Goal: Transaction & Acquisition: Book appointment/travel/reservation

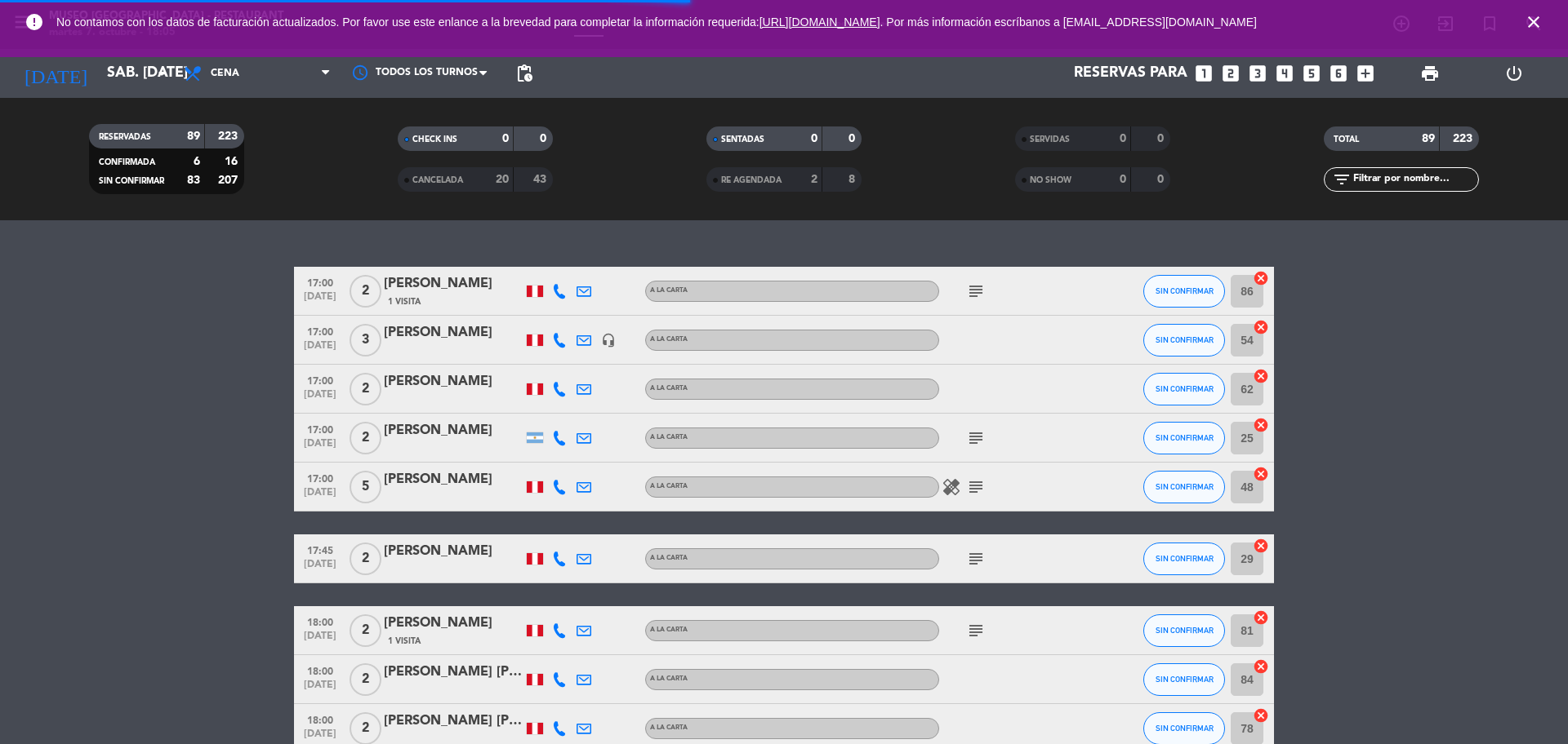
click at [1368, 182] on input "text" at bounding box center [1415, 179] width 126 height 18
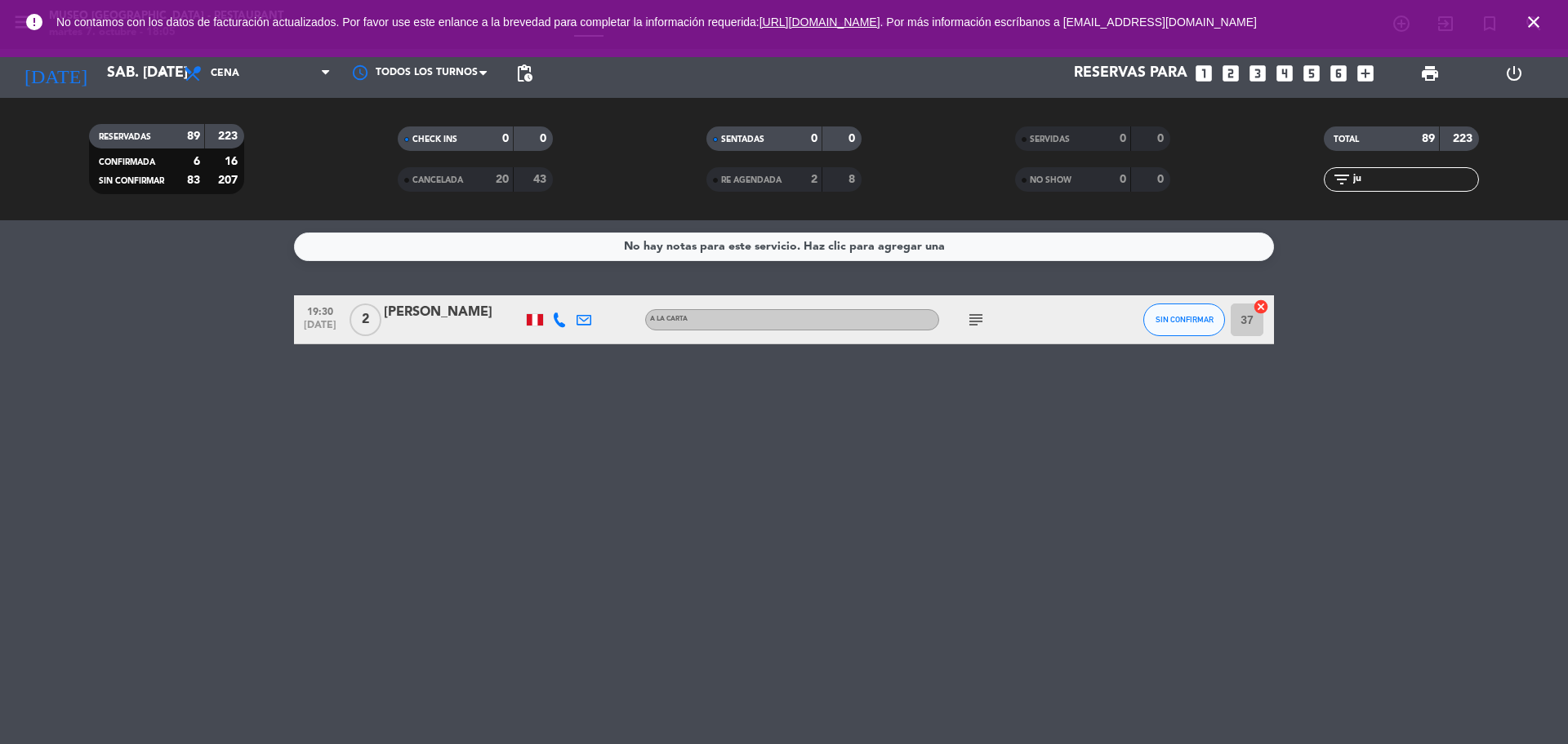
type input "j"
type input "prad"
click at [459, 321] on div "Alejandro Prado Paredes" at bounding box center [453, 312] width 139 height 21
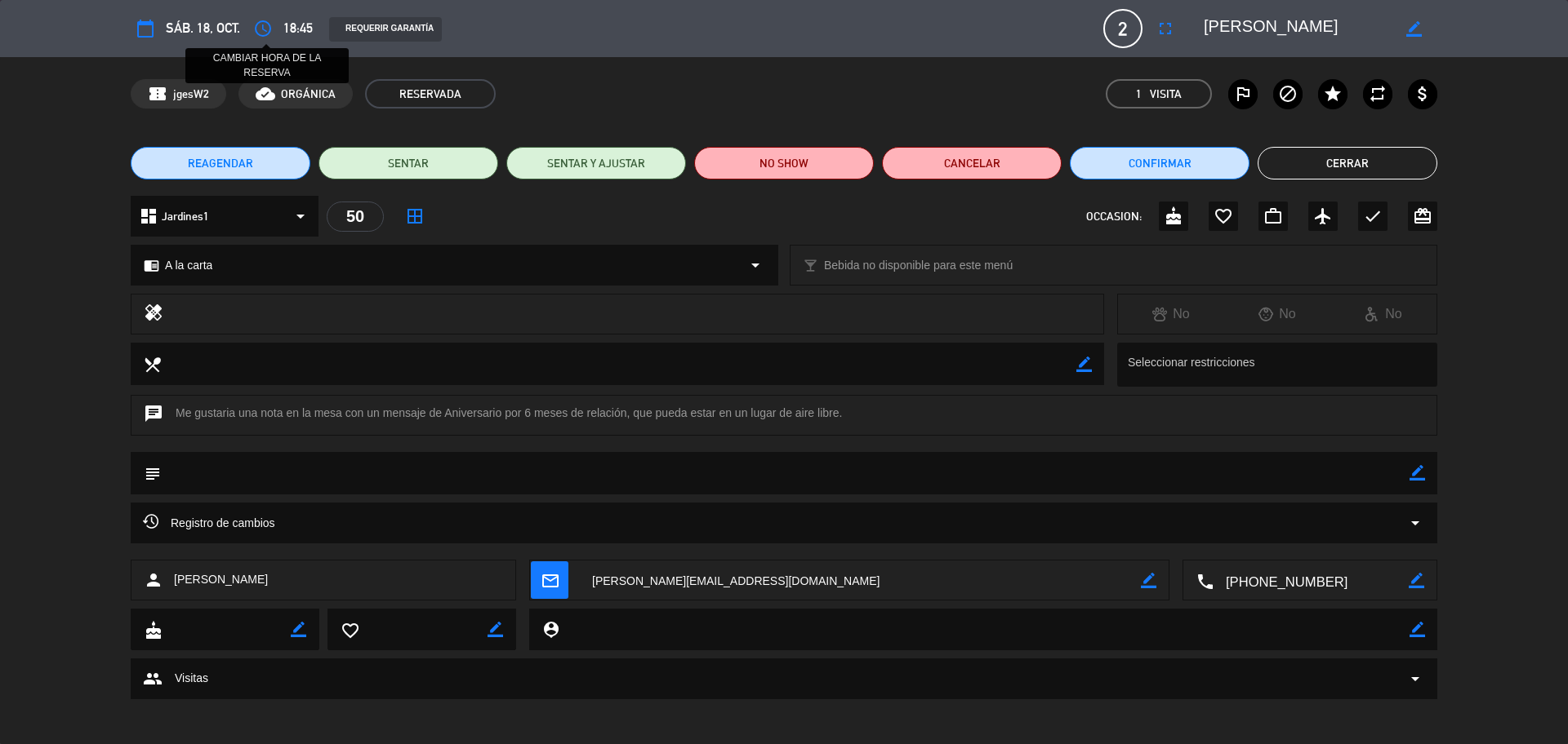
click at [269, 27] on icon "access_time" at bounding box center [263, 28] width 20 height 20
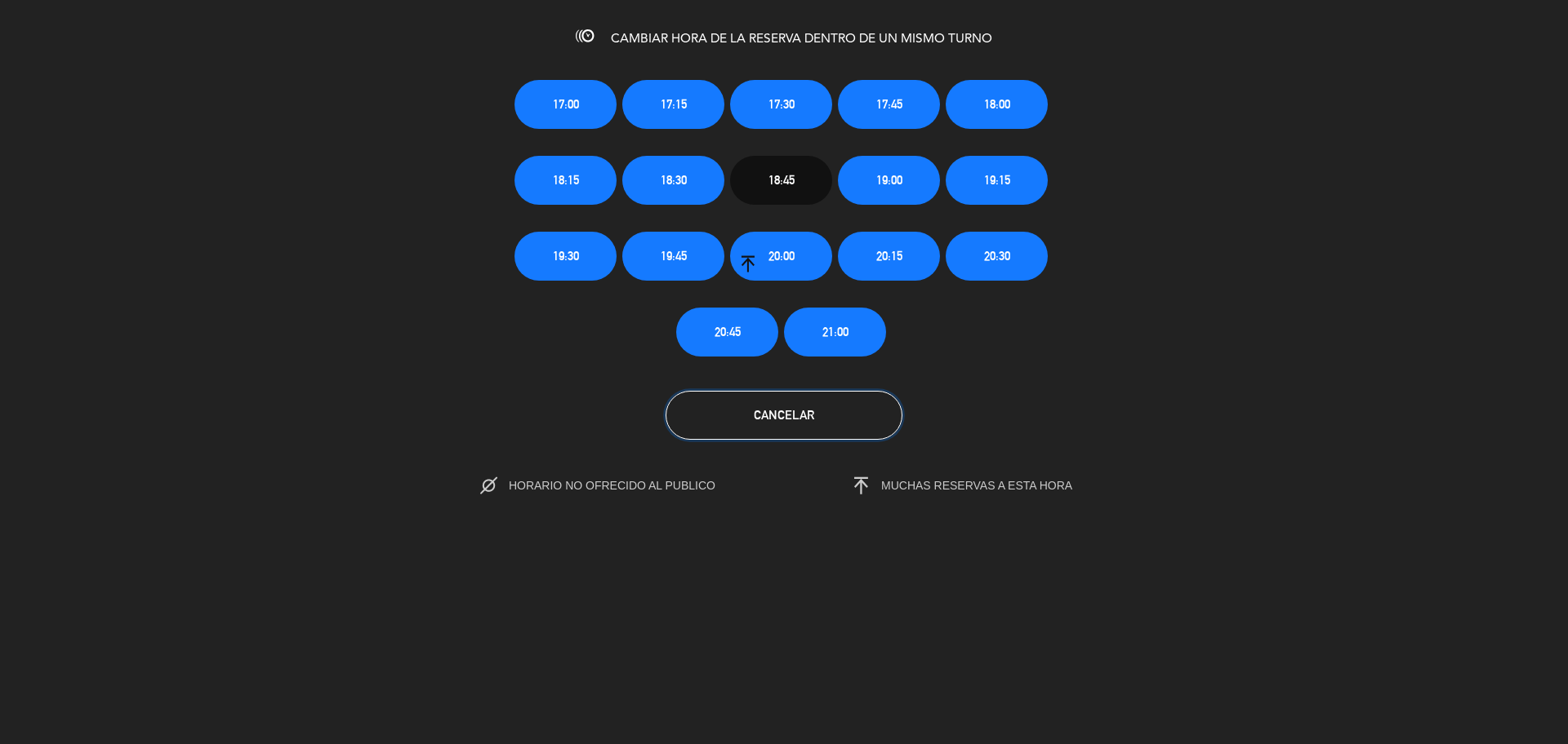
click at [753, 405] on button "Cancelar" at bounding box center [784, 415] width 237 height 49
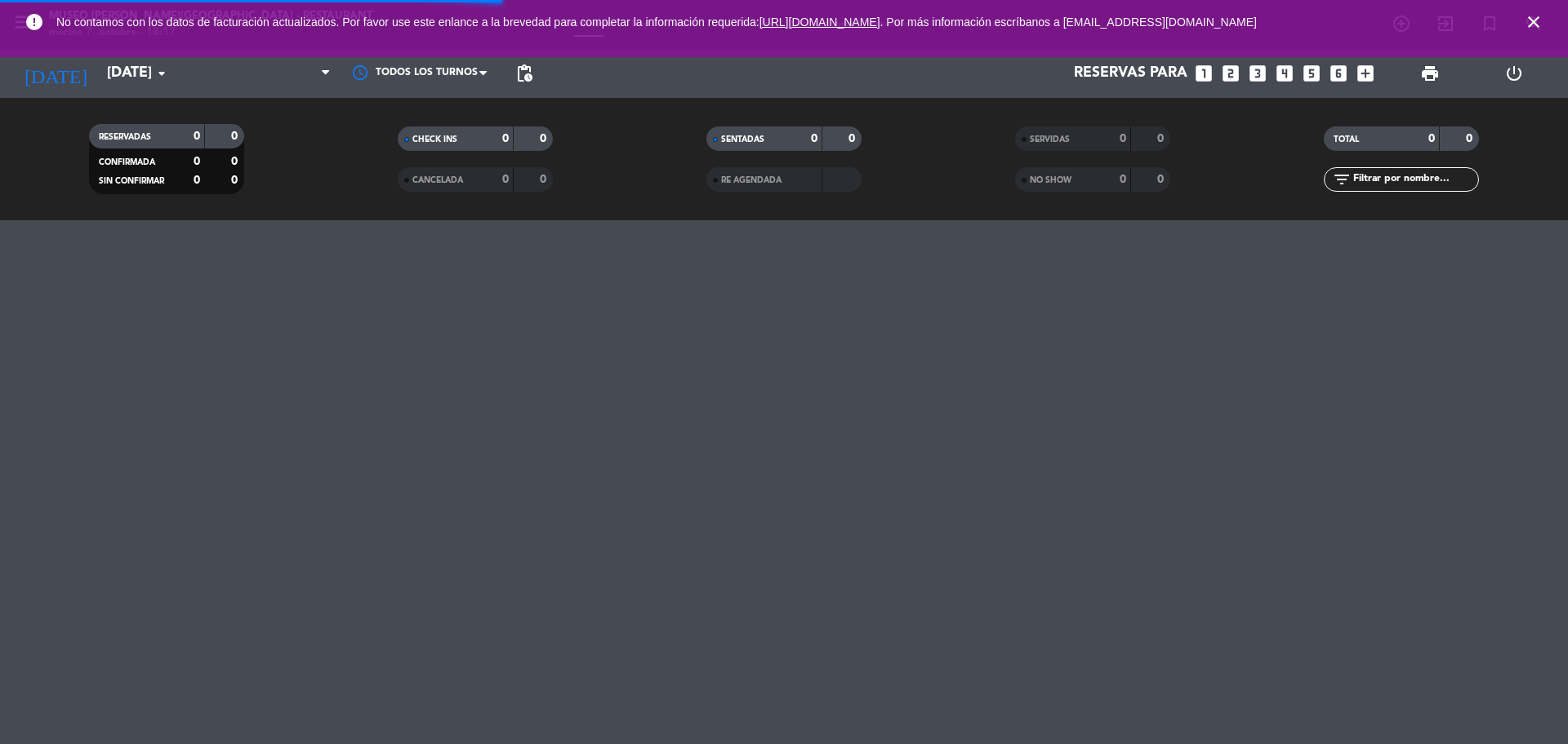
click at [1544, 24] on span "close" at bounding box center [1534, 22] width 44 height 44
click at [1530, 28] on icon "close" at bounding box center [1533, 21] width 20 height 20
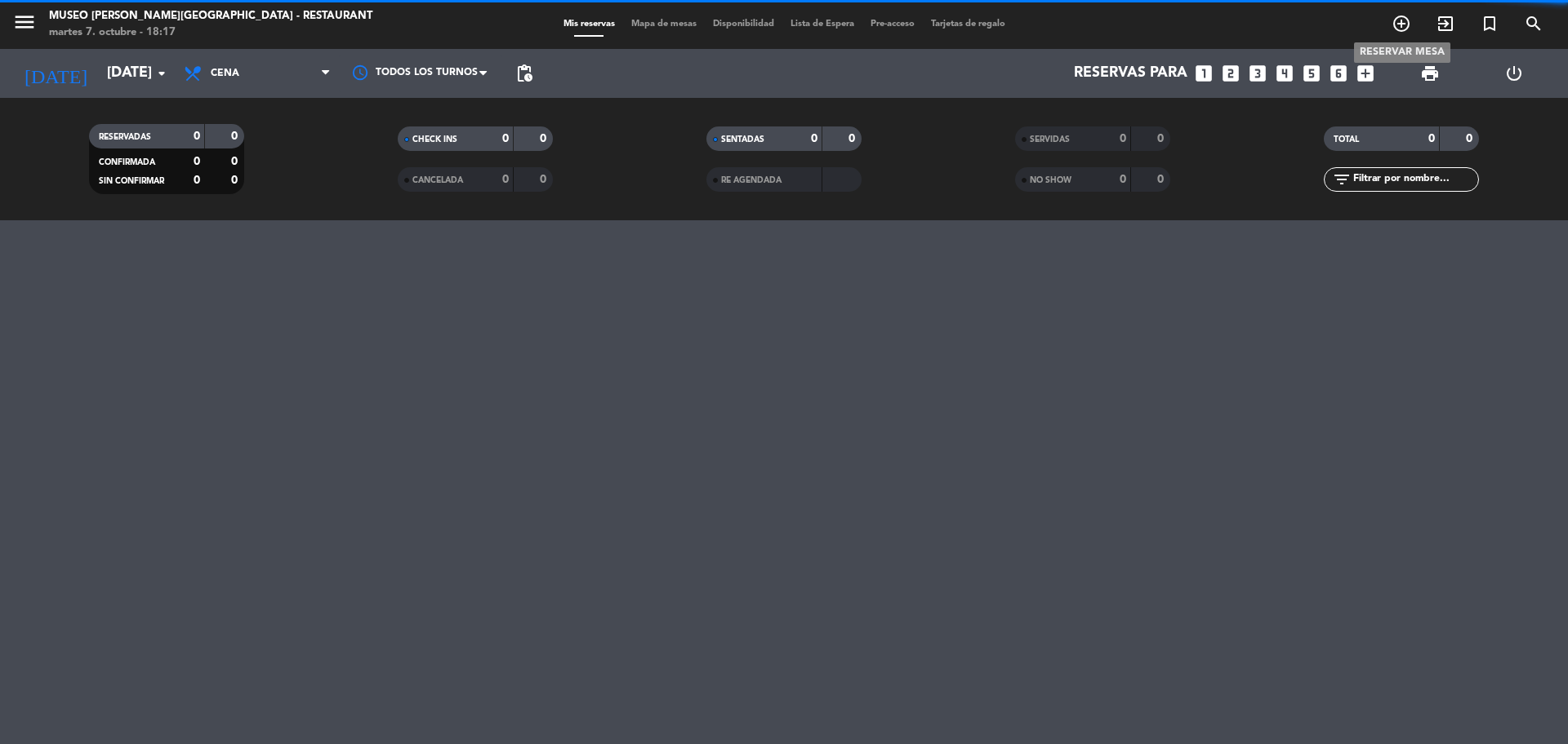
click at [1410, 28] on icon "add_circle_outline" at bounding box center [1401, 23] width 20 height 20
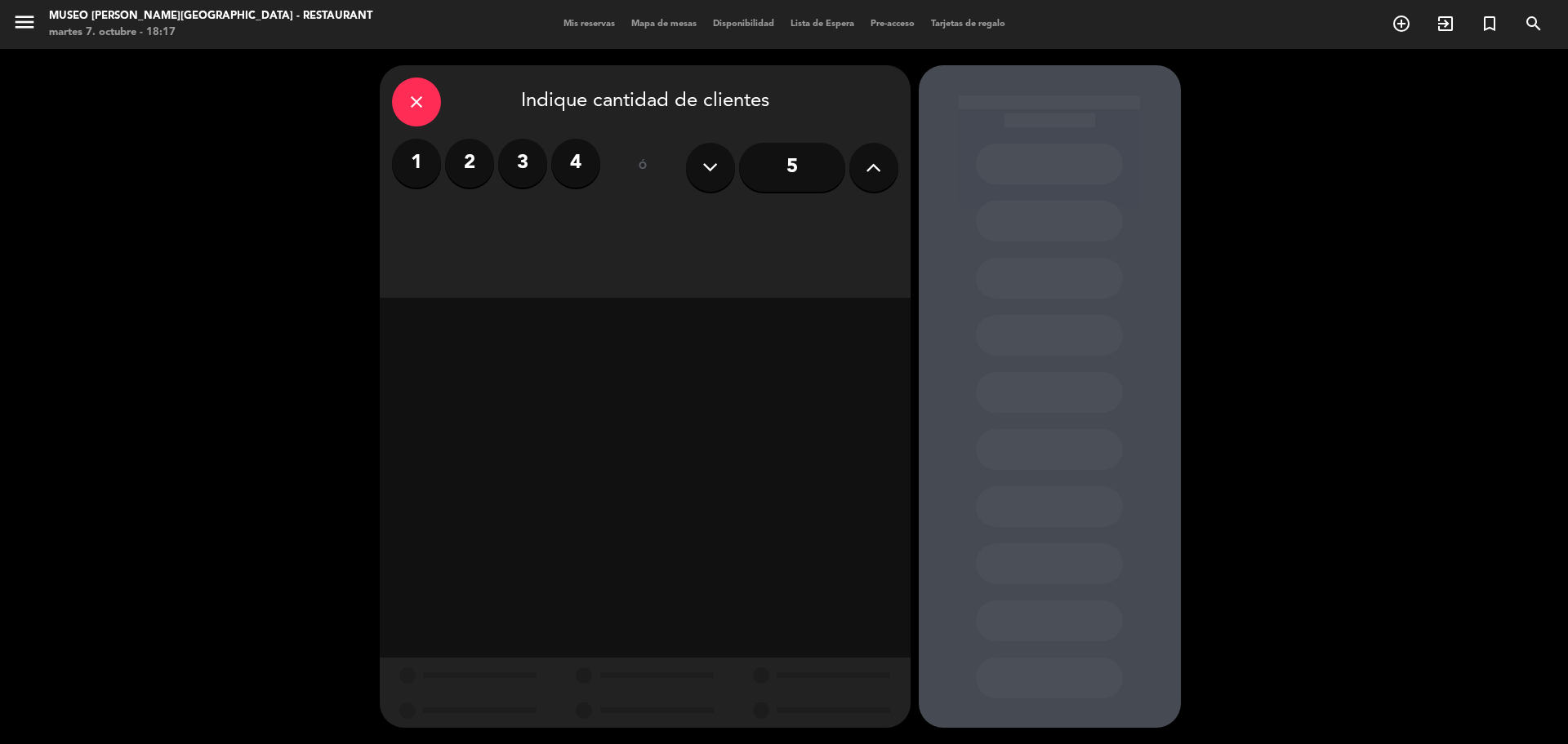
click at [893, 170] on button at bounding box center [873, 167] width 49 height 49
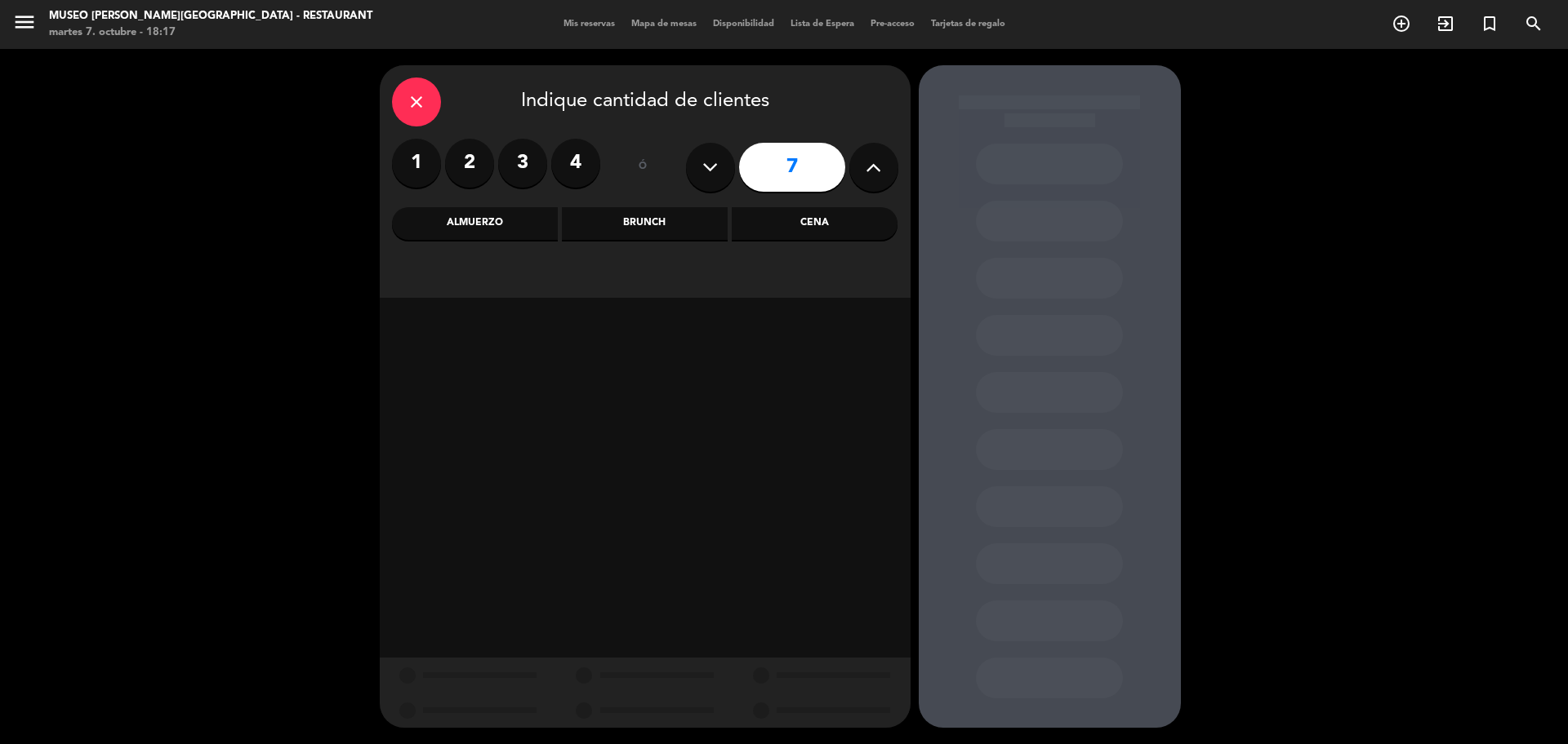
click at [893, 170] on button at bounding box center [873, 167] width 49 height 49
click at [722, 165] on button at bounding box center [709, 167] width 49 height 49
type input "7"
click at [803, 226] on div "Cena" at bounding box center [814, 223] width 165 height 32
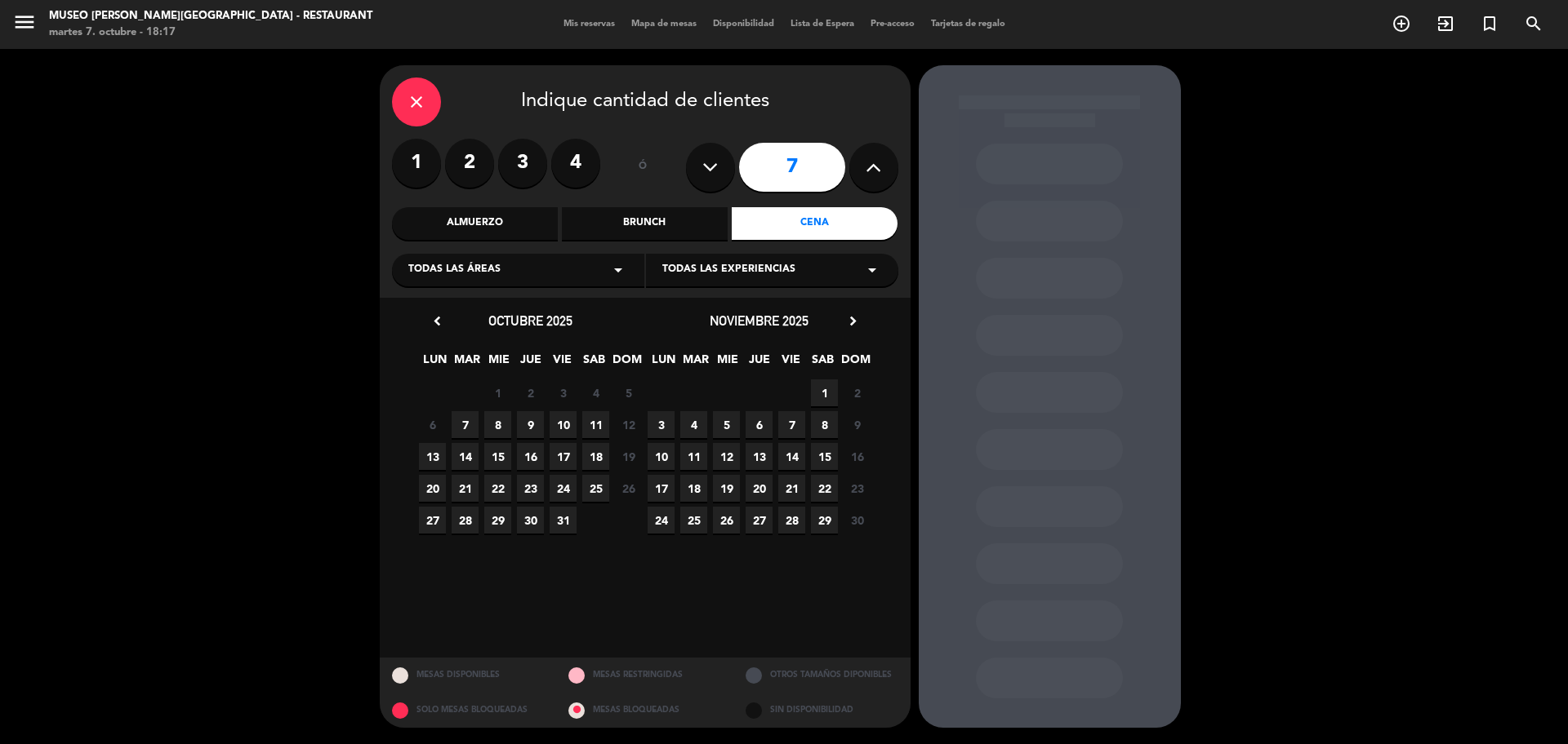
click at [499, 484] on span "22" at bounding box center [498, 488] width 27 height 27
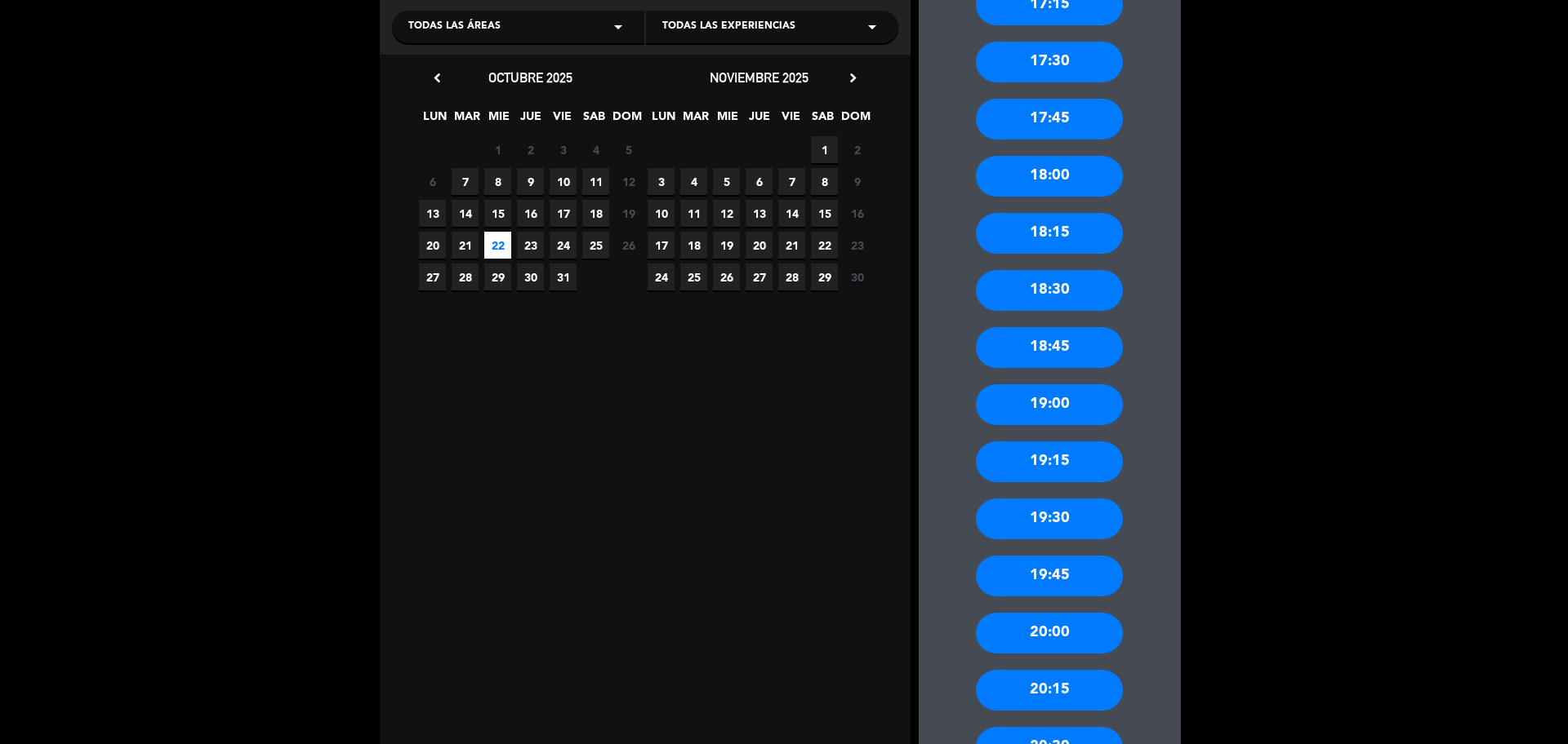
scroll to position [245, 0]
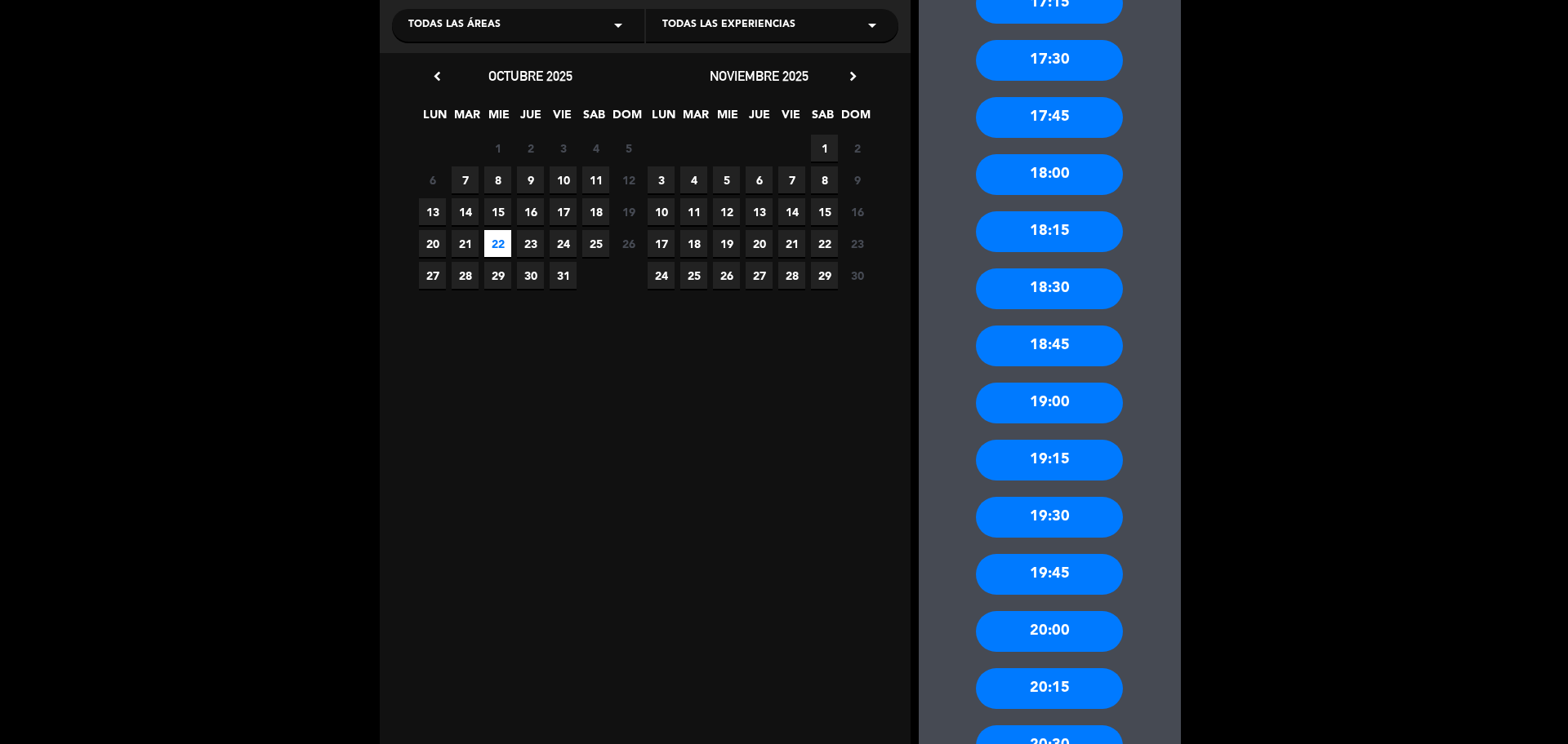
click at [1051, 170] on div "18:00" at bounding box center [1049, 175] width 147 height 41
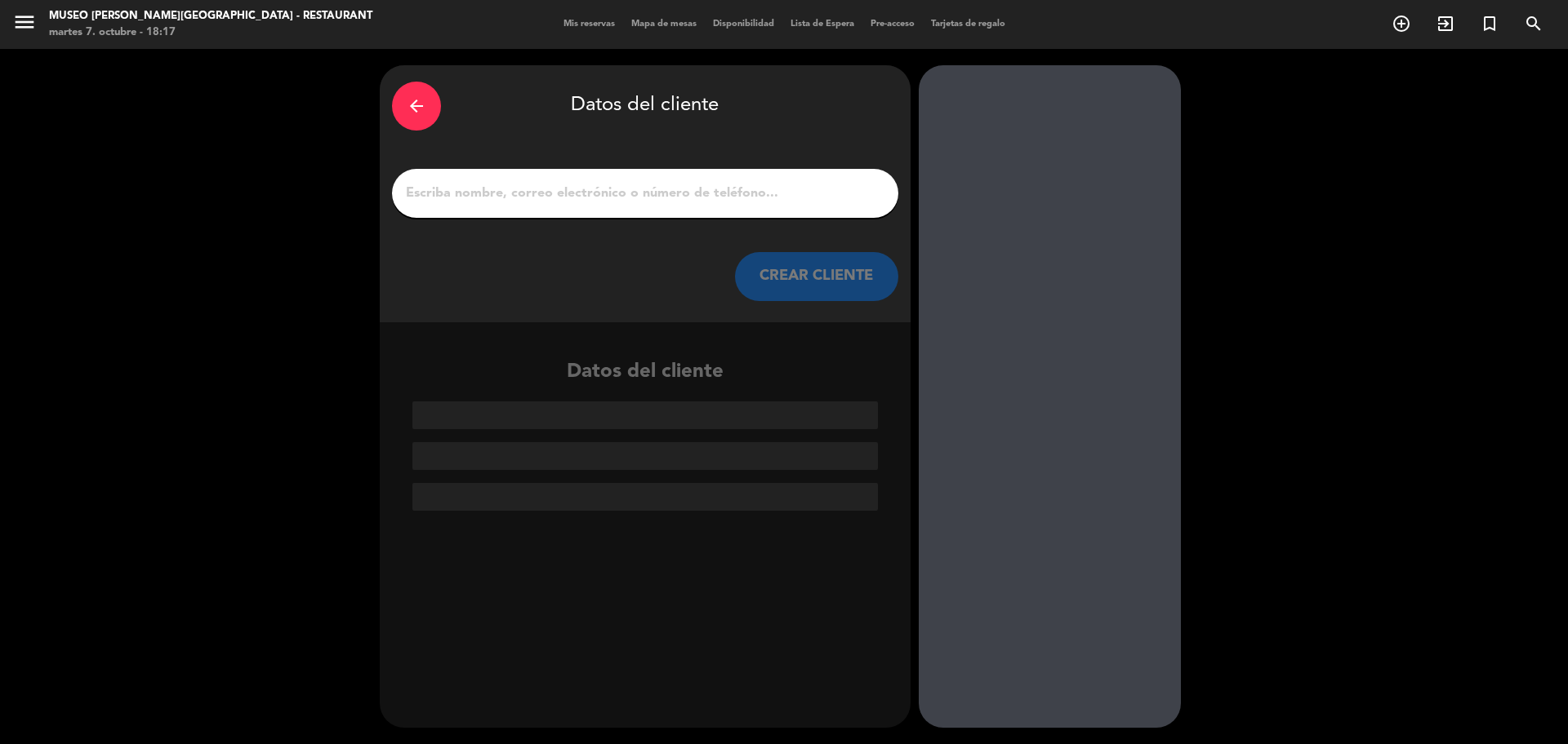
scroll to position [0, 0]
click at [666, 182] on input "1" at bounding box center [645, 193] width 482 height 23
paste input "Lucia Cruz"
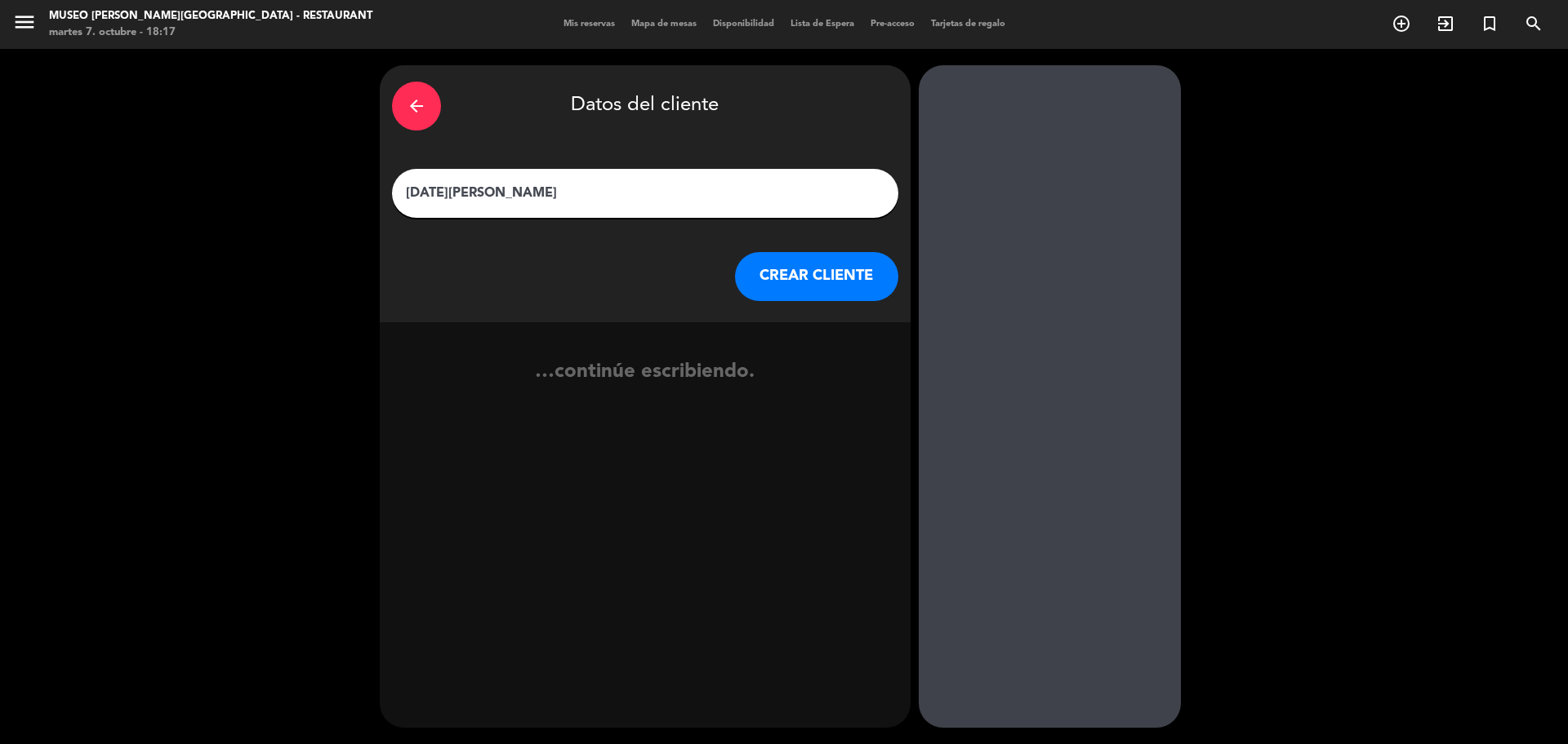
type input "Lucia Cruz"
click at [824, 295] on button "CREAR CLIENTE" at bounding box center [817, 276] width 164 height 49
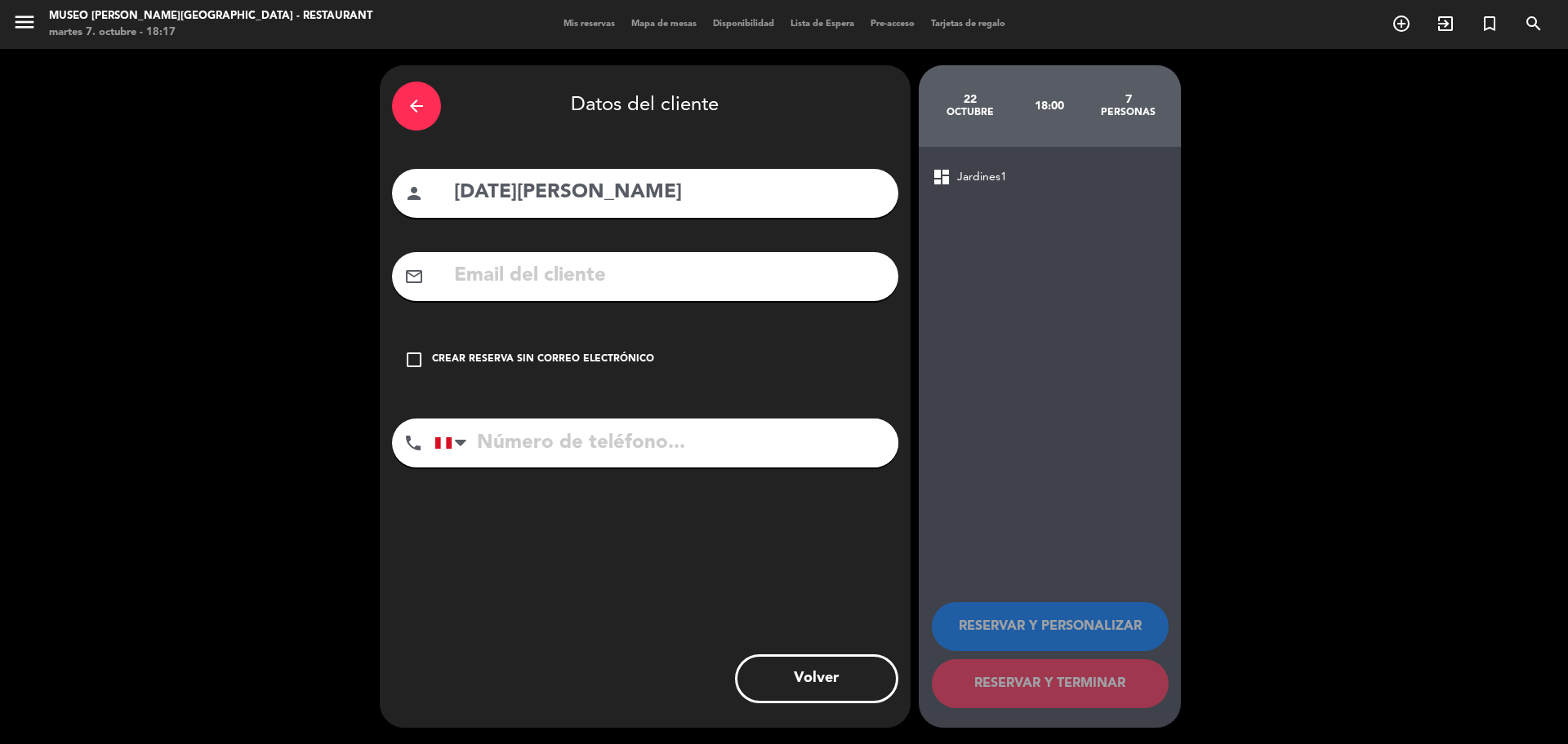
click at [664, 441] on input "tel" at bounding box center [666, 442] width 464 height 49
paste input "+51999091629"
type input "+51999091629"
click at [547, 288] on input "text" at bounding box center [669, 276] width 433 height 33
paste input "luciacruzp@yahoo.es"
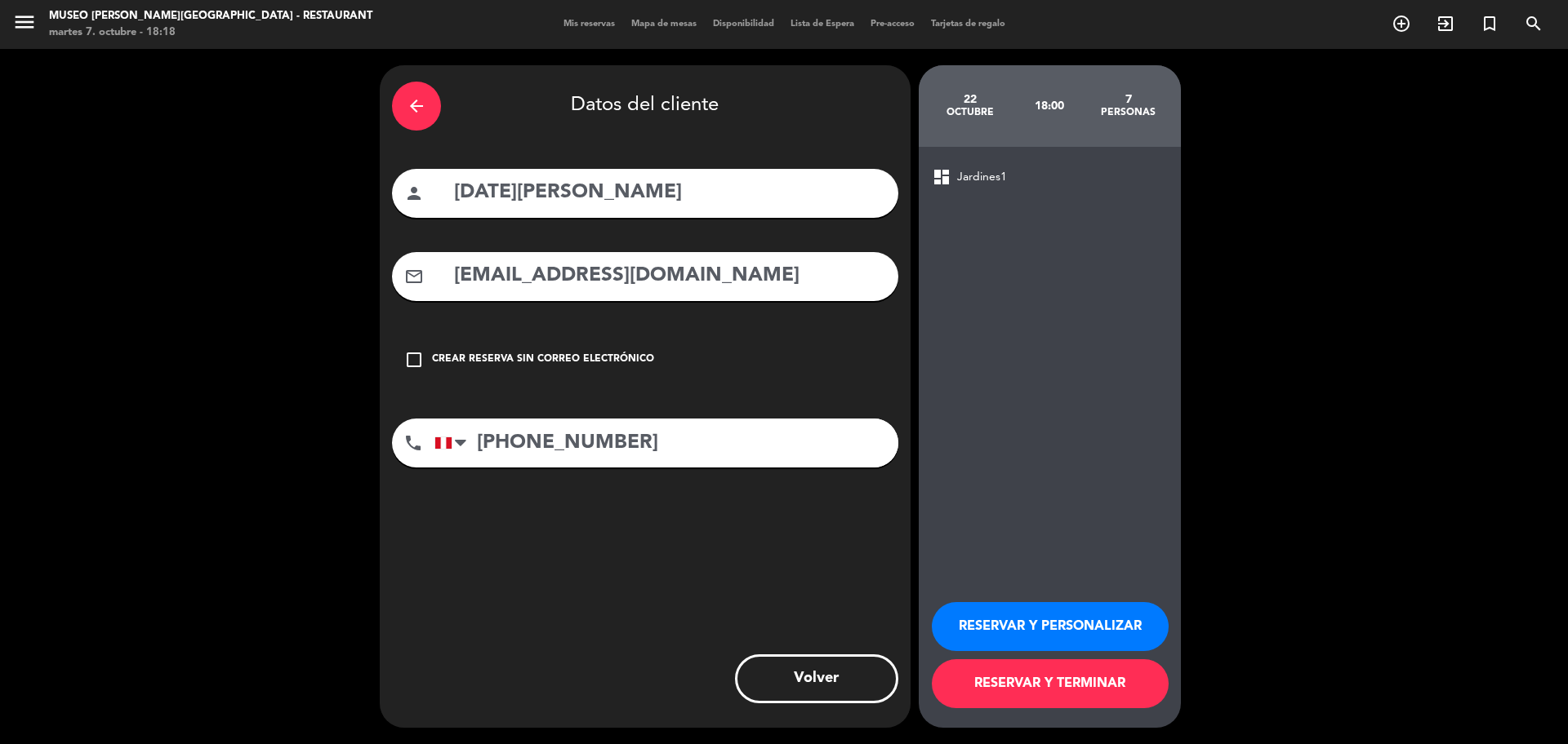
type input "luciacruzp@yahoo.es"
click at [1075, 617] on button "RESERVAR Y PERSONALIZAR" at bounding box center [1050, 626] width 237 height 49
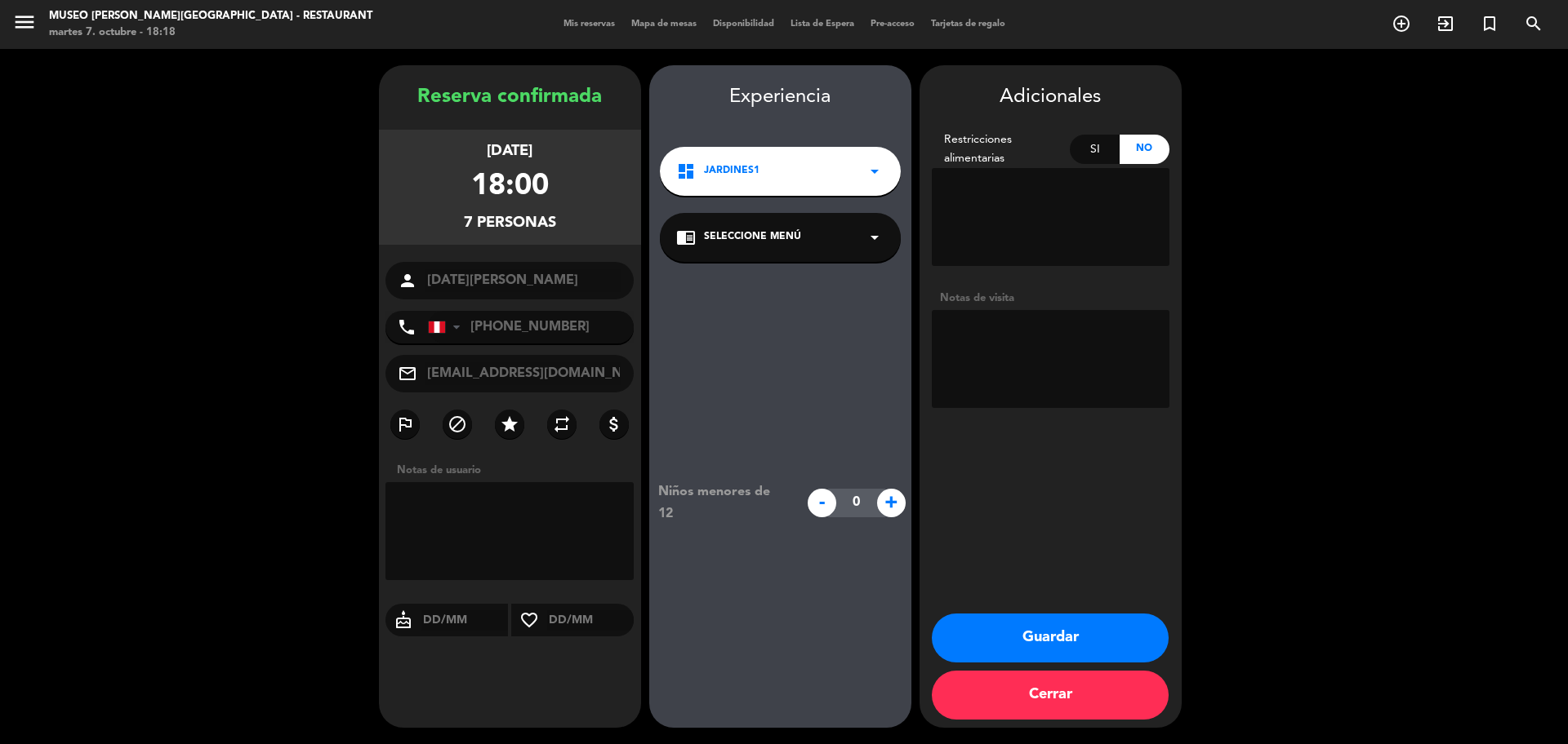
click at [868, 239] on icon "arrow_drop_down" at bounding box center [874, 237] width 20 height 20
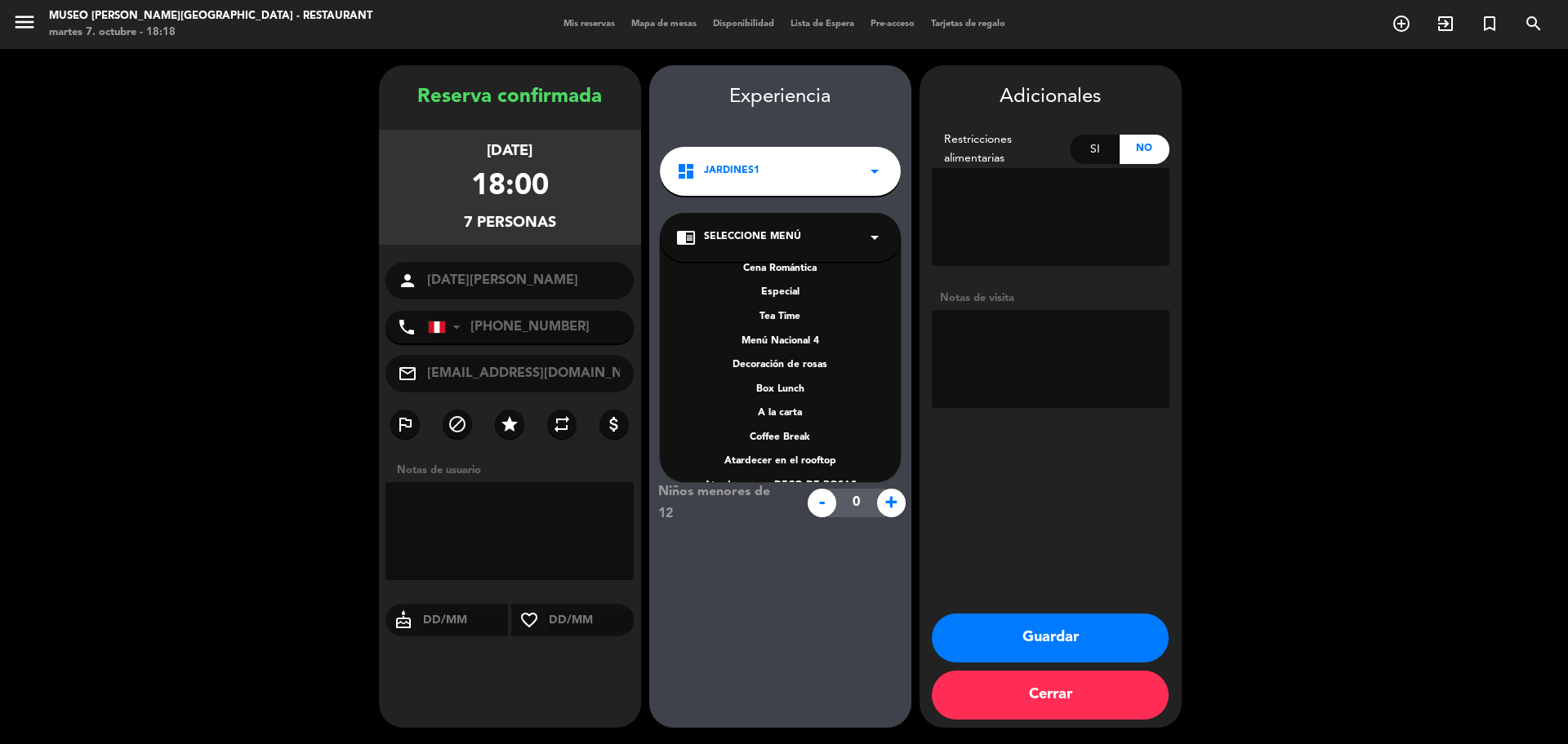
scroll to position [213, 0]
click at [790, 405] on div "A la carta" at bounding box center [780, 407] width 208 height 16
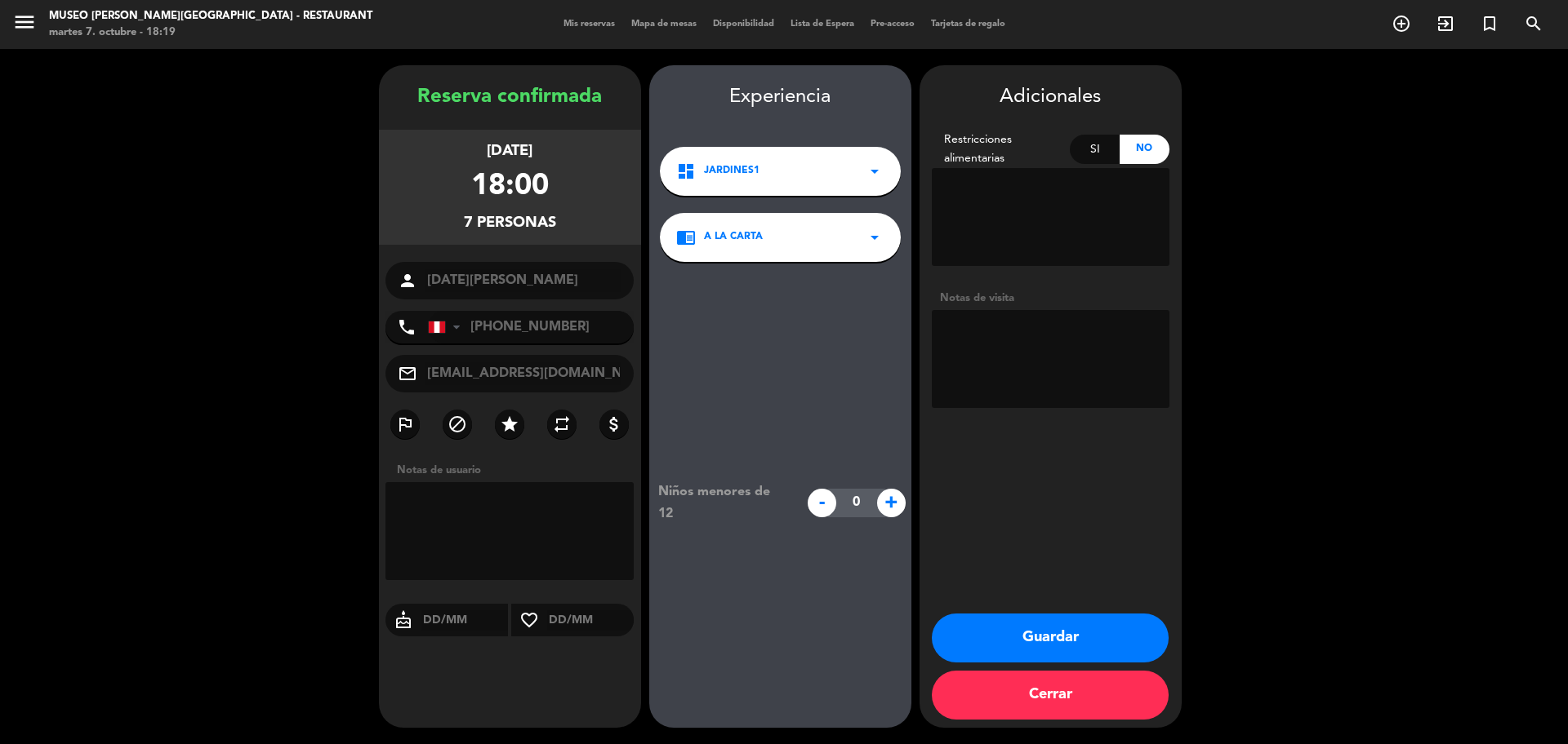
click at [1044, 333] on textarea at bounding box center [1050, 359] width 238 height 98
type textarea "vsp por los 120 minutos de disposicion"
click at [1094, 626] on button "Guardar" at bounding box center [1050, 637] width 237 height 49
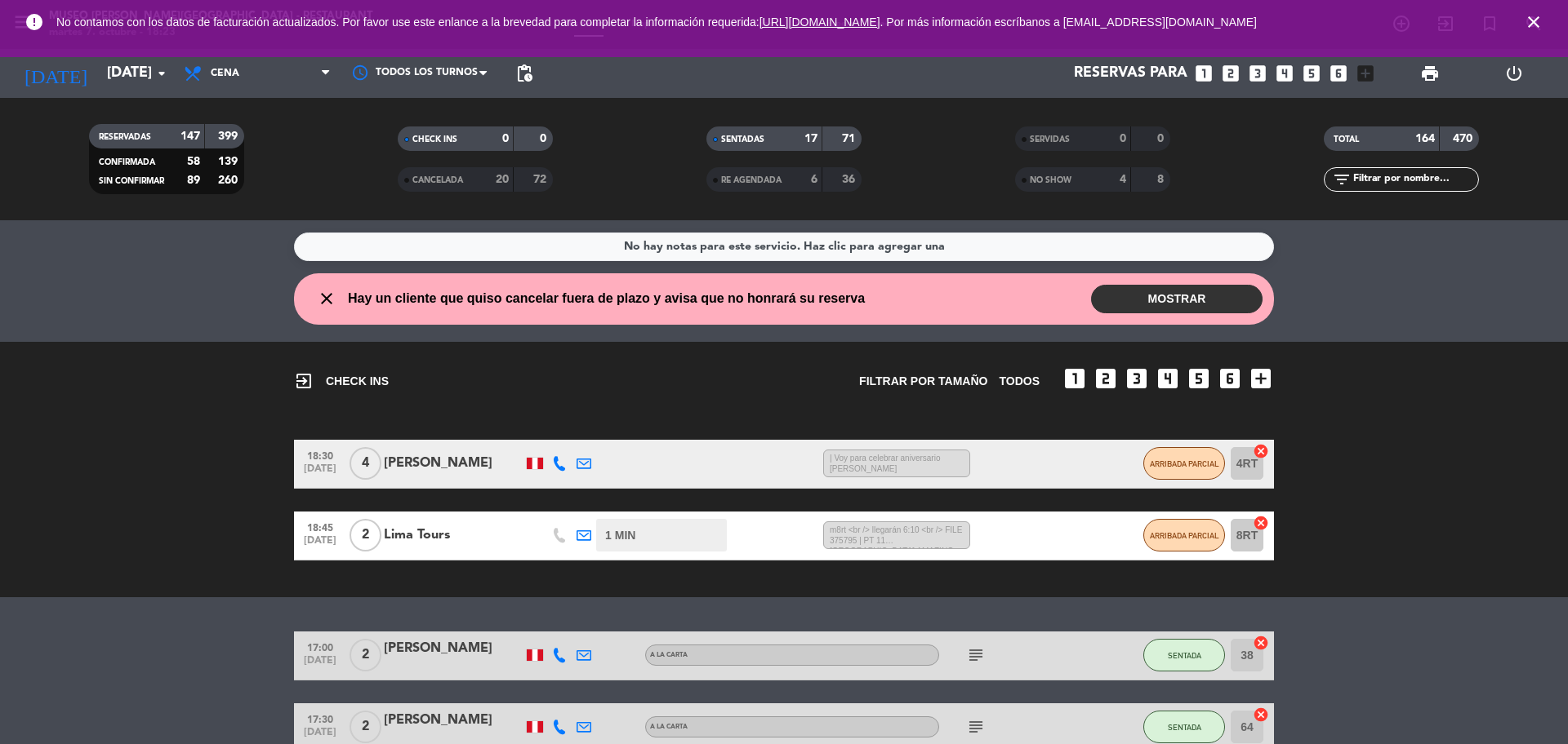
click at [1532, 25] on icon "close" at bounding box center [1533, 21] width 20 height 20
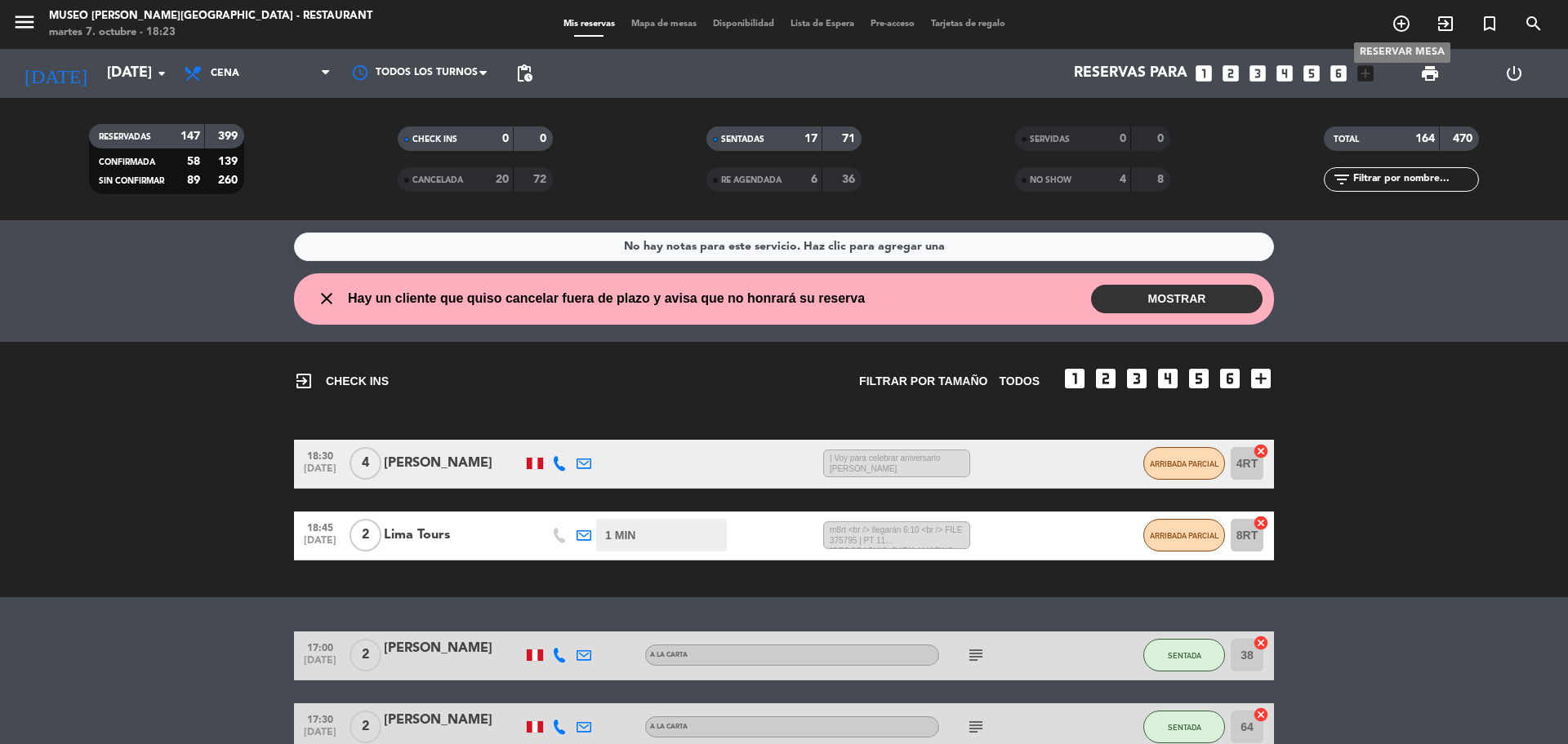
click at [1393, 26] on icon "add_circle_outline" at bounding box center [1401, 23] width 20 height 20
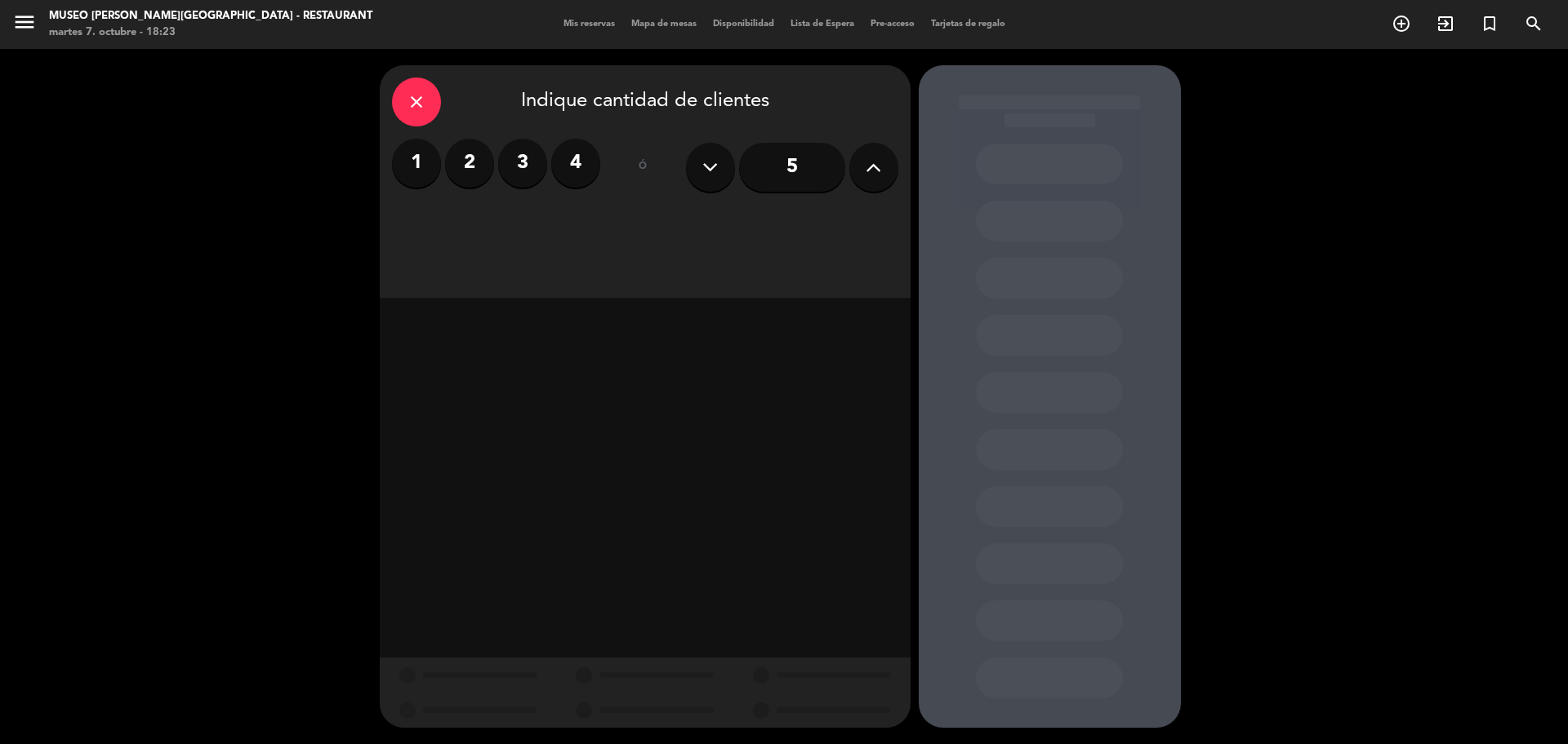
click at [874, 162] on icon at bounding box center [873, 167] width 15 height 25
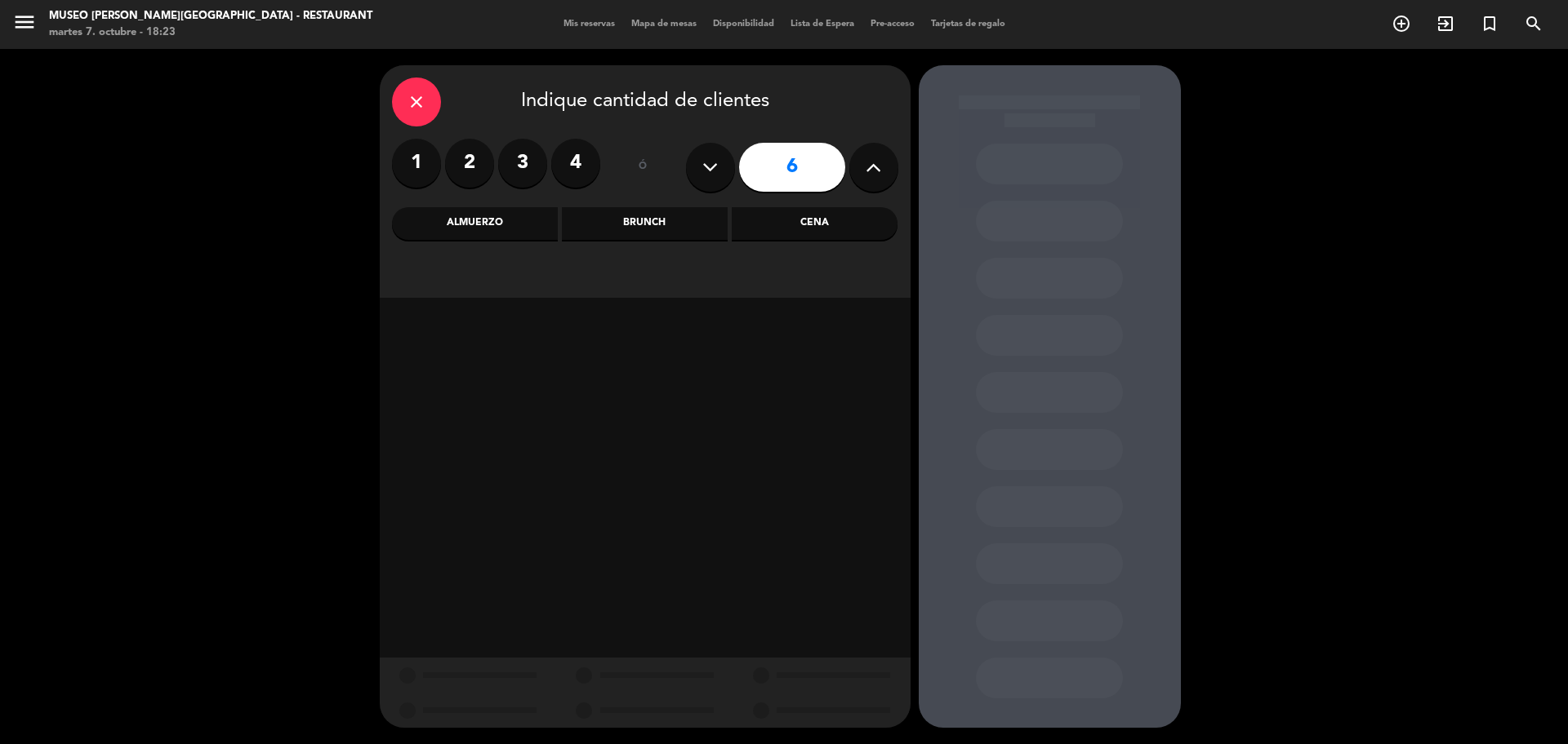
click at [814, 237] on div "Cena" at bounding box center [814, 223] width 165 height 32
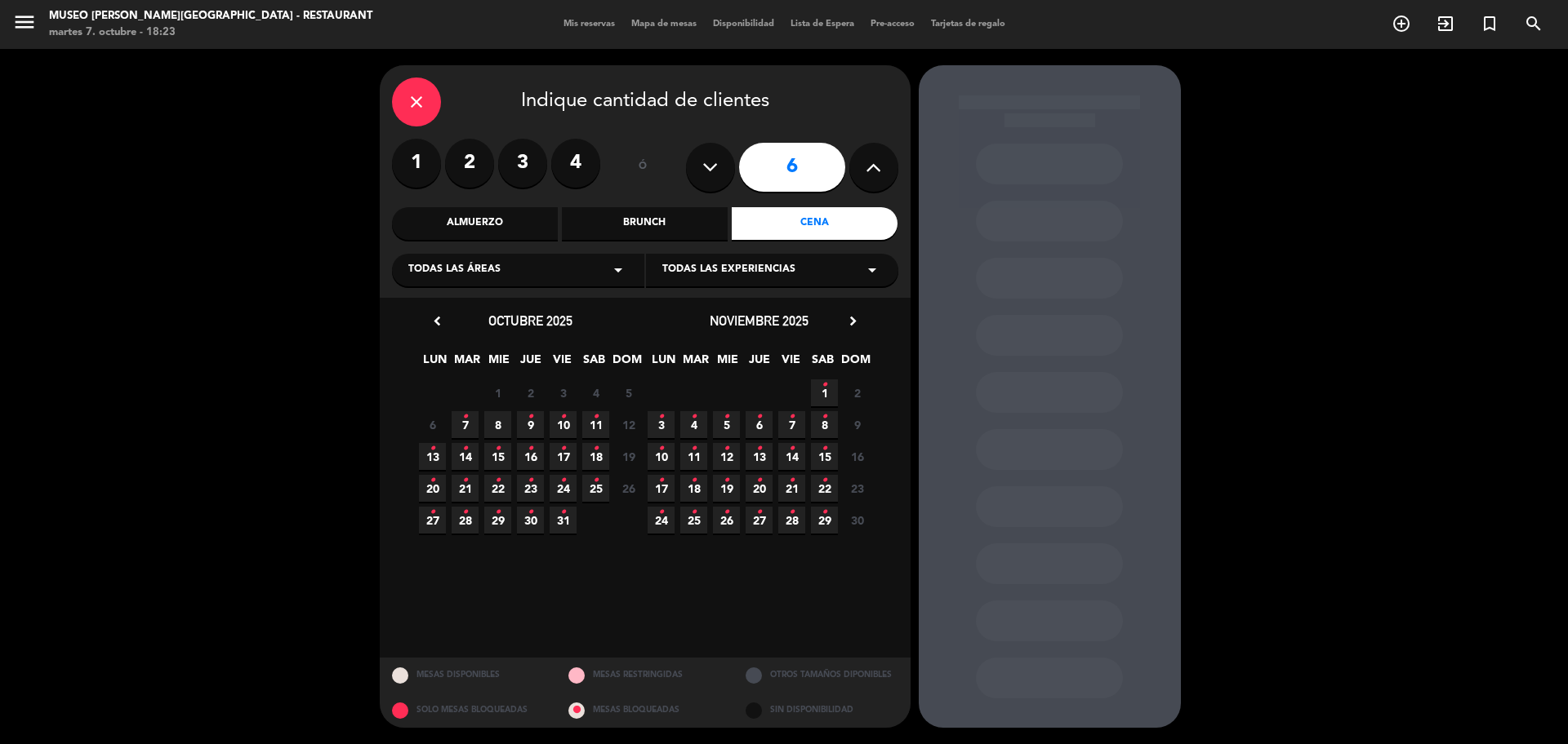
click at [501, 424] on span "8" at bounding box center [498, 425] width 27 height 27
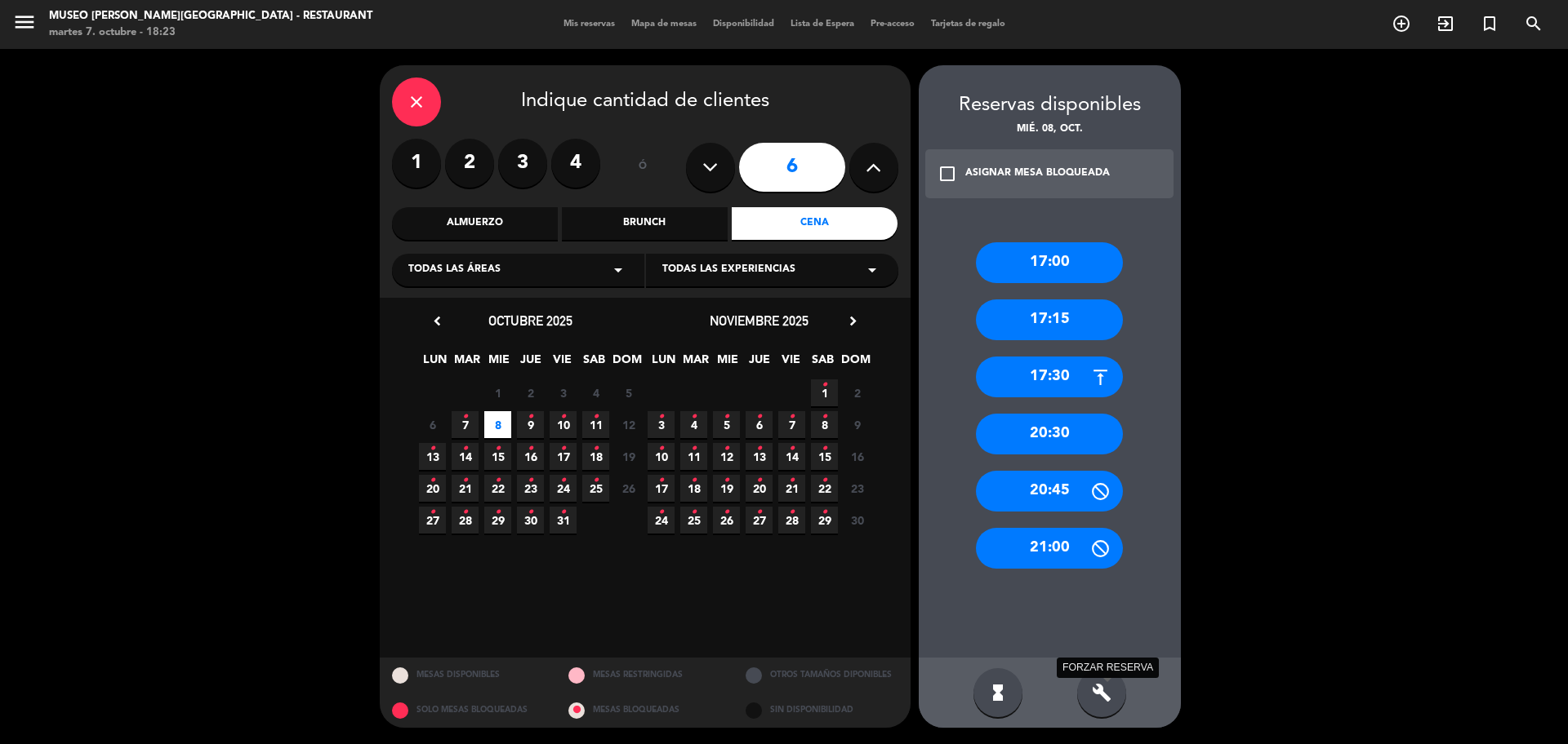
click at [1111, 704] on div "build FORZAR RESERVA" at bounding box center [1101, 692] width 49 height 49
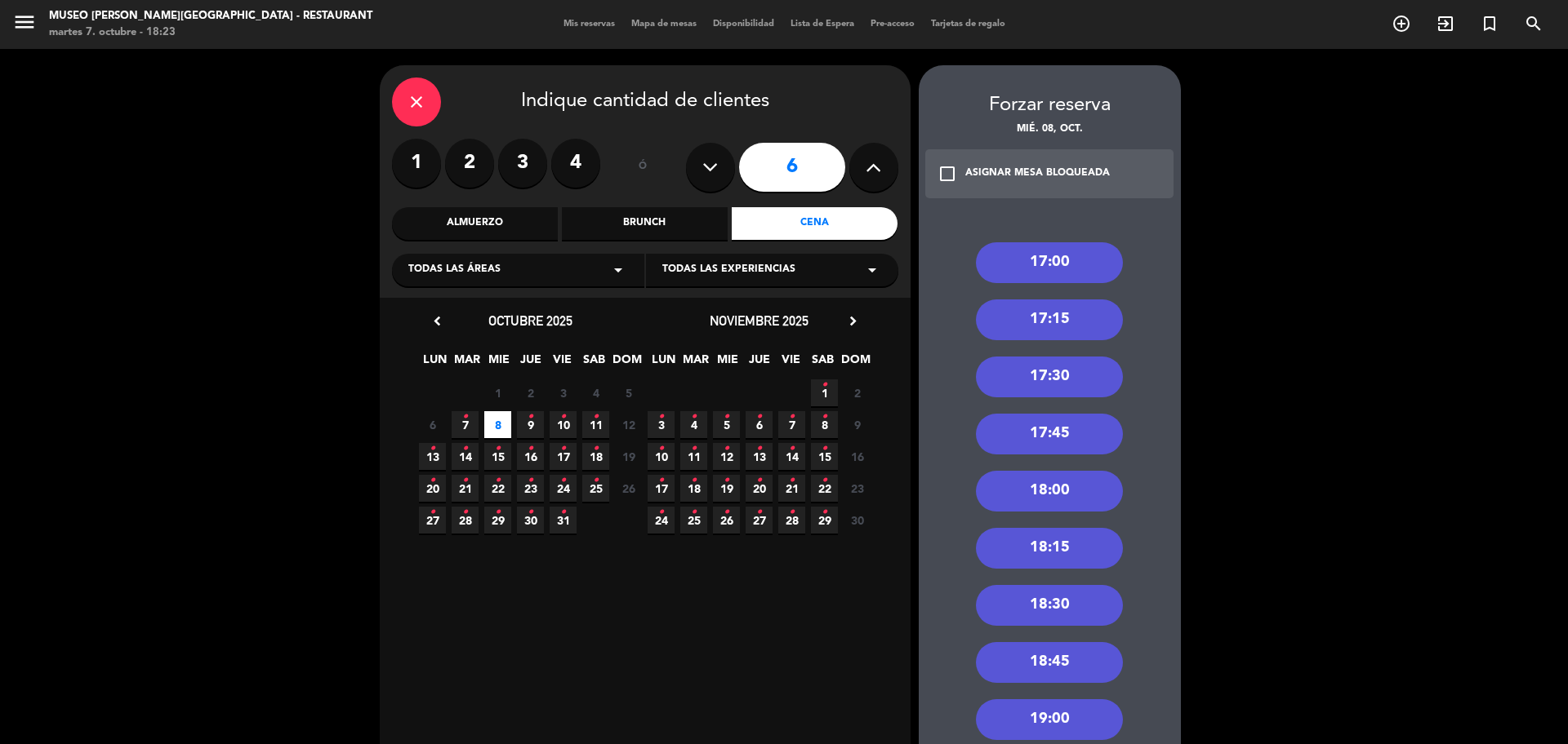
click at [1068, 610] on div "18:30" at bounding box center [1049, 606] width 147 height 41
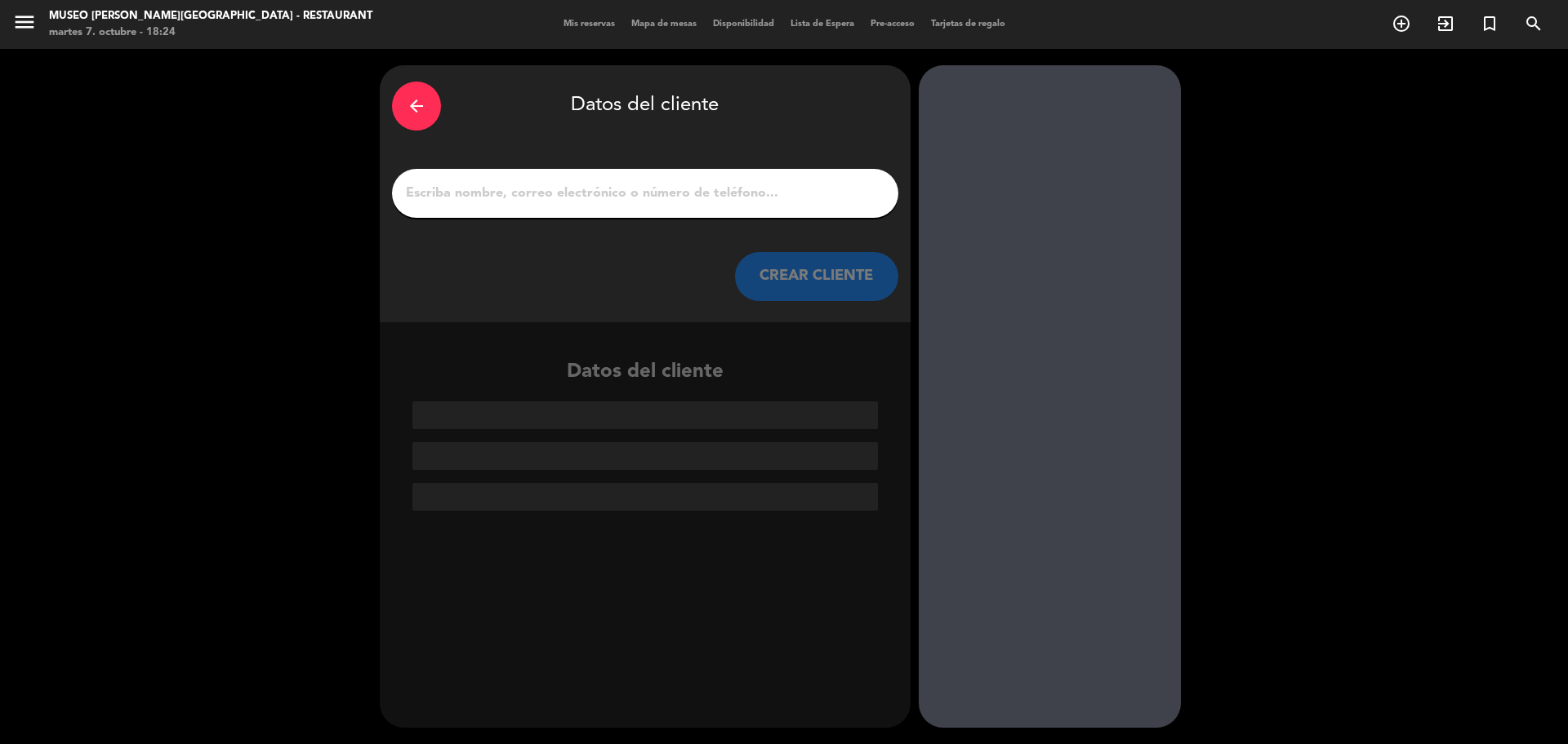
click at [646, 185] on input "1" at bounding box center [645, 193] width 482 height 23
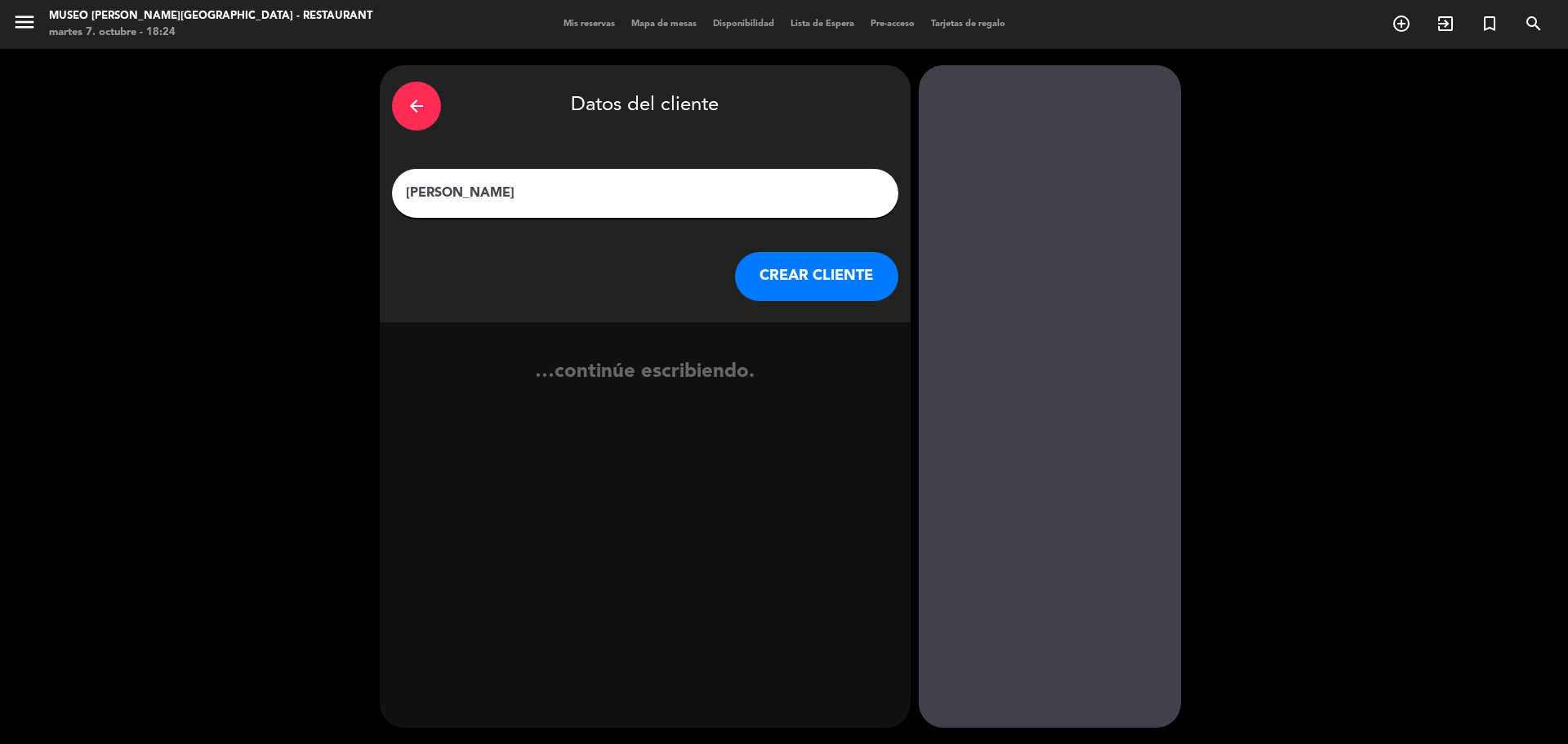
type input "[PERSON_NAME]"
click at [799, 290] on button "CREAR CLIENTE" at bounding box center [817, 276] width 164 height 49
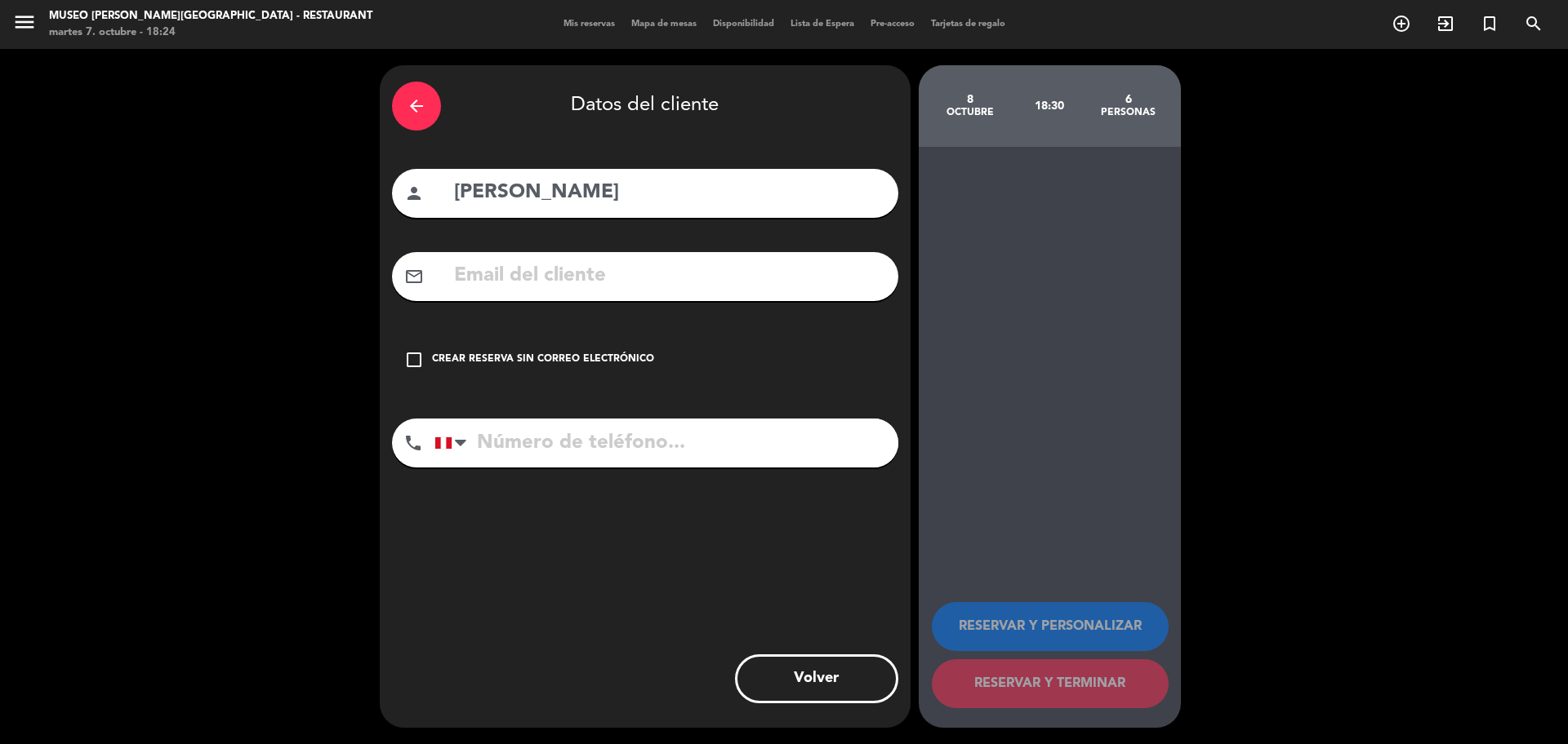
click at [414, 363] on icon "check_box_outline_blank" at bounding box center [414, 360] width 20 height 20
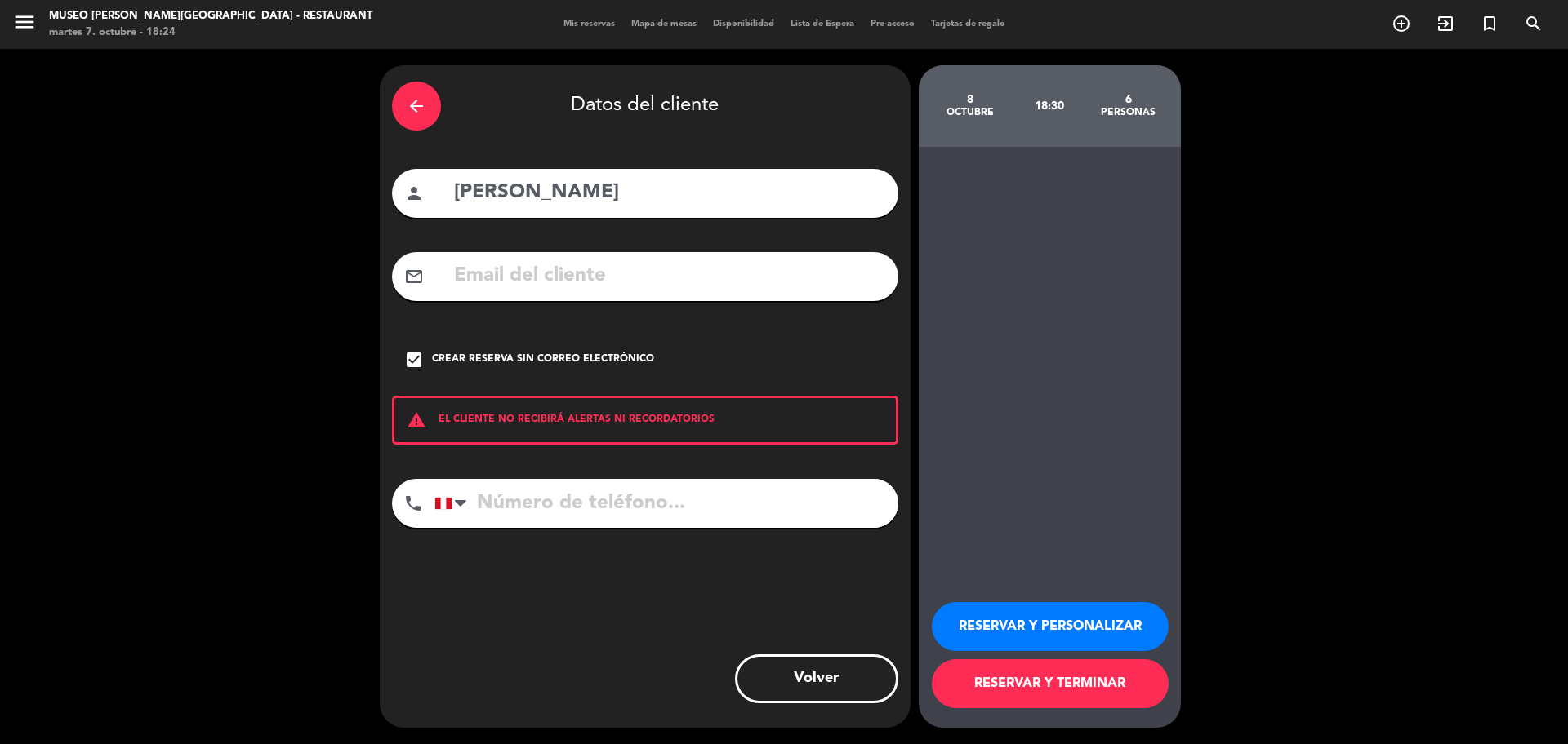
click at [1026, 633] on button "RESERVAR Y PERSONALIZAR" at bounding box center [1050, 626] width 237 height 49
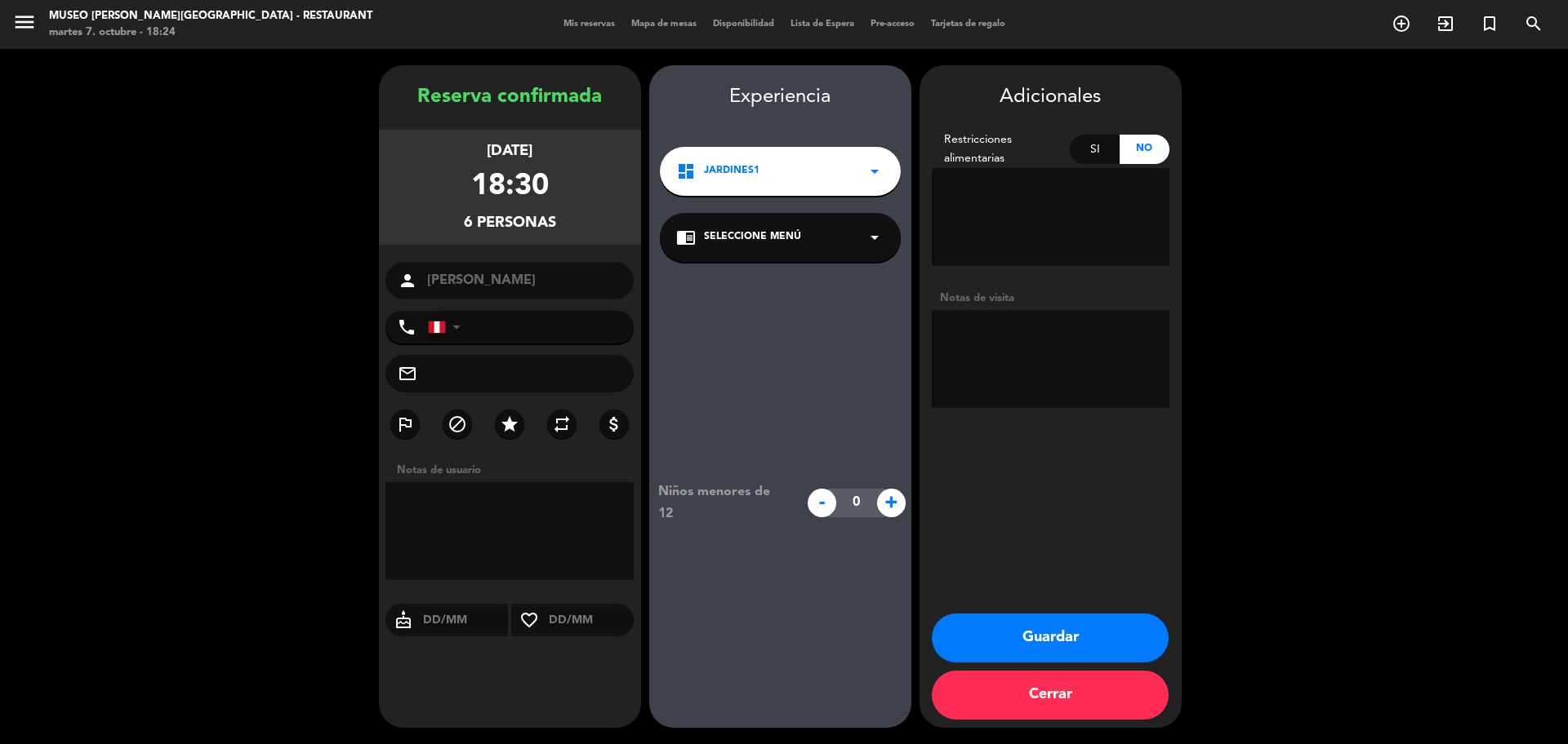
click at [861, 240] on div "chrome_reader_mode Seleccione Menú arrow_drop_down" at bounding box center [780, 237] width 240 height 49
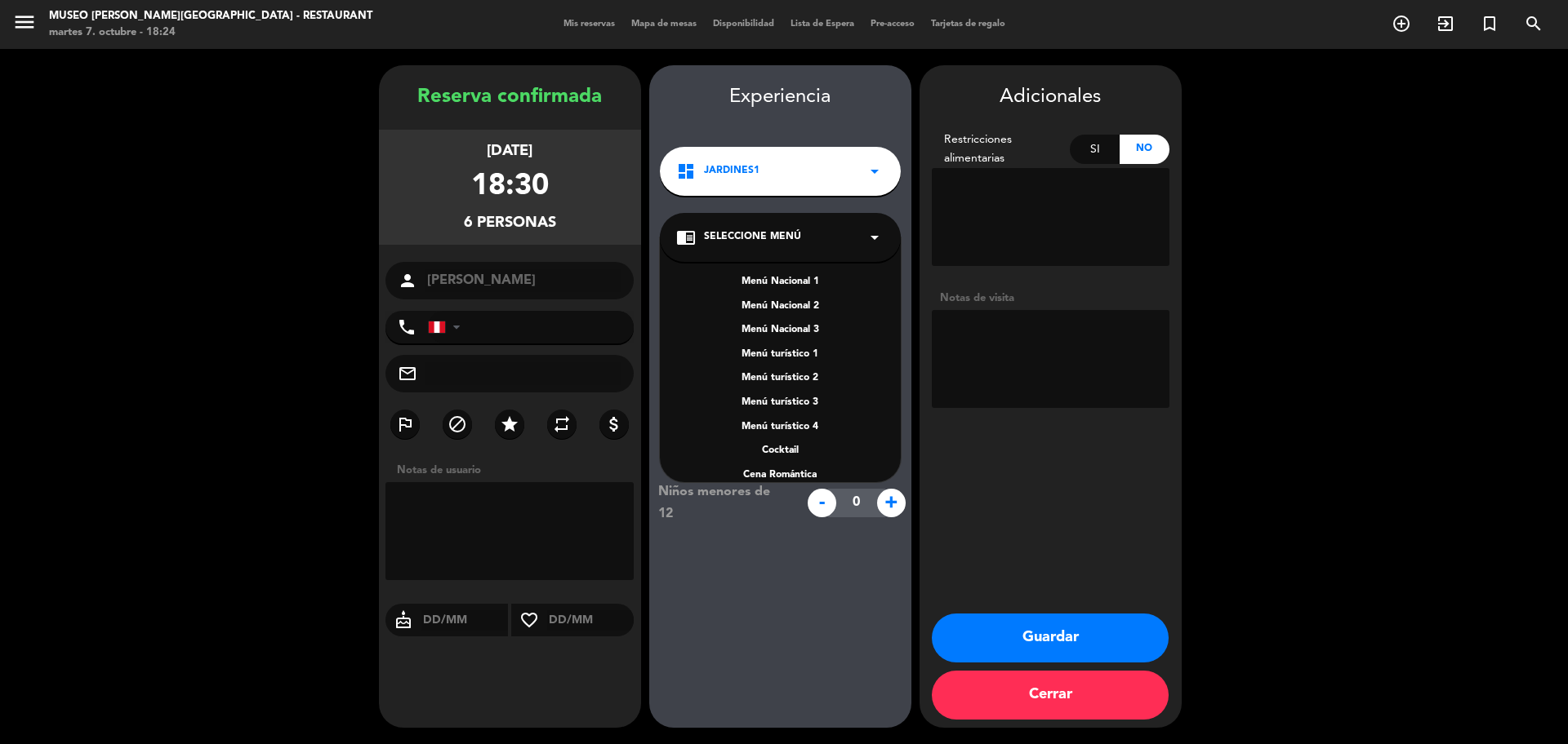
scroll to position [234, 0]
click at [790, 389] on div "A la carta" at bounding box center [780, 385] width 208 height 16
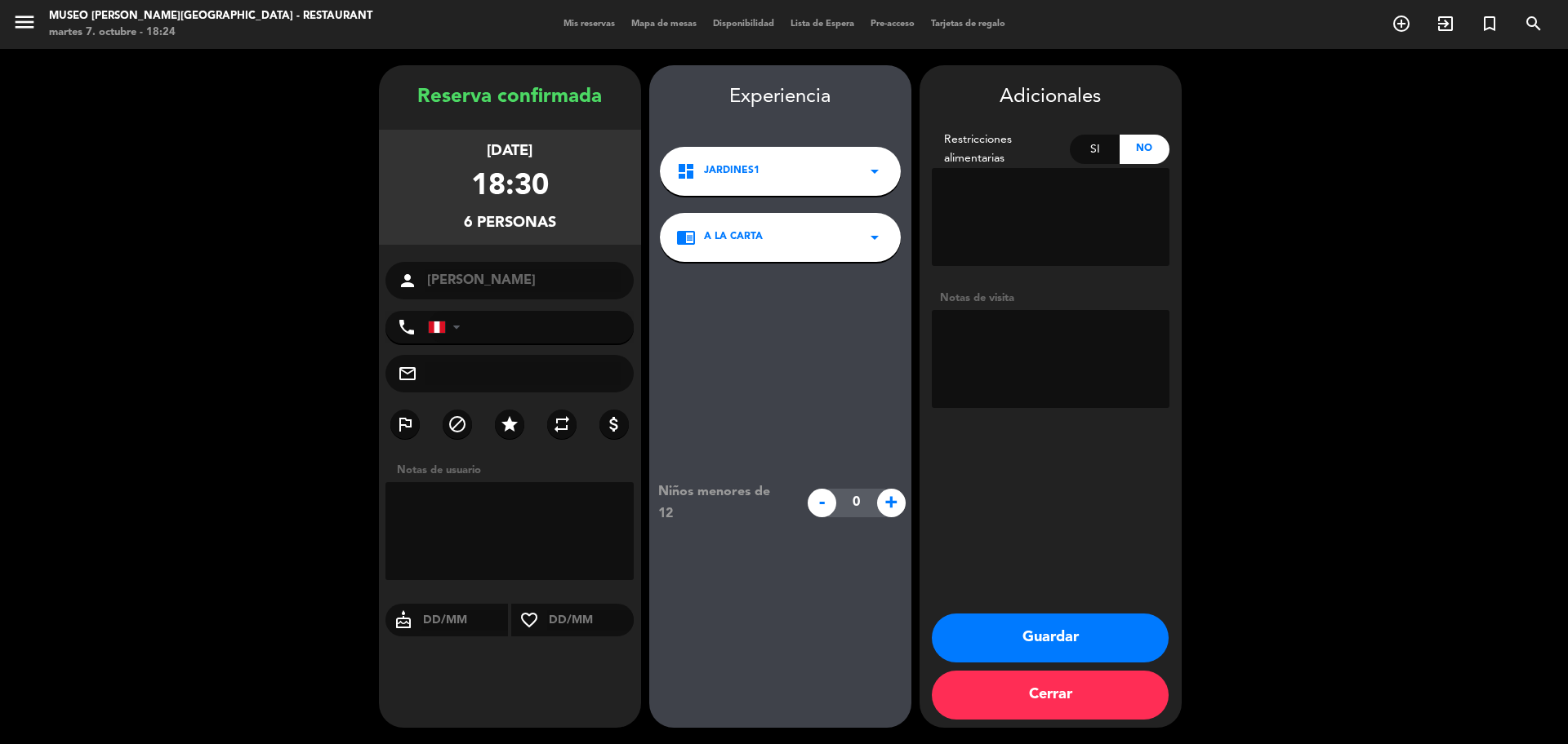
click at [1029, 347] on textarea at bounding box center [1050, 359] width 238 height 98
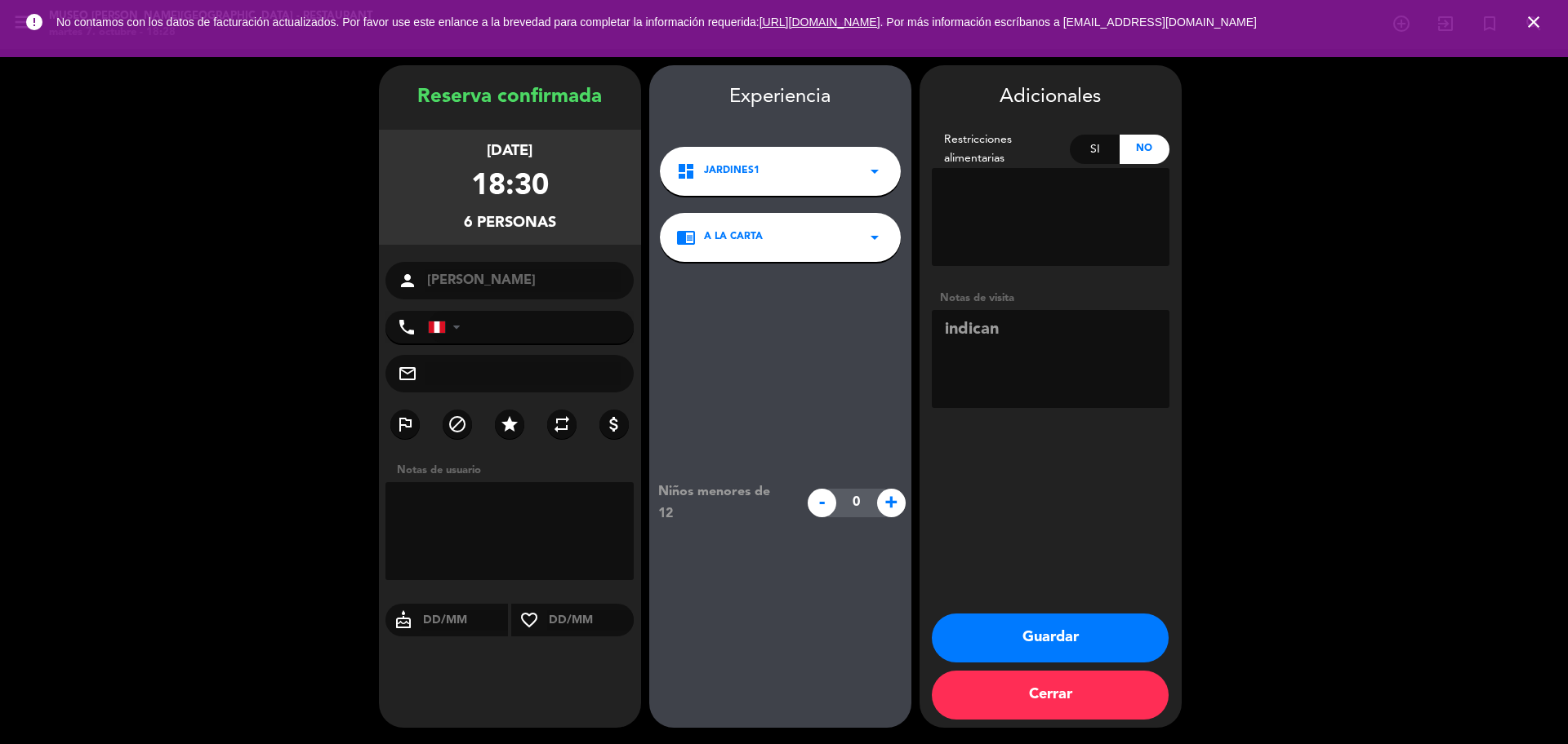
click at [1006, 213] on textarea at bounding box center [1050, 216] width 238 height 98
click at [1015, 356] on textarea at bounding box center [1050, 359] width 238 height 98
click at [1133, 358] on textarea at bounding box center [1050, 359] width 238 height 98
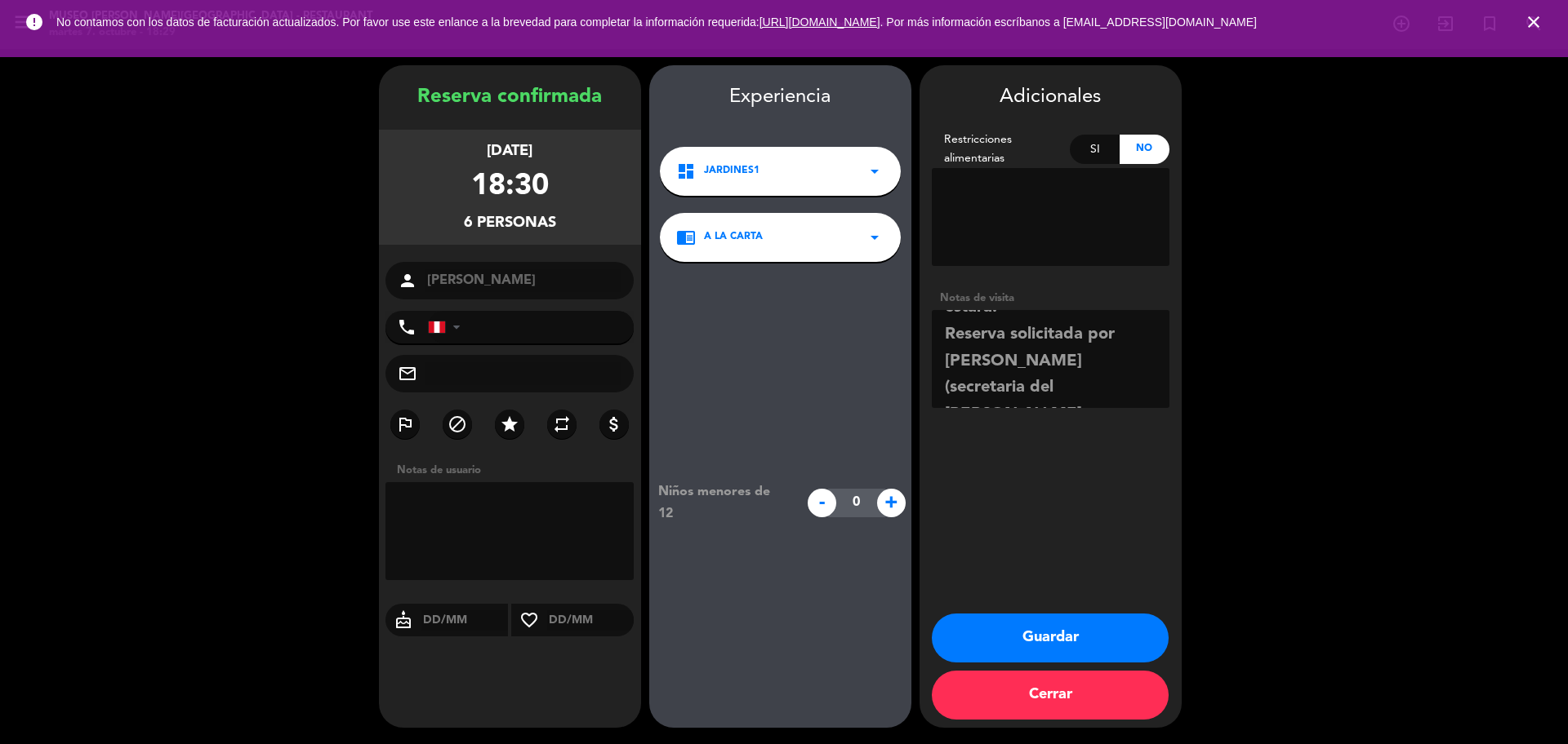
click at [1010, 352] on textarea at bounding box center [1050, 359] width 238 height 98
type textarea "indicarán que vienen a nombre de Paulo Pantibozo pero el sr Paulo no estará. Re…"
click at [1080, 632] on button "Guardar" at bounding box center [1050, 637] width 237 height 49
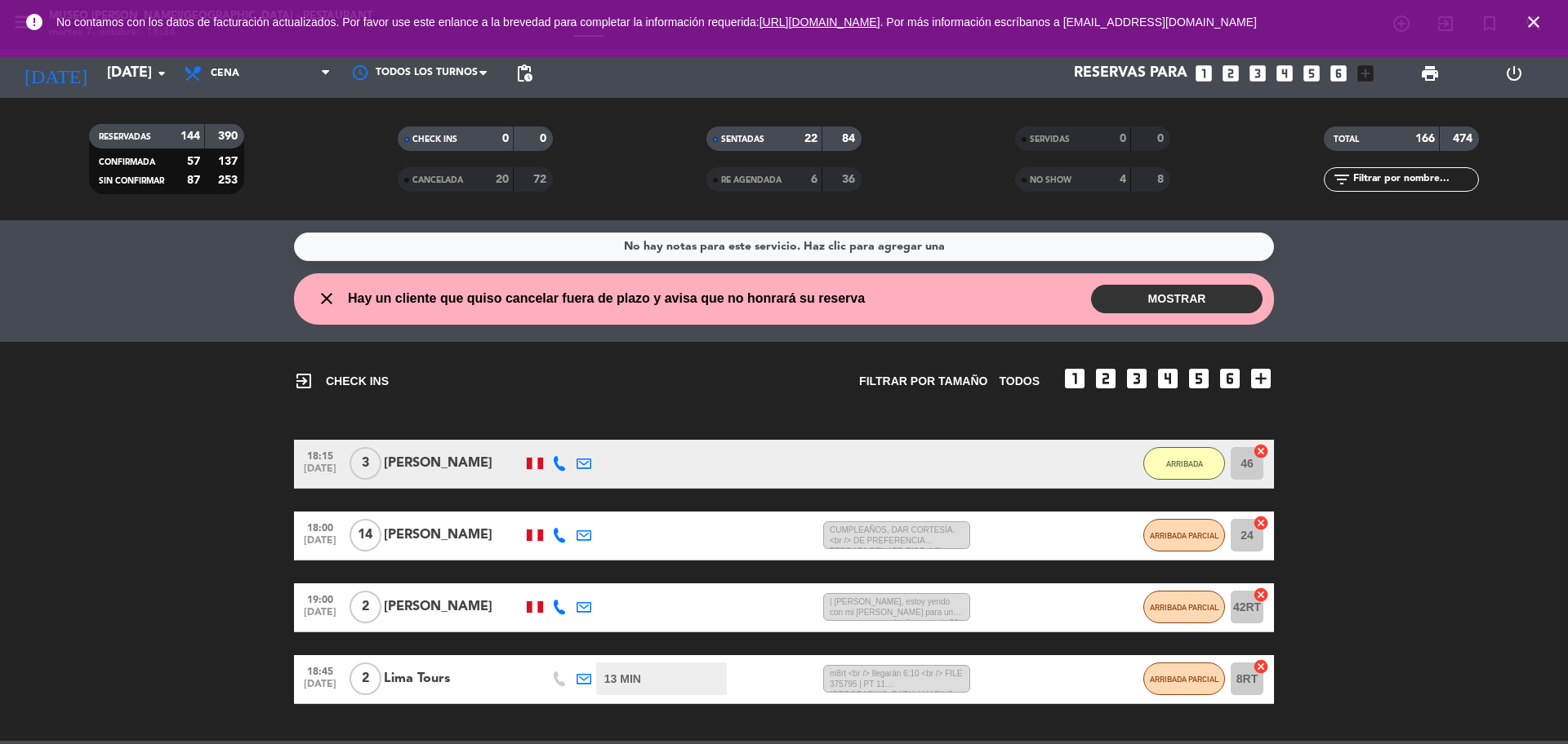
click at [1527, 21] on icon "close" at bounding box center [1533, 21] width 20 height 20
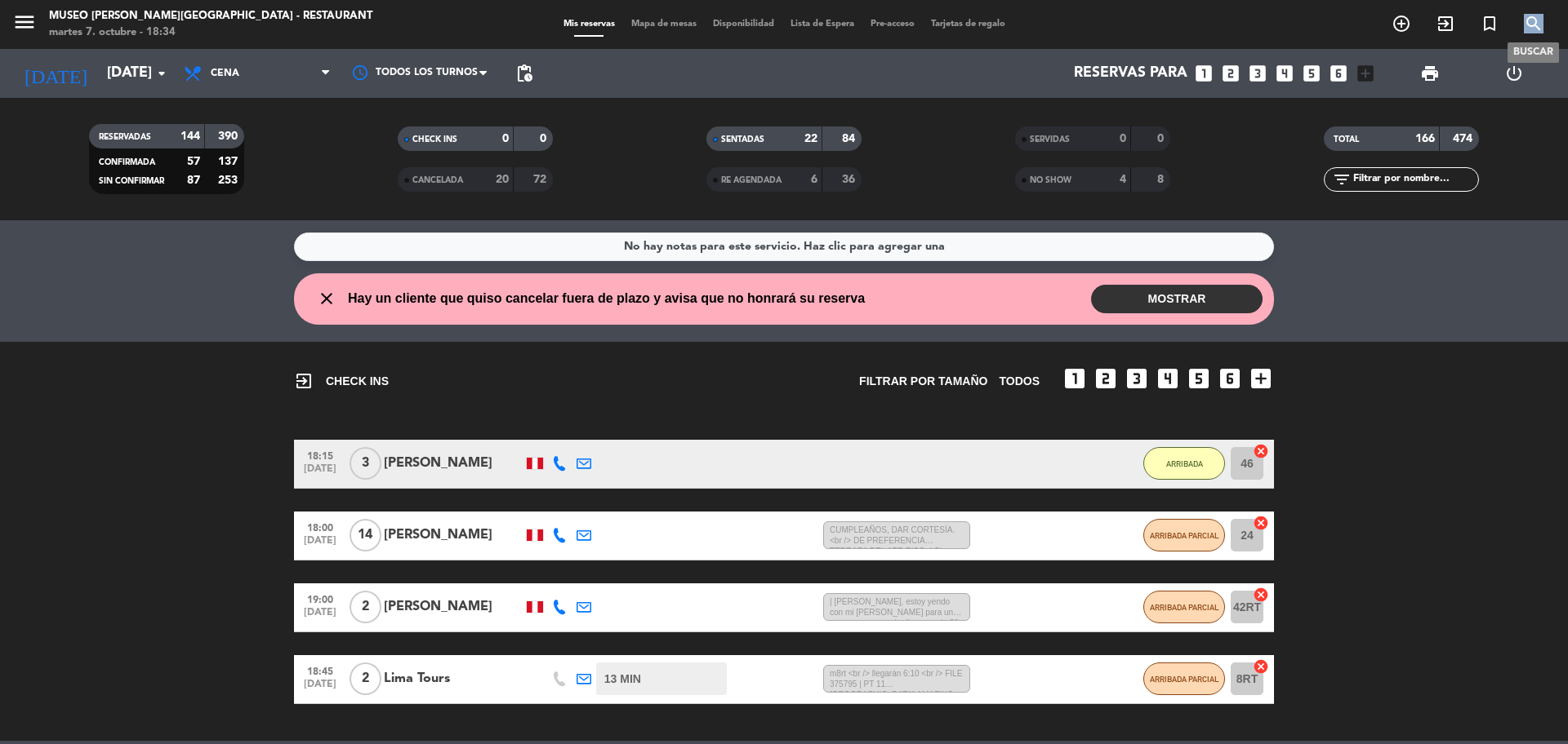
click at [1527, 21] on icon "search" at bounding box center [1533, 23] width 20 height 20
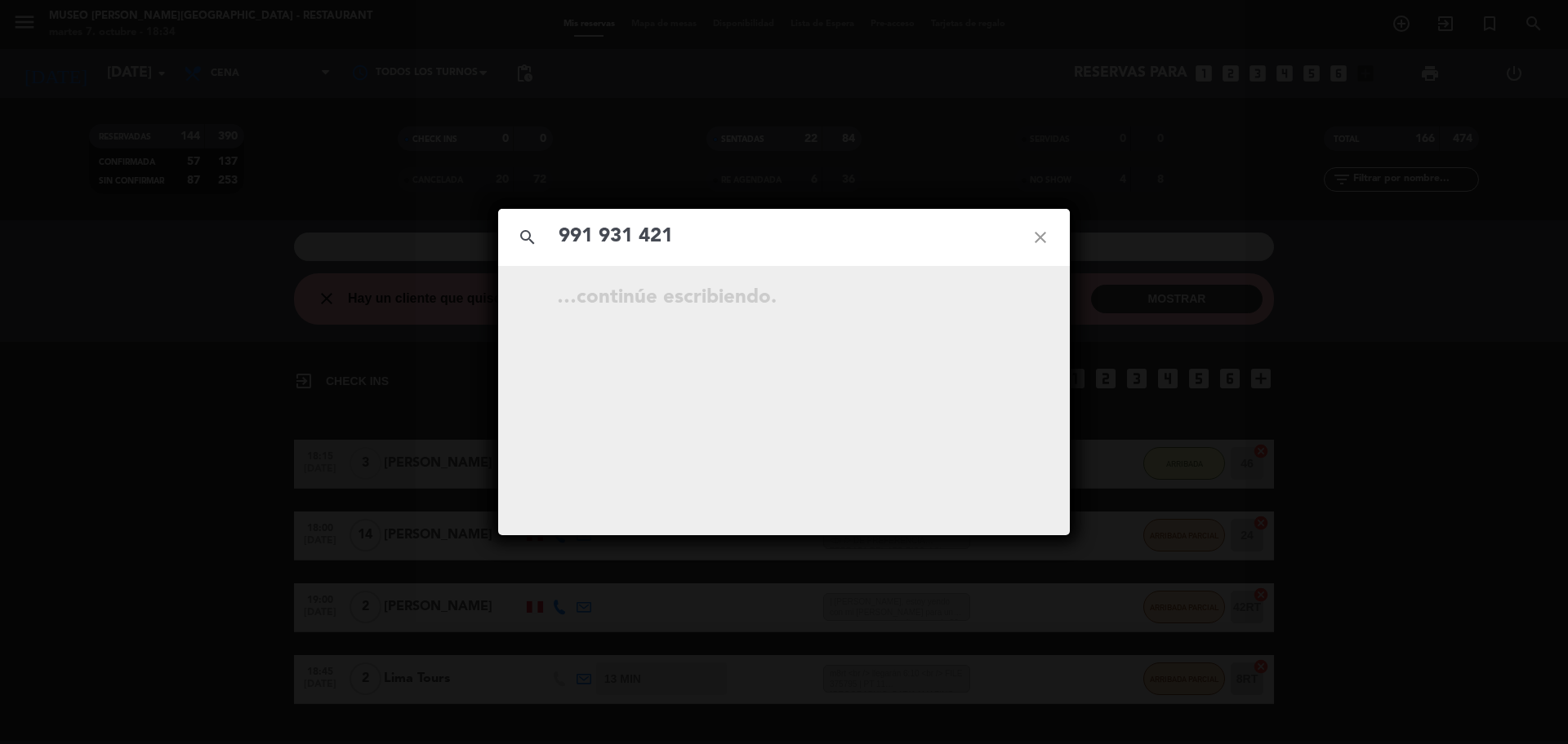
click at [645, 233] on input "991 931 421" at bounding box center [784, 237] width 454 height 33
type input "991931421"
click at [1005, 300] on icon "open_in_new" at bounding box center [999, 300] width 20 height 20
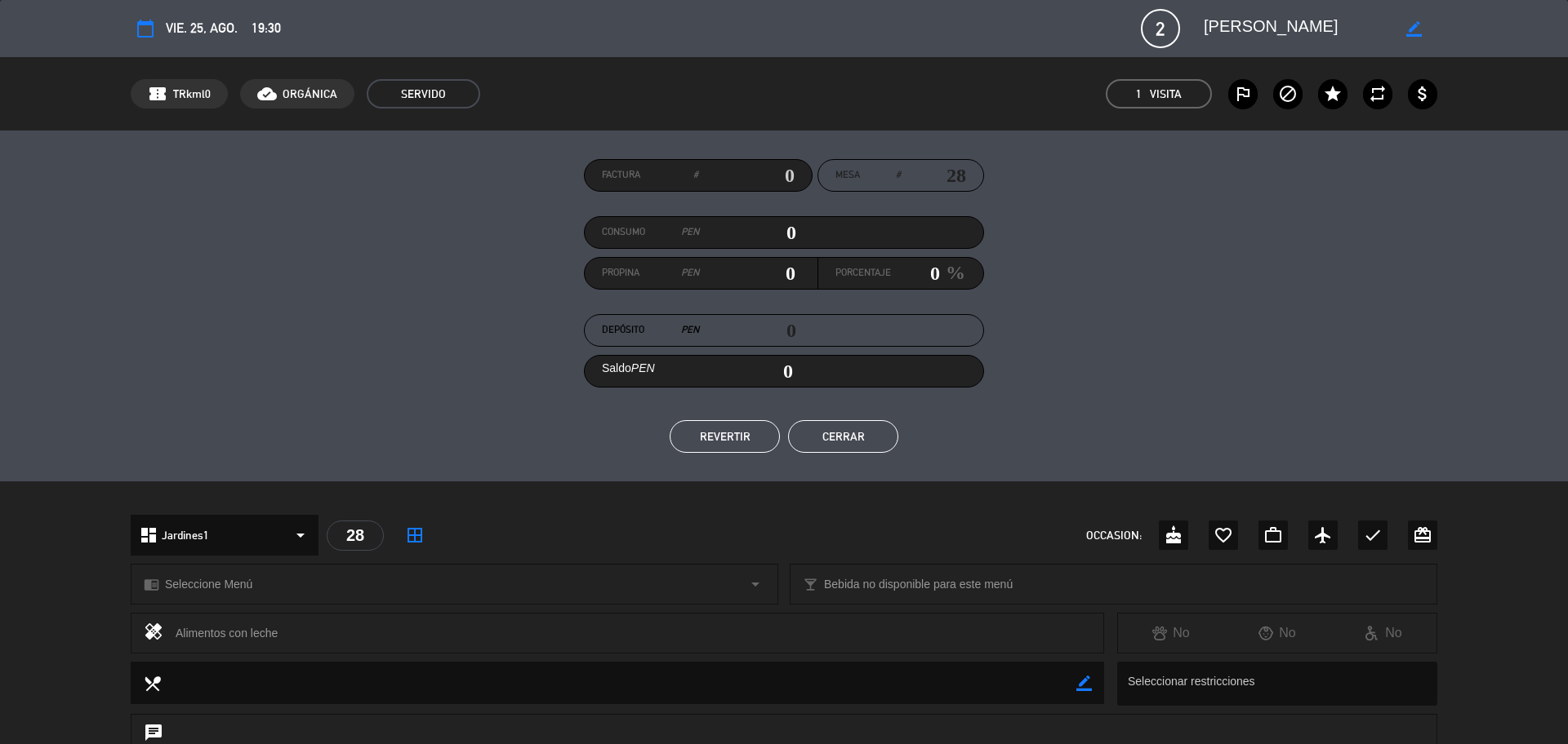
click at [858, 447] on button "Cerrar" at bounding box center [842, 436] width 110 height 32
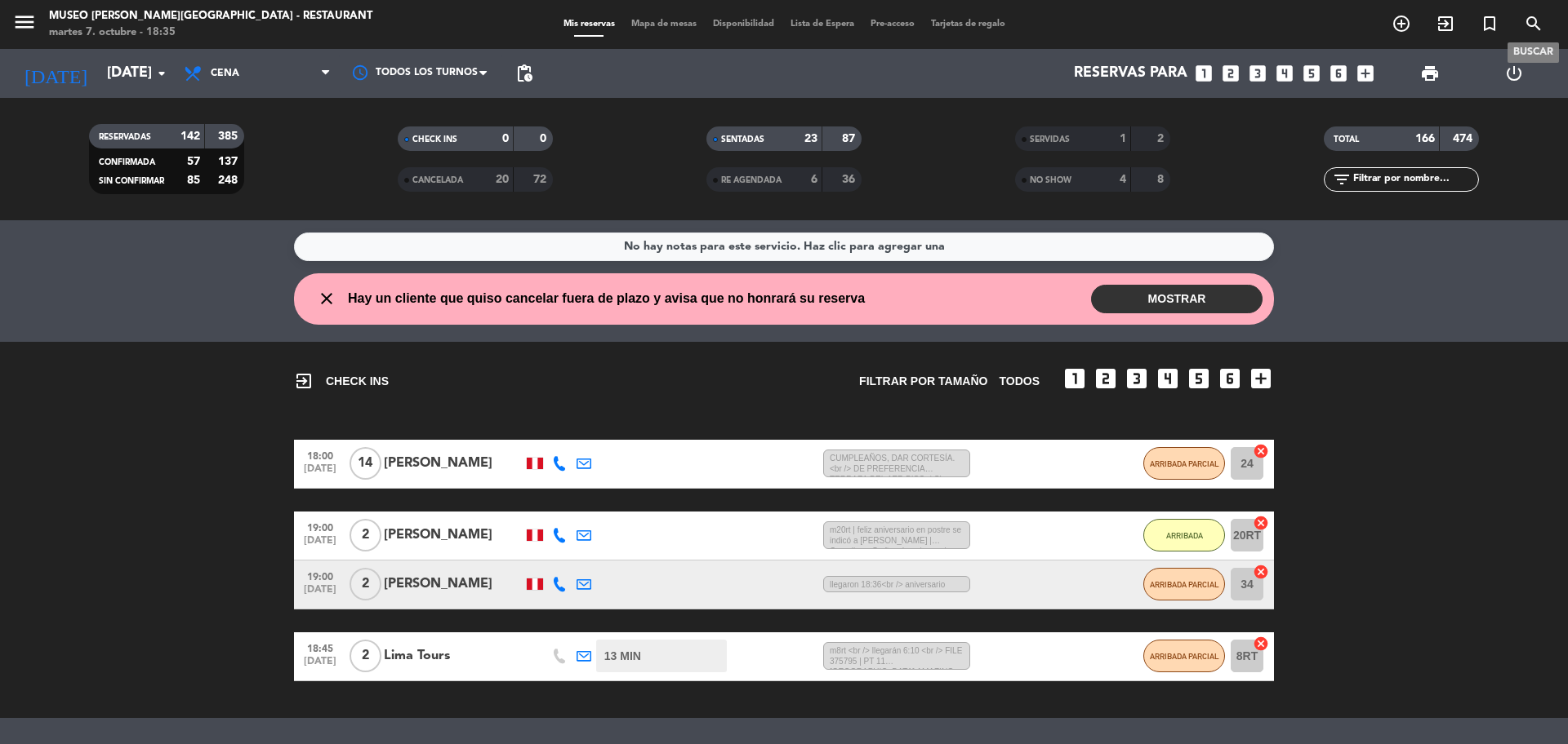
click at [1530, 26] on icon "search" at bounding box center [1533, 23] width 20 height 20
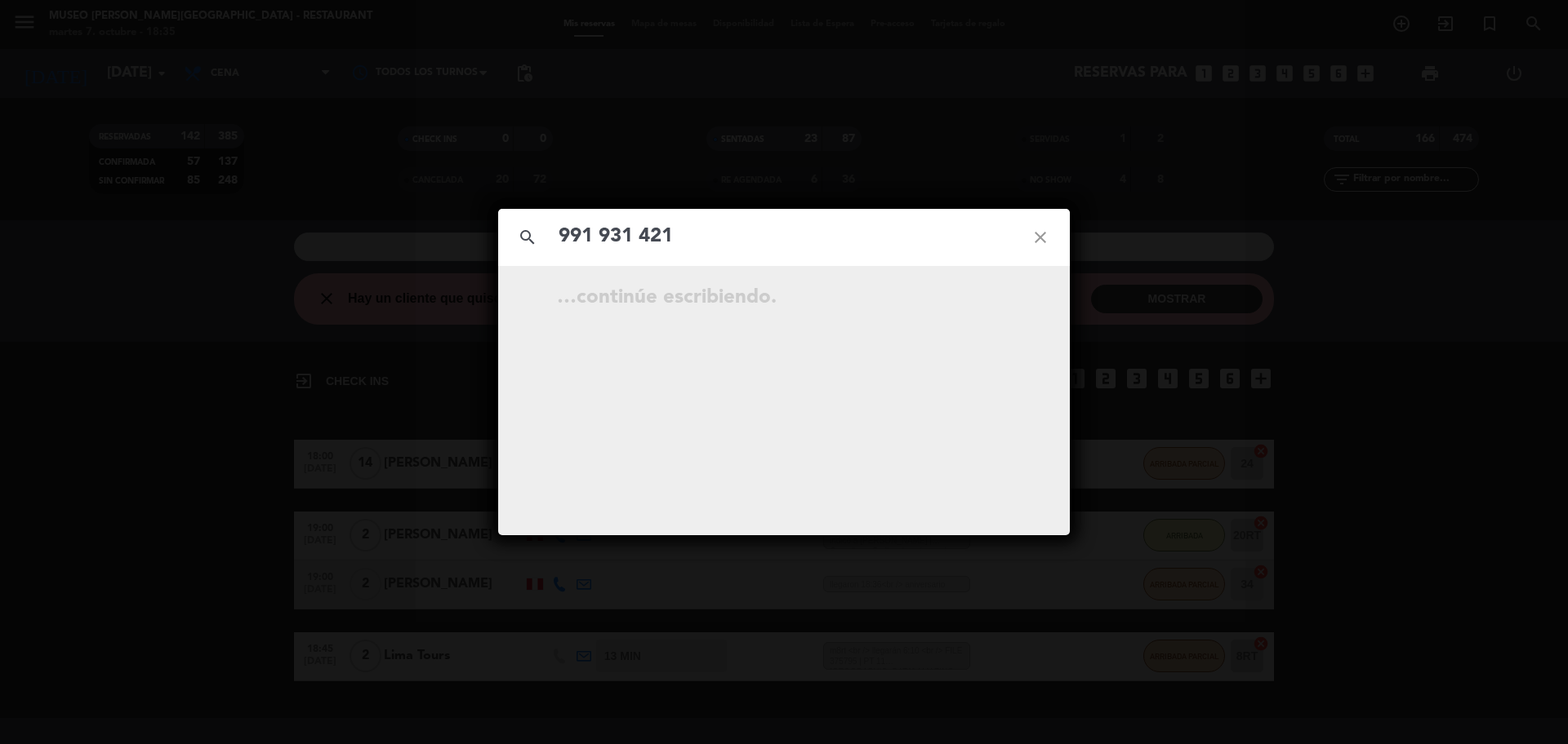
click at [638, 240] on input "991 931 421" at bounding box center [784, 237] width 454 height 33
click at [837, 239] on input "991931421" at bounding box center [784, 237] width 454 height 33
type input "991931421"
click at [1041, 239] on icon "close" at bounding box center [1040, 237] width 59 height 59
click at [1044, 232] on icon "close" at bounding box center [1040, 237] width 59 height 59
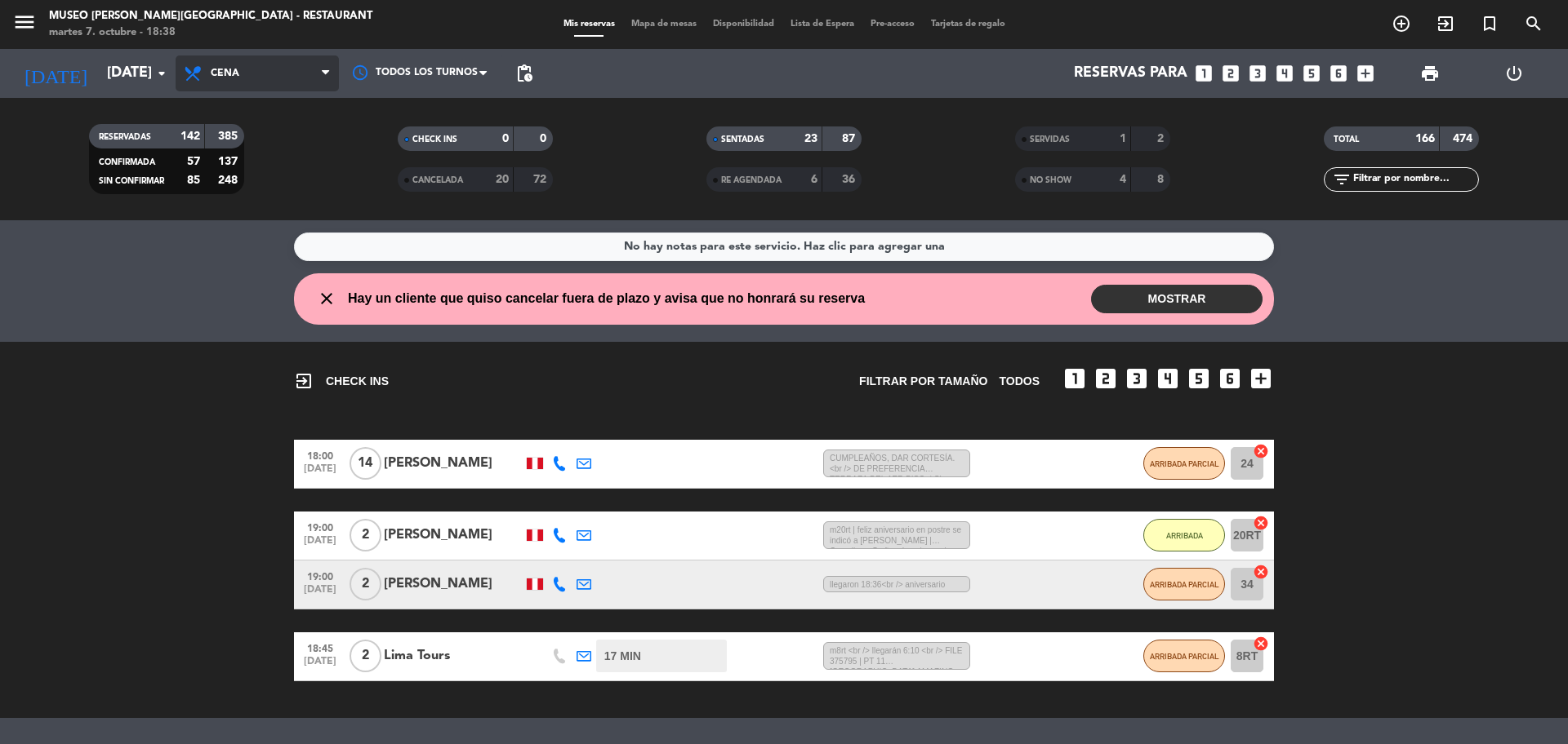
click at [281, 68] on span "Cena" at bounding box center [257, 73] width 164 height 36
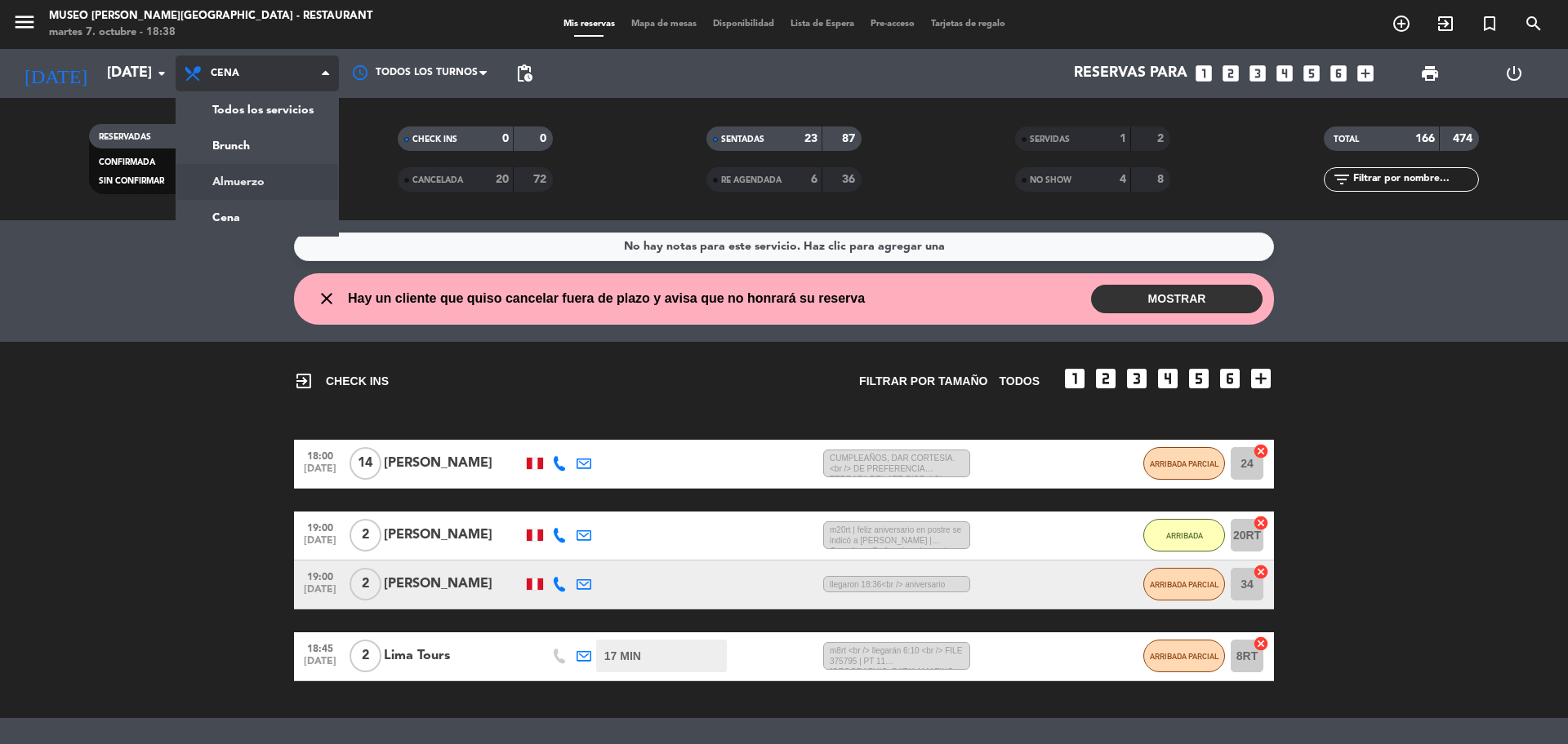
click at [274, 188] on div "menu Museo Larco Café - Restaurant martes 7. octubre - 18:38 Mis reservas Mapa …" at bounding box center [784, 110] width 1568 height 221
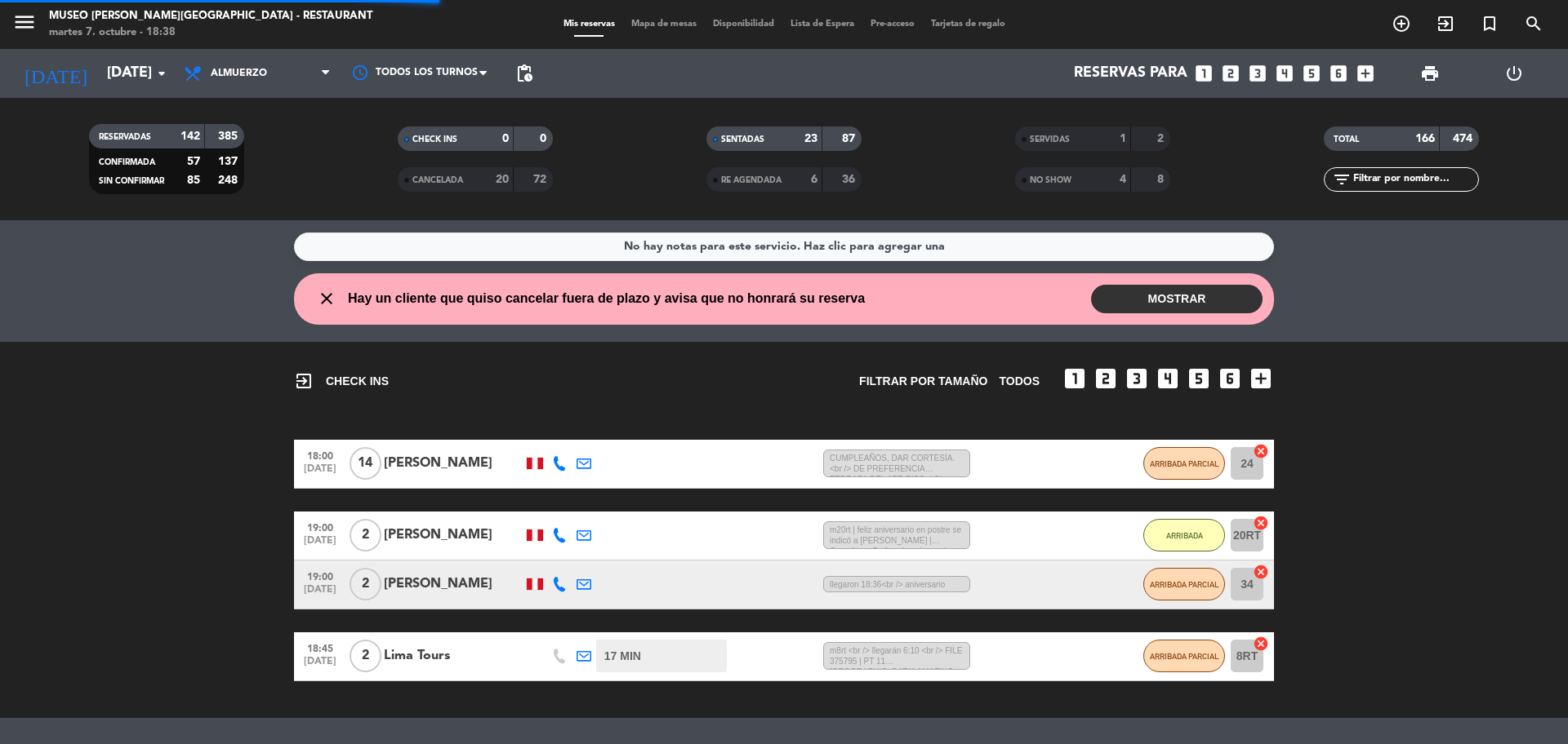
click at [141, 91] on div "today mar. 7 oct. arrow_drop_down" at bounding box center [94, 72] width 164 height 49
click at [113, 78] on input "[DATE]" at bounding box center [194, 73] width 189 height 32
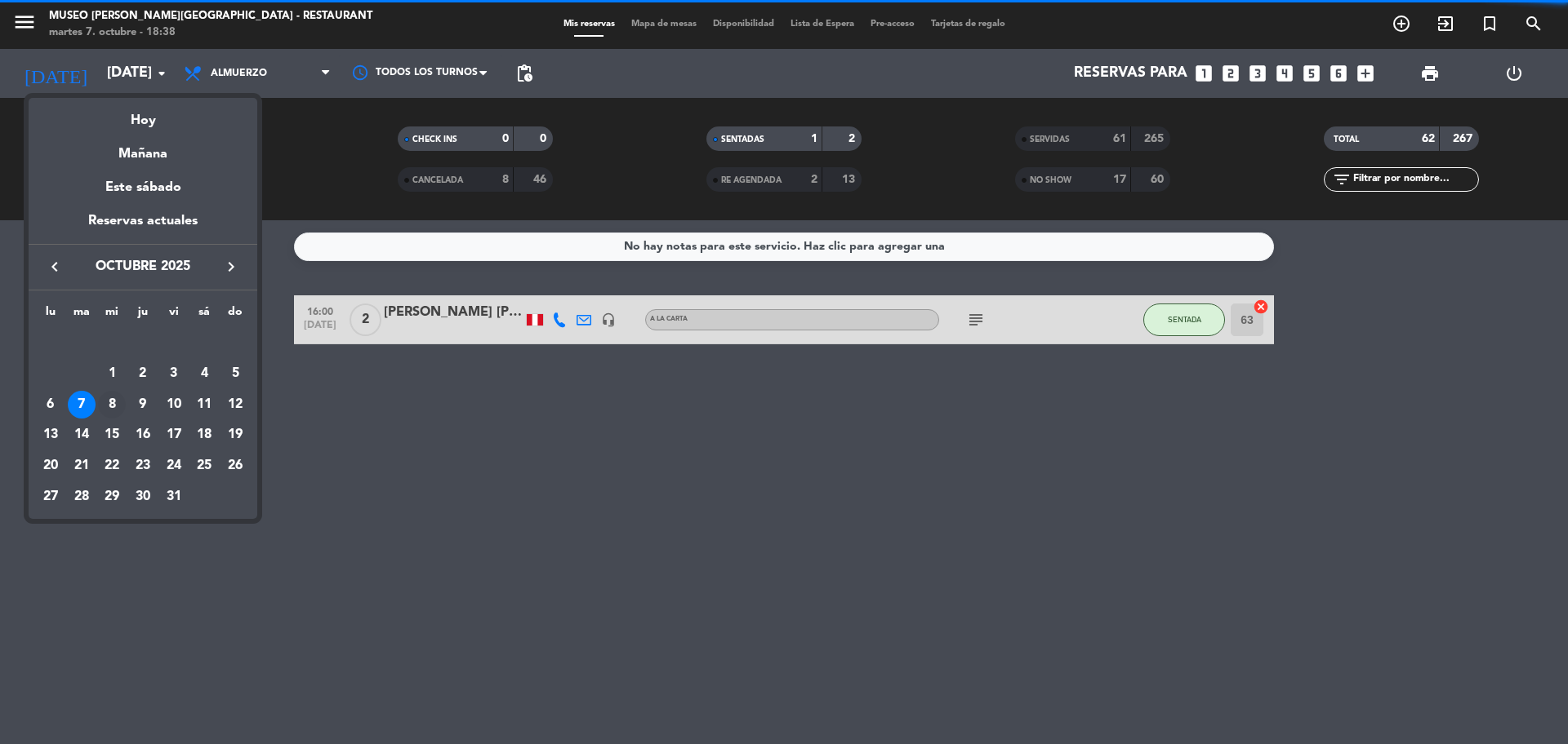
click at [102, 397] on div "8" at bounding box center [112, 405] width 28 height 28
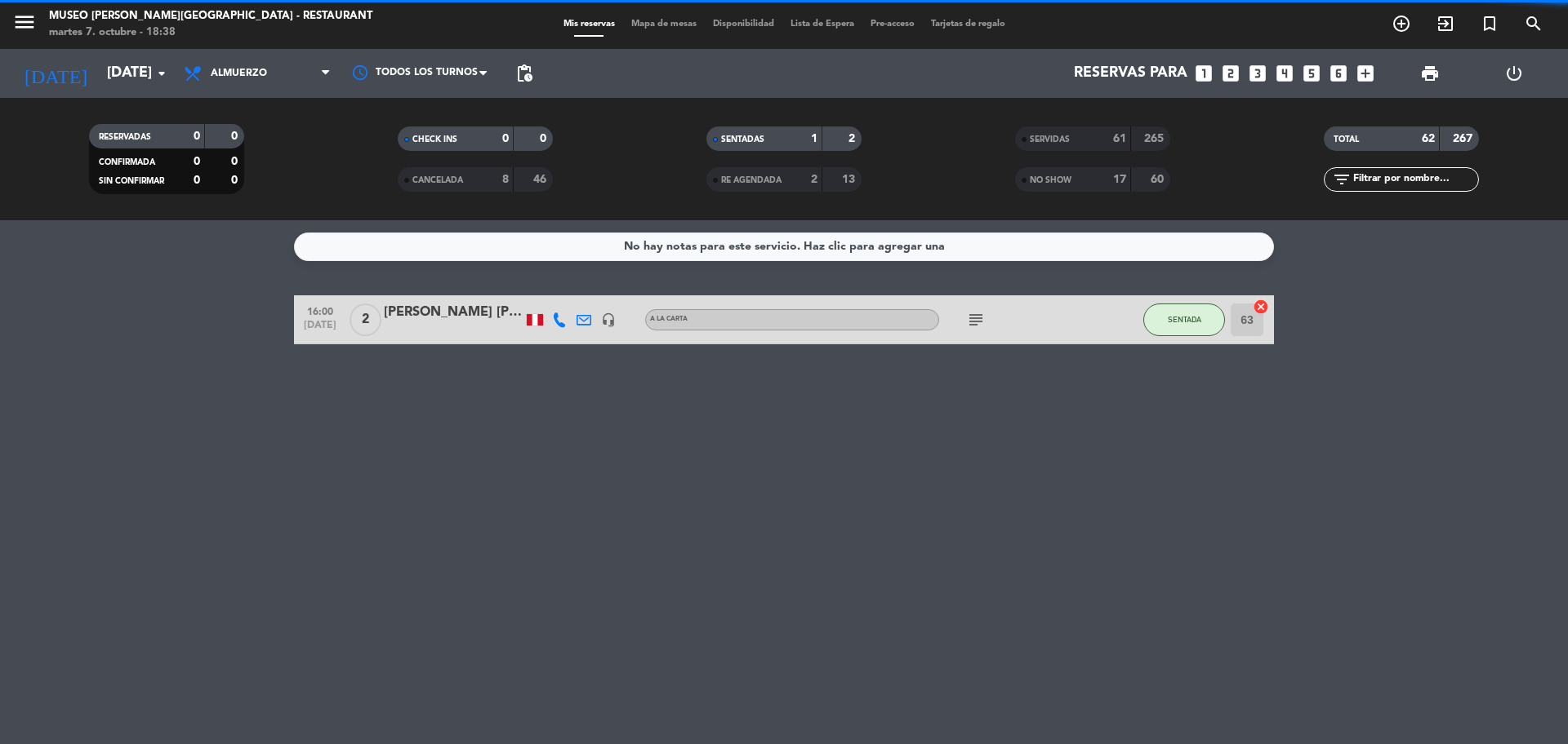
type input "[DATE]"
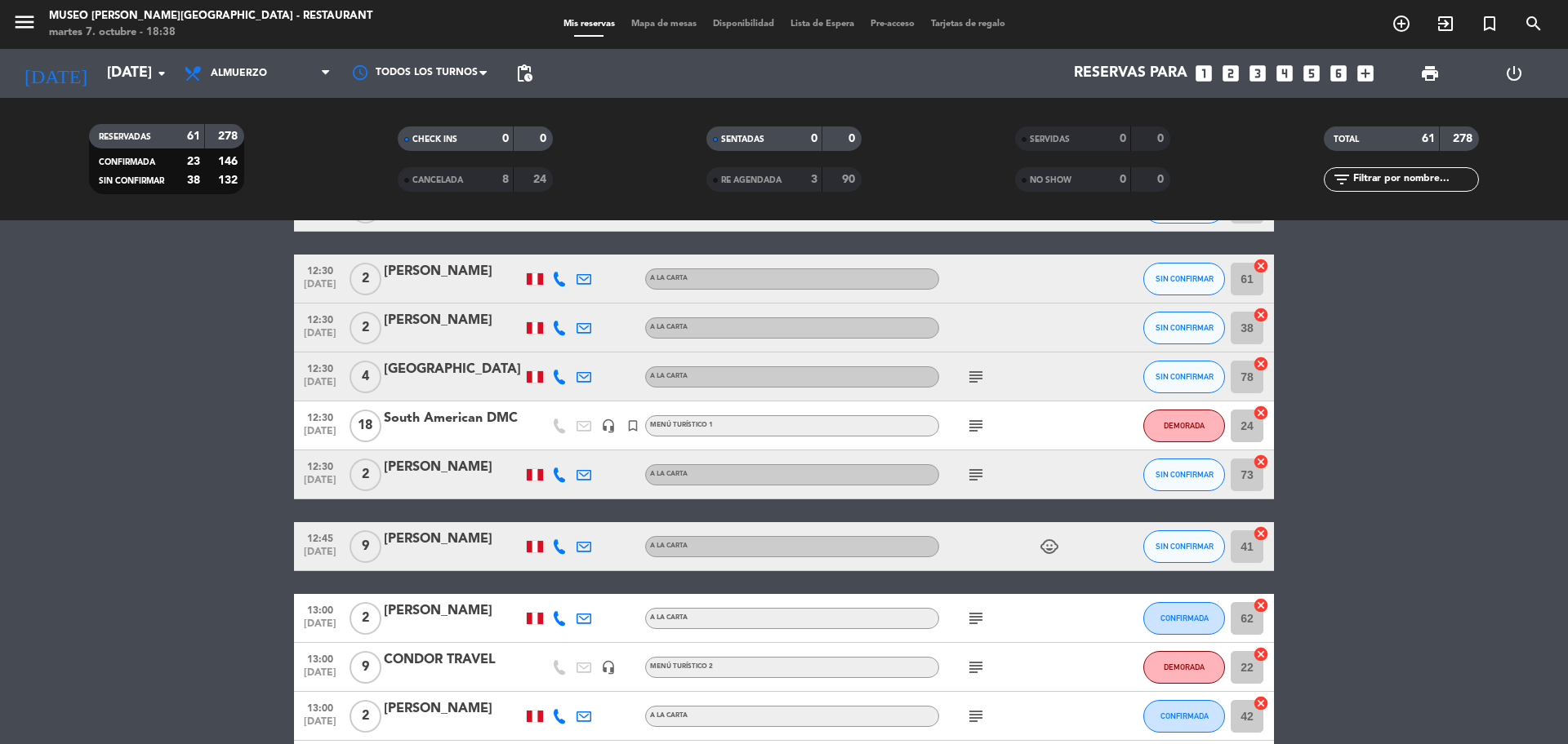
scroll to position [227, 0]
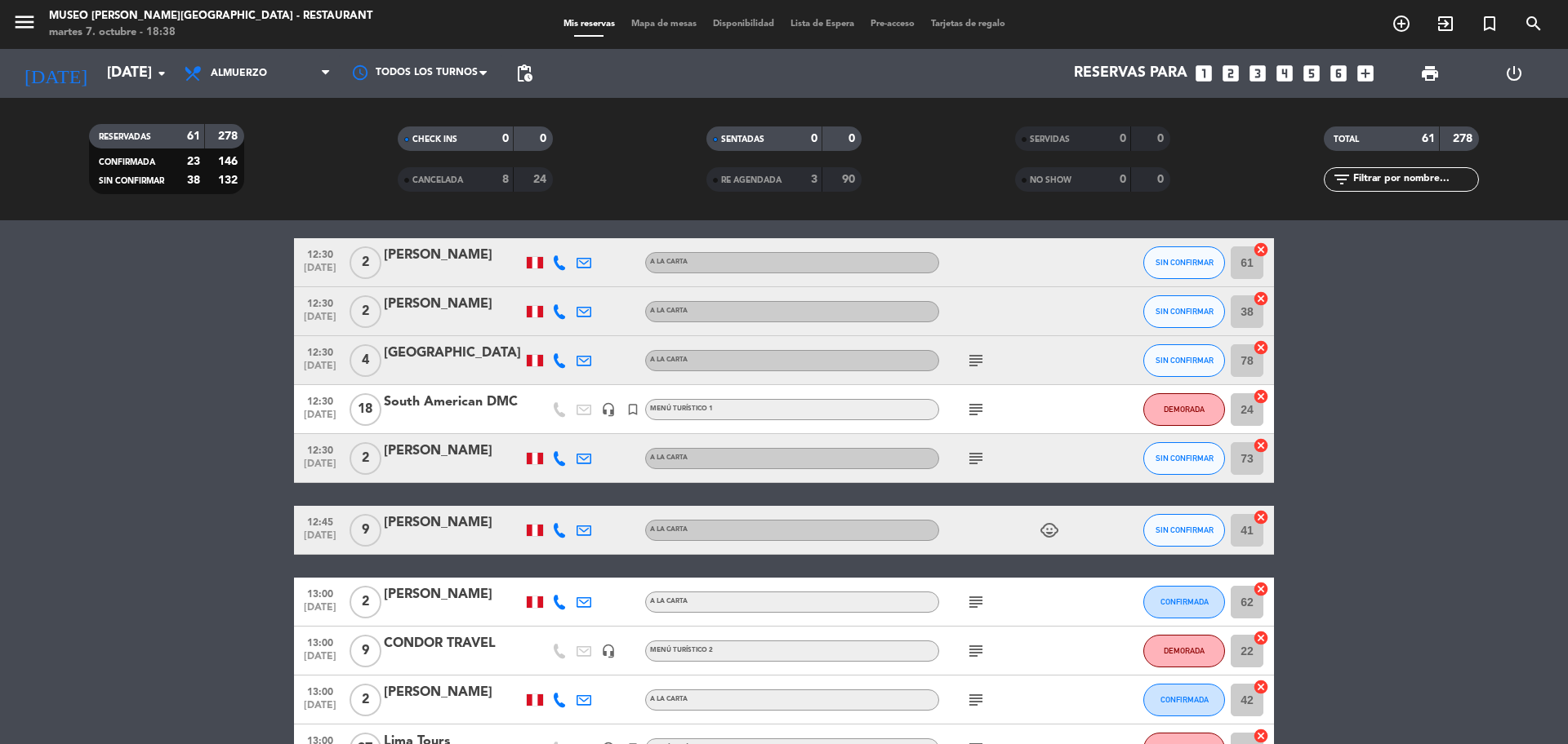
click at [1362, 175] on input "text" at bounding box center [1415, 179] width 126 height 18
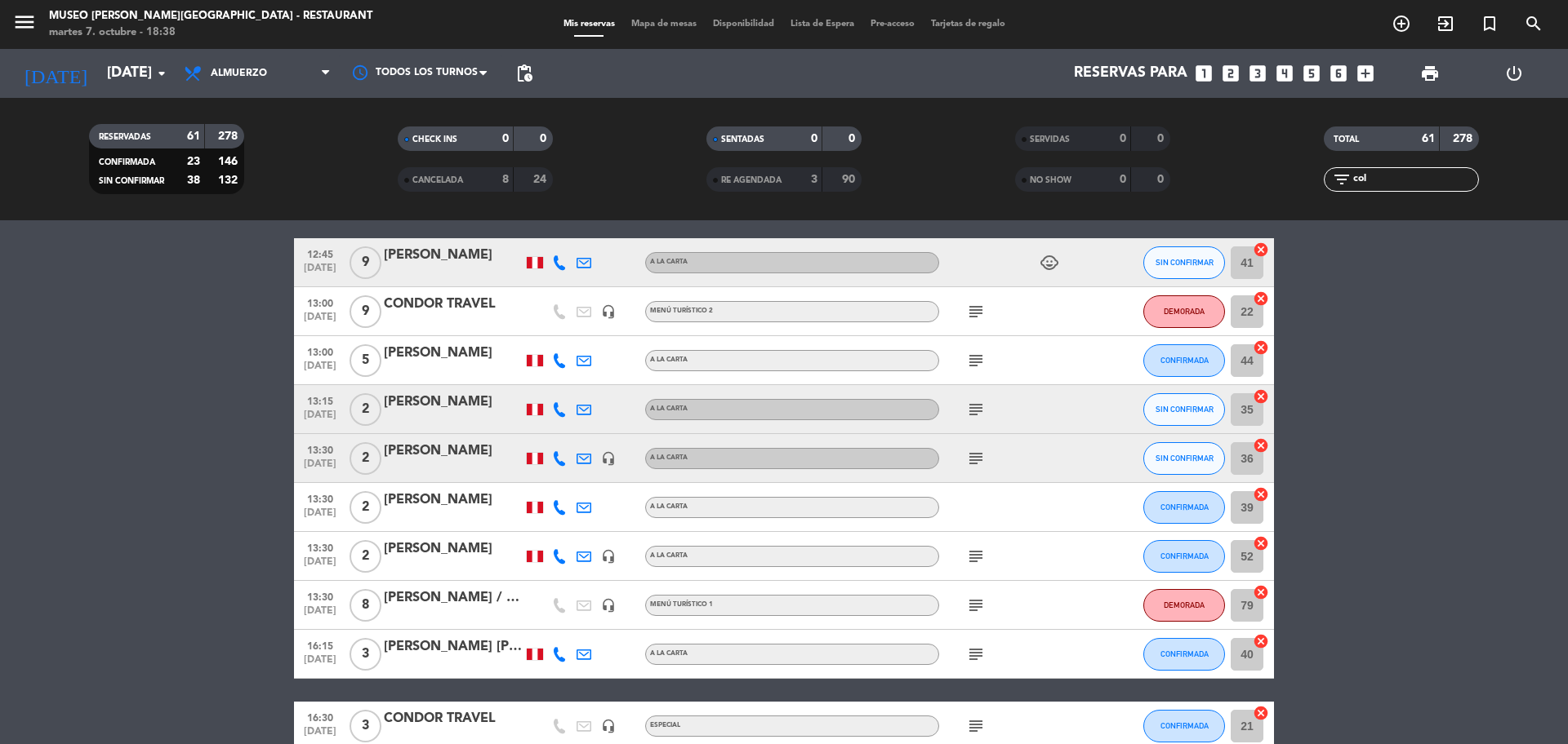
scroll to position [0, 0]
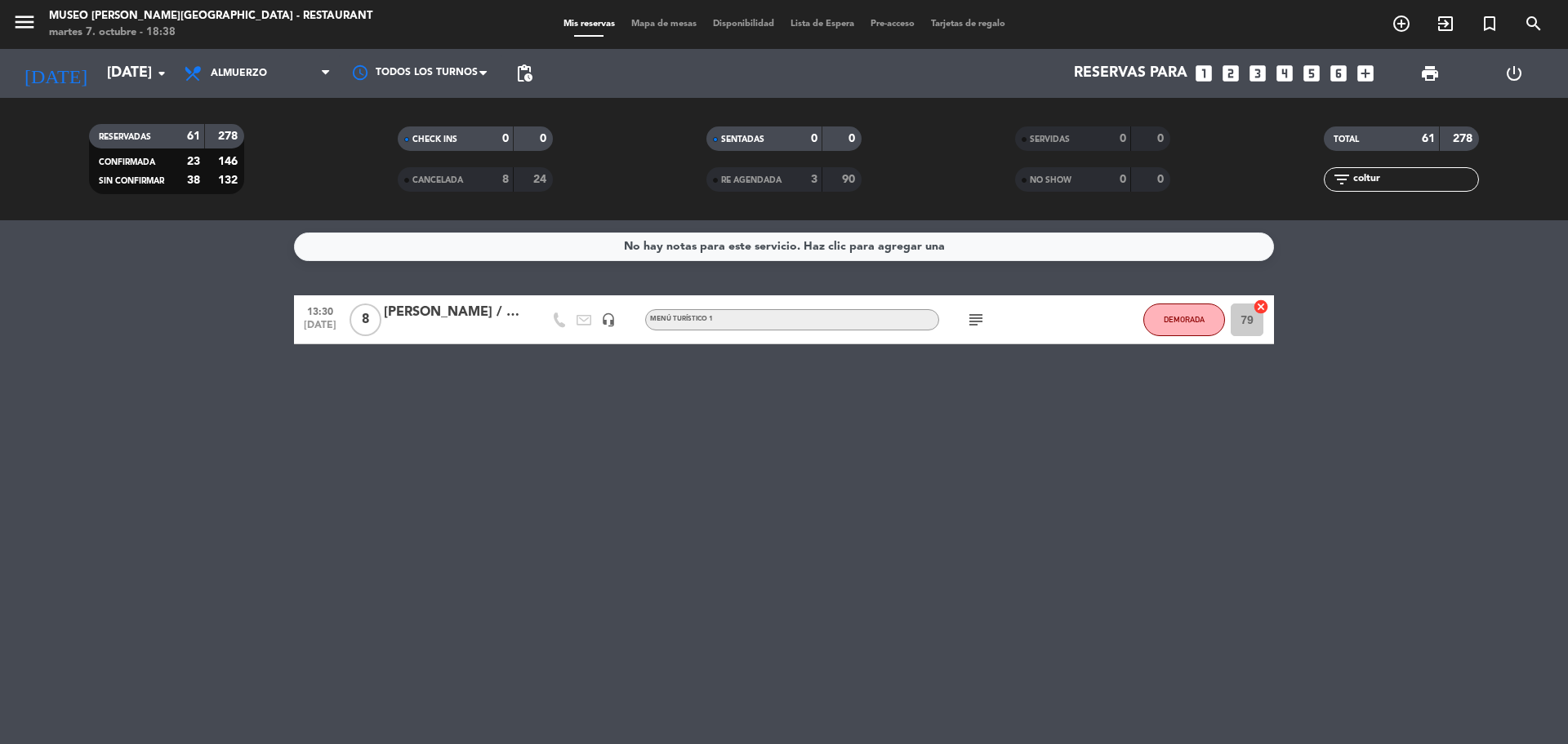
type input "coltur"
click at [969, 314] on icon "subject" at bounding box center [975, 320] width 20 height 20
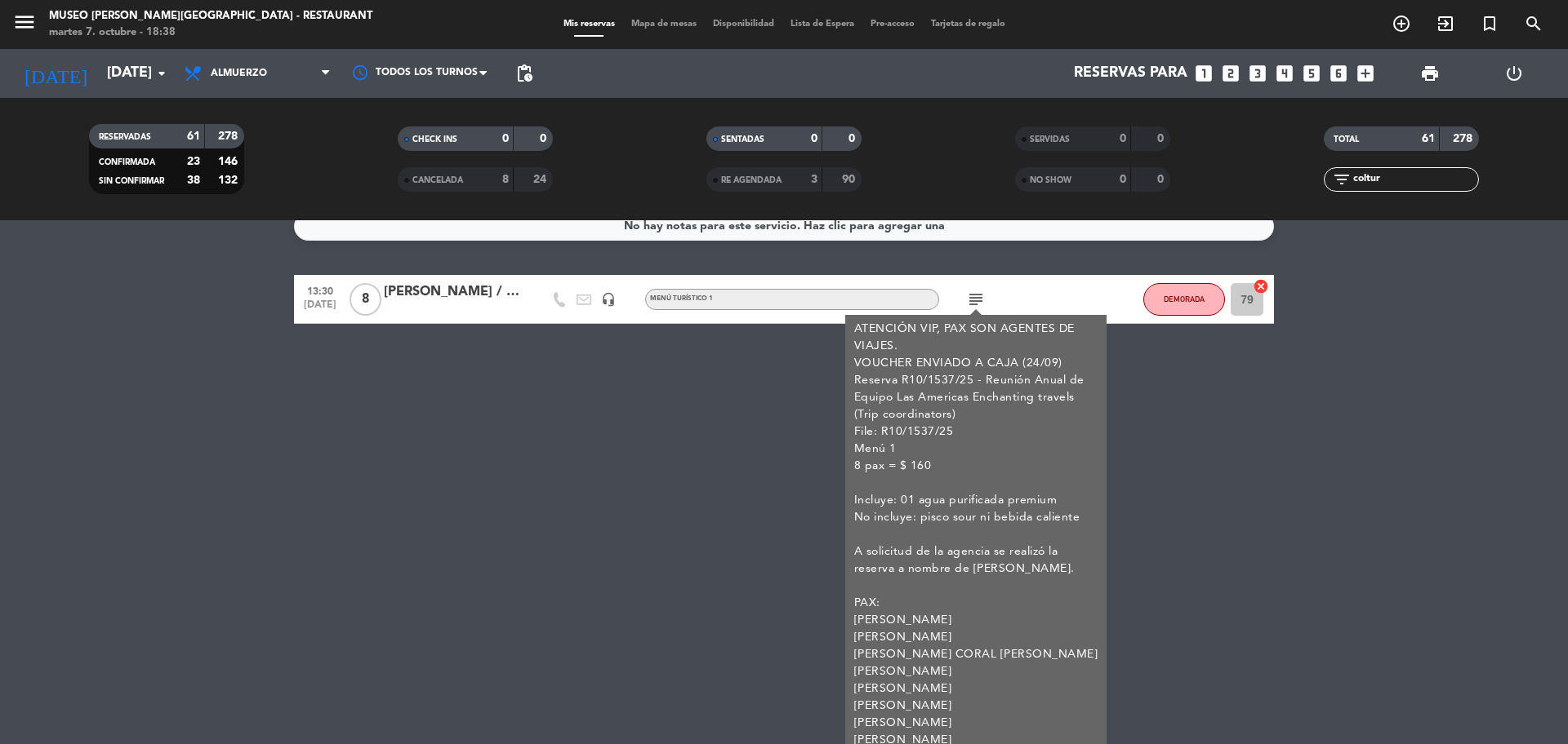
scroll to position [31, 0]
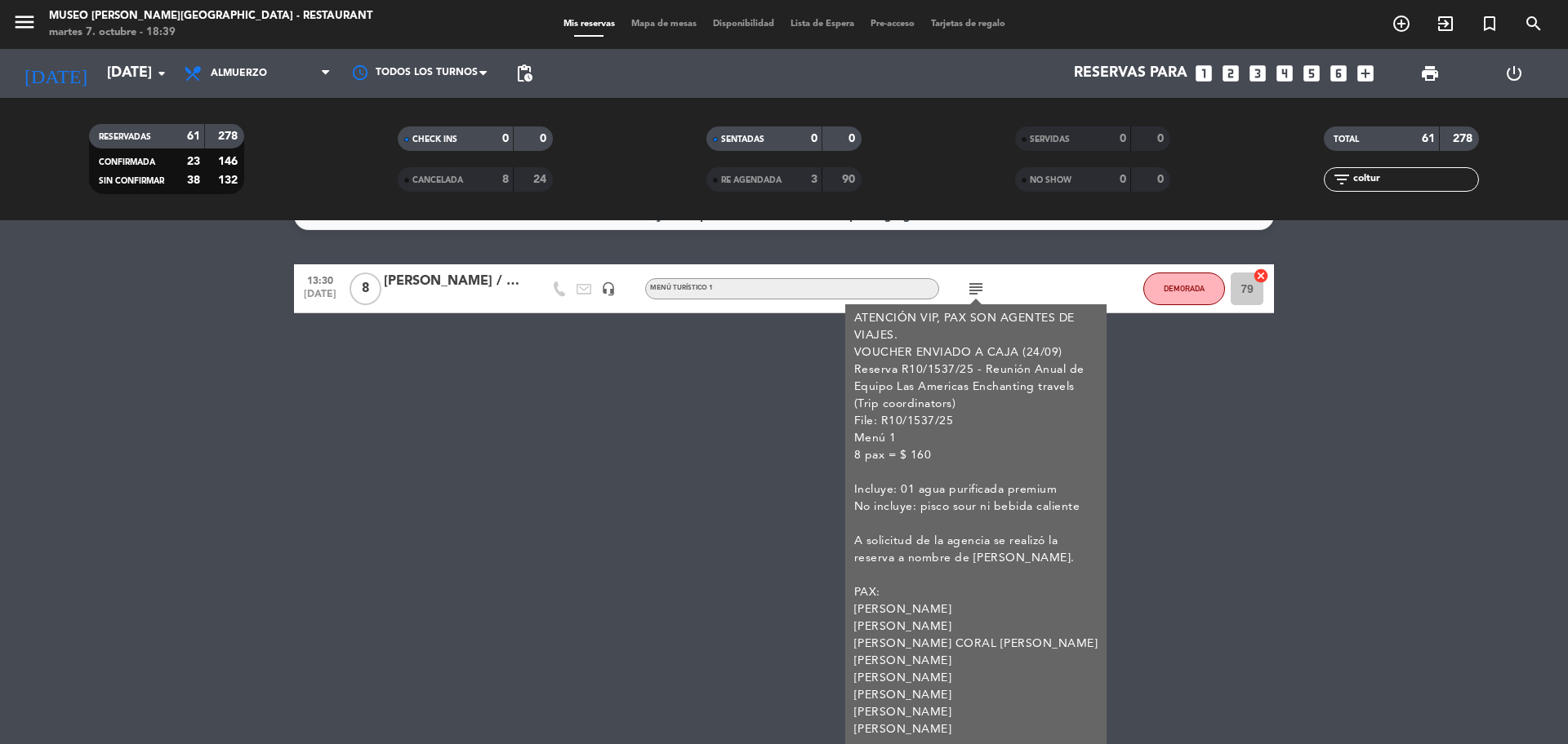
click at [801, 444] on div "No hay notas para este servicio. Haz clic para agregar una 13:30 oct. 8 8 Samie…" at bounding box center [784, 482] width 1568 height 524
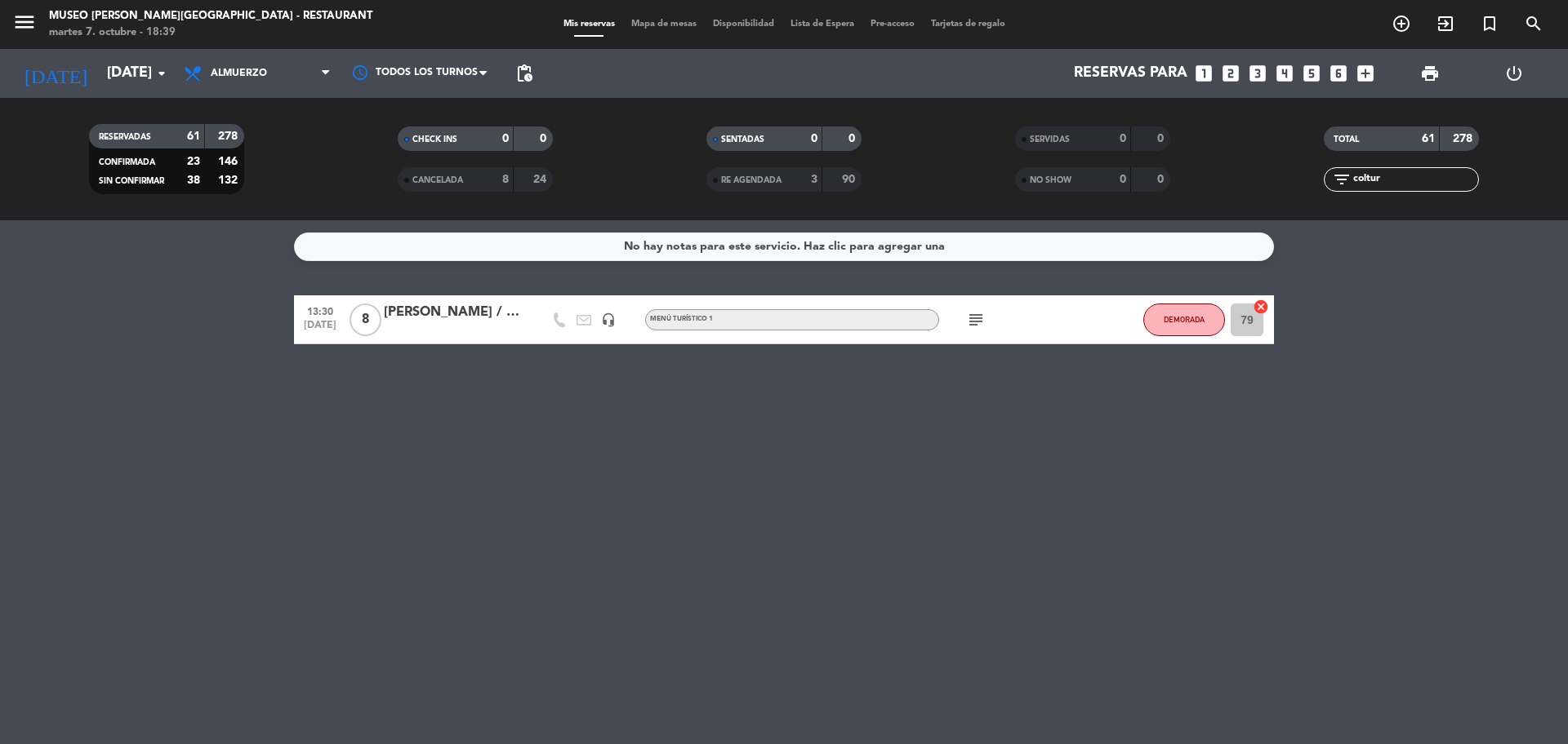
click at [965, 325] on span "subject" at bounding box center [975, 320] width 25 height 20
click at [975, 325] on icon "subject" at bounding box center [975, 320] width 20 height 20
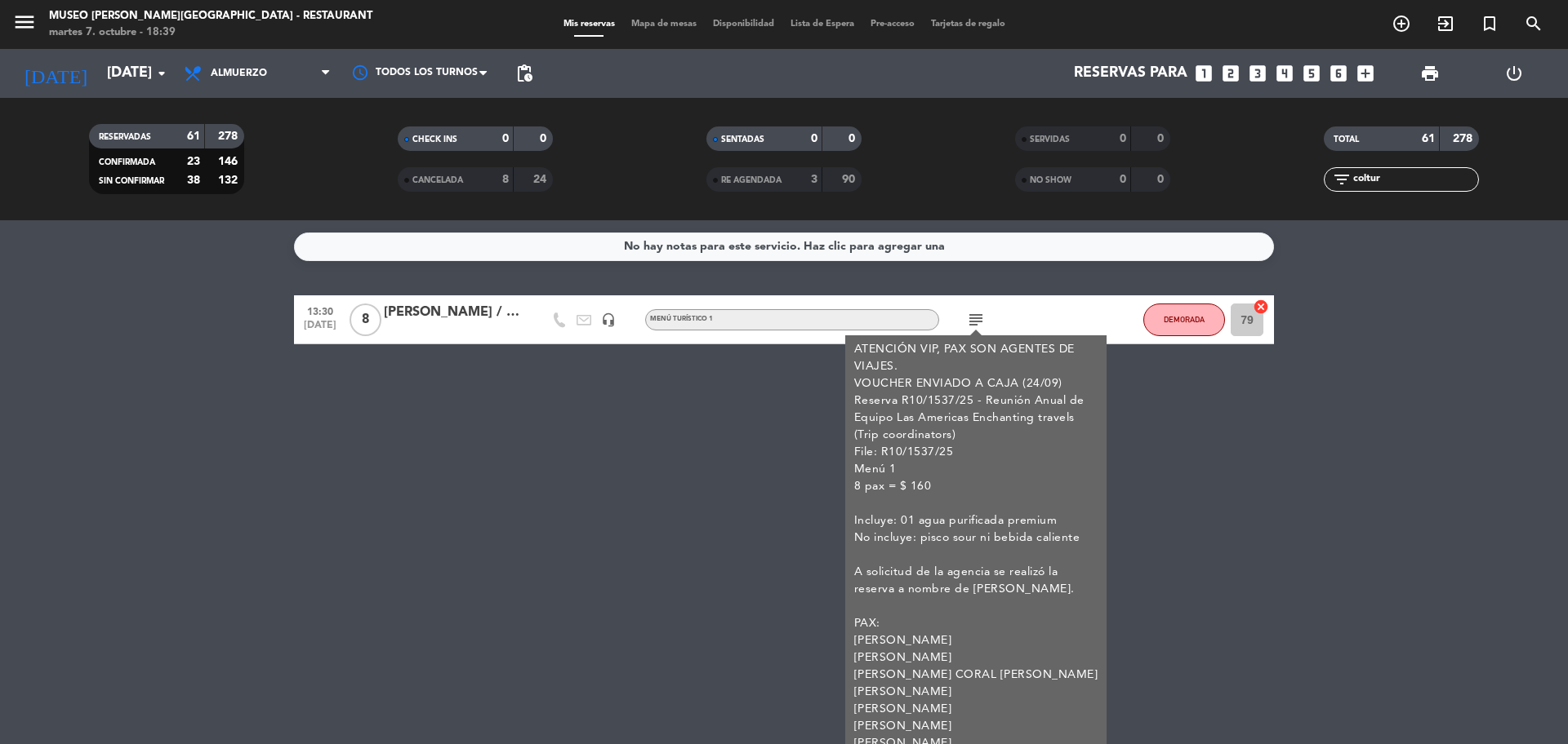
click at [657, 20] on span "Mapa de mesas" at bounding box center [664, 24] width 82 height 9
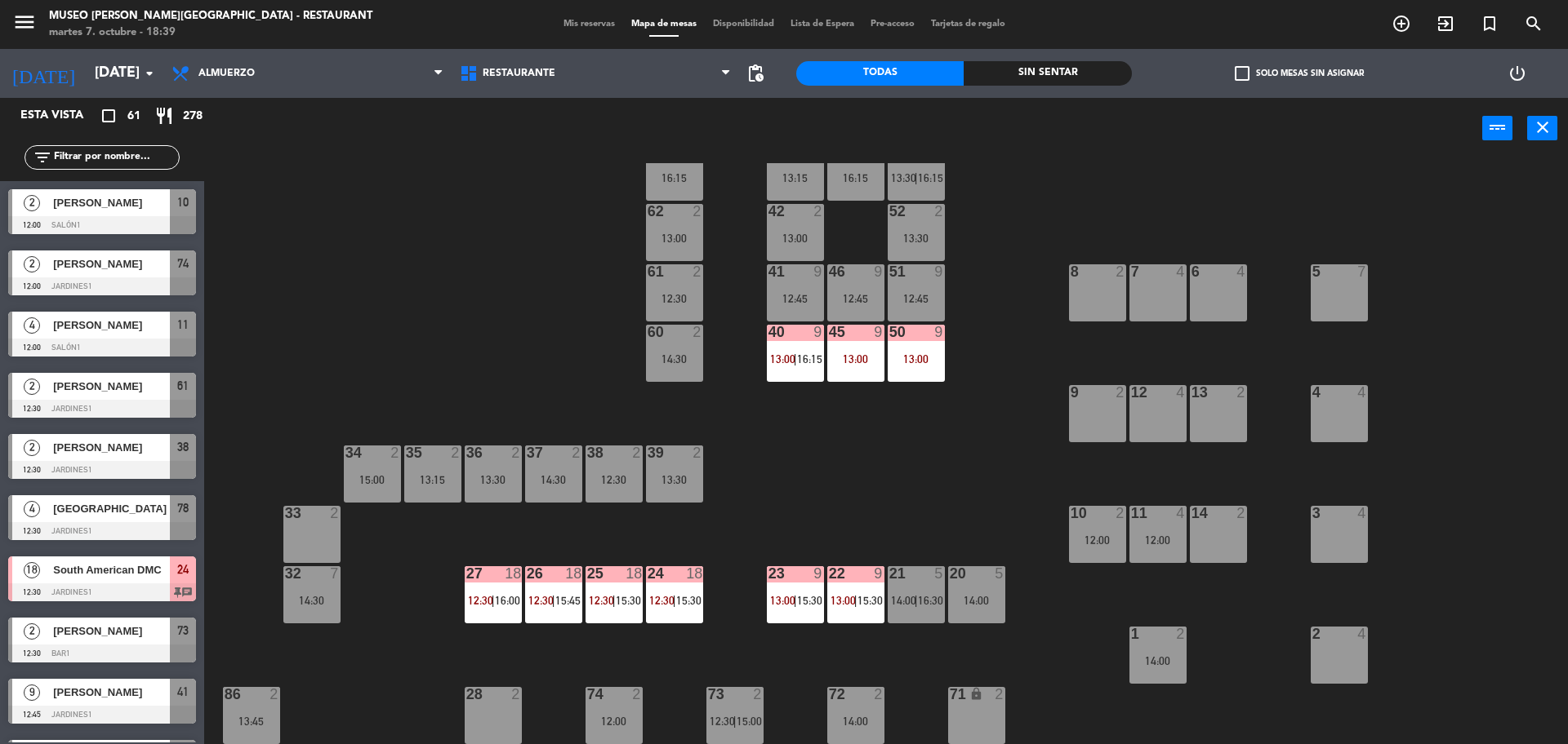
scroll to position [153, 0]
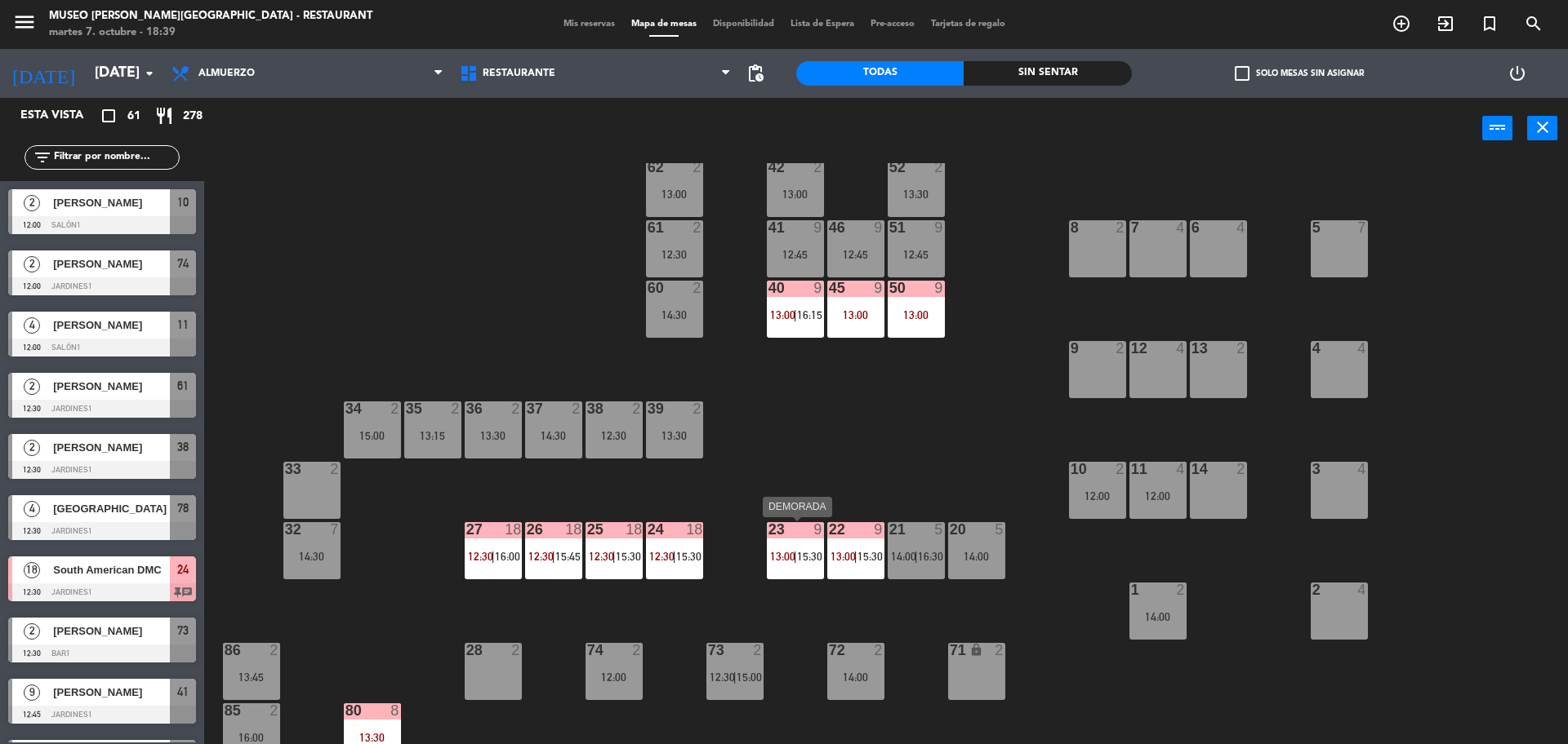
click at [791, 556] on span "13:00" at bounding box center [783, 556] width 26 height 13
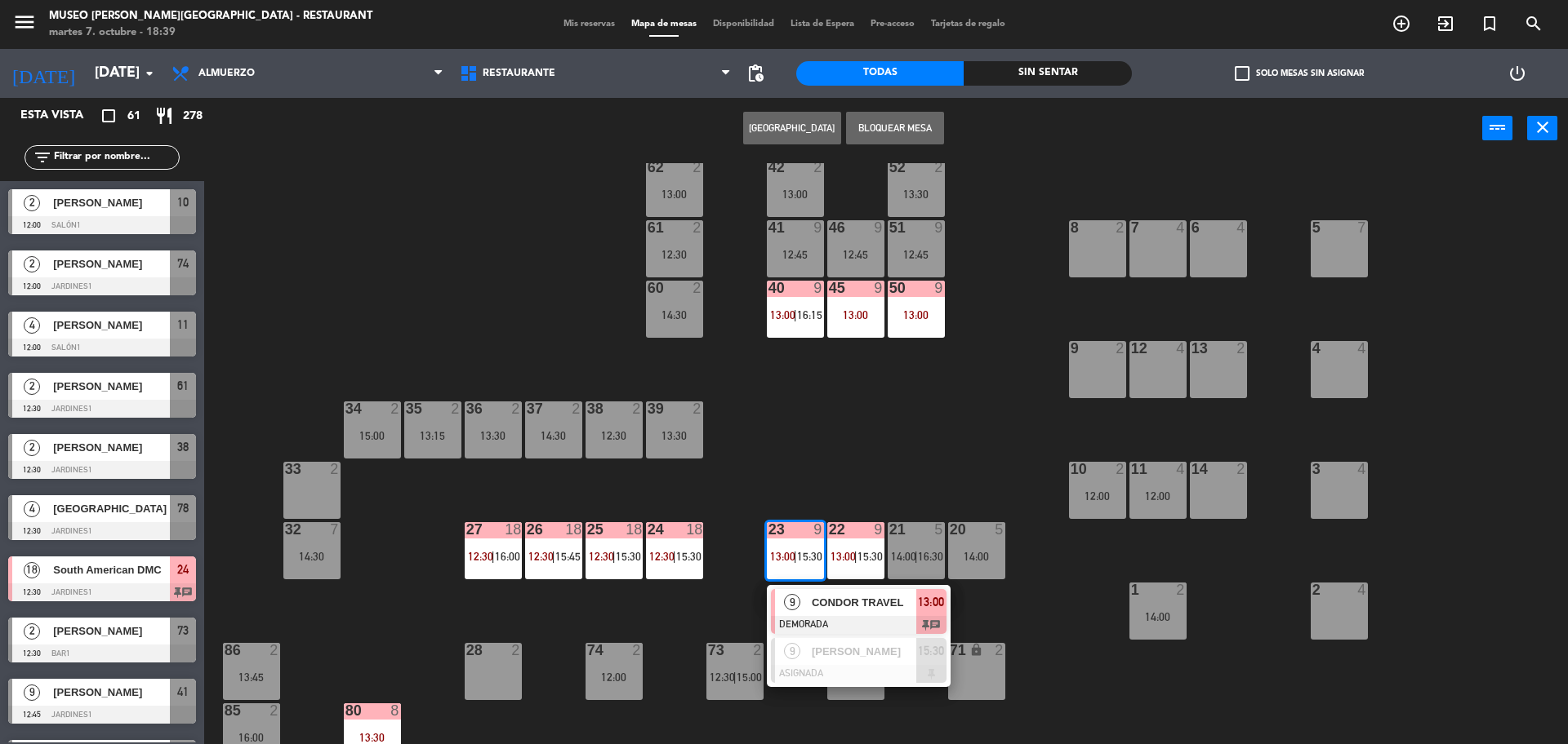
click at [837, 591] on div "CONDOR TRAVEL" at bounding box center [863, 603] width 106 height 27
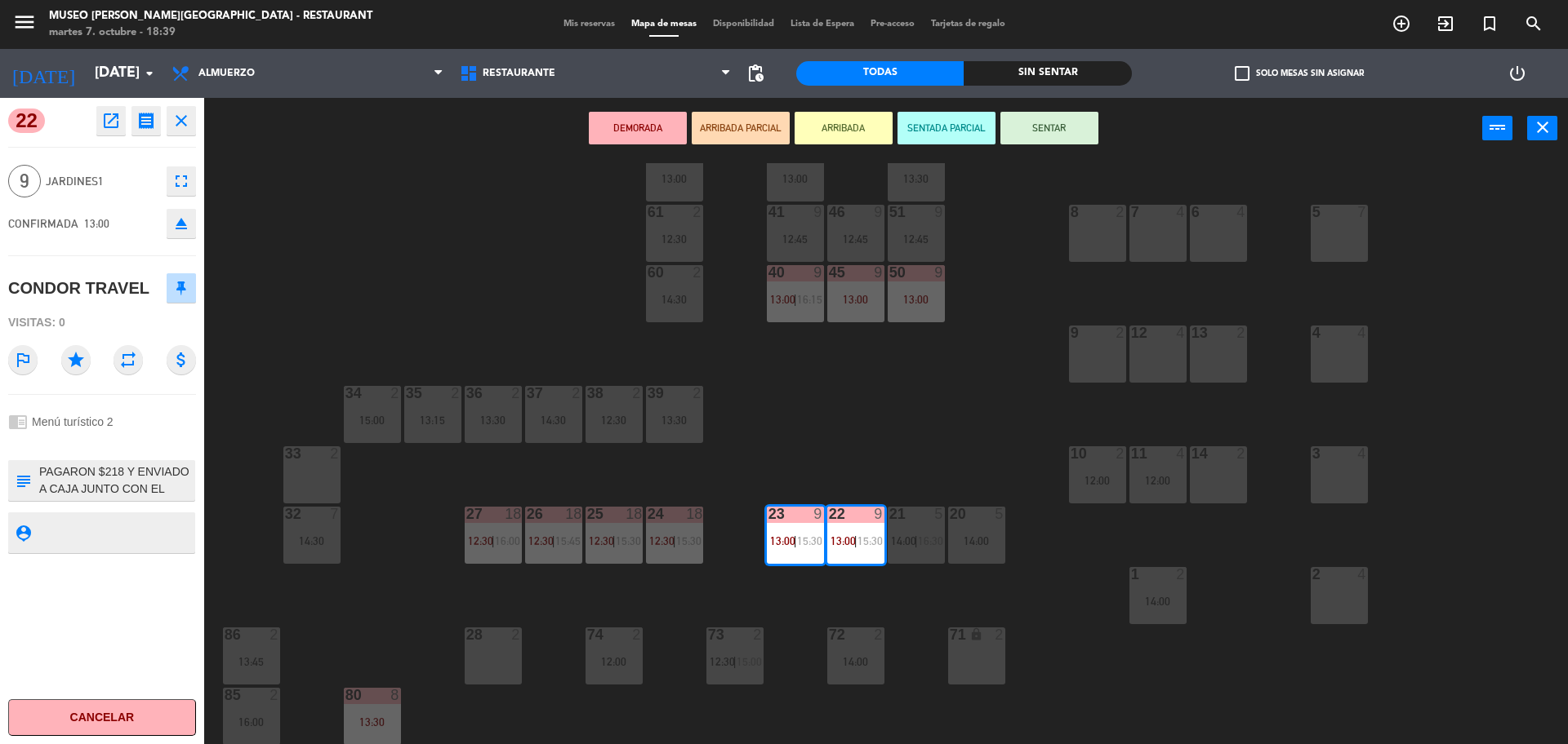
scroll to position [168, 0]
click at [933, 430] on div "44 5 13:00 49 2 13:15 54 5 13:15 | 16:00 64 2 14:00 48 5 16:15 53 4 13:30 | 16:…" at bounding box center [894, 456] width 1348 height 585
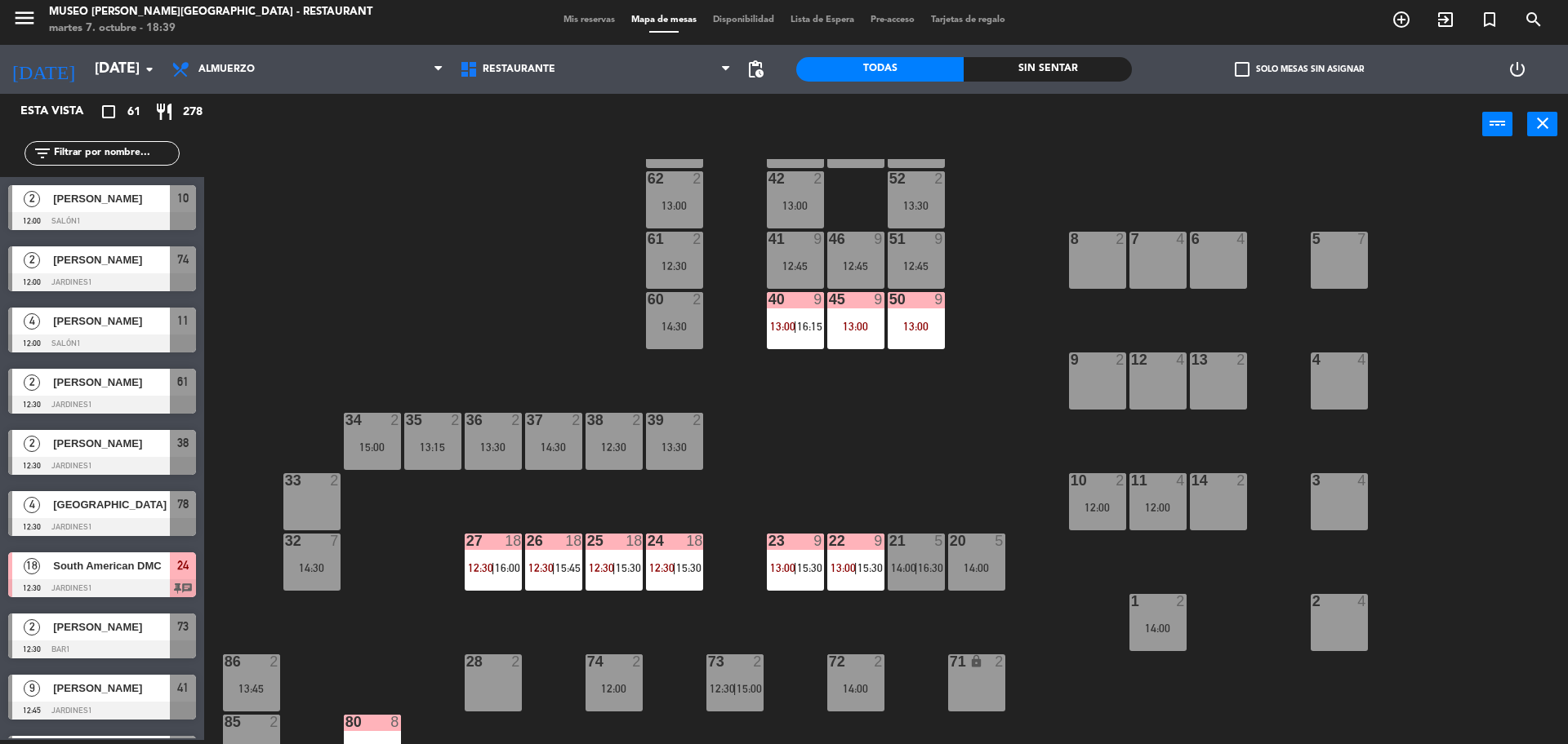
scroll to position [136, 0]
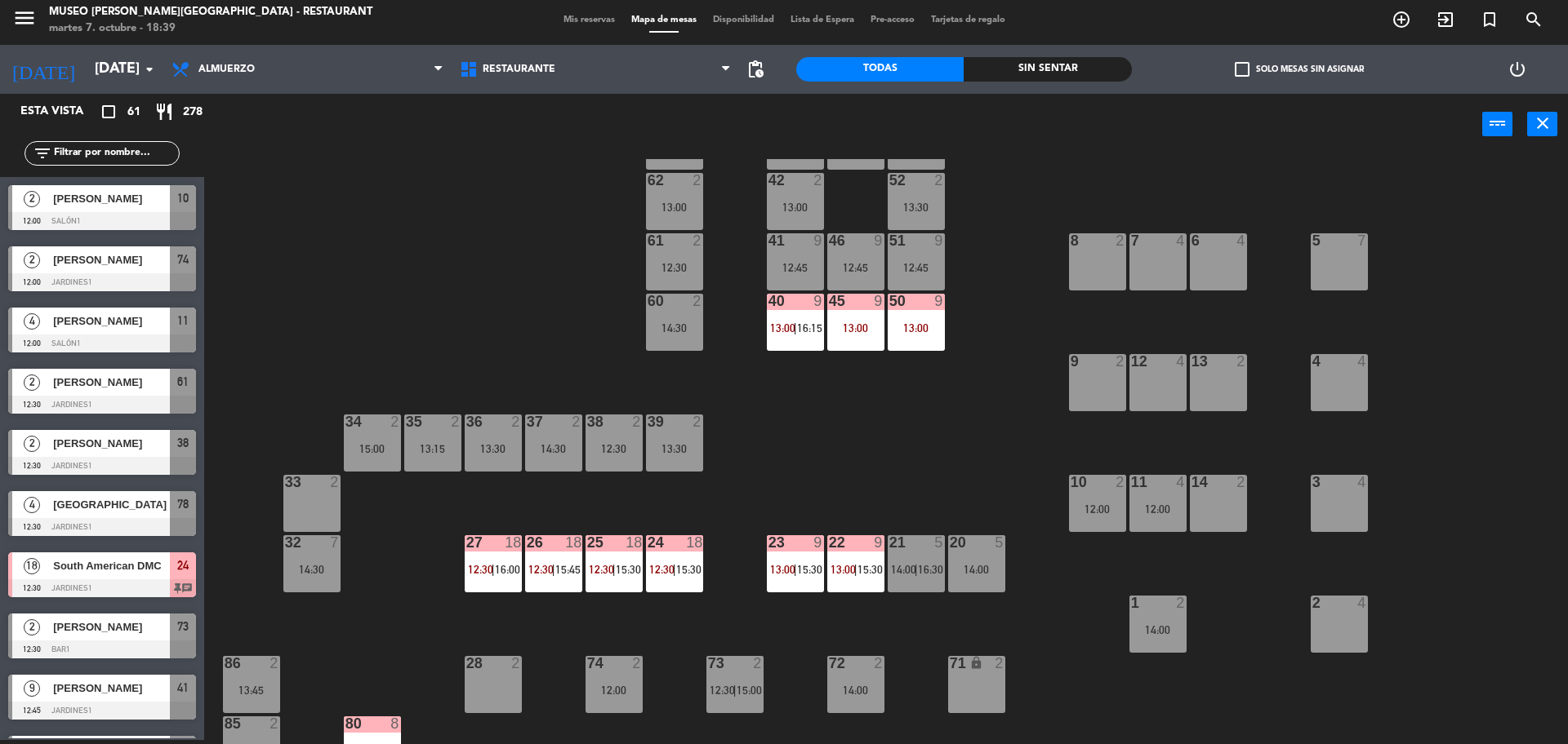
click at [676, 568] on span "|" at bounding box center [674, 569] width 3 height 13
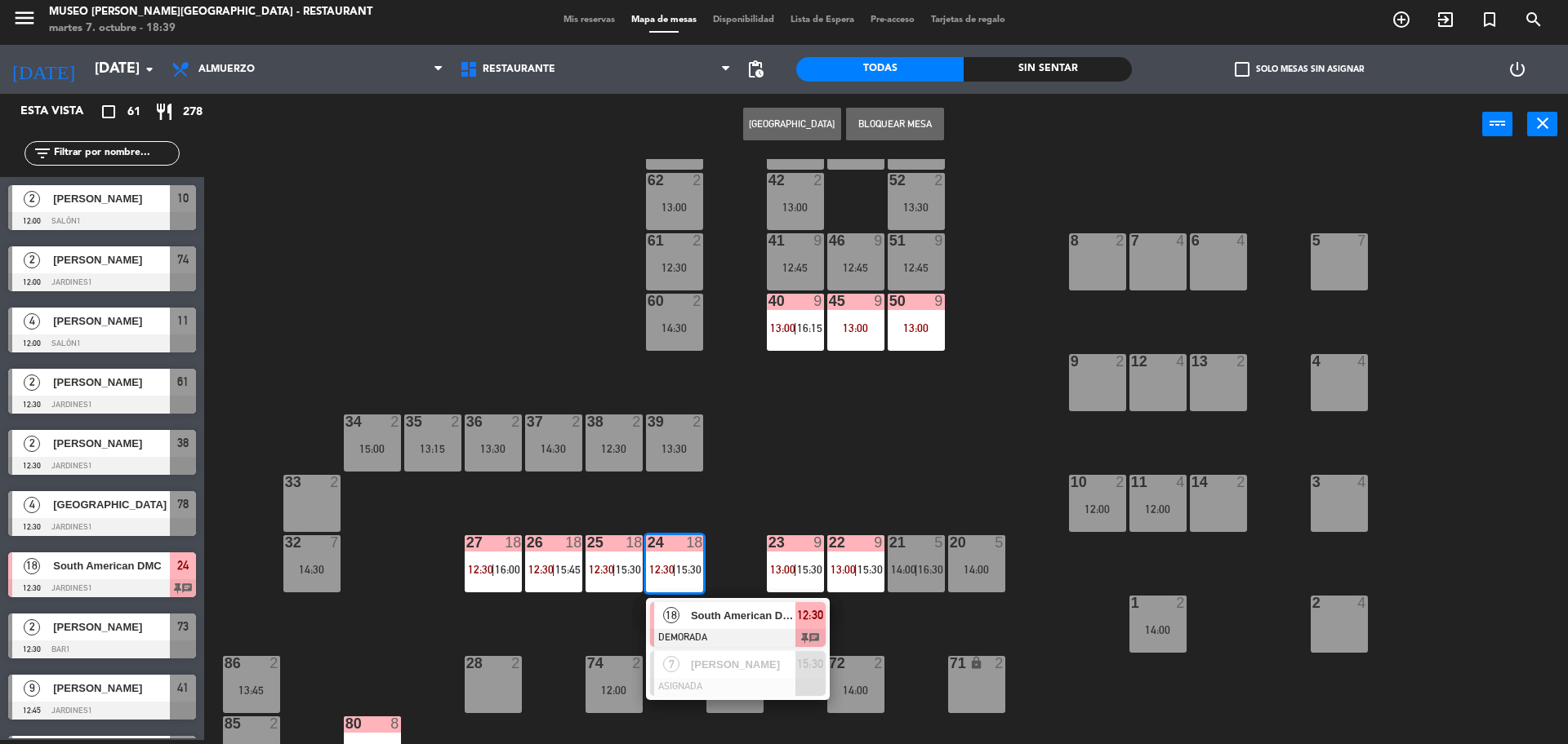
click at [743, 630] on div at bounding box center [738, 637] width 176 height 18
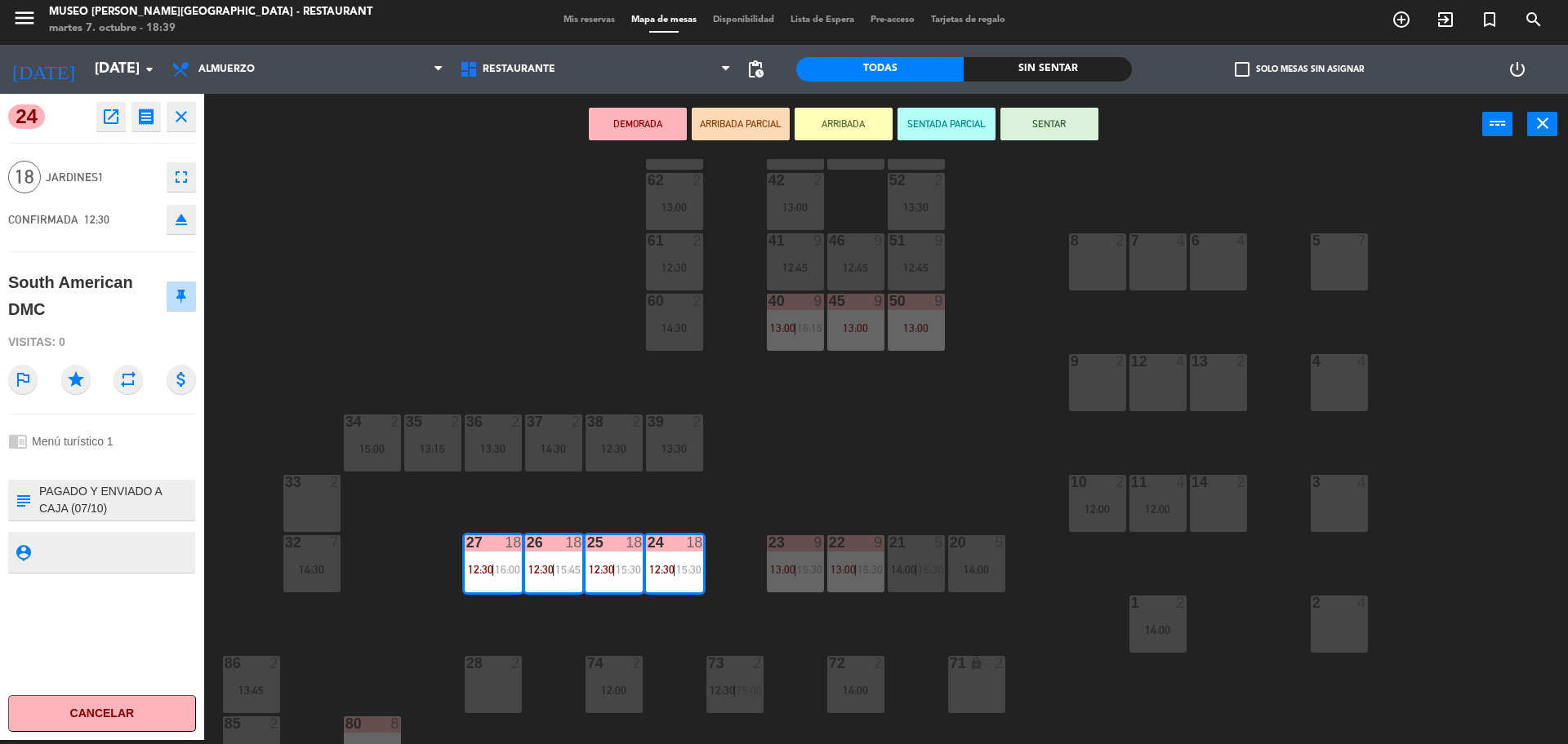
click at [972, 462] on div "44 5 13:00 49 2 13:15 54 5 13:15 | 16:00 64 2 14:00 48 5 16:15 53 4 13:30 | 16:…" at bounding box center [894, 452] width 1348 height 585
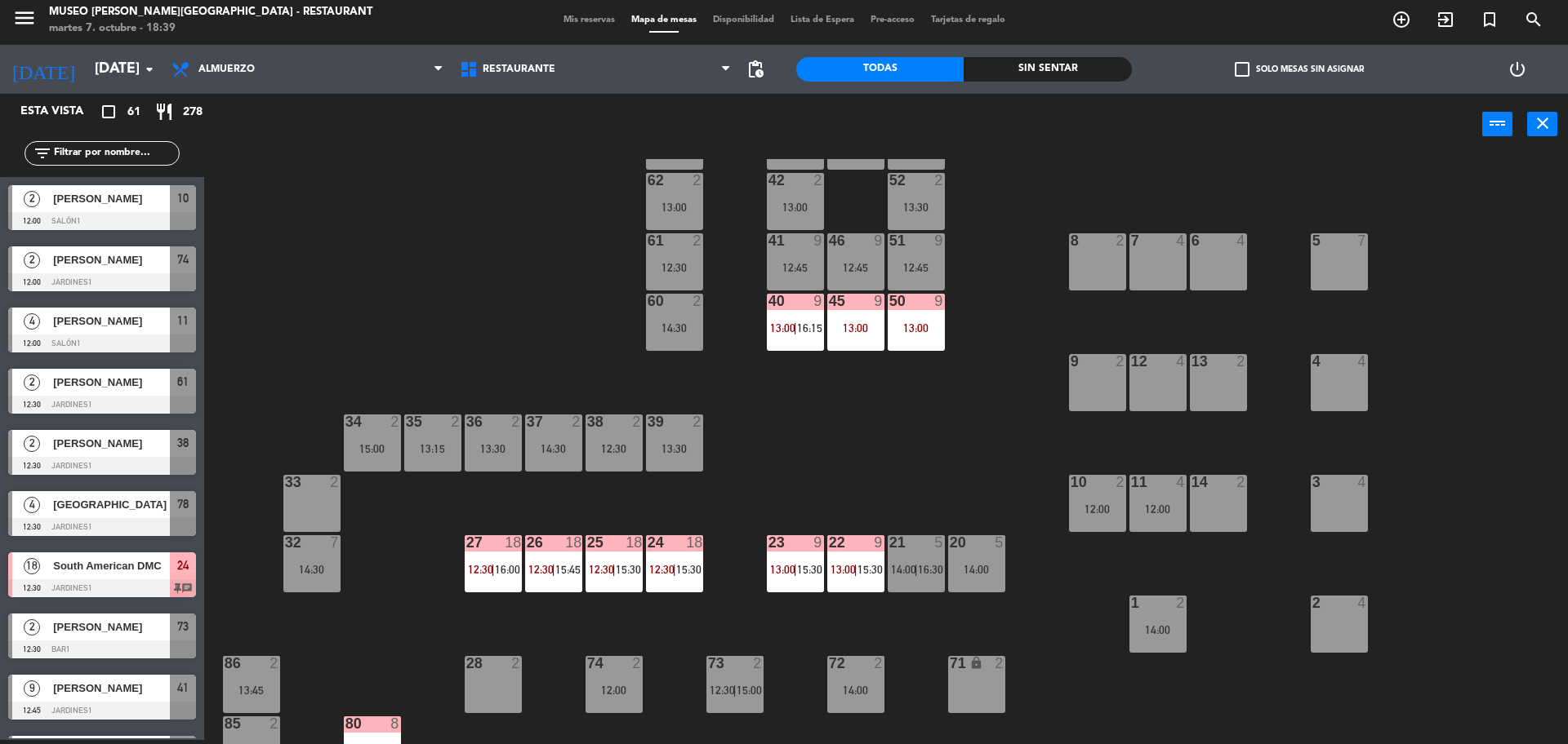
click at [779, 562] on div "23 9 13:00 | 15:30" at bounding box center [795, 563] width 57 height 57
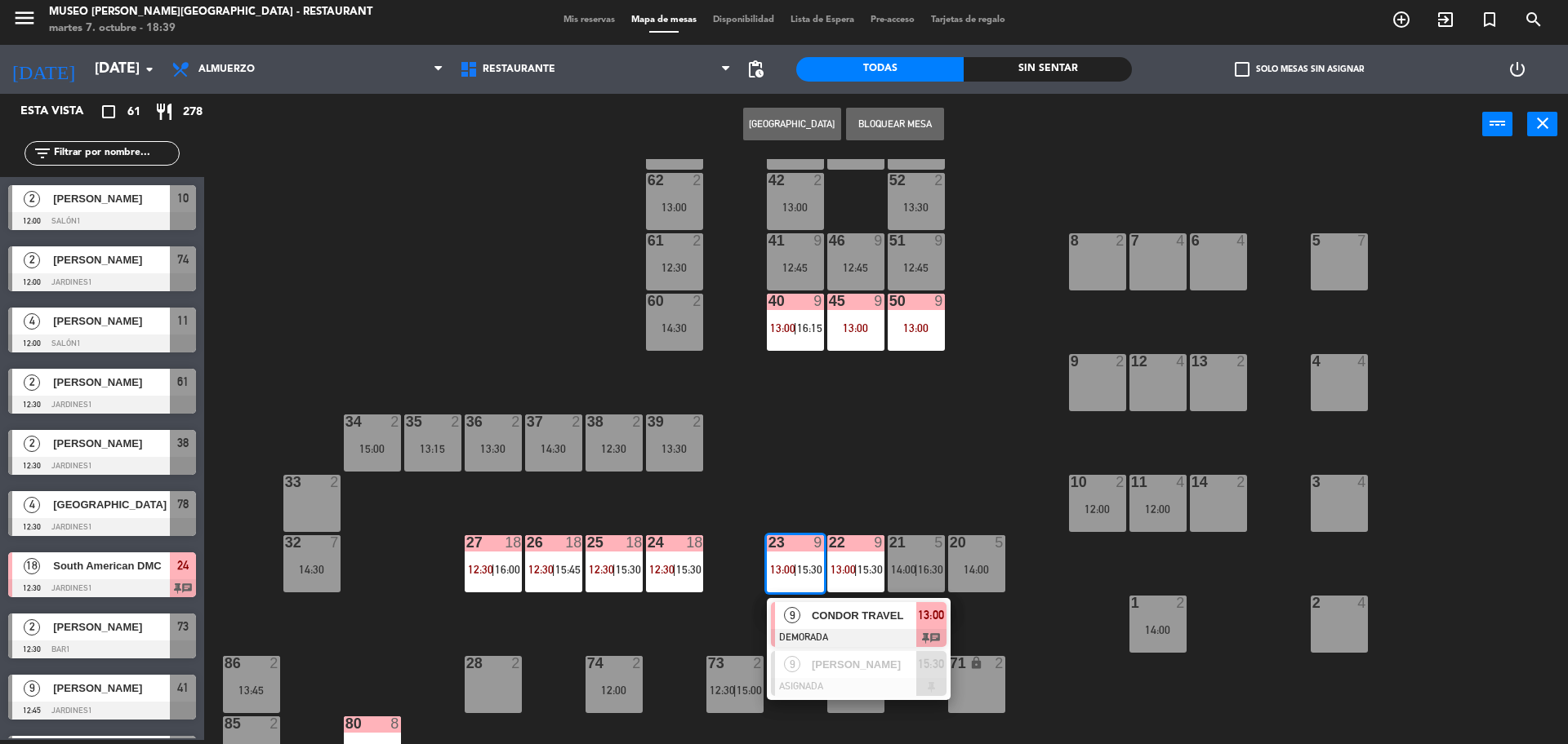
click at [865, 639] on div at bounding box center [859, 637] width 176 height 18
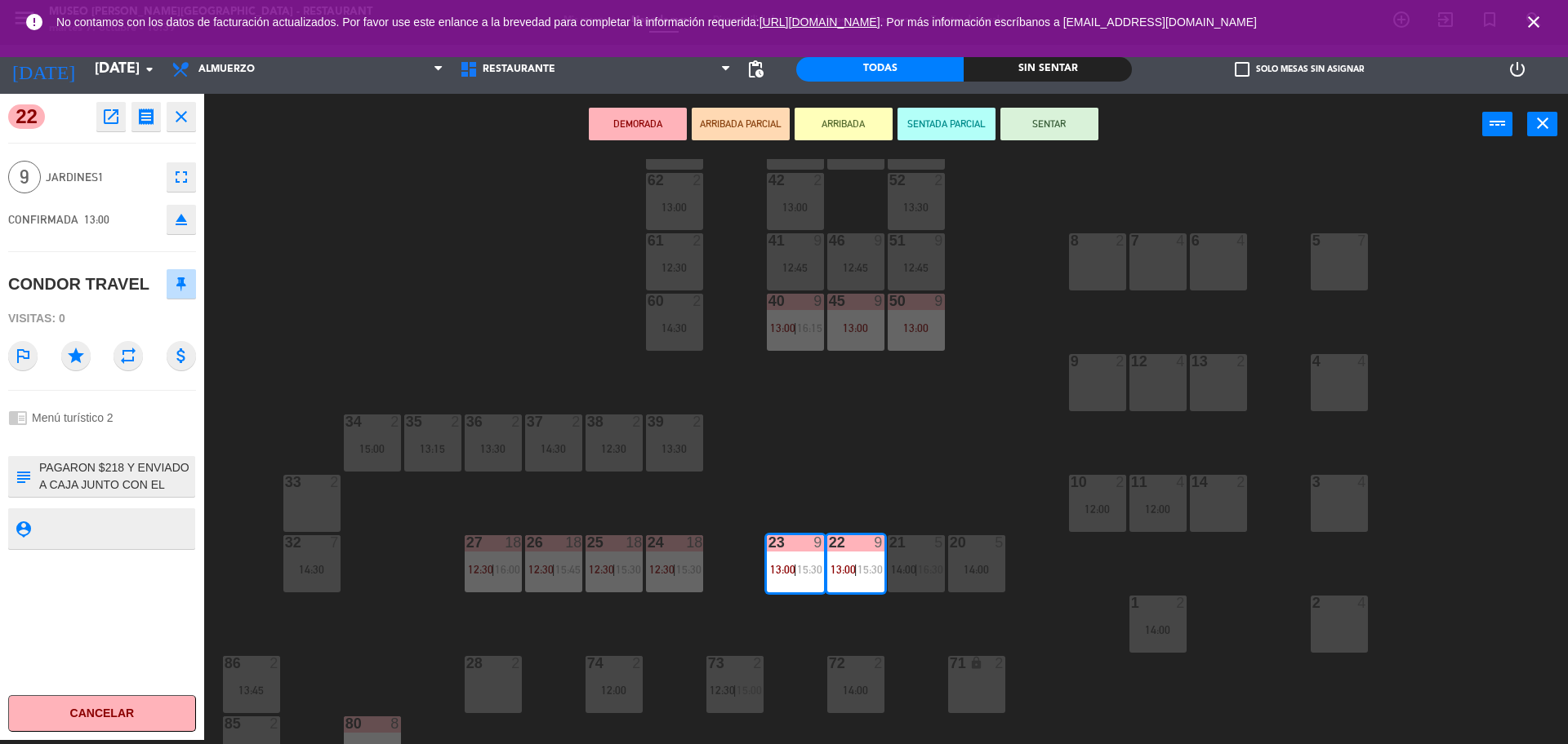
click at [117, 127] on button "open_in_new" at bounding box center [111, 117] width 29 height 29
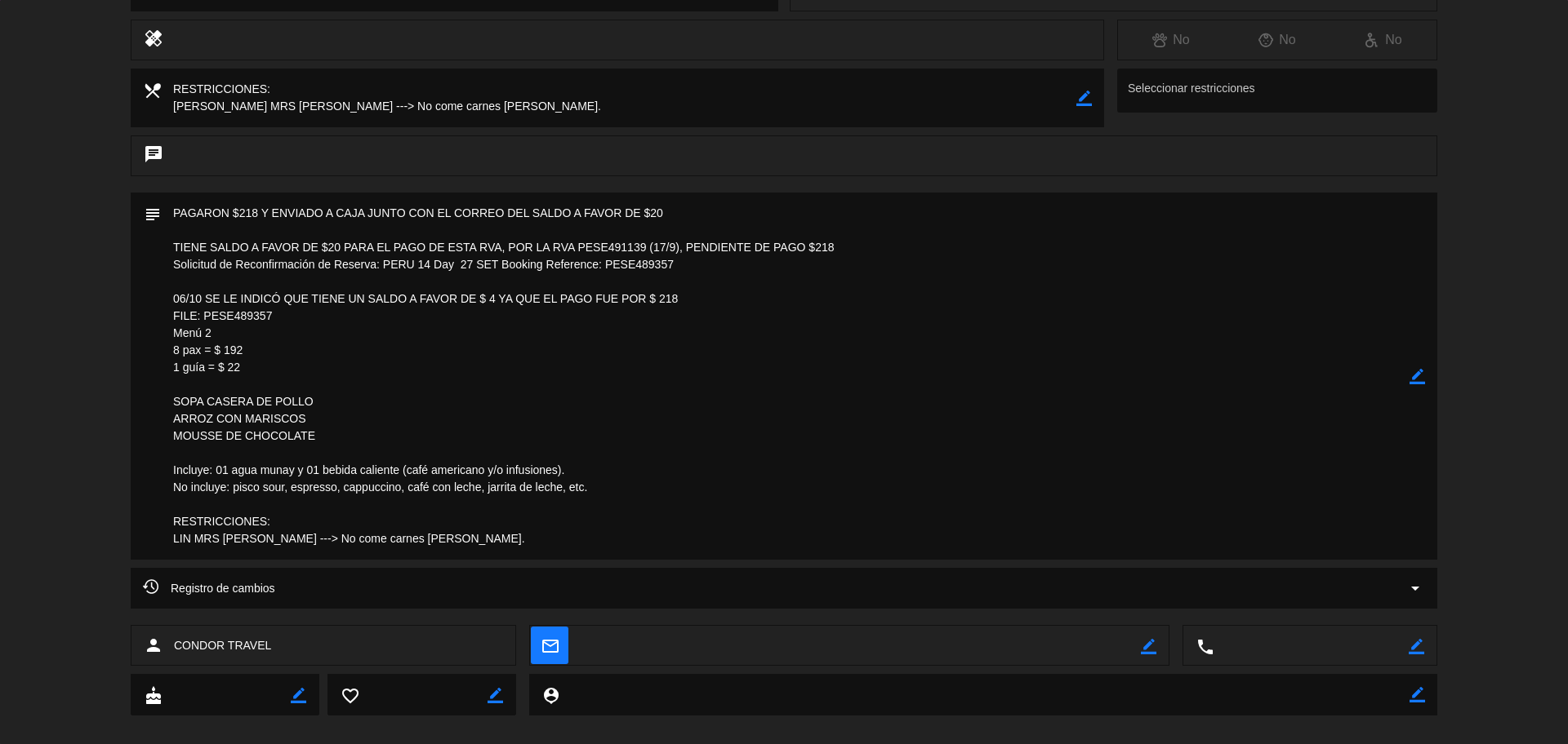
scroll to position [0, 0]
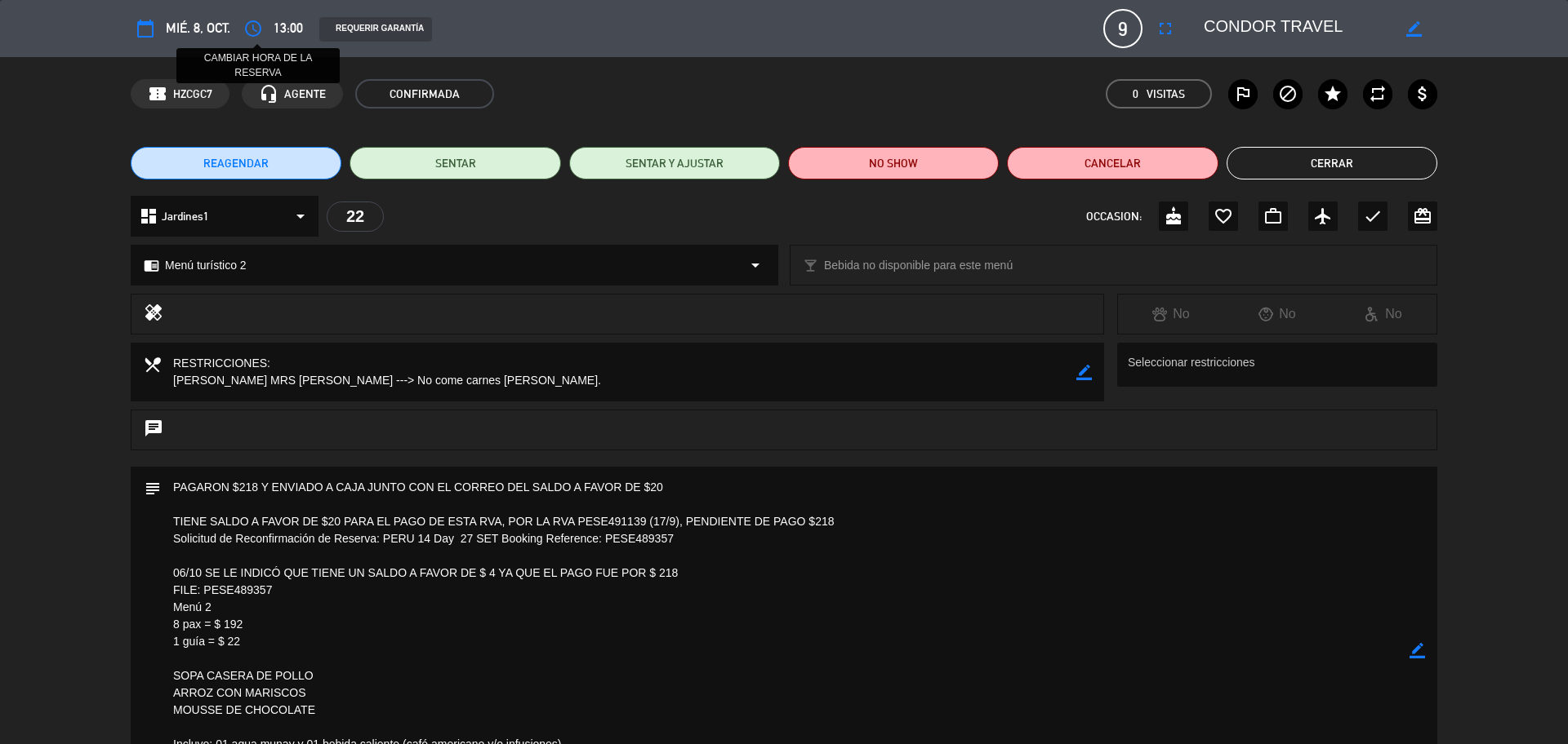
click at [254, 22] on icon "access_time" at bounding box center [252, 28] width 20 height 20
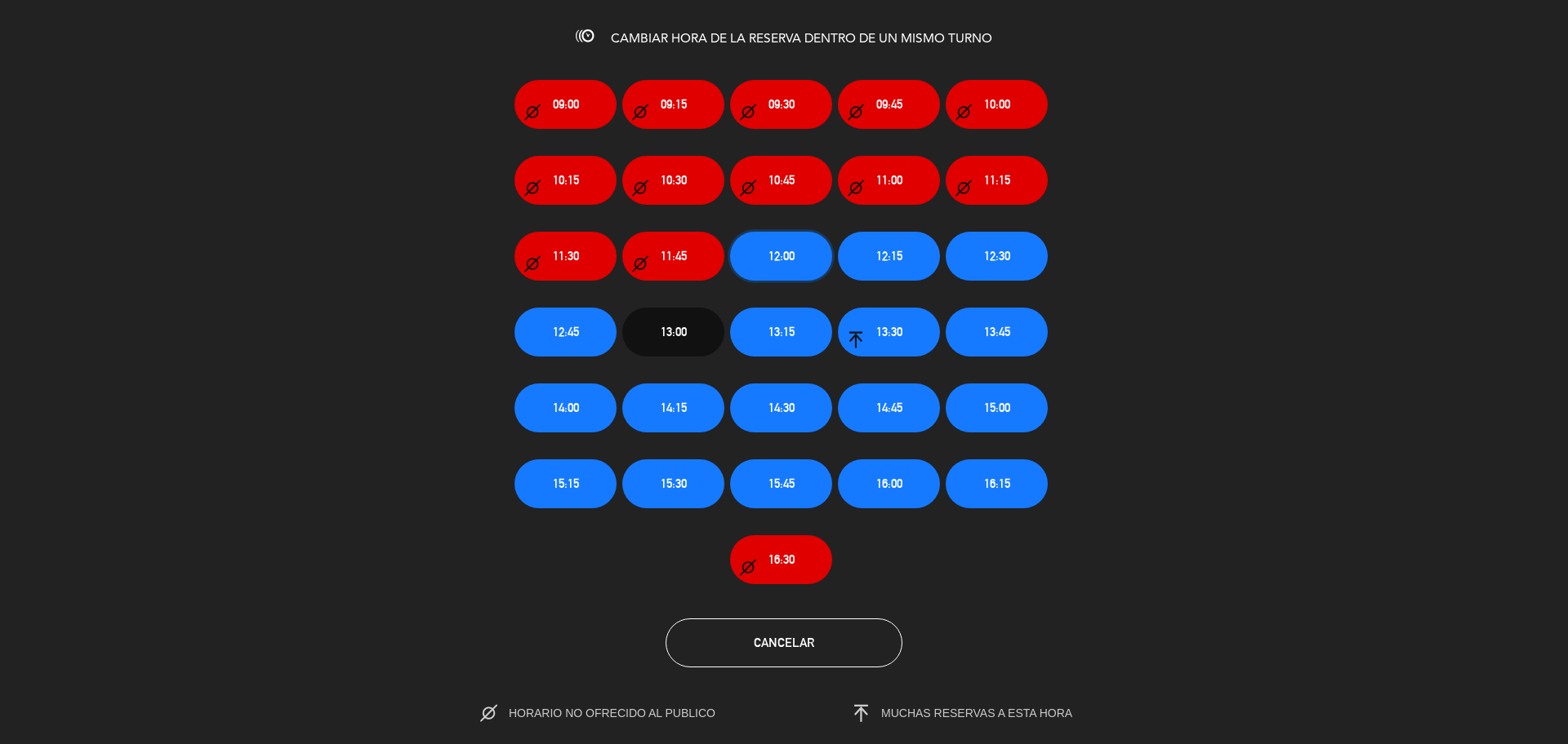
click at [801, 238] on button "12:00" at bounding box center [781, 256] width 102 height 49
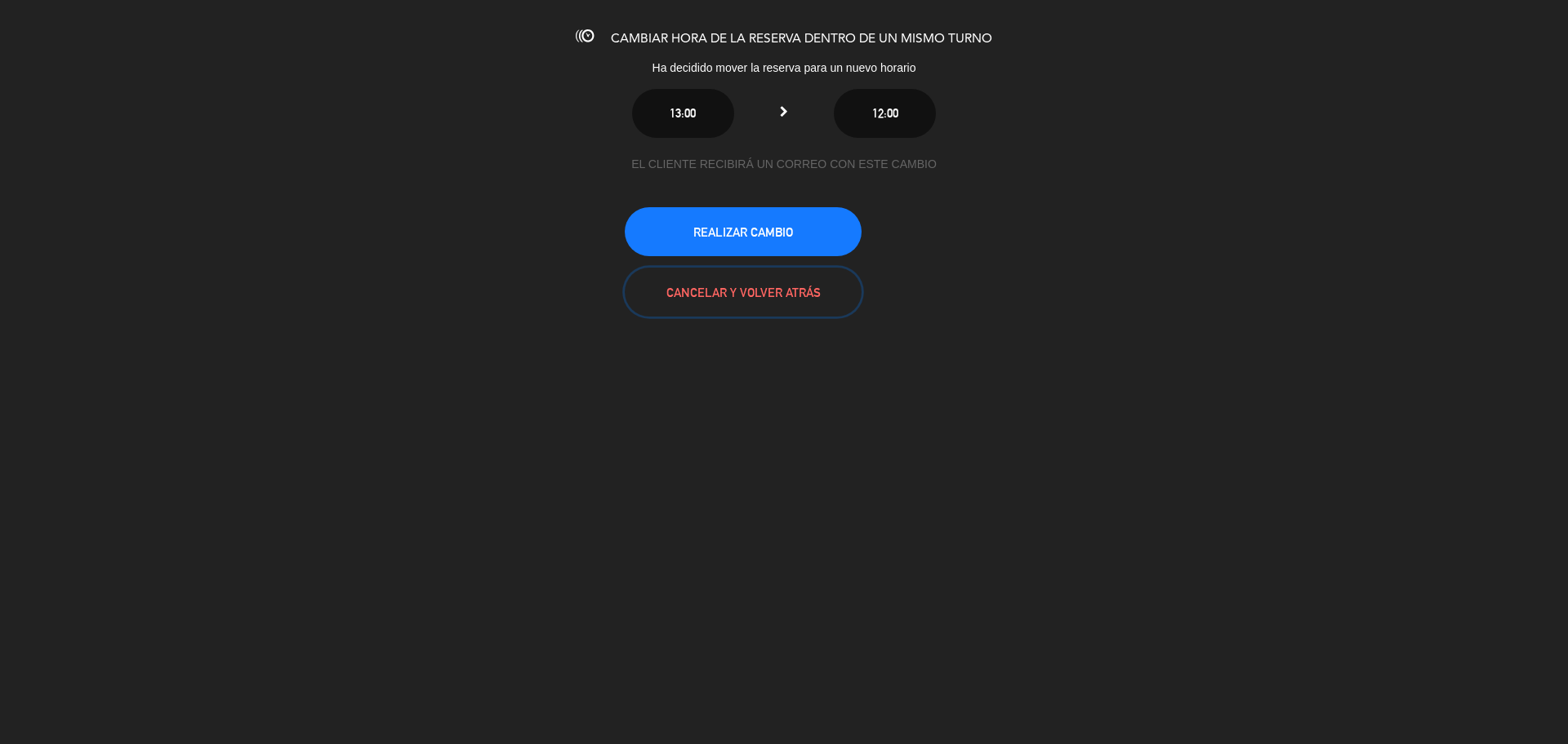
click at [801, 297] on button "CANCELAR Y VOLVER ATRÁS" at bounding box center [743, 291] width 237 height 49
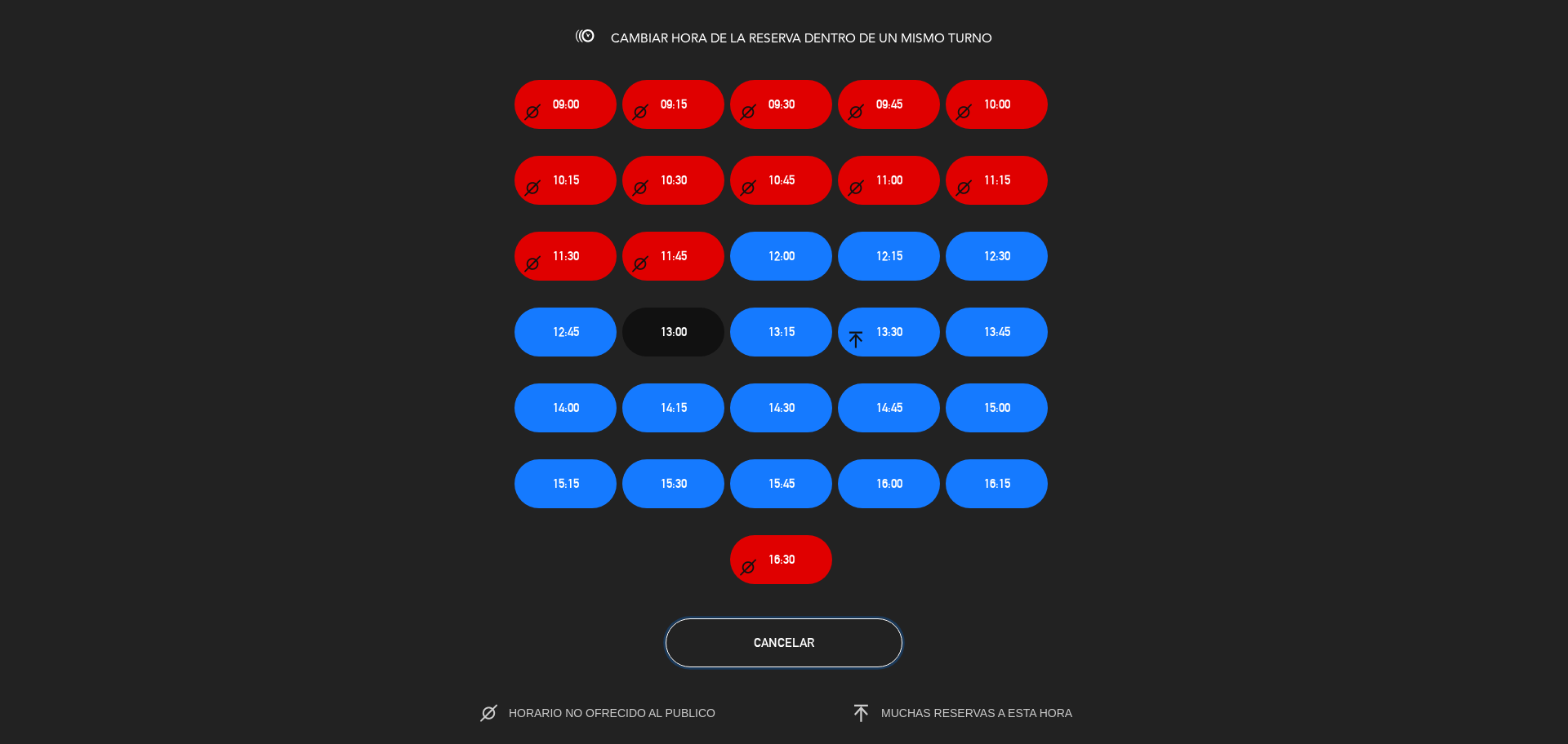
click at [836, 635] on button "Cancelar" at bounding box center [784, 643] width 237 height 49
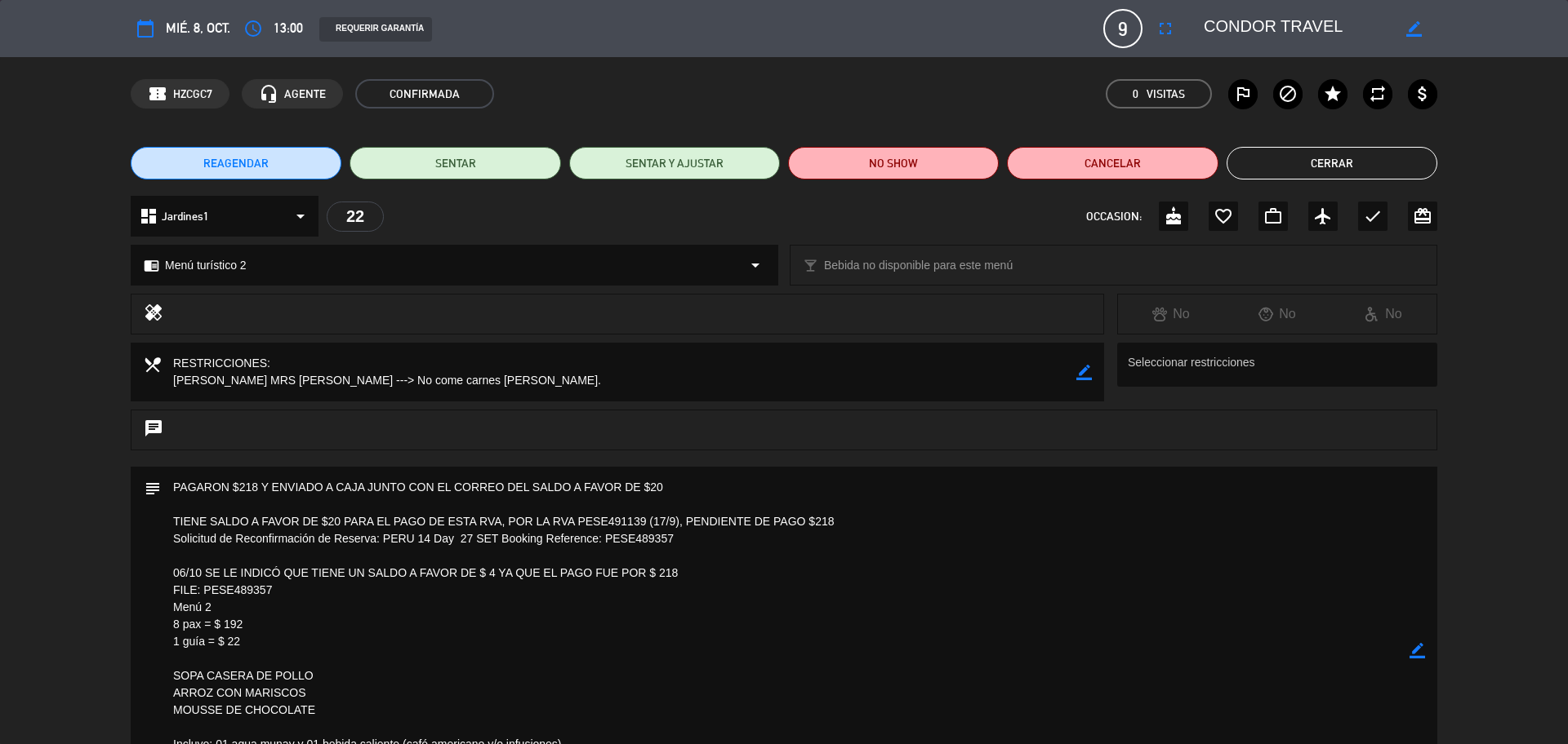
click at [1341, 161] on button "Cerrar" at bounding box center [1331, 163] width 211 height 32
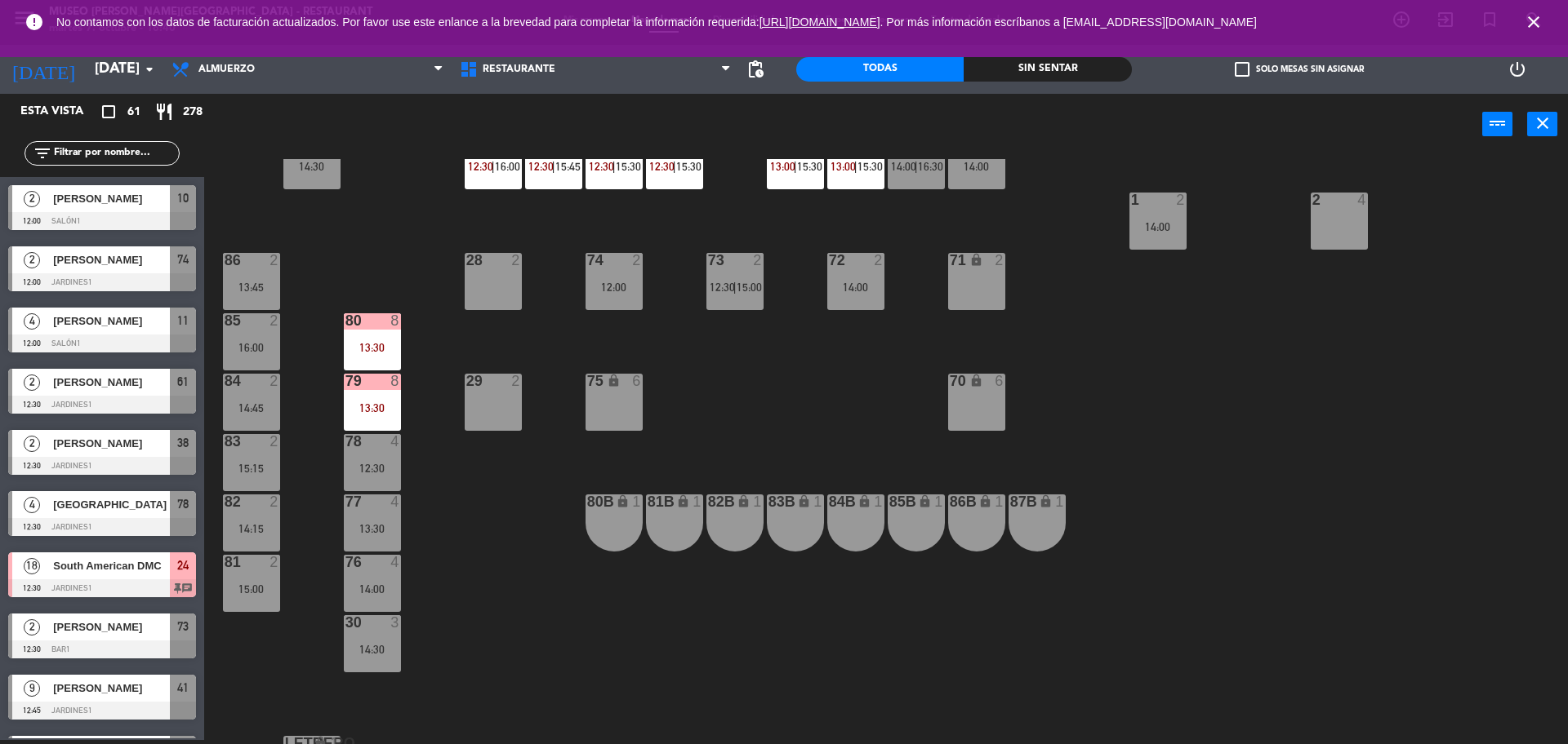
scroll to position [545, 0]
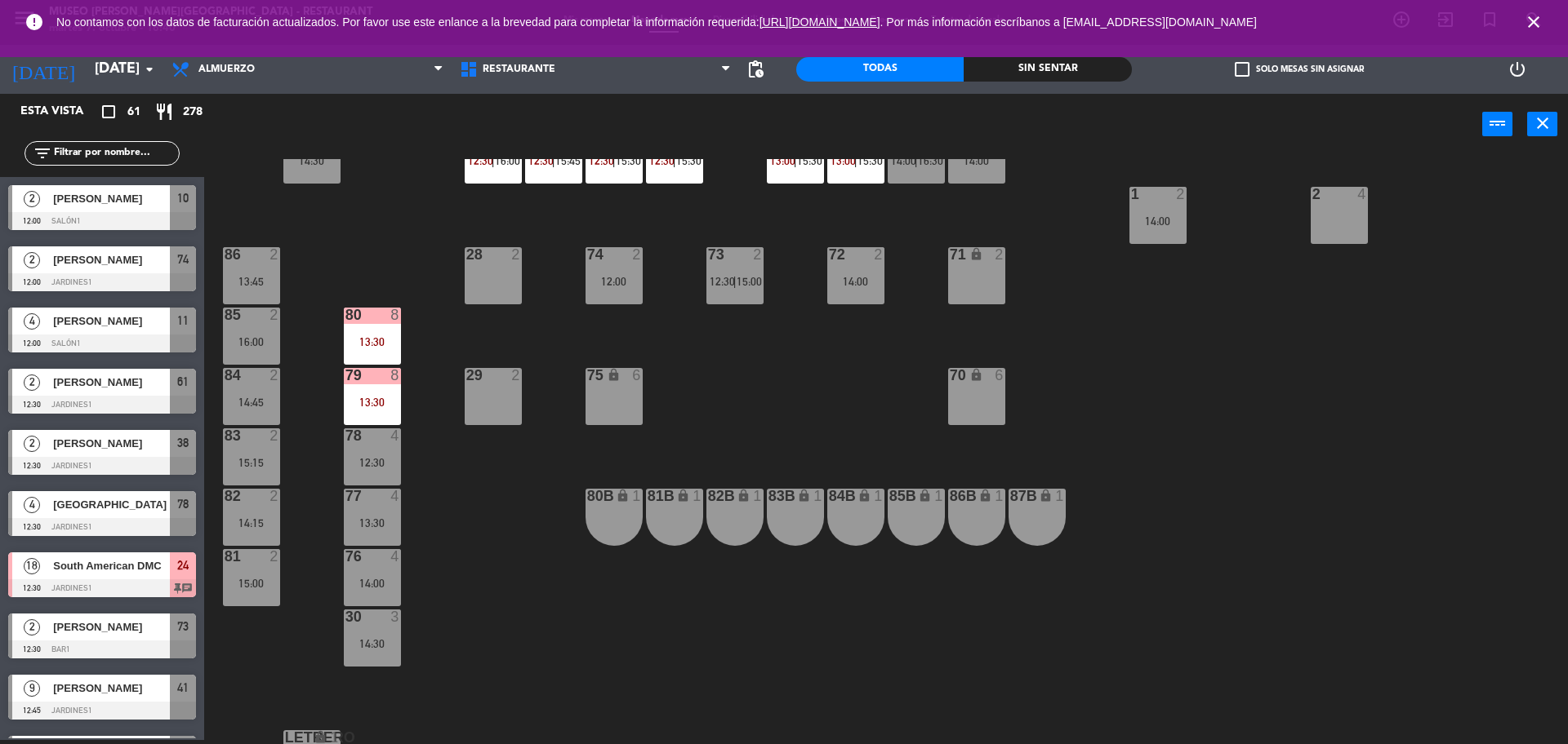
click at [386, 403] on div "13:30" at bounding box center [372, 401] width 57 height 11
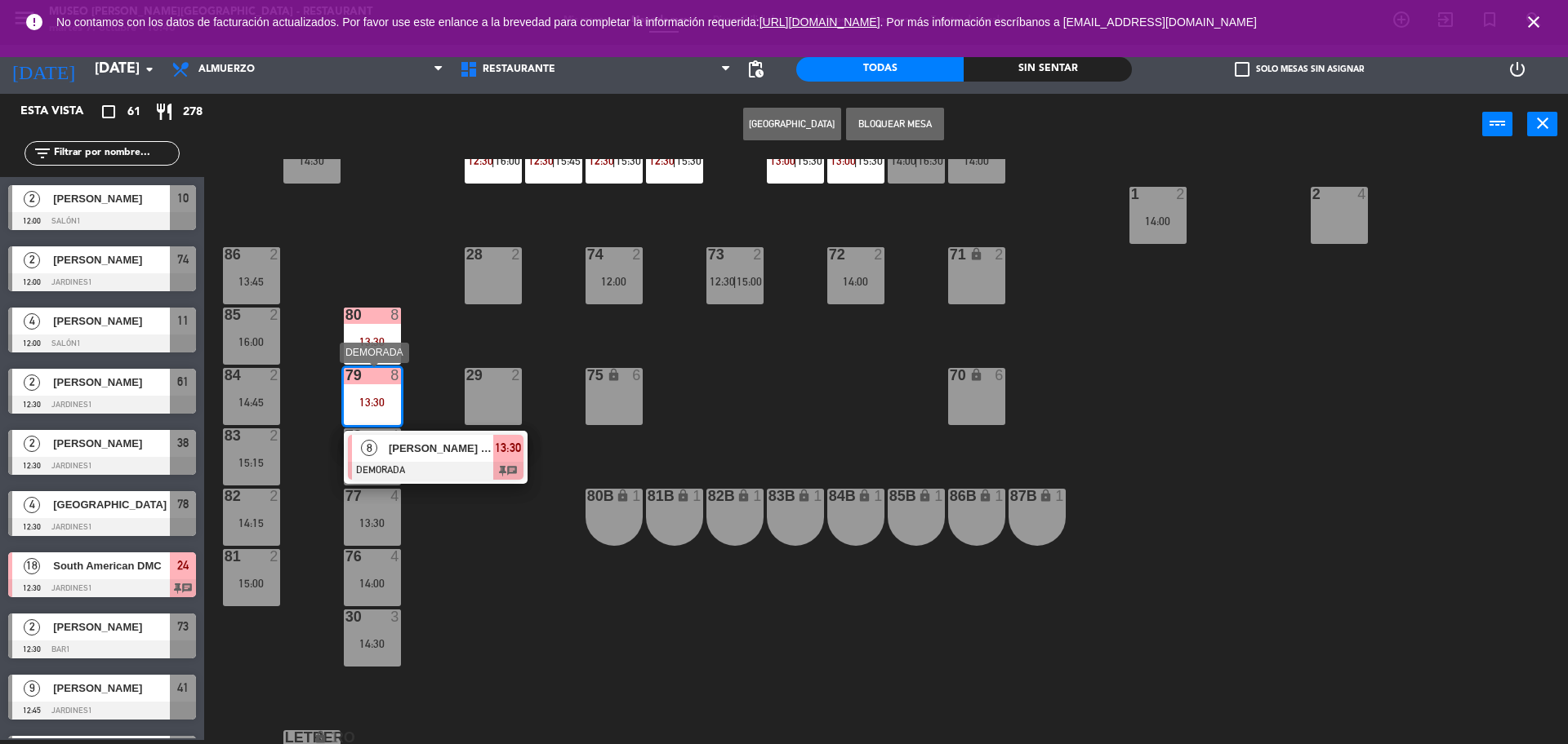
click at [474, 466] on div at bounding box center [436, 470] width 176 height 18
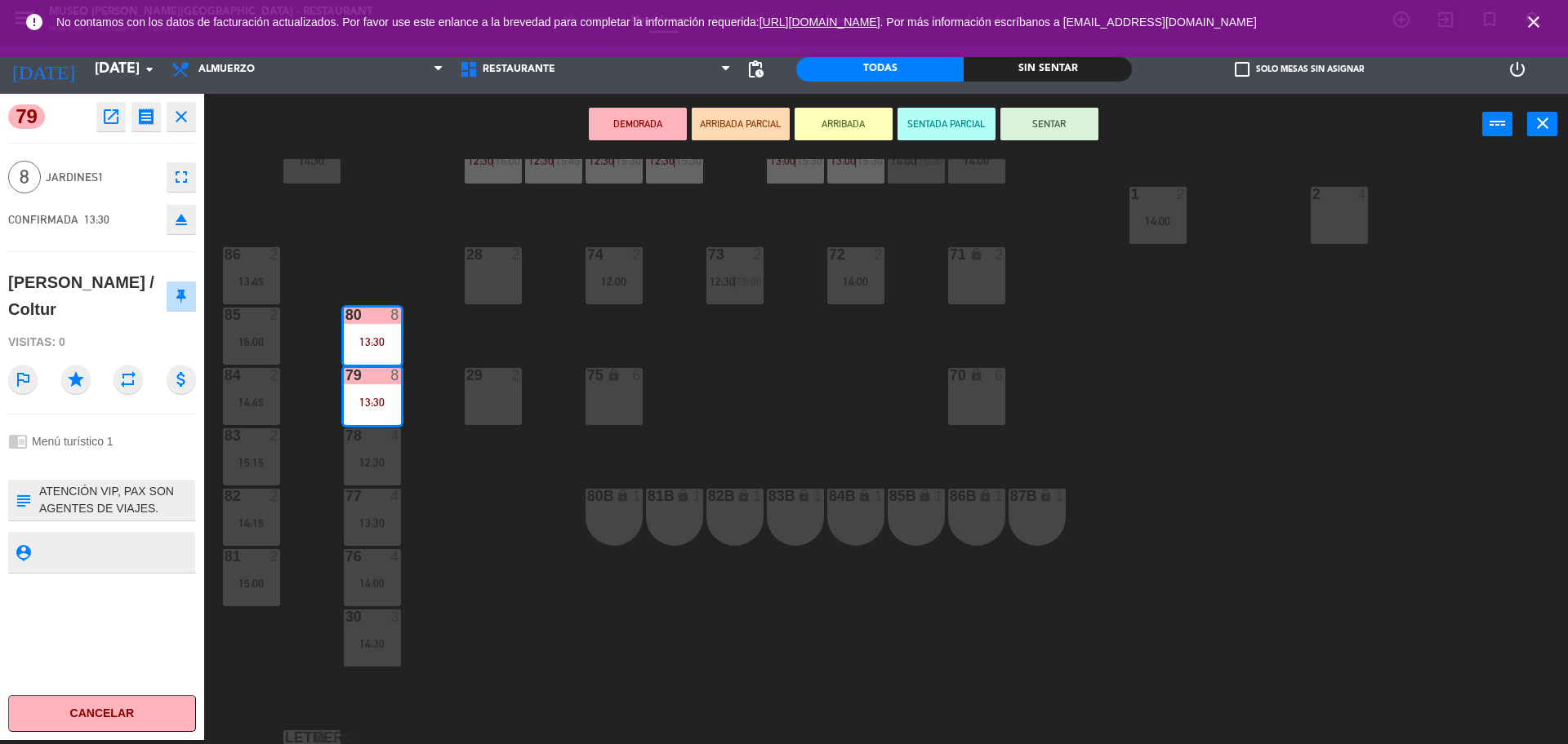
click at [116, 119] on icon "open_in_new" at bounding box center [111, 116] width 20 height 20
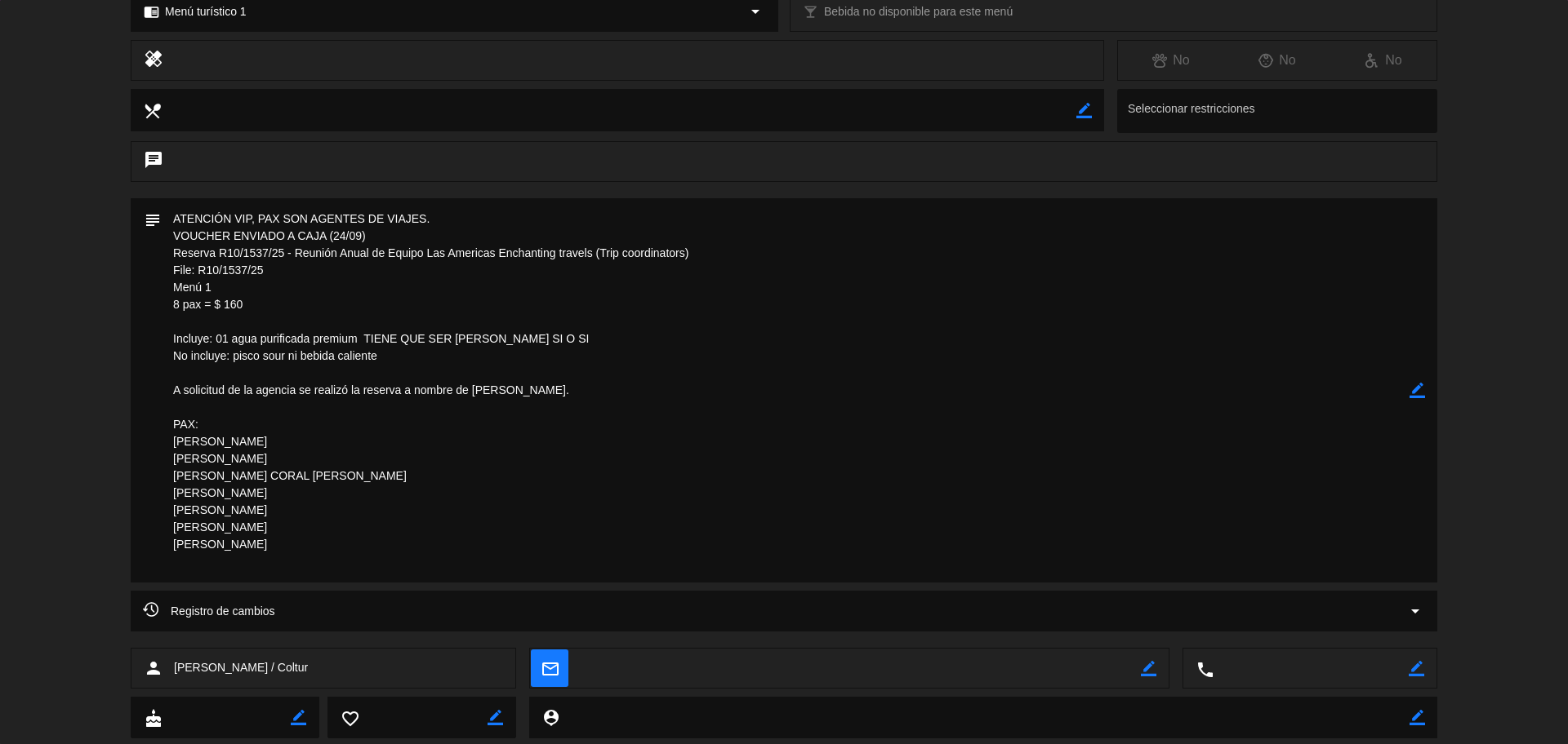
scroll to position [0, 0]
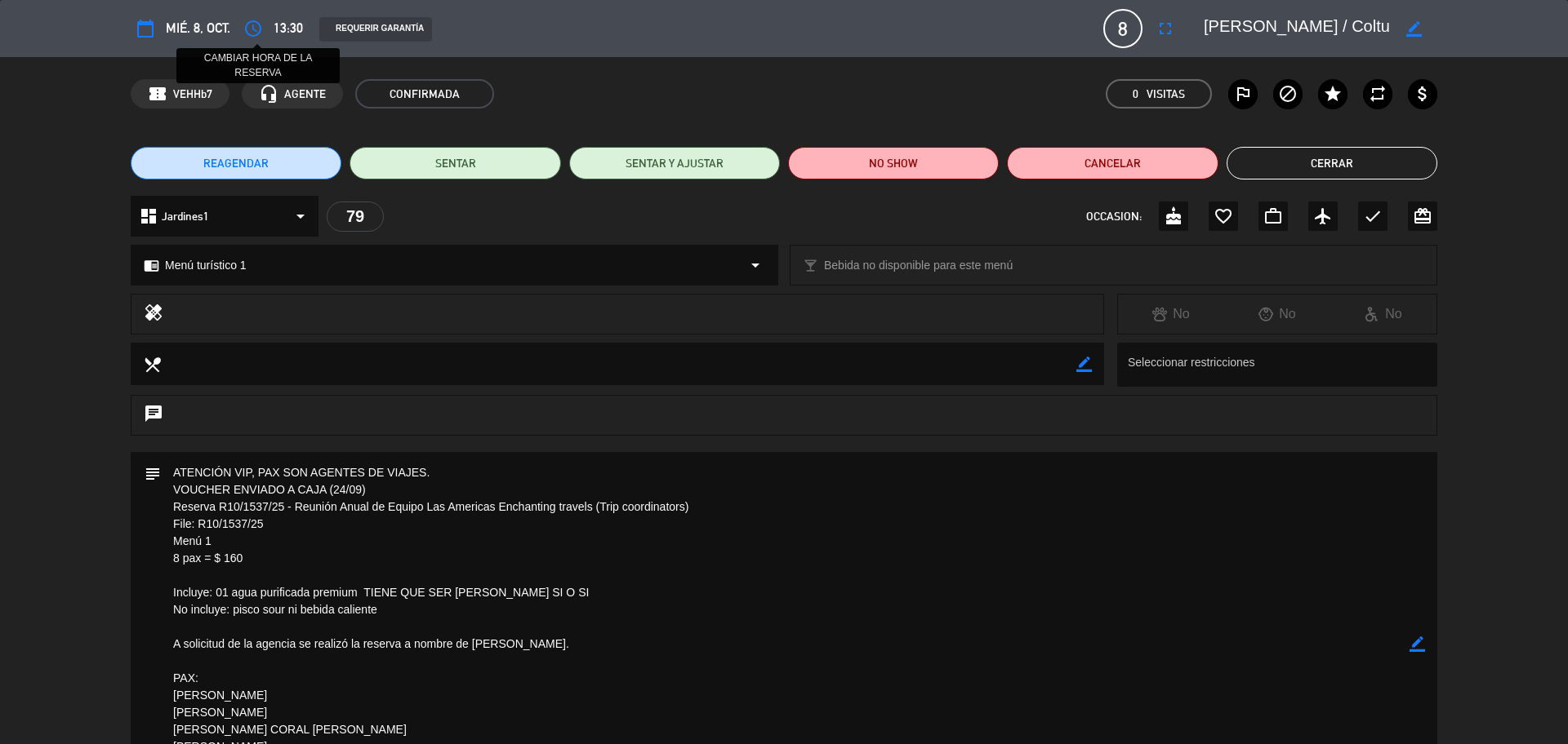
click at [250, 38] on button "access_time" at bounding box center [253, 28] width 29 height 29
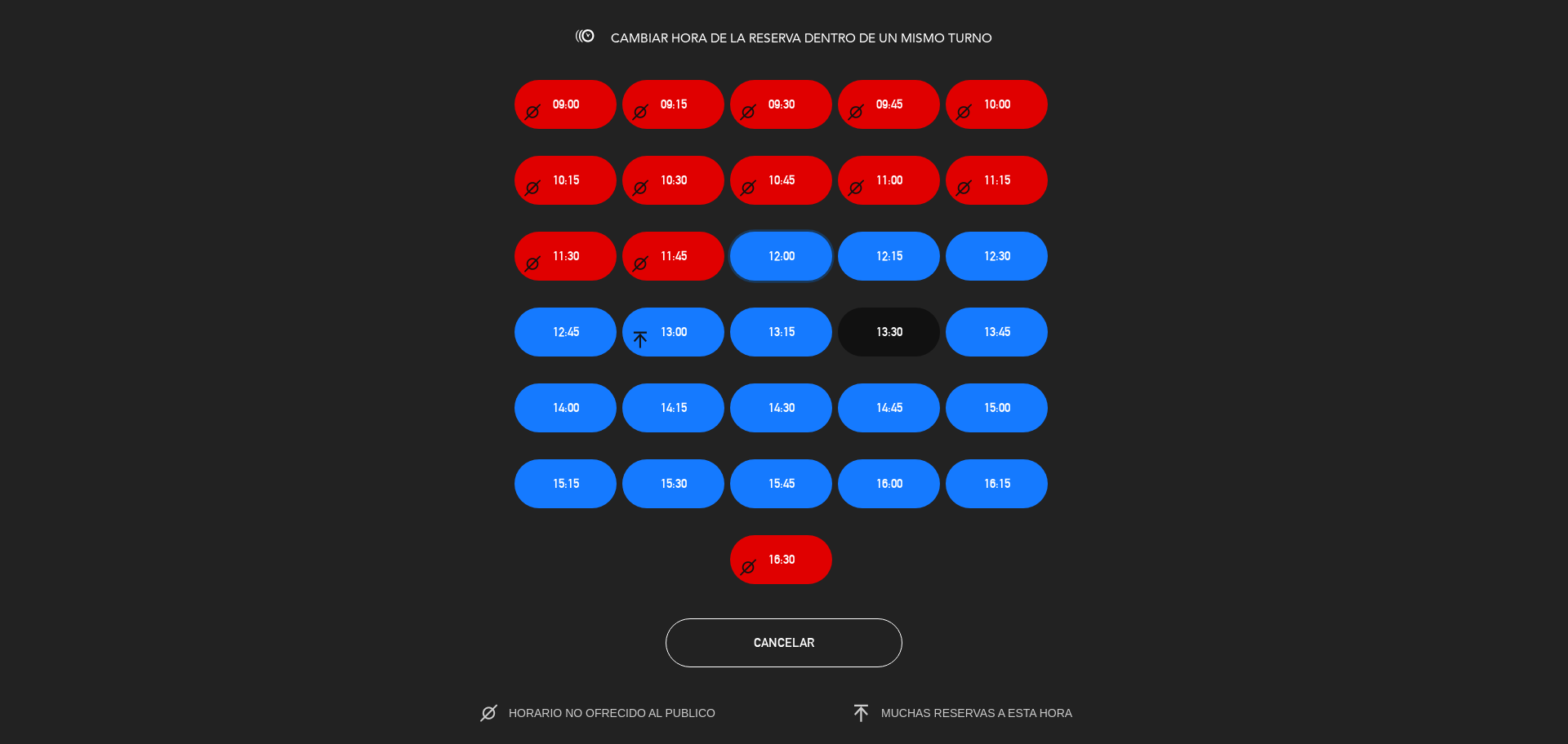
click at [772, 257] on span "12:00" at bounding box center [781, 256] width 26 height 19
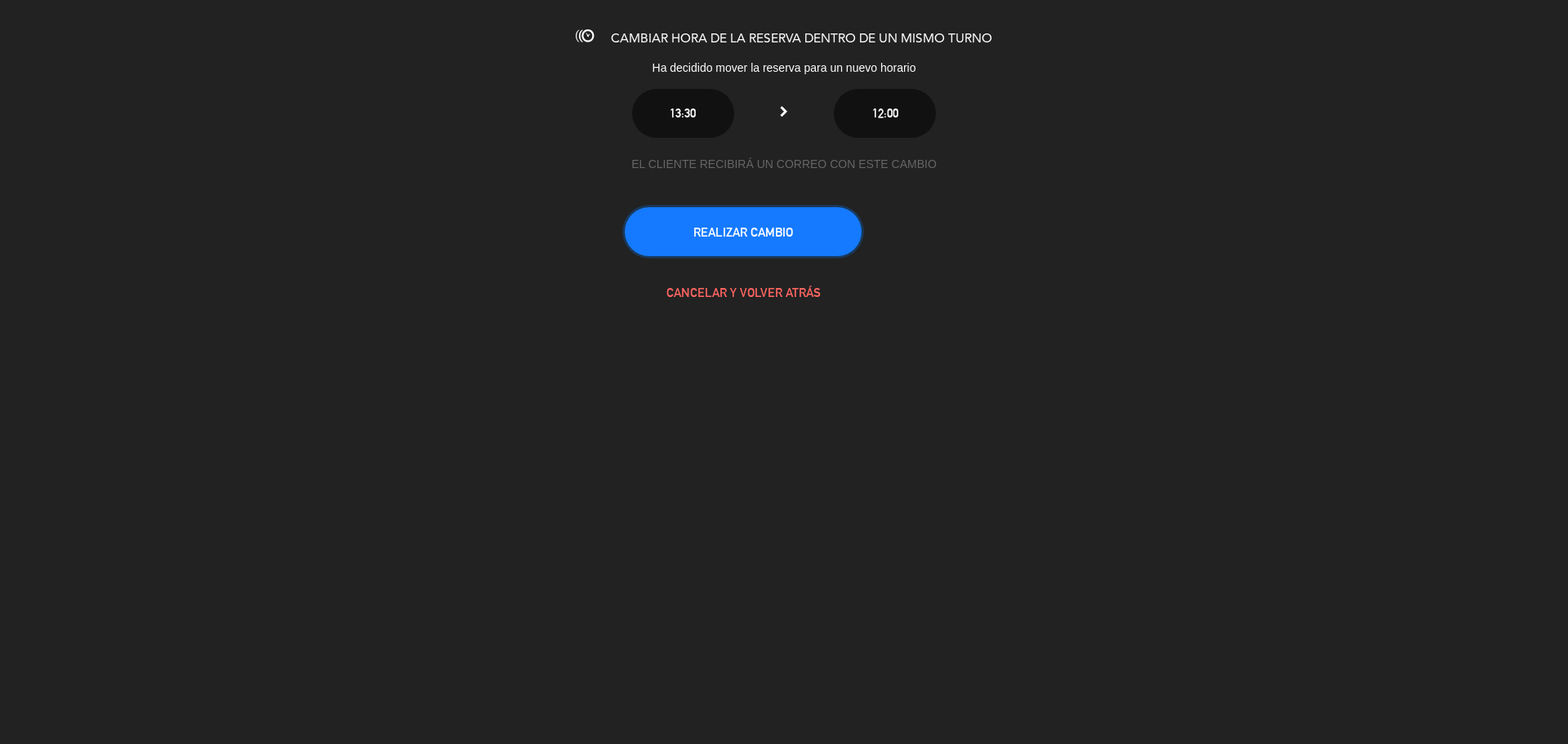
click at [767, 239] on button "REALIZAR CAMBIO" at bounding box center [743, 231] width 237 height 49
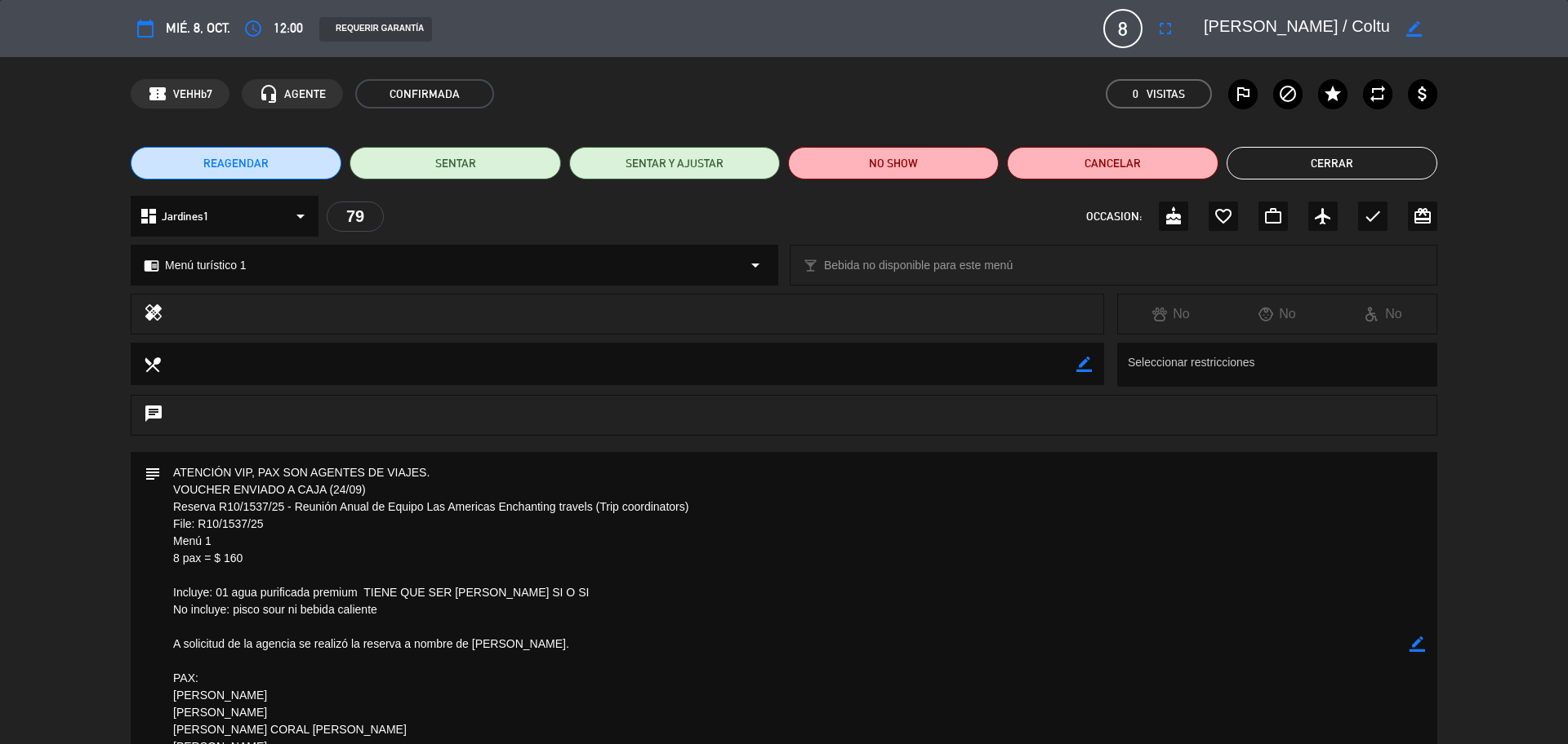
click at [1347, 161] on button "Cerrar" at bounding box center [1331, 163] width 211 height 32
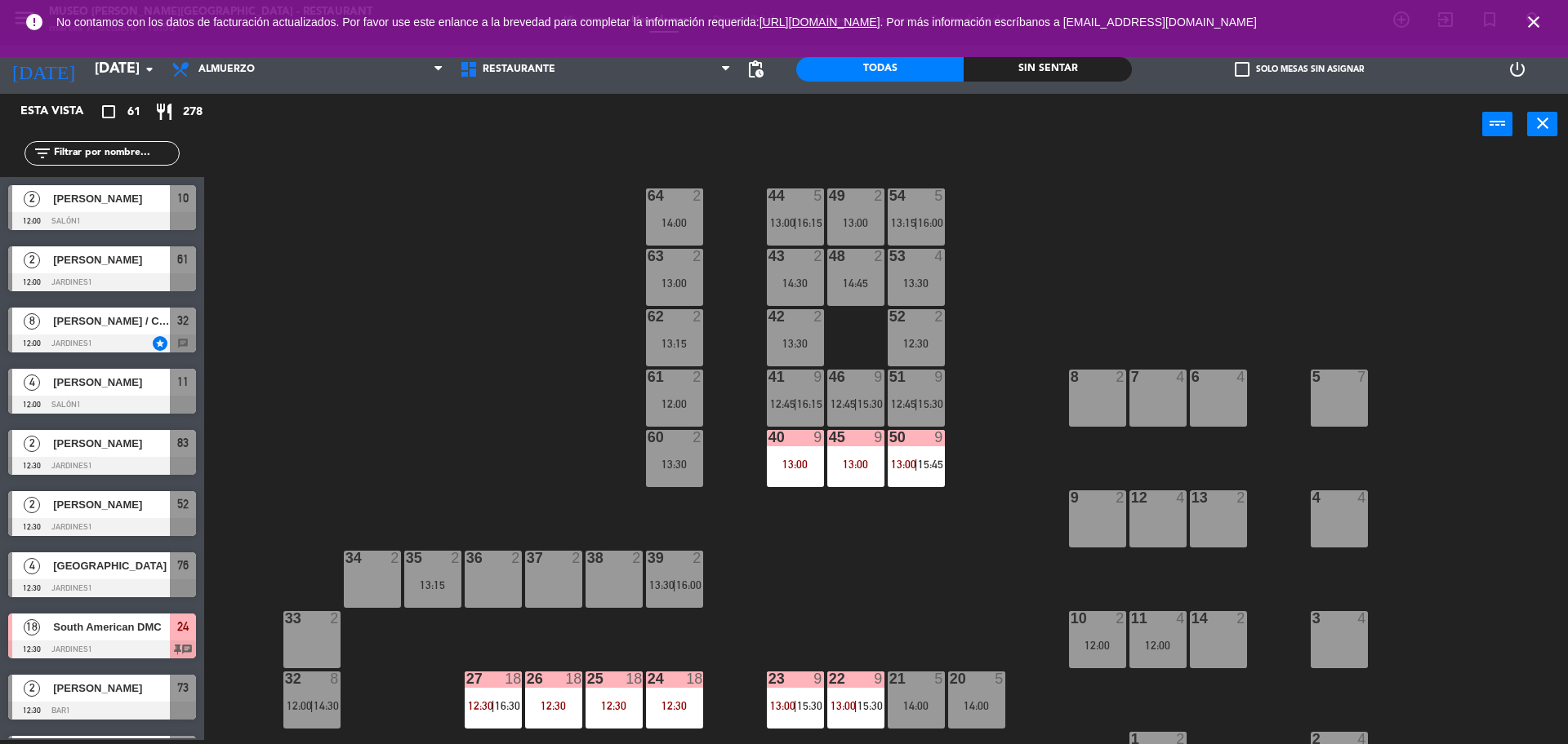
click at [1532, 23] on icon "close" at bounding box center [1533, 21] width 20 height 20
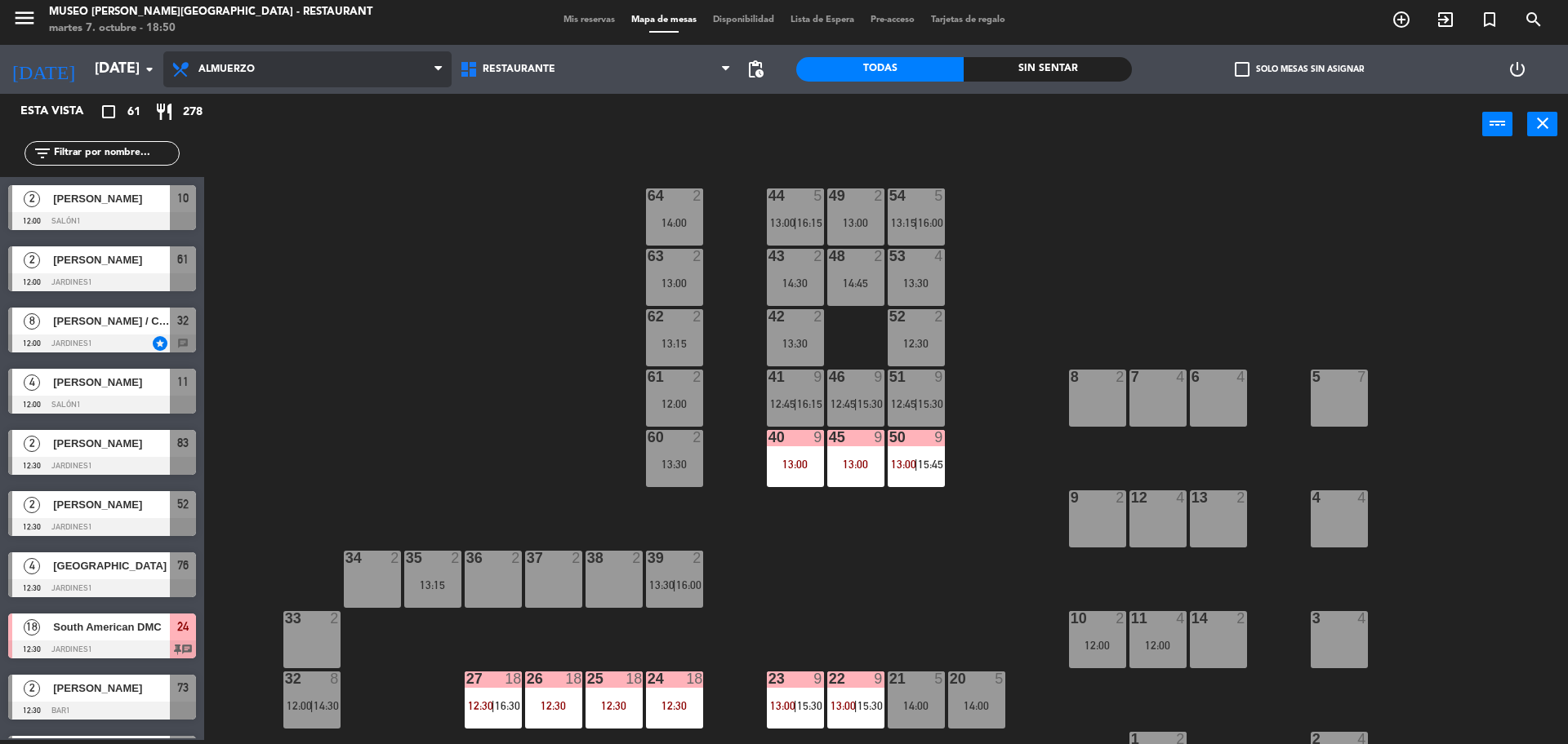
click at [265, 80] on span "Almuerzo" at bounding box center [308, 69] width 288 height 36
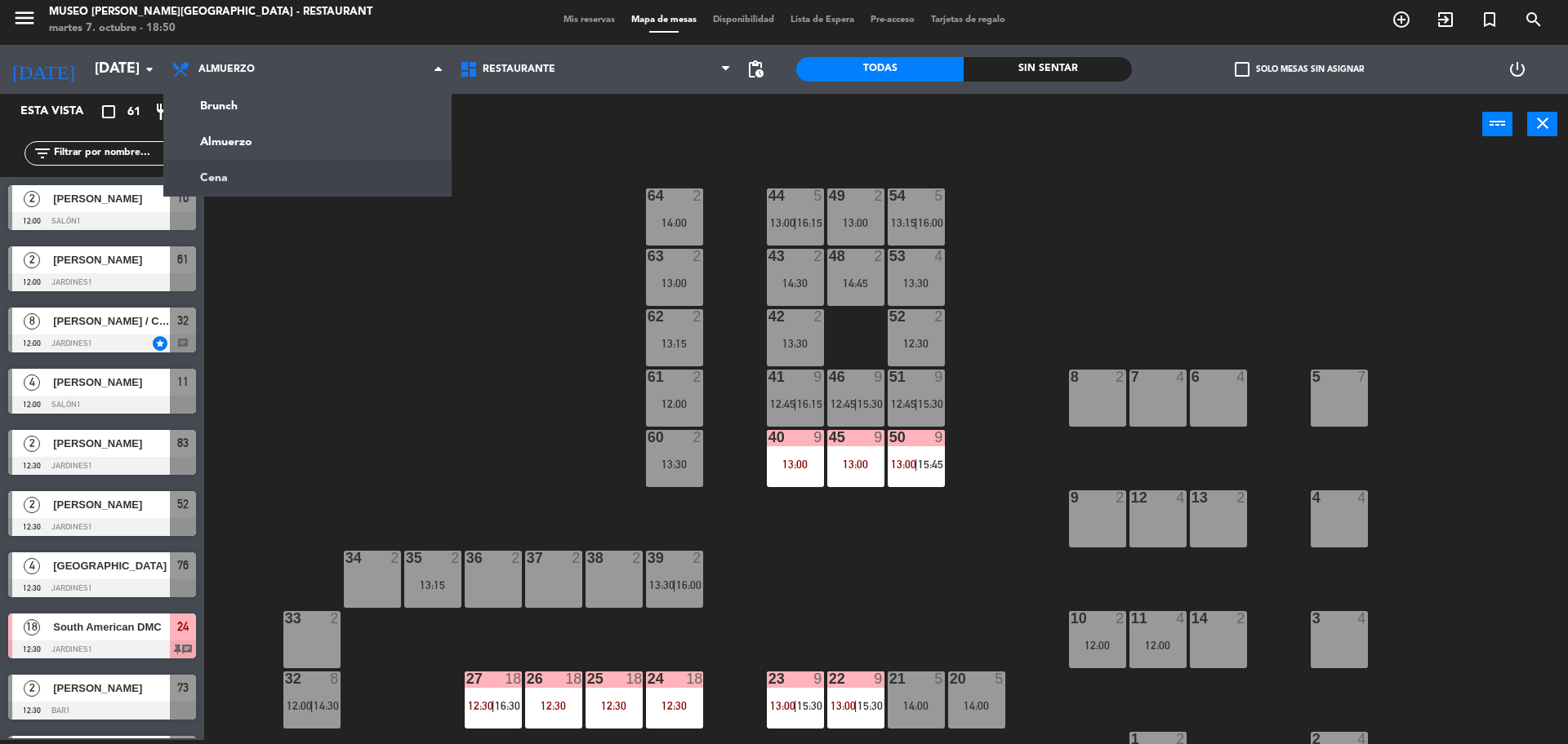
click at [493, 159] on div "44 5 13:00 | 16:15 49 2 13:00 54 5 13:15 | 16:00 64 2 14:00 48 2 14:45 53 4 13:…" at bounding box center [894, 452] width 1348 height 585
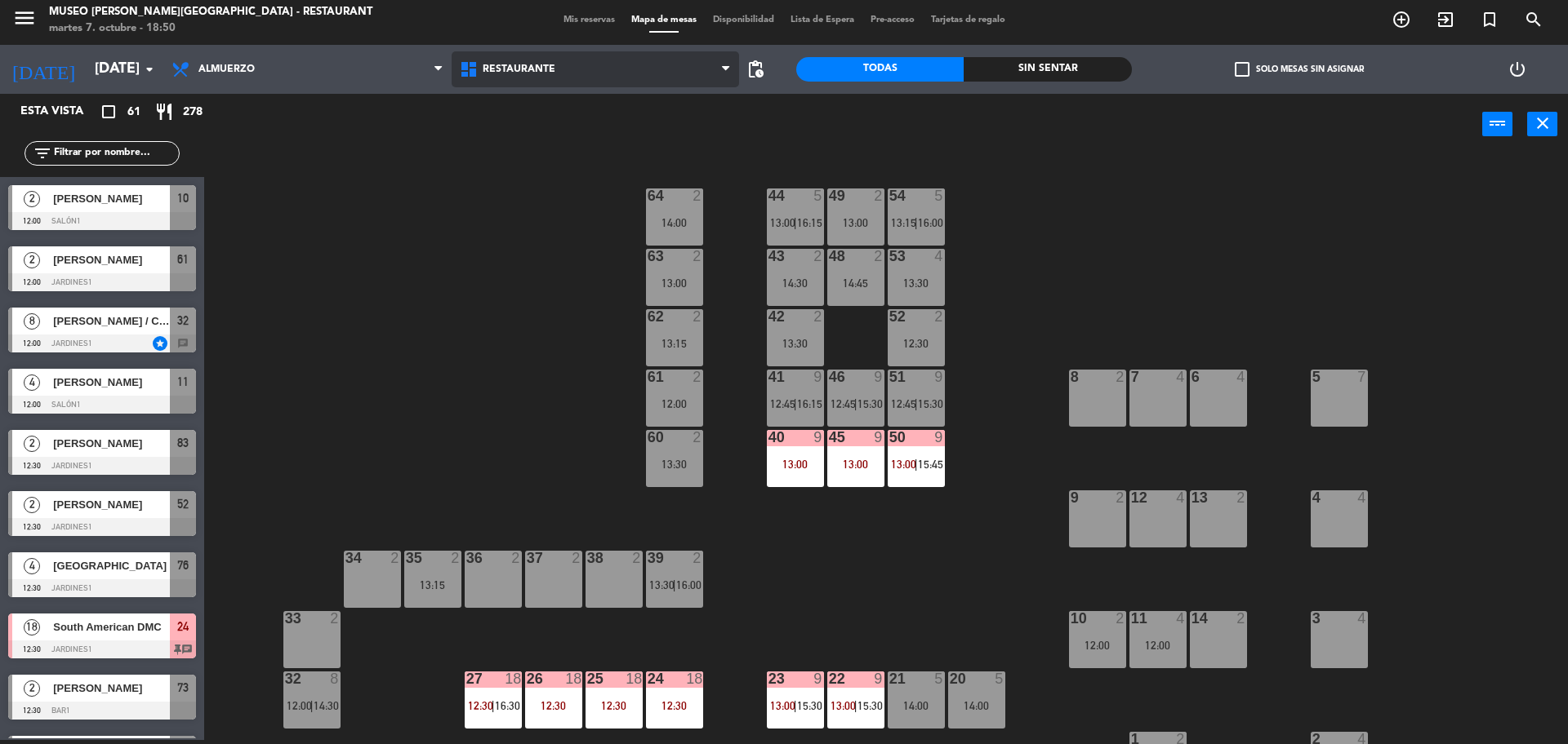
click at [593, 68] on span "Restaurante" at bounding box center [596, 69] width 288 height 36
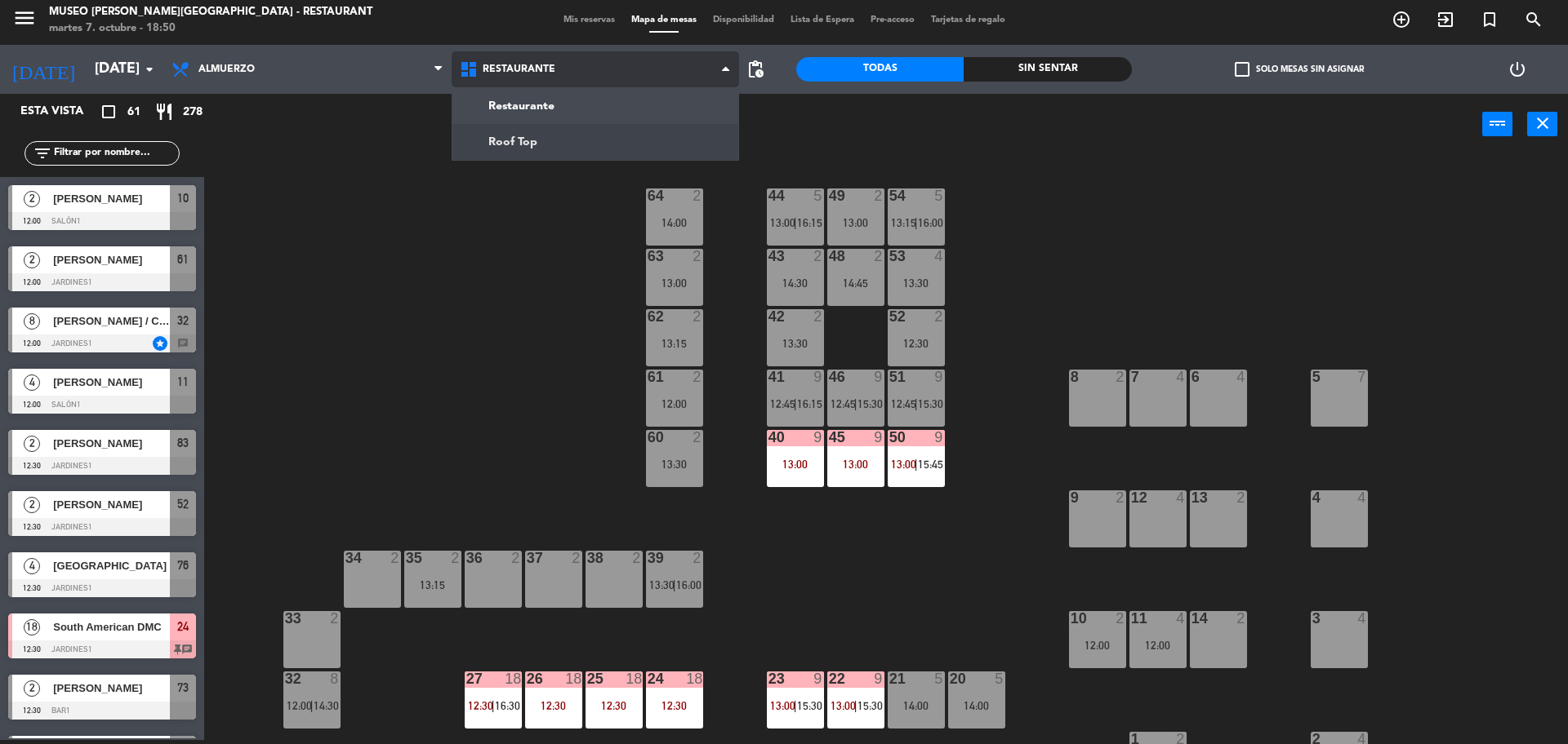
click at [610, 150] on ng-component "menu Museo Larco Café - Restaurant martes 7. octubre - 18:50 Mis reservas Mapa …" at bounding box center [784, 370] width 1568 height 748
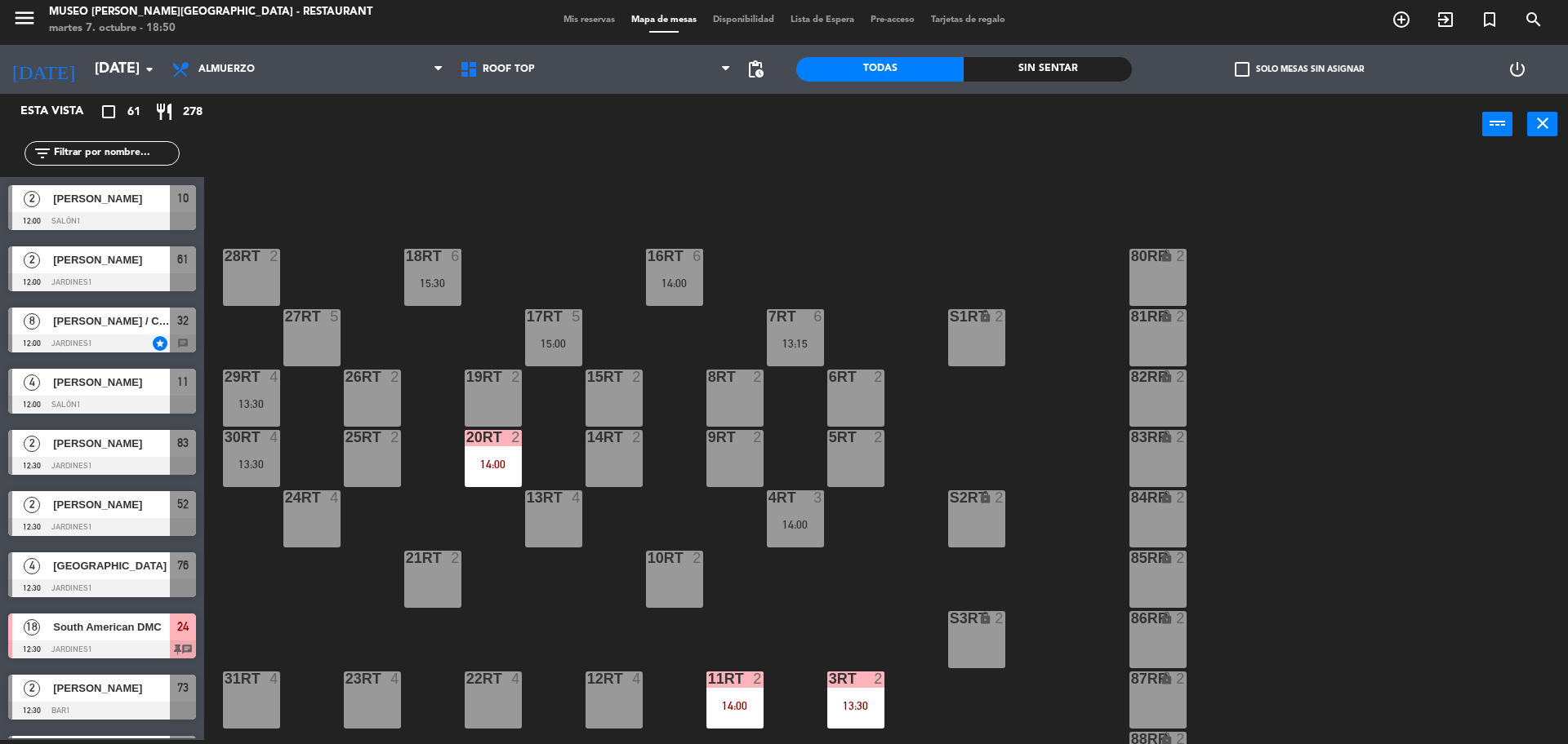
click at [133, 147] on input "text" at bounding box center [115, 153] width 126 height 18
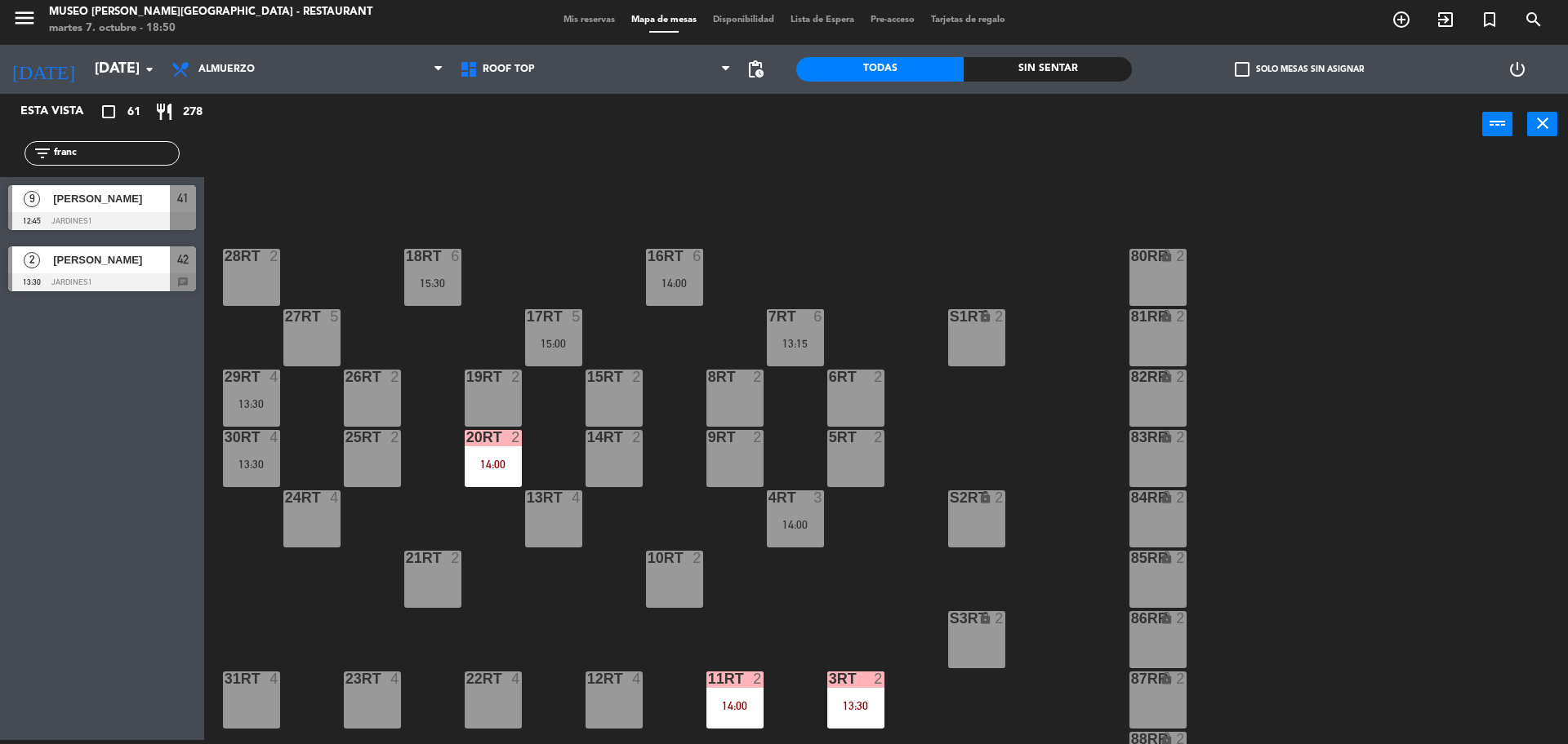
type input "franc"
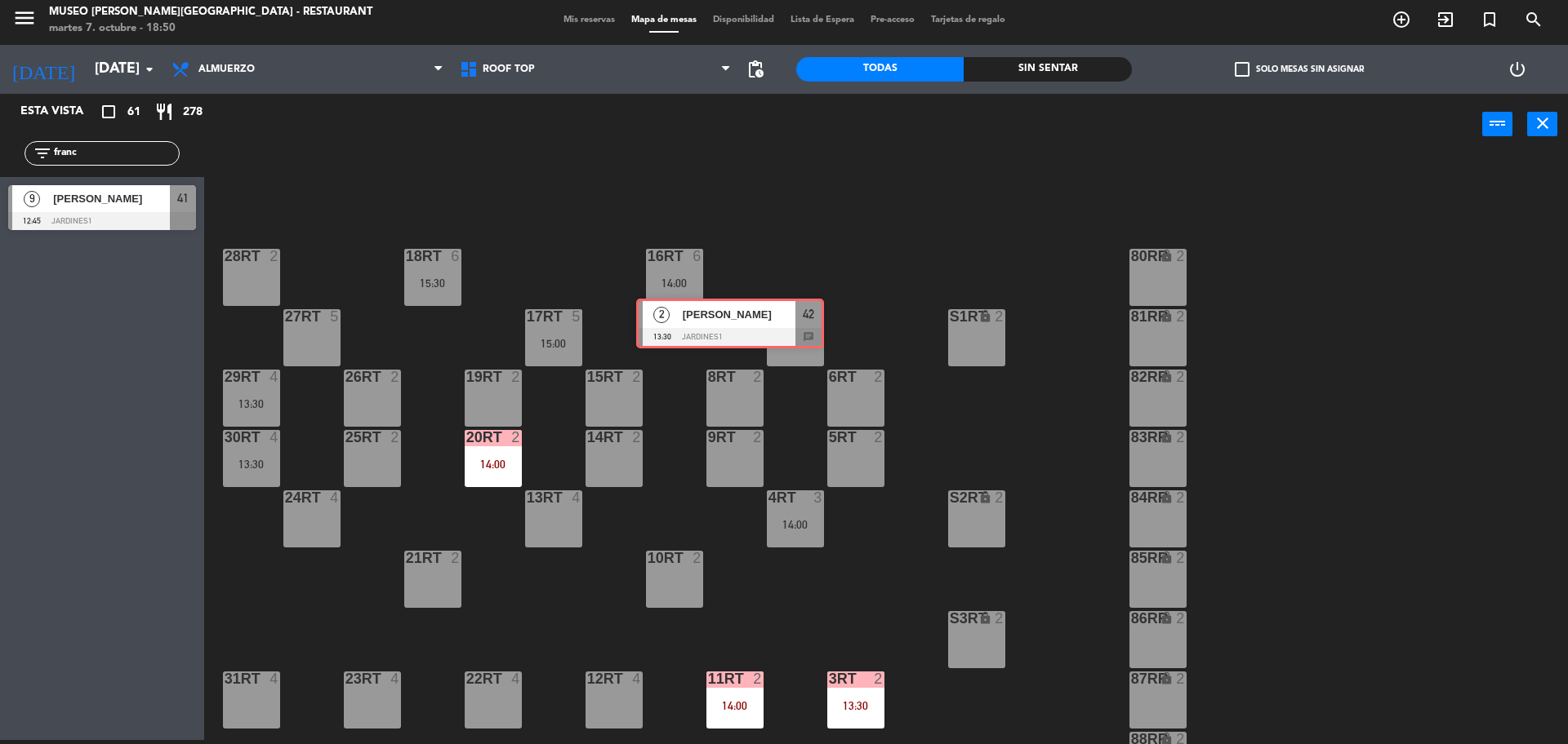
drag, startPoint x: 46, startPoint y: 269, endPoint x: 655, endPoint y: 462, distance: 638.9
click at [655, 462] on div "Esta vista crop_square 61 restaurant 278 filter_list franc 9 Juan Francisco Muj…" at bounding box center [784, 418] width 1568 height 650
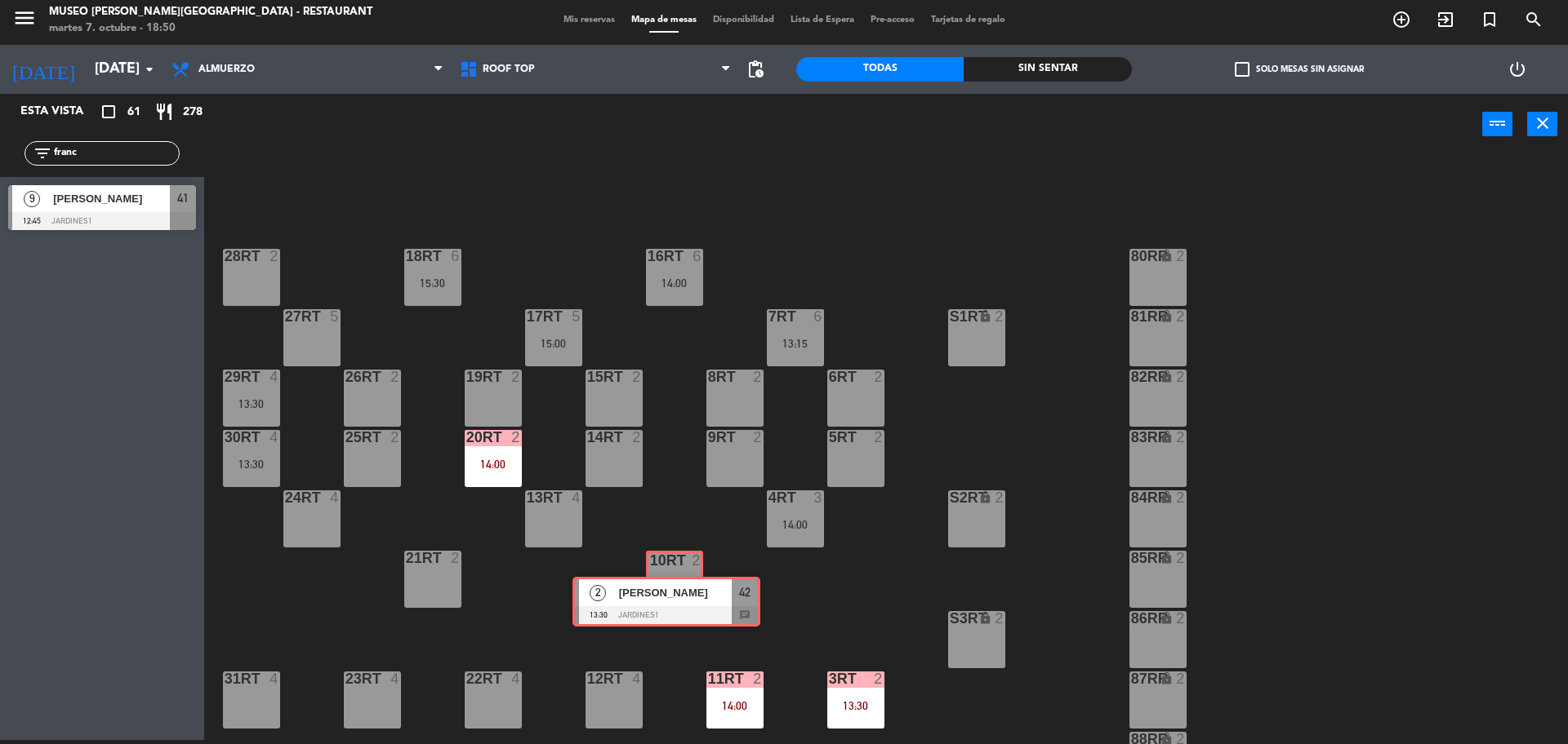
drag, startPoint x: 115, startPoint y: 254, endPoint x: 678, endPoint y: 583, distance: 652.1
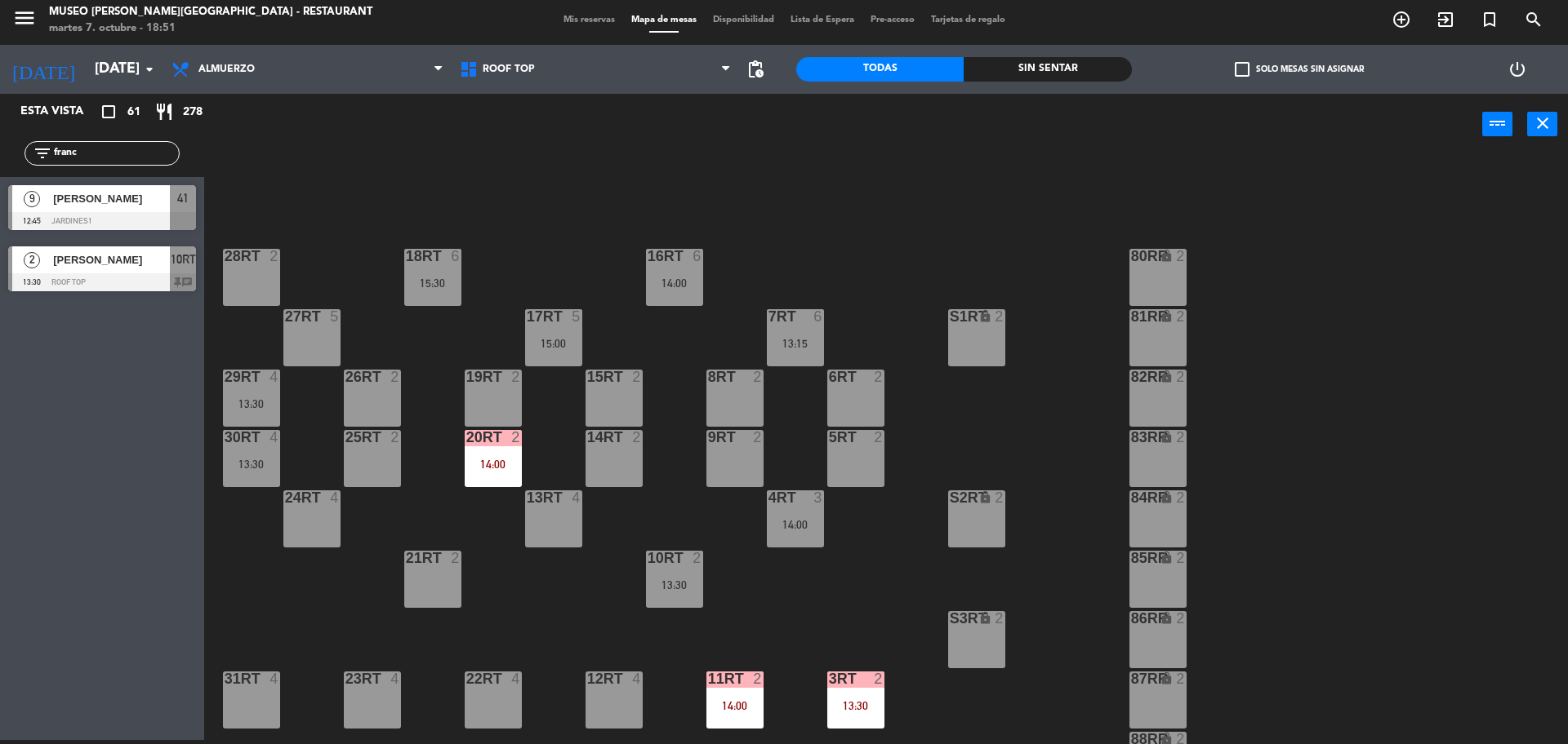
drag, startPoint x: 125, startPoint y: 153, endPoint x: 0, endPoint y: 196, distance: 132.2
click at [0, 196] on div "Esta vista crop_square 61 restaurant 278 filter_list franc 9 Juan Francisco Muj…" at bounding box center [101, 196] width 204 height 205
type input "sifue"
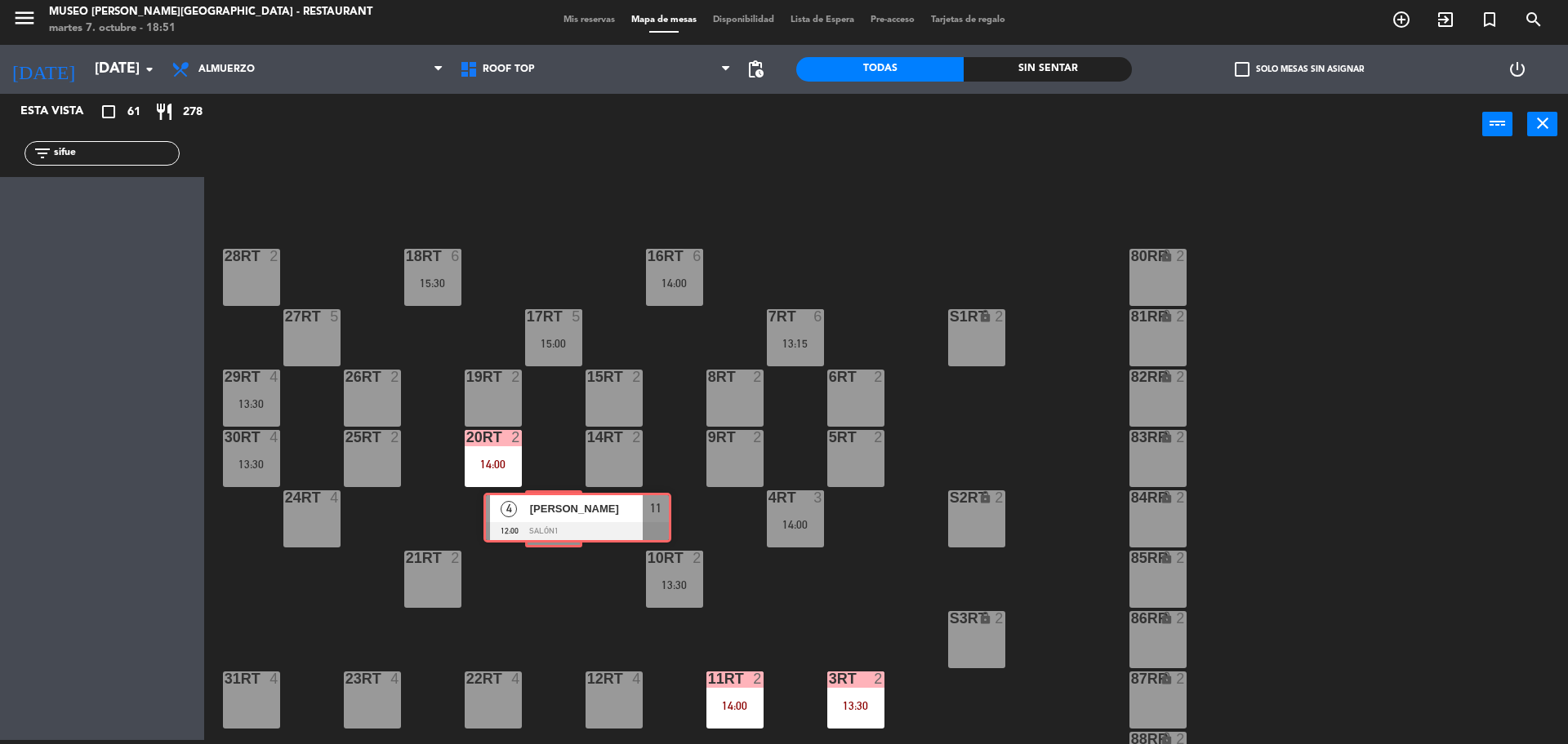
drag, startPoint x: 60, startPoint y: 203, endPoint x: 535, endPoint y: 510, distance: 565.6
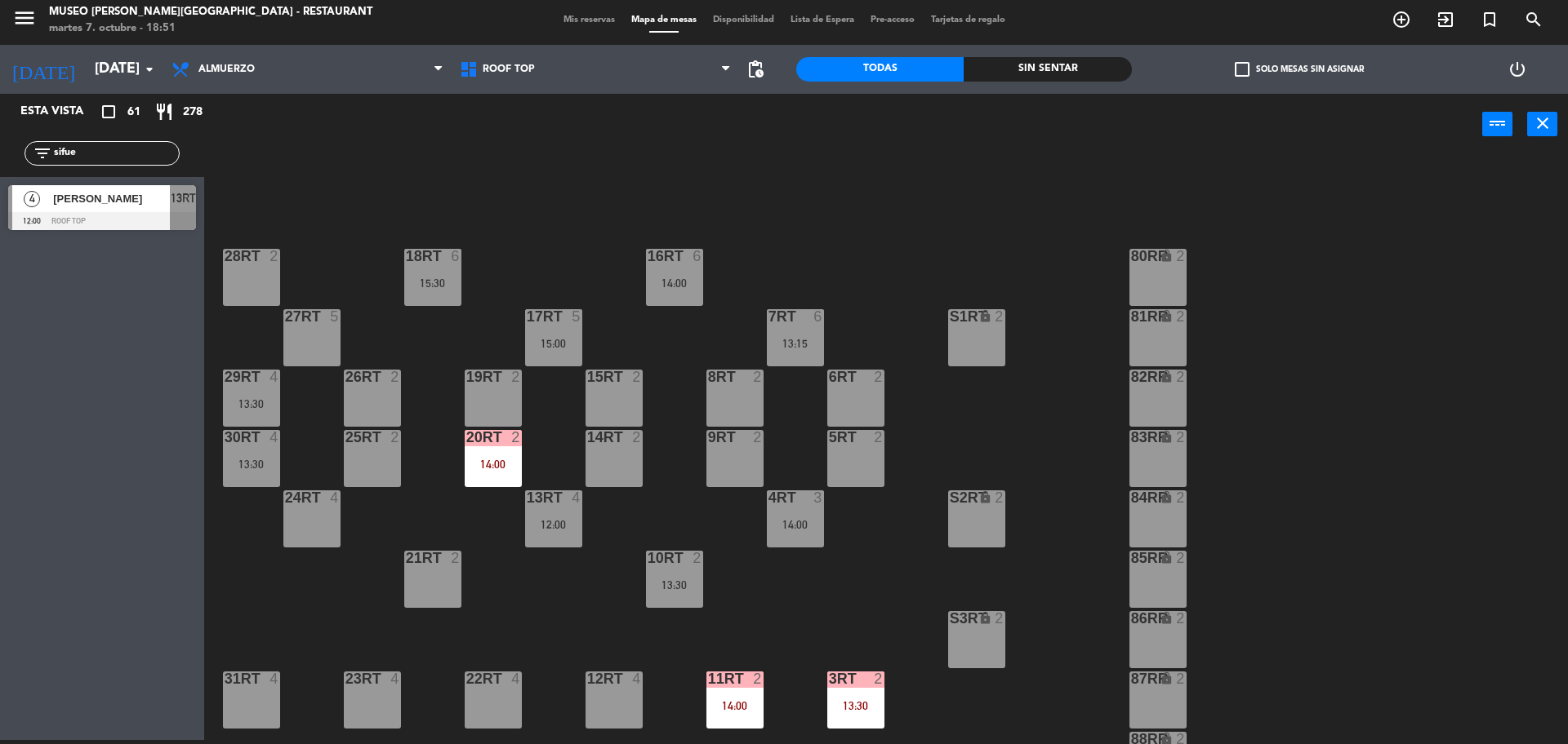
click at [496, 473] on div "20RT 2 14:00" at bounding box center [493, 459] width 57 height 57
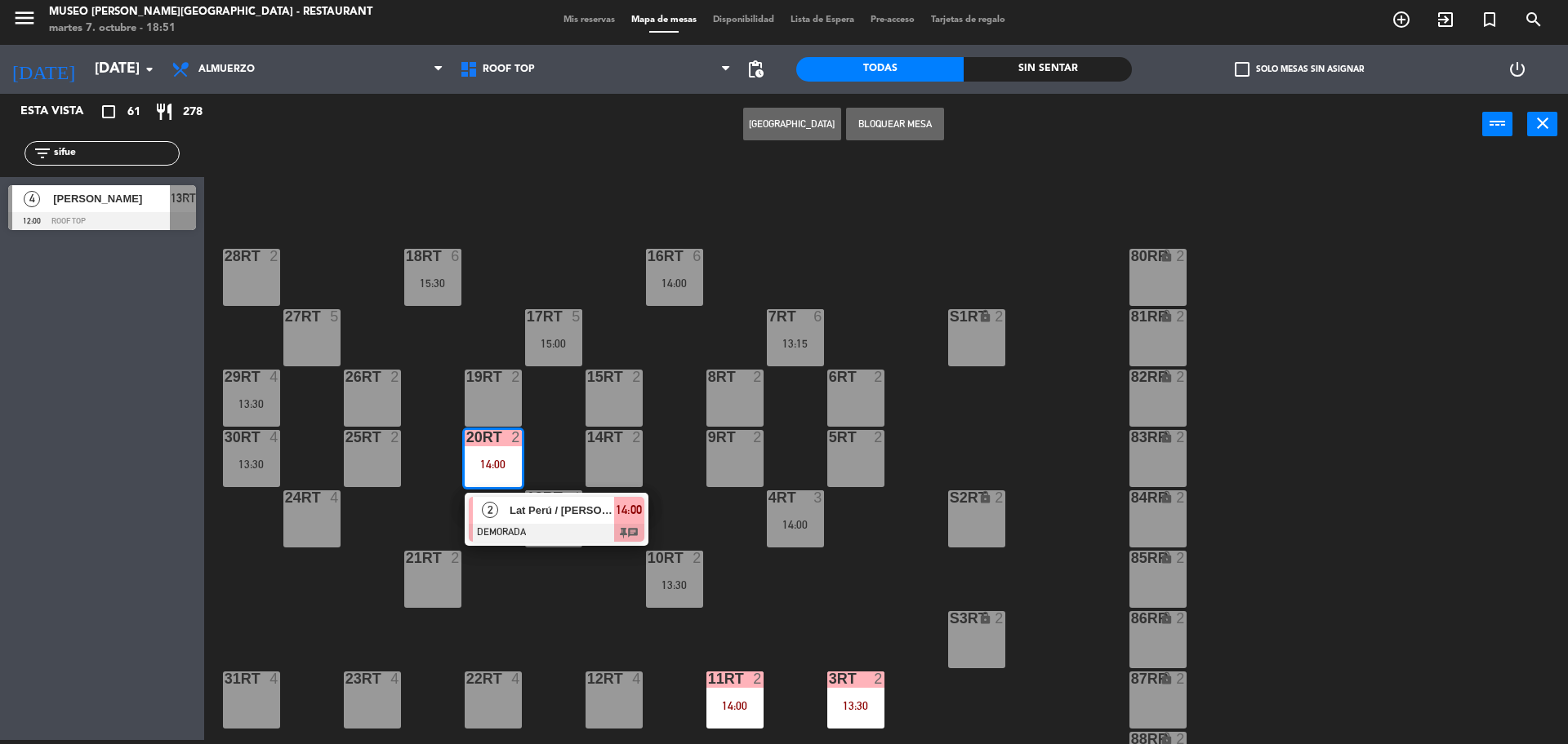
click at [566, 512] on span "Lat Perú / [PERSON_NAME] TEH X2" at bounding box center [562, 510] width 105 height 17
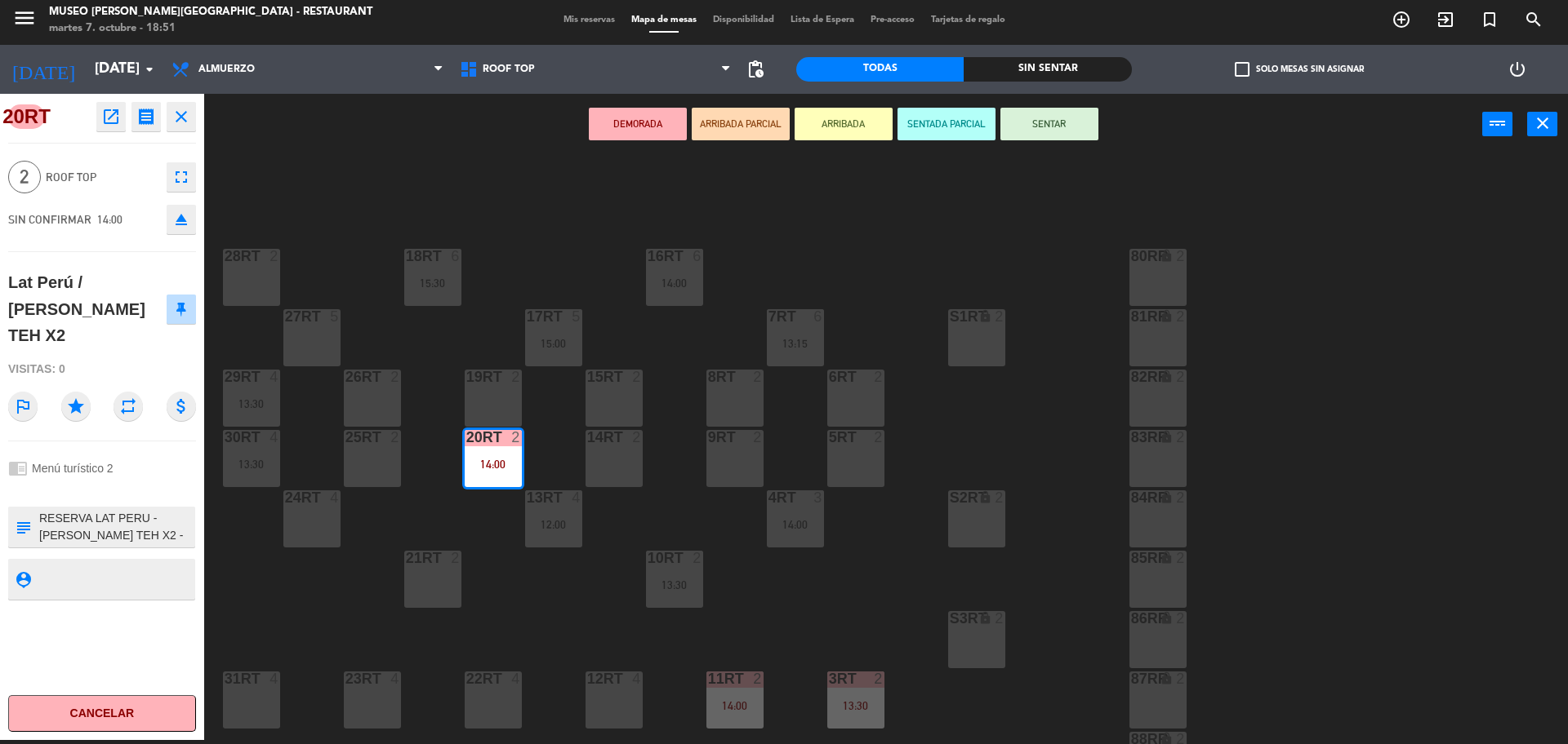
click at [610, 239] on div "18RT 6 15:30 16RT 6 14:00 28RT 2 80RR lock 2 27RT 5 7RT 6 13:15 S1RT lock 2 17R…" at bounding box center [894, 452] width 1348 height 585
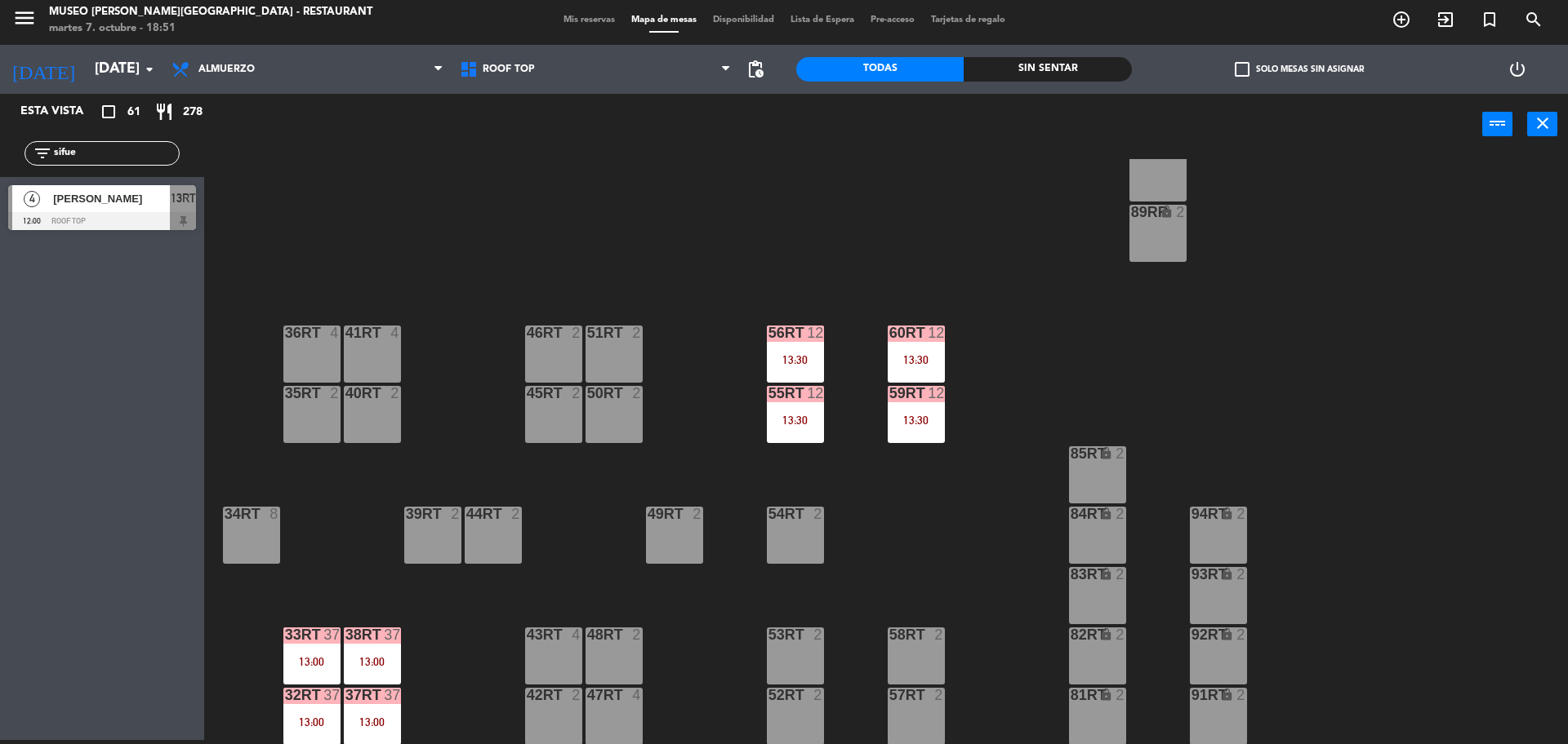
scroll to position [649, 0]
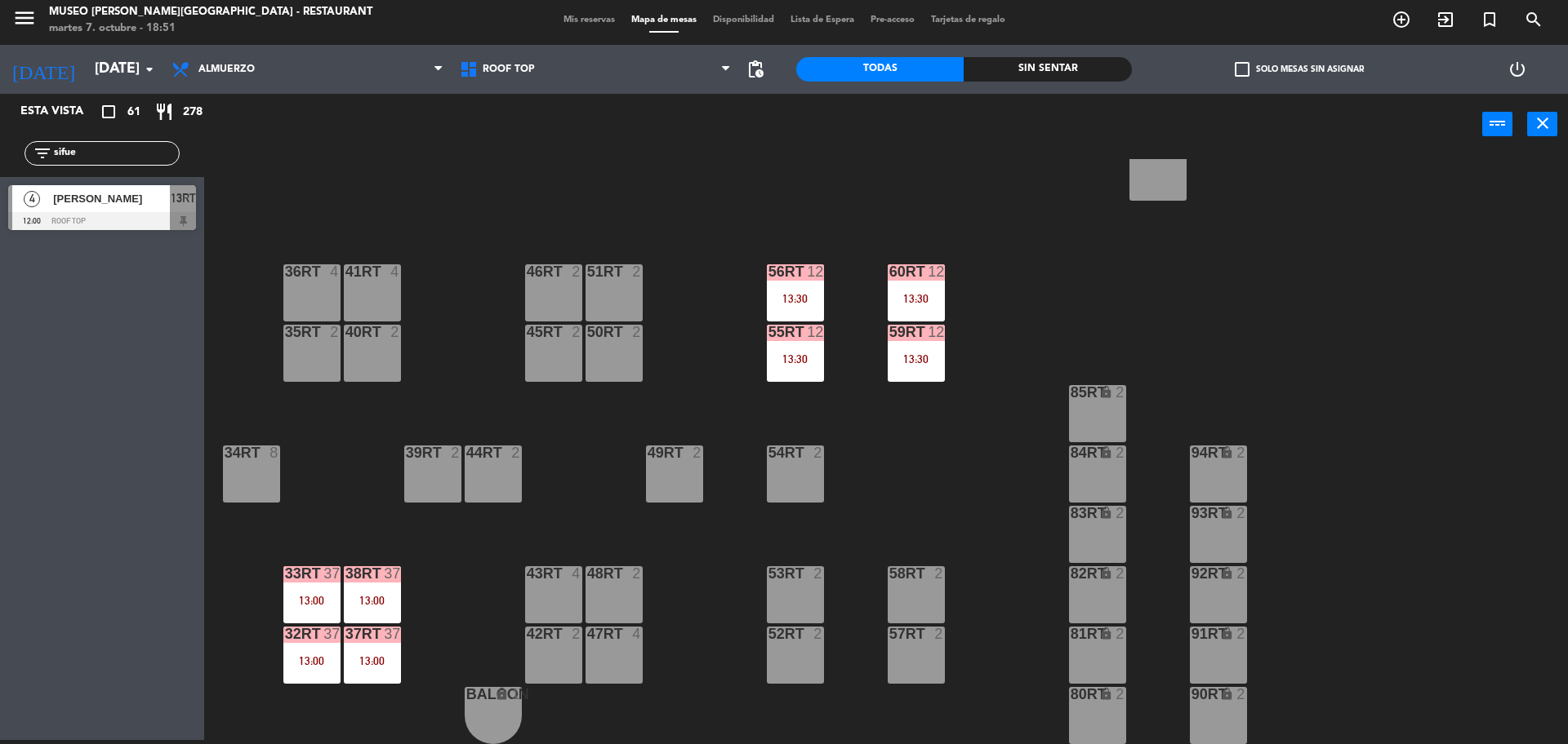
drag, startPoint x: 125, startPoint y: 161, endPoint x: 0, endPoint y: 166, distance: 125.1
click at [0, 166] on div "filter_list sifue" at bounding box center [101, 153] width 204 height 48
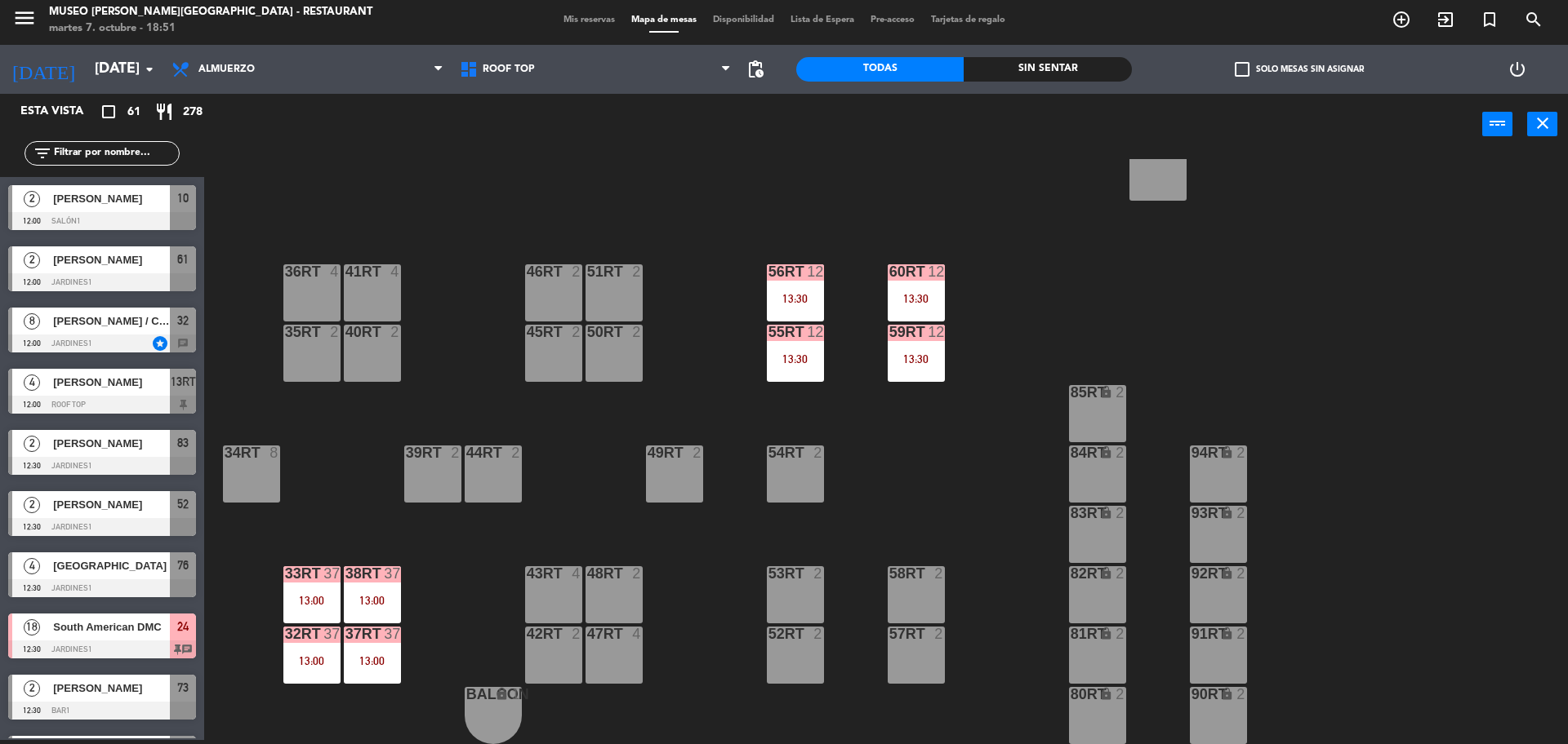
click at [1240, 63] on span "check_box_outline_blank" at bounding box center [1241, 69] width 14 height 14
click at [1299, 69] on input "check_box_outline_blank Solo mesas sin asignar" at bounding box center [1299, 69] width 0 height 0
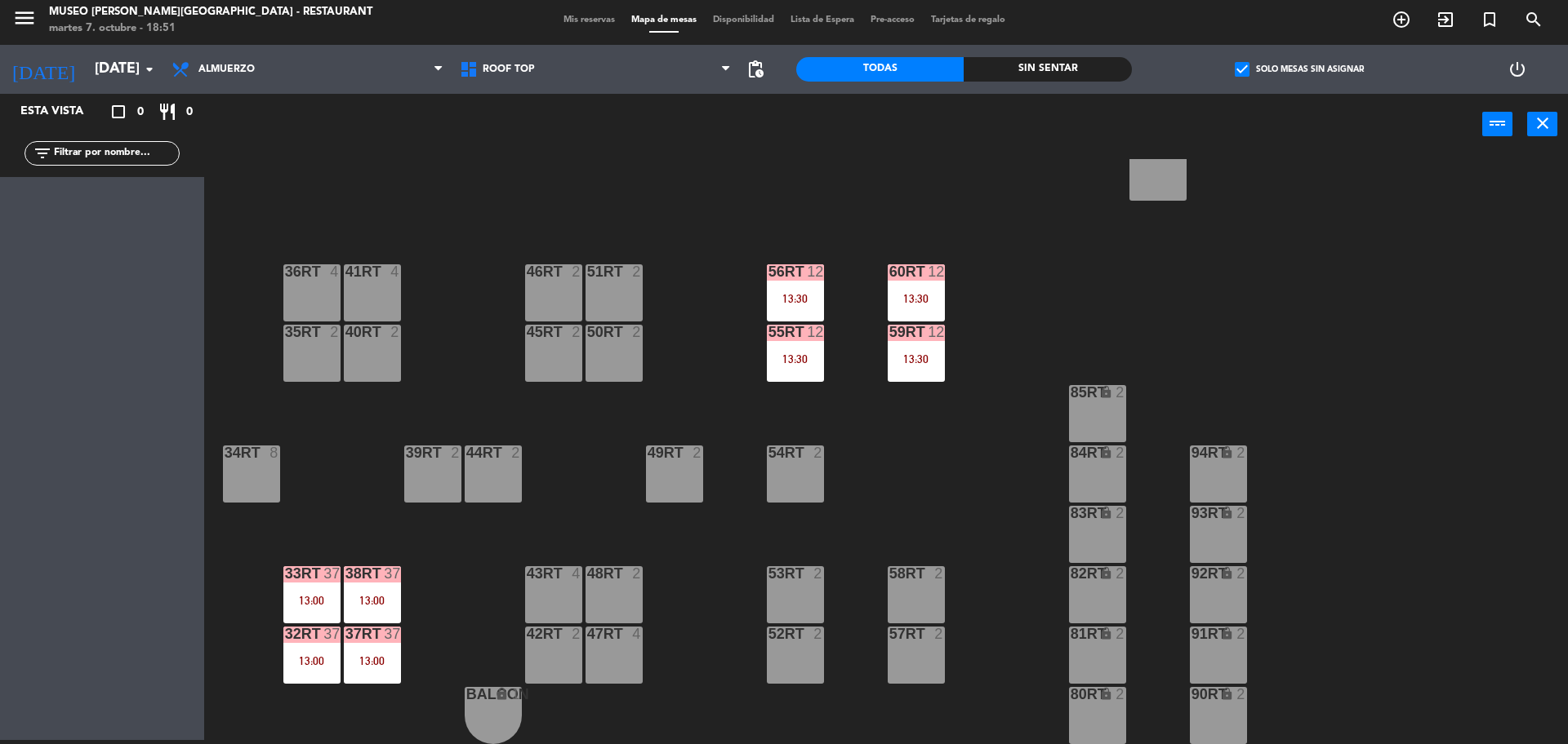
click at [1249, 77] on span "check_box" at bounding box center [1241, 69] width 14 height 14
click at [1299, 69] on input "check_box Solo mesas sin asignar" at bounding box center [1299, 69] width 0 height 0
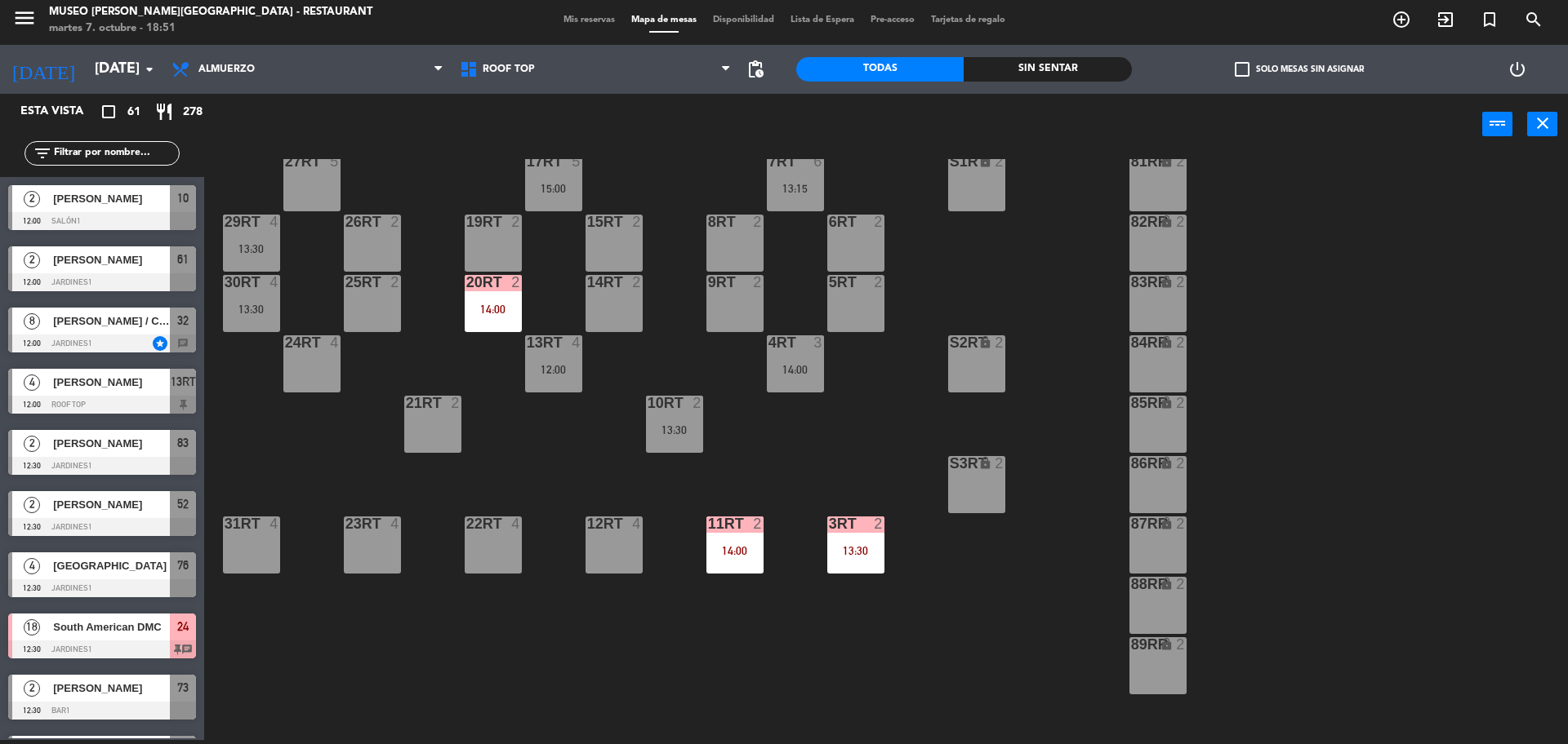
scroll to position [0, 0]
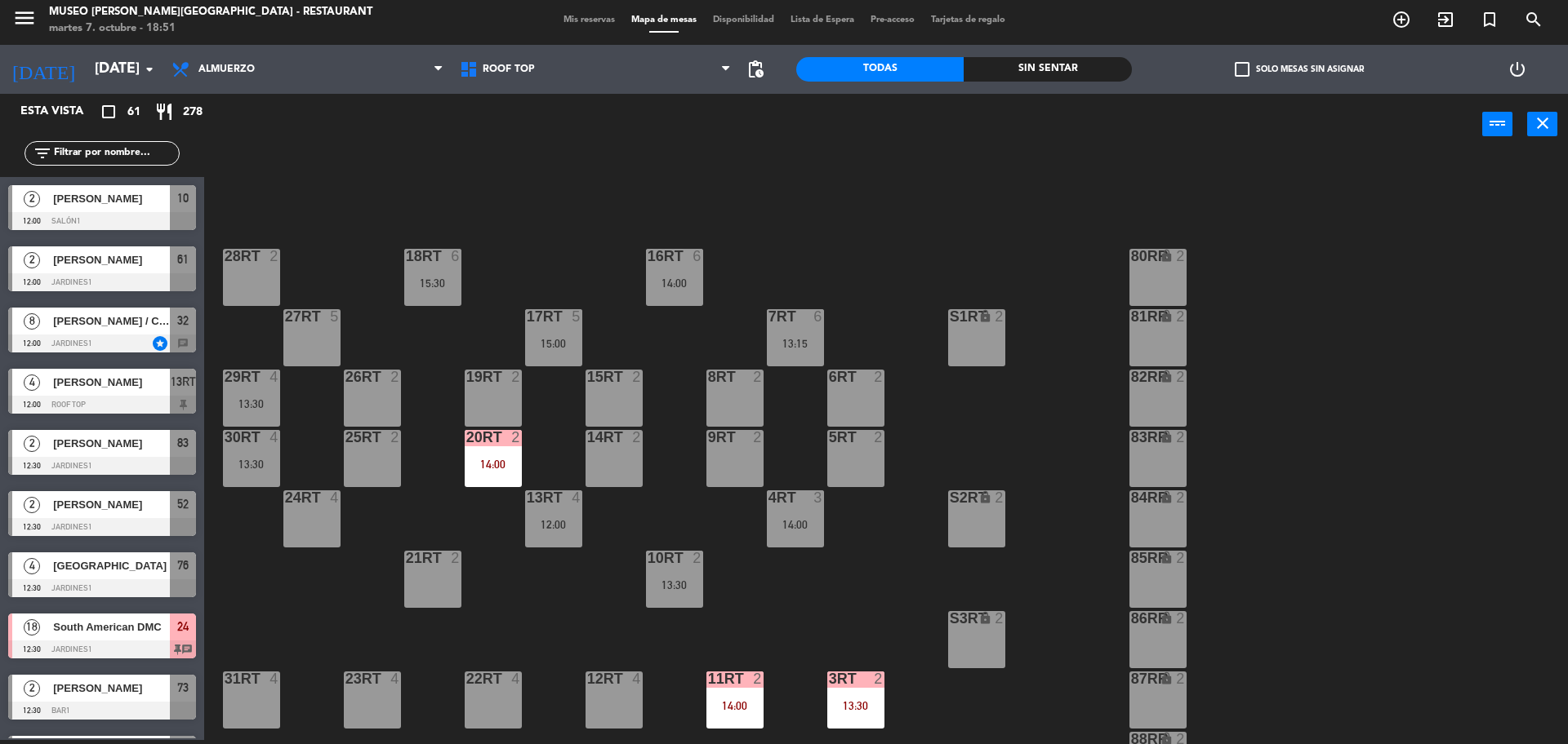
click at [1241, 73] on span "check_box_outline_blank" at bounding box center [1241, 69] width 14 height 14
click at [1299, 69] on input "check_box_outline_blank Solo mesas sin asignar" at bounding box center [1299, 69] width 0 height 0
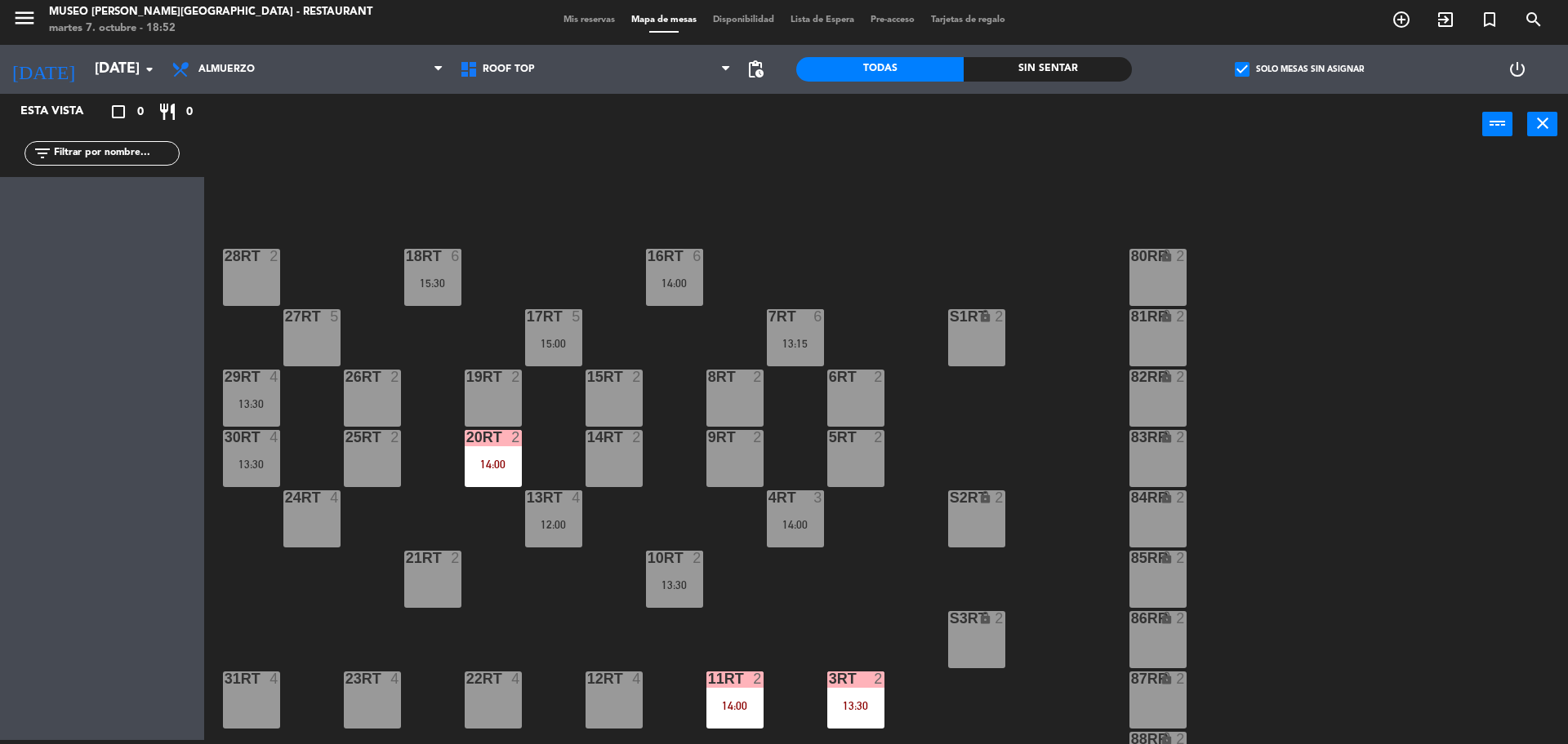
click at [162, 154] on input "text" at bounding box center [115, 153] width 126 height 18
type input "nicol"
click at [1235, 69] on span "check_box" at bounding box center [1241, 69] width 14 height 14
click at [1299, 69] on input "check_box Solo mesas sin asignar" at bounding box center [1299, 69] width 0 height 0
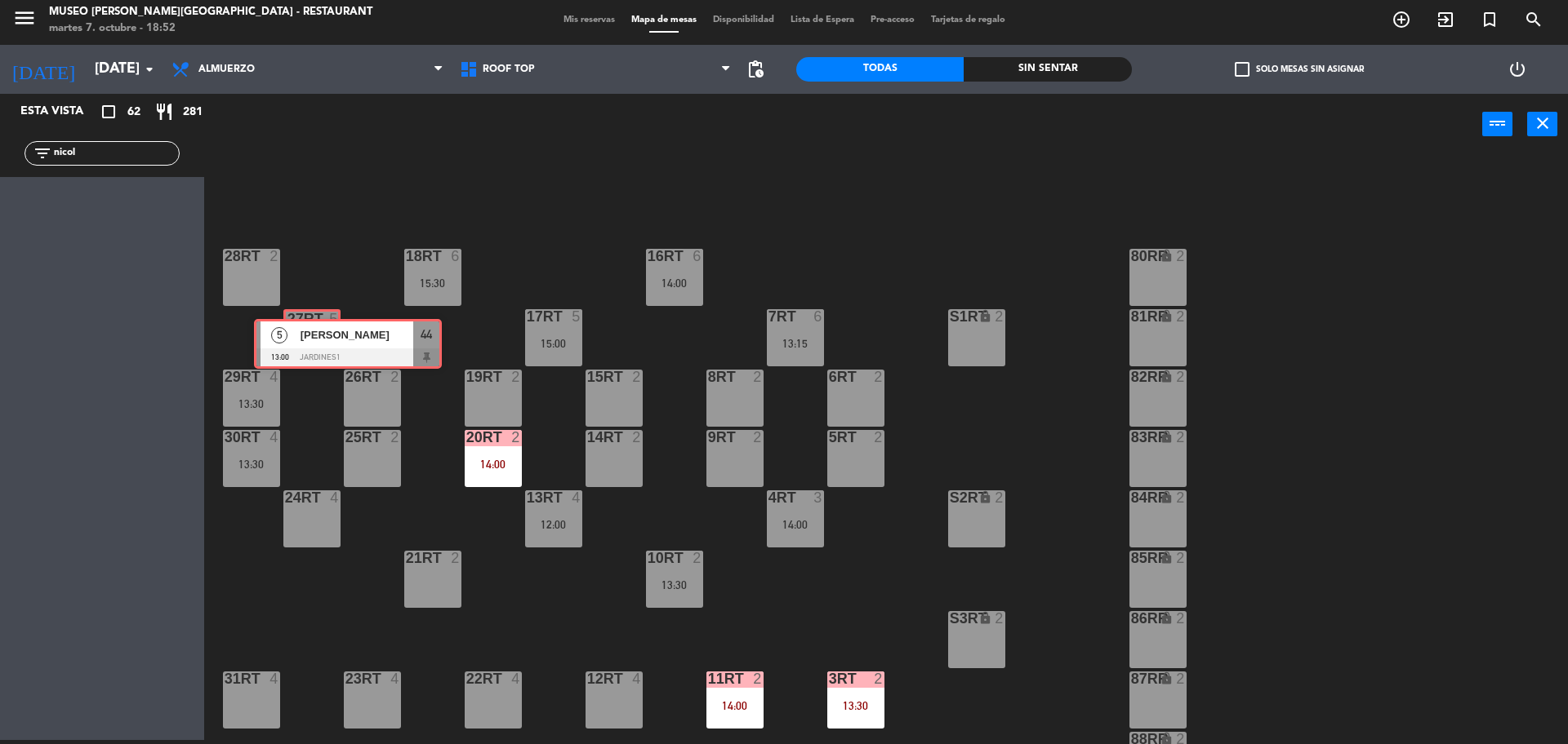
drag, startPoint x: 44, startPoint y: 217, endPoint x: 292, endPoint y: 351, distance: 281.9
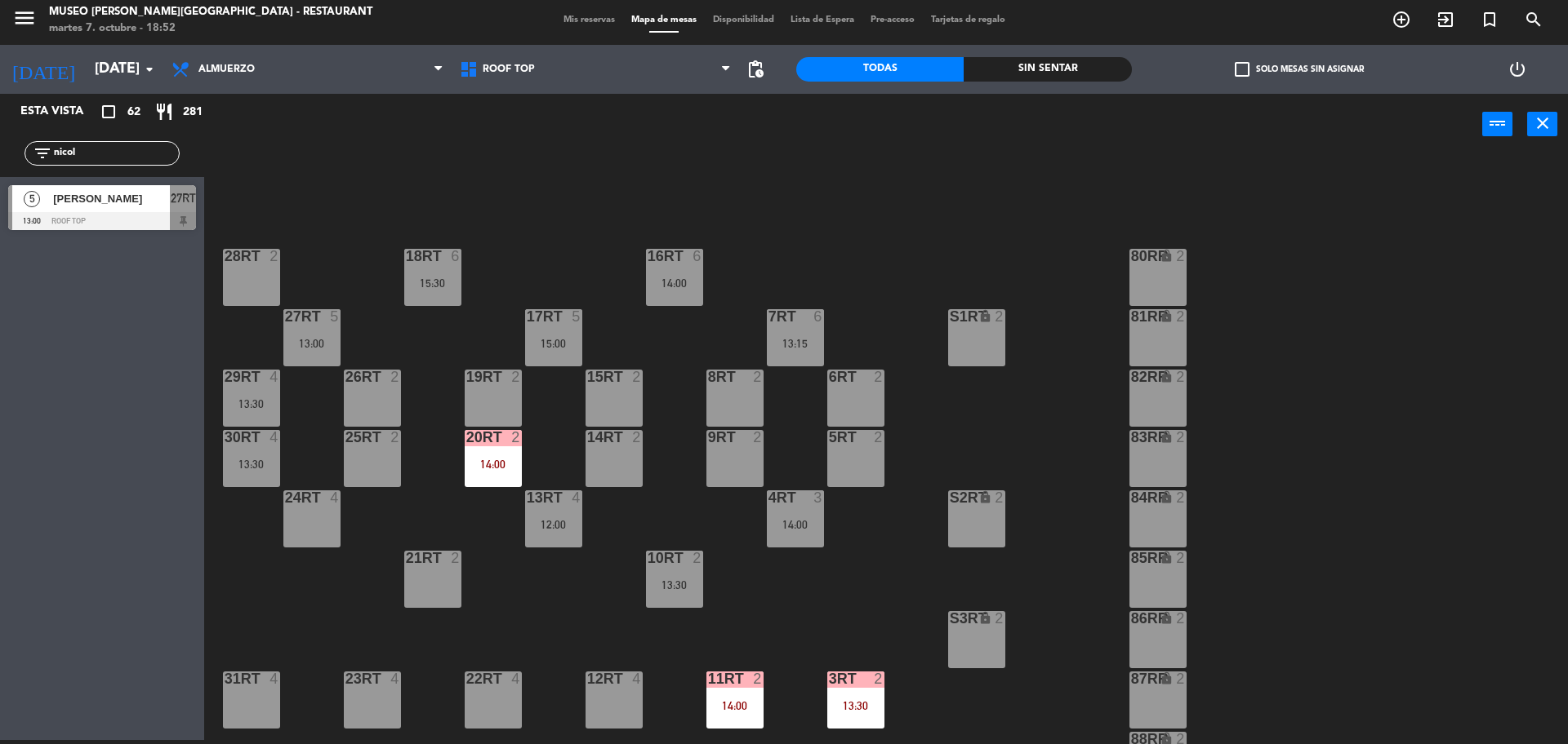
drag, startPoint x: 97, startPoint y: 153, endPoint x: 0, endPoint y: 161, distance: 97.3
click at [0, 161] on div "filter_list nicol" at bounding box center [101, 153] width 204 height 48
type input "rosa"
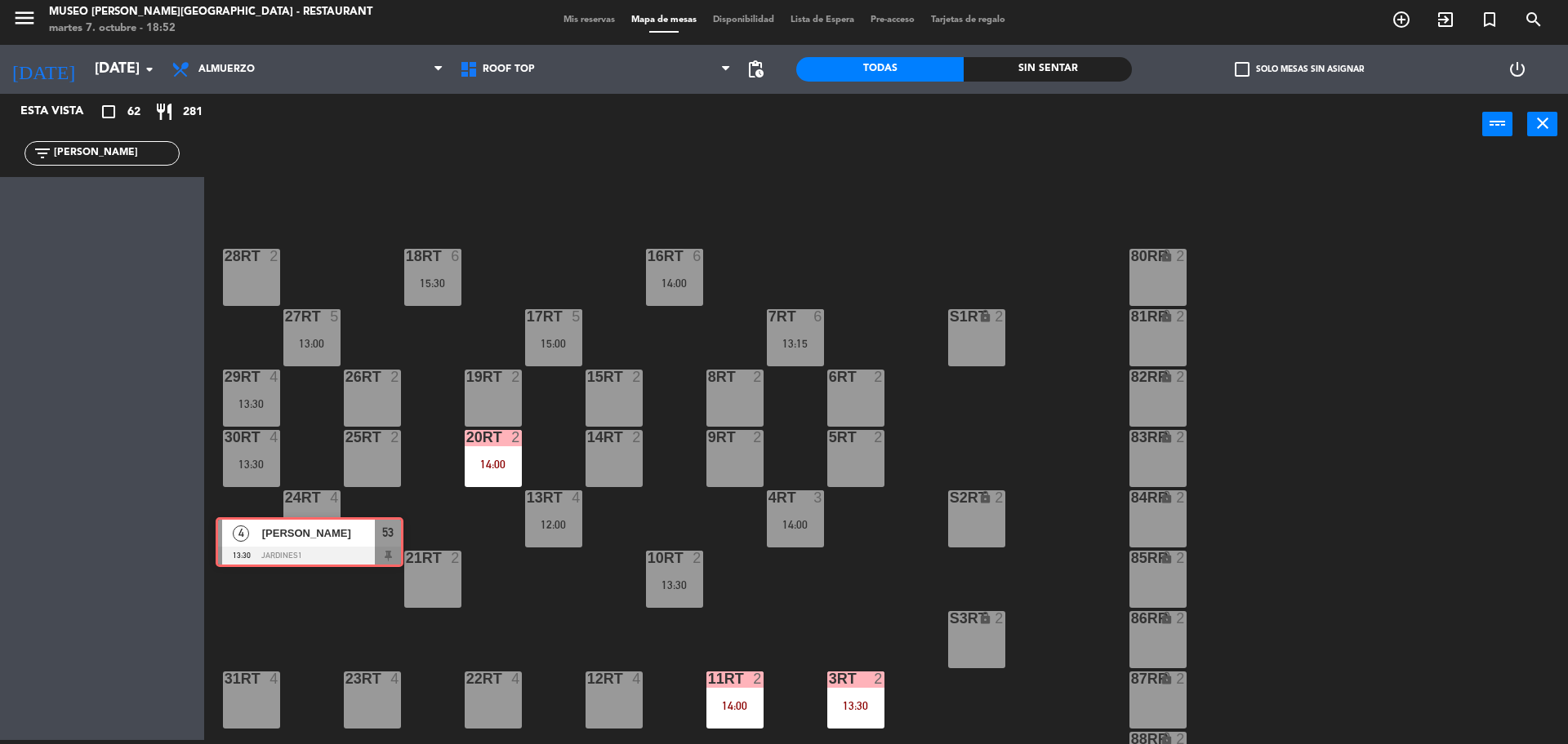
drag, startPoint x: 62, startPoint y: 222, endPoint x: 290, endPoint y: 536, distance: 388.0
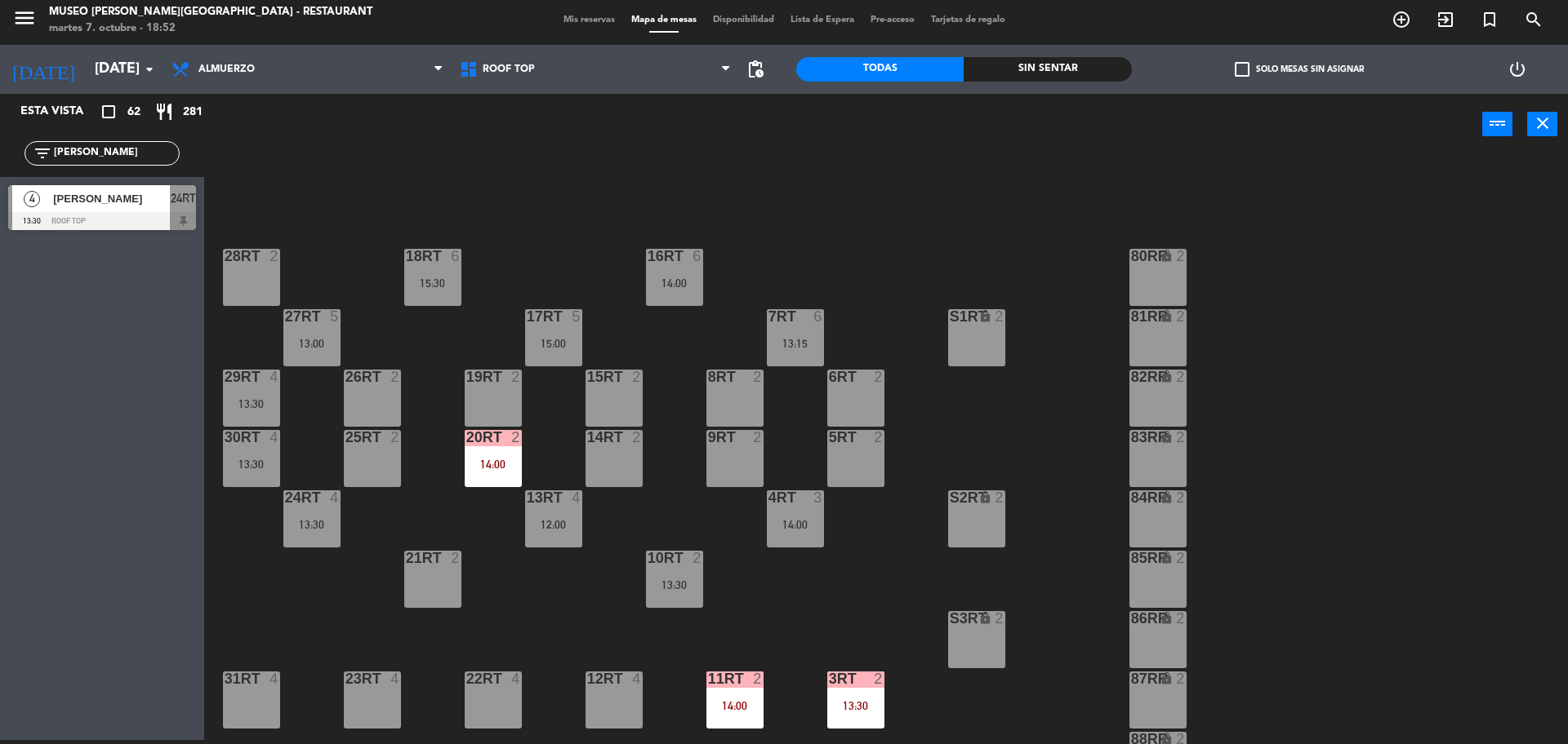
scroll to position [649, 0]
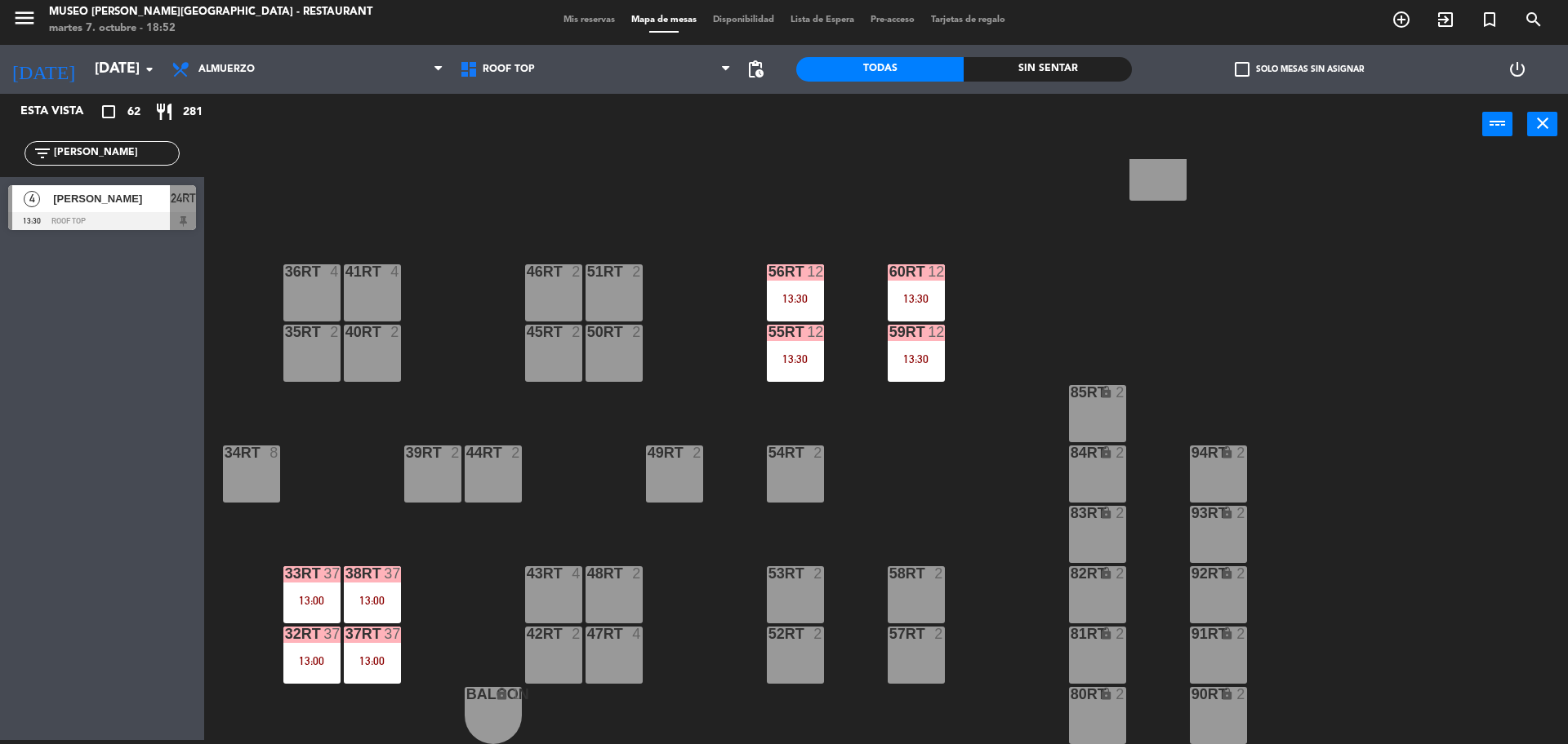
drag, startPoint x: 136, startPoint y: 157, endPoint x: 0, endPoint y: 199, distance: 142.3
click at [0, 199] on div "Esta vista crop_square 62 restaurant 281 filter_list rosa 4 Rosario Sánchez 13:…" at bounding box center [101, 165] width 204 height 144
type input "mich"
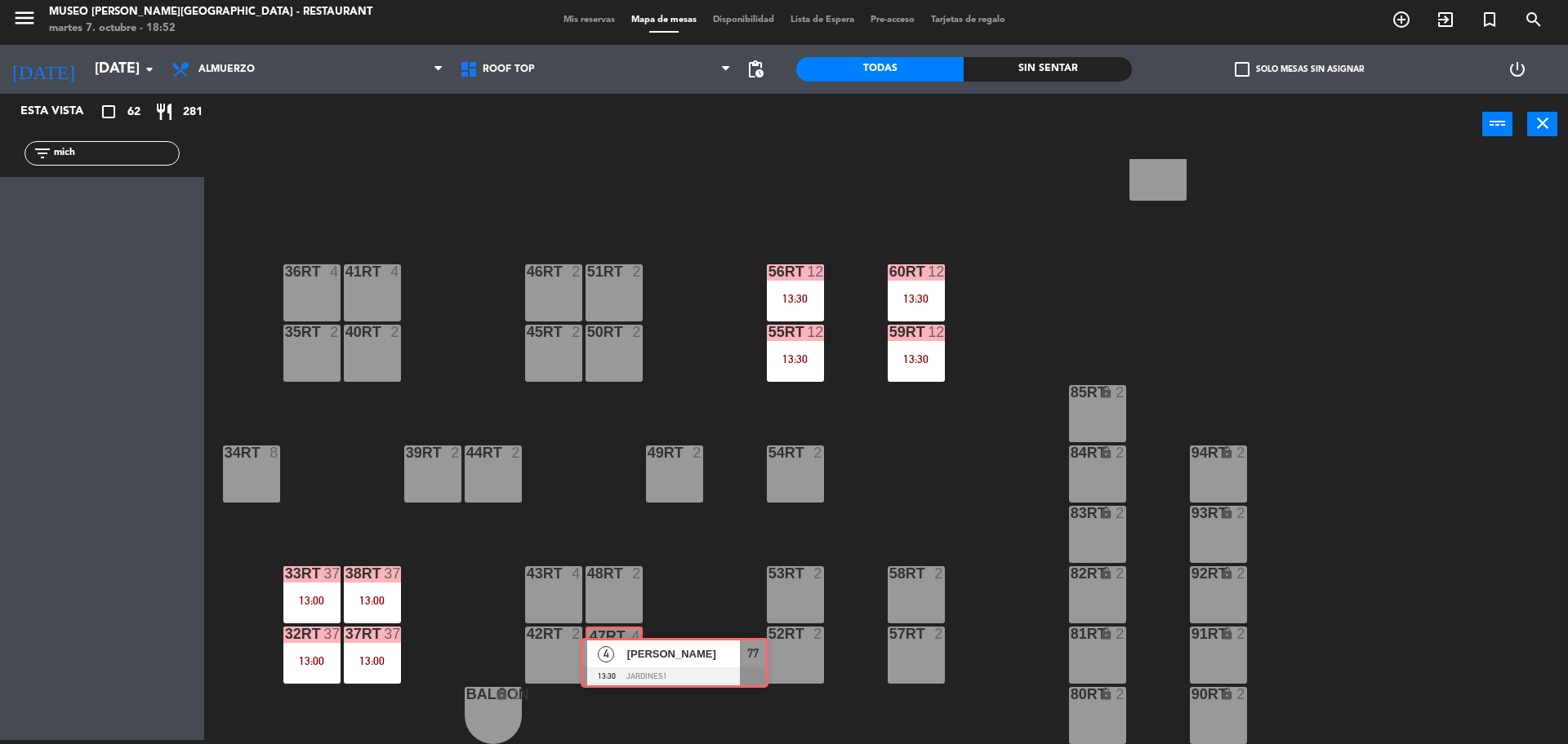
drag, startPoint x: 28, startPoint y: 199, endPoint x: 600, endPoint y: 652, distance: 729.7
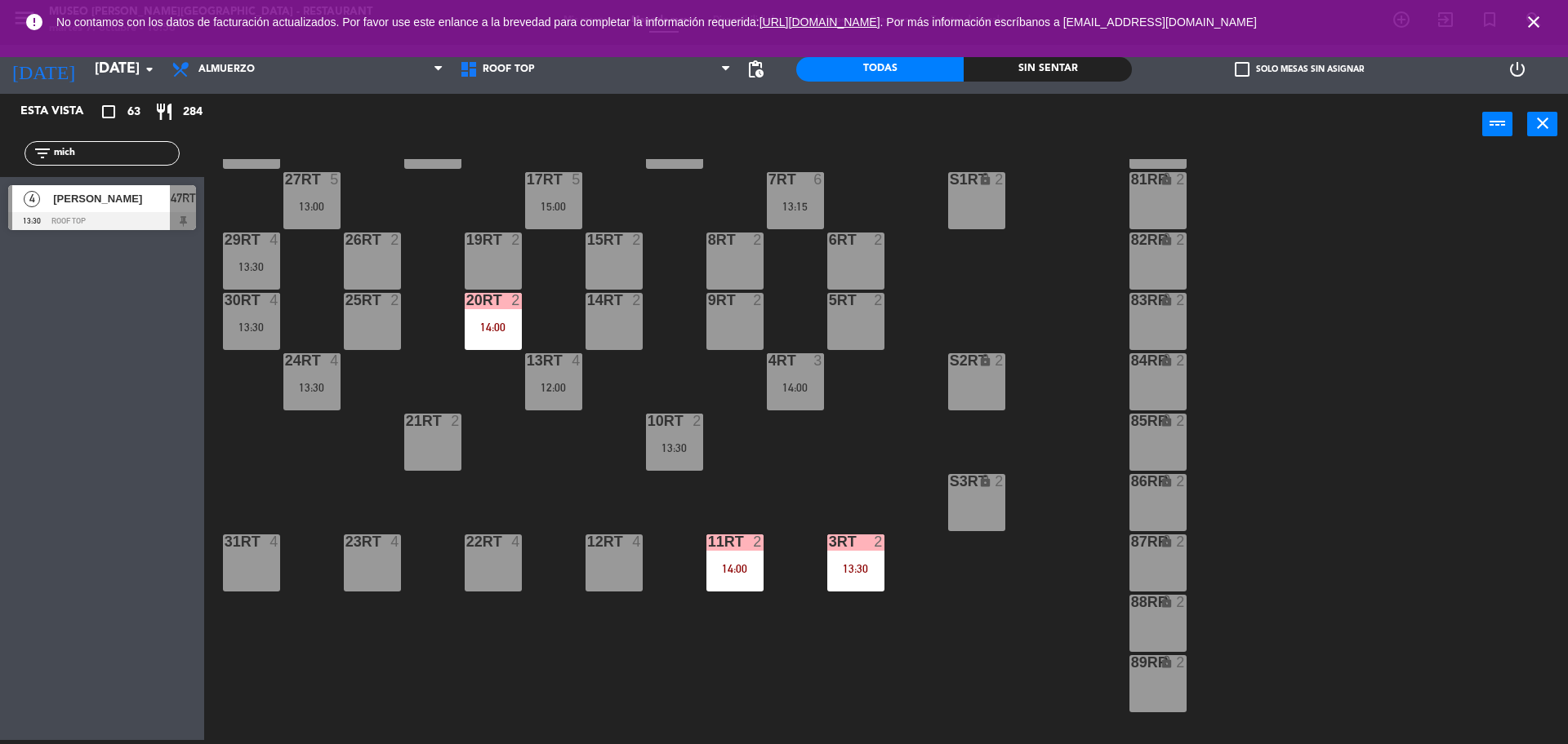
scroll to position [0, 0]
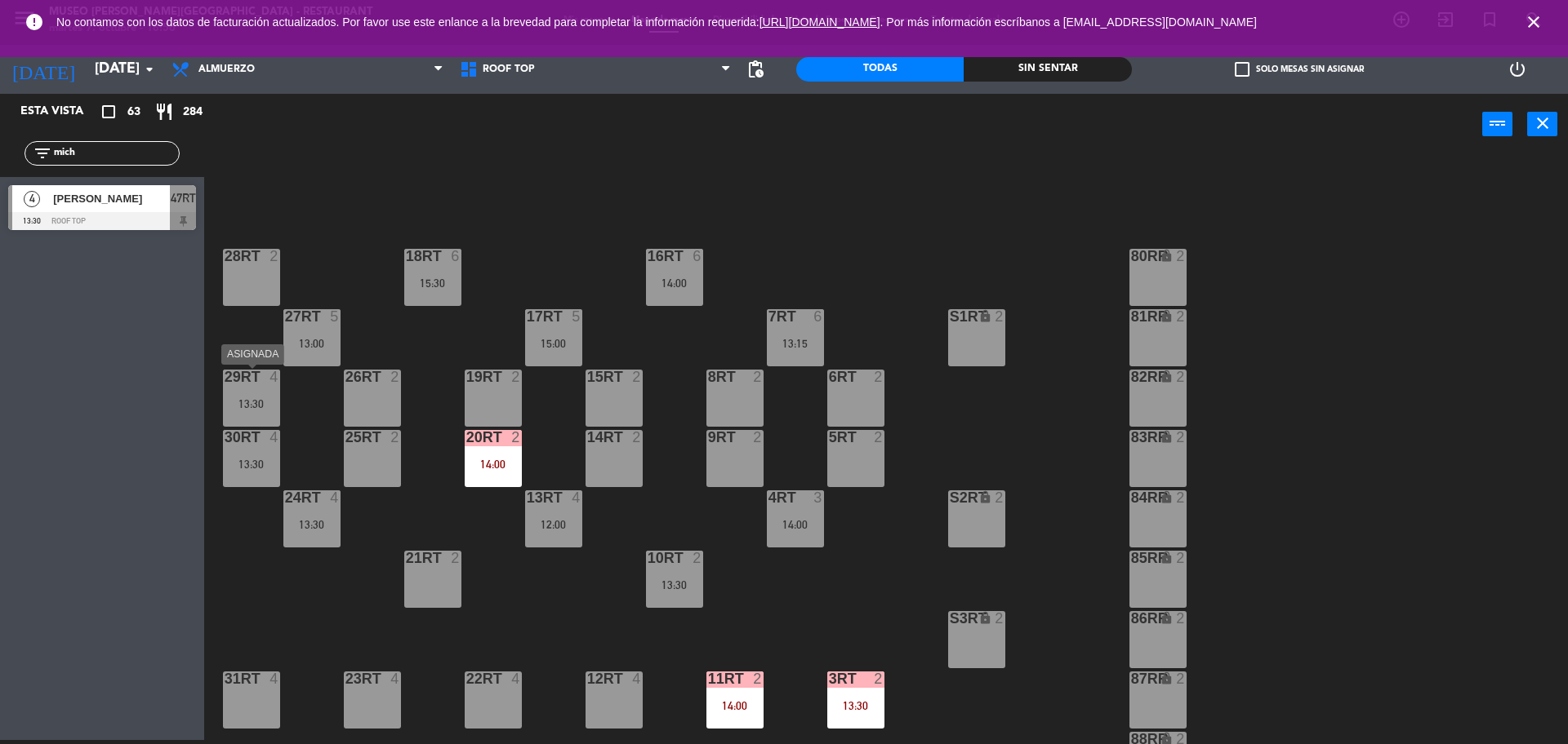
click at [251, 406] on div "13:30" at bounding box center [251, 403] width 57 height 11
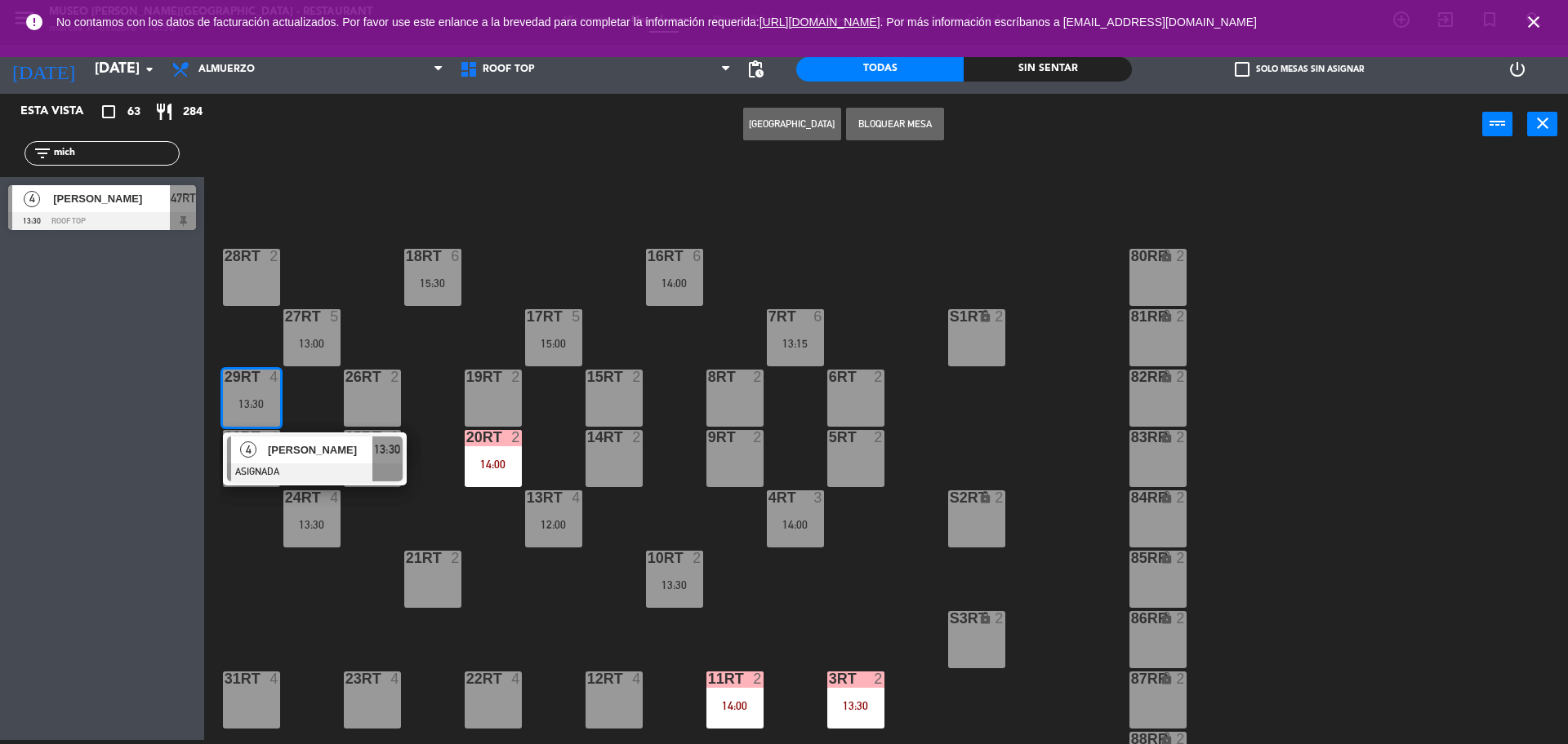
click at [326, 468] on div at bounding box center [315, 472] width 176 height 18
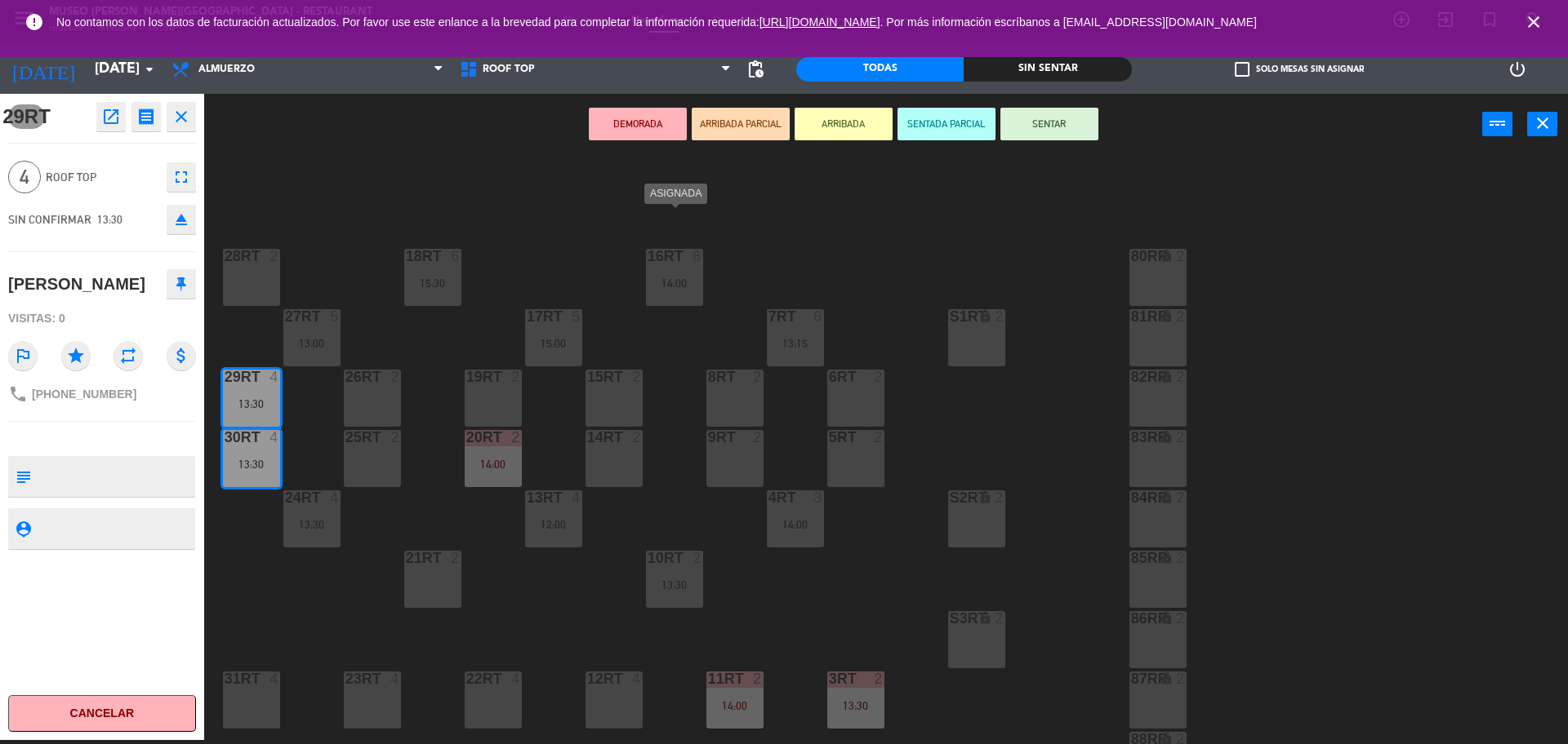
scroll to position [649, 0]
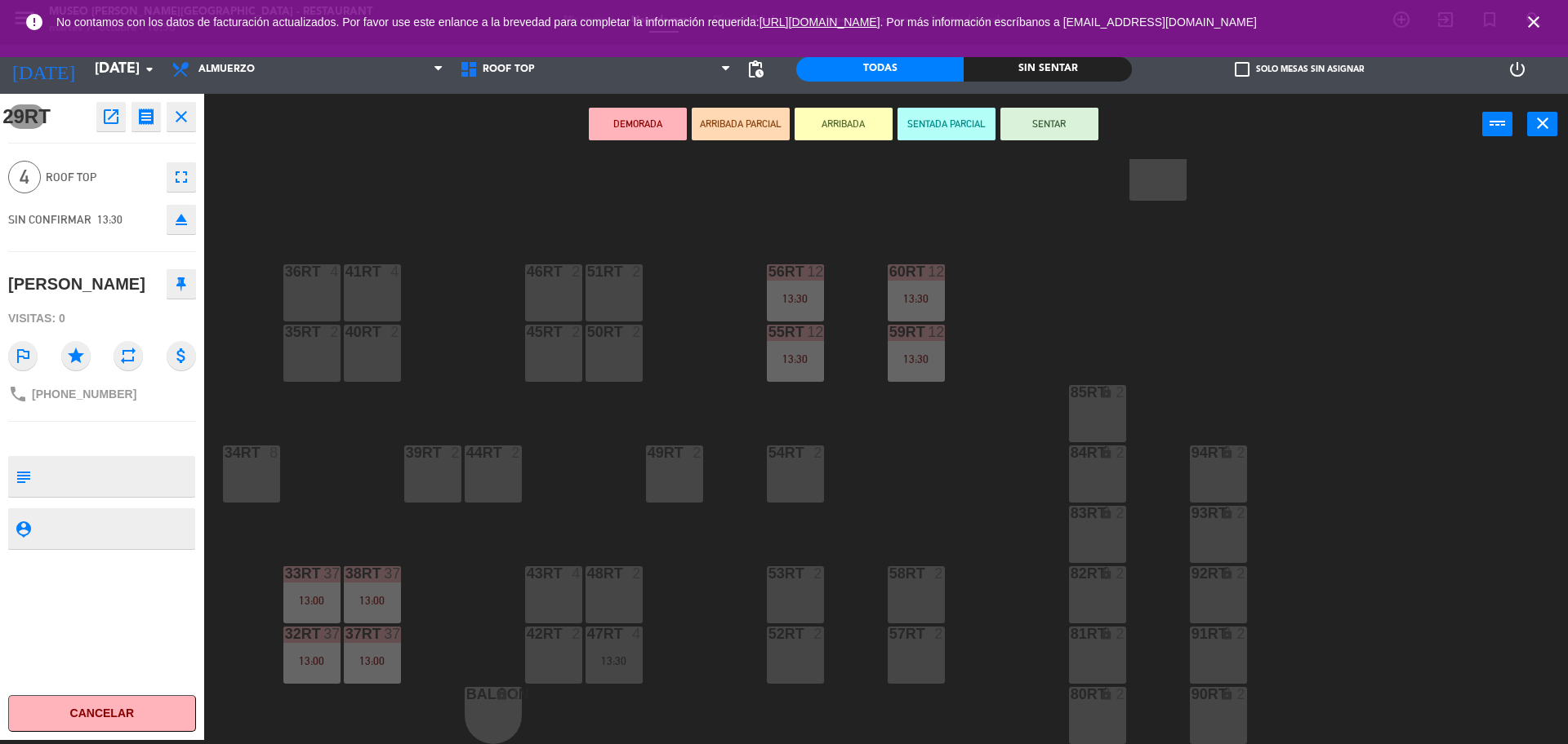
click at [528, 573] on div "43RT" at bounding box center [527, 574] width 1 height 14
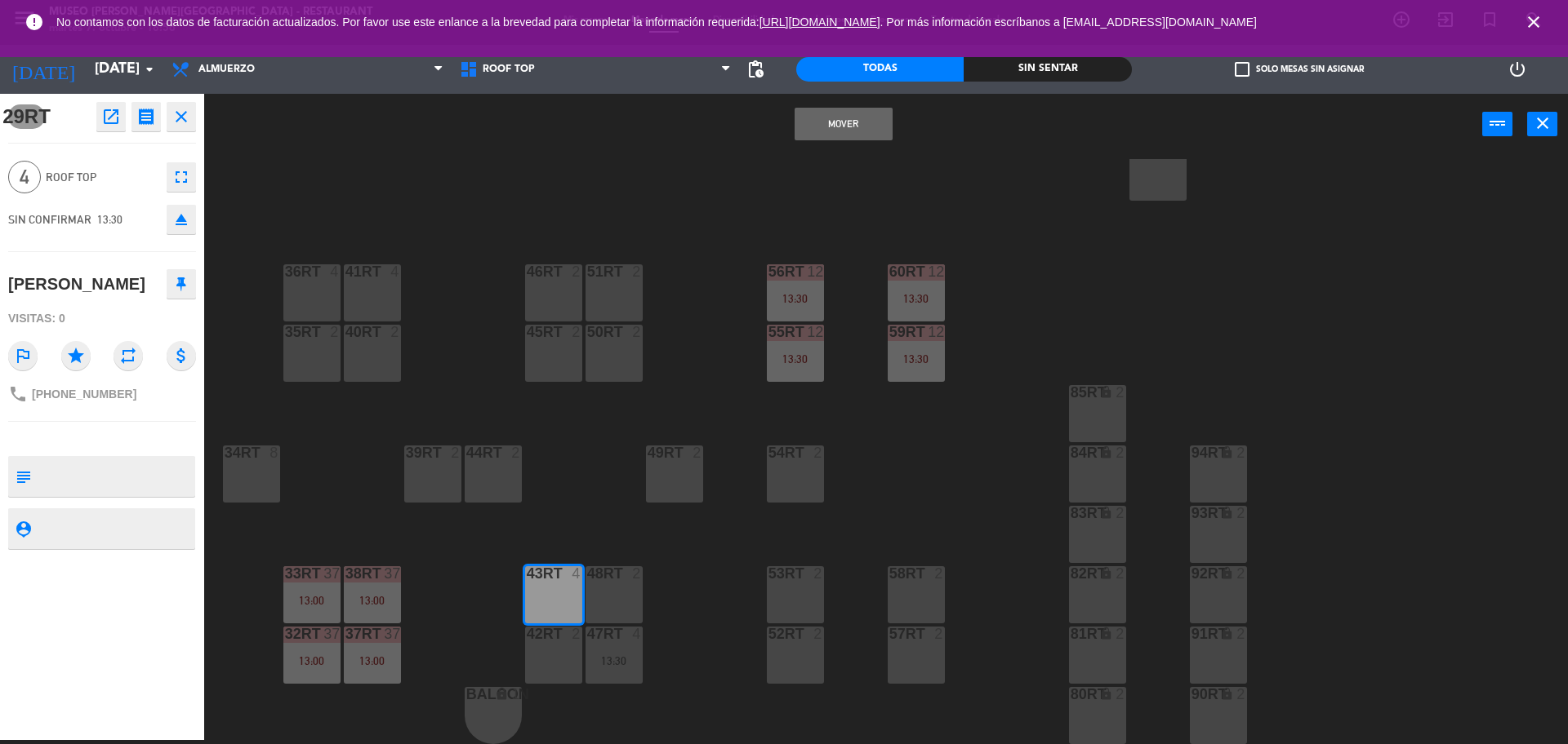
click at [822, 111] on button "Mover" at bounding box center [843, 124] width 98 height 32
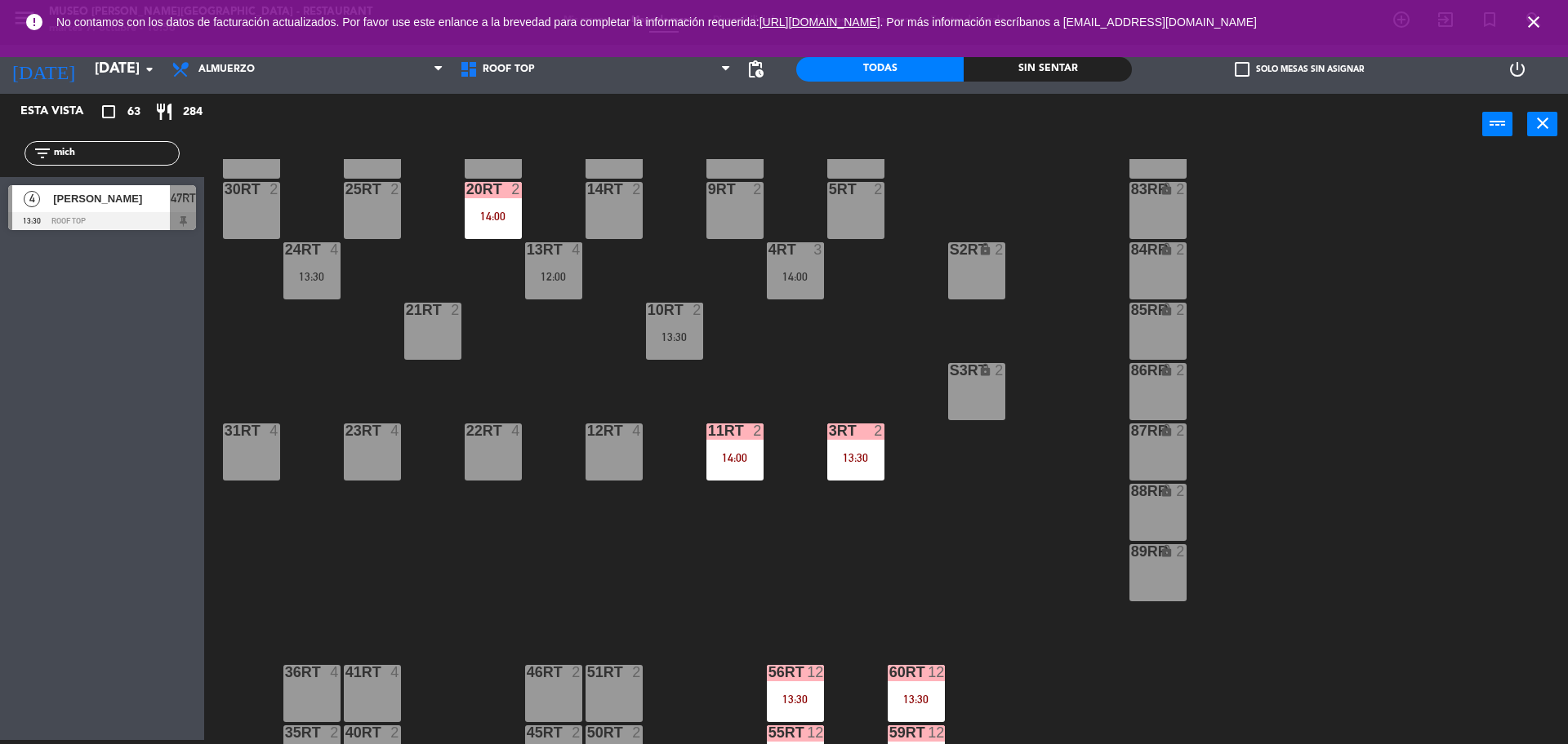
scroll to position [176, 0]
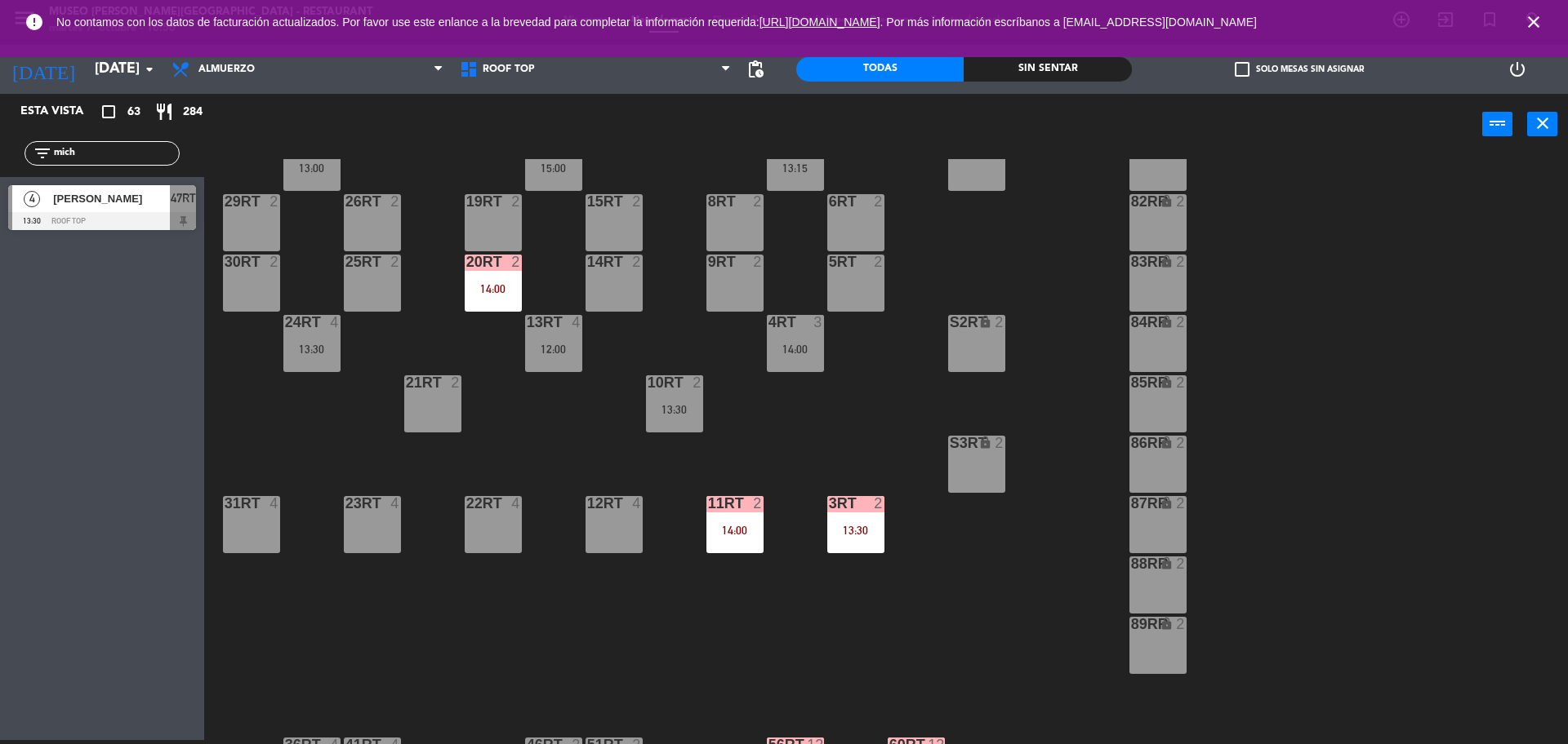
drag, startPoint x: 101, startPoint y: 165, endPoint x: 0, endPoint y: 189, distance: 103.8
click at [0, 189] on div "Esta vista crop_square 63 restaurant 284 filter_list mich 4 Stephanie Michel 13…" at bounding box center [101, 165] width 204 height 144
type input "miri"
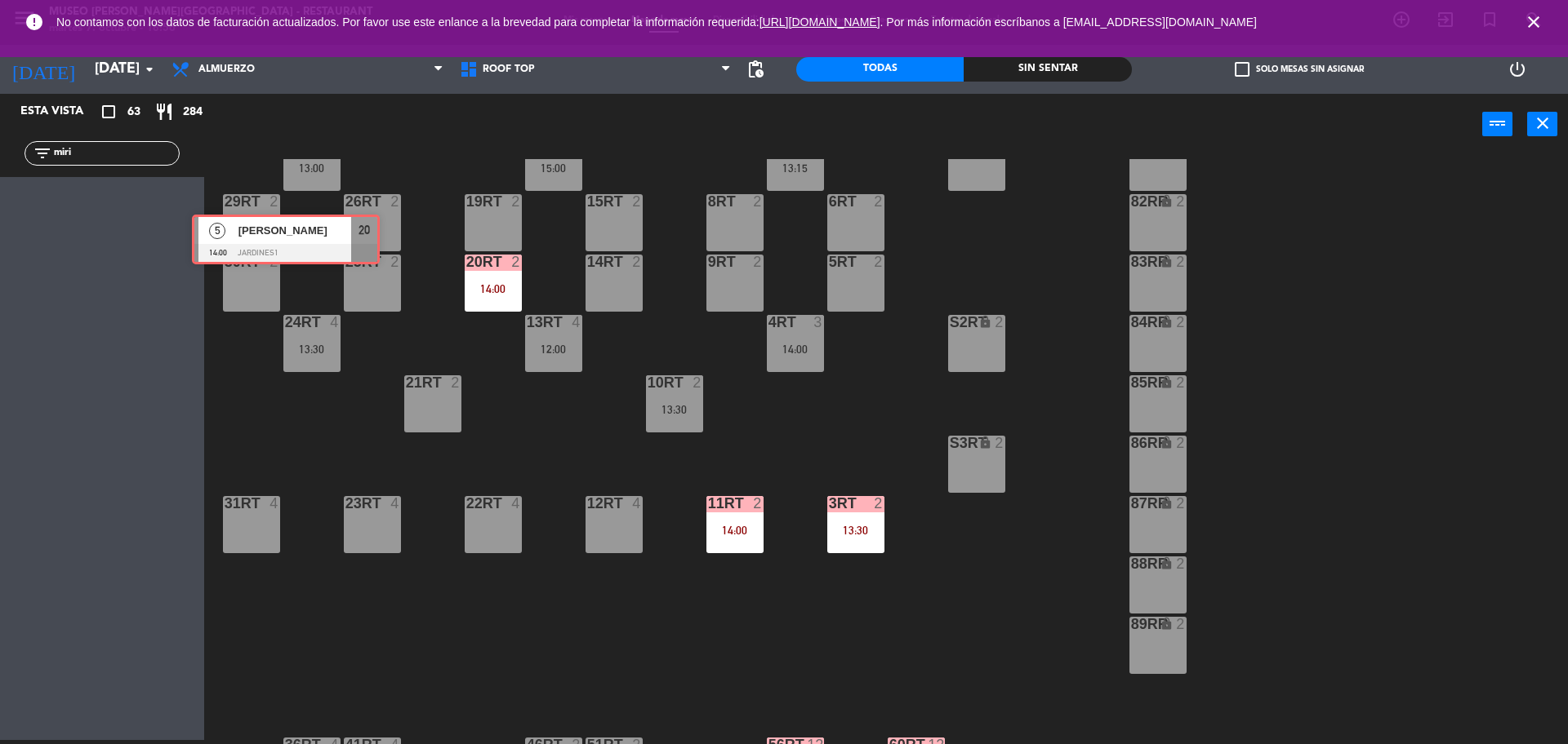
drag, startPoint x: 104, startPoint y: 199, endPoint x: 269, endPoint y: 216, distance: 165.9
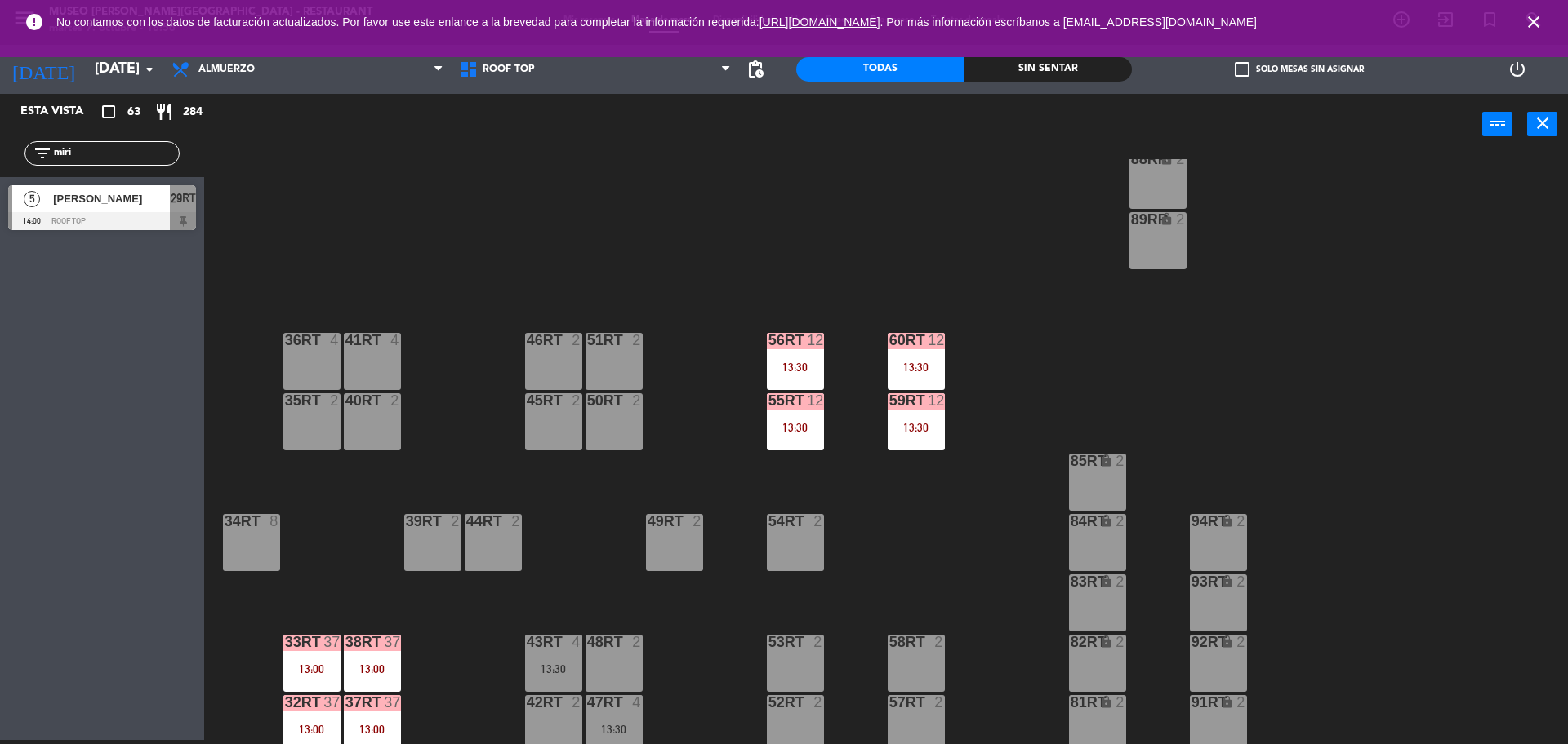
scroll to position [649, 0]
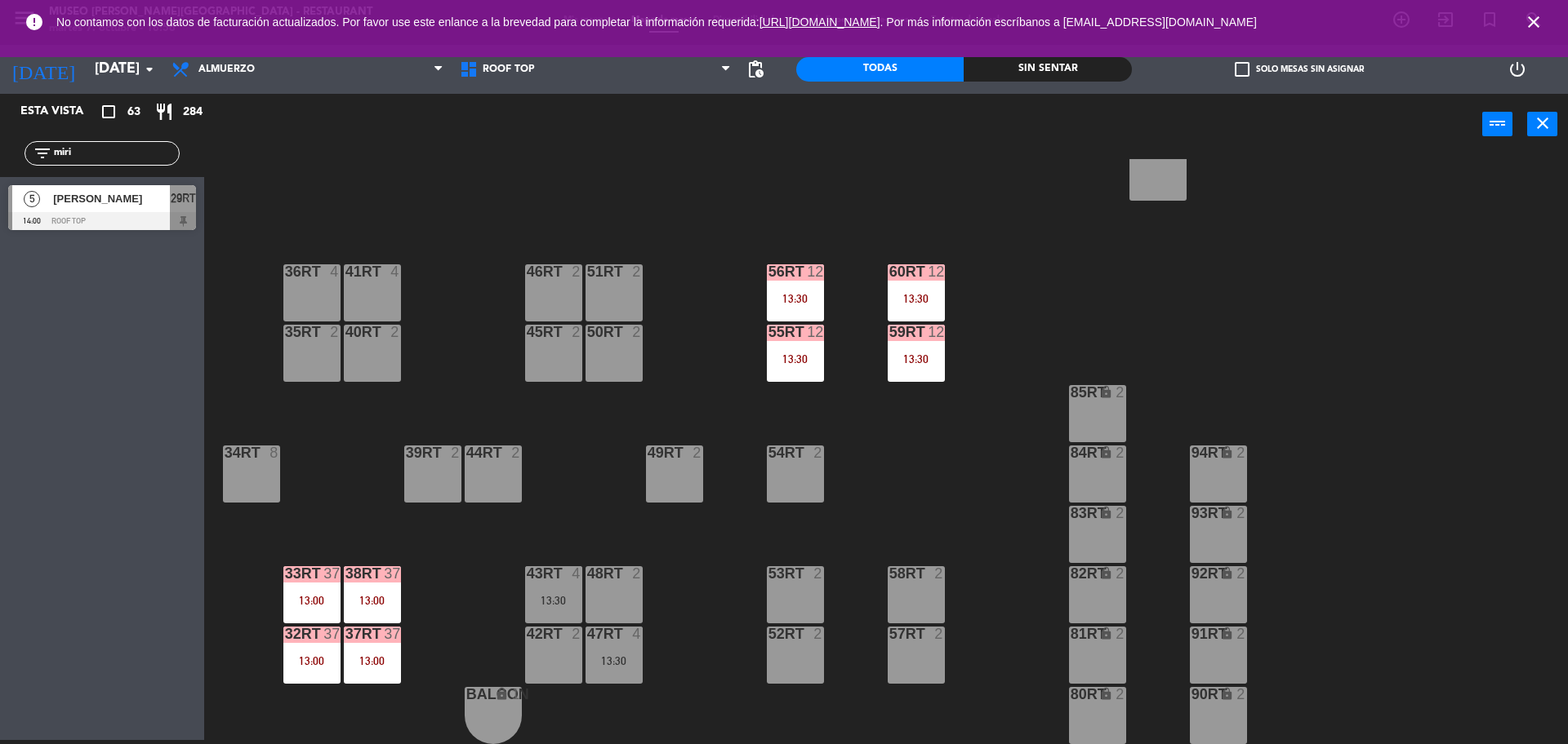
drag, startPoint x: 144, startPoint y: 149, endPoint x: 0, endPoint y: 233, distance: 166.7
click at [0, 233] on div "Esta vista crop_square 63 restaurant 284 filter_list miri 5 Miriam Ramírez 14:0…" at bounding box center [101, 165] width 204 height 144
type input "infan"
drag, startPoint x: 72, startPoint y: 233, endPoint x: 548, endPoint y: 280, distance: 478.3
click at [548, 280] on div "Esta vista crop_square 63 restaurant 284 filter_list infan 4 Jenny infantes 14:…" at bounding box center [784, 418] width 1568 height 650
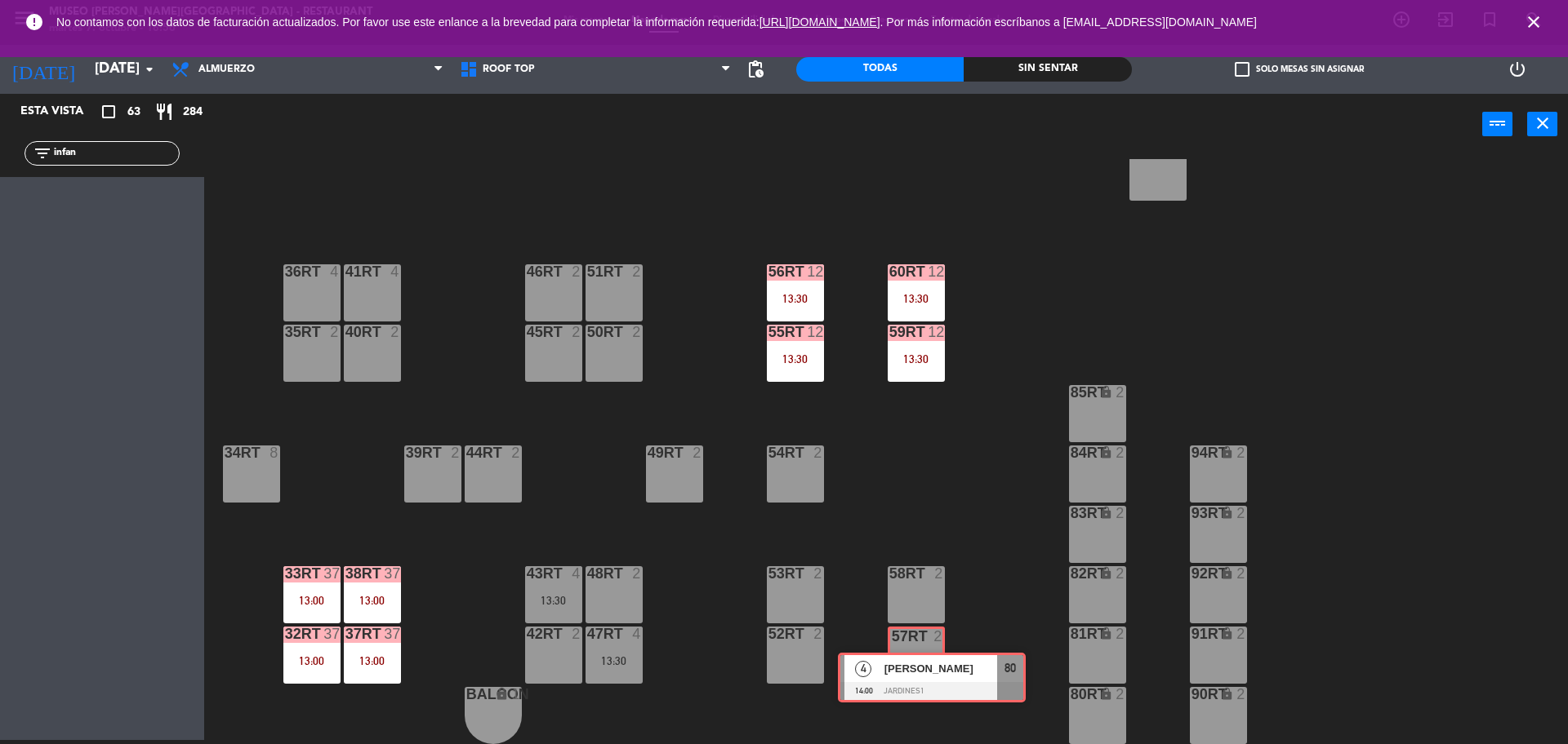
drag, startPoint x: 94, startPoint y: 188, endPoint x: 923, endPoint y: 660, distance: 954.0
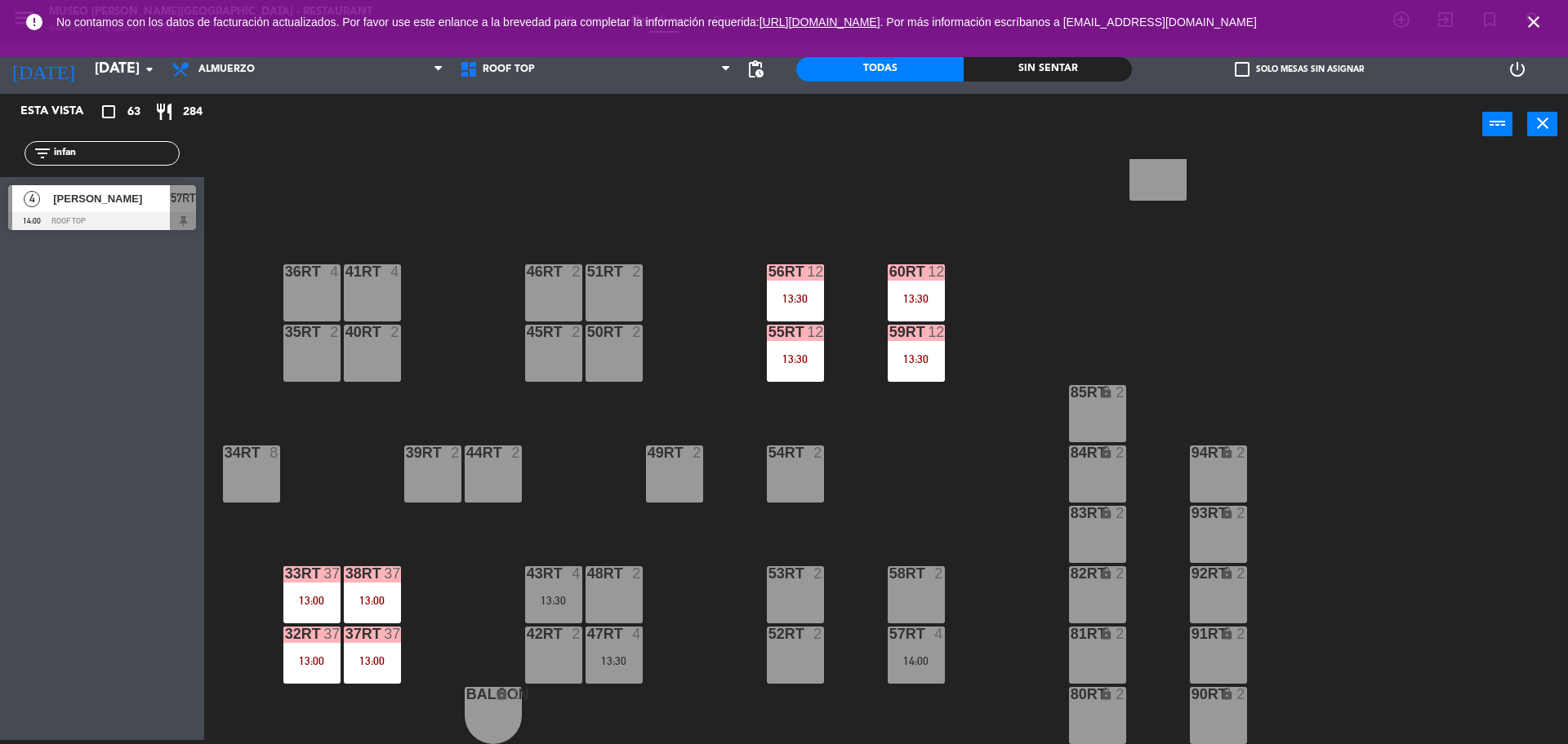
drag, startPoint x: 140, startPoint y: 147, endPoint x: 0, endPoint y: 226, distance: 160.8
click at [0, 226] on div "Esta vista crop_square 63 restaurant 284 filter_list infan 4 Jenny infantes 14:…" at bounding box center [101, 165] width 204 height 144
type input "lau"
click at [115, 430] on div "Esta vista crop_square 63 restaurant 284 filter_list lau 4 Laura Burrel Garcia …" at bounding box center [101, 417] width 204 height 646
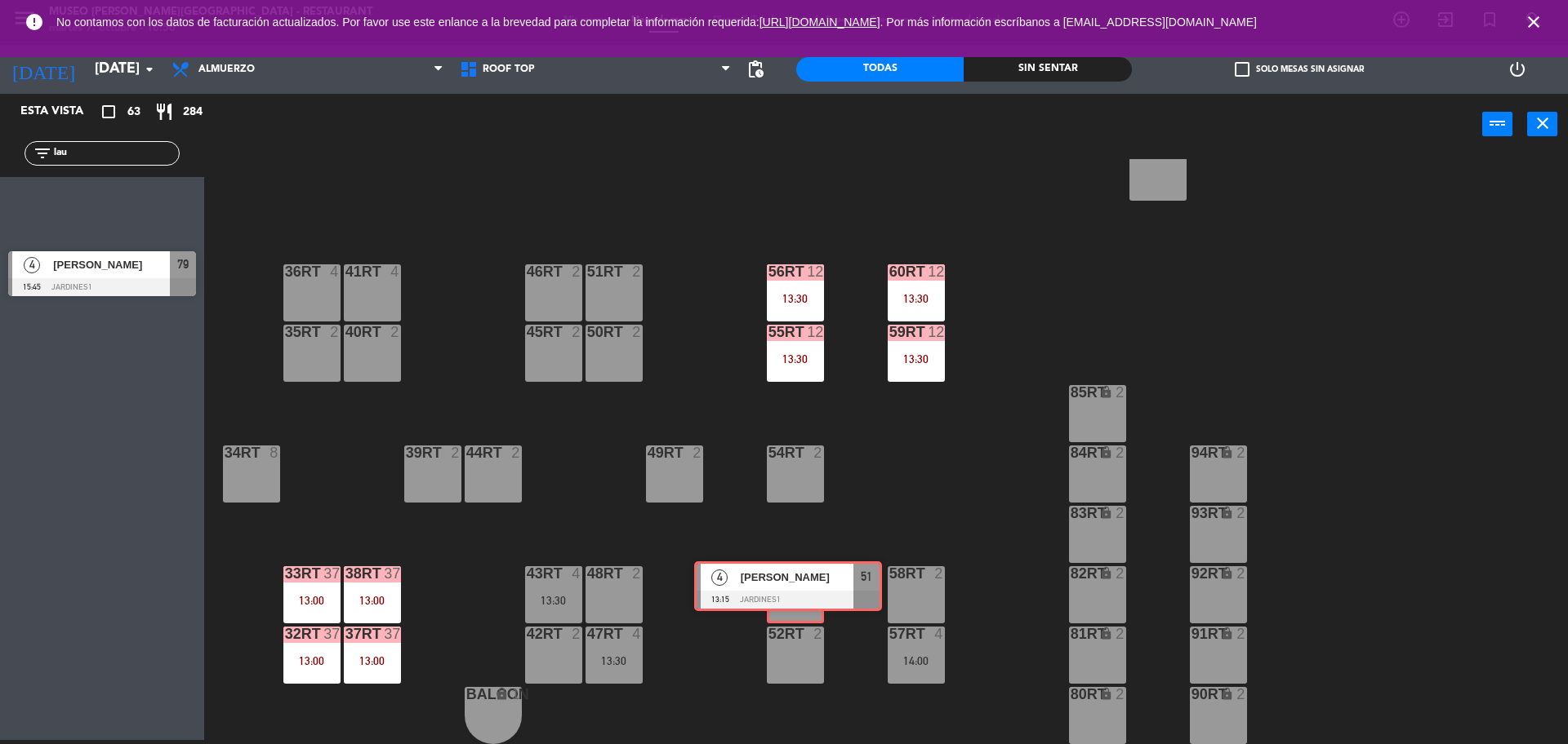
drag, startPoint x: 84, startPoint y: 212, endPoint x: 786, endPoint y: 587, distance: 795.9
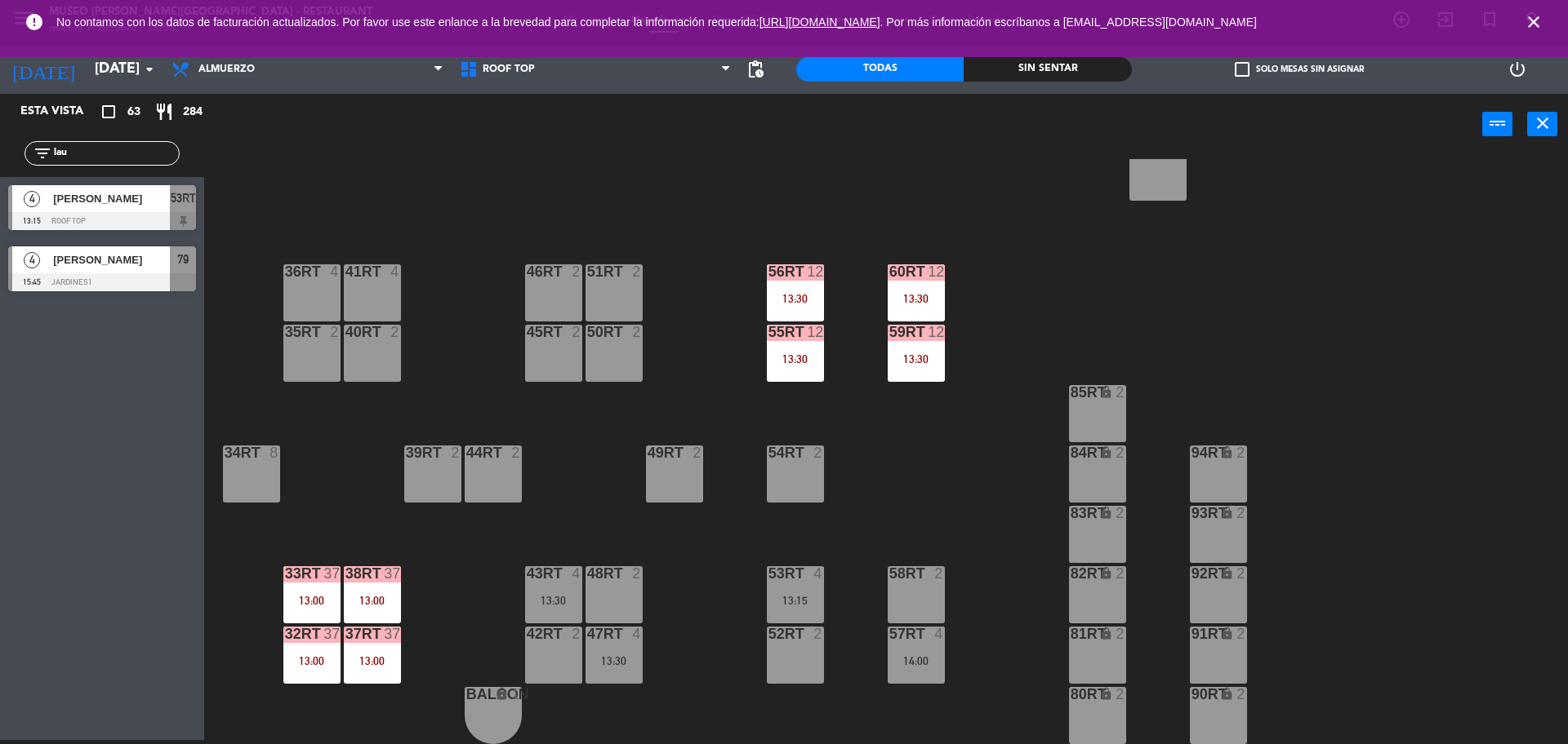
drag, startPoint x: 136, startPoint y: 161, endPoint x: 0, endPoint y: 164, distance: 136.0
click at [0, 164] on div "filter_list lau" at bounding box center [101, 153] width 204 height 48
type input "joel"
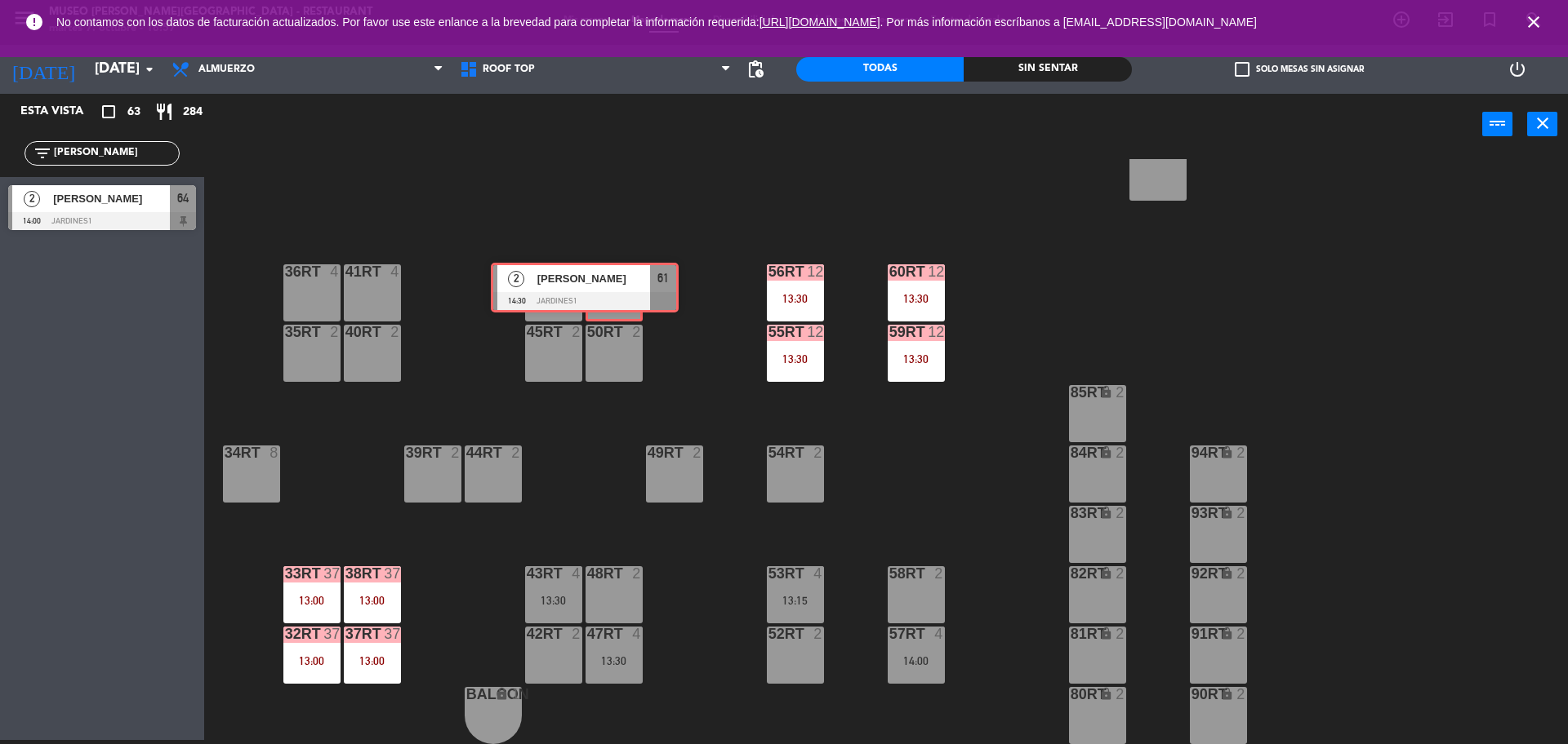
drag, startPoint x: 142, startPoint y: 262, endPoint x: 614, endPoint y: 281, distance: 472.4
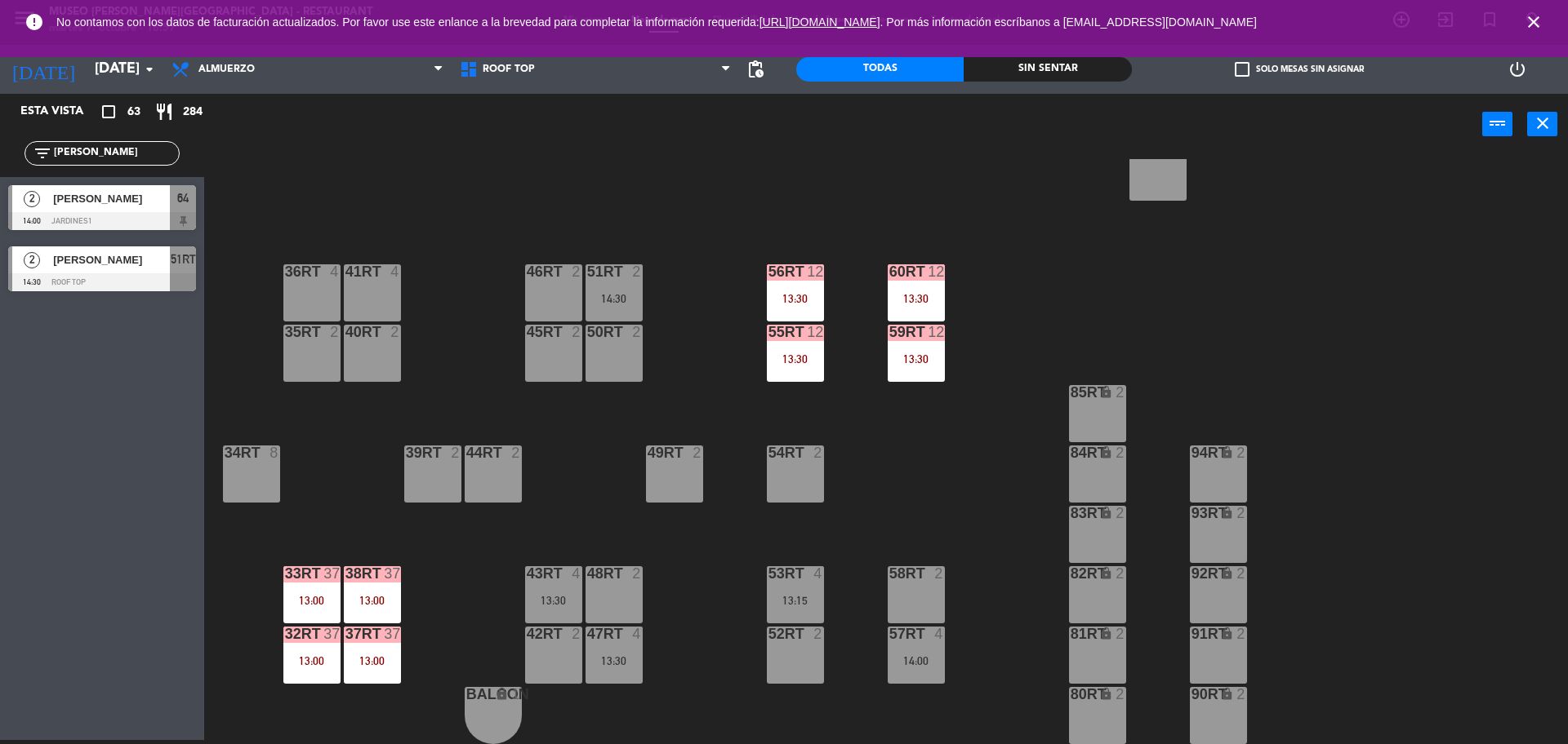
click at [614, 281] on div "51RT 2 14:30" at bounding box center [614, 292] width 57 height 57
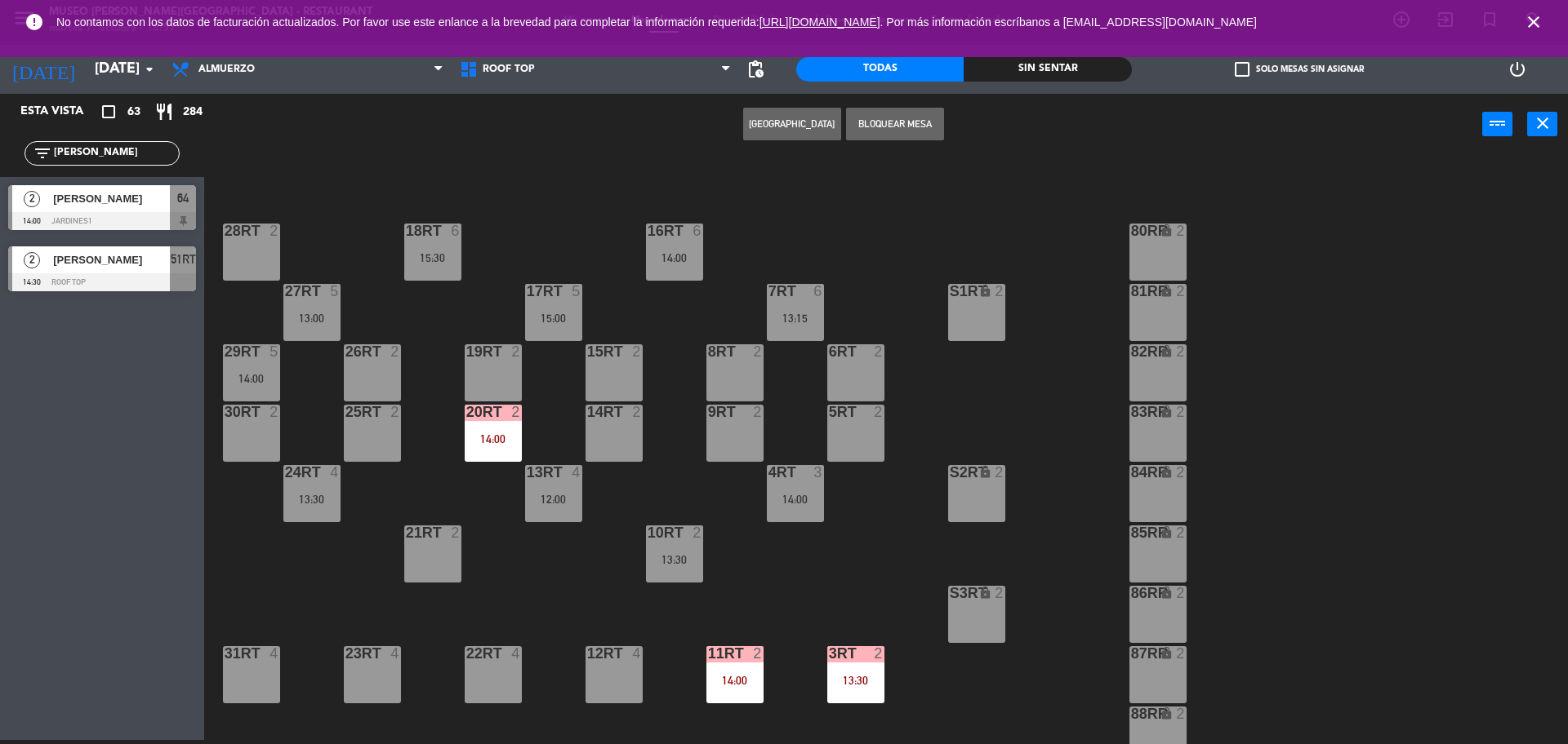
scroll to position [0, 0]
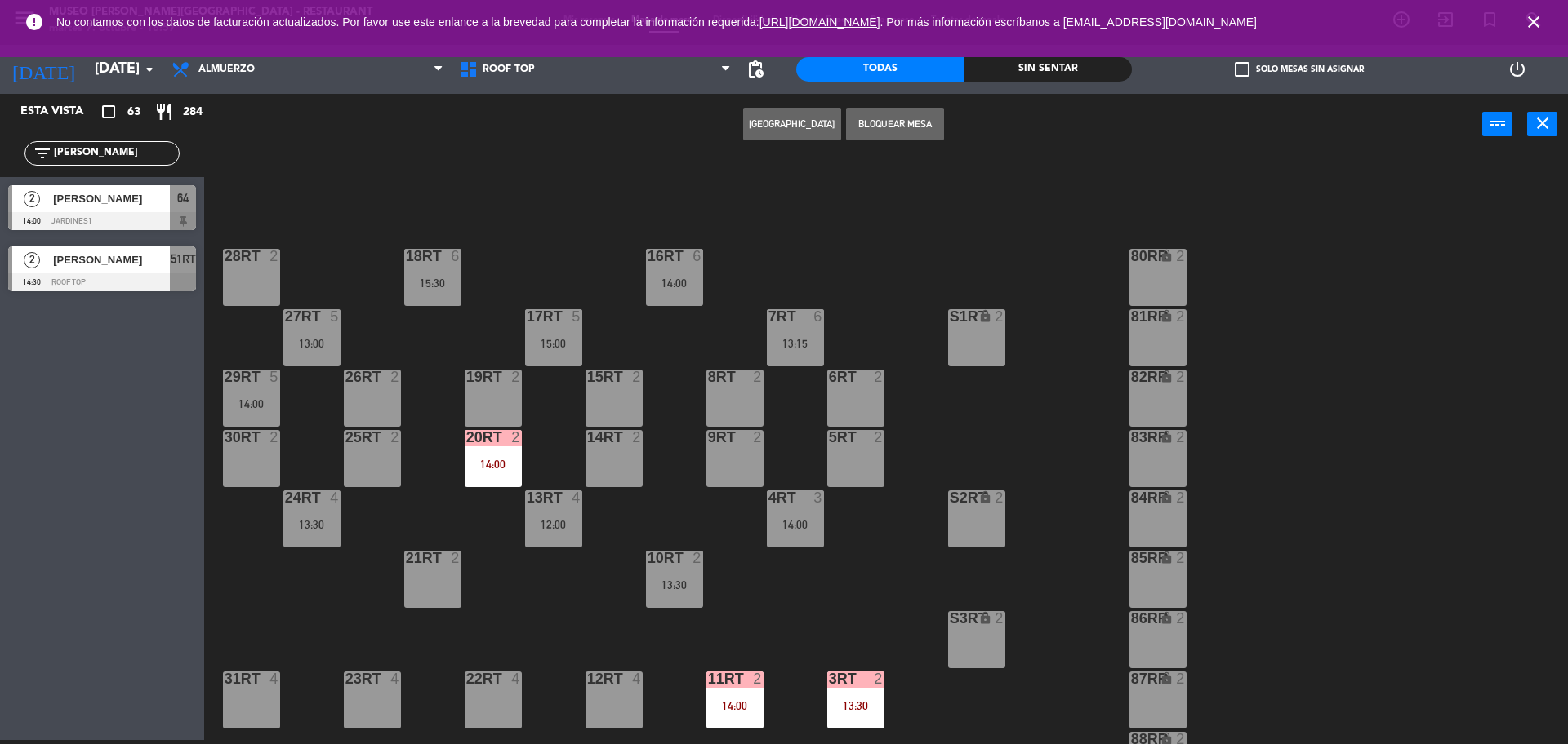
click at [724, 402] on div "8RT 2" at bounding box center [734, 398] width 57 height 57
click at [704, 130] on button "Mover" at bounding box center [740, 124] width 98 height 32
drag, startPoint x: 88, startPoint y: 159, endPoint x: 0, endPoint y: 169, distance: 88.6
click at [0, 169] on div "filter_list joel" at bounding box center [101, 153] width 204 height 48
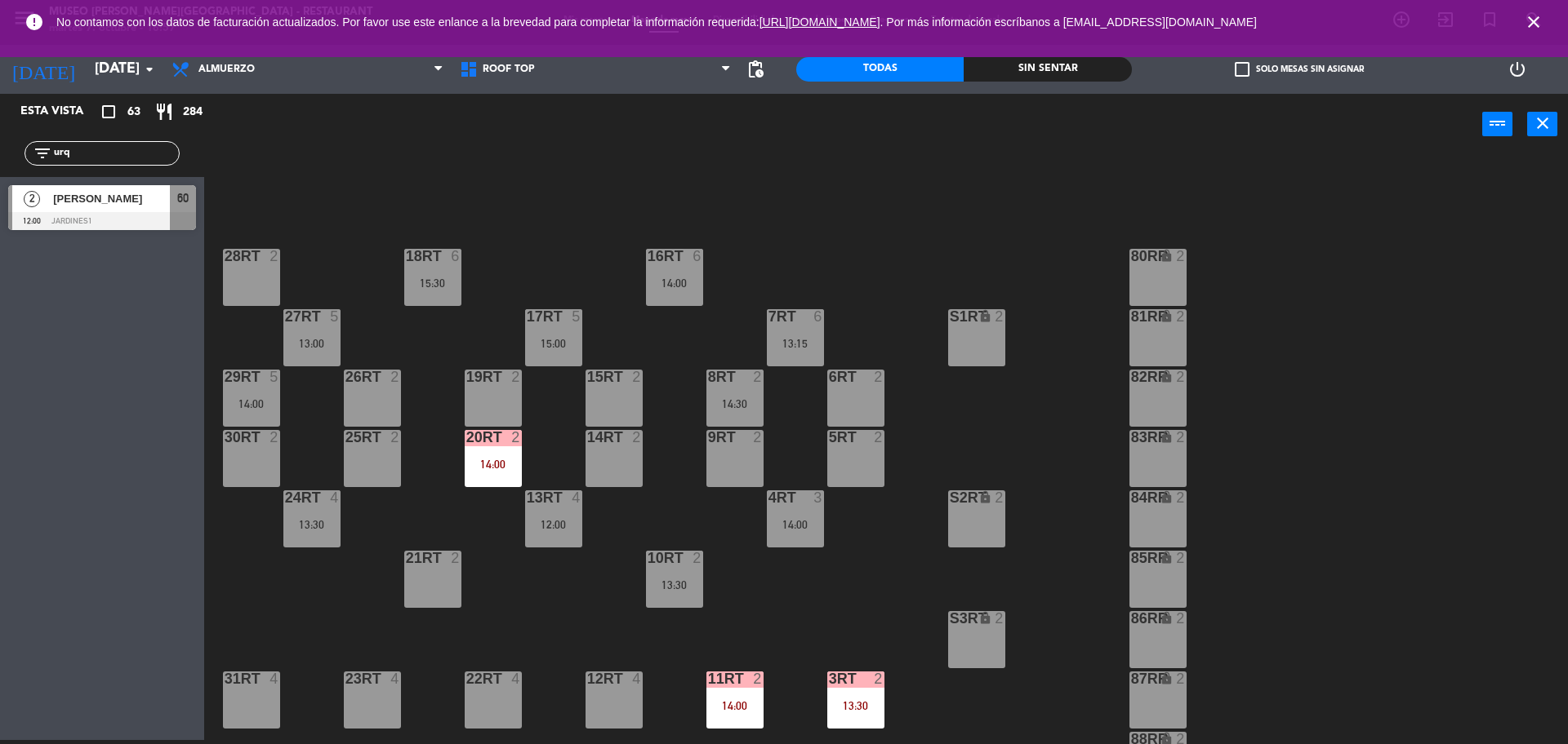
type input "urq"
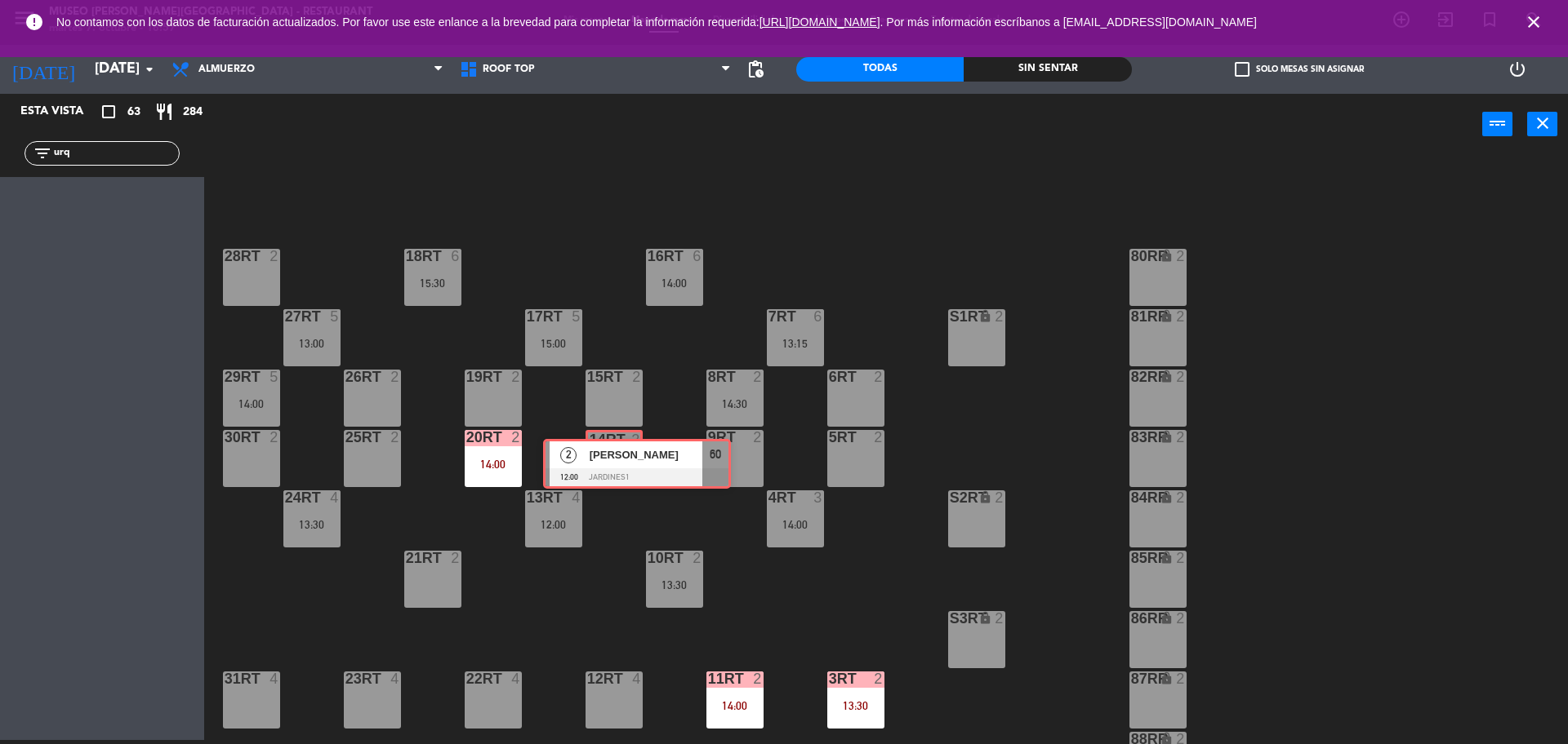
drag, startPoint x: 72, startPoint y: 217, endPoint x: 606, endPoint y: 470, distance: 590.9
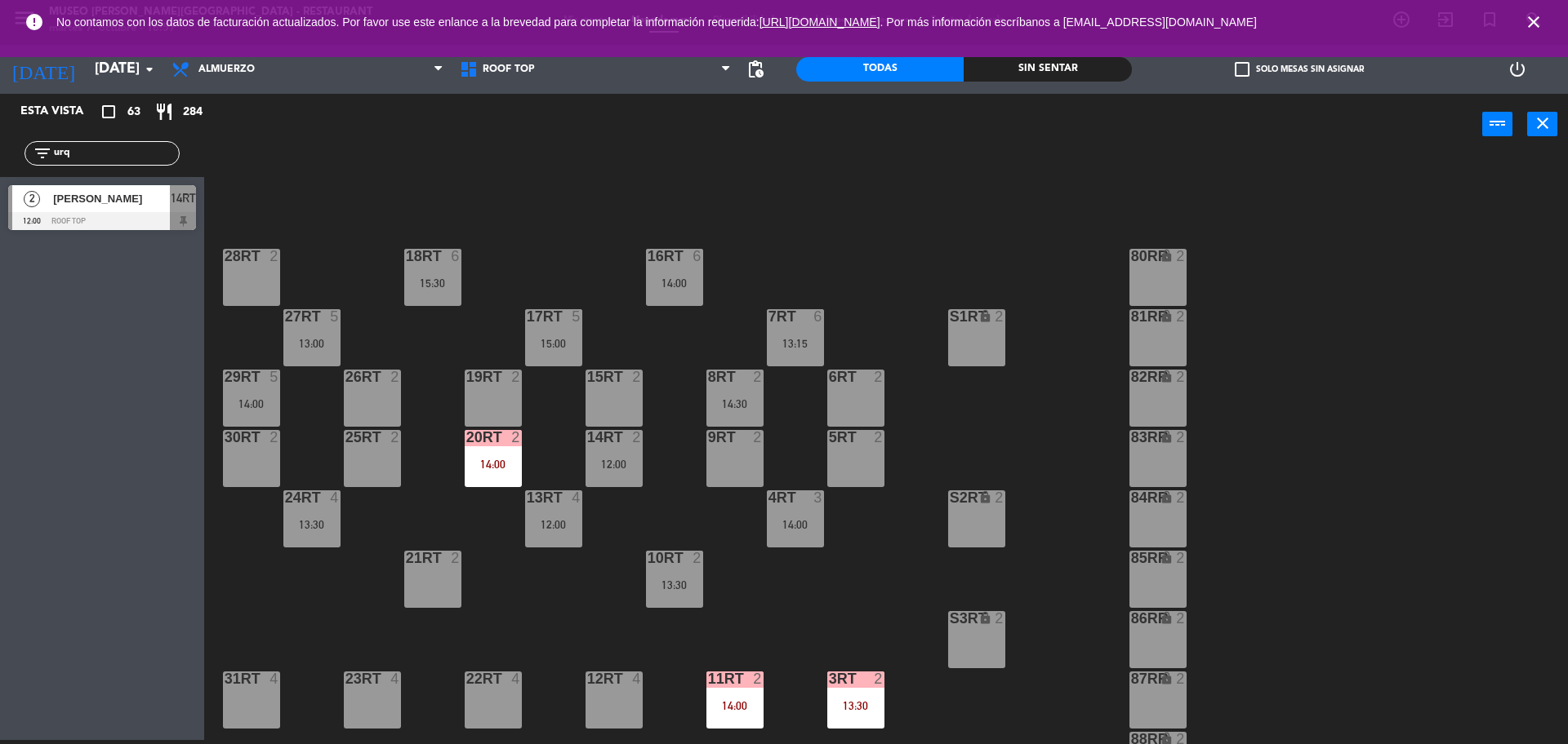
click at [0, 178] on div "Esta vista crop_square 63 restaurant 284 filter_list urq 2 Mayra Ortiz Urquia 1…" at bounding box center [101, 165] width 204 height 144
type input "migue"
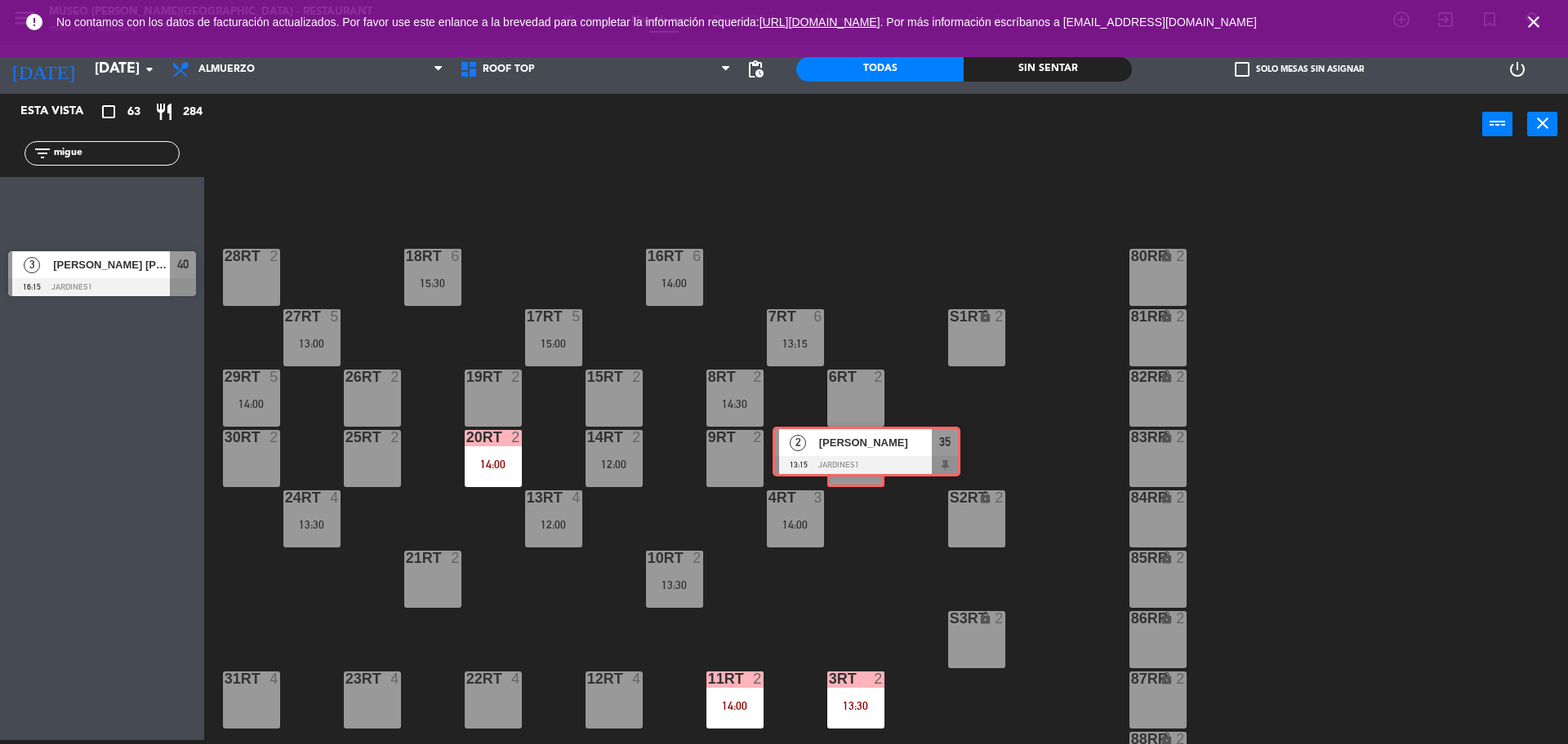
drag, startPoint x: 70, startPoint y: 218, endPoint x: 835, endPoint y: 460, distance: 802.4
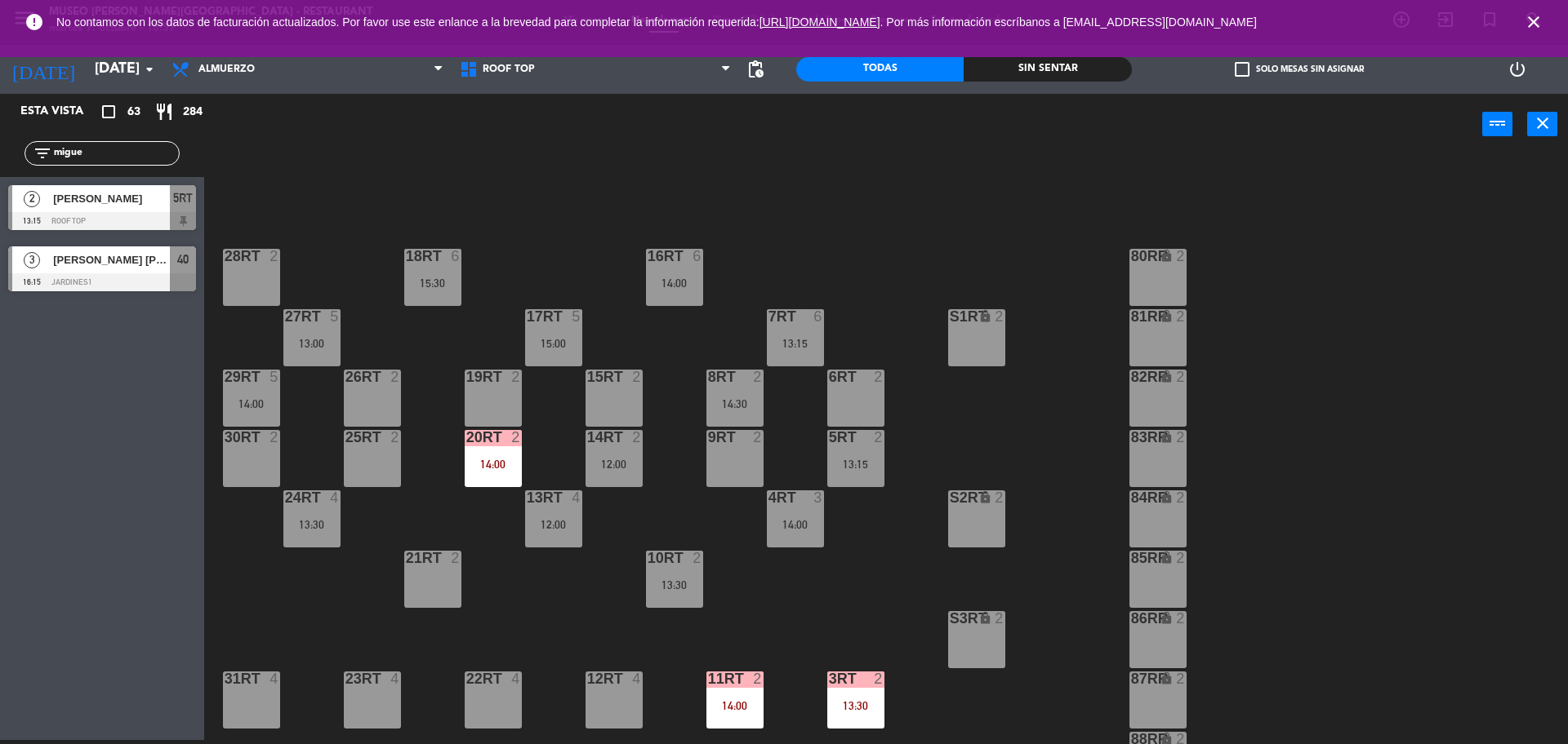
drag, startPoint x: 141, startPoint y: 155, endPoint x: 0, endPoint y: 176, distance: 142.6
click at [0, 176] on div "filter_list migue" at bounding box center [101, 153] width 204 height 48
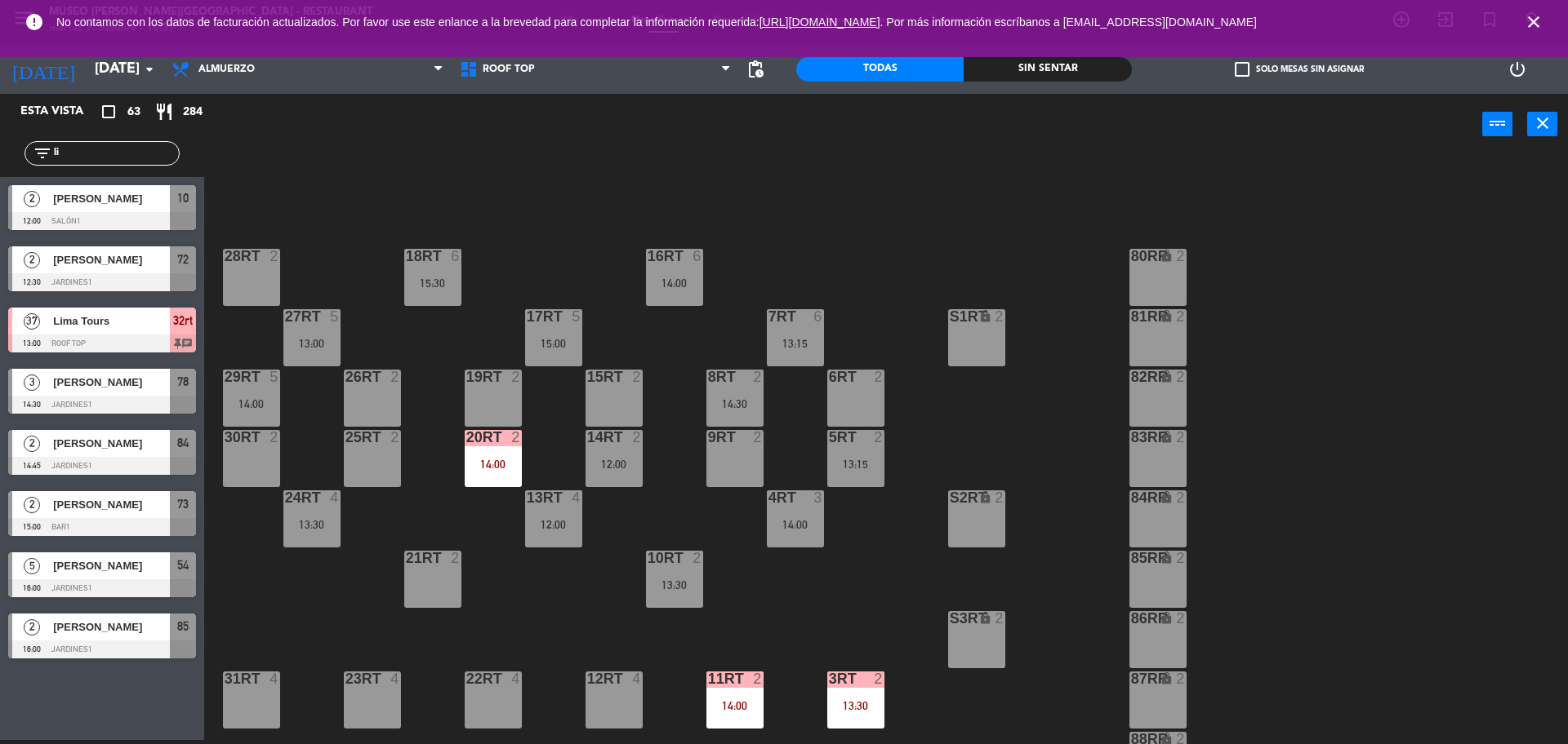
type input "li"
click at [337, 175] on div "18RT 6 15:30 16RT 6 14:00 28RT 2 80RR lock 2 27RT 5 13:00 7RT 6 13:15 S1RT lock…" at bounding box center [894, 452] width 1348 height 585
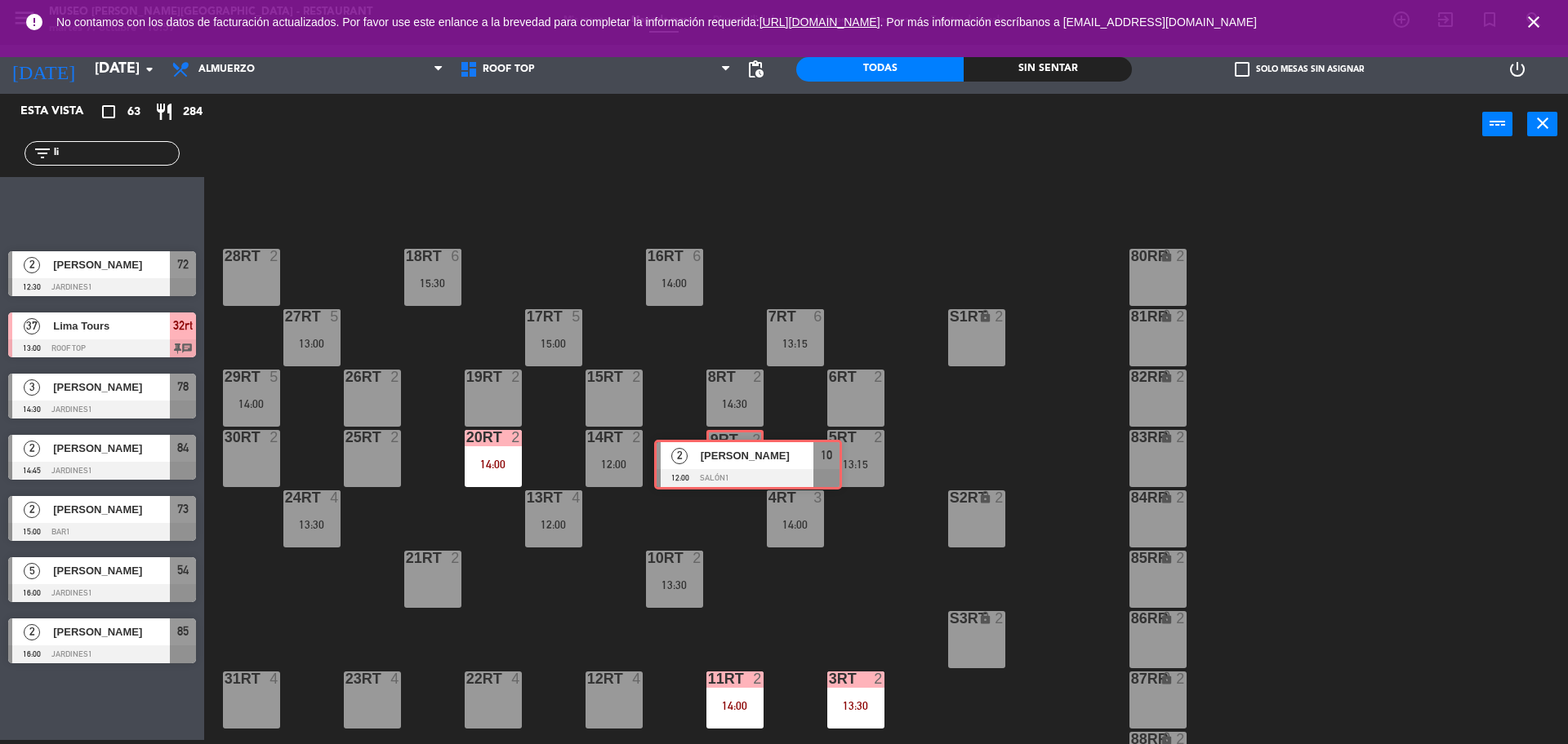
drag, startPoint x: 174, startPoint y: 218, endPoint x: 760, endPoint y: 468, distance: 637.1
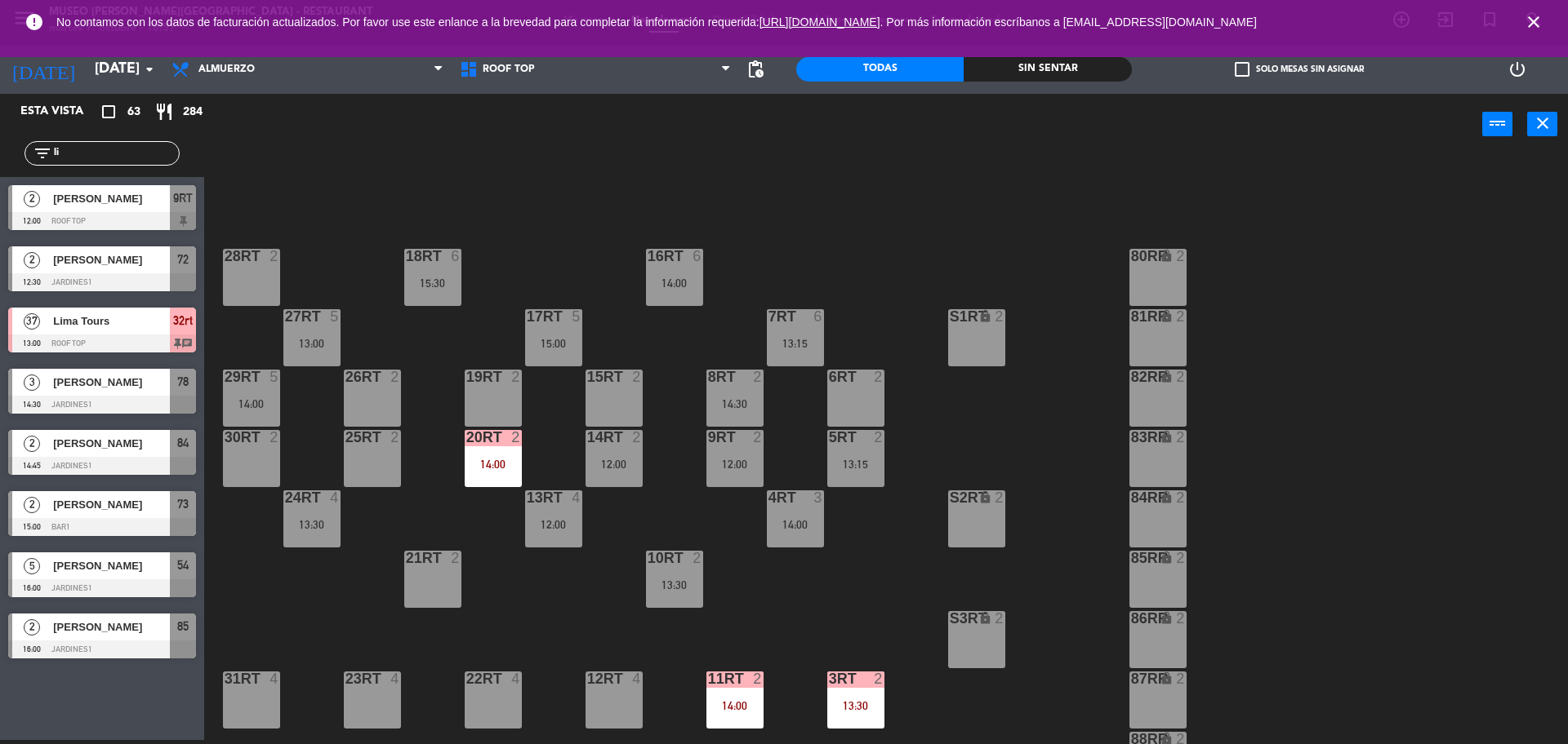
drag, startPoint x: 126, startPoint y: 147, endPoint x: 0, endPoint y: 172, distance: 128.5
click at [0, 172] on div "filter_list li" at bounding box center [101, 153] width 204 height 48
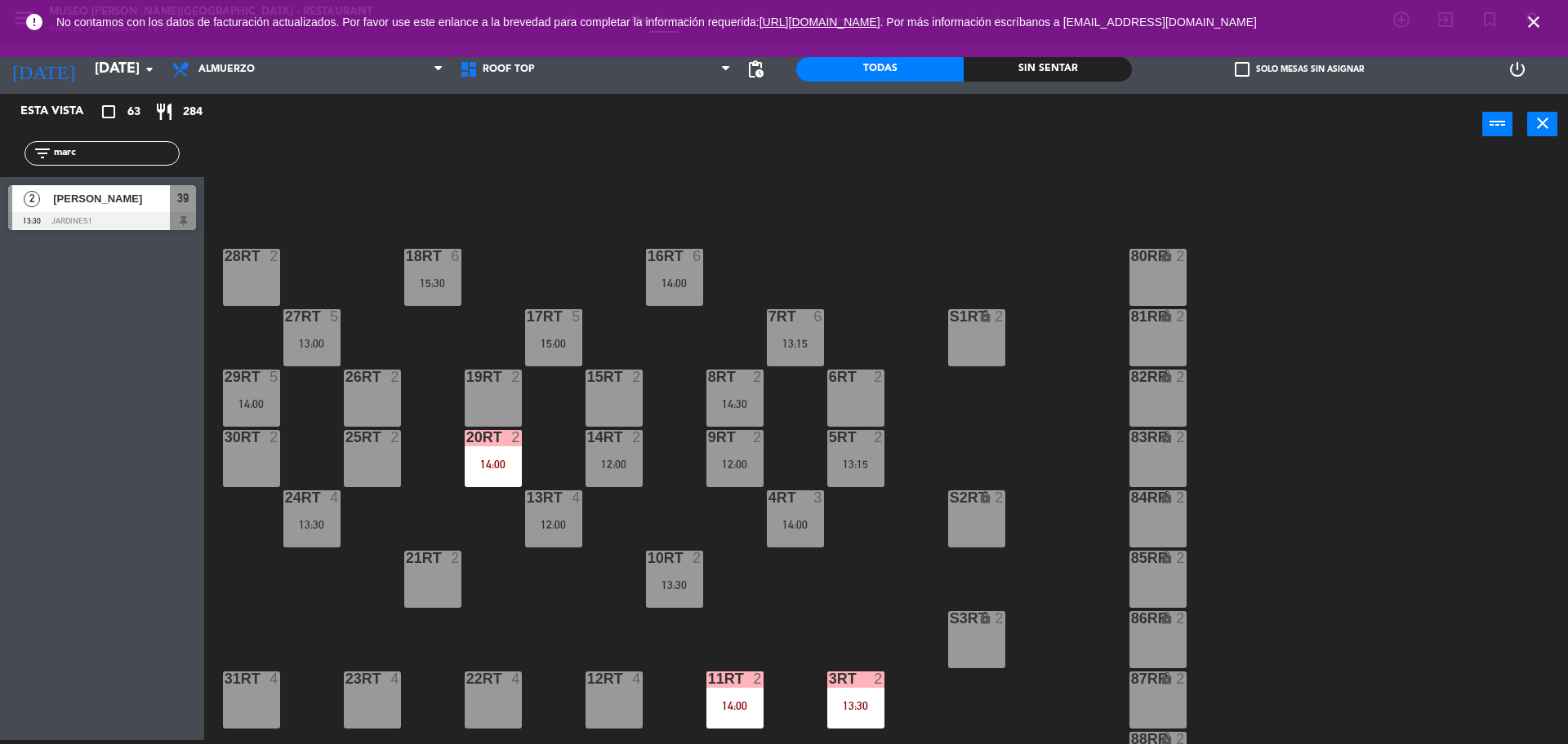
type input "marc"
click at [61, 334] on div "Esta vista crop_square 63 restaurant 284 filter_list marc 2 marco antonio mendo…" at bounding box center [101, 417] width 204 height 646
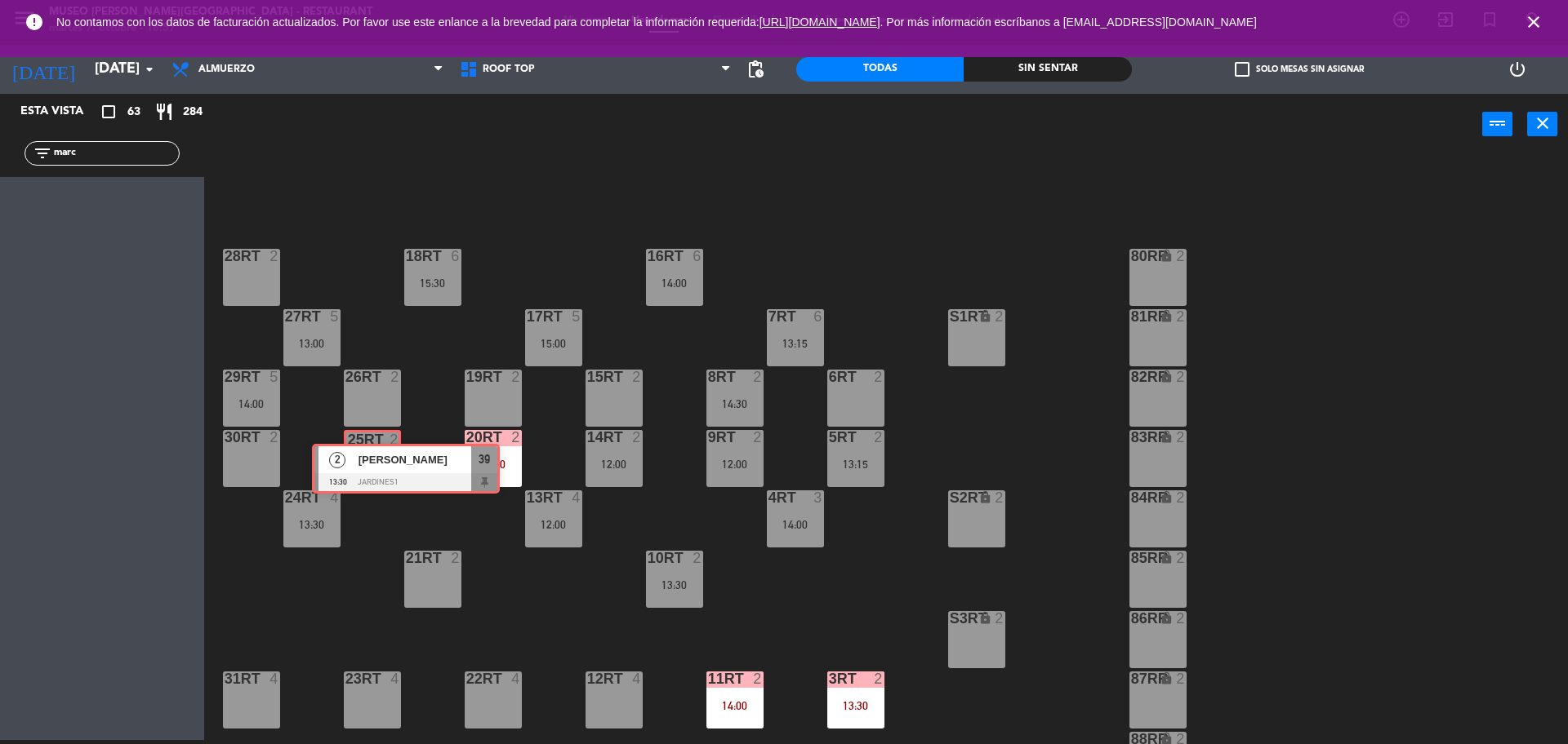
drag, startPoint x: 69, startPoint y: 187, endPoint x: 373, endPoint y: 445, distance: 398.7
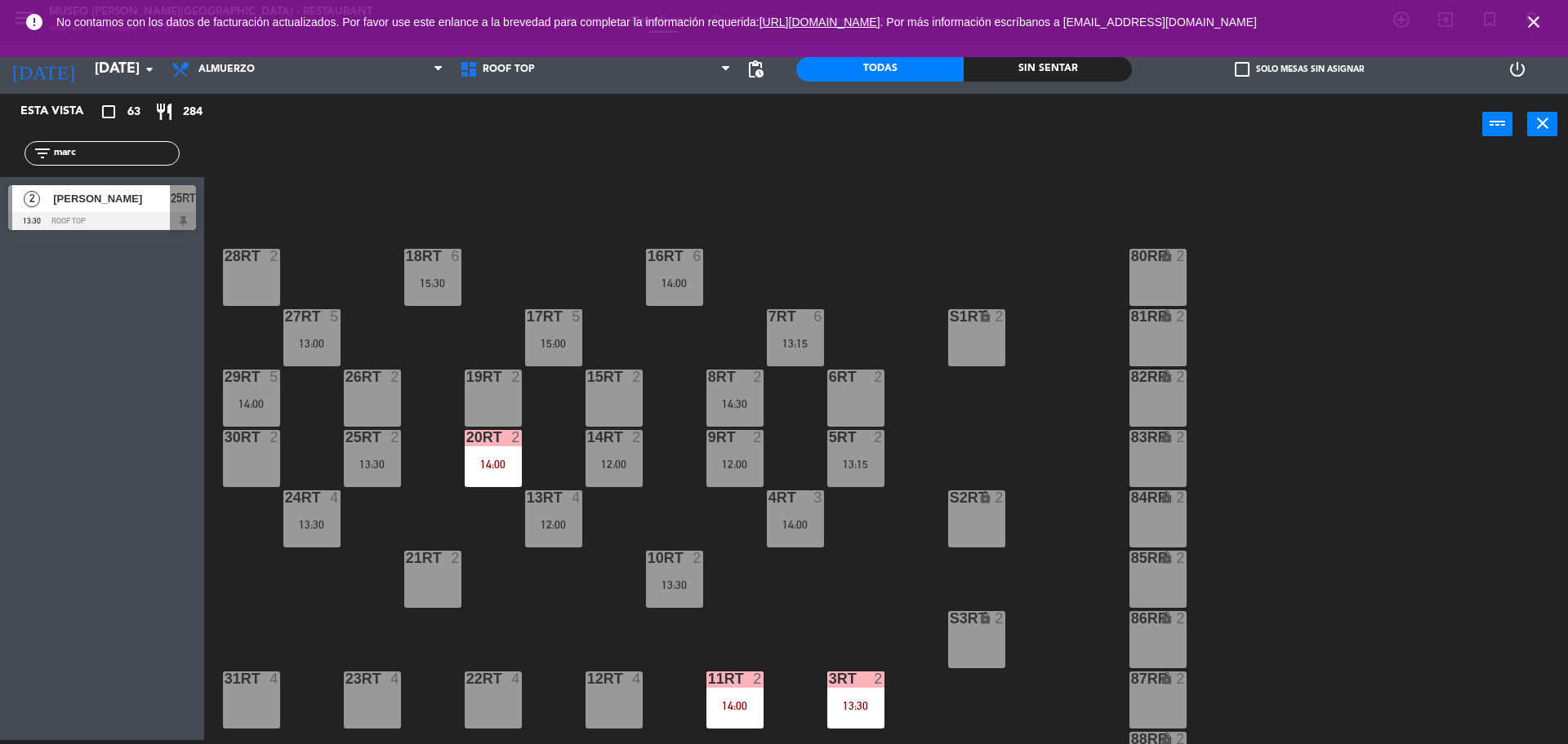
drag, startPoint x: 132, startPoint y: 150, endPoint x: 0, endPoint y: 187, distance: 137.1
click at [0, 187] on div "Esta vista crop_square 63 restaurant 284 filter_list marc 2 marco antonio mendo…" at bounding box center [101, 165] width 204 height 144
type input "beatr"
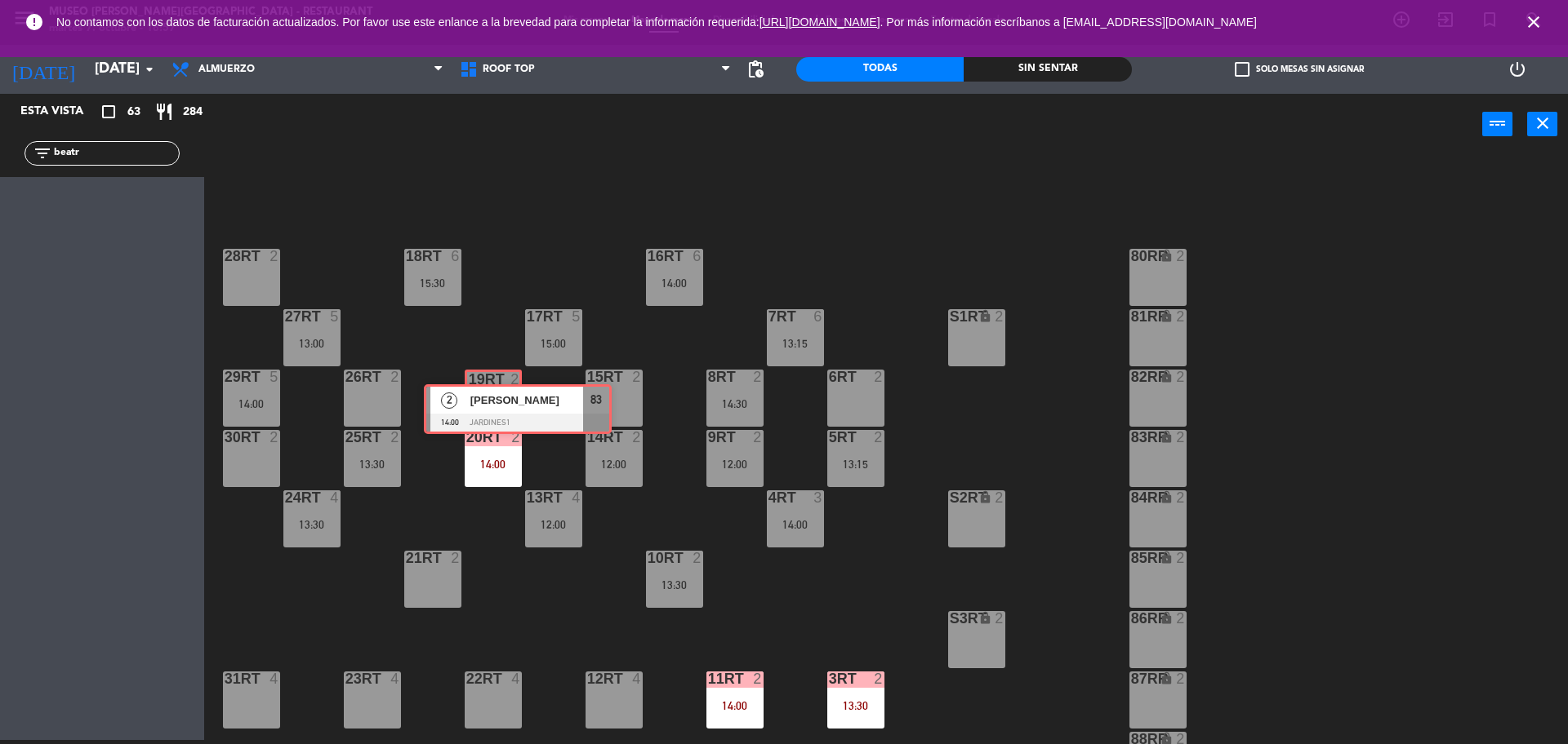
drag, startPoint x: 85, startPoint y: 218, endPoint x: 500, endPoint y: 417, distance: 460.2
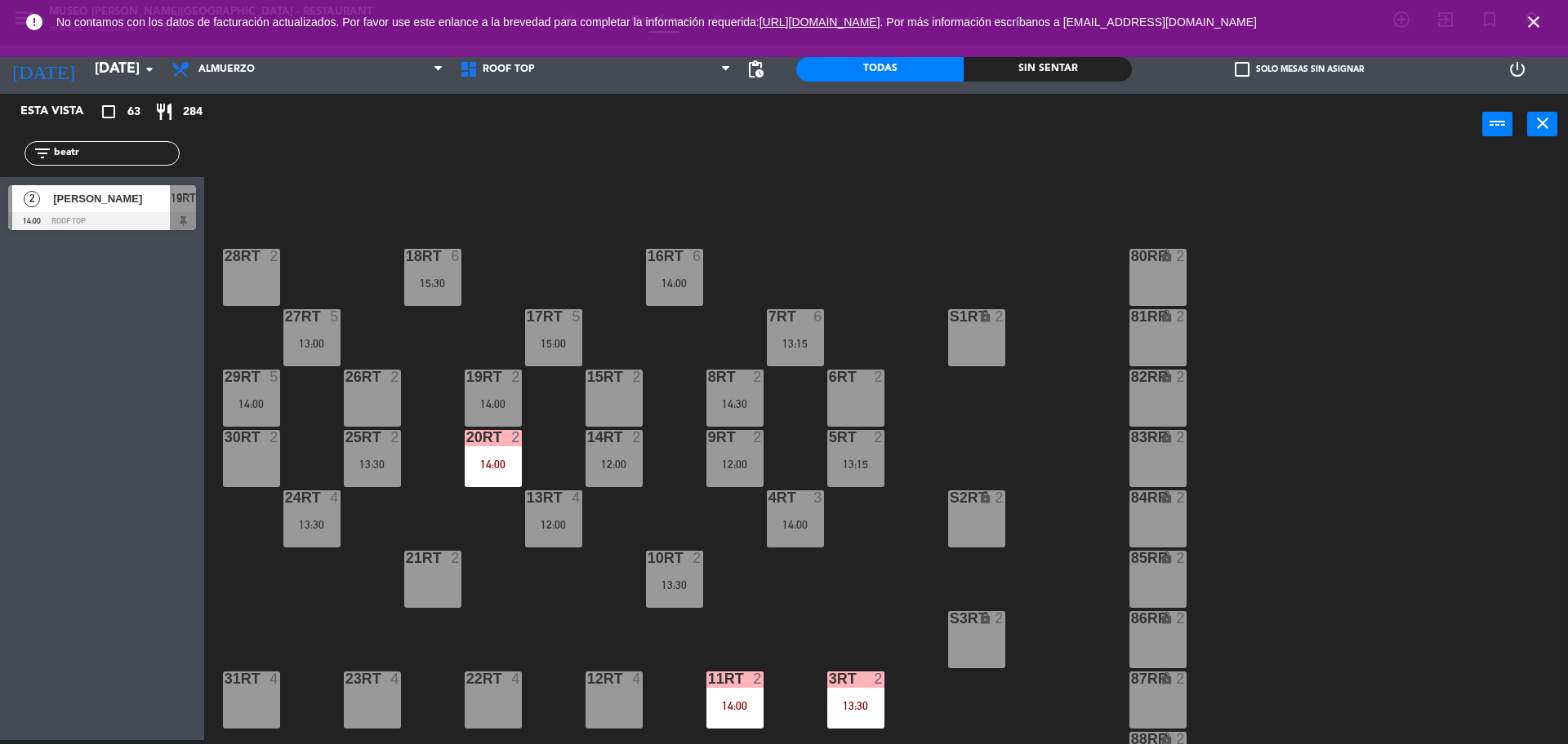
drag, startPoint x: 145, startPoint y: 148, endPoint x: 0, endPoint y: 132, distance: 145.9
click at [0, 132] on div "filter_list beatr" at bounding box center [101, 153] width 204 height 48
type input "kar"
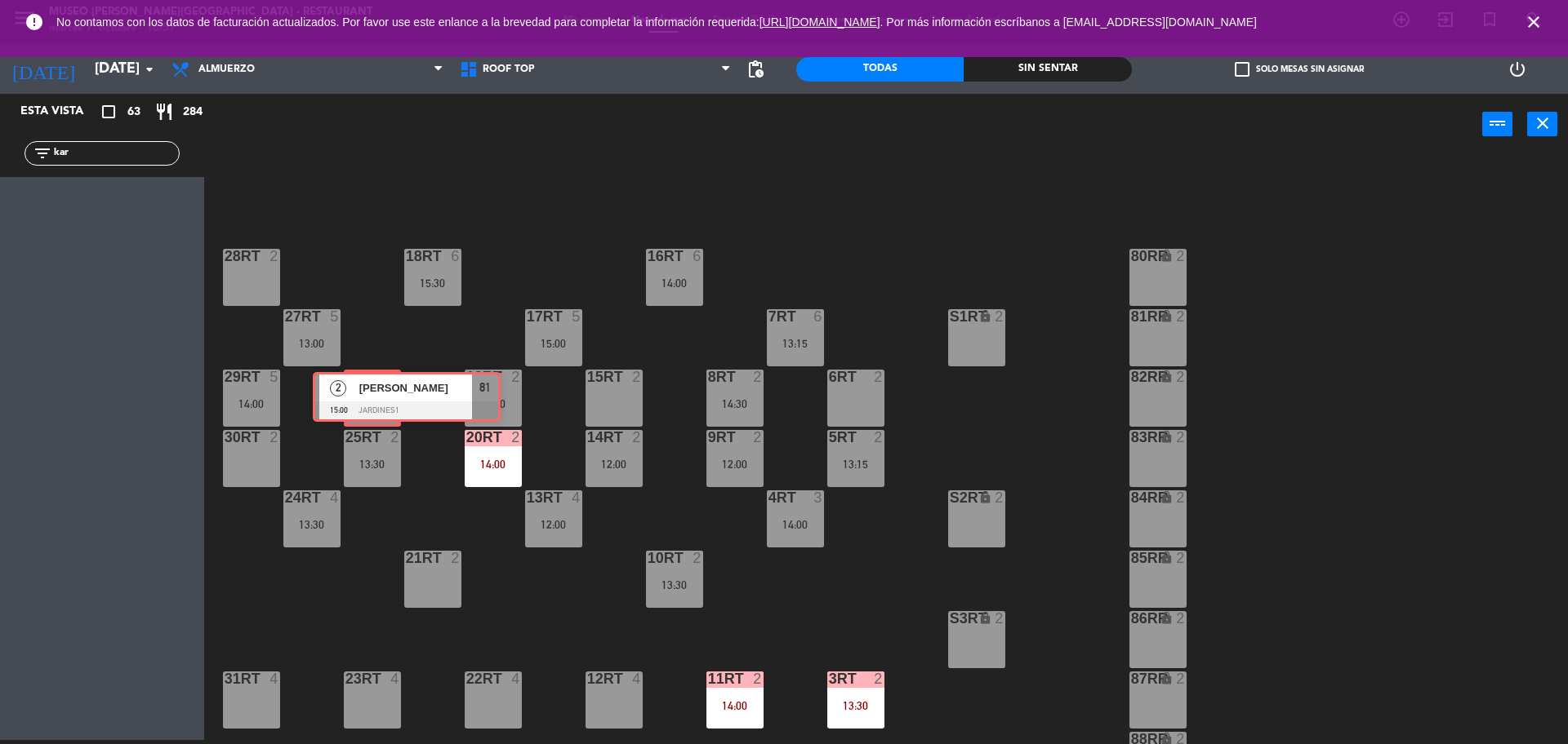
drag, startPoint x: 67, startPoint y: 208, endPoint x: 370, endPoint y: 397, distance: 357.1
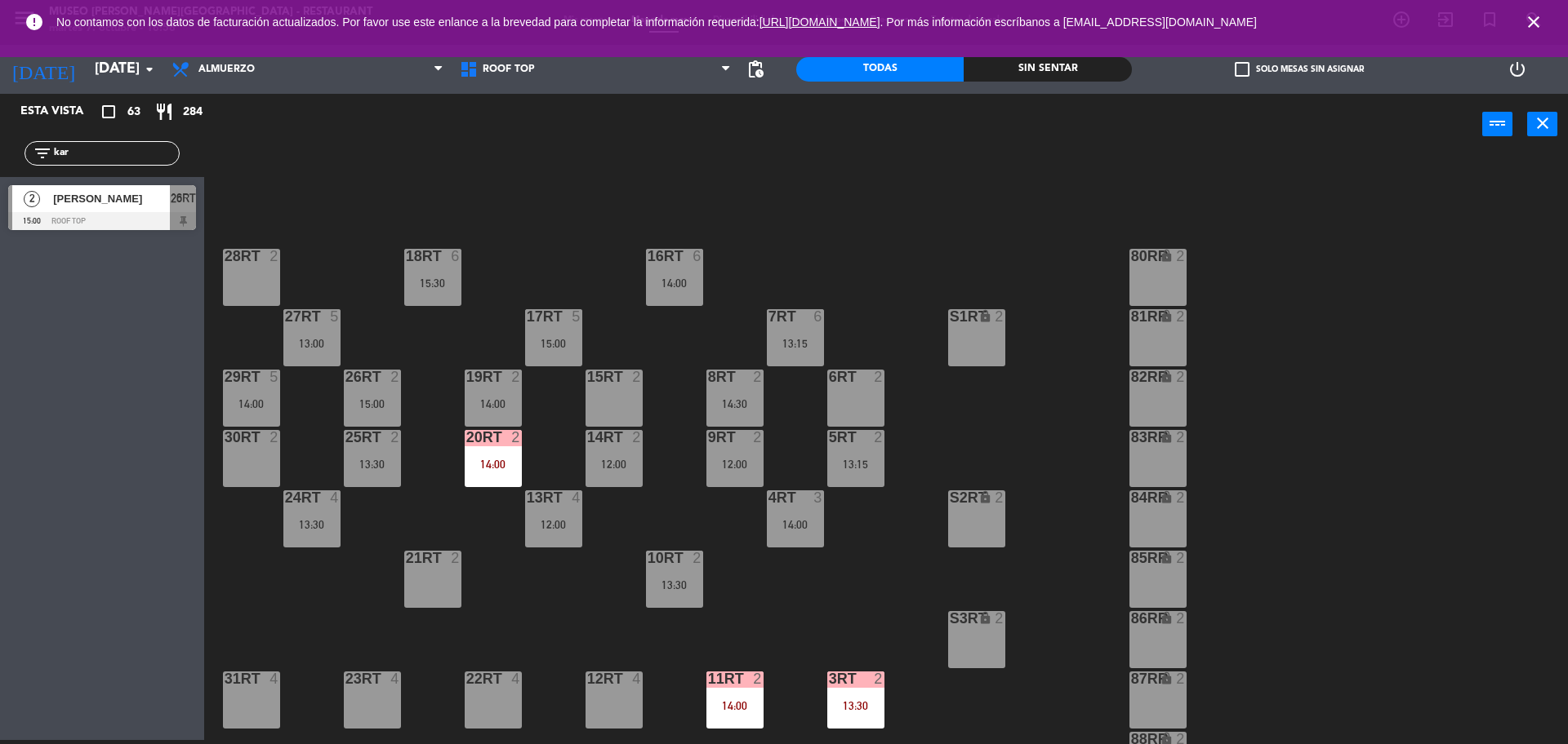
drag, startPoint x: 164, startPoint y: 147, endPoint x: 0, endPoint y: 153, distance: 164.1
click at [0, 153] on div "filter_list kar" at bounding box center [101, 153] width 204 height 48
type input "yes"
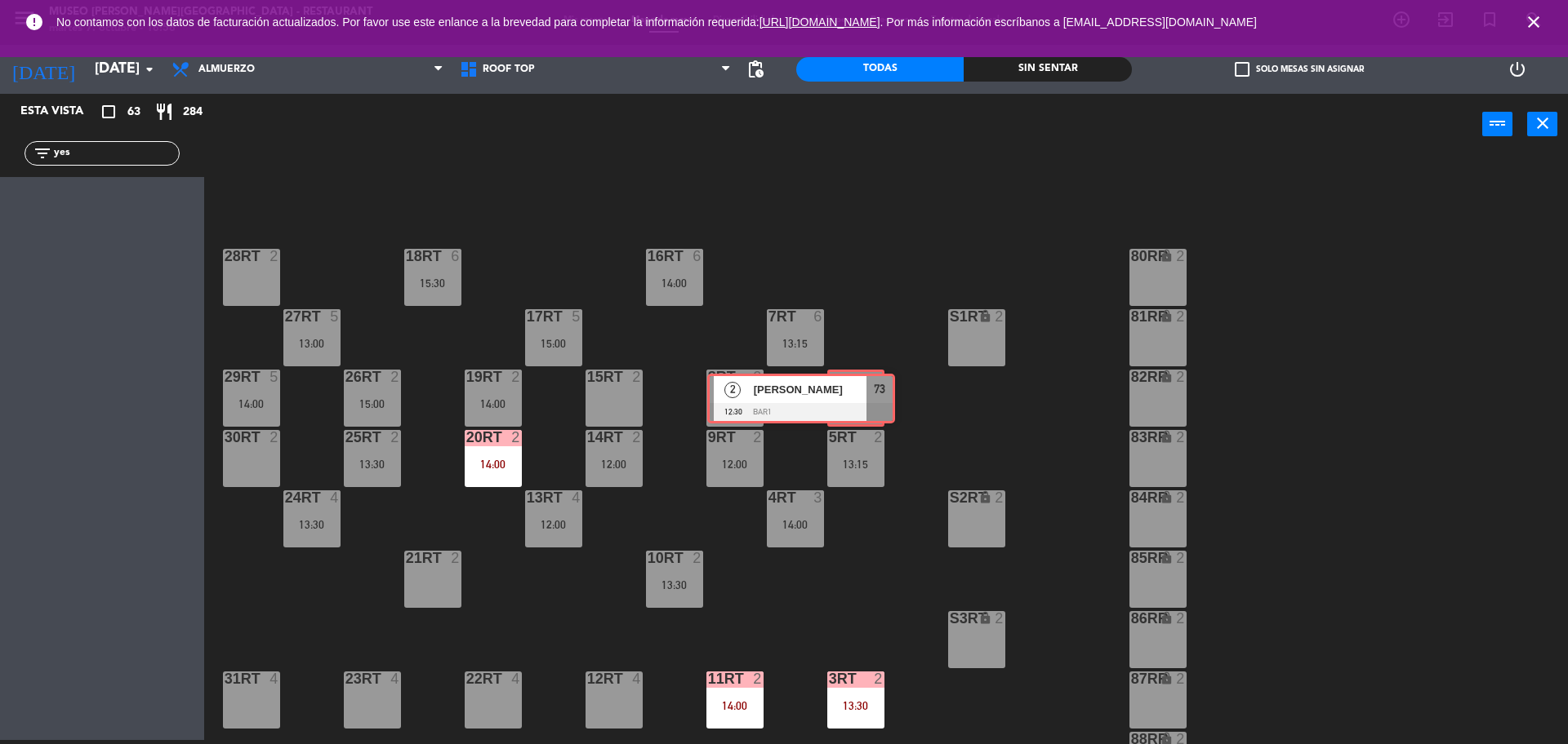
drag, startPoint x: 166, startPoint y: 214, endPoint x: 863, endPoint y: 402, distance: 721.9
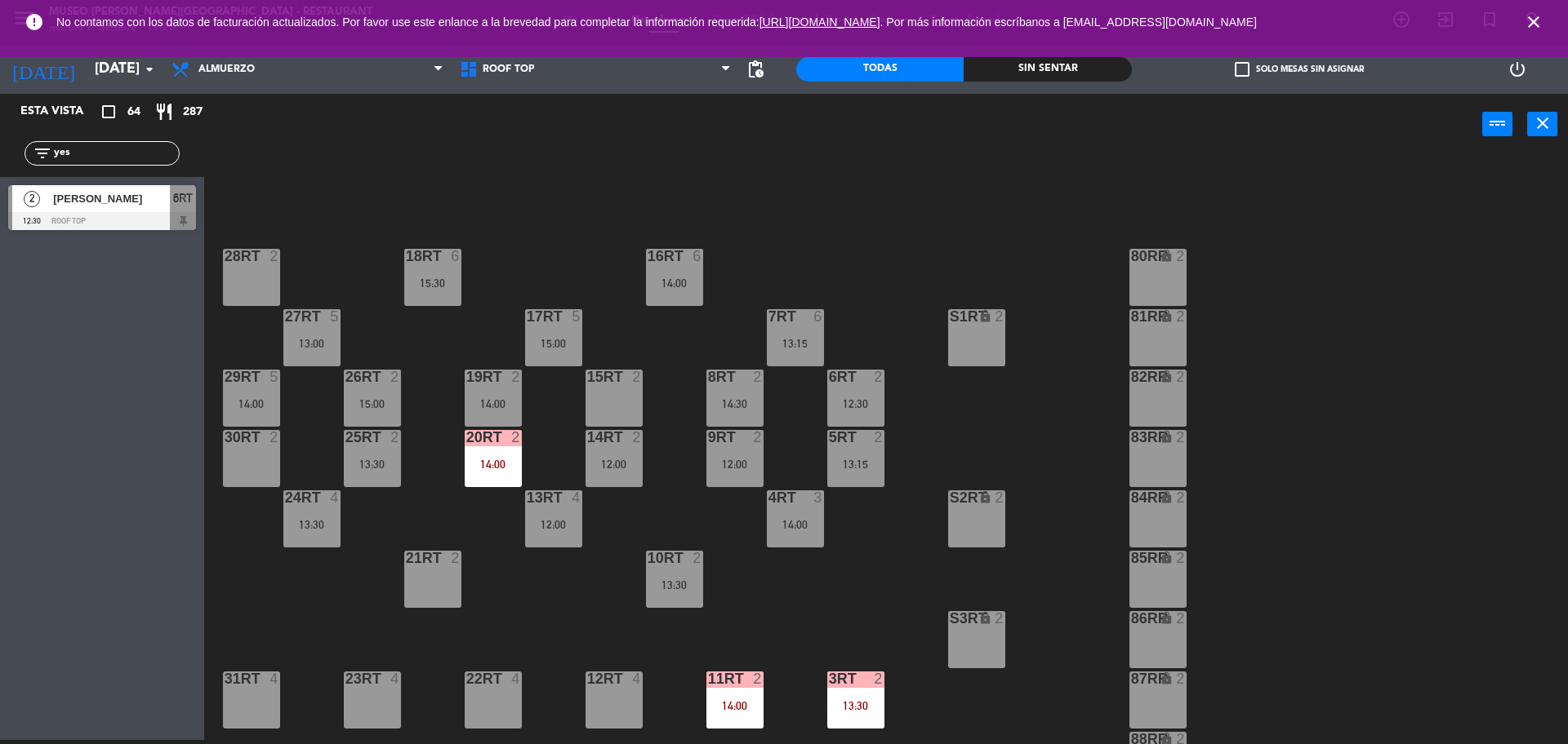
click at [1527, 27] on icon "close" at bounding box center [1533, 21] width 20 height 20
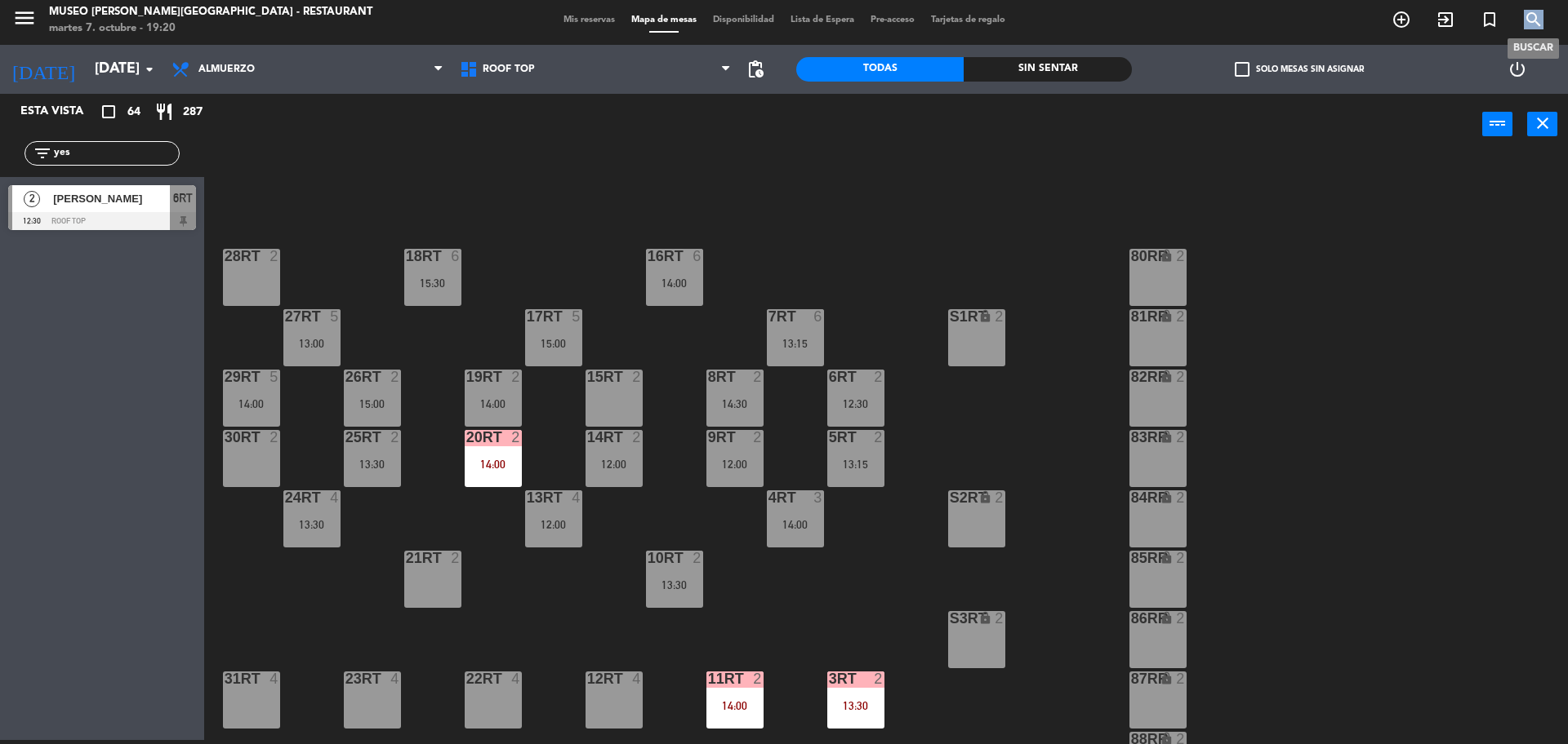
click at [1527, 27] on icon "search" at bounding box center [1533, 19] width 20 height 20
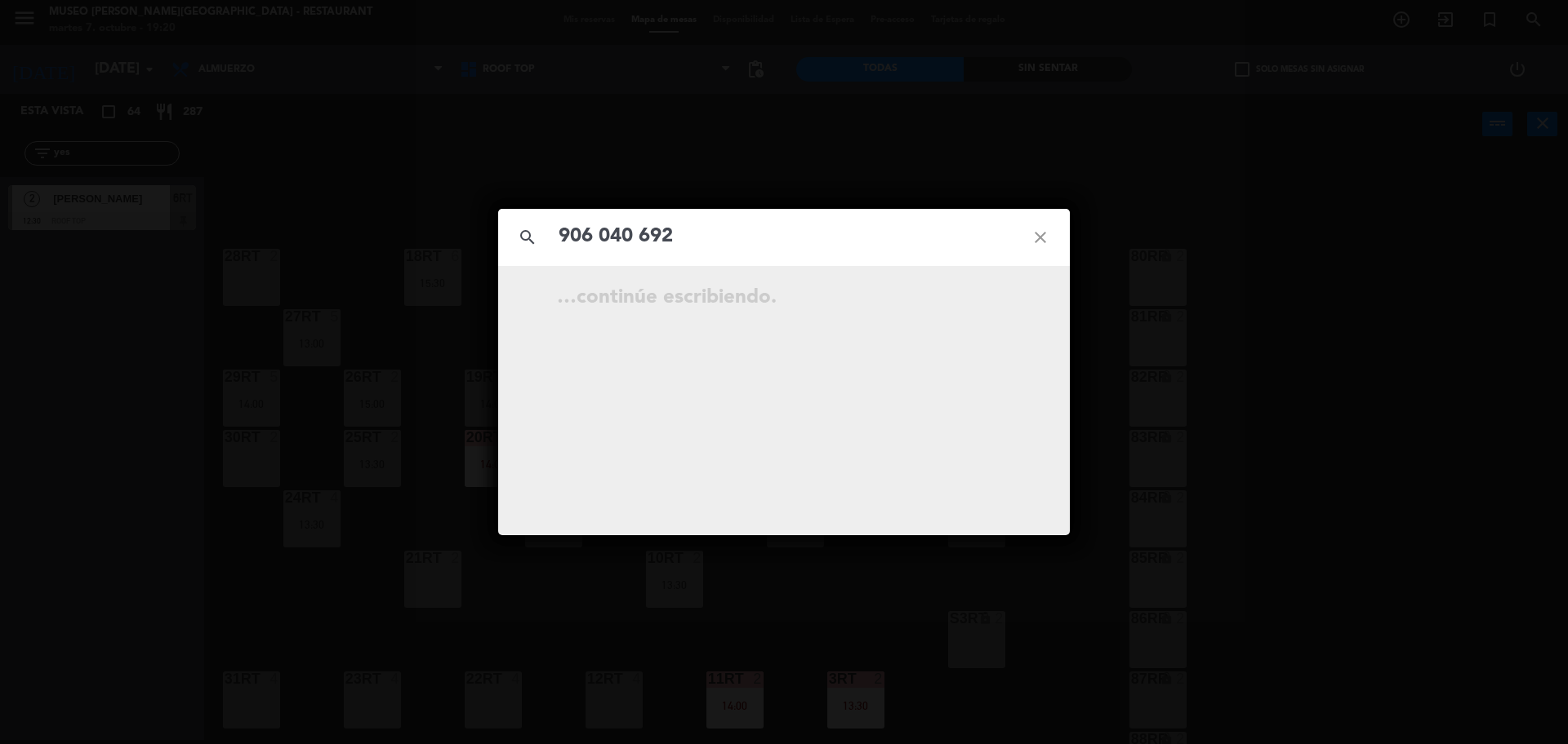
click at [645, 240] on input "906 040 692" at bounding box center [784, 237] width 454 height 33
type input "906040692"
click at [998, 299] on icon "open_in_new" at bounding box center [999, 300] width 20 height 20
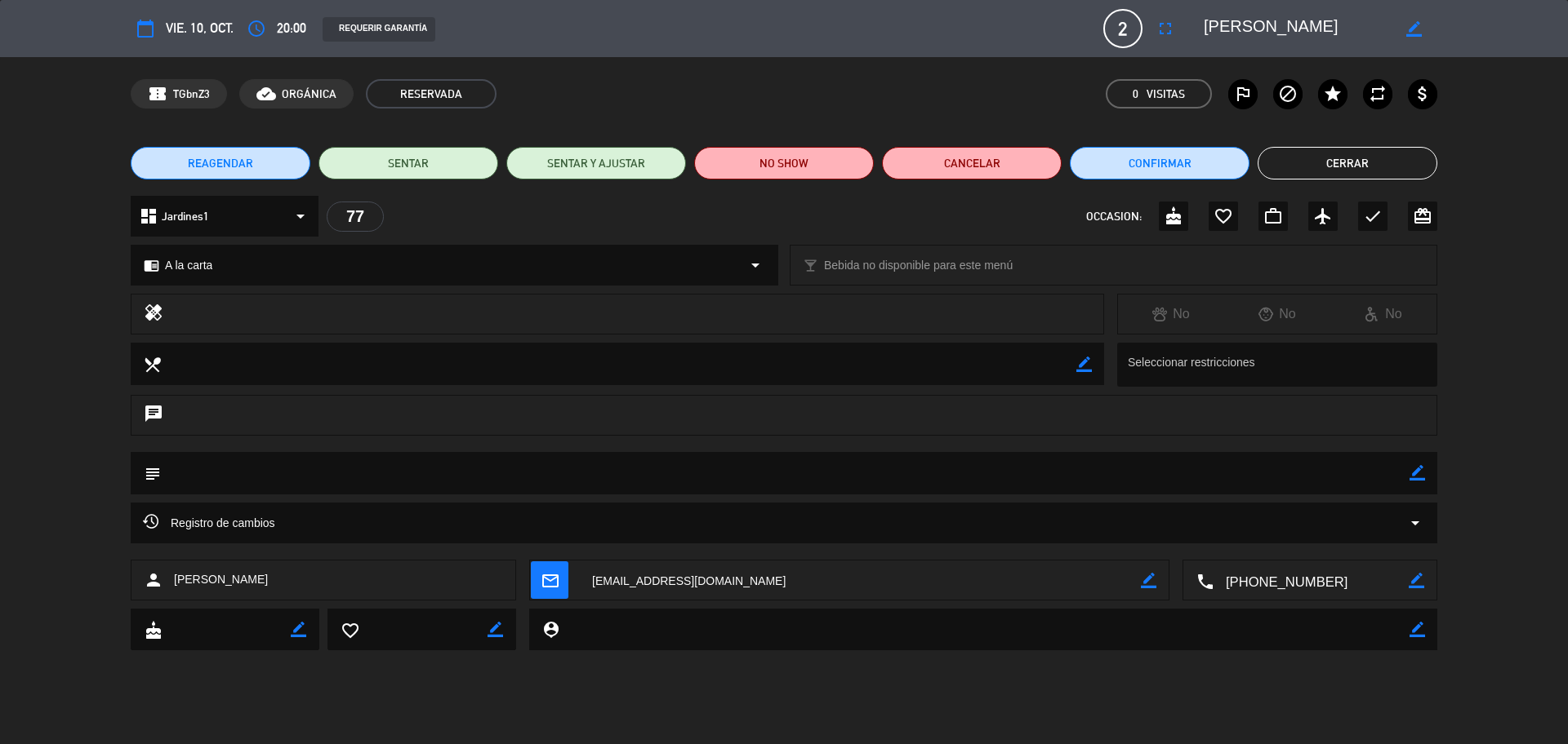
click at [1420, 472] on icon "border_color" at bounding box center [1417, 473] width 15 height 15
type textarea "cumpleaños + cortesía"
click at [1417, 479] on icon at bounding box center [1417, 473] width 15 height 15
click at [1341, 160] on button "Cerrar" at bounding box center [1347, 163] width 180 height 32
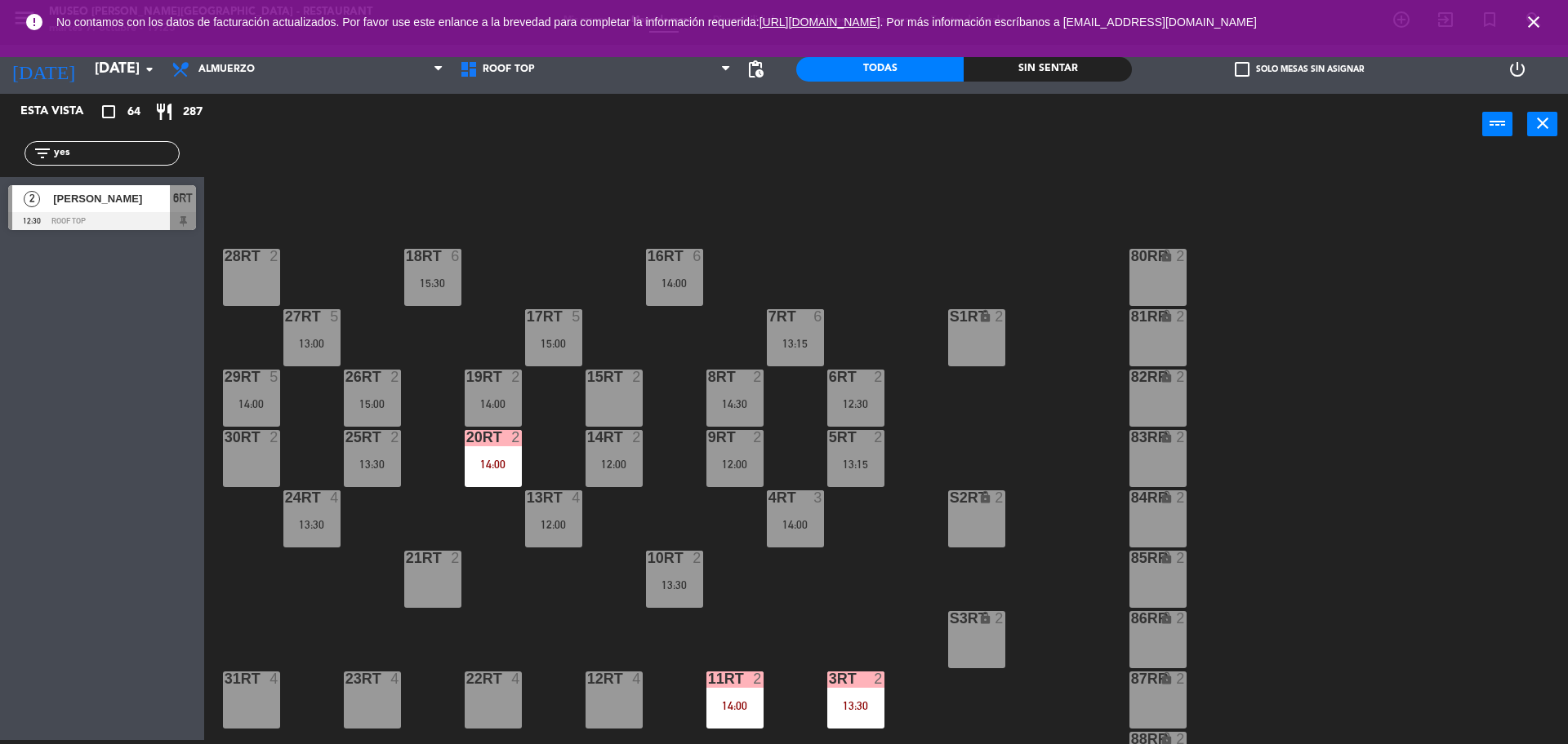
click at [1538, 22] on icon "close" at bounding box center [1533, 21] width 20 height 20
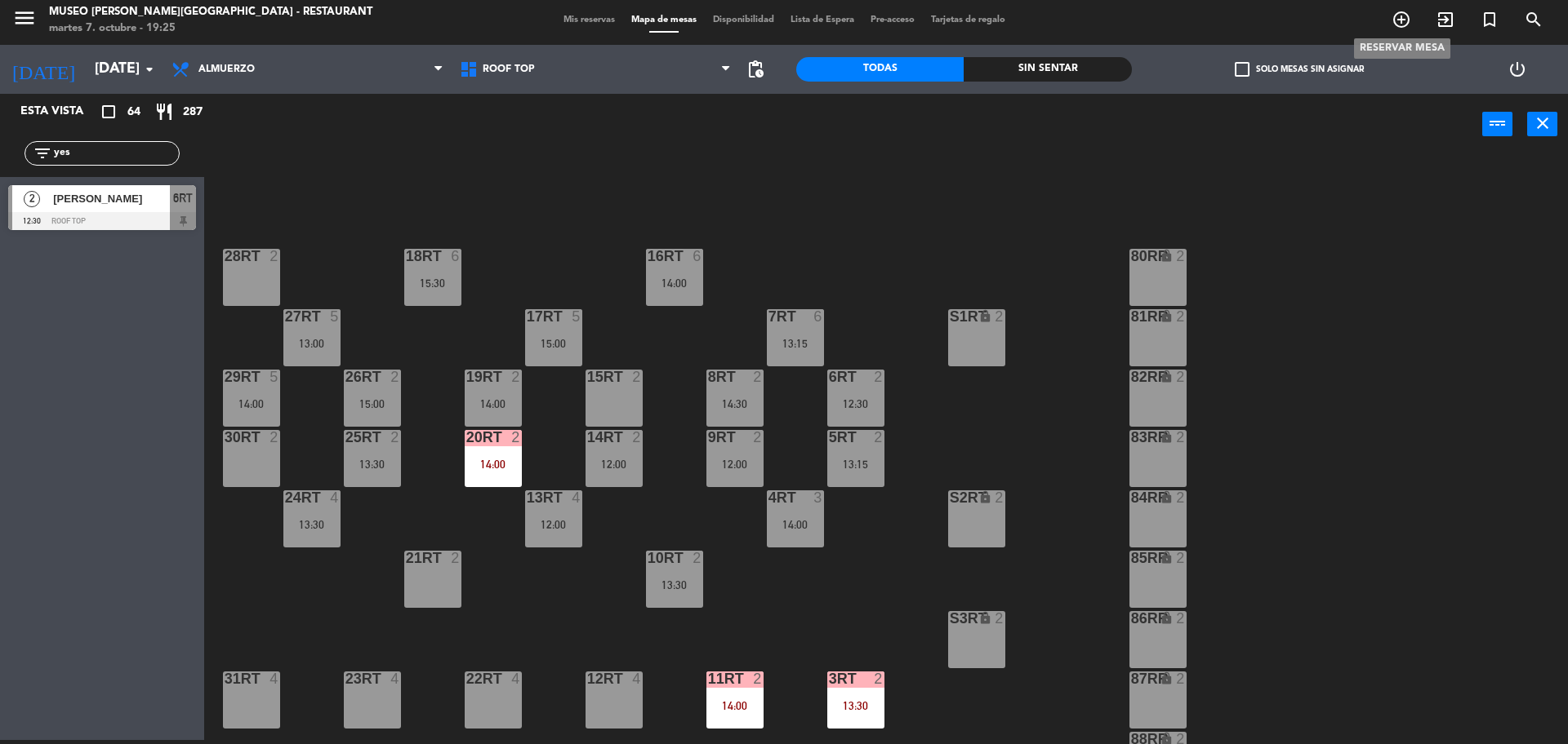
click at [1402, 22] on icon "add_circle_outline" at bounding box center [1401, 19] width 20 height 20
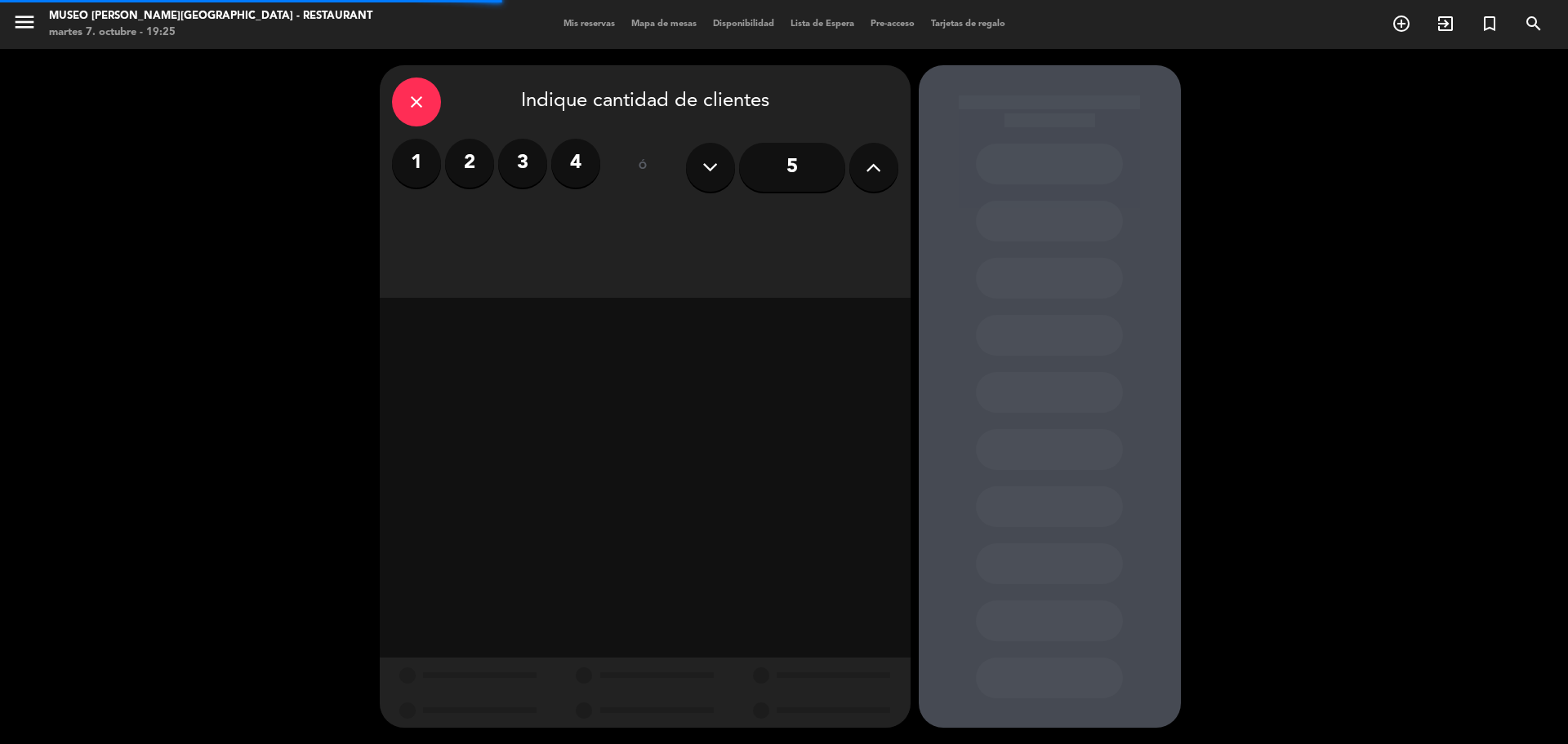
click at [862, 170] on button at bounding box center [873, 167] width 49 height 49
type input "7"
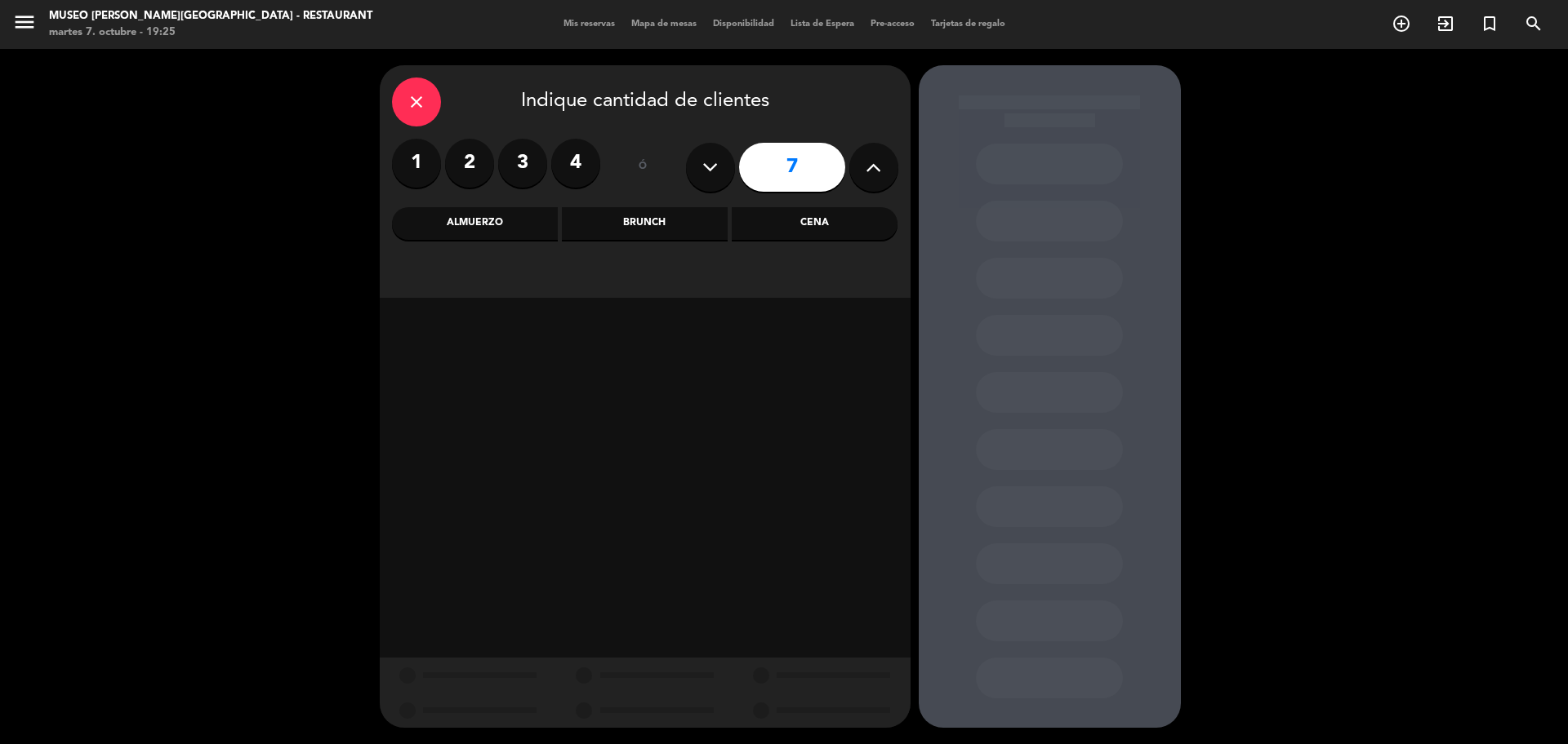
click at [821, 218] on div "Cena" at bounding box center [814, 223] width 165 height 32
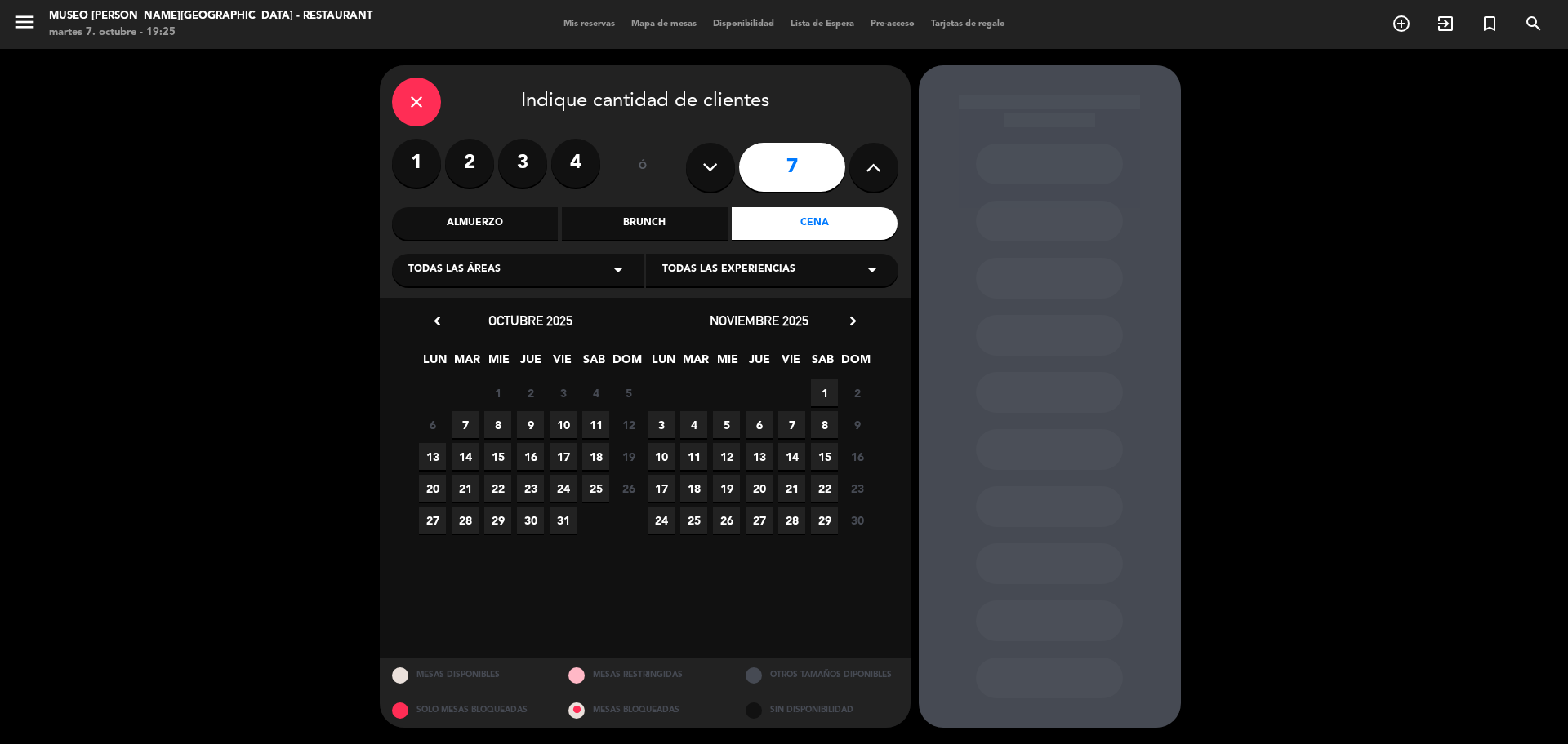
click at [594, 424] on span "11" at bounding box center [596, 425] width 27 height 27
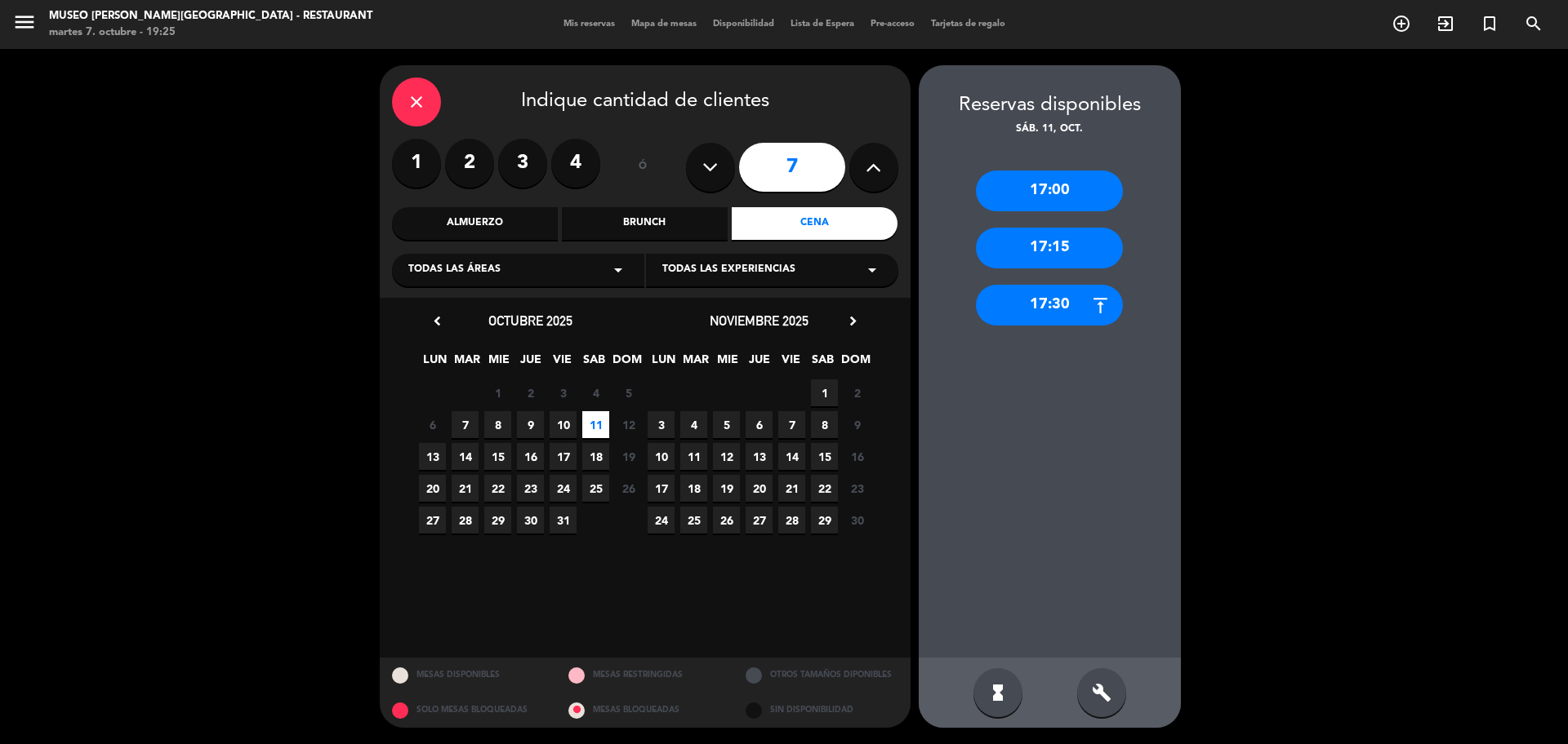
click at [501, 213] on div "Almuerzo" at bounding box center [475, 223] width 165 height 32
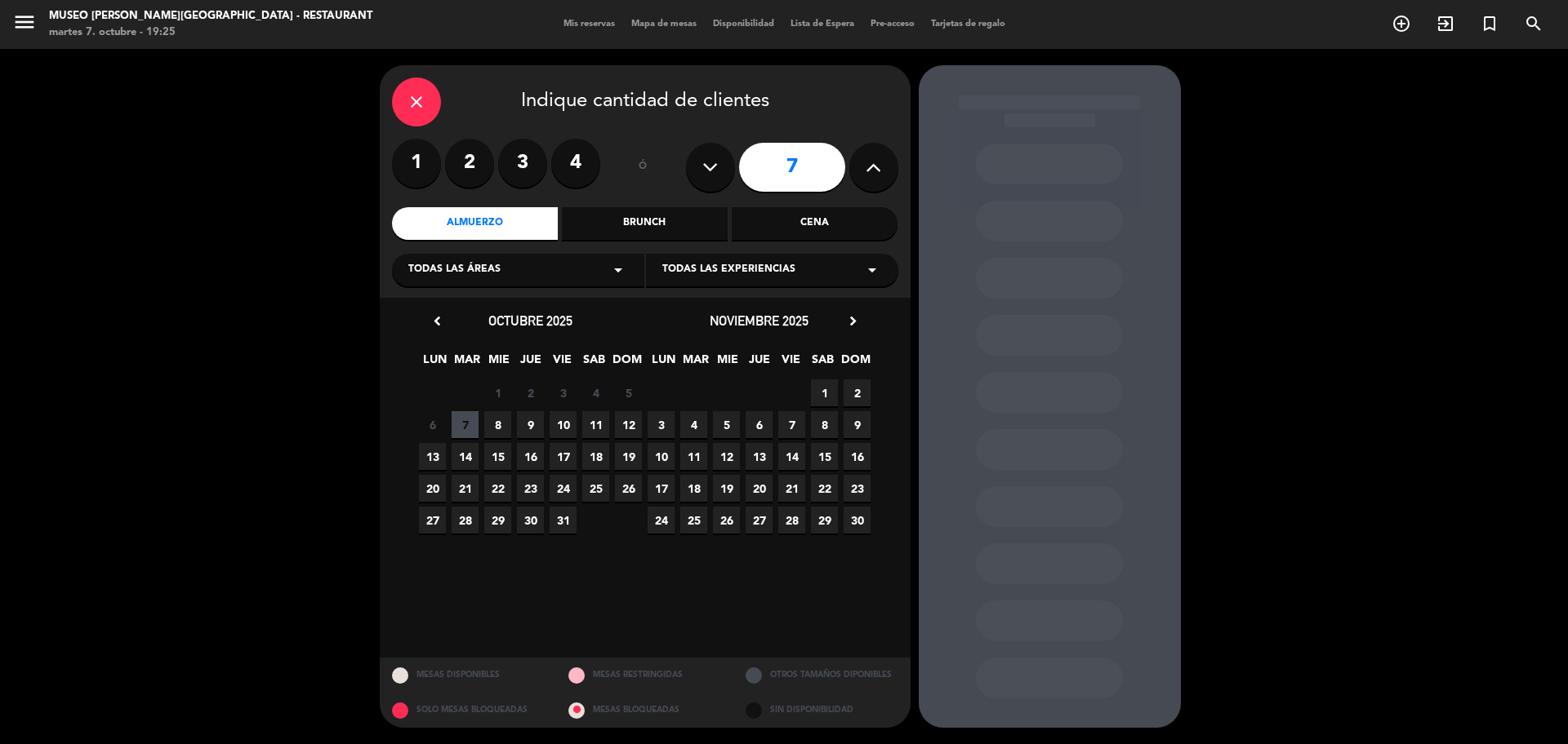
click at [593, 425] on span "11" at bounding box center [596, 425] width 27 height 27
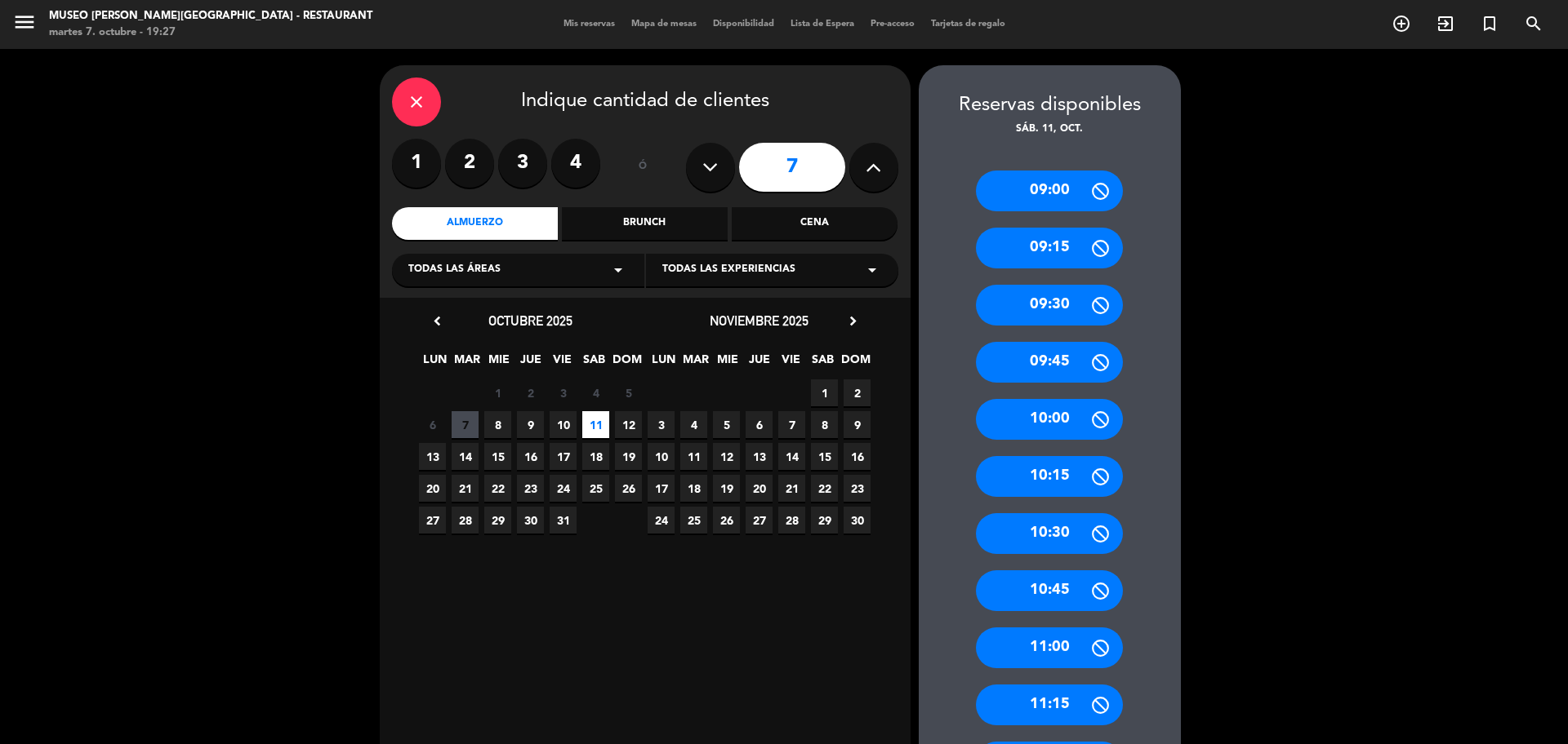
click at [413, 92] on icon "close" at bounding box center [416, 101] width 20 height 20
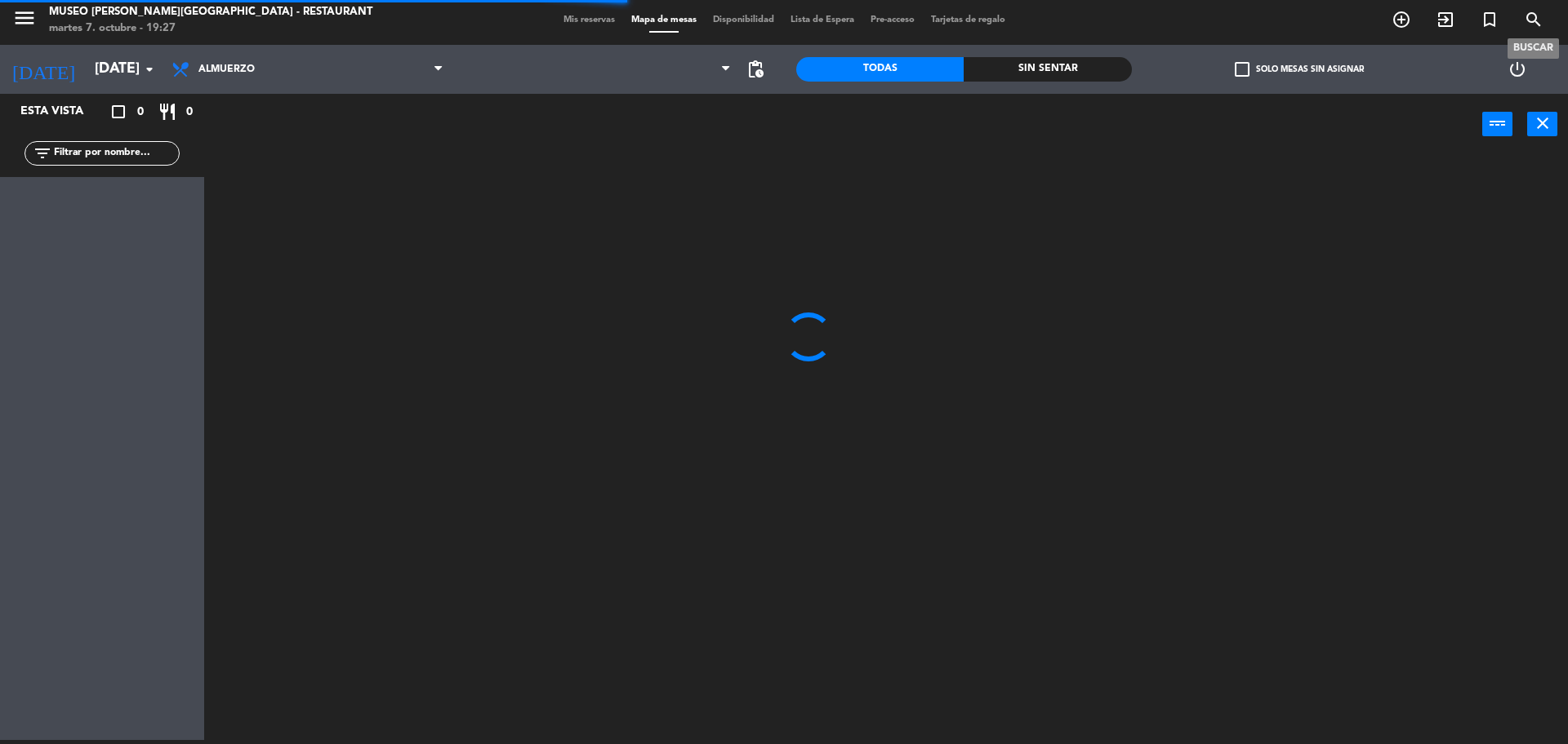
click at [1540, 24] on icon "search" at bounding box center [1533, 19] width 20 height 20
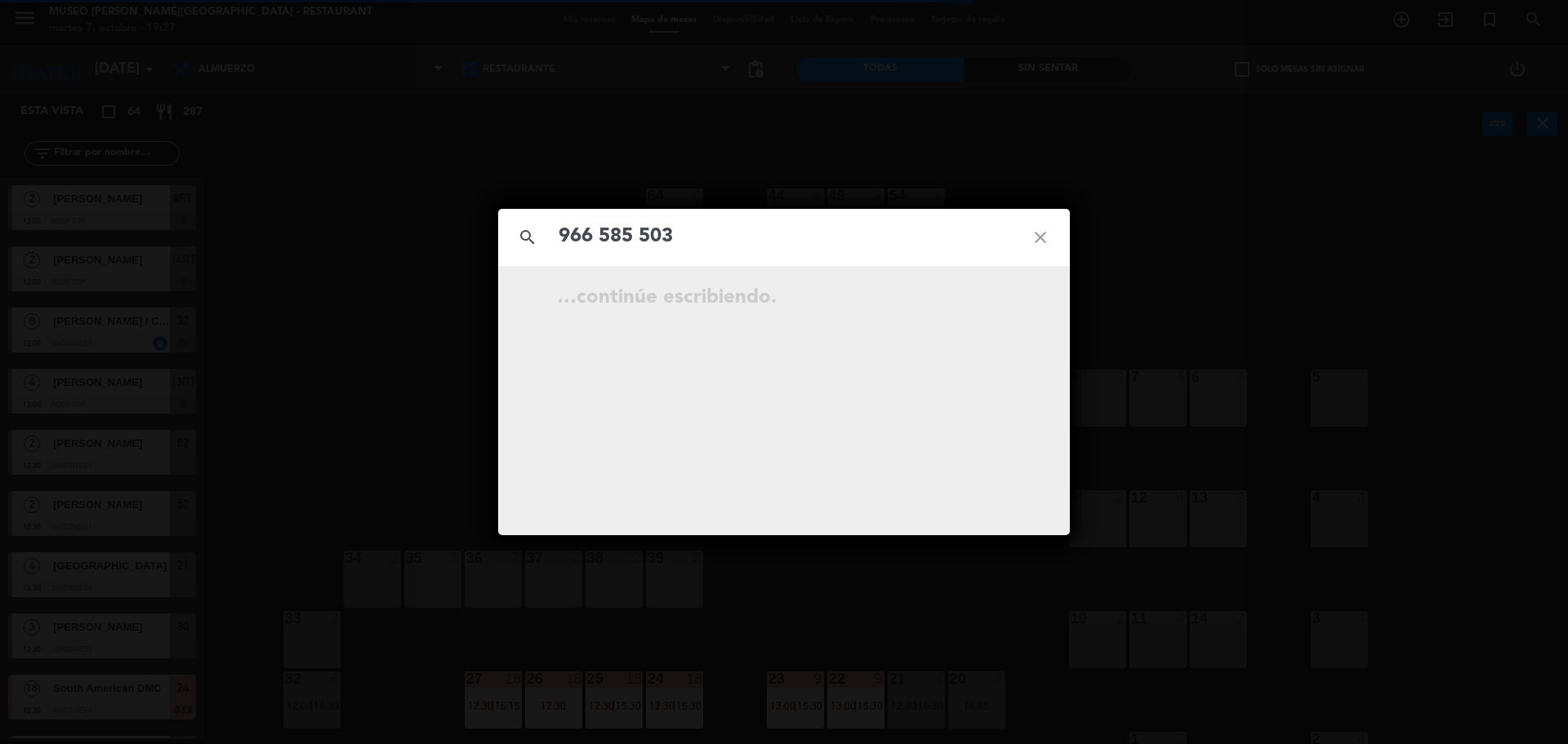
click at [642, 240] on input "966 585 503" at bounding box center [784, 237] width 454 height 33
type input "966585503"
click at [1030, 242] on icon "close" at bounding box center [1040, 237] width 59 height 59
click at [1036, 234] on icon "close" at bounding box center [1040, 237] width 59 height 59
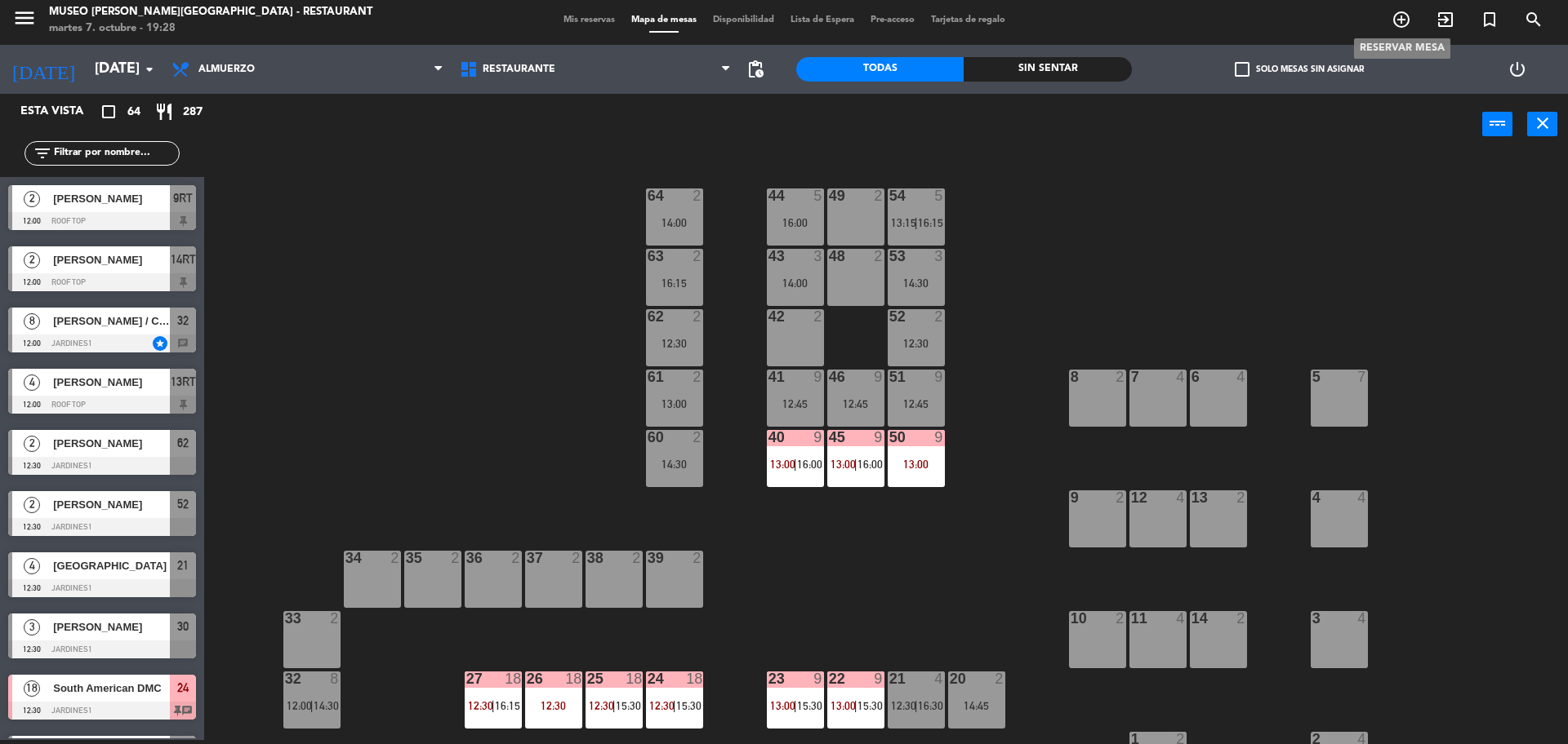
click at [1408, 29] on icon "add_circle_outline" at bounding box center [1401, 19] width 20 height 20
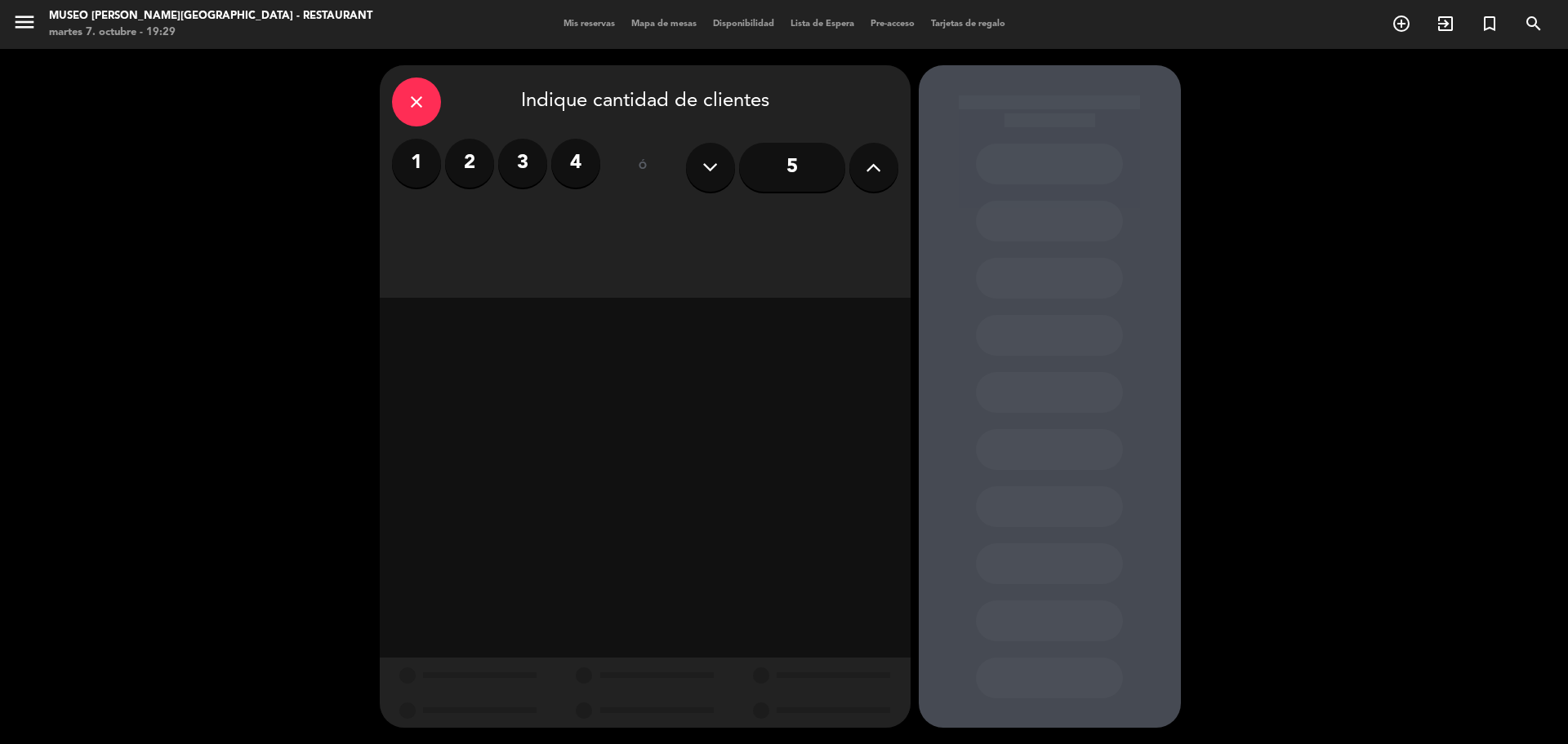
click at [467, 157] on label "2" at bounding box center [469, 163] width 49 height 49
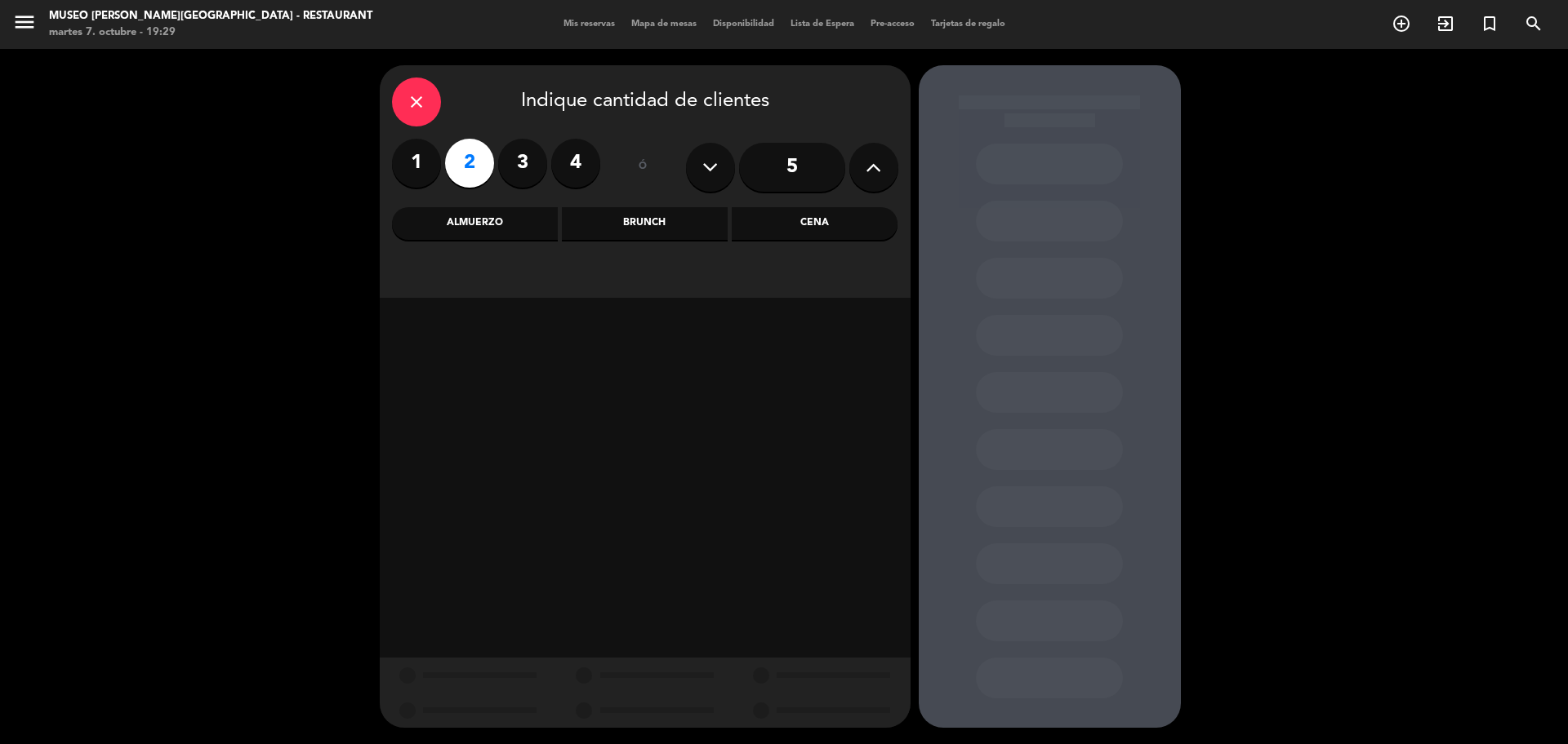
click at [825, 231] on div "Cena" at bounding box center [814, 223] width 165 height 32
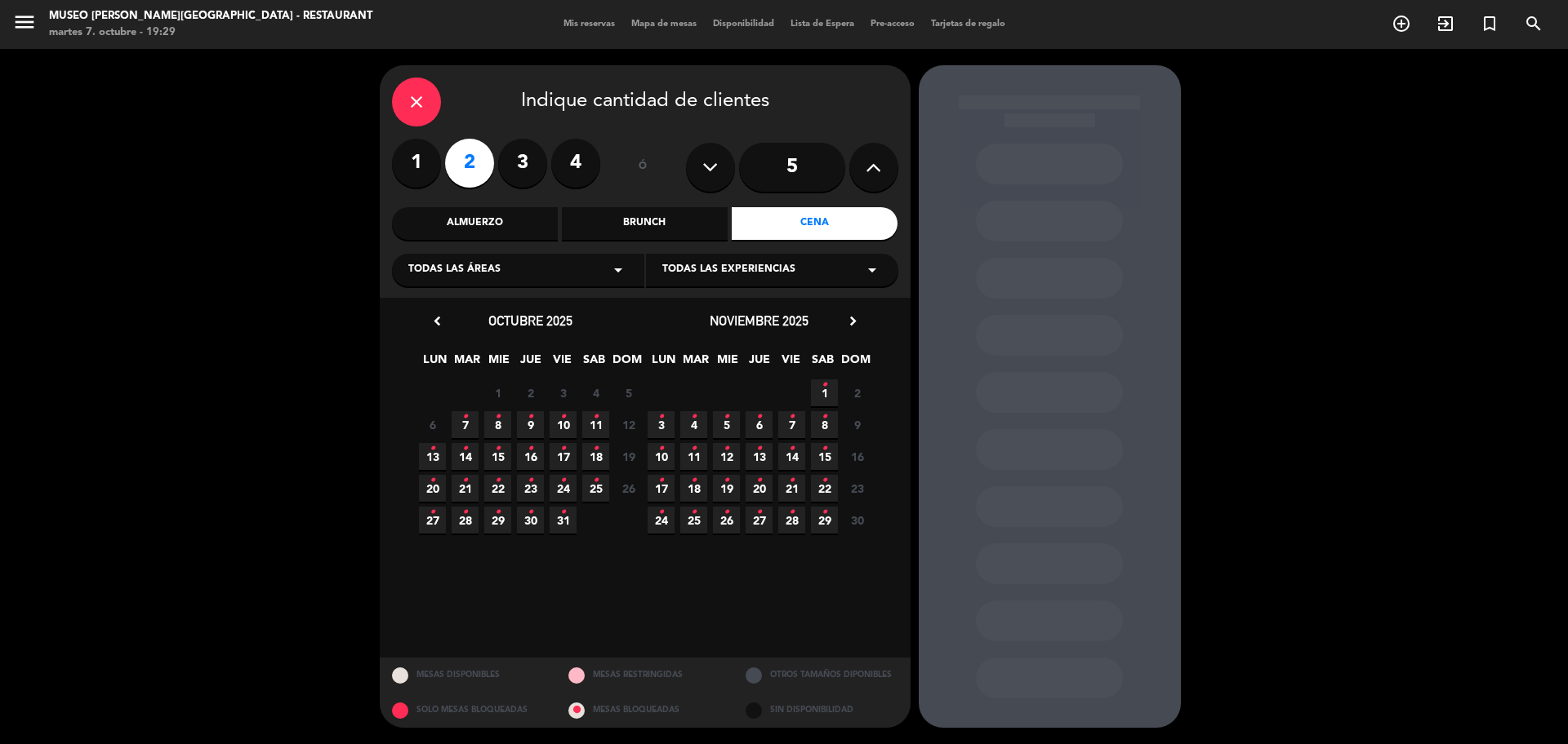
click at [524, 528] on span "30 •" at bounding box center [530, 521] width 27 height 27
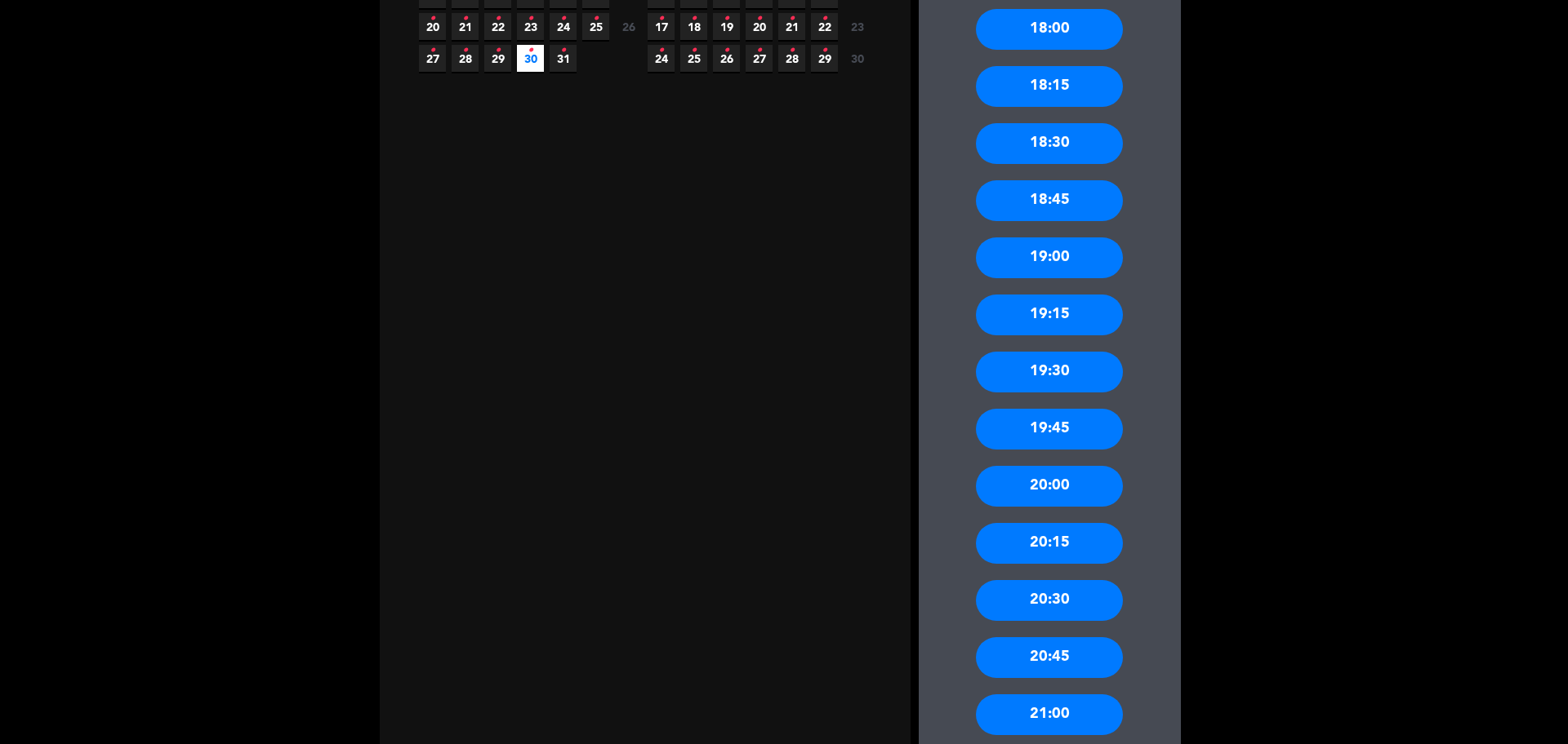
scroll to position [464, 0]
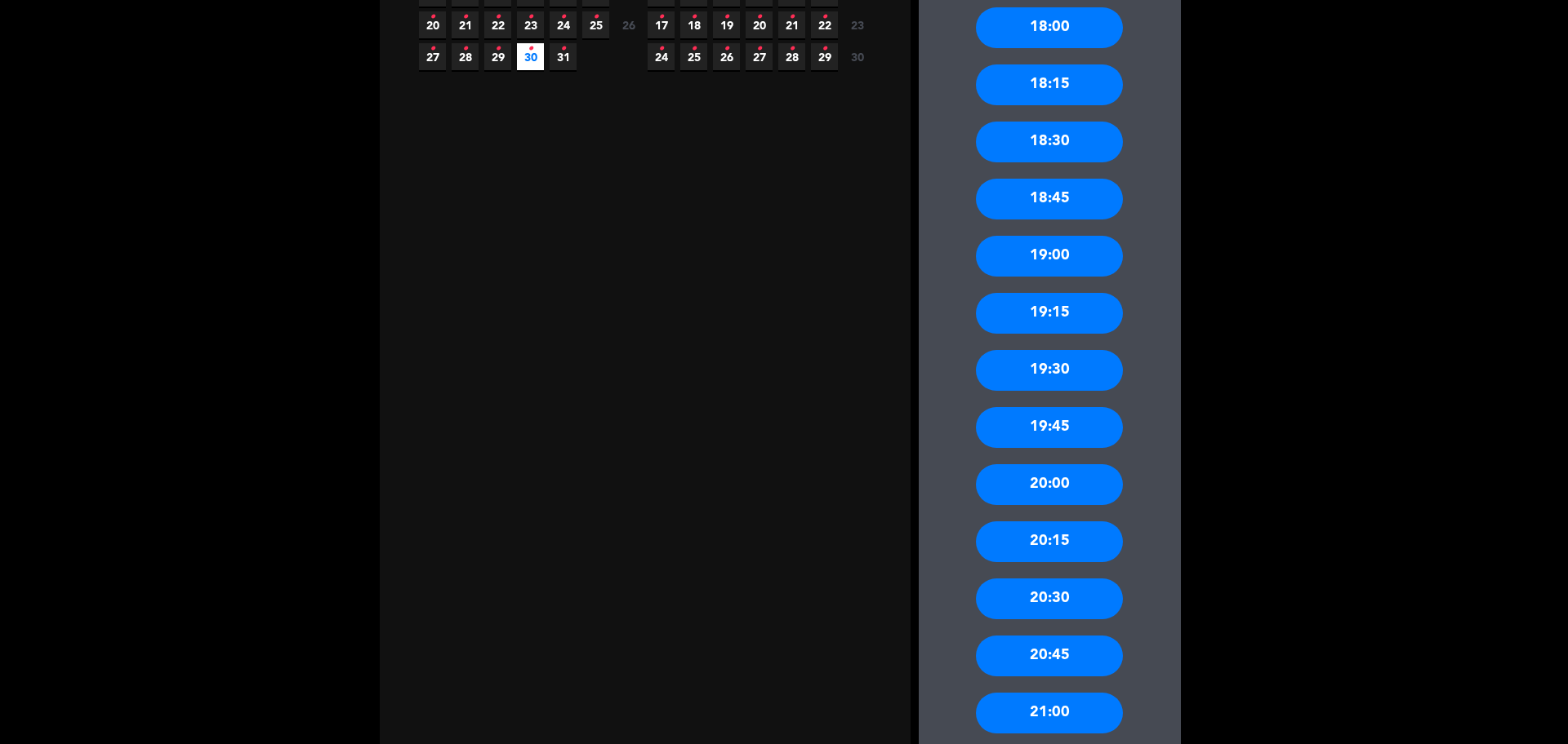
click at [1056, 482] on div "20:00" at bounding box center [1049, 485] width 147 height 41
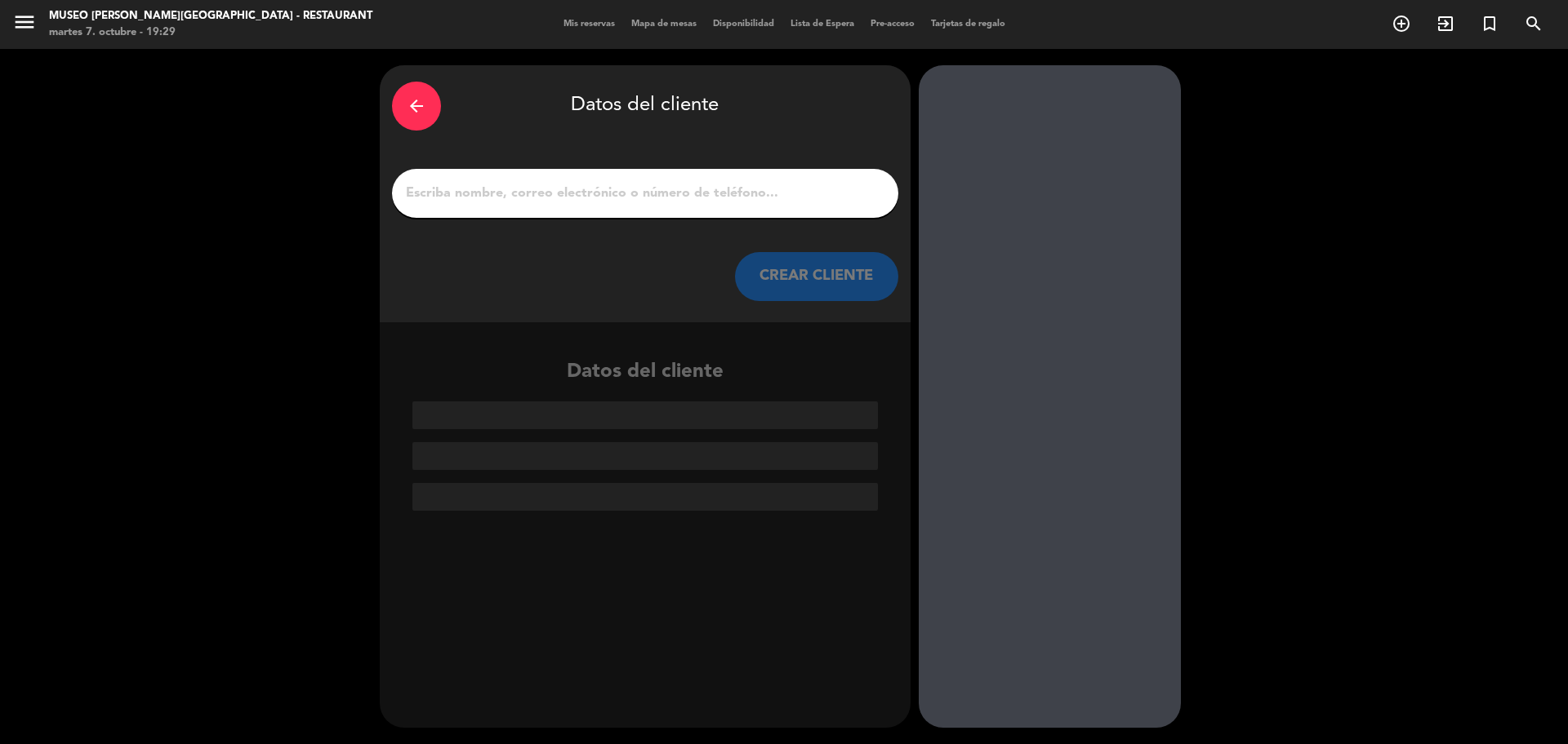
click at [610, 202] on input "1" at bounding box center [645, 193] width 482 height 23
paste input "Cada día contigo es un regalo ,gracias por ser mi compañera en esta aventura ll…"
type input "Cada día contigo es un regalo ,gracias por ser mi compañera en esta aventura ll…"
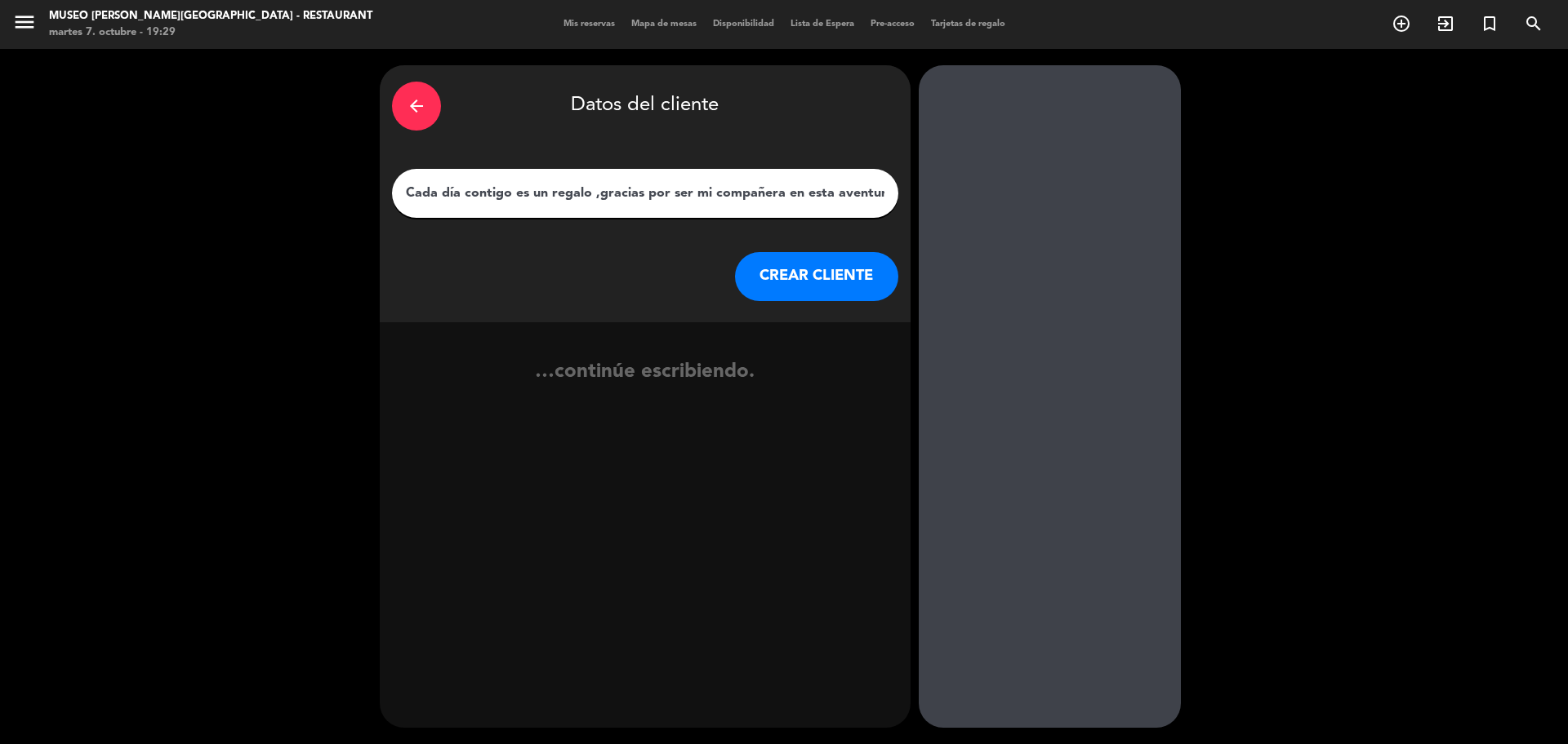
drag, startPoint x: 882, startPoint y: 194, endPoint x: 240, endPoint y: 209, distance: 642.2
click at [240, 209] on div "arrow_back Datos del cliente Cada día contigo es un regalo ,gracias por ser mi …" at bounding box center [784, 396] width 1568 height 695
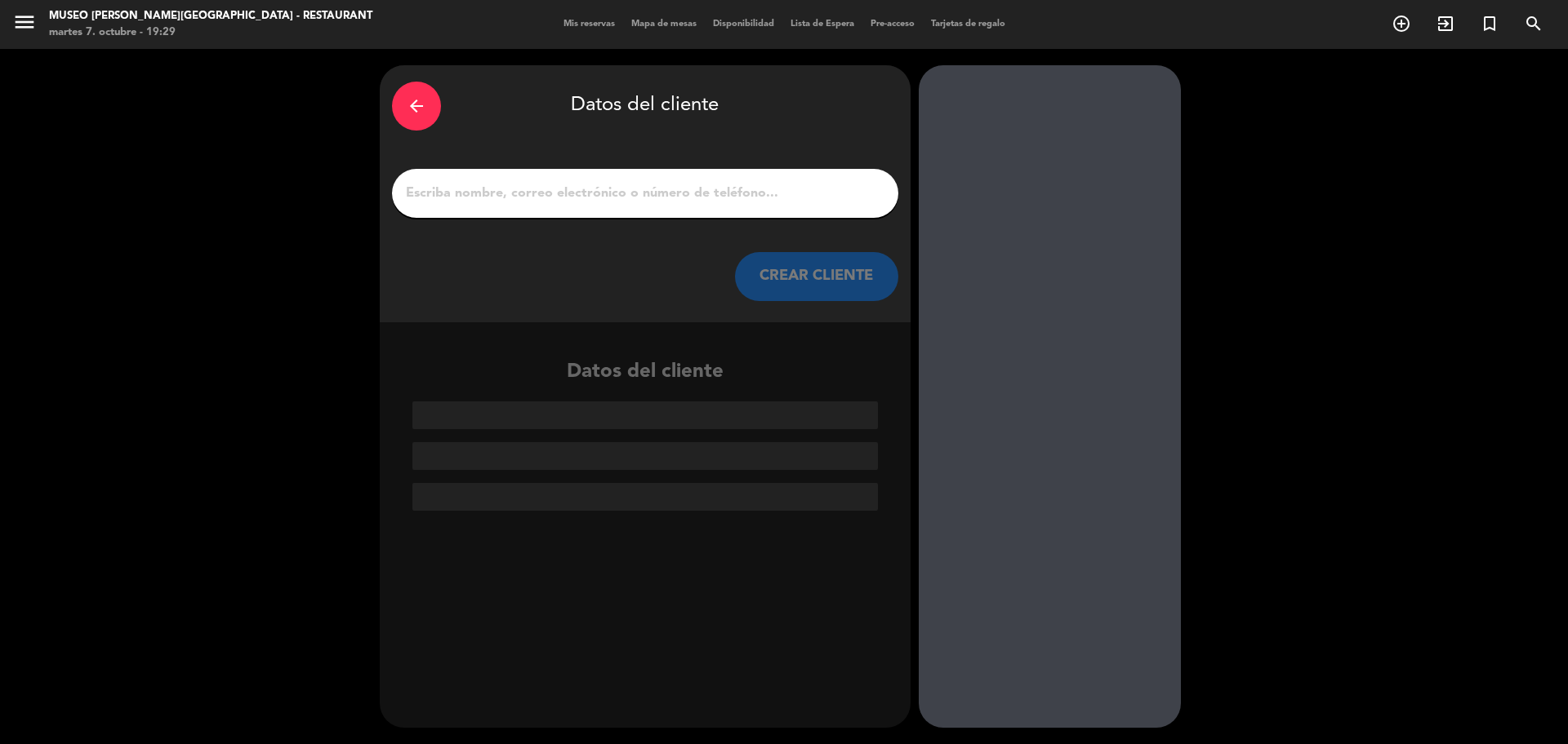
paste input "Luz María Jaramillo Ortega"
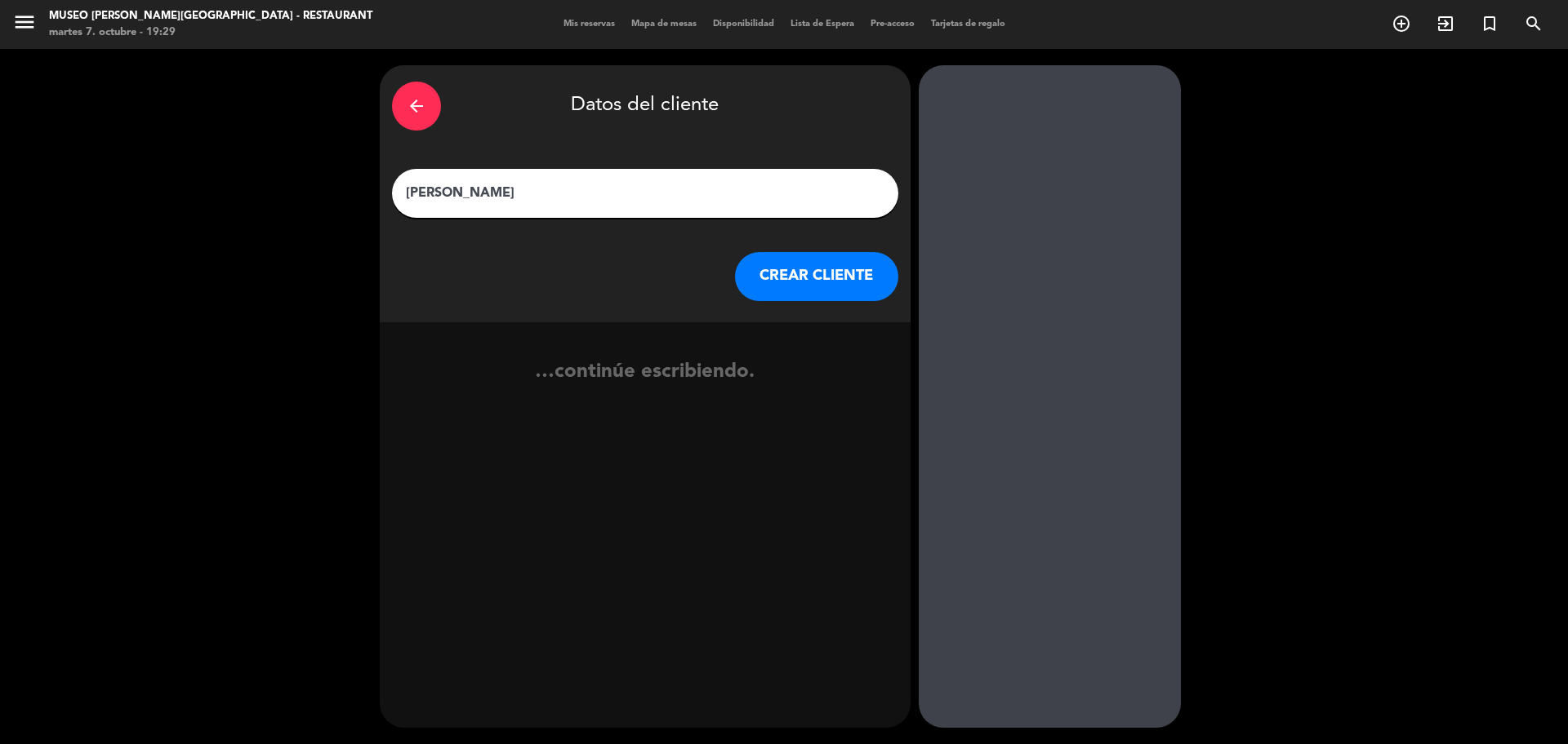
type input "Luz María Jaramillo Ortega"
click at [808, 269] on button "CREAR CLIENTE" at bounding box center [817, 276] width 164 height 49
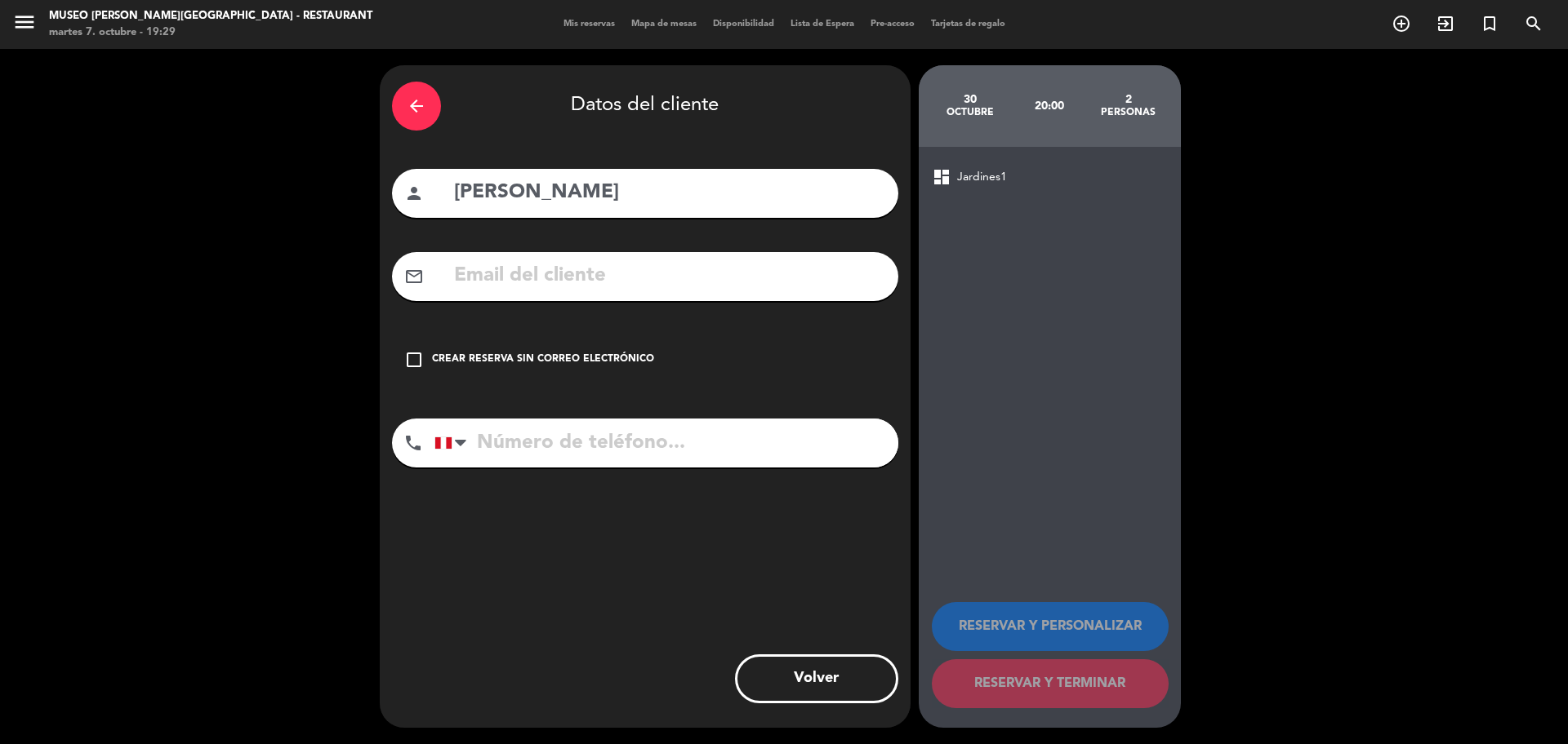
click at [595, 274] on input "text" at bounding box center [669, 276] width 433 height 33
paste input "jaramilloortegaluzm07@gmail.com"
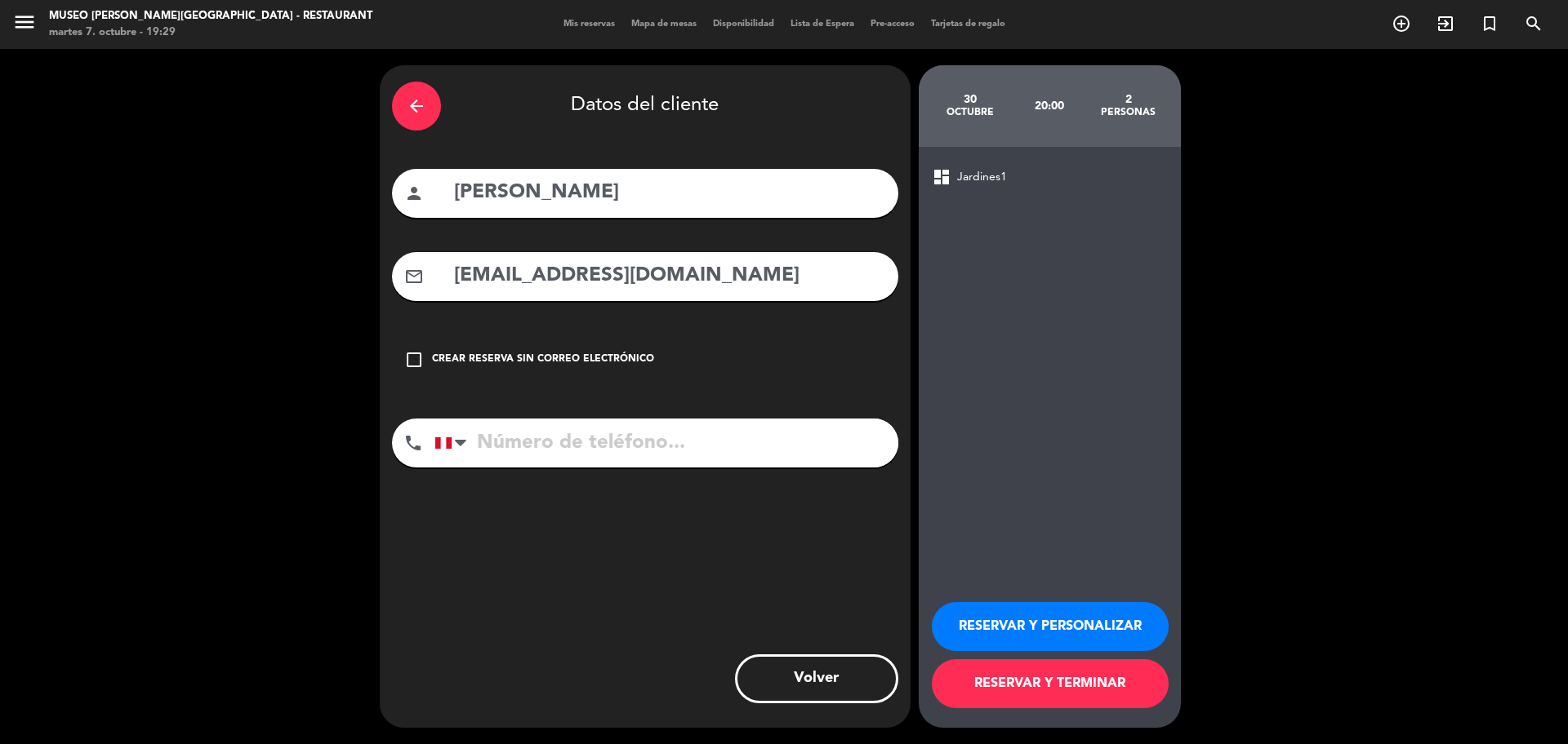
type input "jaramilloortegaluzm07@gmail.com"
click at [673, 440] on input "tel" at bounding box center [666, 442] width 464 height 49
paste input "940791402"
type input "940791402"
click at [1054, 626] on button "RESERVAR Y PERSONALIZAR" at bounding box center [1050, 626] width 237 height 49
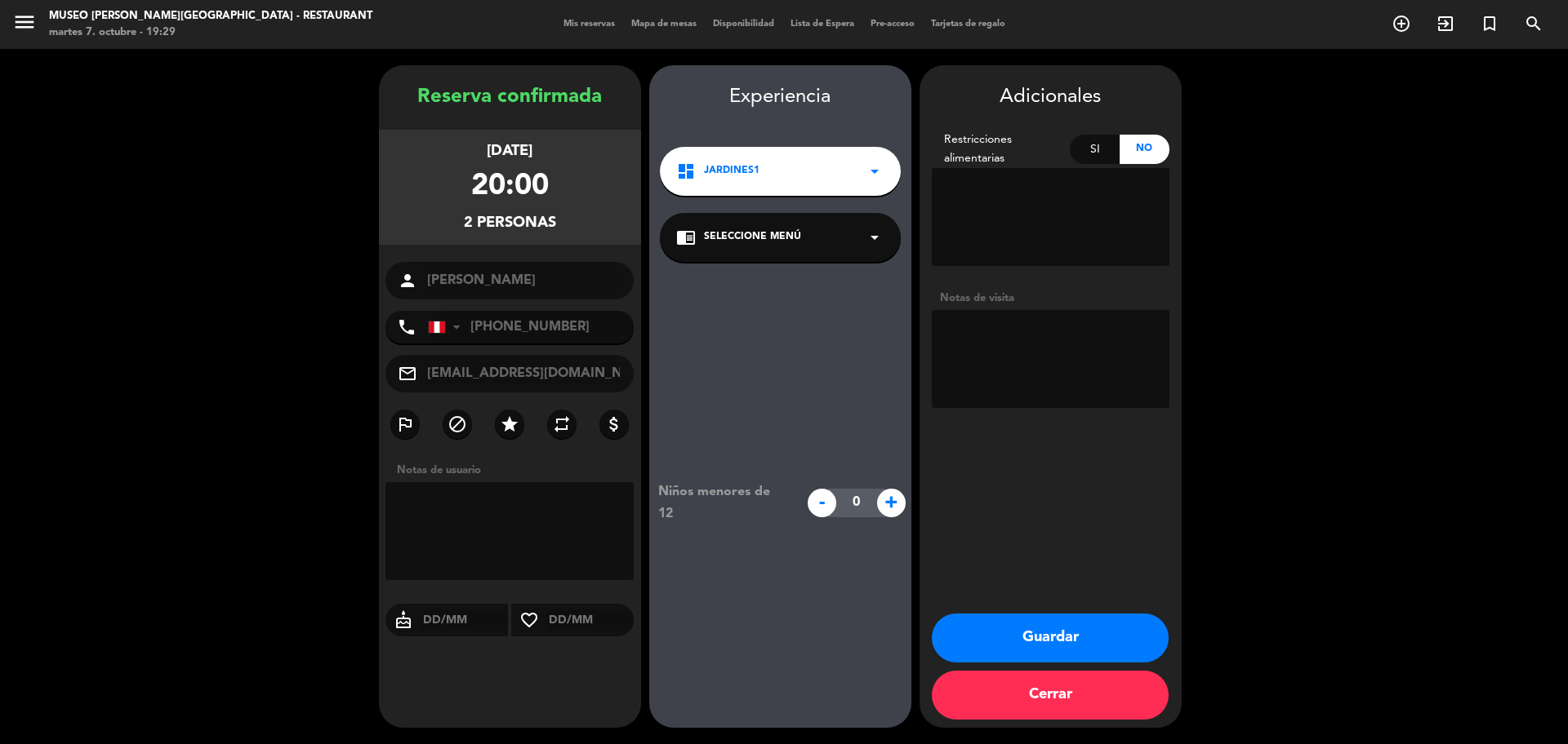
click at [793, 240] on span "Seleccione Menú" at bounding box center [752, 237] width 97 height 16
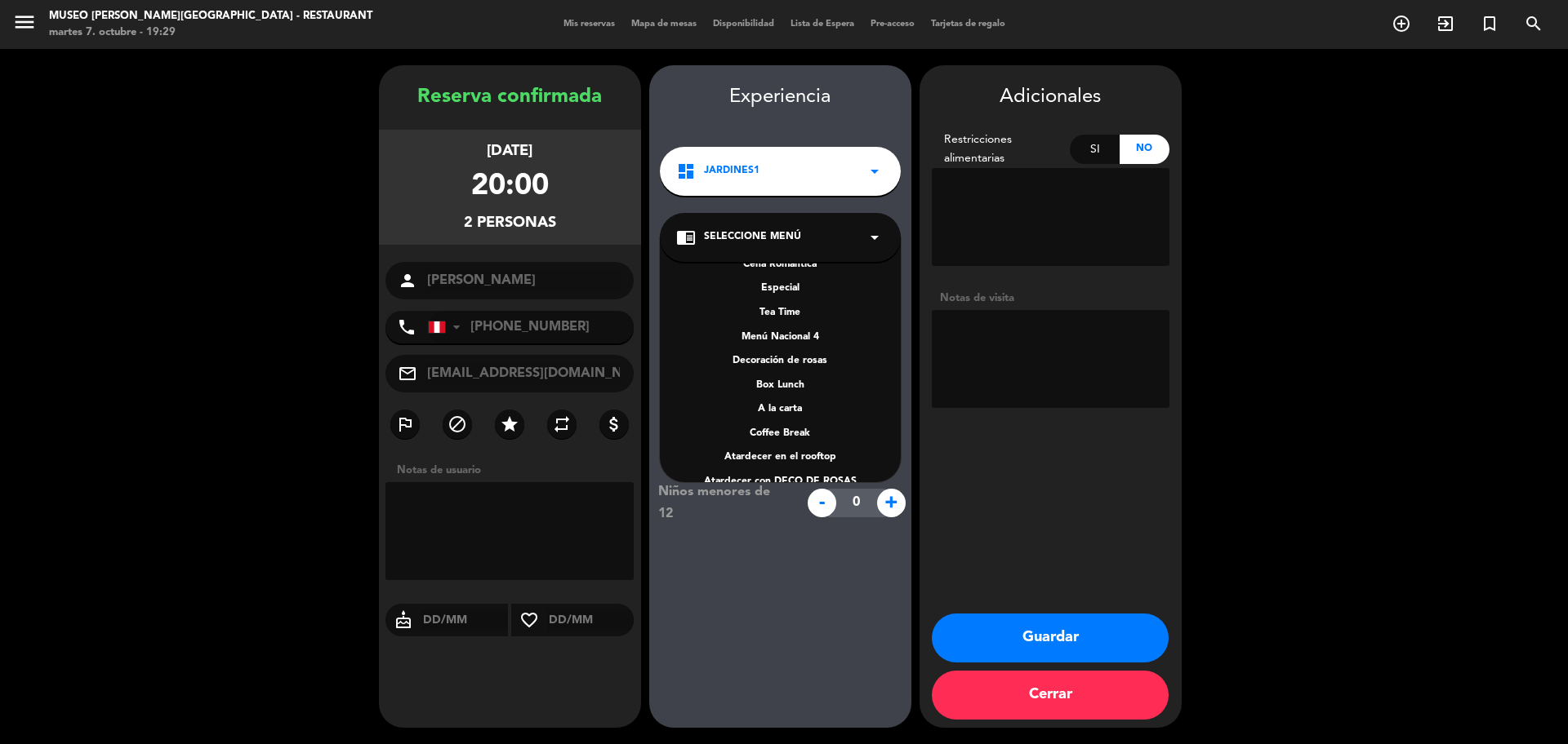
scroll to position [234, 0]
click at [806, 380] on div "A la carta" at bounding box center [780, 386] width 208 height 16
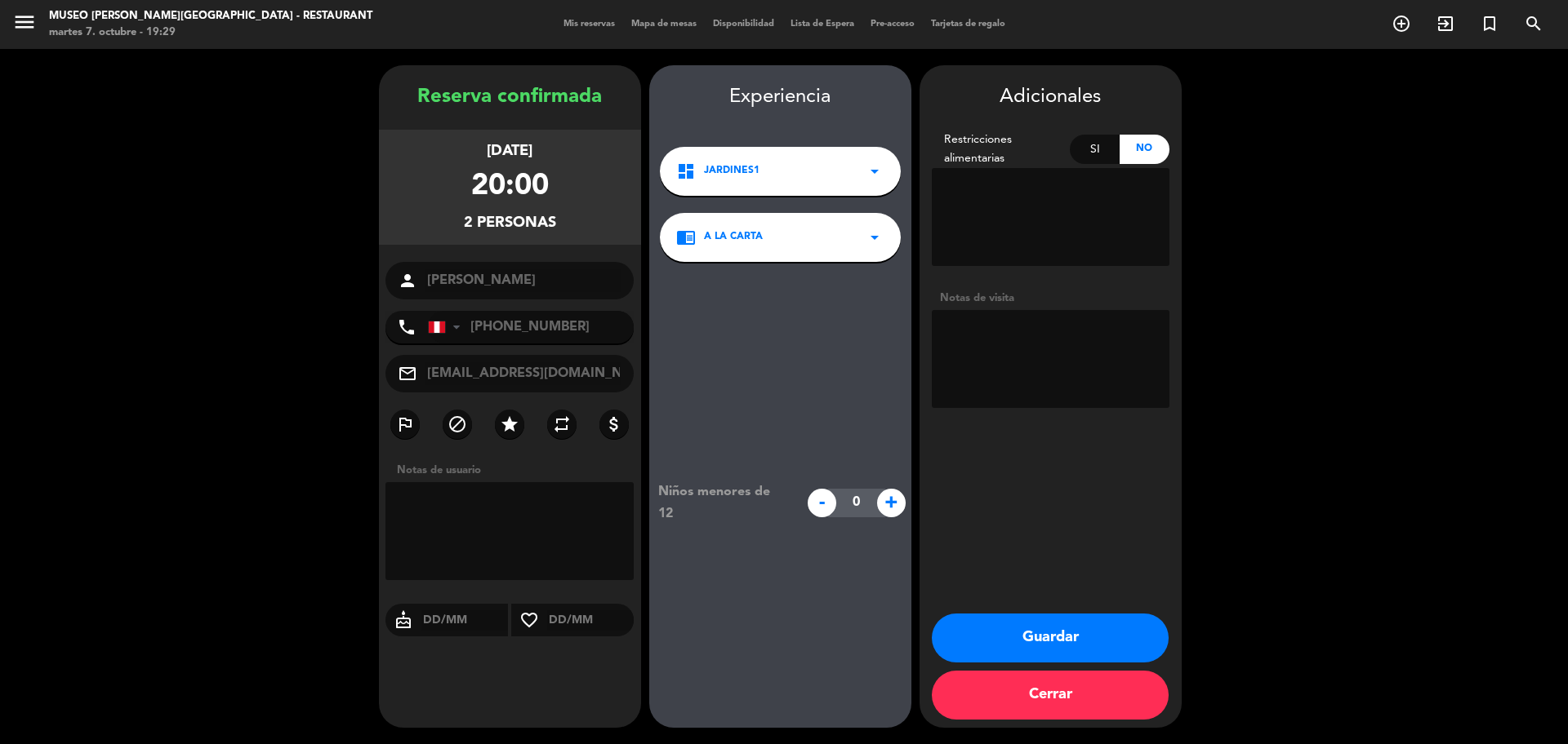
click at [996, 360] on textarea at bounding box center [1050, 359] width 238 height 98
type textarea "cumpleaños"
click at [1119, 631] on button "Guardar" at bounding box center [1050, 637] width 237 height 49
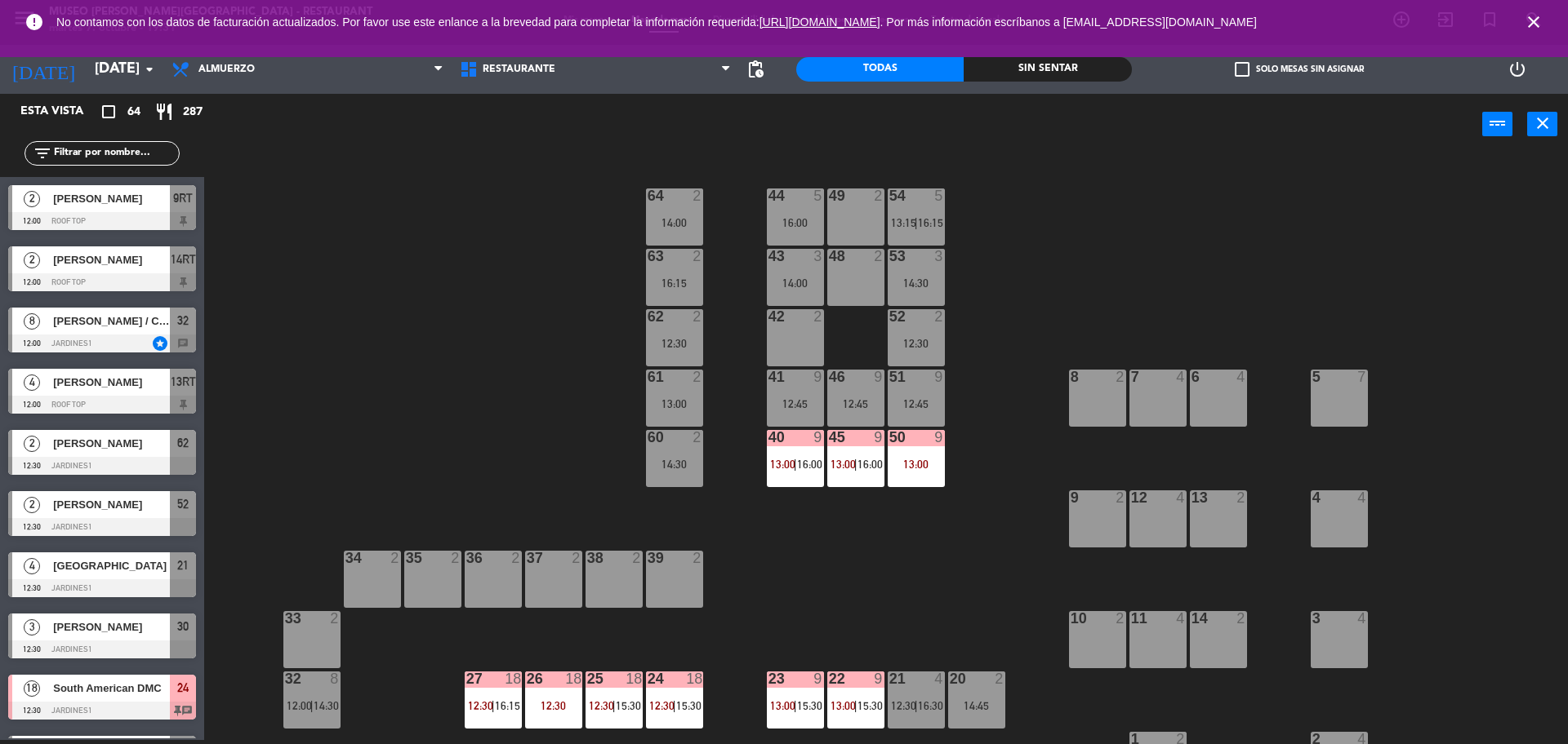
click at [1537, 19] on icon "close" at bounding box center [1533, 21] width 20 height 20
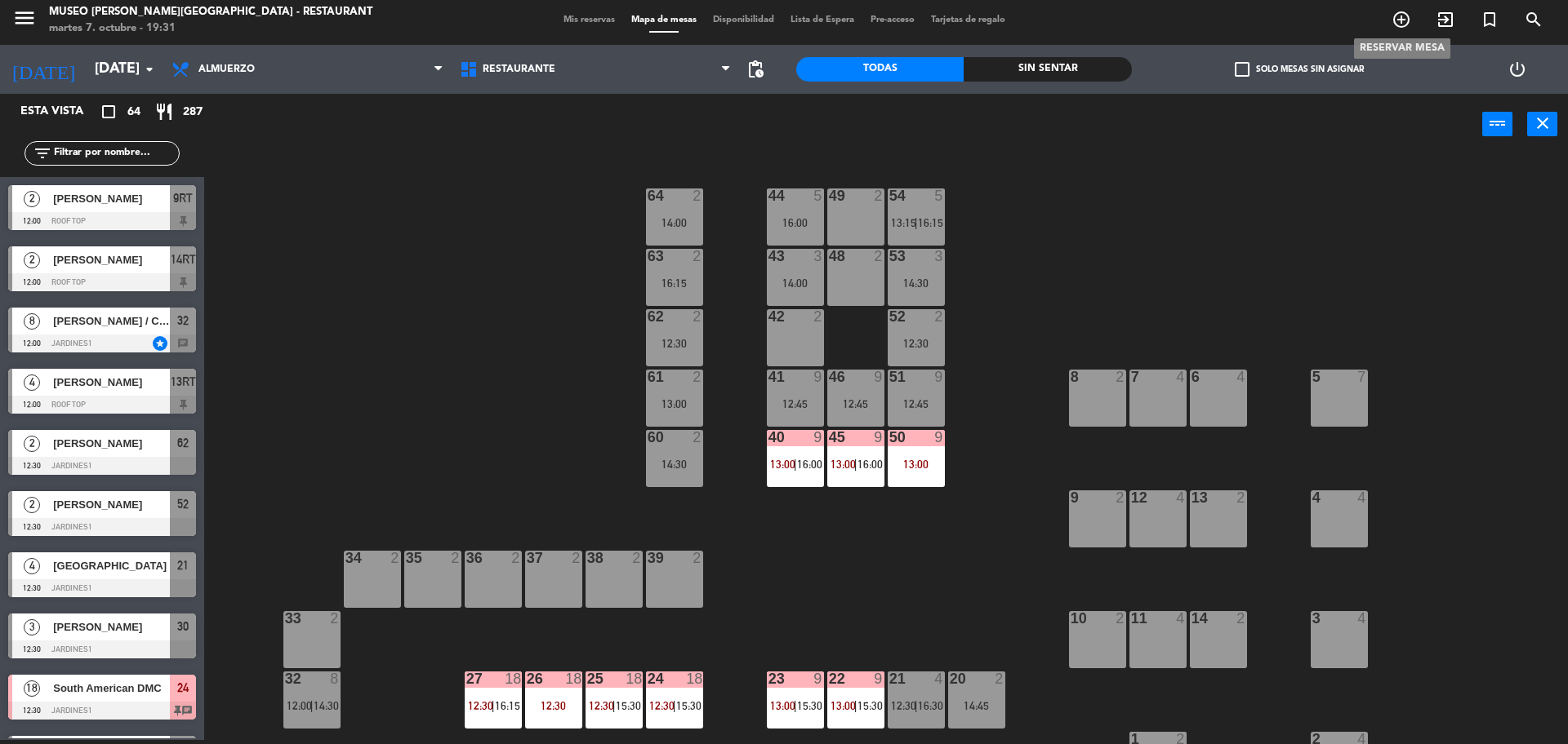
click at [1385, 20] on span "add_circle_outline" at bounding box center [1401, 20] width 44 height 28
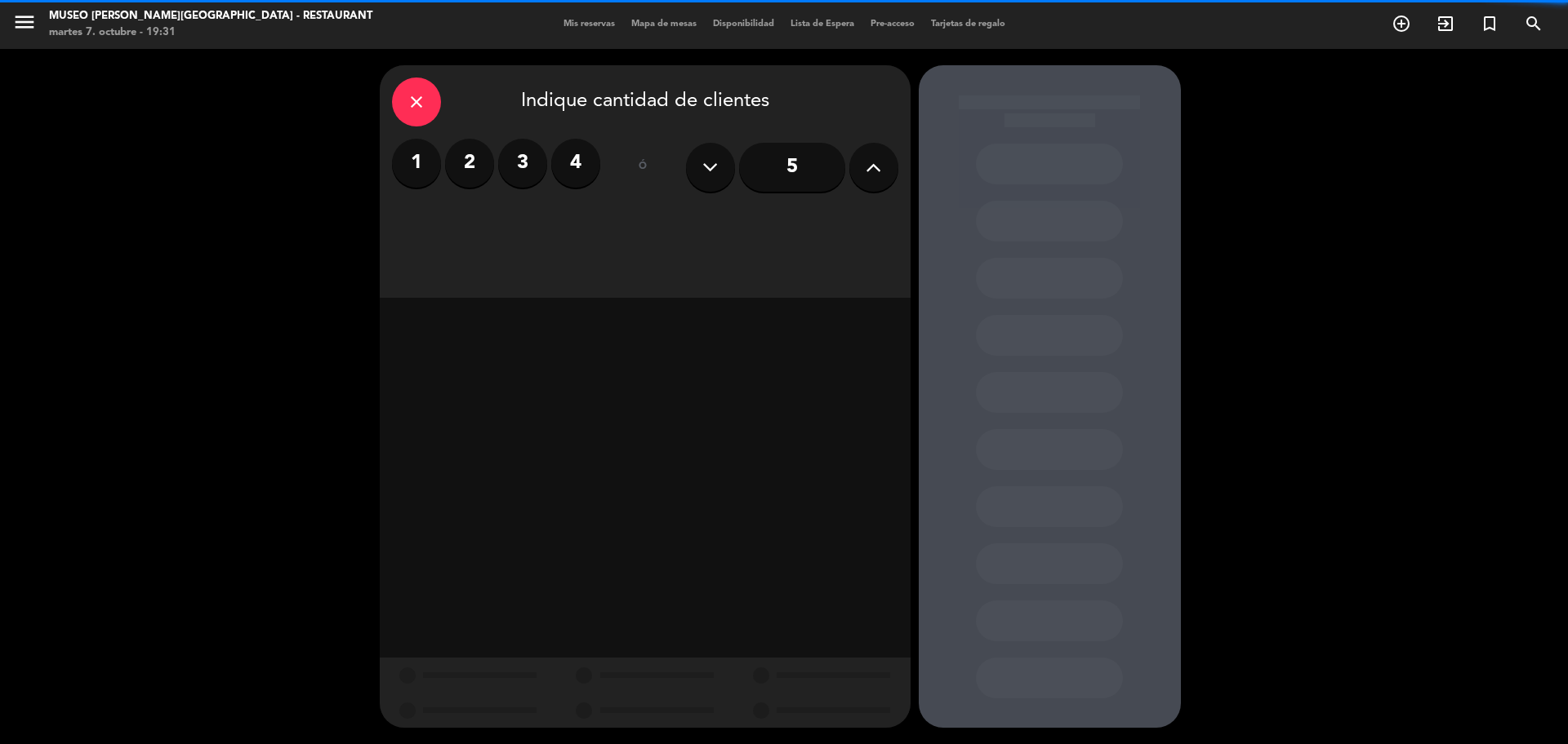
click at [476, 167] on label "2" at bounding box center [469, 163] width 49 height 49
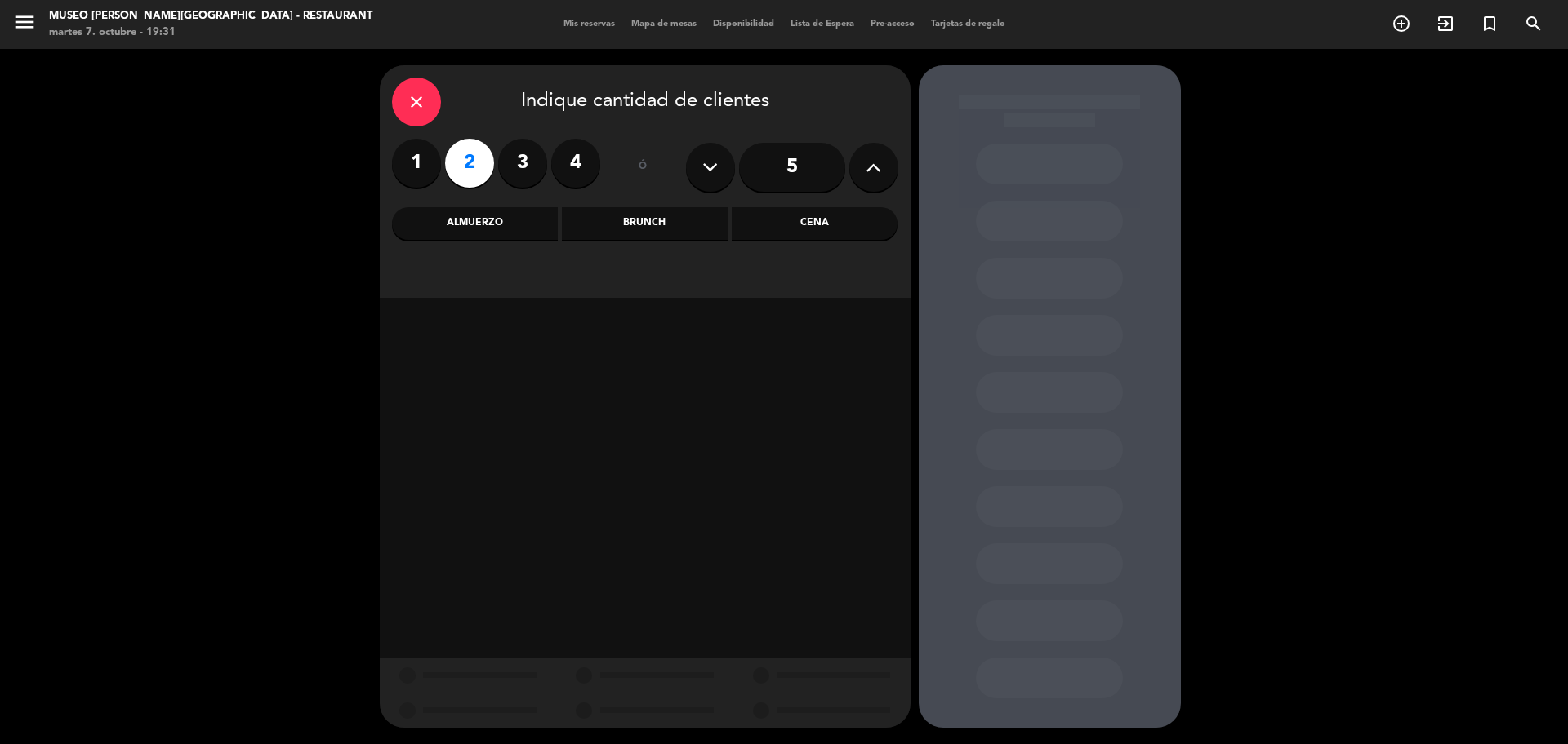
click at [808, 222] on div "Cena" at bounding box center [814, 223] width 165 height 32
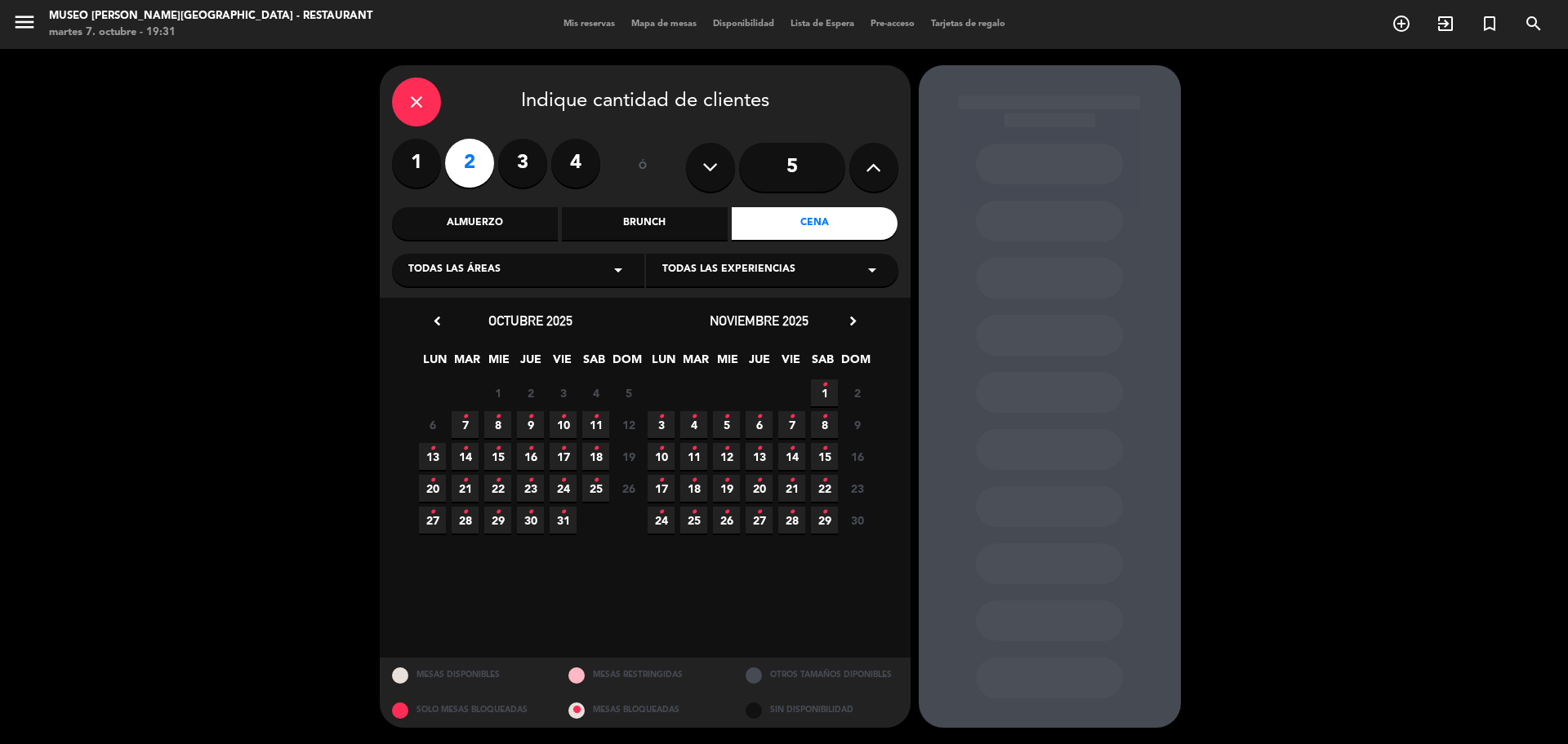
click at [474, 517] on span "28 •" at bounding box center [466, 521] width 27 height 27
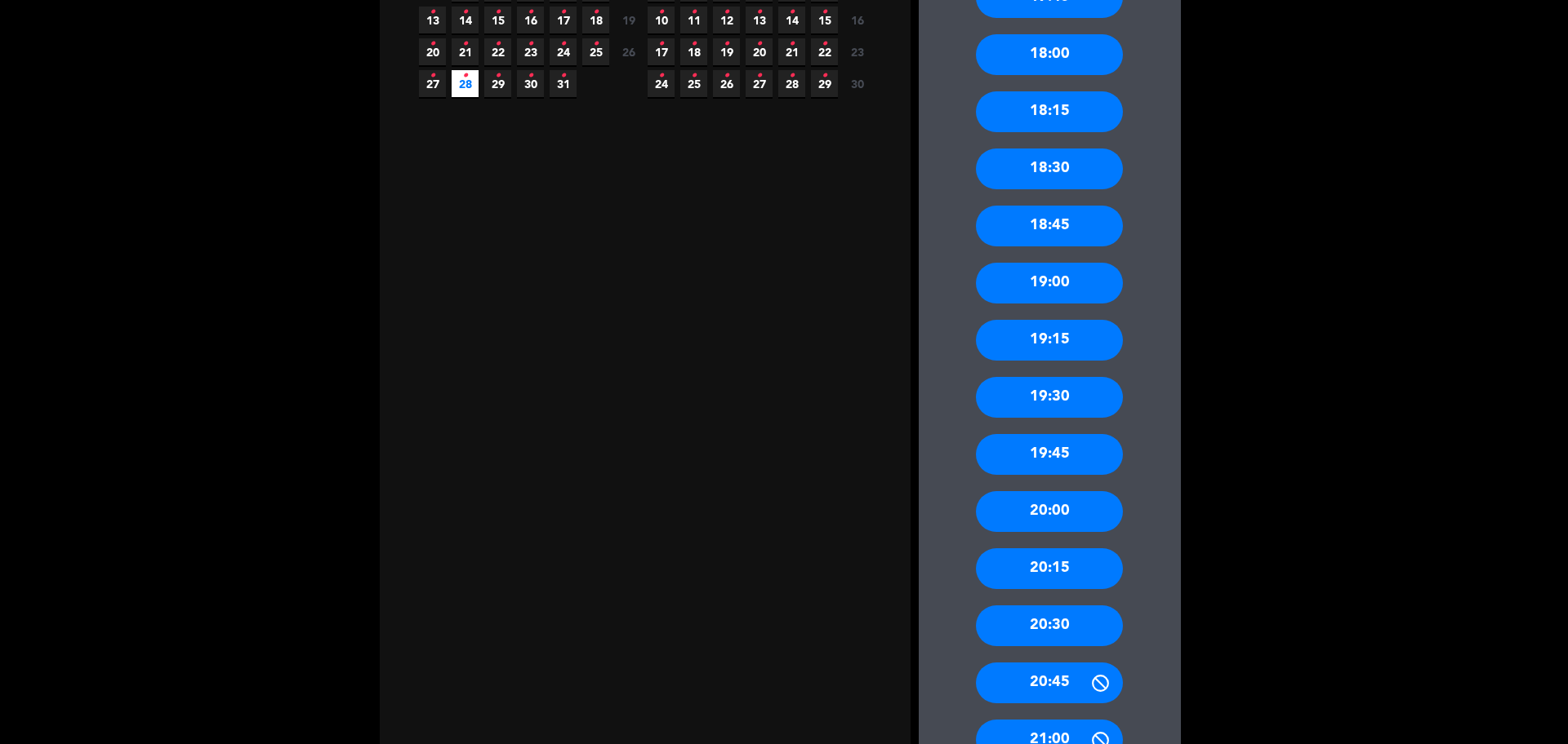
scroll to position [492, 0]
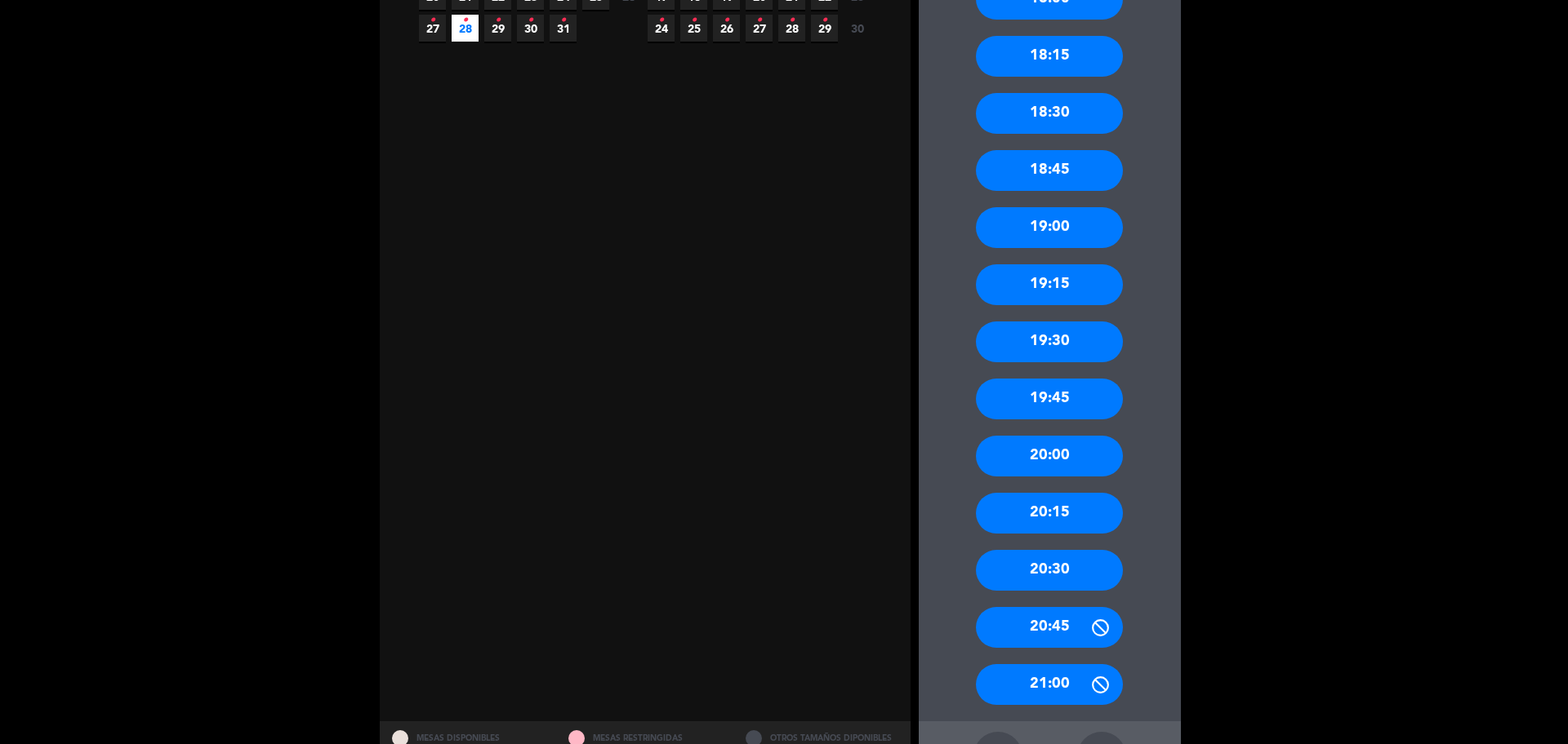
click at [1050, 464] on div "20:00" at bounding box center [1049, 456] width 147 height 41
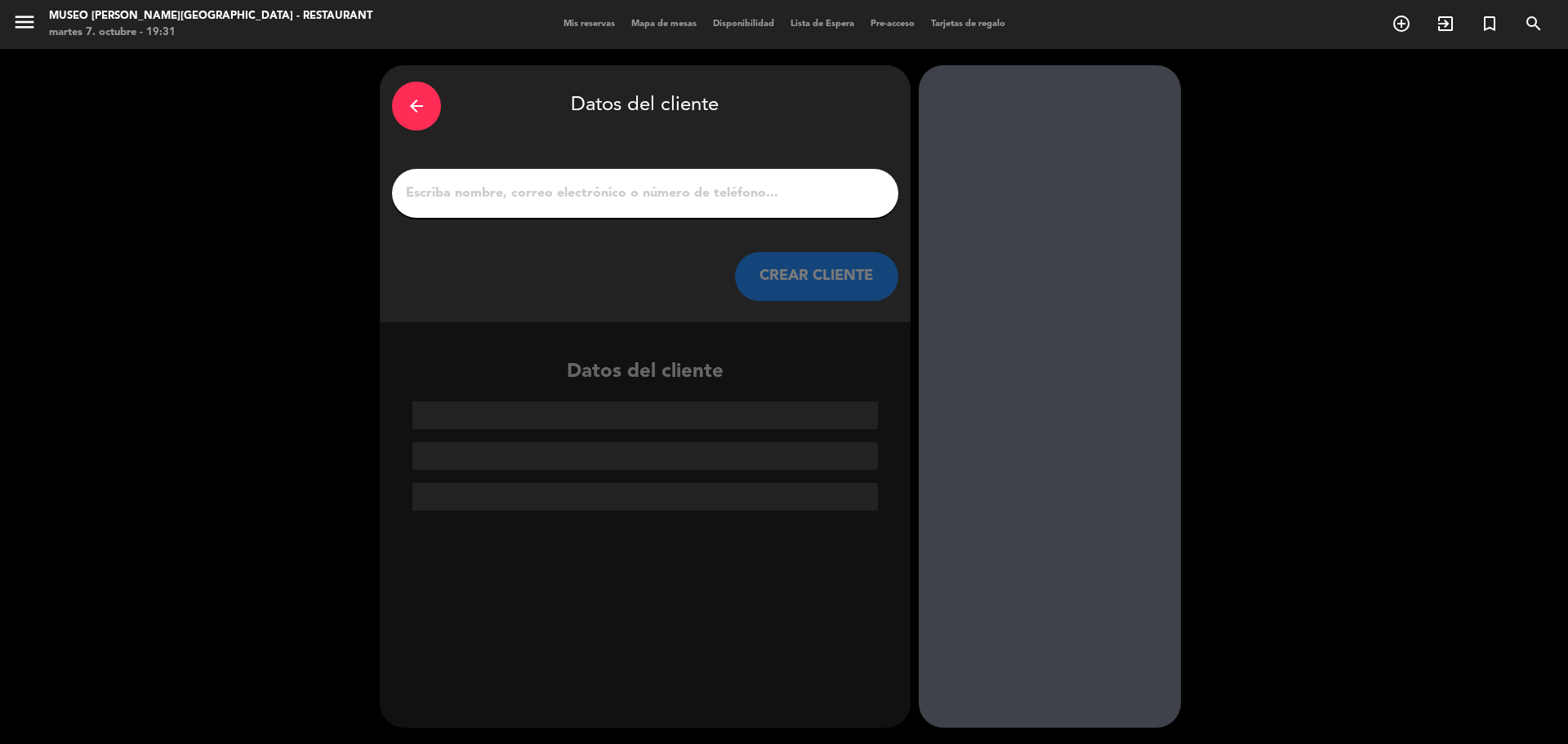
scroll to position [0, 0]
click at [735, 201] on input "1" at bounding box center [645, 193] width 482 height 23
paste input "José Alonso Pariona Gamarra"
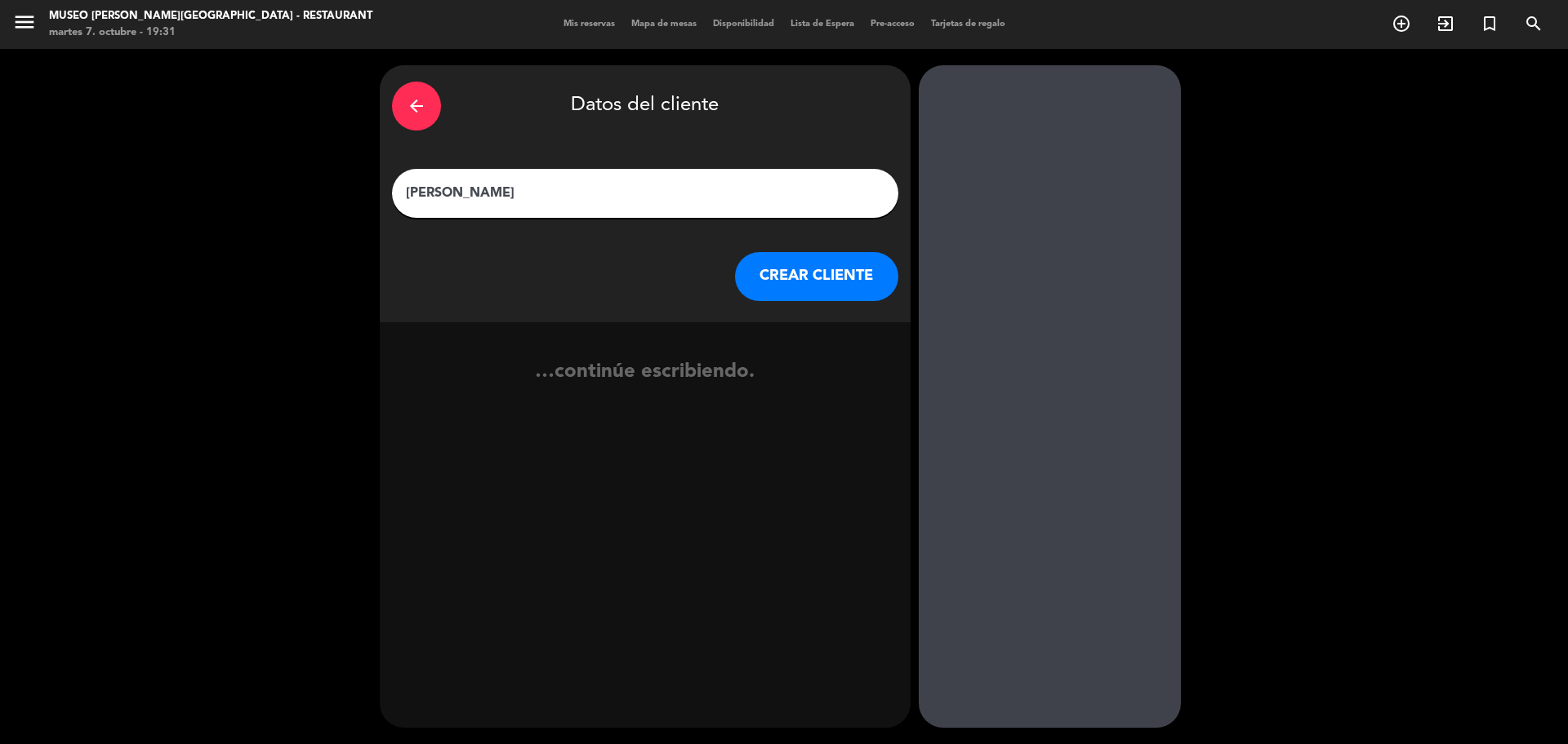
type input "José Alonso Pariona Gamarra"
click at [876, 266] on button "CREAR CLIENTE" at bounding box center [817, 276] width 164 height 49
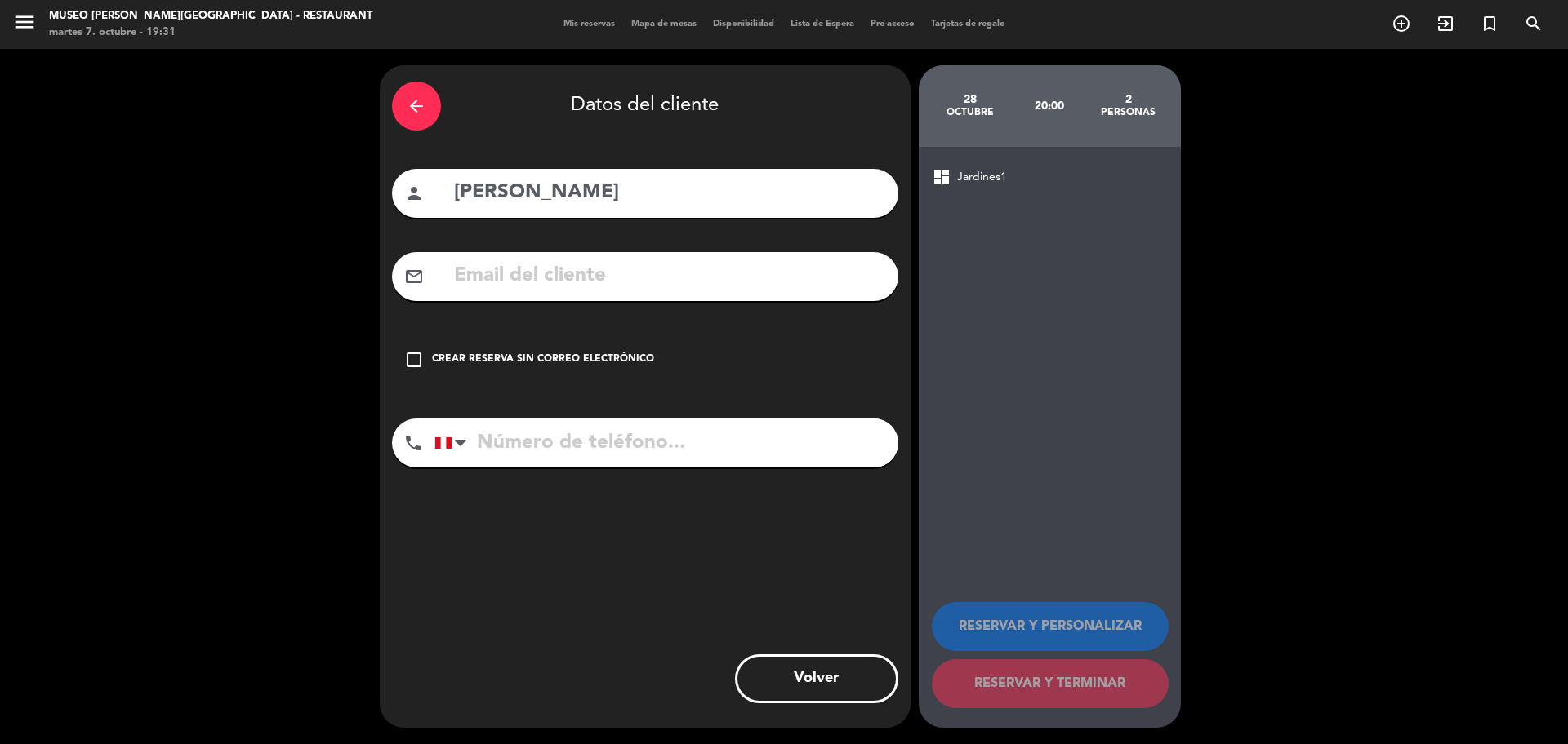
click at [554, 274] on input "text" at bounding box center [669, 276] width 433 height 33
paste input "josealonsopg21@gmail.com"
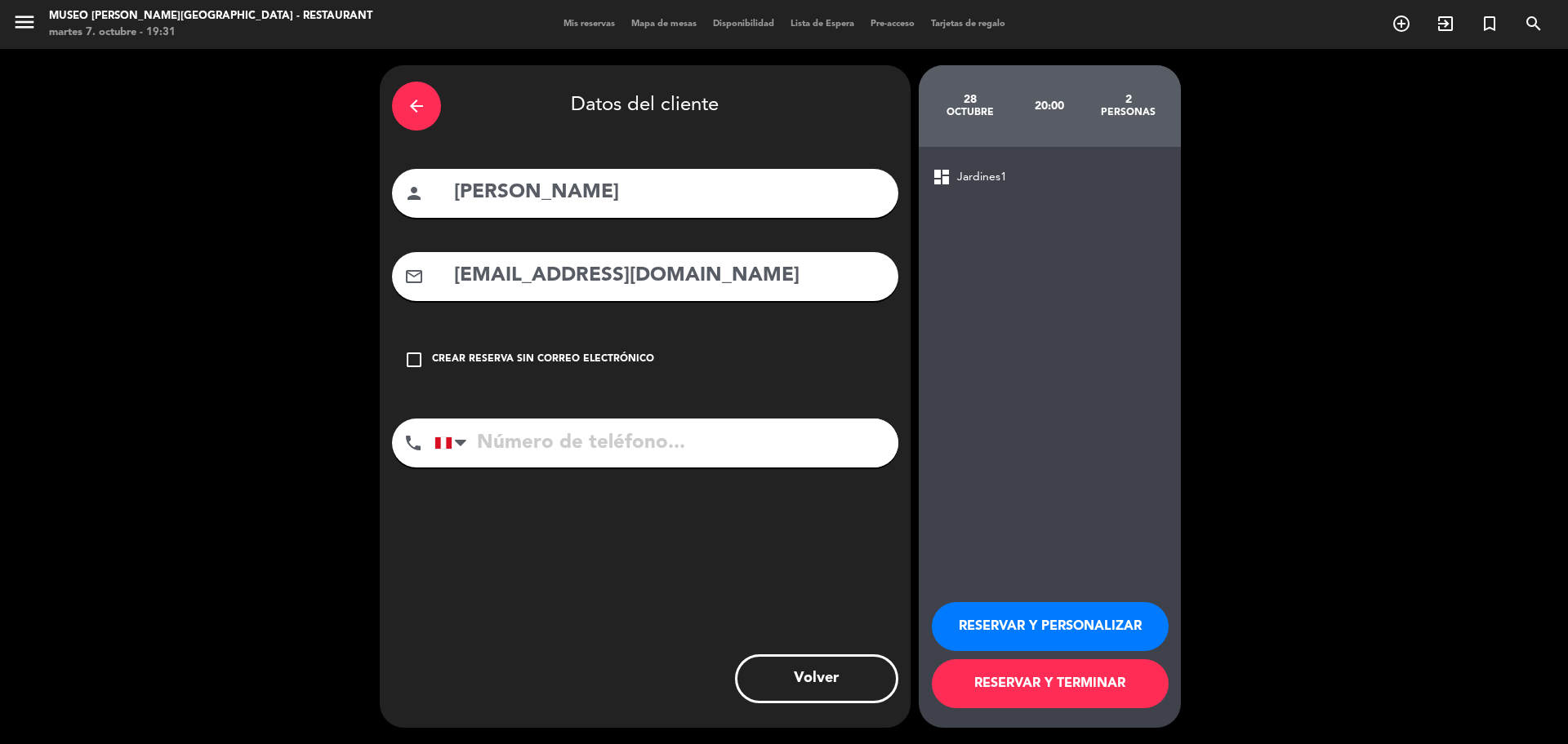
type input "josealonsopg21@gmail.com"
click at [645, 435] on input "tel" at bounding box center [666, 442] width 464 height 49
paste input "980765407"
type input "980765407"
click at [1013, 626] on button "RESERVAR Y PERSONALIZAR" at bounding box center [1050, 626] width 237 height 49
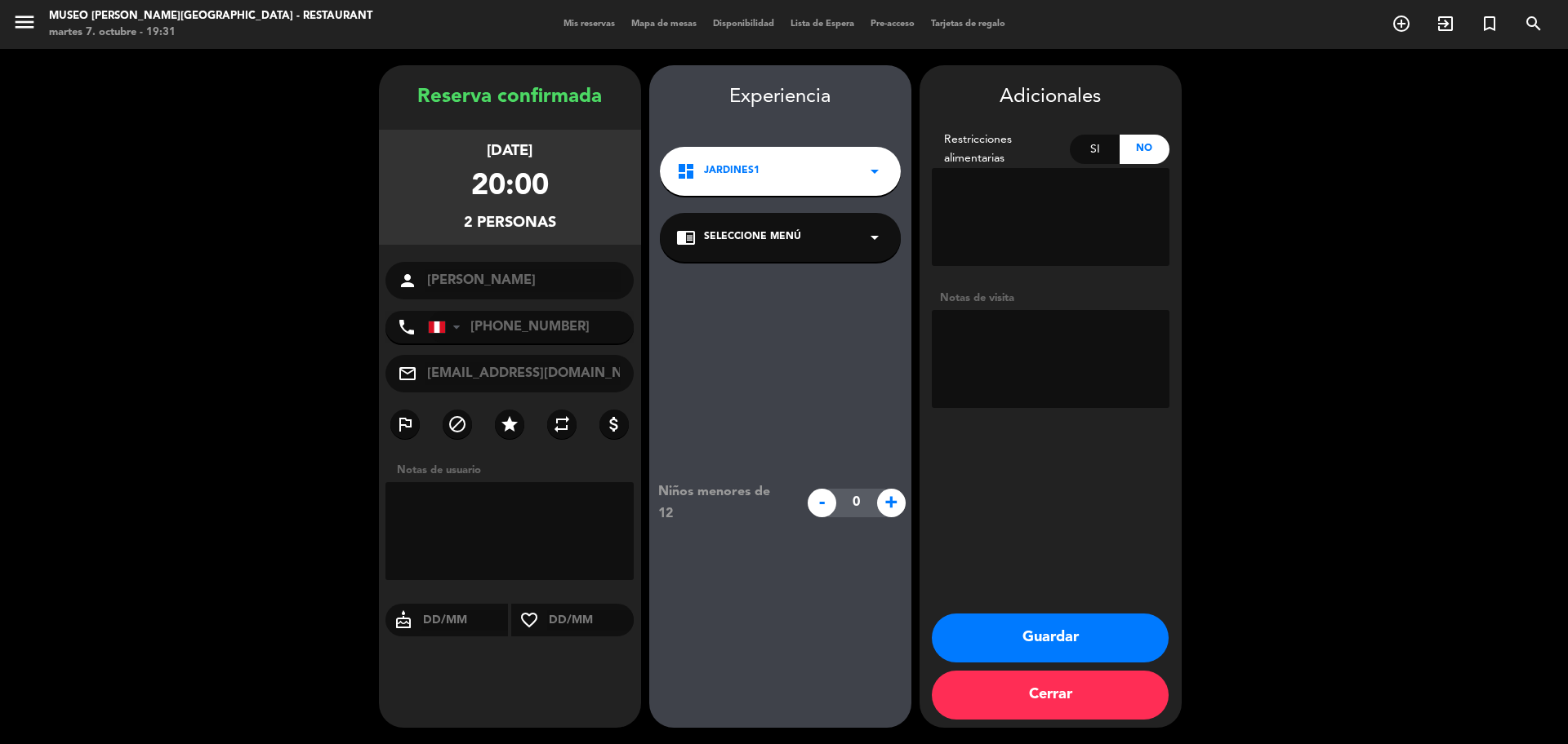
click at [1087, 151] on div "Si" at bounding box center [1094, 149] width 49 height 29
click at [1036, 202] on textarea at bounding box center [1050, 216] width 238 height 98
type textarea "mariscos"
click at [873, 252] on div "chrome_reader_mode Seleccione Menú arrow_drop_down" at bounding box center [780, 237] width 240 height 49
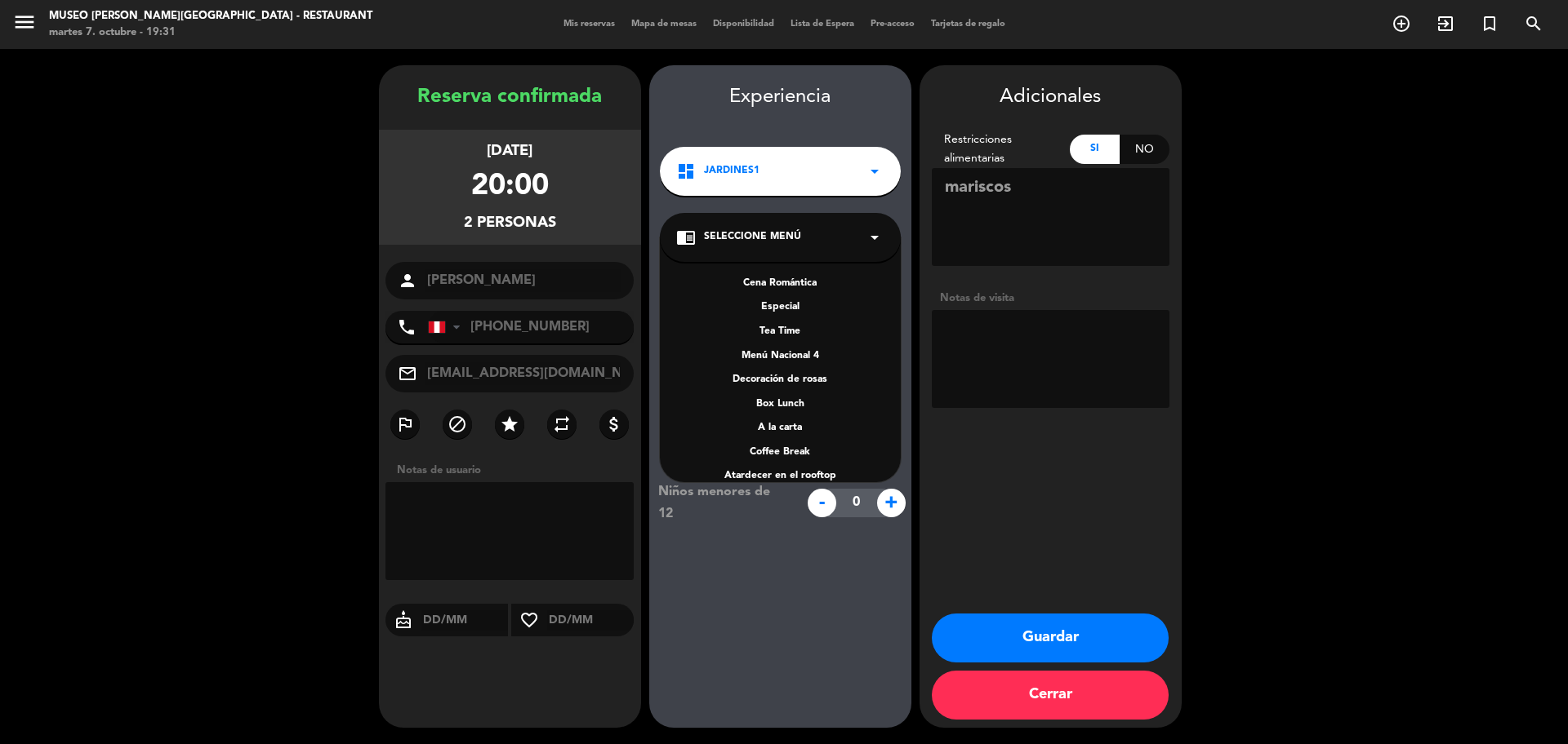
scroll to position [194, 0]
click at [790, 421] on div "A la carta" at bounding box center [780, 425] width 208 height 16
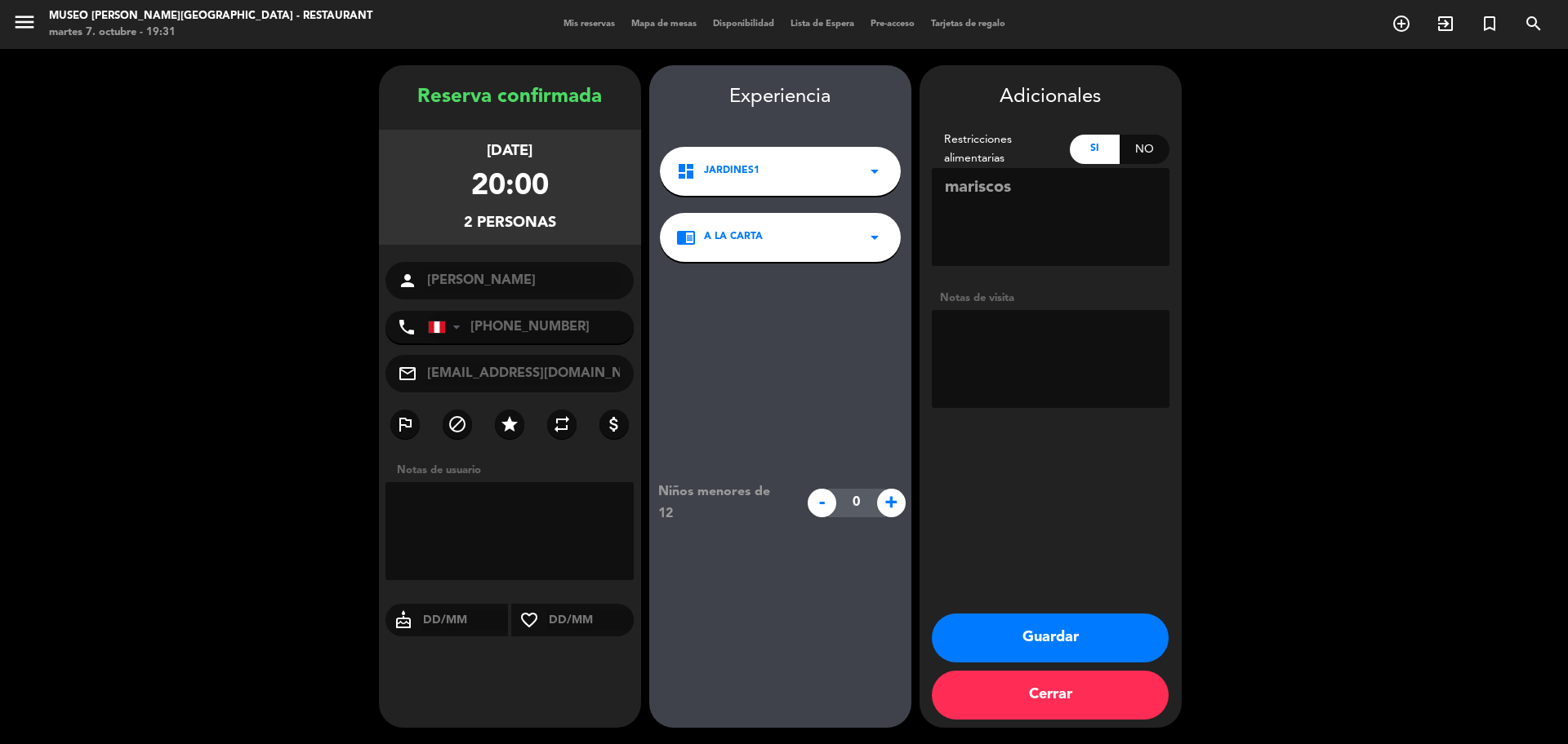
click at [1044, 620] on button "Guardar" at bounding box center [1050, 637] width 237 height 49
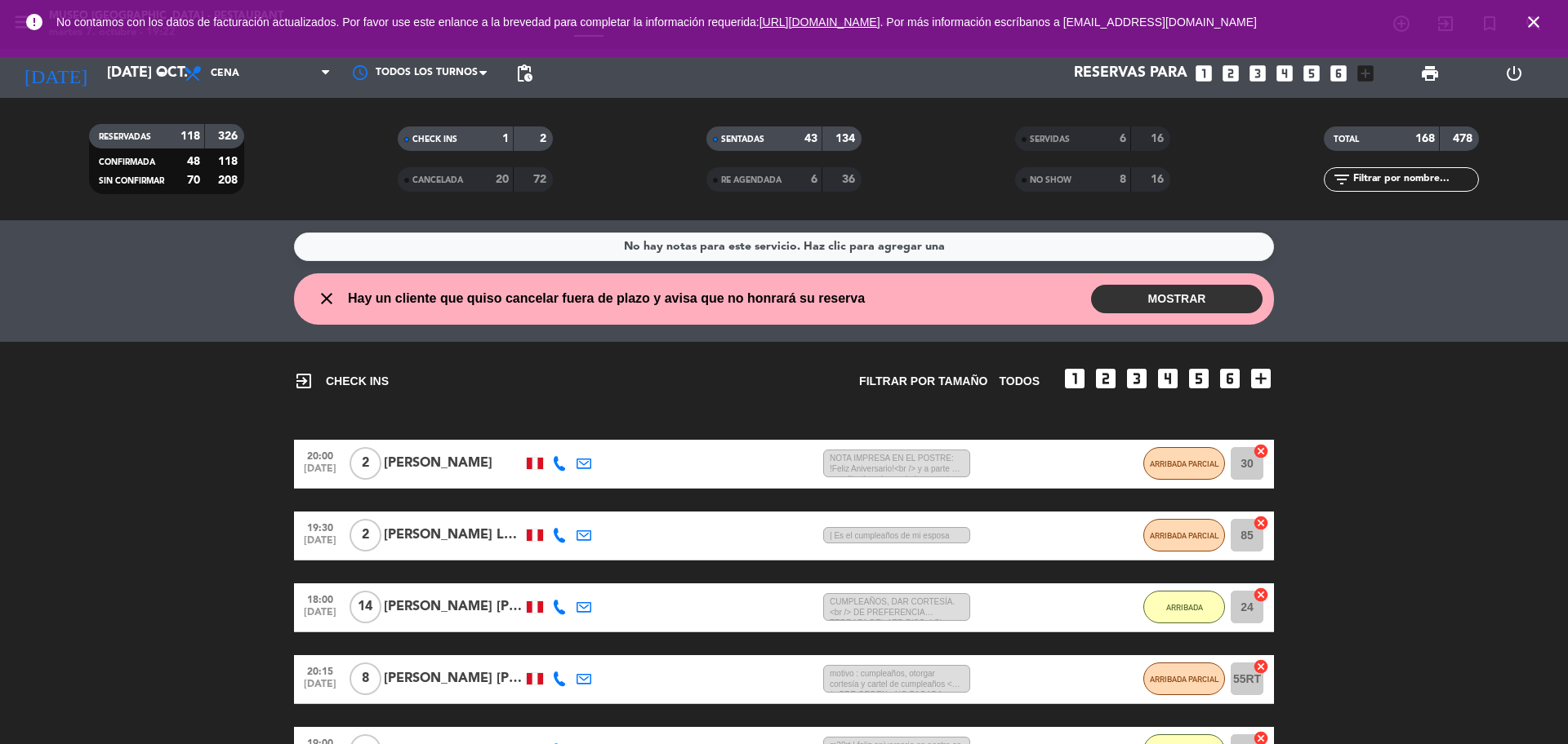
click at [1527, 20] on icon "close" at bounding box center [1533, 21] width 20 height 20
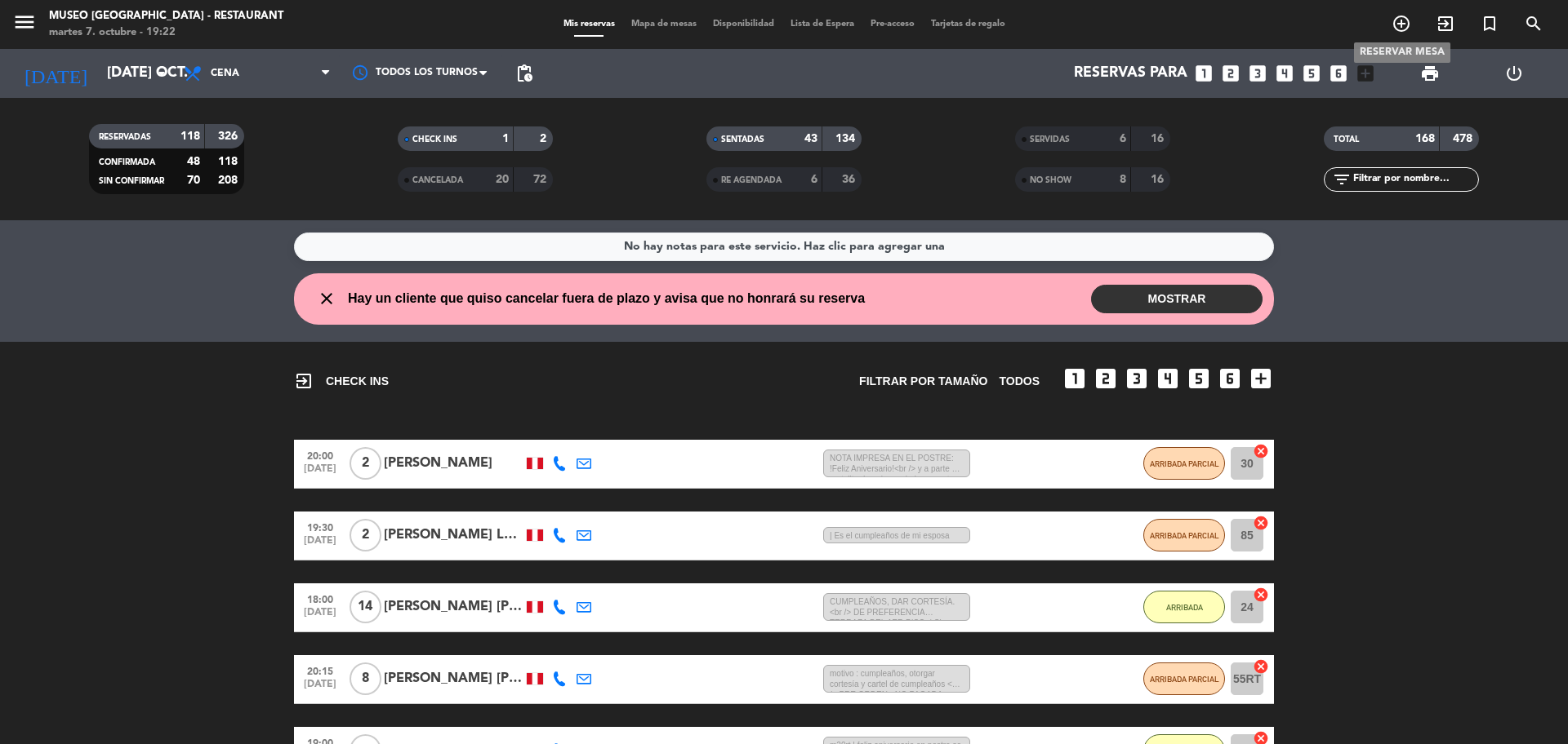
click at [1405, 24] on icon "add_circle_outline" at bounding box center [1401, 23] width 20 height 20
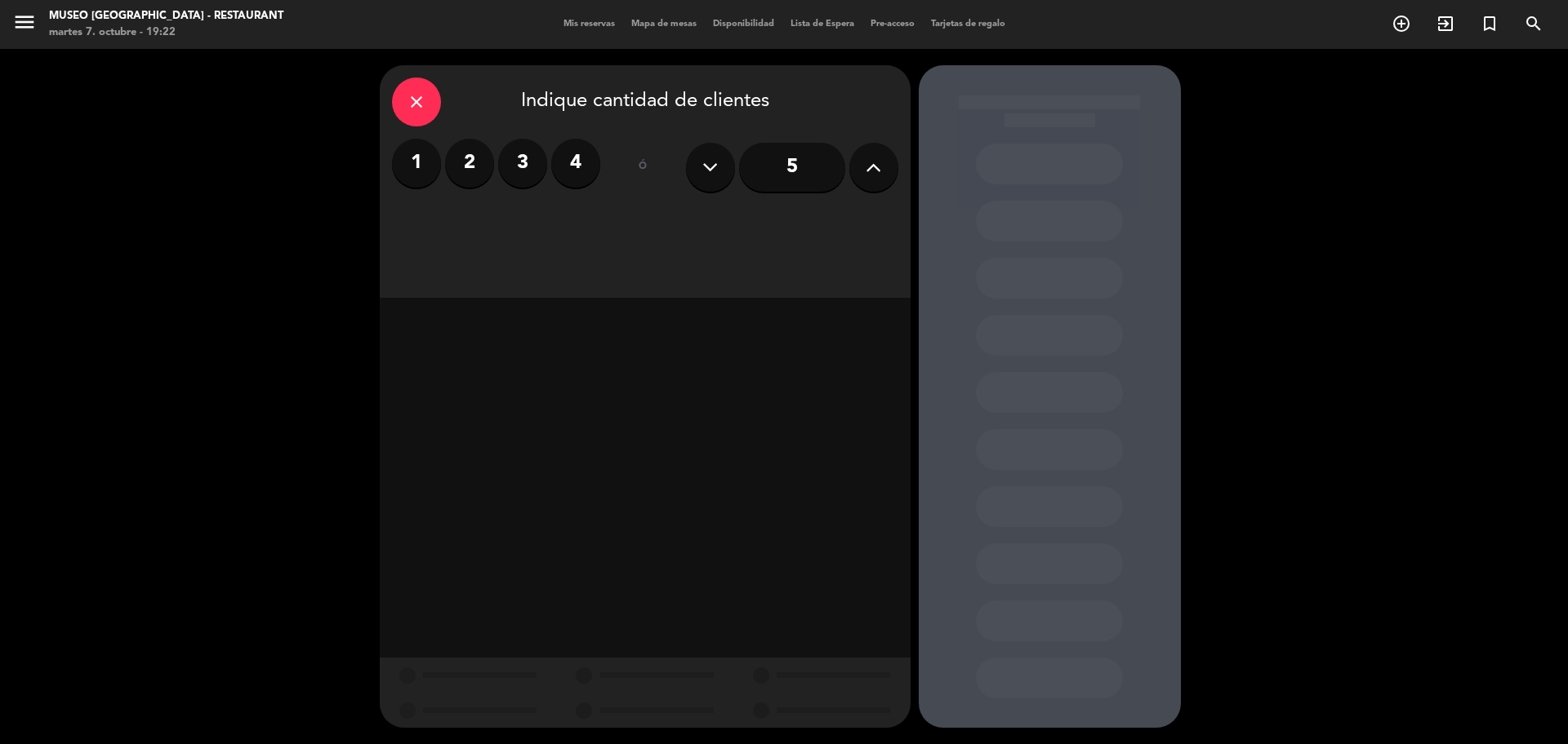
click at [476, 166] on label "2" at bounding box center [469, 163] width 49 height 49
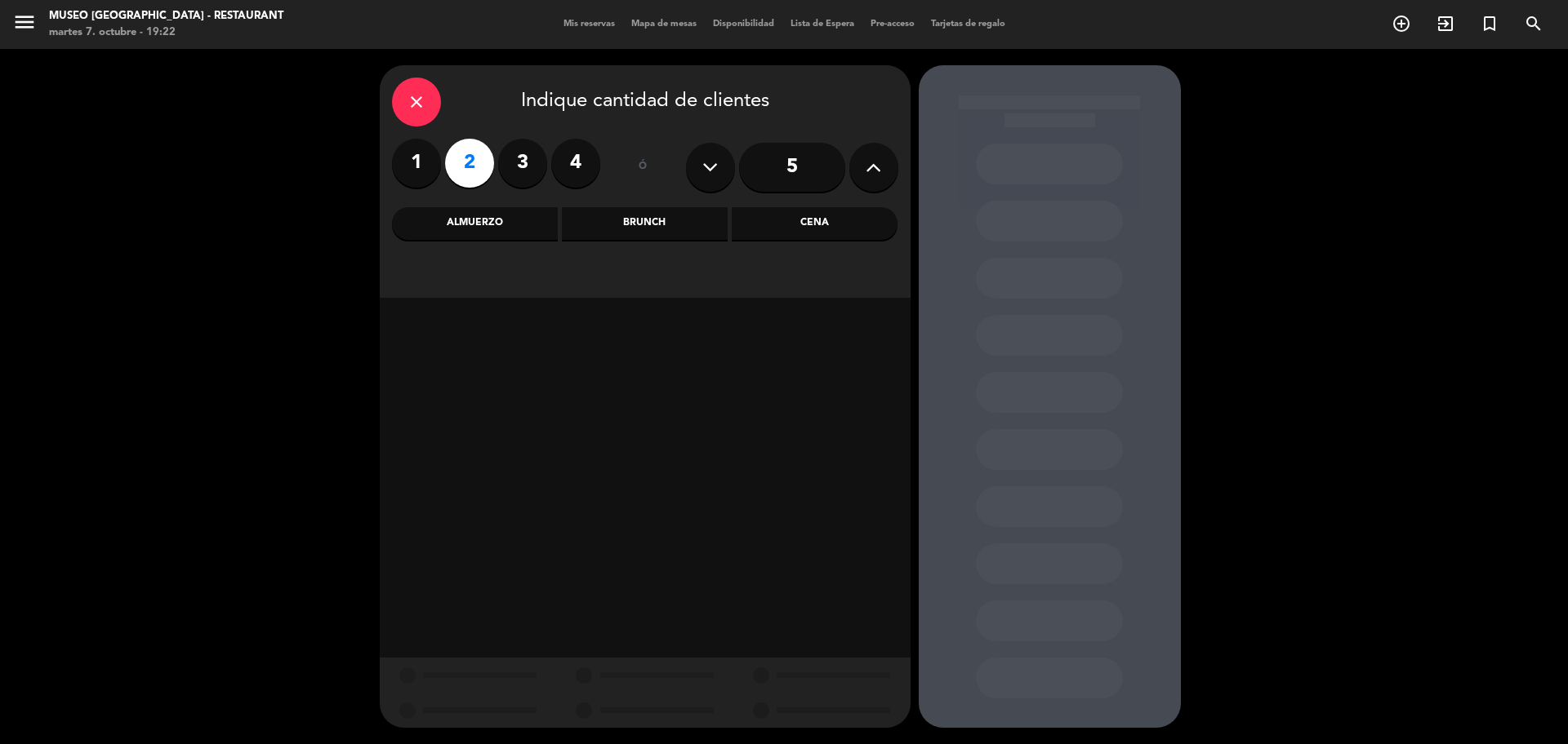
click at [500, 221] on div "Almuerzo" at bounding box center [475, 223] width 165 height 32
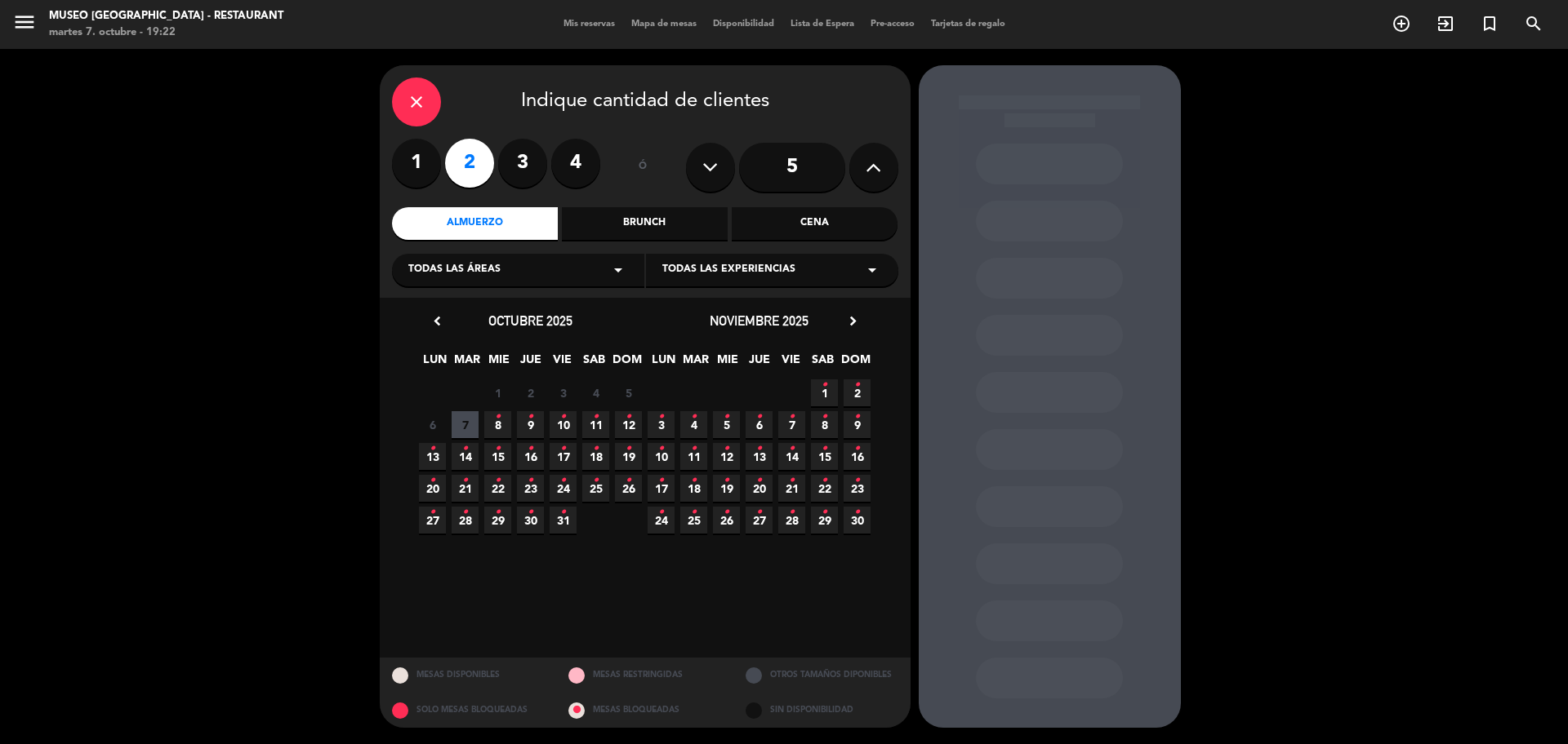
click at [627, 499] on span "26 •" at bounding box center [628, 488] width 27 height 27
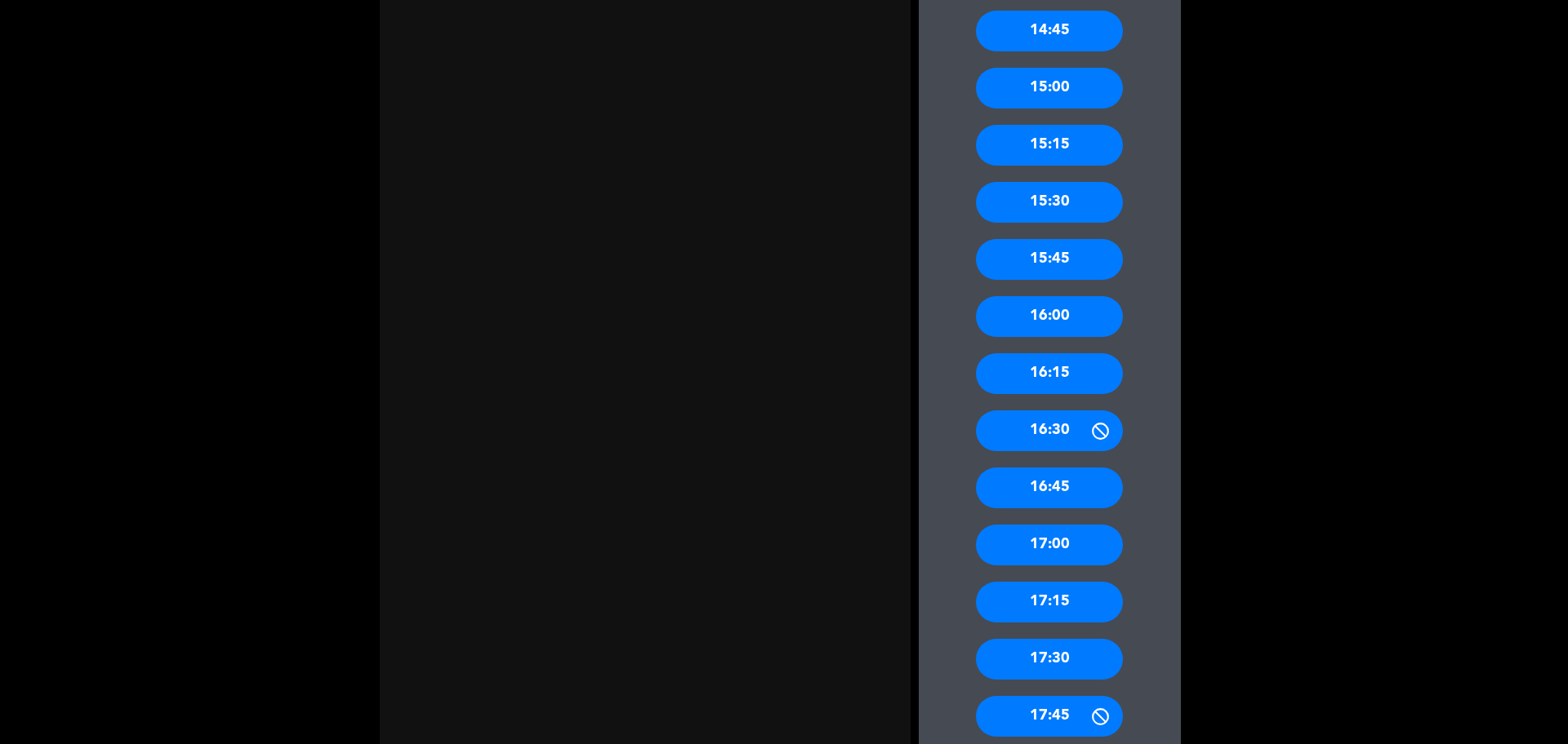
scroll to position [1127, 0]
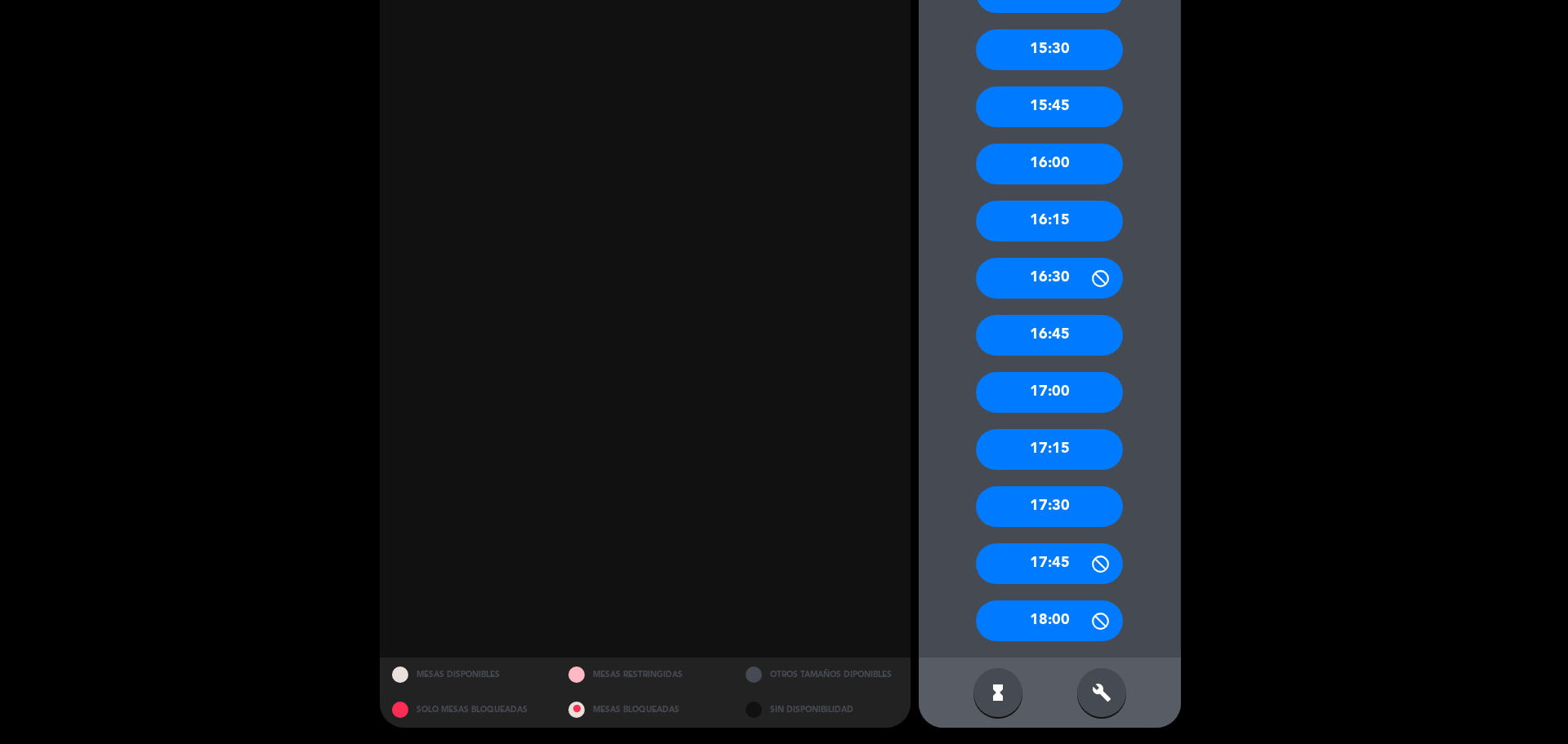
click at [1066, 291] on div "16:30" at bounding box center [1049, 279] width 147 height 41
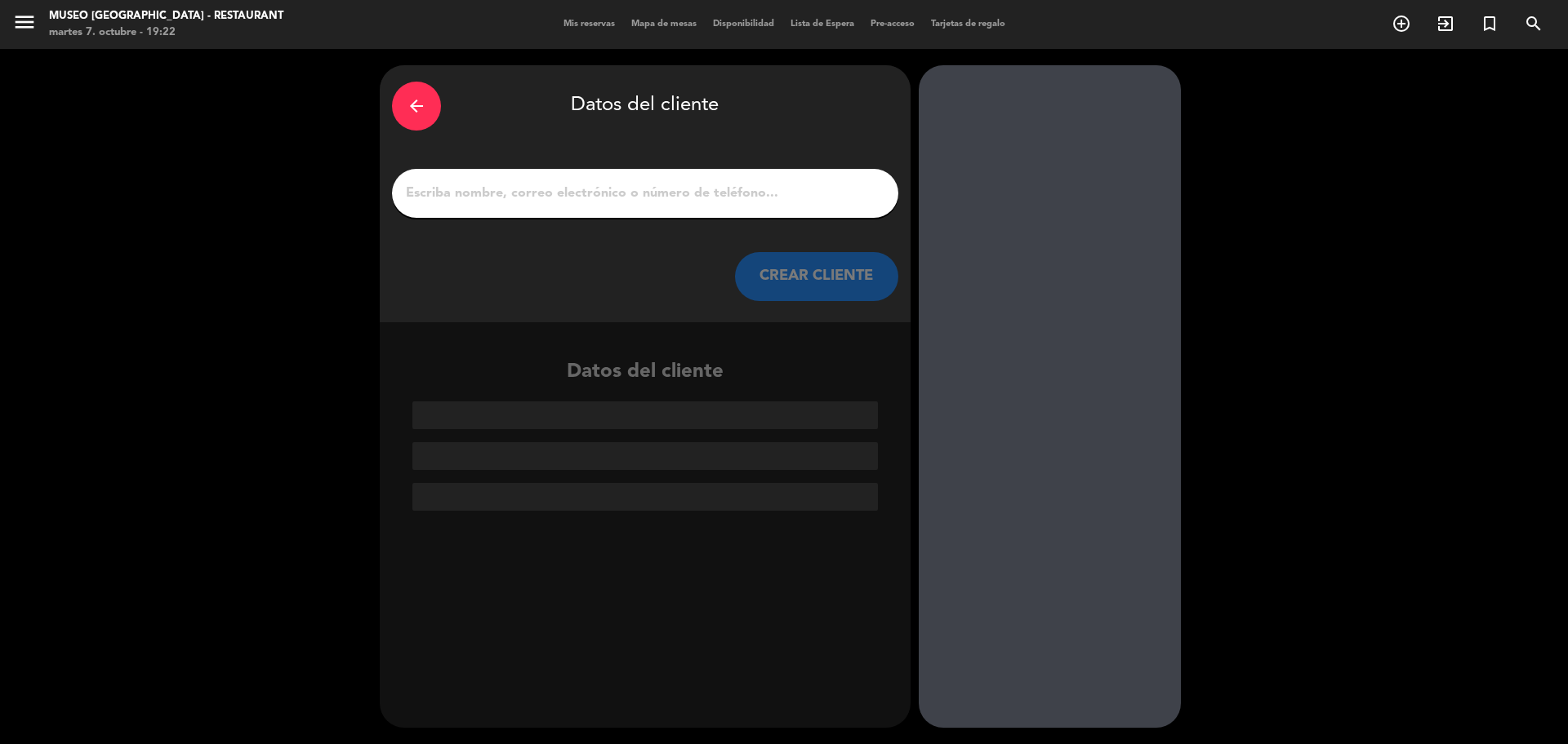
scroll to position [0, 0]
click at [587, 198] on input "1" at bounding box center [645, 193] width 482 height 23
paste input "Azhler Guerrero Elías"
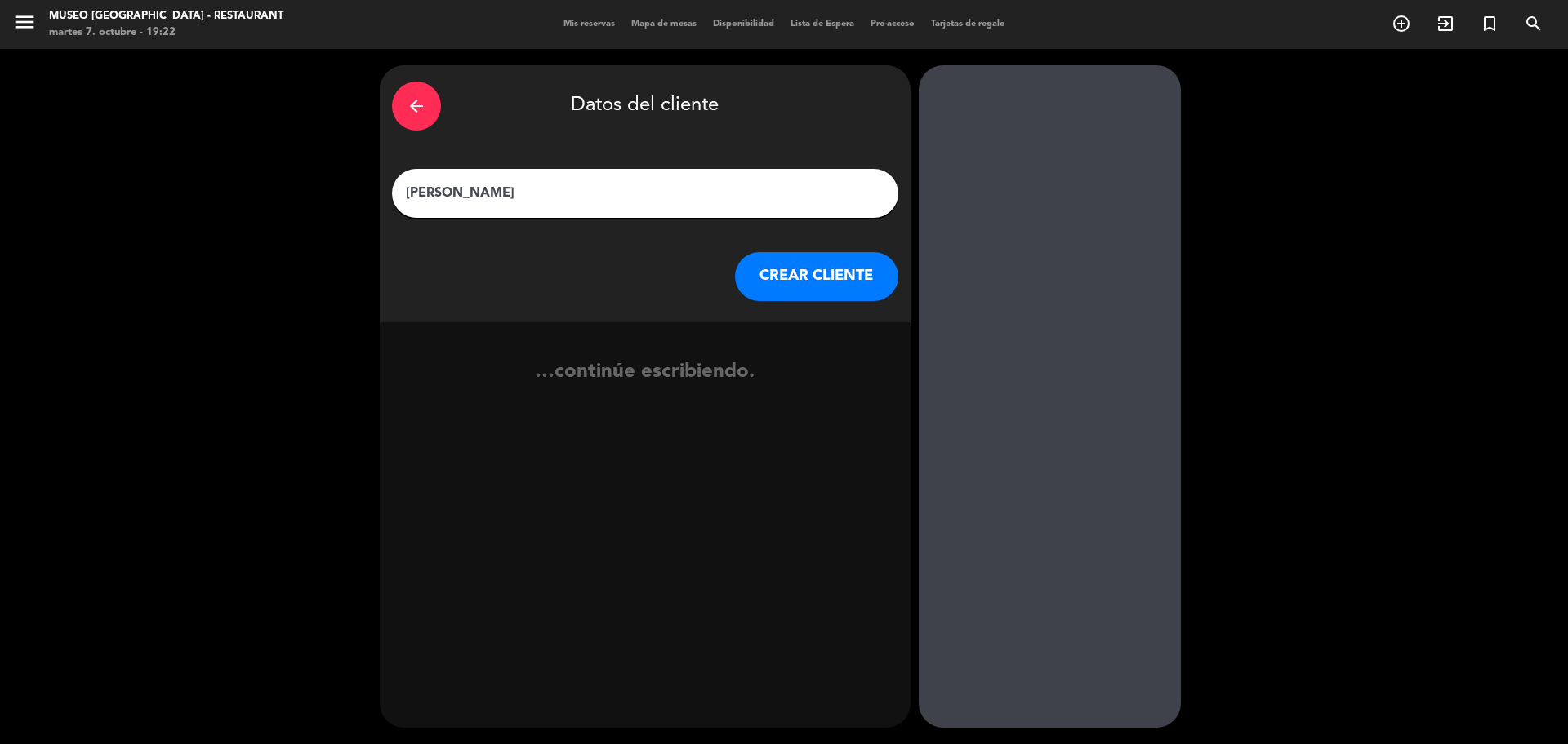
type input "Azhler Guerrero Elías"
click at [811, 278] on button "CREAR CLIENTE" at bounding box center [817, 276] width 164 height 49
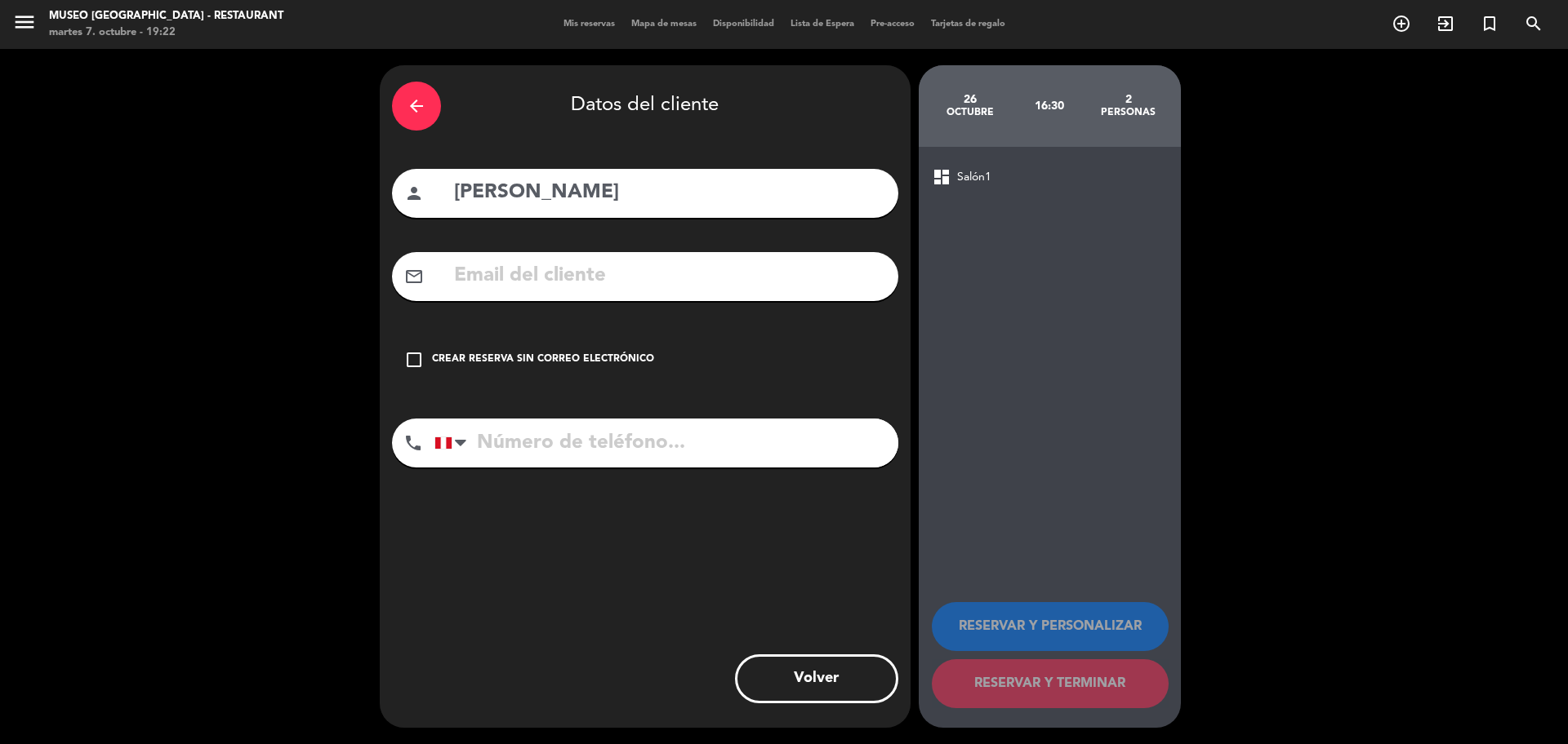
click at [616, 265] on input "text" at bounding box center [669, 276] width 433 height 33
paste input "adicopolidis@gmail.com"
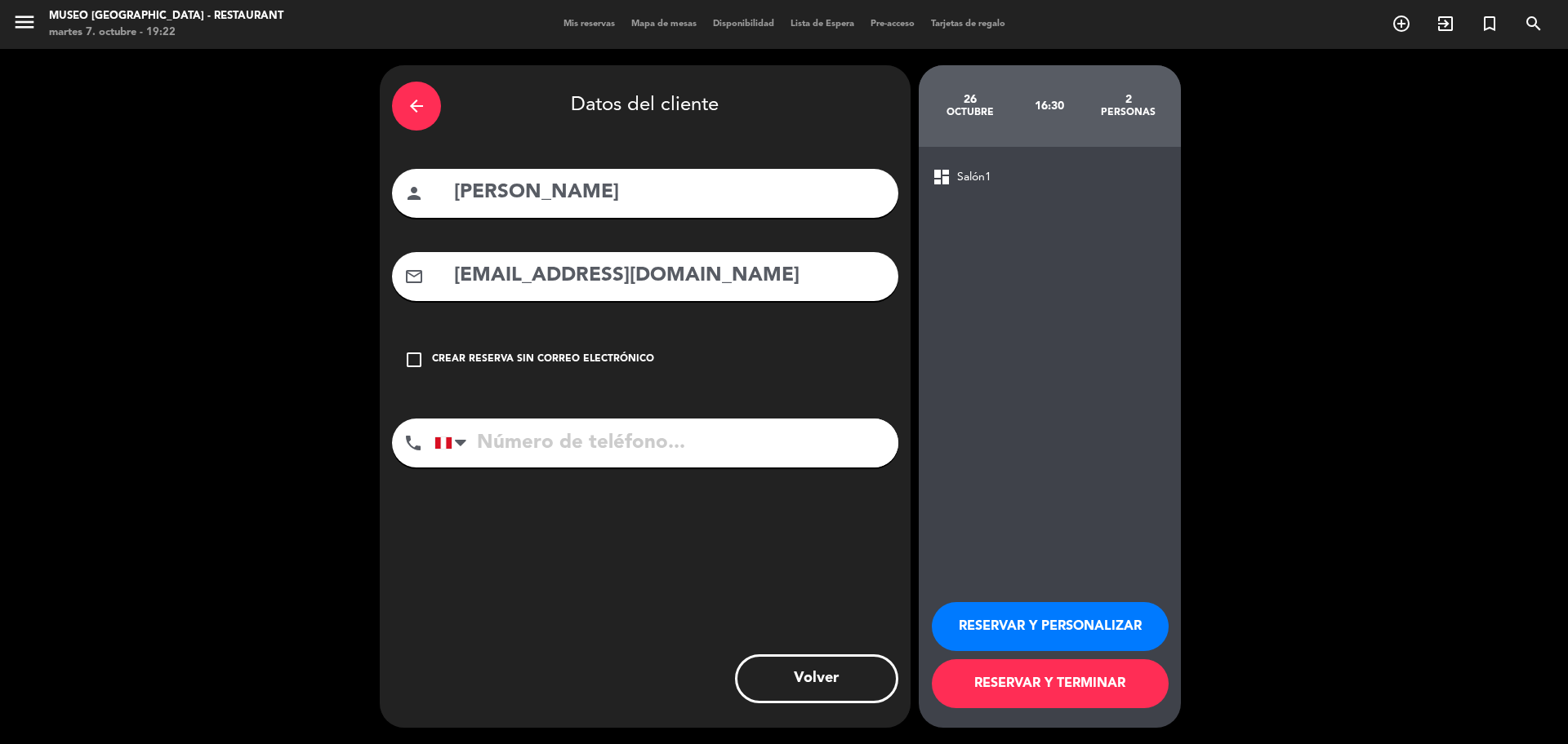
type input "adicopolidis@gmail.com"
click at [595, 442] on input "tel" at bounding box center [666, 442] width 464 height 49
paste input "992383357"
type input "992383357"
click at [1054, 623] on button "RESERVAR Y PERSONALIZAR" at bounding box center [1050, 626] width 237 height 49
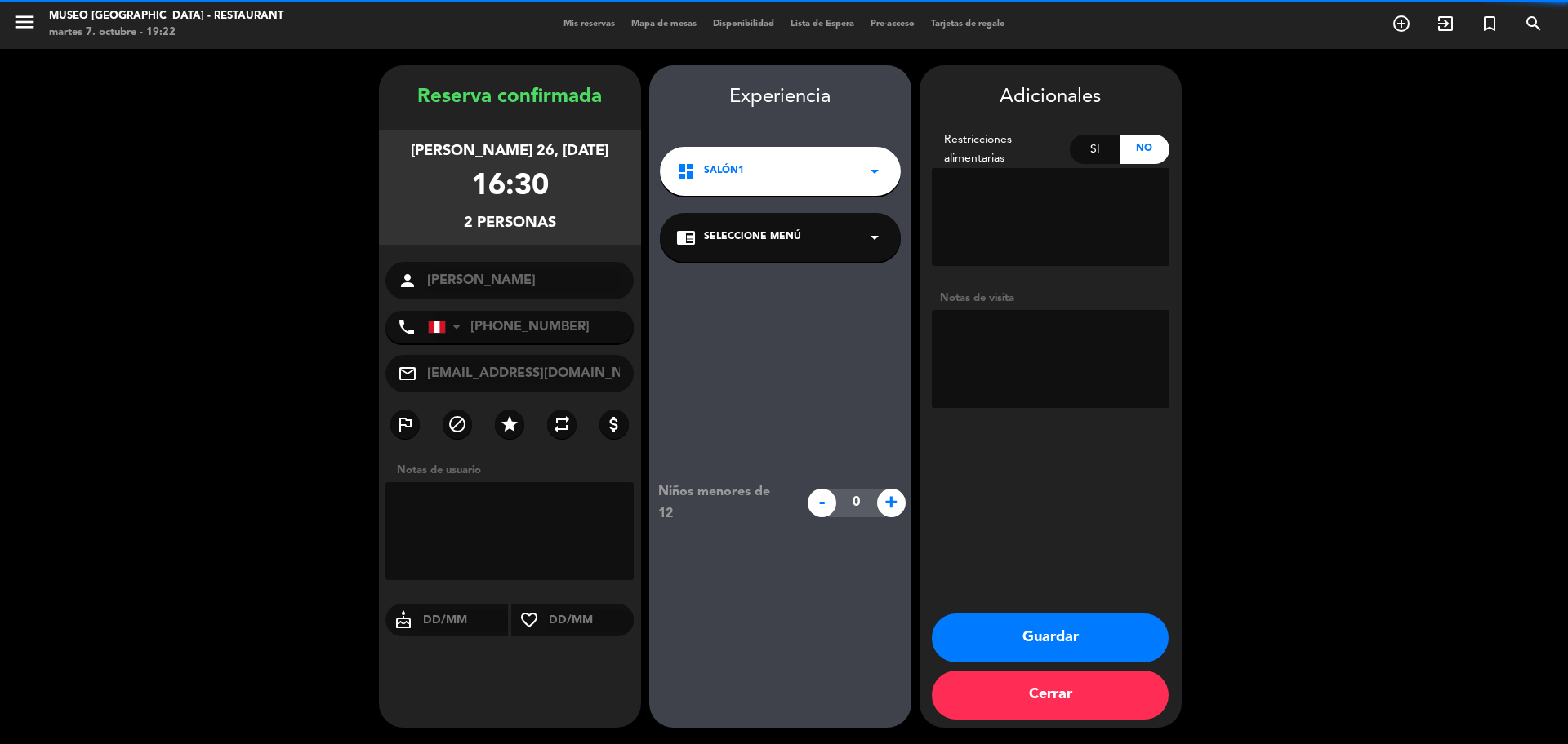
click at [833, 238] on div "chrome_reader_mode Seleccione Menú arrow_drop_down" at bounding box center [780, 237] width 240 height 49
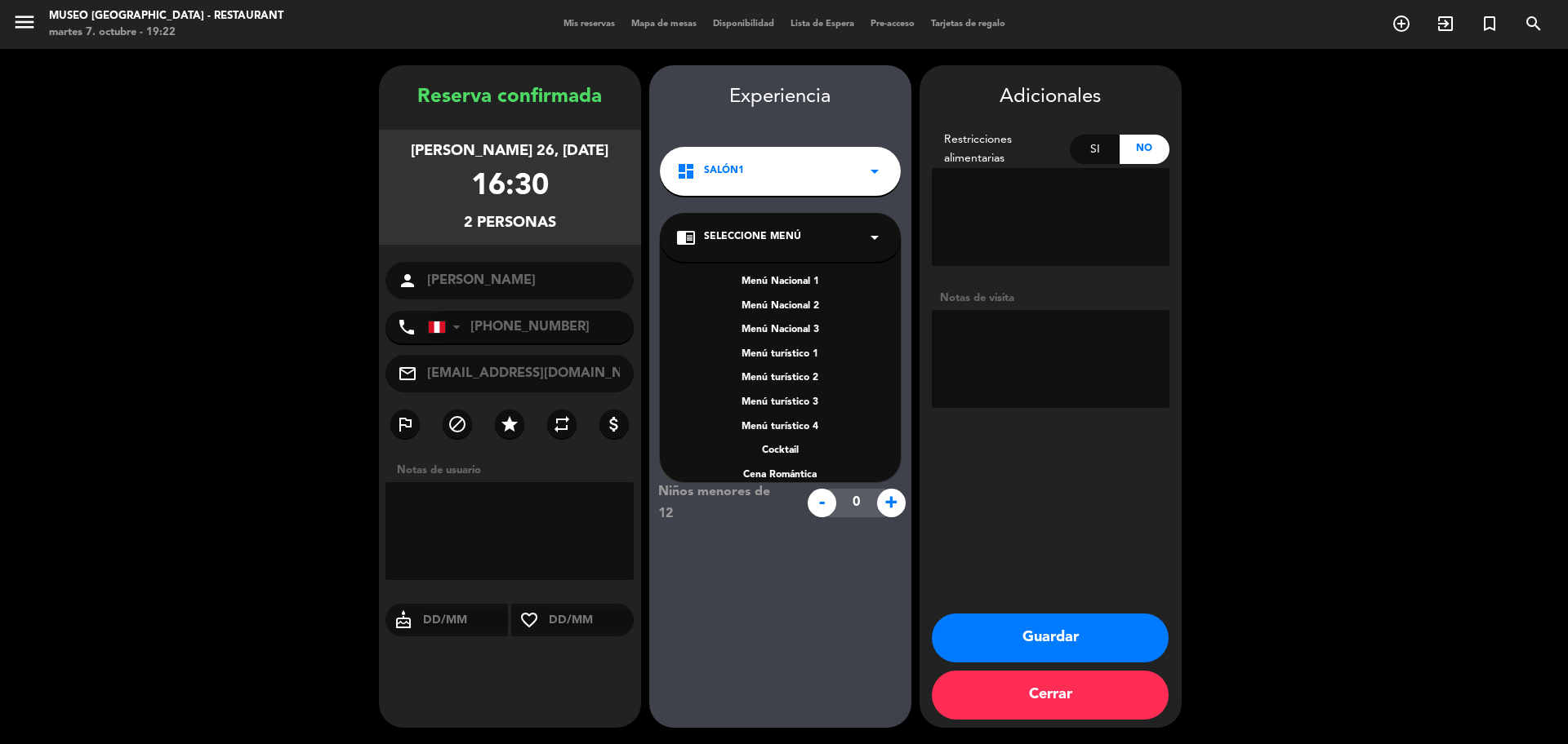
scroll to position [211, 0]
click at [788, 389] on div "A la carta" at bounding box center [780, 385] width 208 height 16
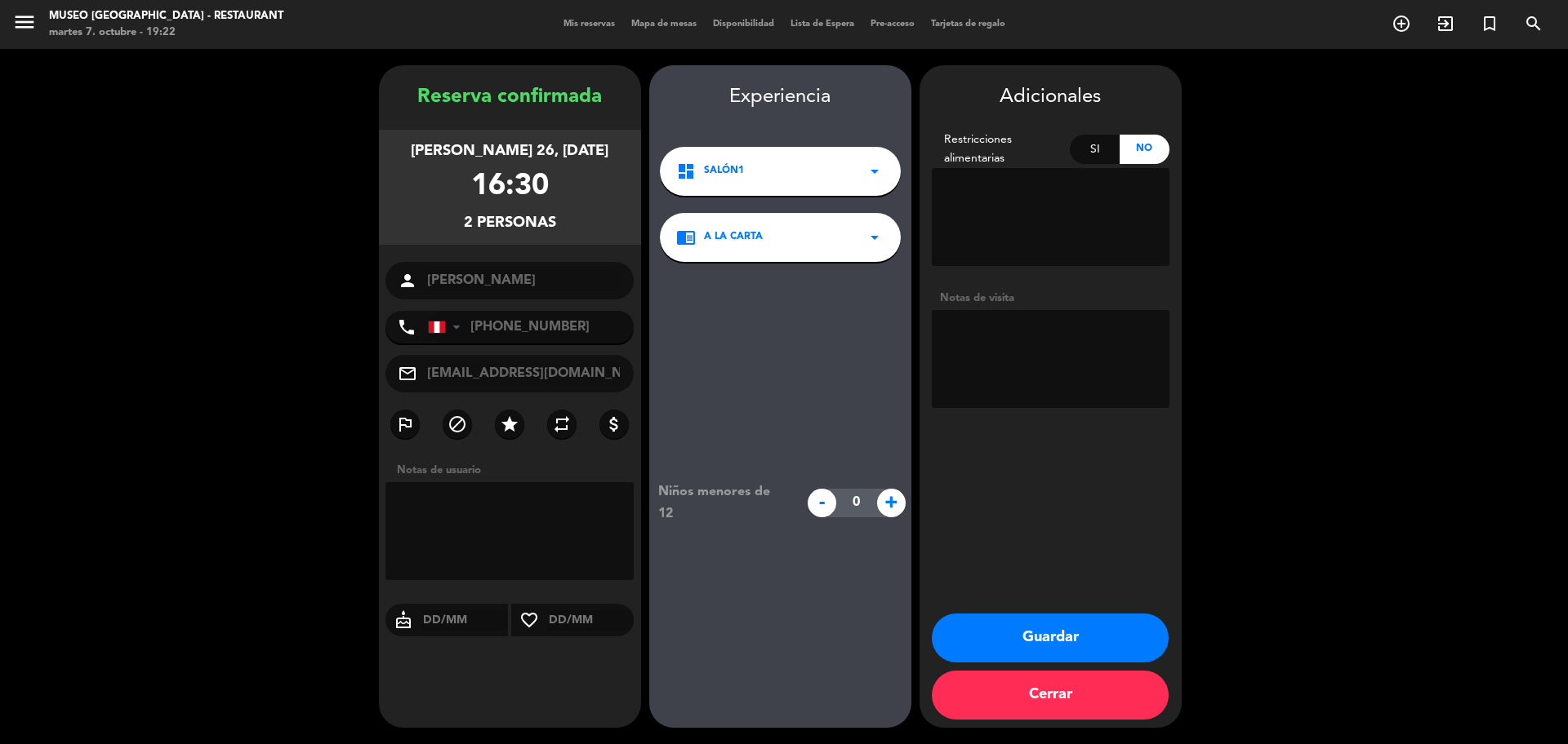
click at [1056, 326] on textarea at bounding box center [1050, 359] width 238 height 98
type textarea "se ofreció CR"
click at [1068, 626] on button "Guardar" at bounding box center [1050, 637] width 237 height 49
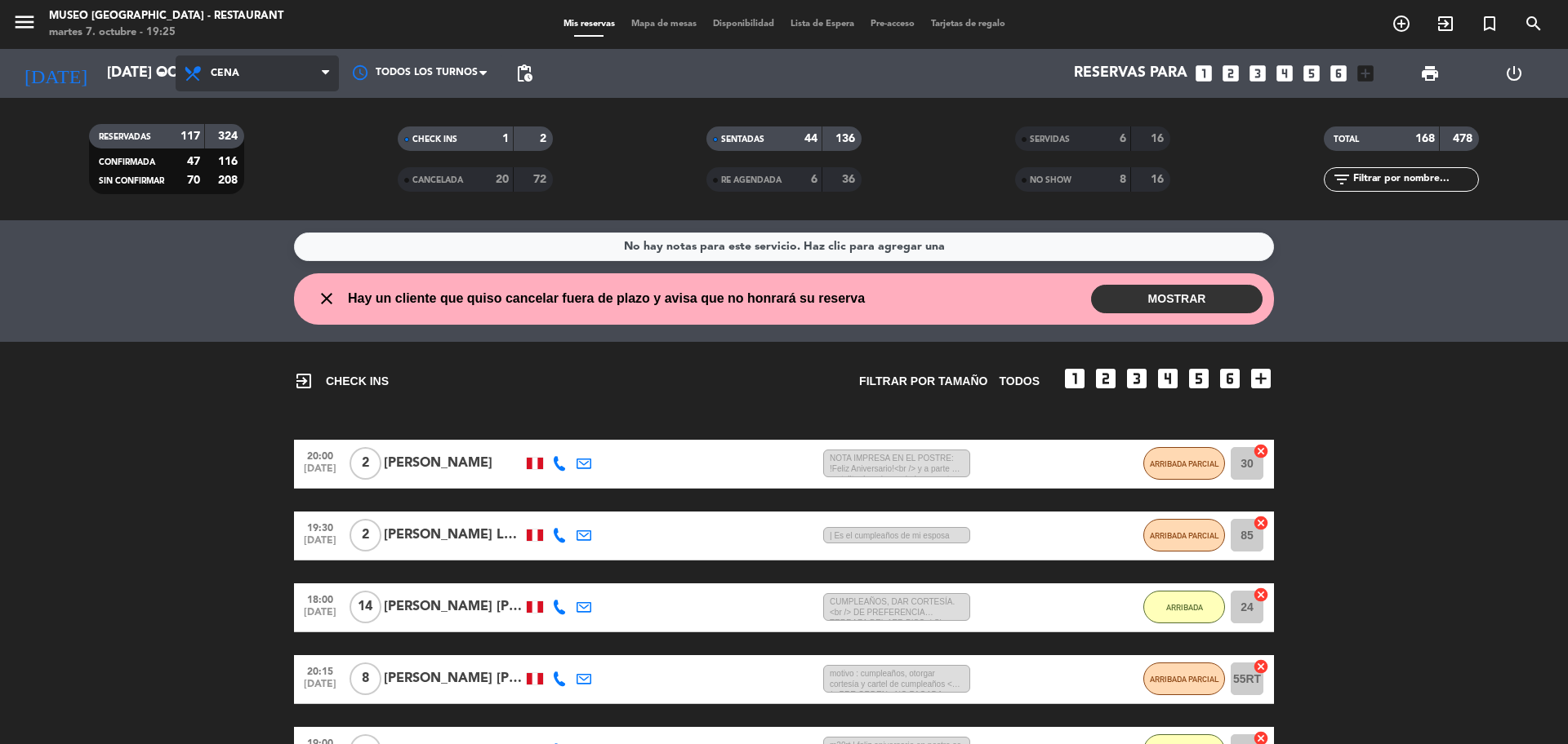
click at [211, 78] on span "Cena" at bounding box center [225, 72] width 29 height 11
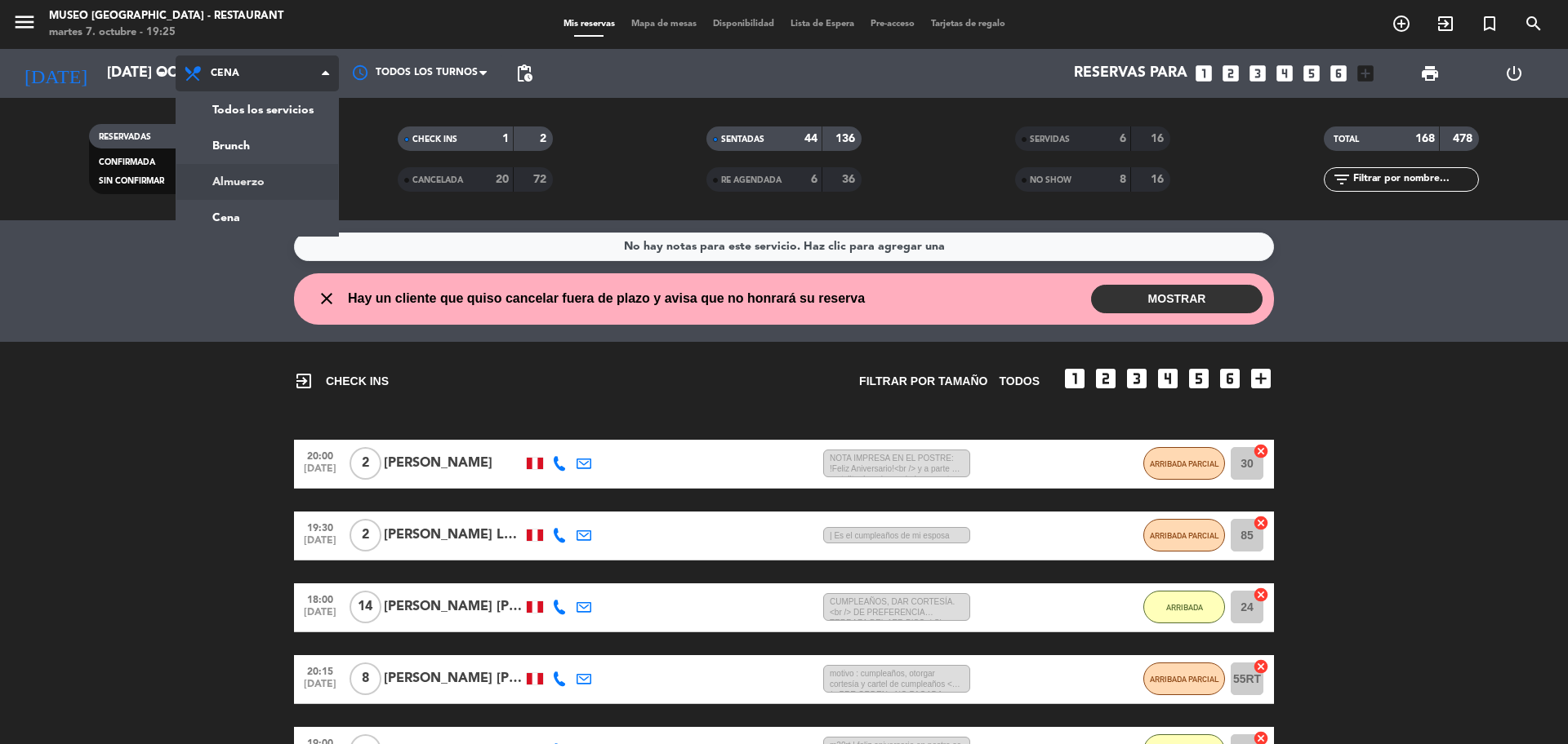
click at [296, 190] on div "menu Museo Larco Café - Restaurant martes 7. octubre - 19:25 Mis reservas Mapa …" at bounding box center [784, 110] width 1568 height 221
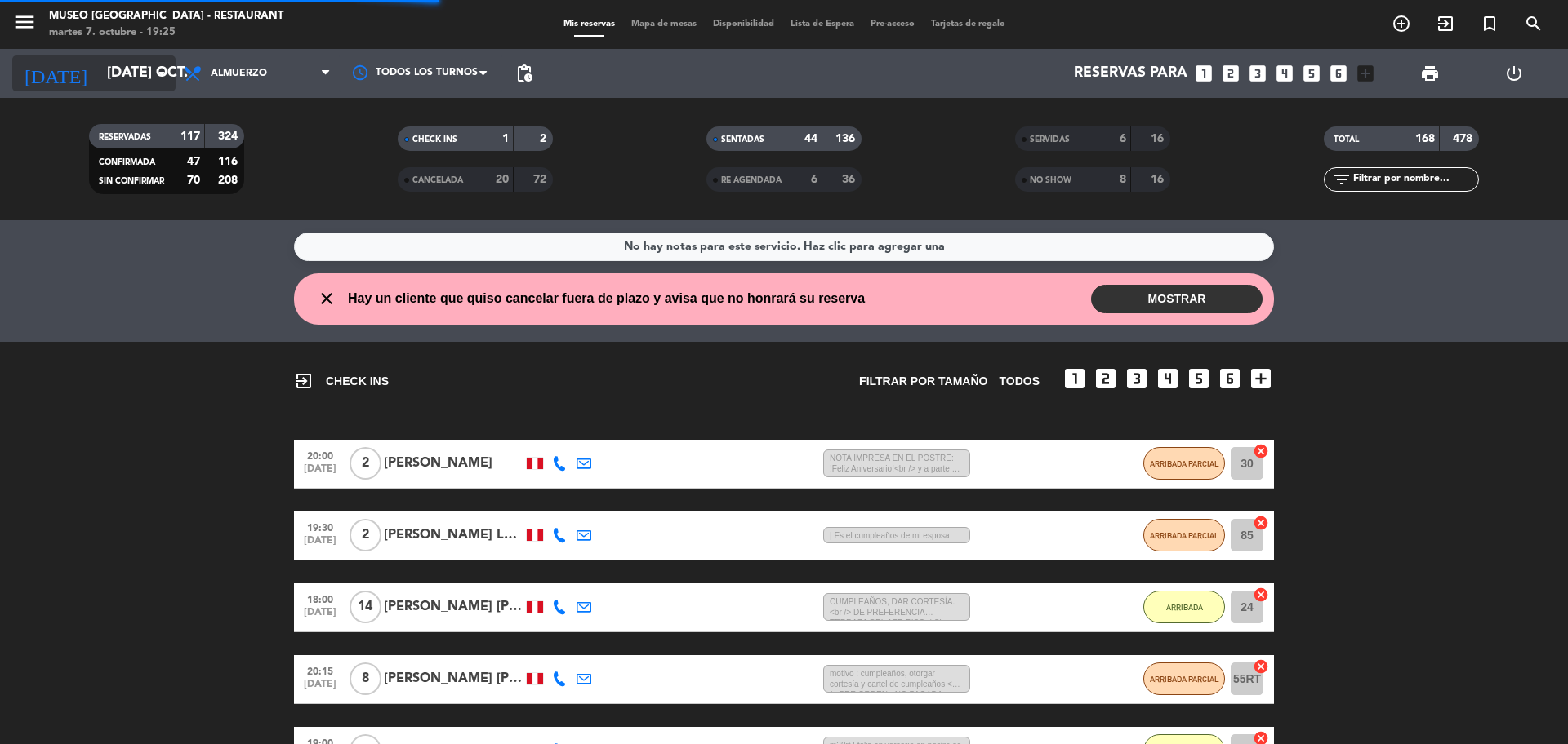
click at [169, 67] on icon "arrow_drop_down" at bounding box center [161, 73] width 20 height 20
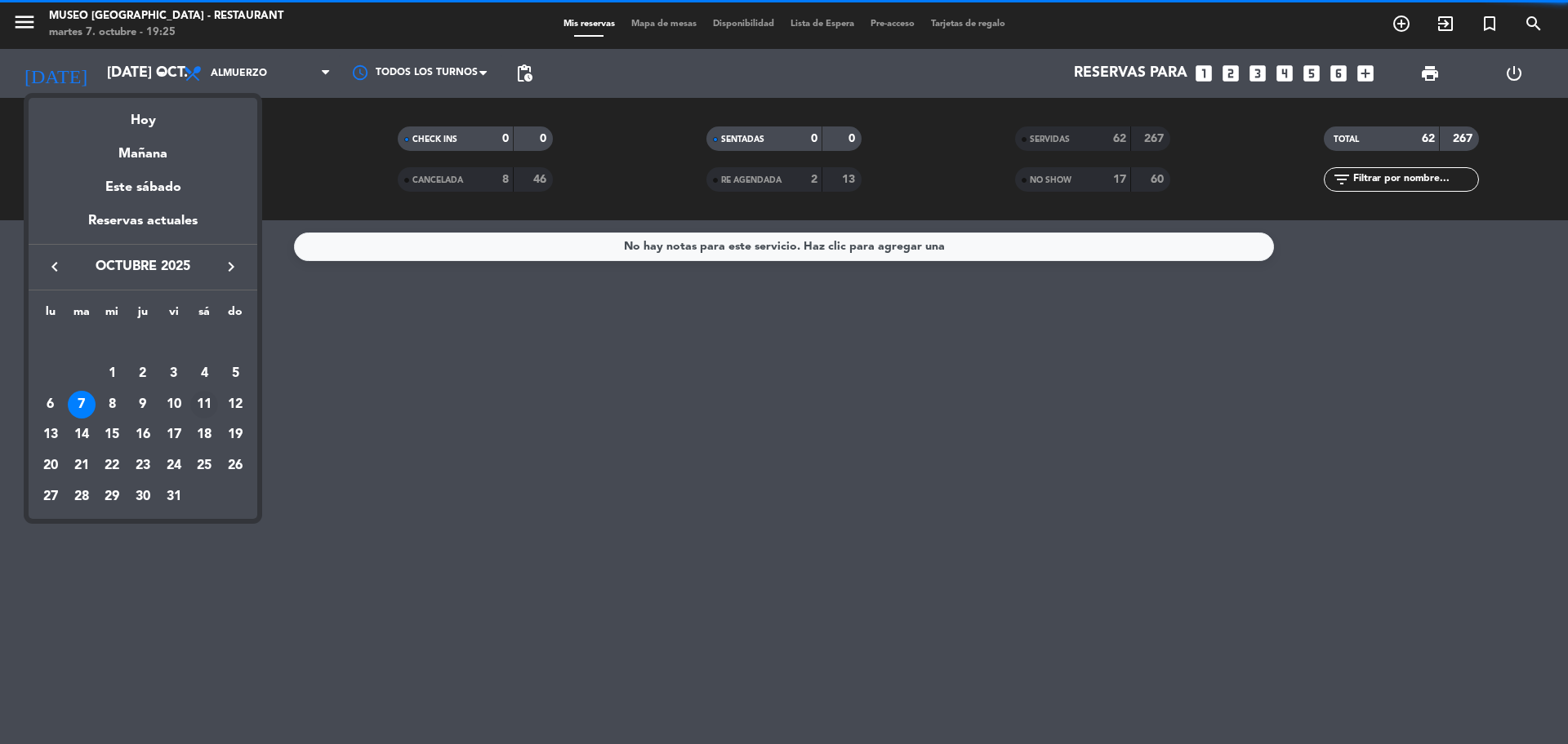
click at [202, 412] on div "11" at bounding box center [204, 405] width 28 height 28
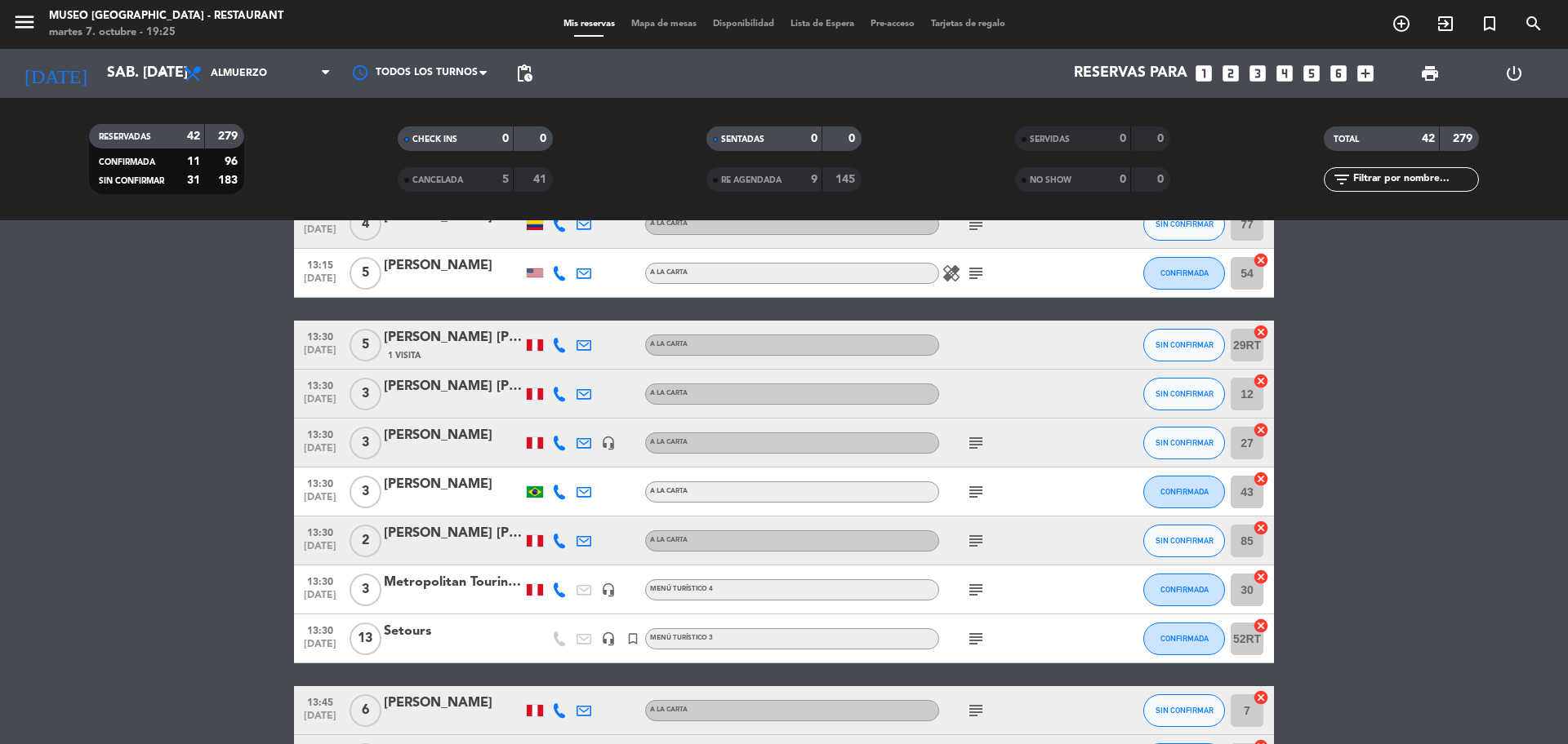
scroll to position [923, 0]
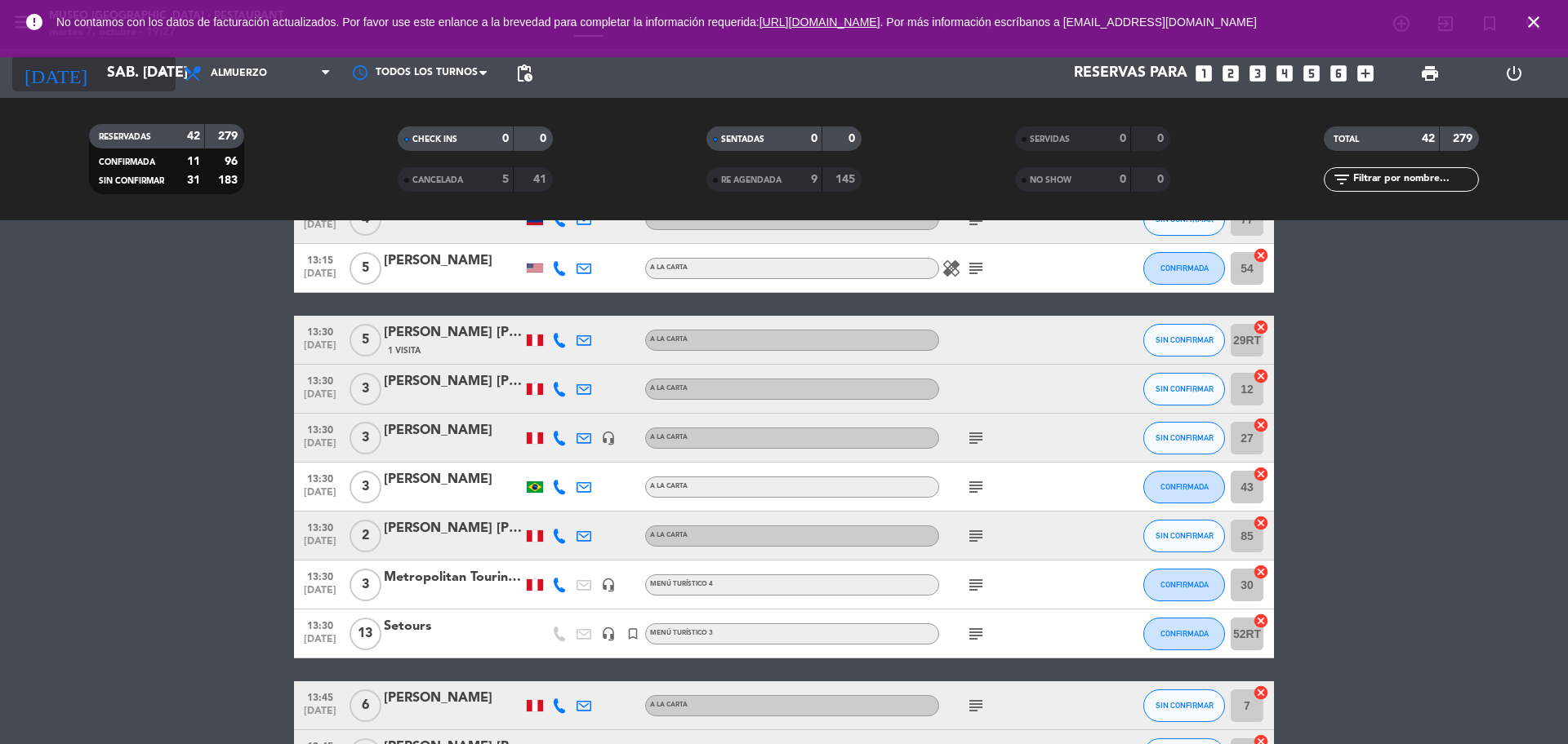
click at [154, 71] on icon "arrow_drop_down" at bounding box center [161, 73] width 20 height 20
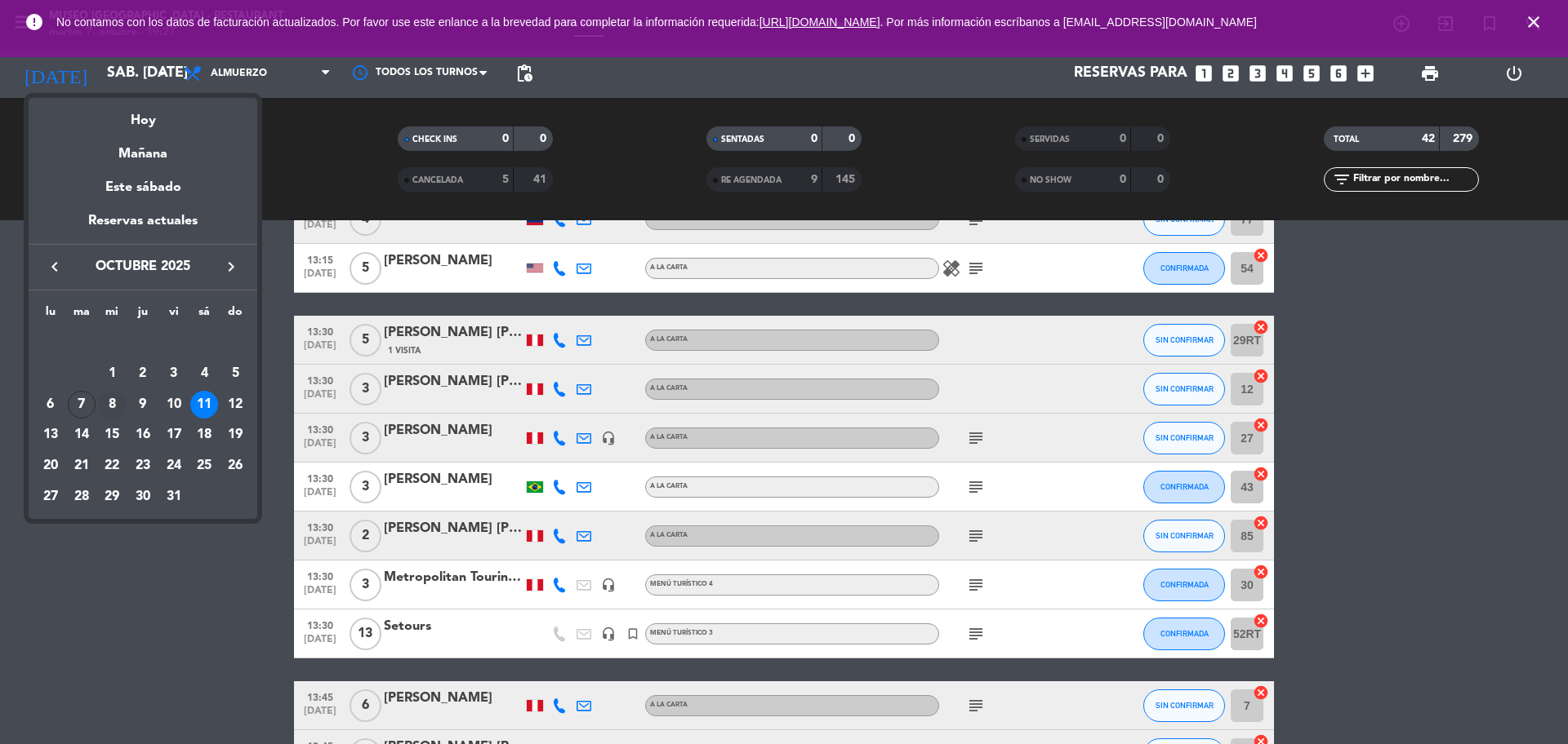
click at [124, 399] on div "8" at bounding box center [112, 405] width 28 height 28
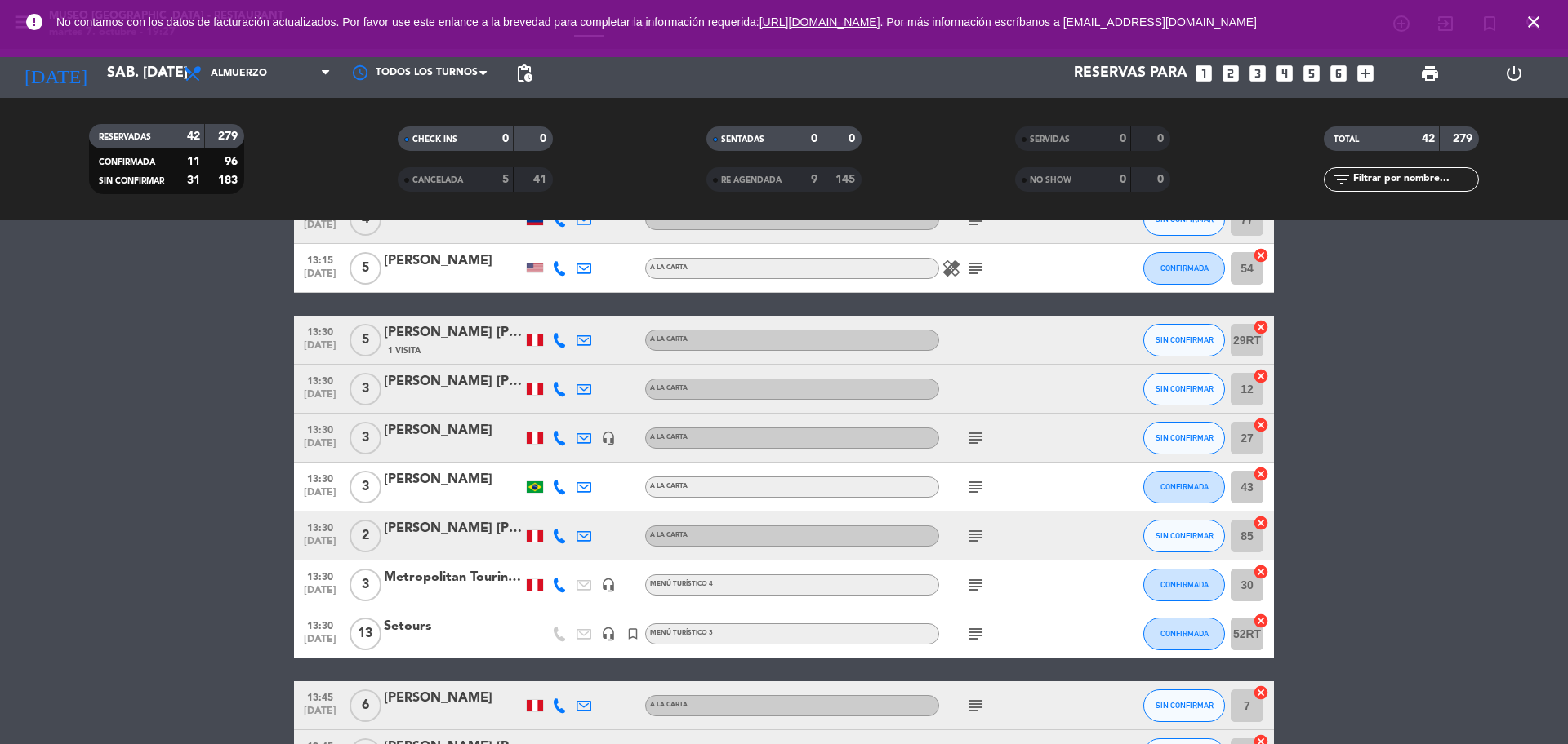
type input "[DATE]"
click at [291, 64] on span "Almuerzo" at bounding box center [257, 73] width 164 height 36
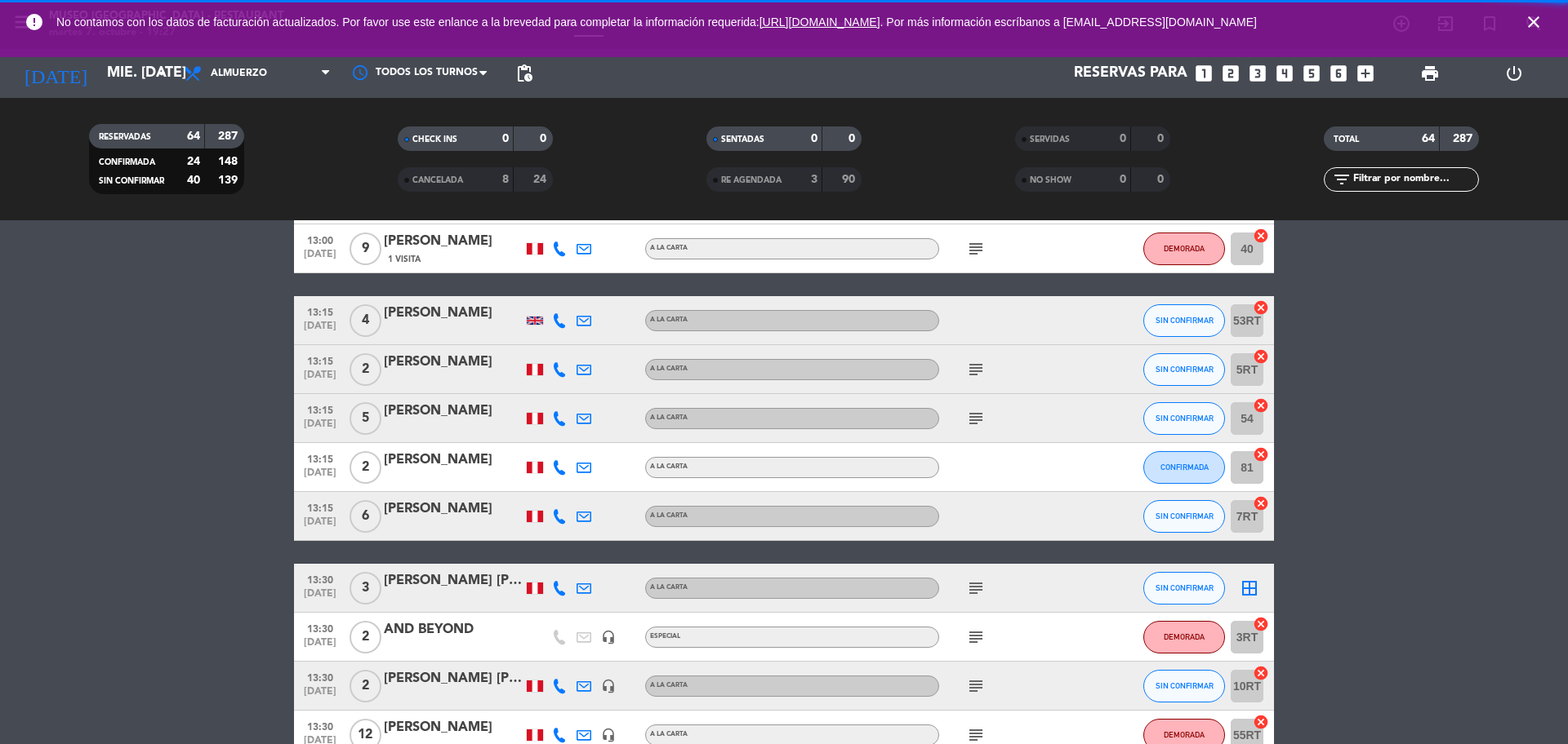
click at [262, 215] on div "RESERVADAS 64 287 CONFIRMADA 24 148 SIN CONFIRMAR 40 139 CHECK INS 0 0 CANCELAD…" at bounding box center [784, 159] width 1568 height 123
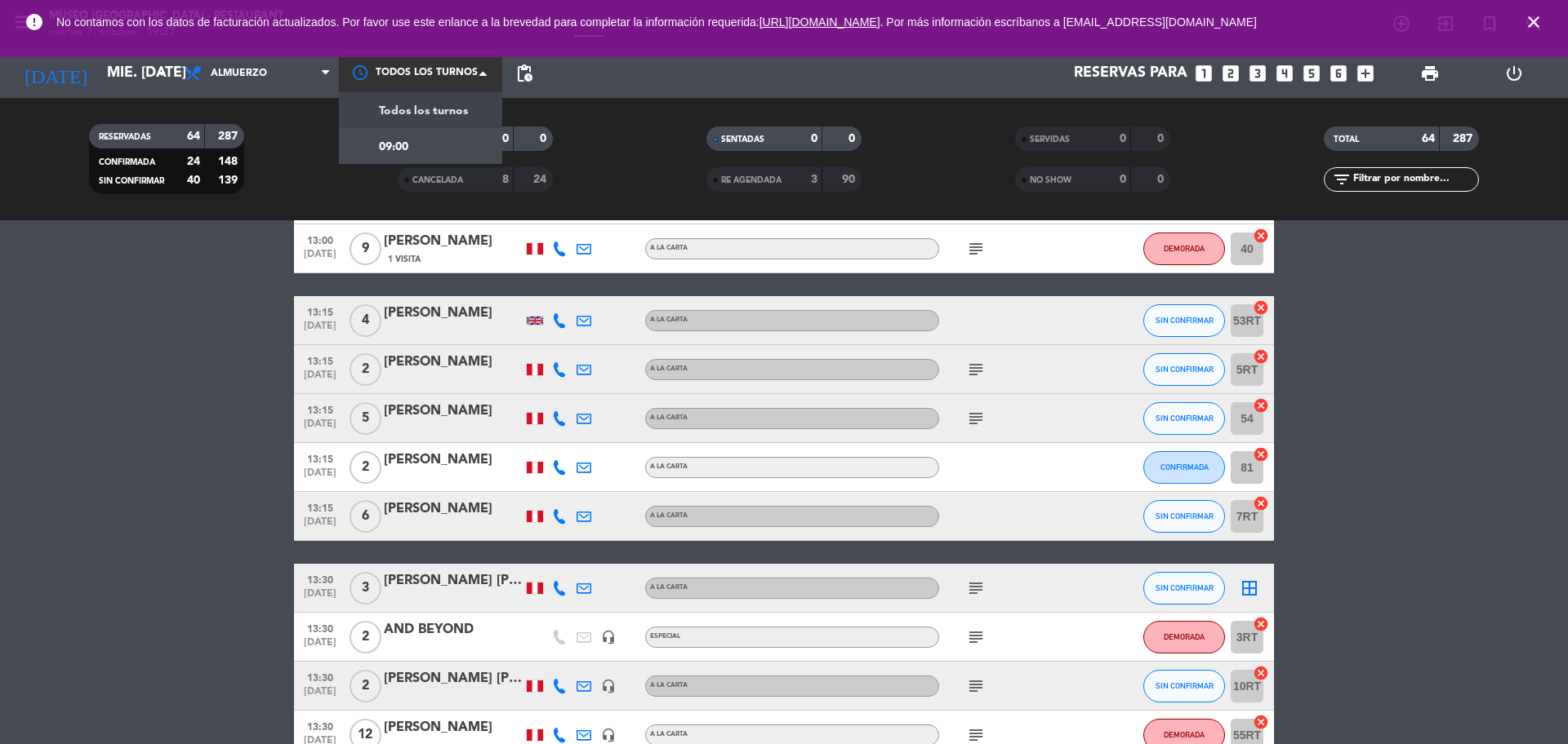
click at [339, 63] on div at bounding box center [420, 72] width 164 height 37
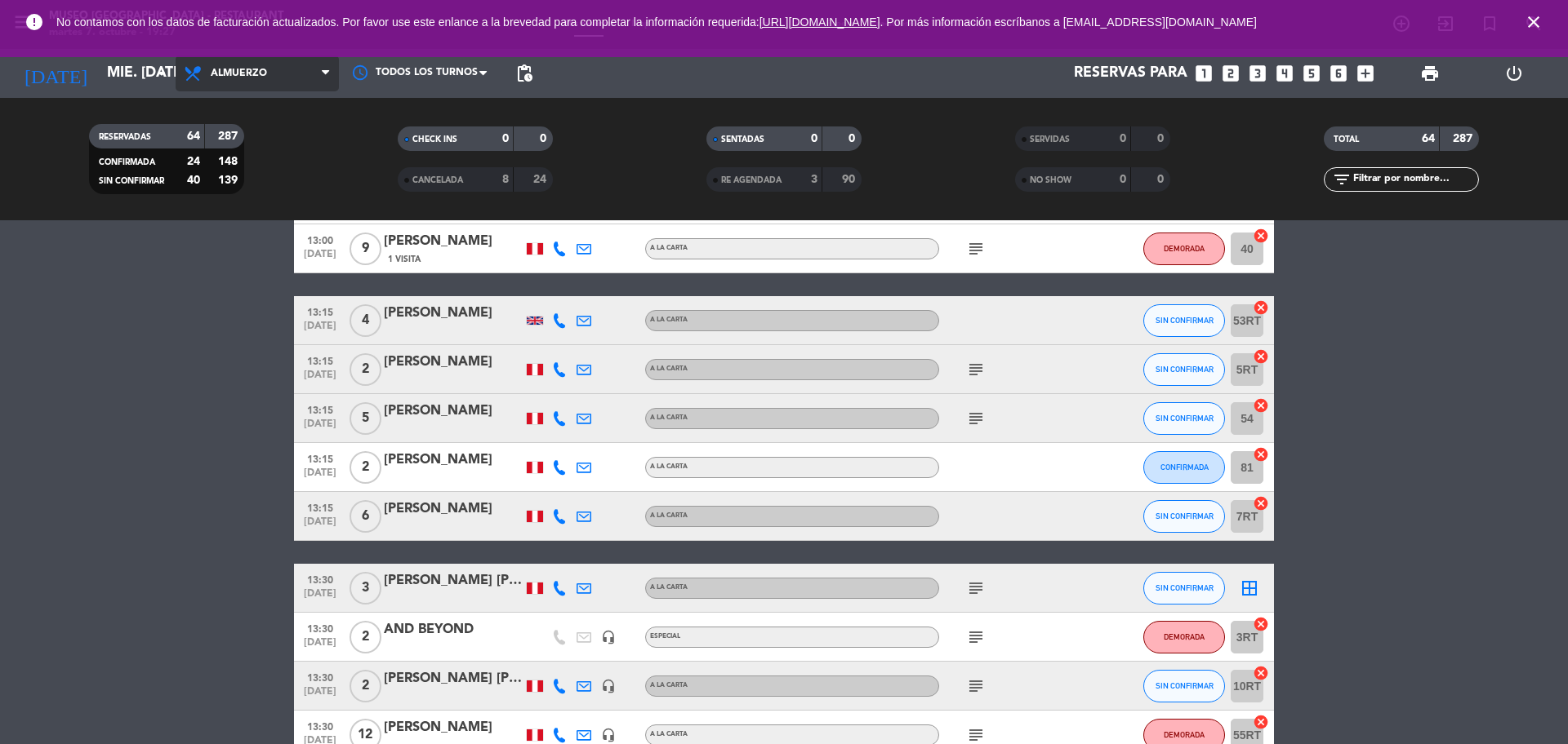
click at [306, 77] on span "Almuerzo" at bounding box center [257, 73] width 164 height 36
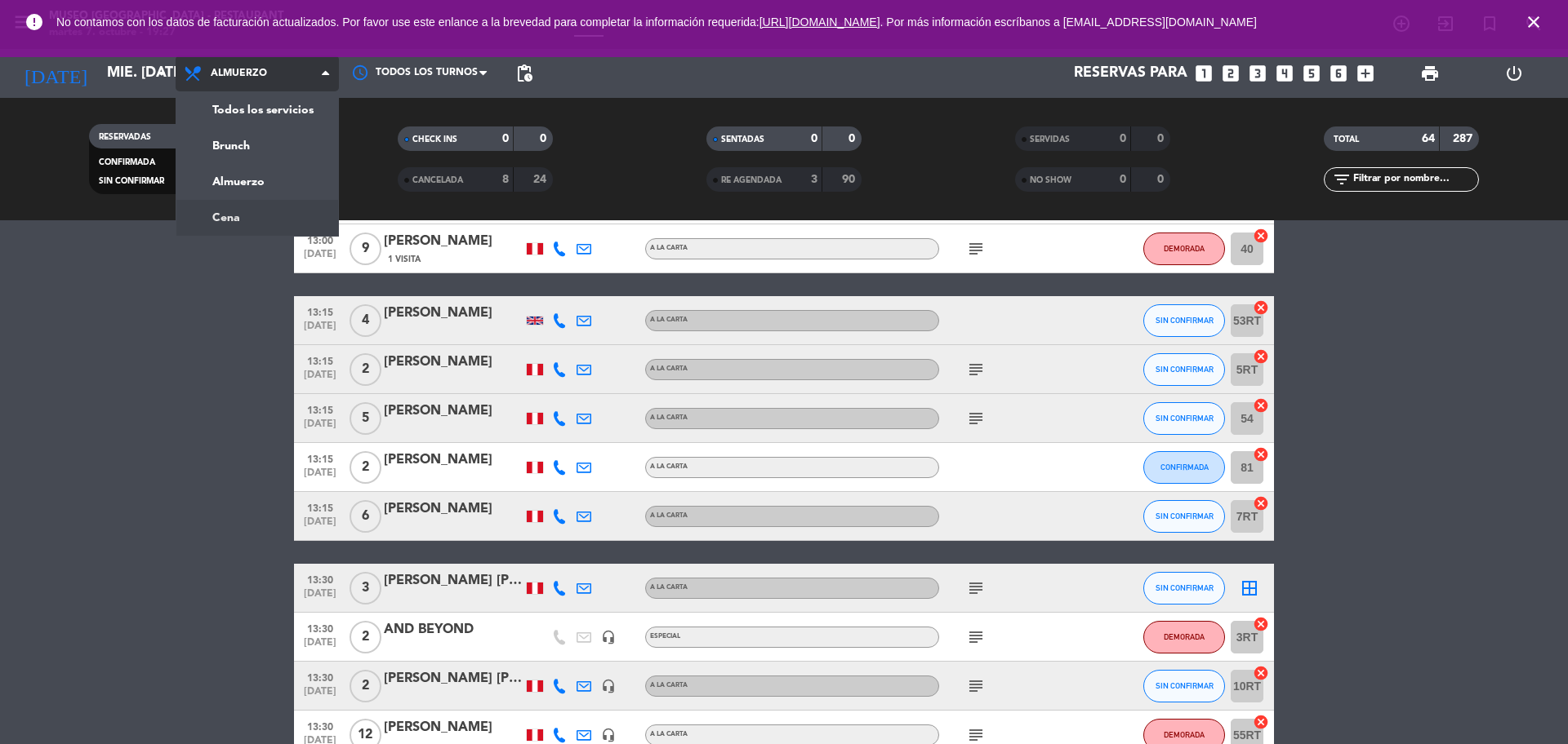
click at [252, 223] on ng-component "menu Museo Larco Café - Restaurant martes 7. octubre - 19:27 Mis reservas Mapa …" at bounding box center [784, 372] width 1568 height 744
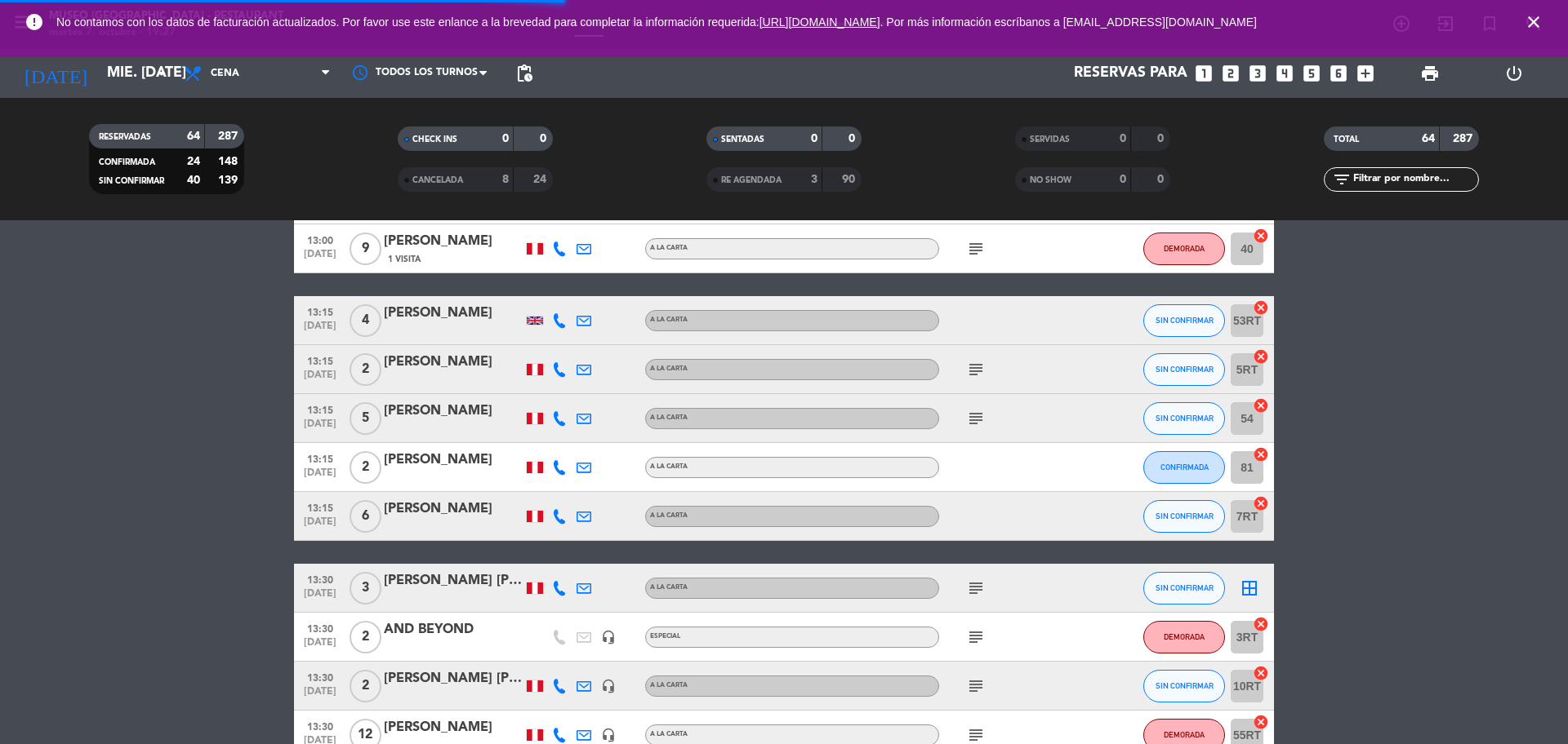
click at [1361, 181] on input "text" at bounding box center [1415, 179] width 126 height 18
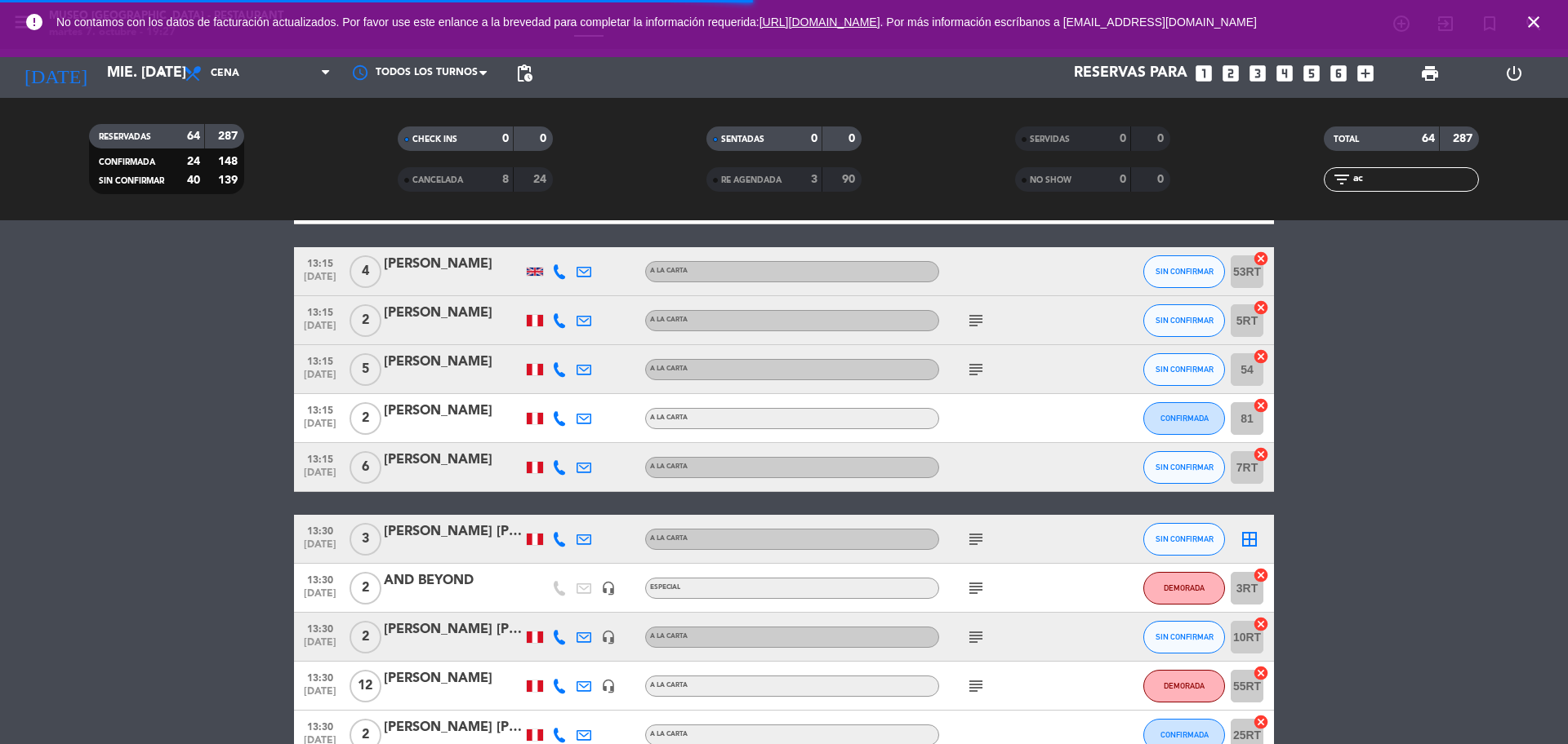
scroll to position [0, 0]
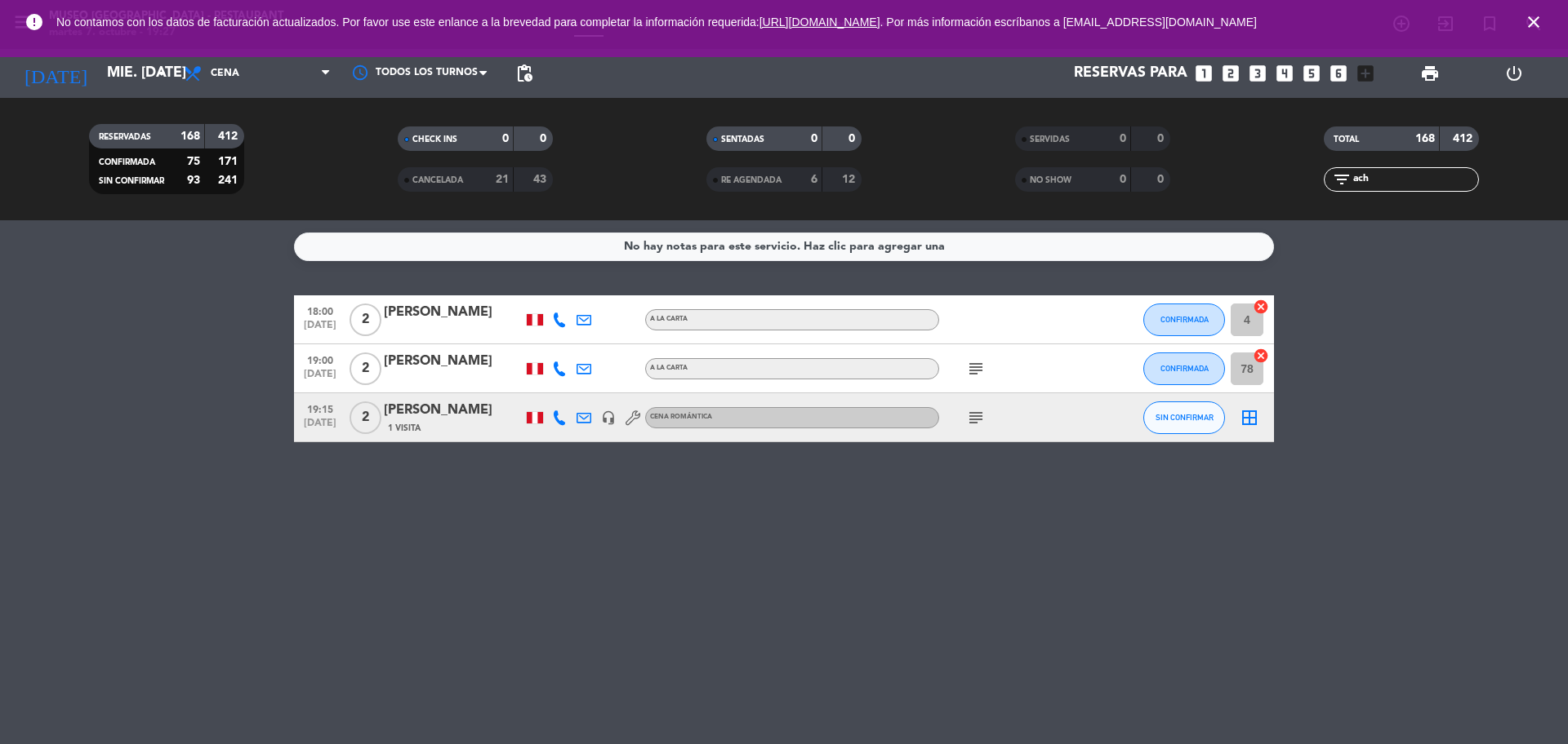
type input "ach"
click at [472, 323] on div "[PERSON_NAME]" at bounding box center [453, 312] width 139 height 21
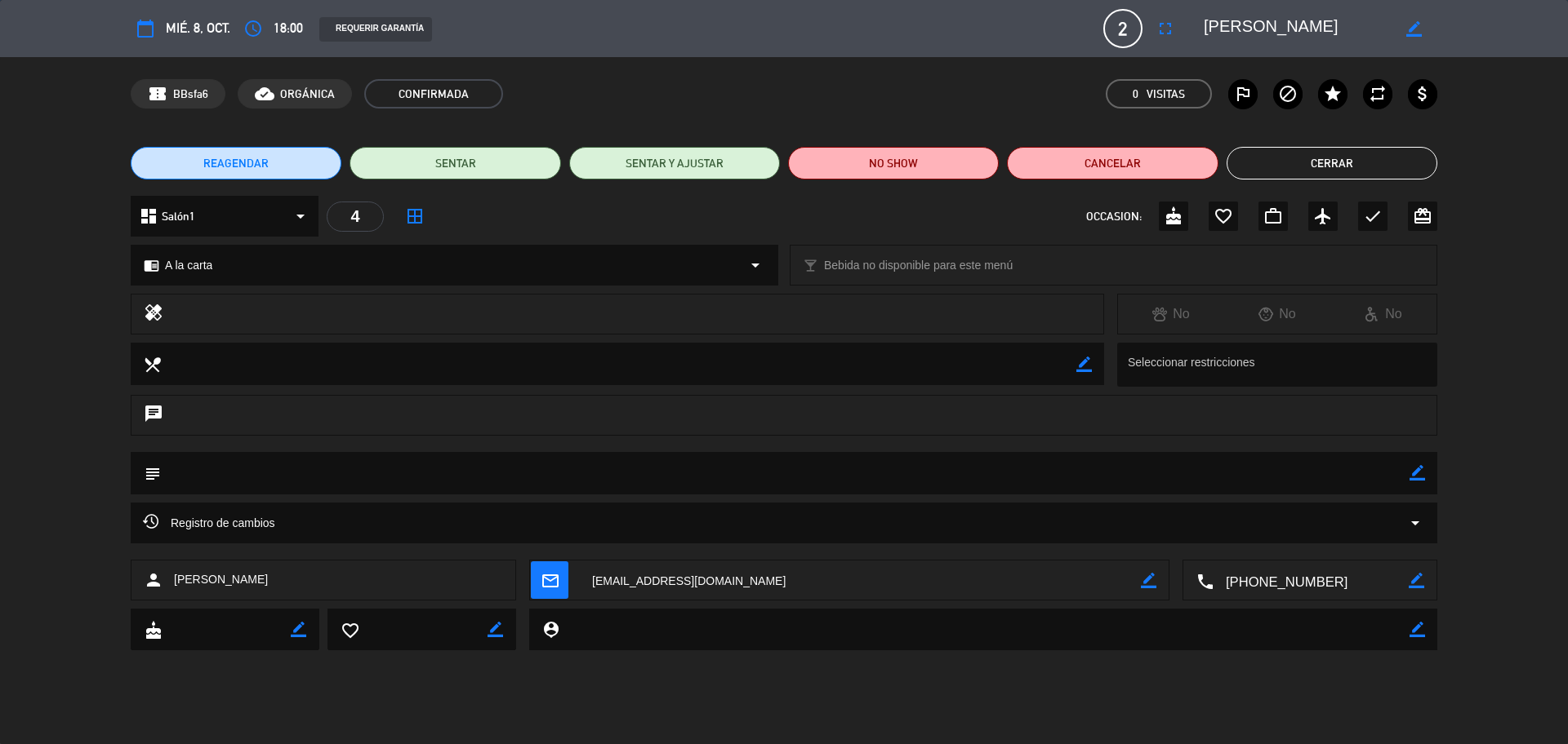
click at [1414, 475] on icon "border_color" at bounding box center [1417, 473] width 15 height 15
click at [1418, 474] on icon at bounding box center [1417, 473] width 15 height 15
click at [1414, 481] on icon "border_color" at bounding box center [1417, 473] width 15 height 15
paste textarea "Cada día contigo es un regalo ,gracias por ser mi compañera en esta aventura ll…"
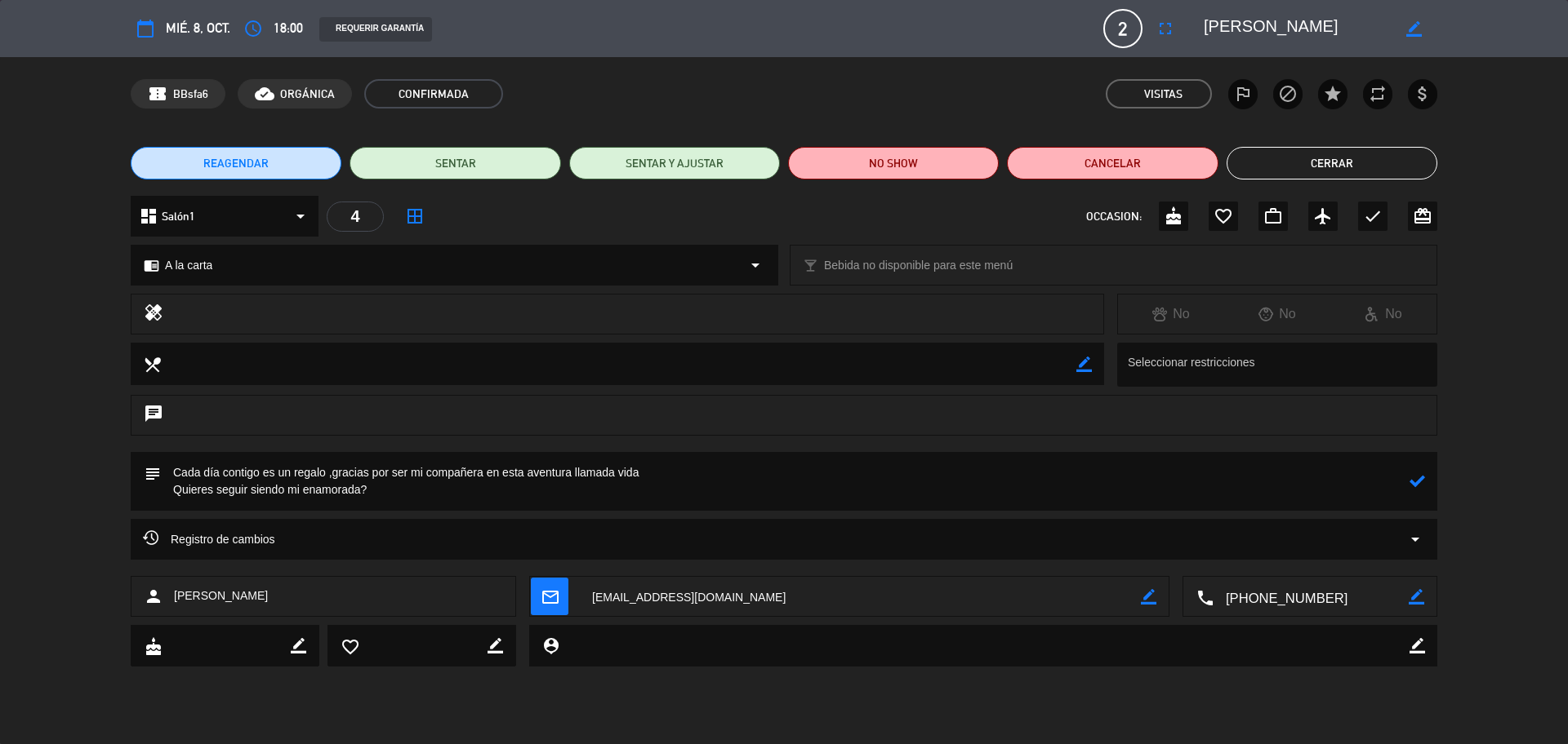
click at [175, 473] on textarea at bounding box center [785, 482] width 1248 height 59
type textarea "nota impresa: Cada día contigo es un regalo ,gracias por ser mi compañera en es…"
click at [1416, 483] on icon at bounding box center [1417, 481] width 15 height 15
click at [1353, 160] on button "Cerrar" at bounding box center [1331, 163] width 211 height 32
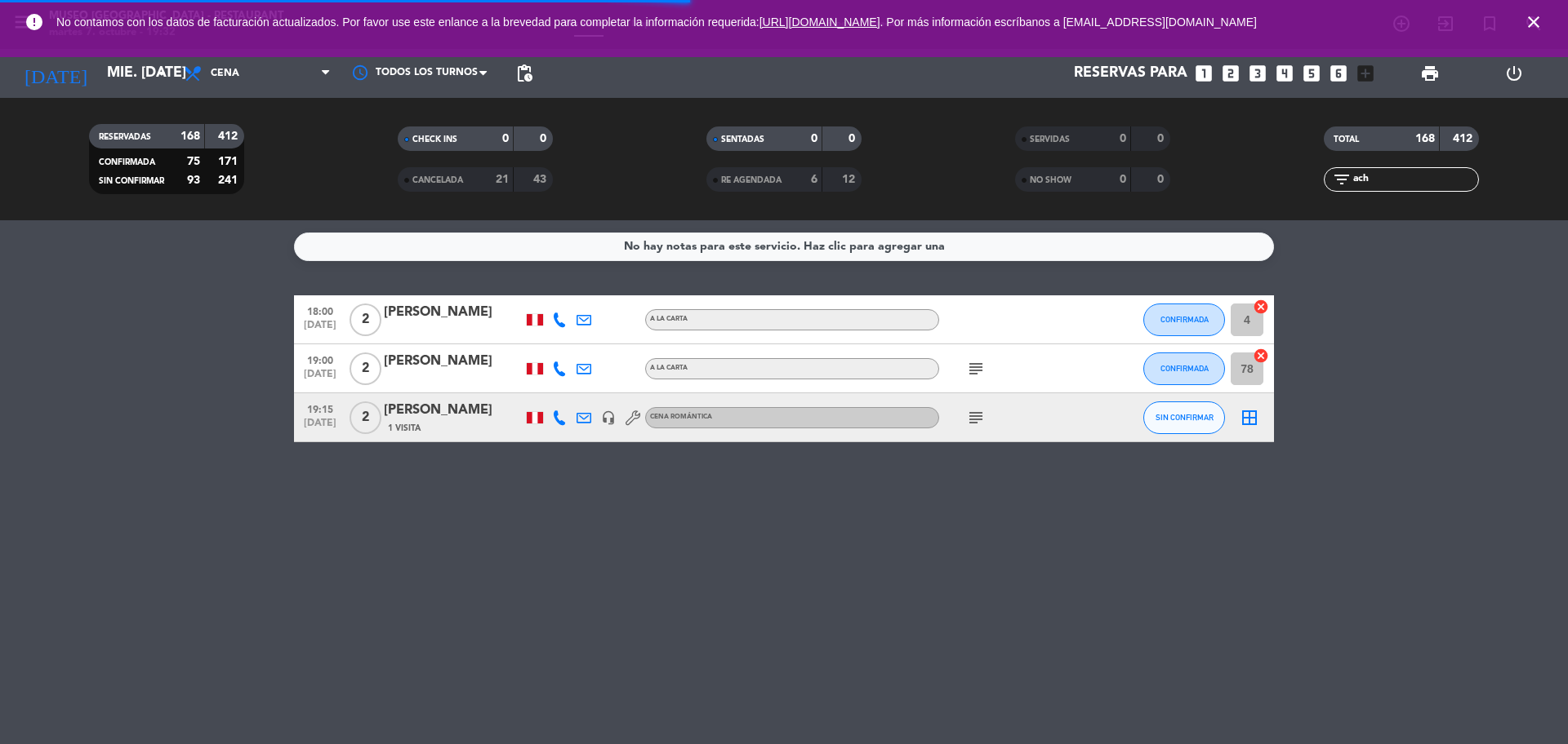
drag, startPoint x: 1428, startPoint y: 174, endPoint x: 1125, endPoint y: 246, distance: 311.4
click at [1125, 246] on ng-component "menu Museo Larco Café - Restaurant martes 7. octubre - 19:32 Mis reservas Mapa …" at bounding box center [784, 372] width 1568 height 744
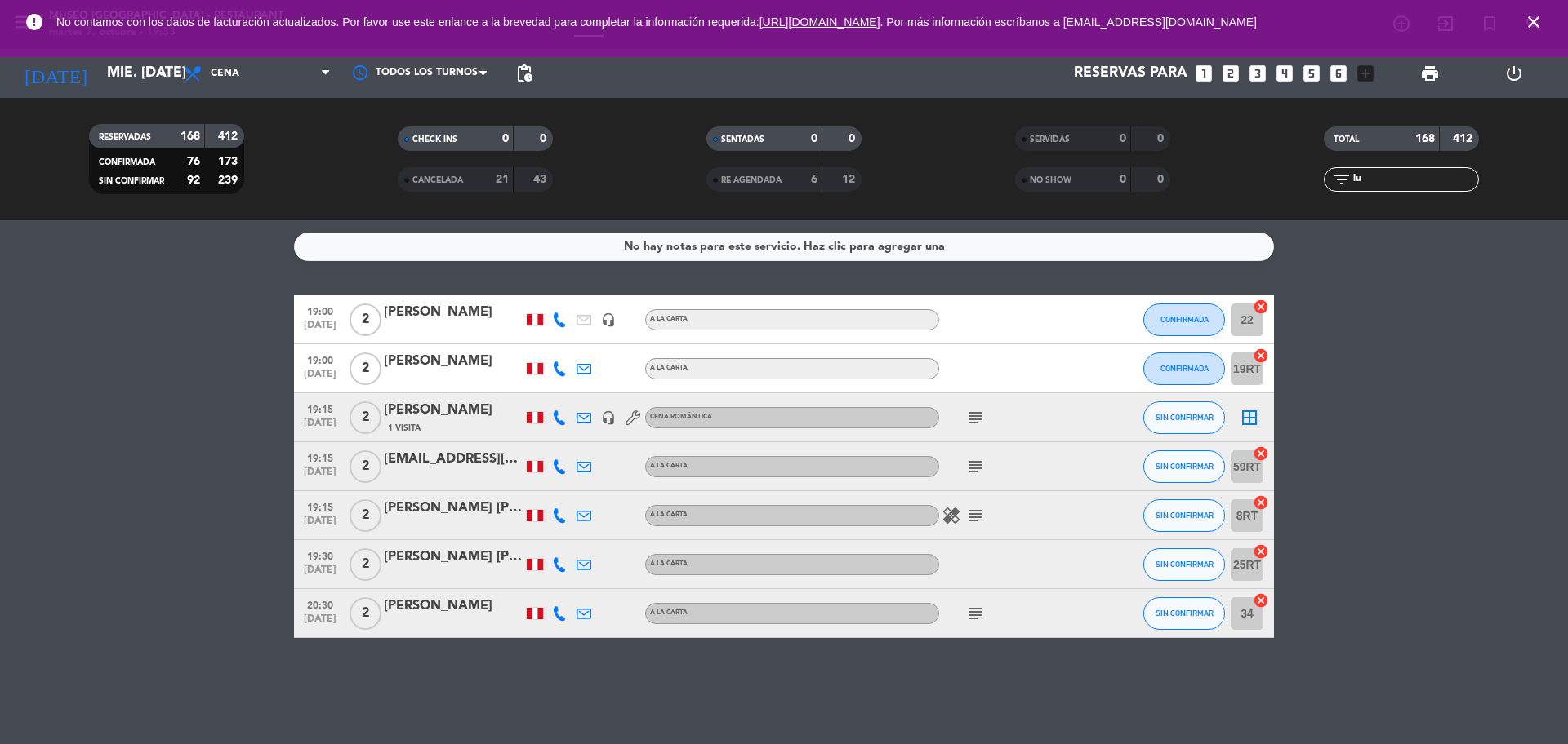
type input "l"
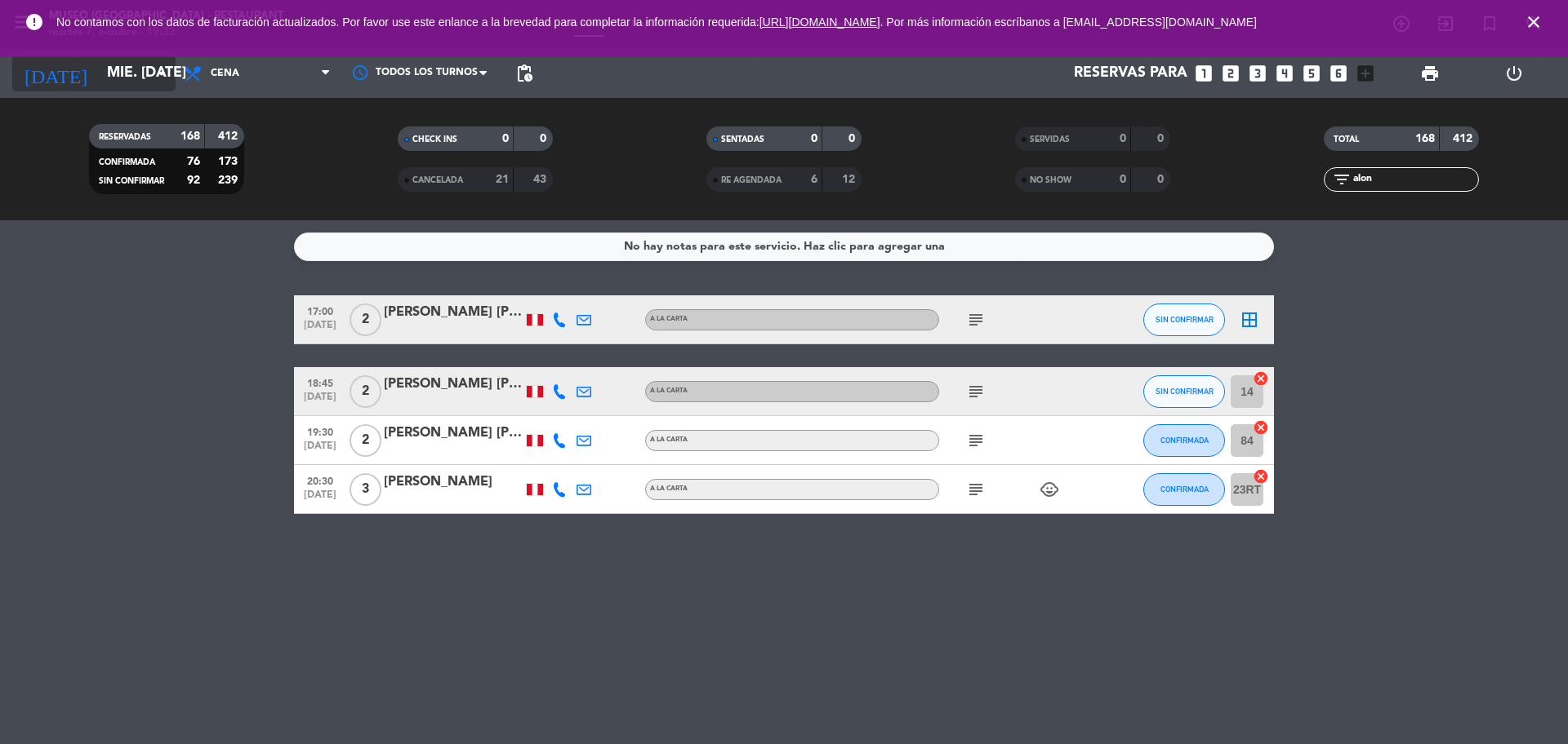
type input "alon"
click at [148, 74] on input "[DATE]" at bounding box center [194, 73] width 189 height 32
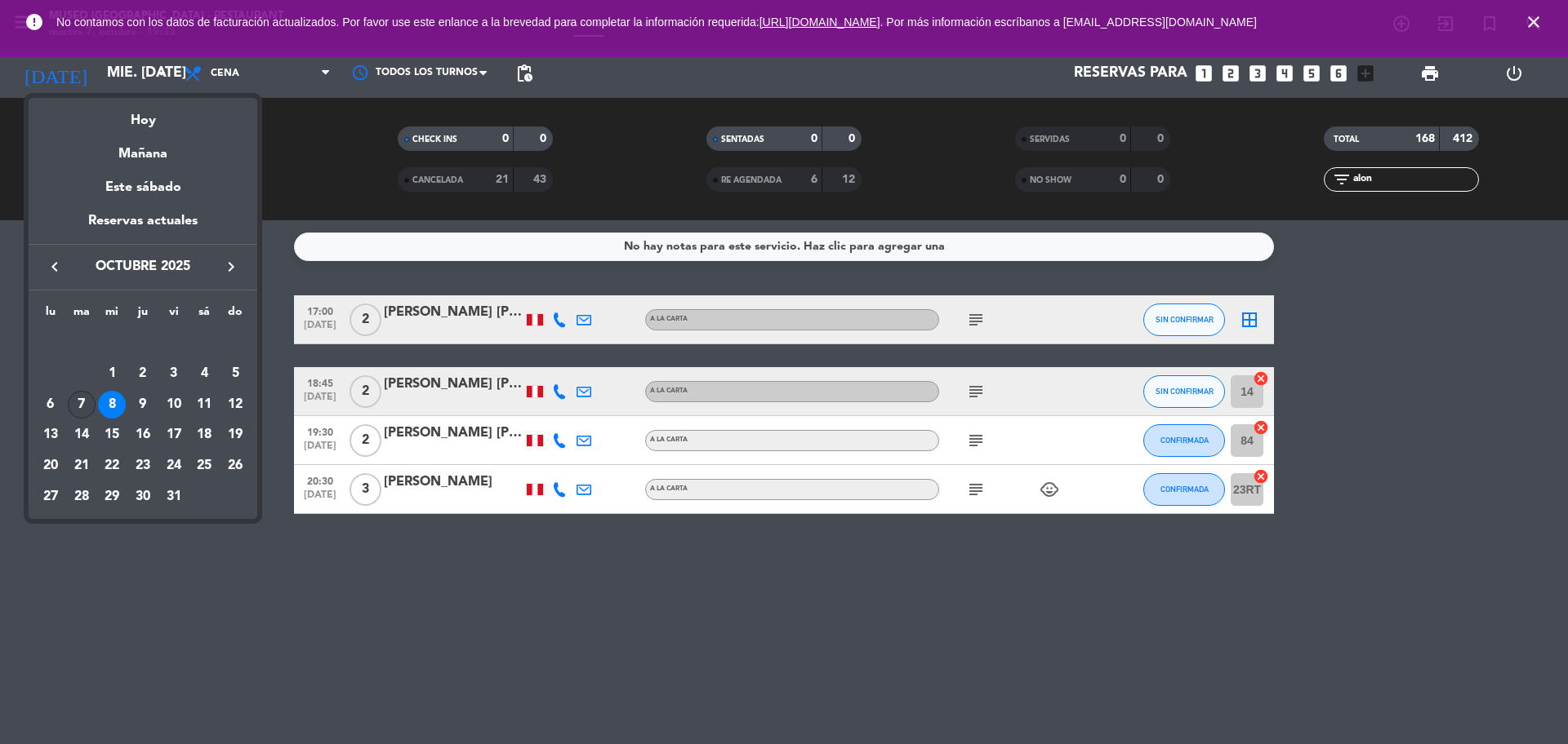
click at [84, 416] on div "7" at bounding box center [81, 405] width 28 height 28
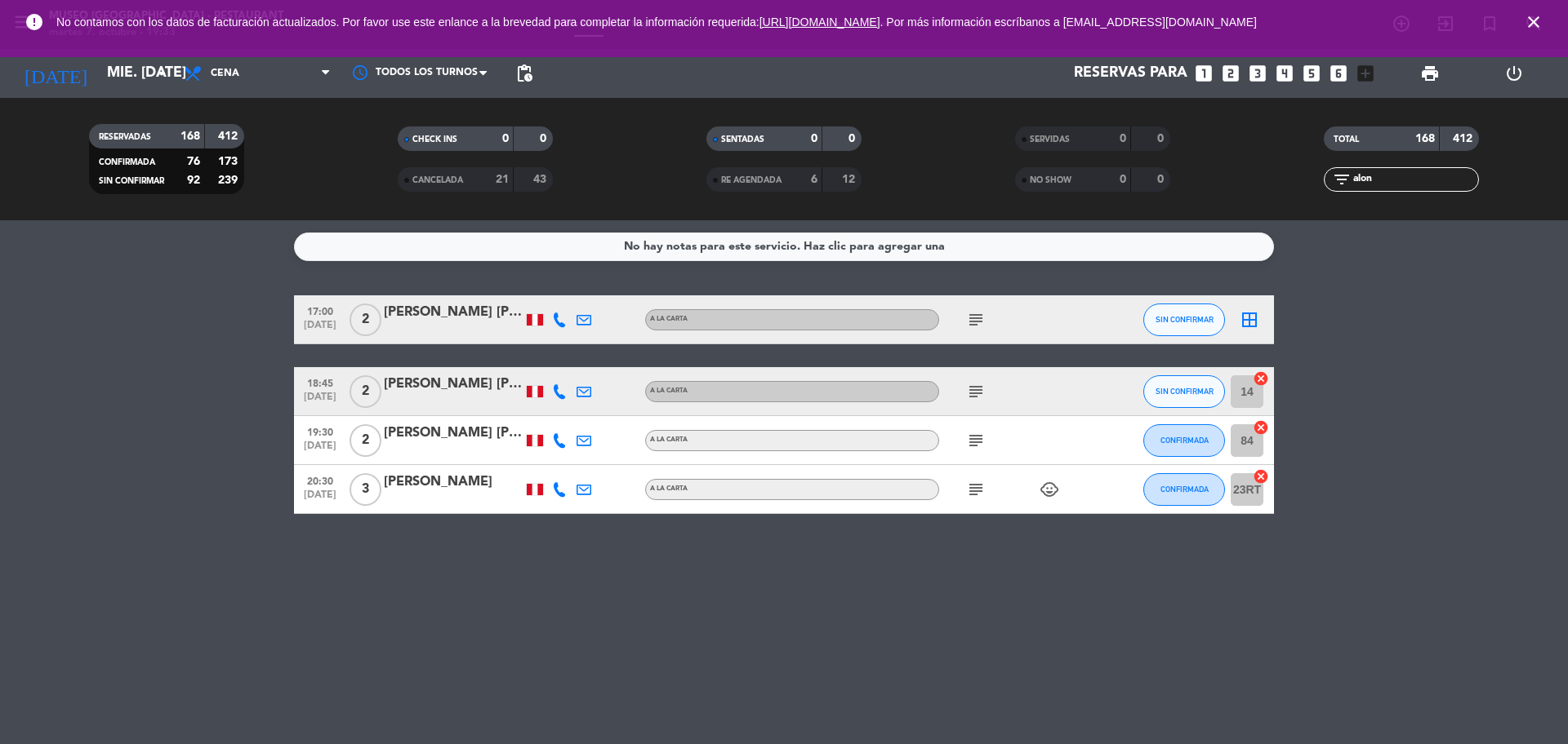
type input "[DATE]"
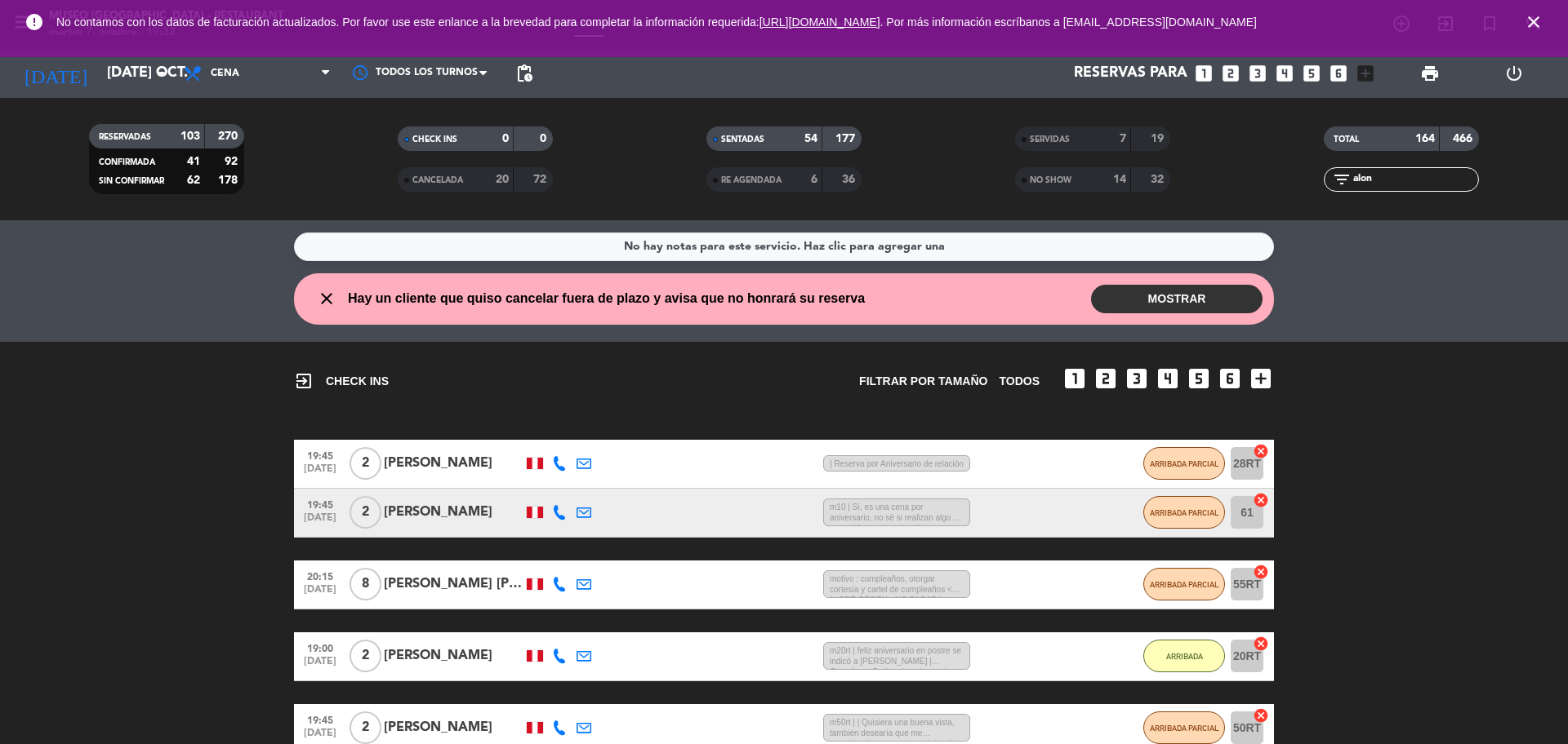
drag, startPoint x: 1401, startPoint y: 183, endPoint x: 1223, endPoint y: 241, distance: 187.2
click at [1223, 241] on ng-component "menu Museo Larco Café - Restaurant martes 7. octubre - 19:33 Mis reservas Mapa …" at bounding box center [784, 372] width 1568 height 744
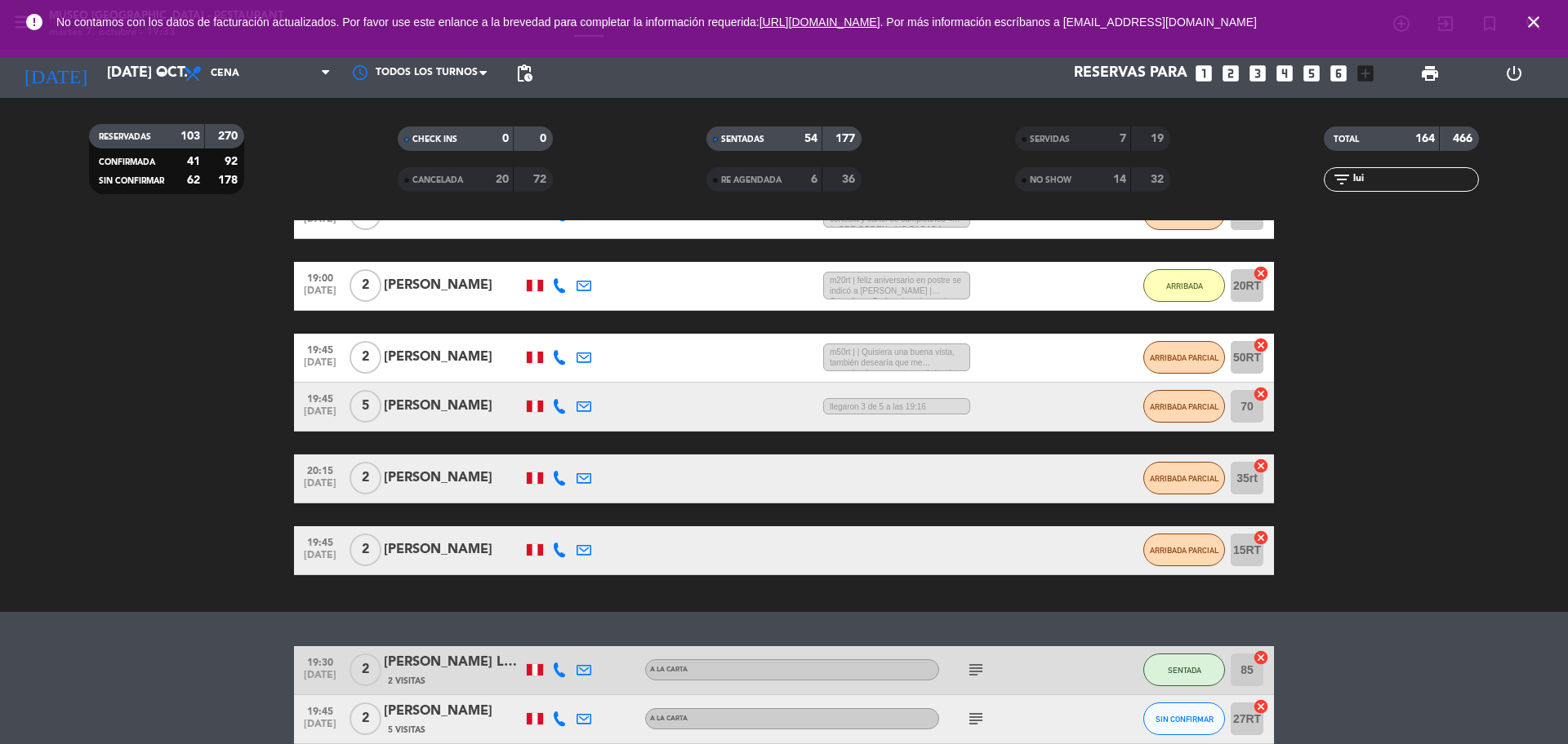
scroll to position [550, 0]
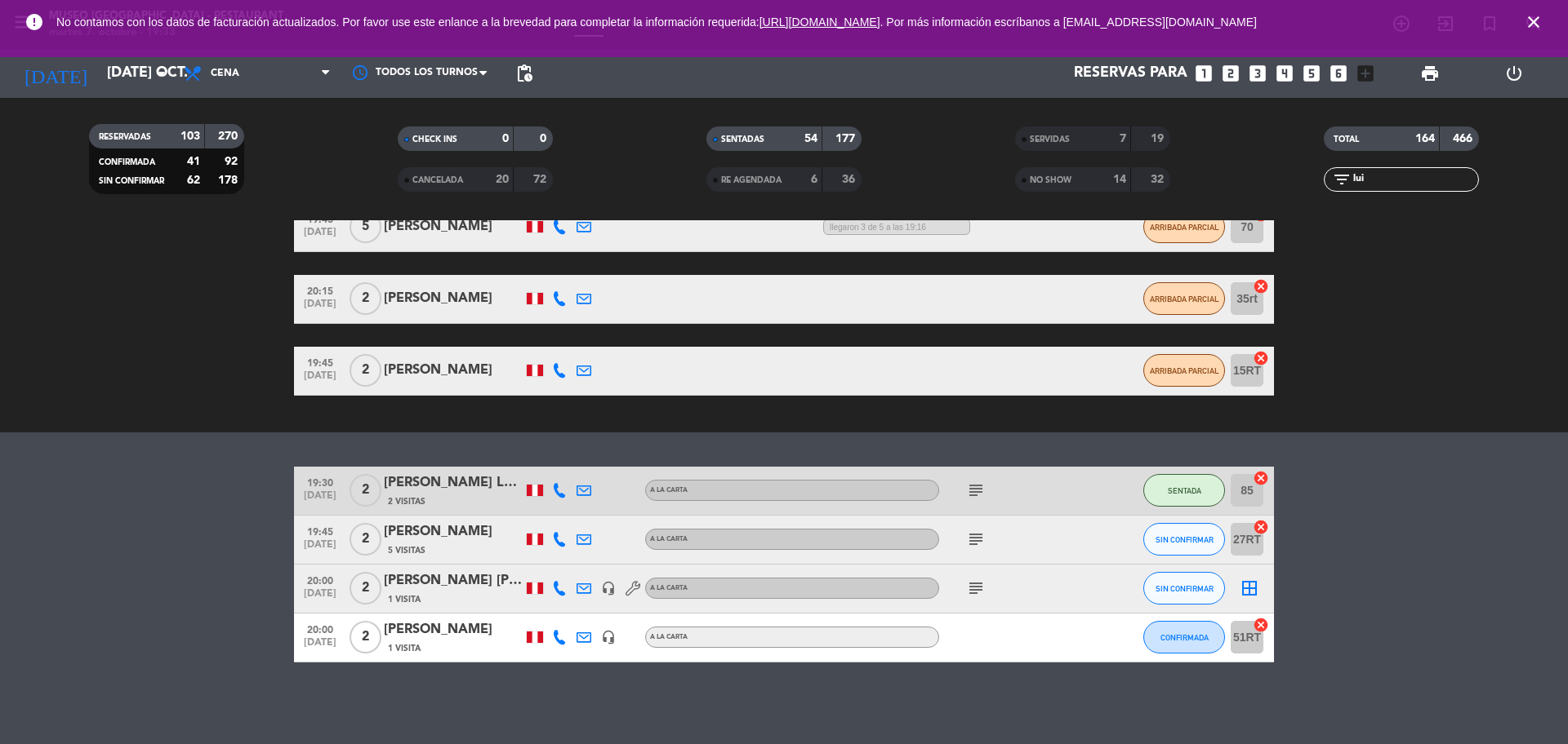
type input "lui"
click at [492, 580] on div "[PERSON_NAME]" at bounding box center [453, 580] width 139 height 21
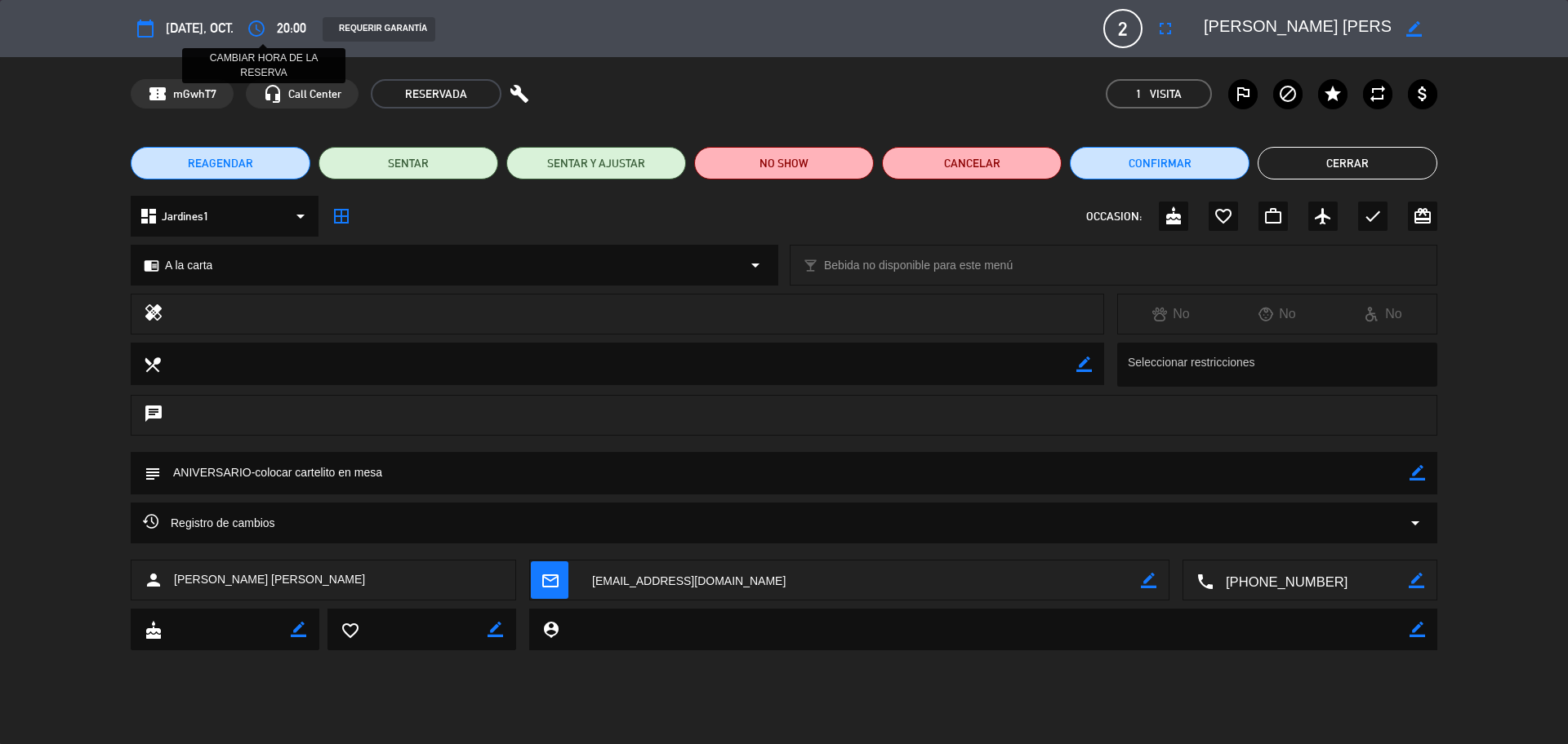
click at [253, 26] on icon "access_time" at bounding box center [256, 28] width 20 height 20
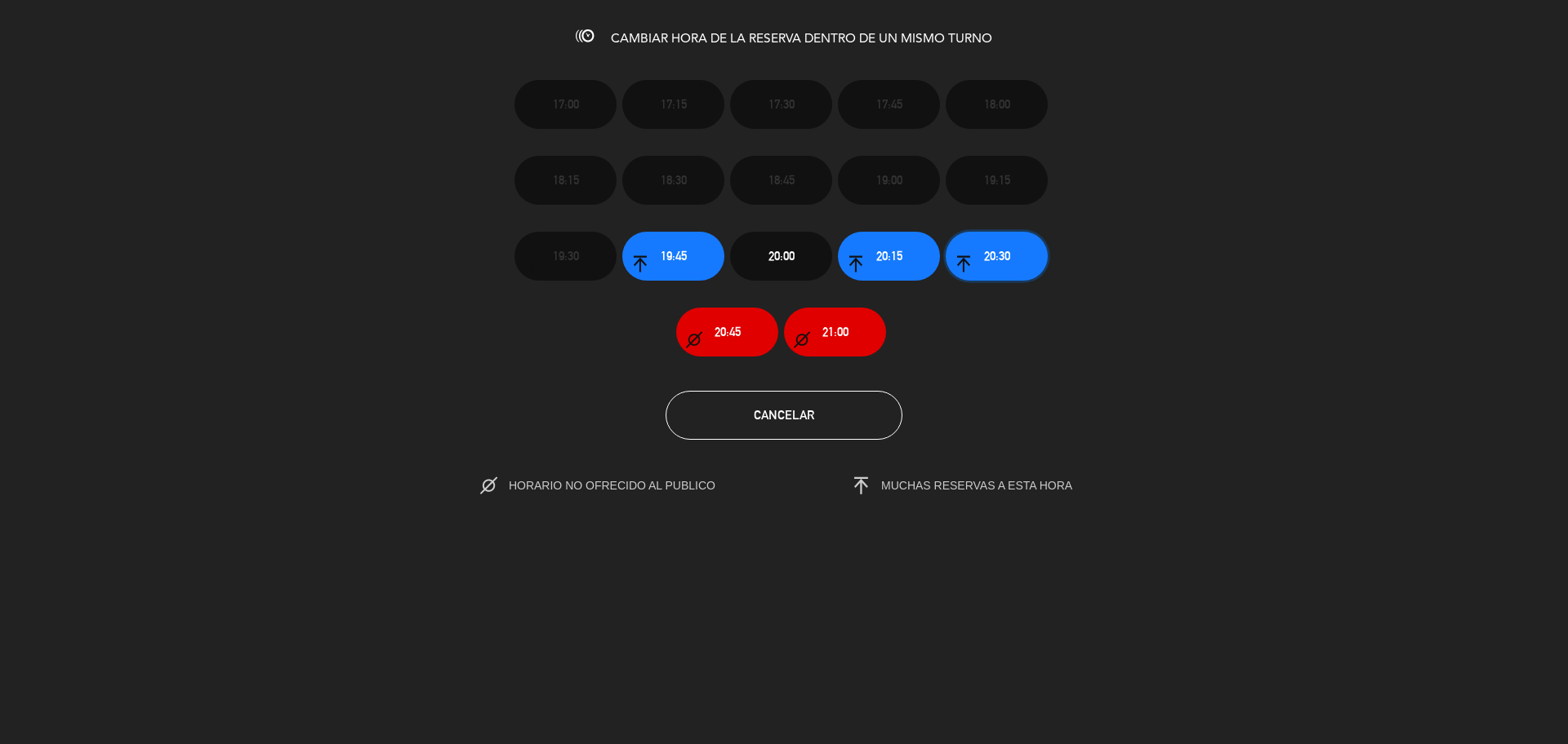
click at [1010, 242] on button "20:30" at bounding box center [997, 256] width 102 height 49
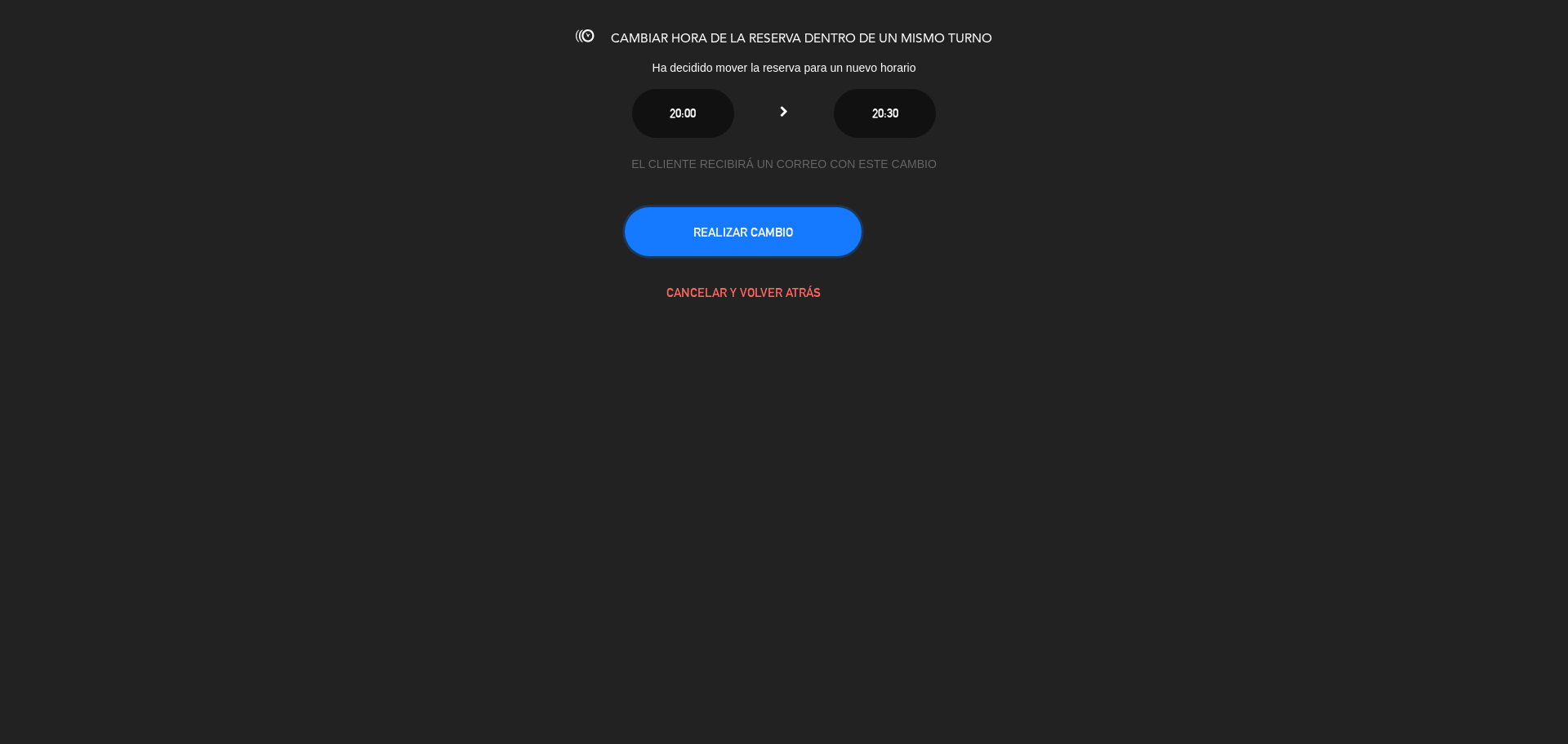
click at [743, 223] on button "REALIZAR CAMBIO" at bounding box center [743, 231] width 237 height 49
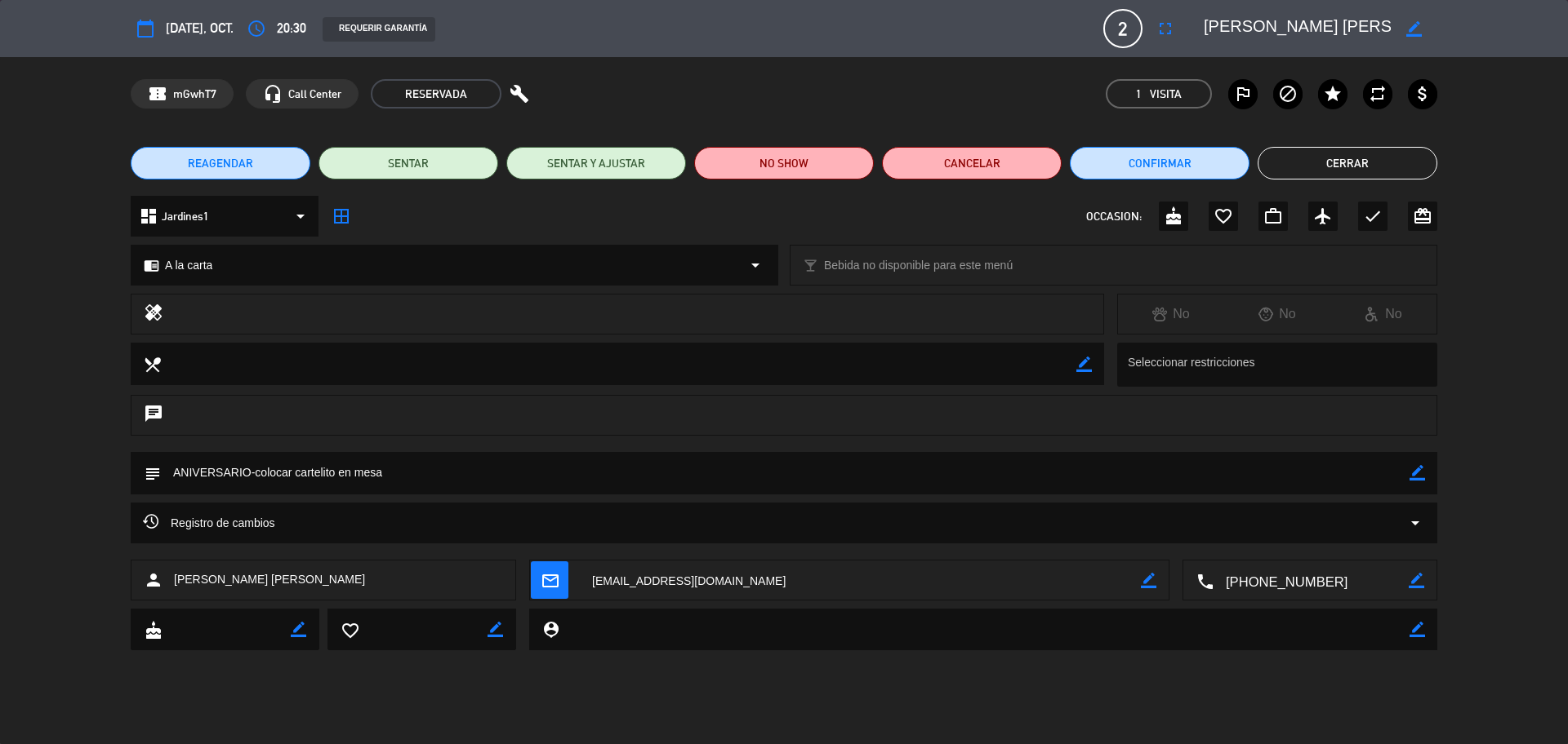
click at [1347, 164] on button "Cerrar" at bounding box center [1347, 163] width 180 height 32
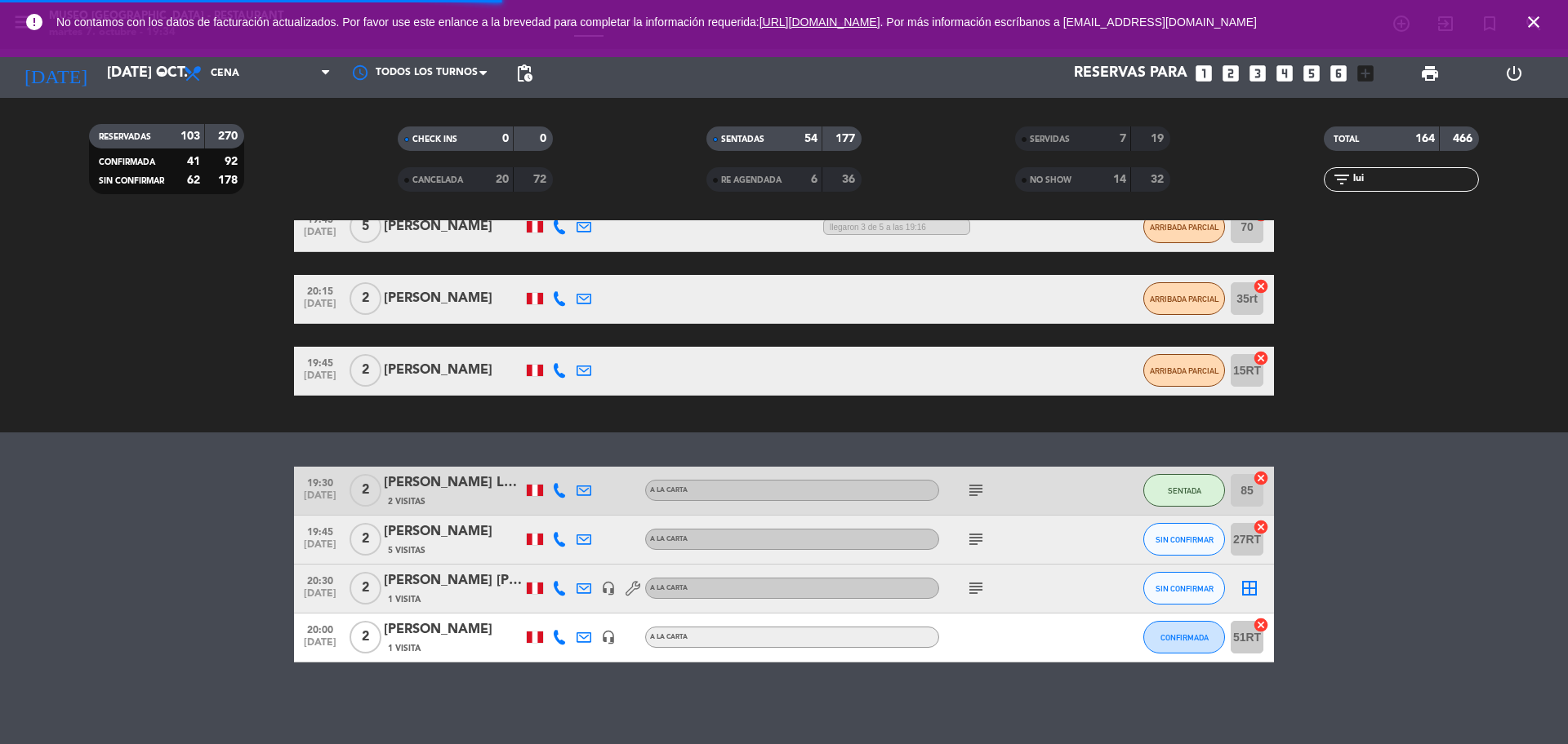
drag, startPoint x: 1397, startPoint y: 178, endPoint x: 1139, endPoint y: 251, distance: 268.1
click at [1139, 251] on ng-component "menu Museo Larco Café - Restaurant martes 7. octubre - 19:34 Mis reservas Mapa …" at bounding box center [784, 372] width 1568 height 744
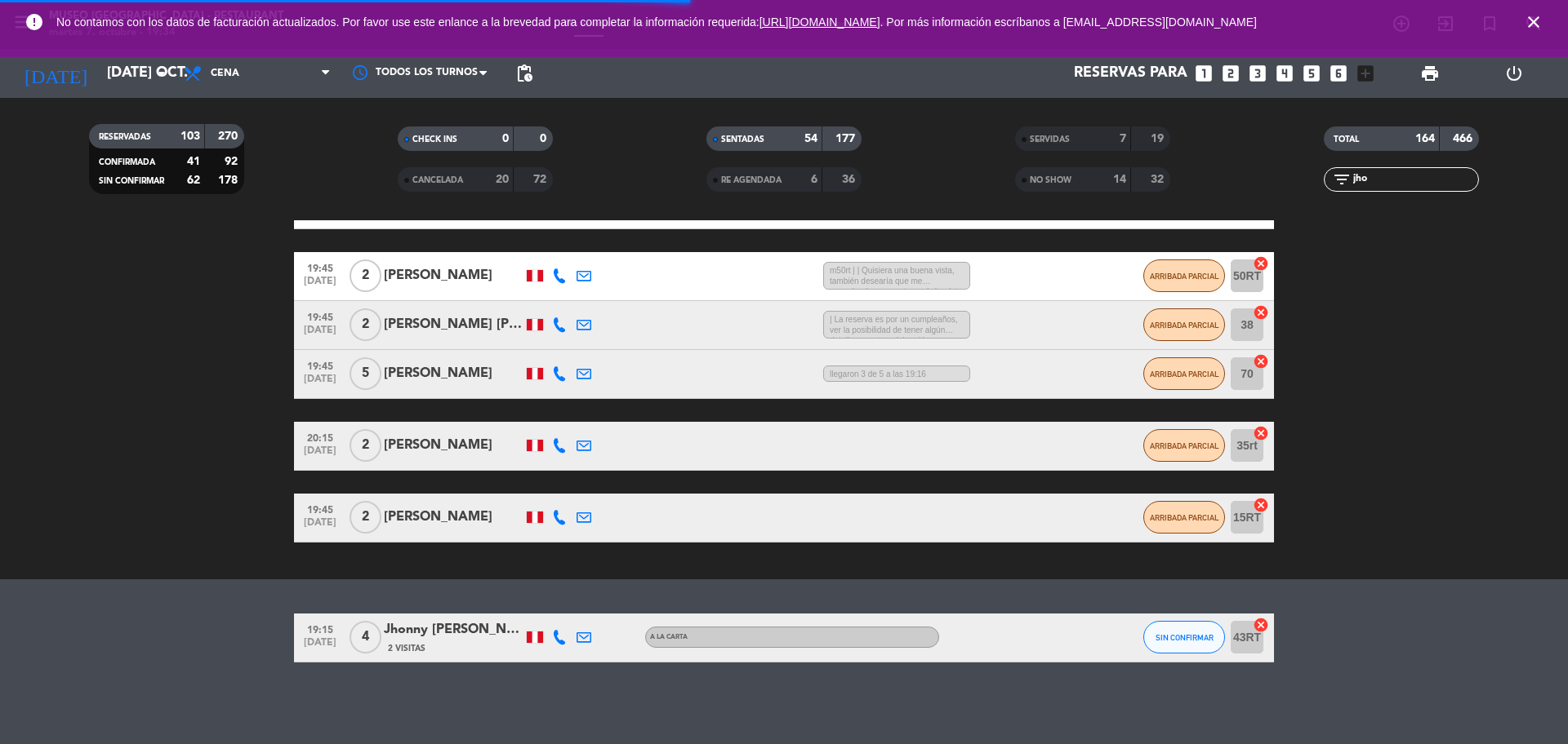
scroll to position [453, 0]
type input "jho"
click at [485, 636] on div "[PERSON_NAME]" at bounding box center [453, 630] width 139 height 21
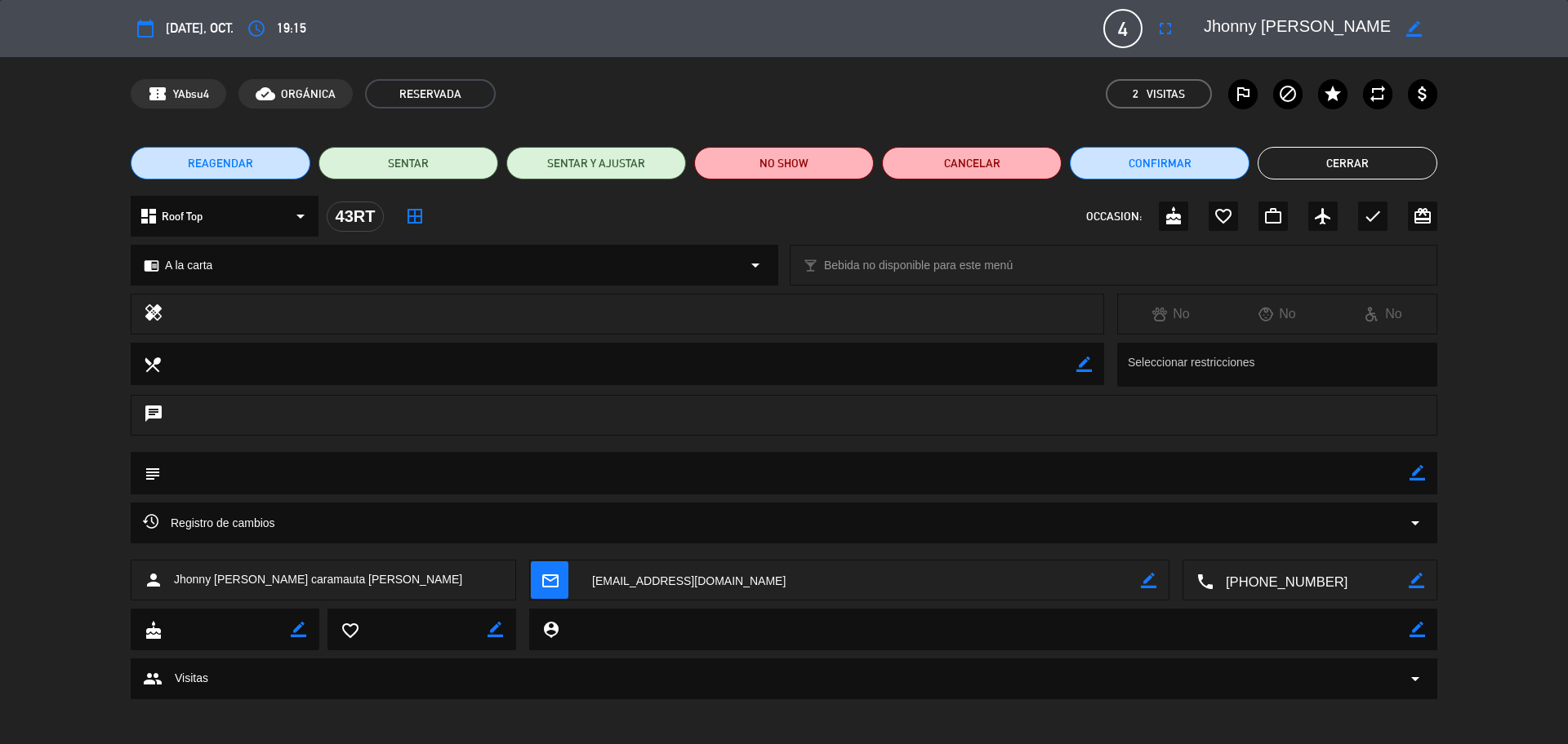
click at [1328, 154] on button "Cerrar" at bounding box center [1347, 163] width 180 height 32
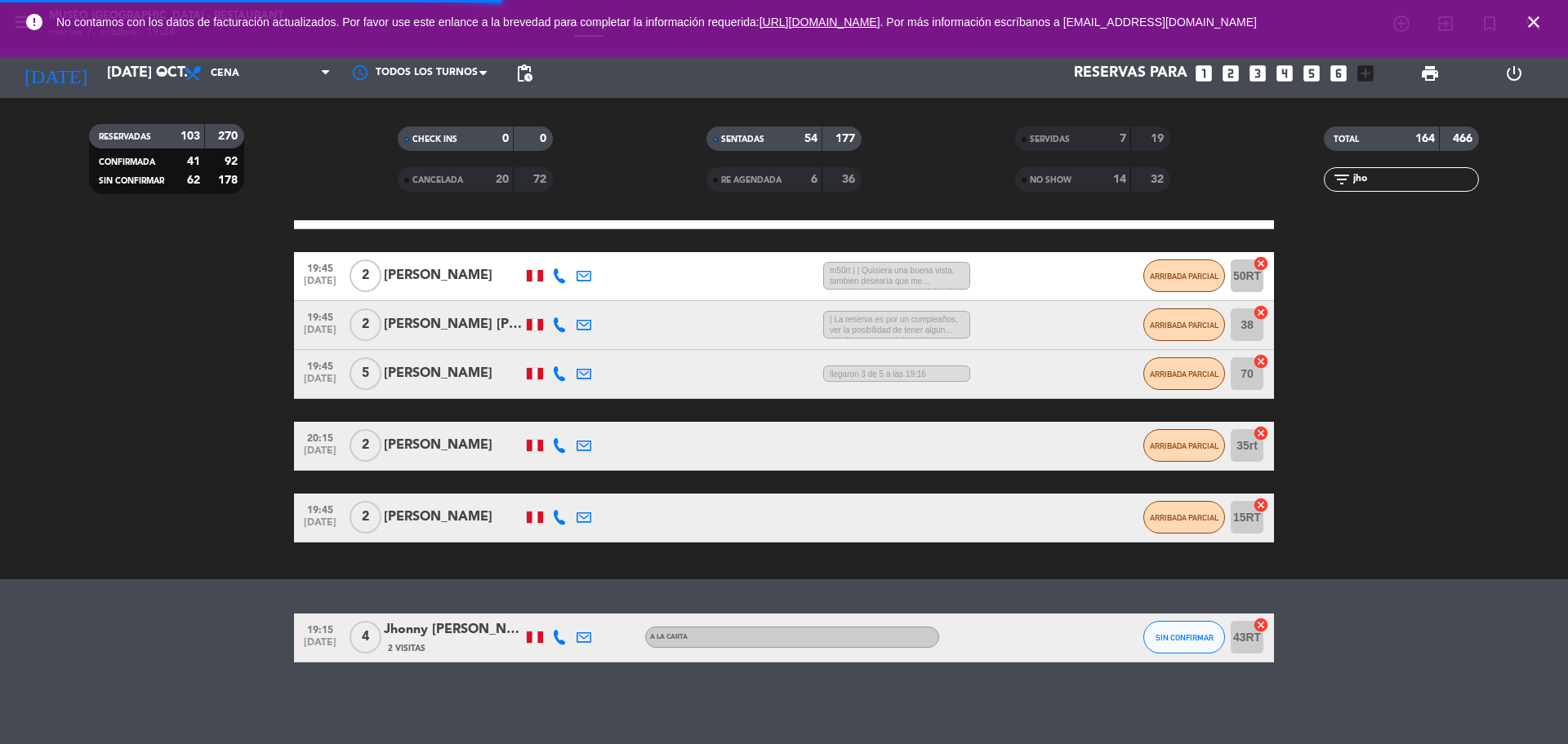
click at [1536, 24] on icon "close" at bounding box center [1533, 21] width 20 height 20
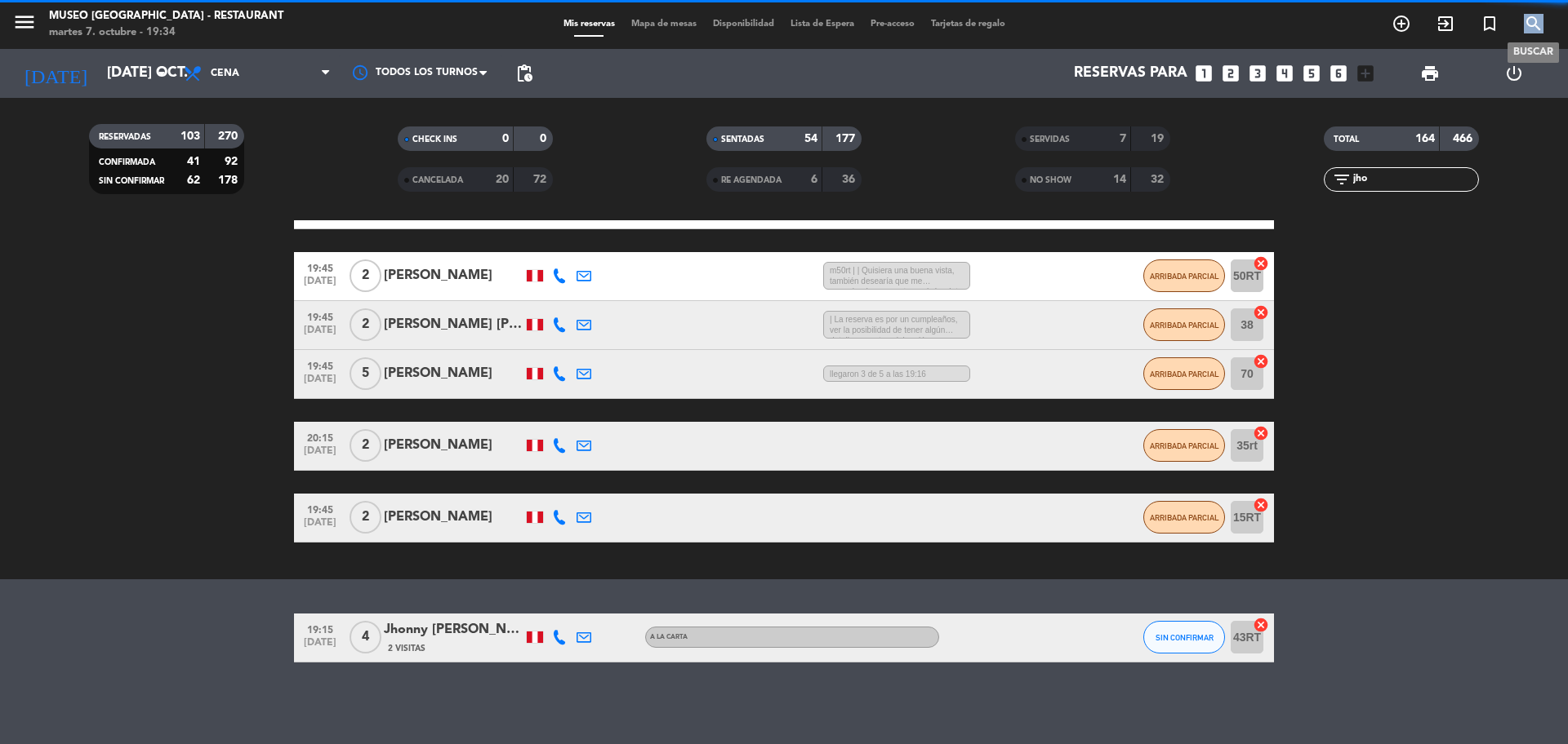
click at [1536, 24] on icon "search" at bounding box center [1533, 23] width 20 height 20
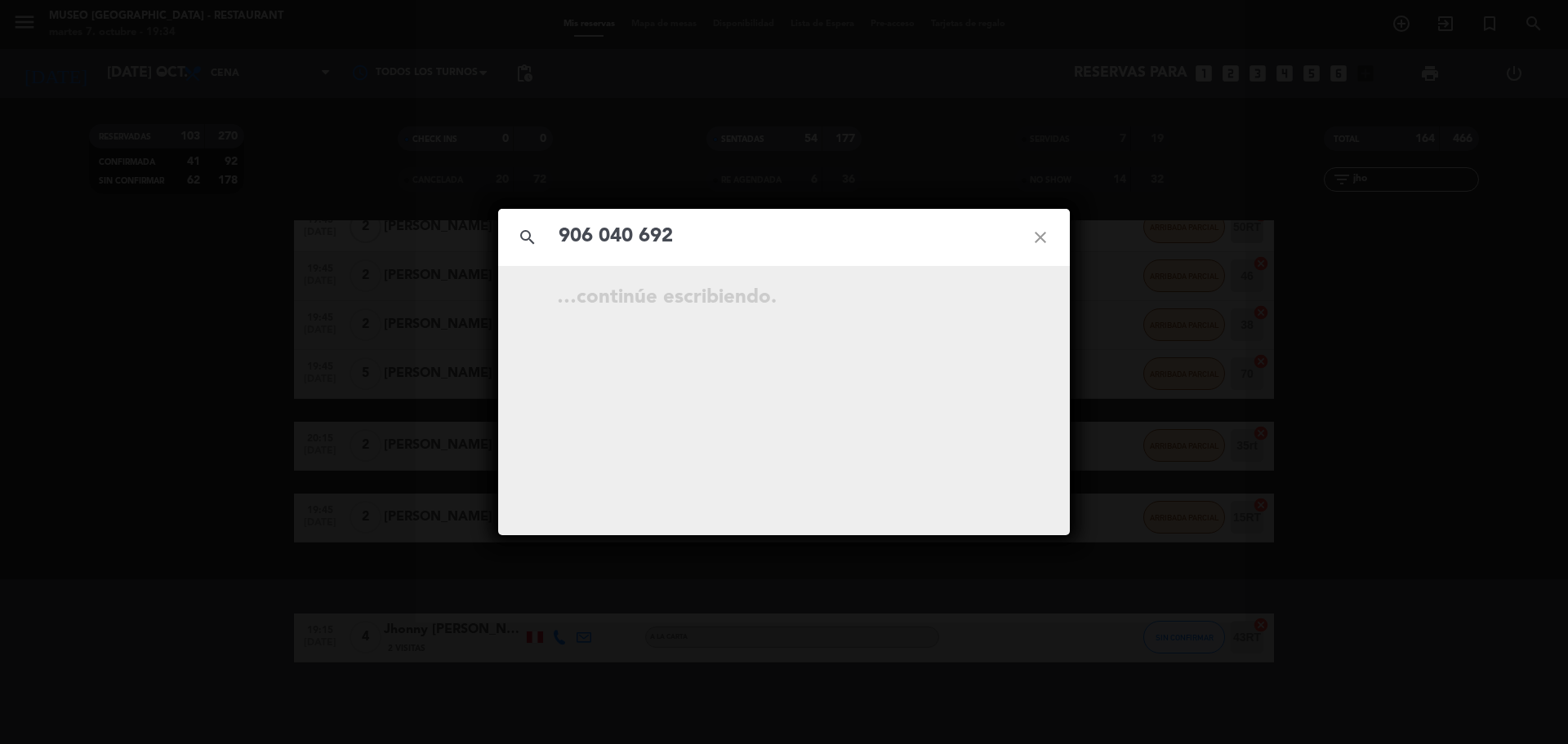
click at [637, 234] on input "906 040 692" at bounding box center [784, 237] width 454 height 33
type input "906040692"
click at [1000, 304] on icon "open_in_new" at bounding box center [999, 300] width 20 height 20
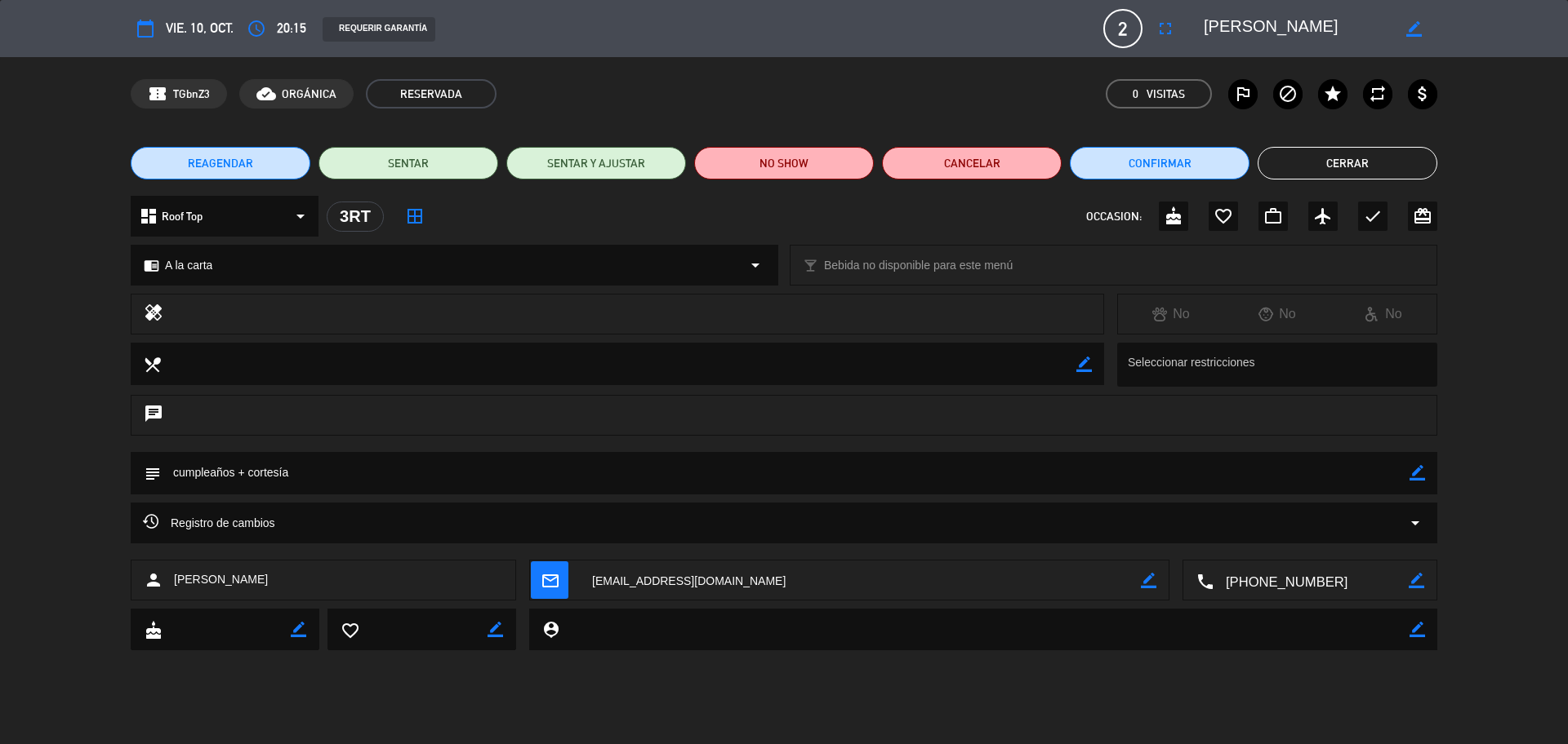
click at [1409, 474] on icon "border_color" at bounding box center [1417, 473] width 15 height 15
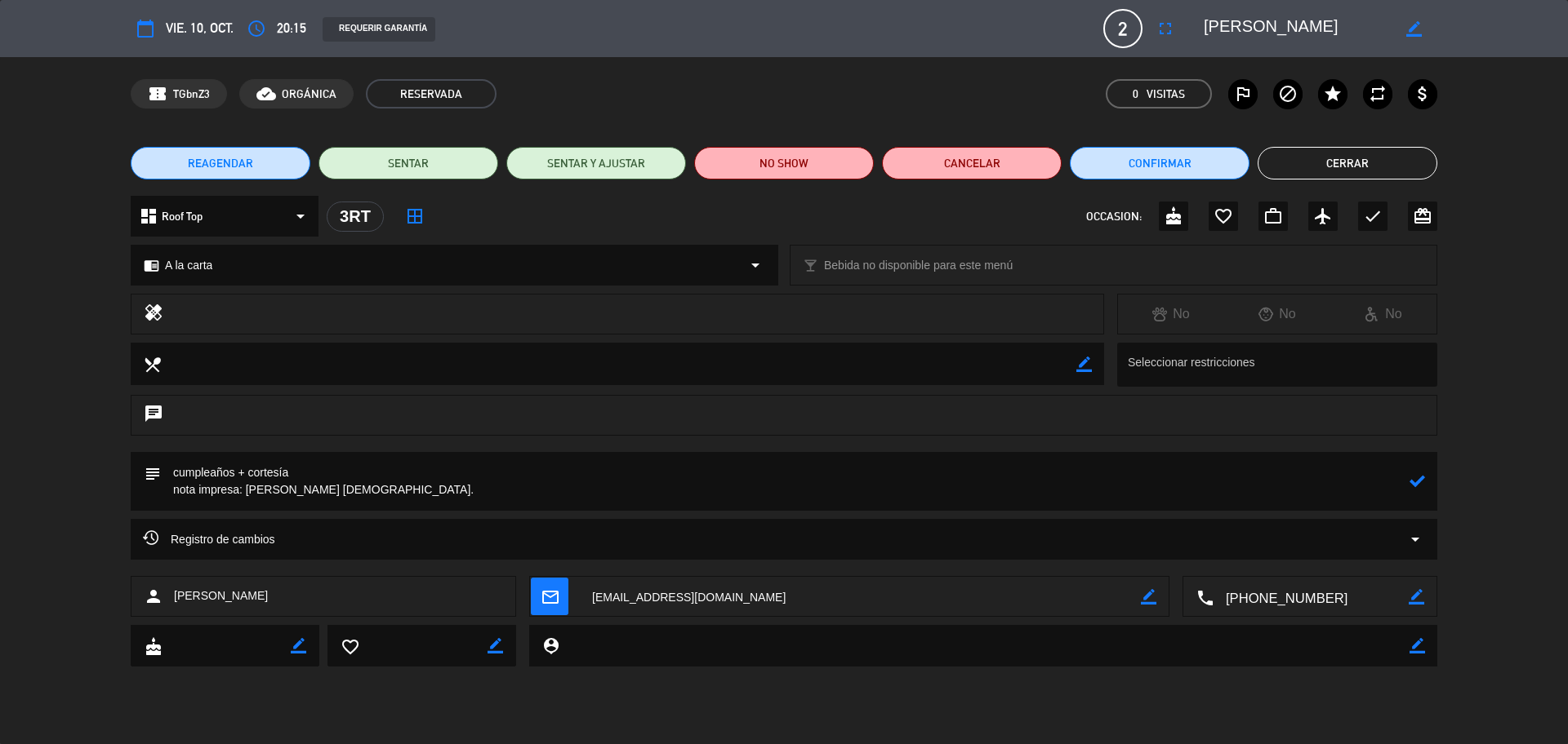
type textarea "cumpleaños + cortesía nota impresa: Feliz Cumpleaños Thais."
click at [1415, 473] on icon at bounding box center [1417, 481] width 15 height 15
click at [1311, 170] on button "Cerrar" at bounding box center [1347, 163] width 180 height 32
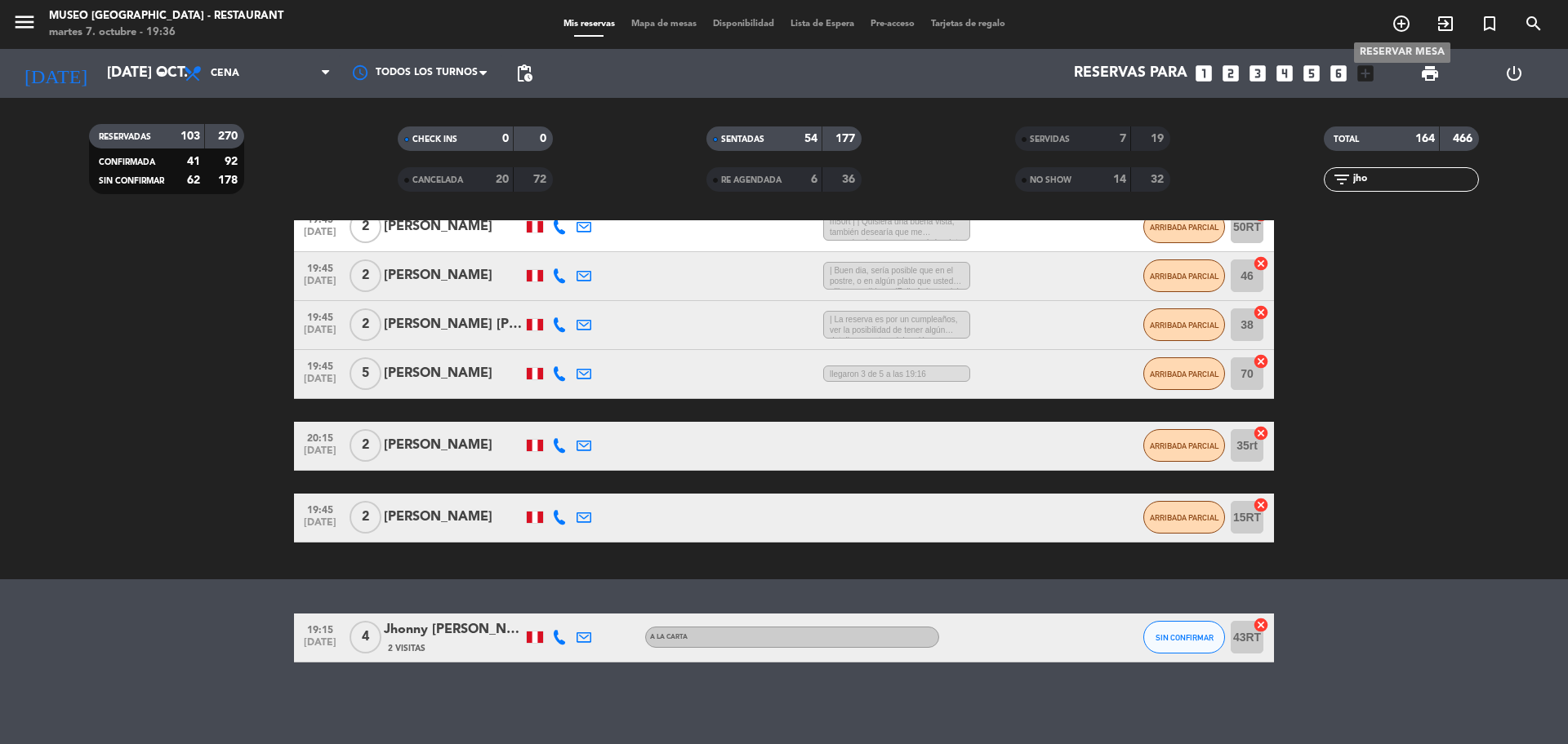
click at [1406, 29] on icon "add_circle_outline" at bounding box center [1401, 23] width 20 height 20
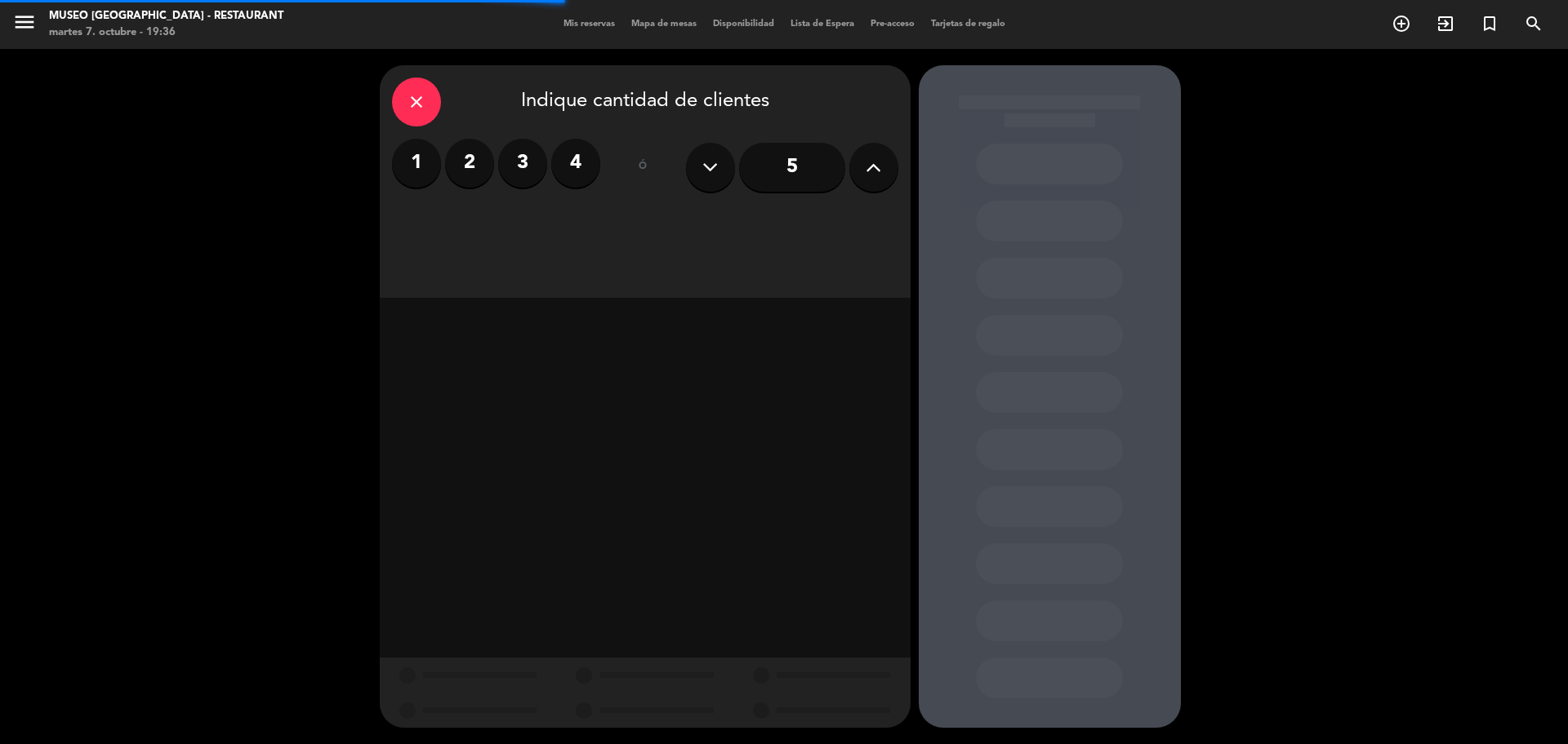
click at [475, 162] on label "2" at bounding box center [469, 163] width 49 height 49
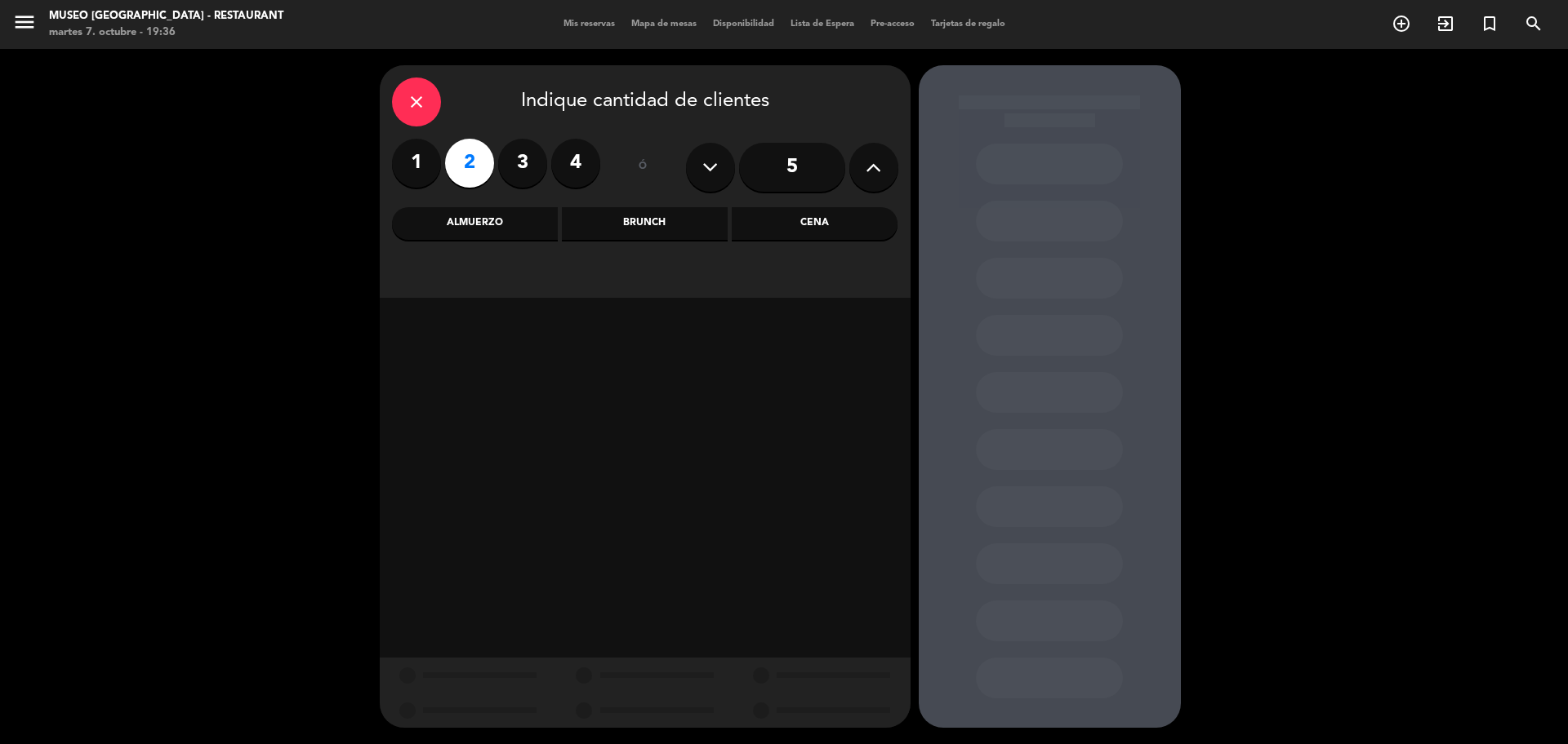
click at [819, 231] on div "Cena" at bounding box center [814, 223] width 165 height 32
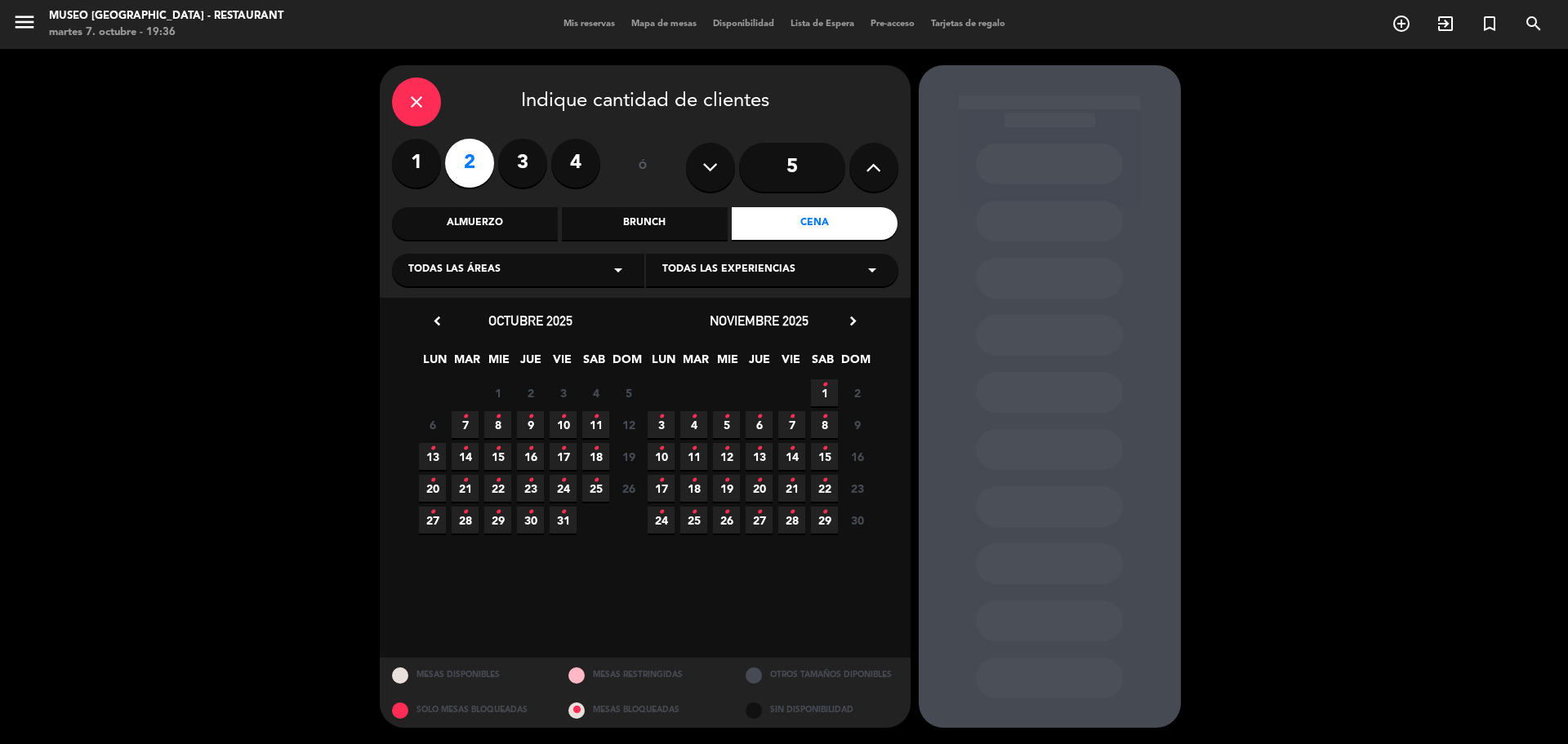
click at [501, 528] on span "29 •" at bounding box center [498, 521] width 27 height 27
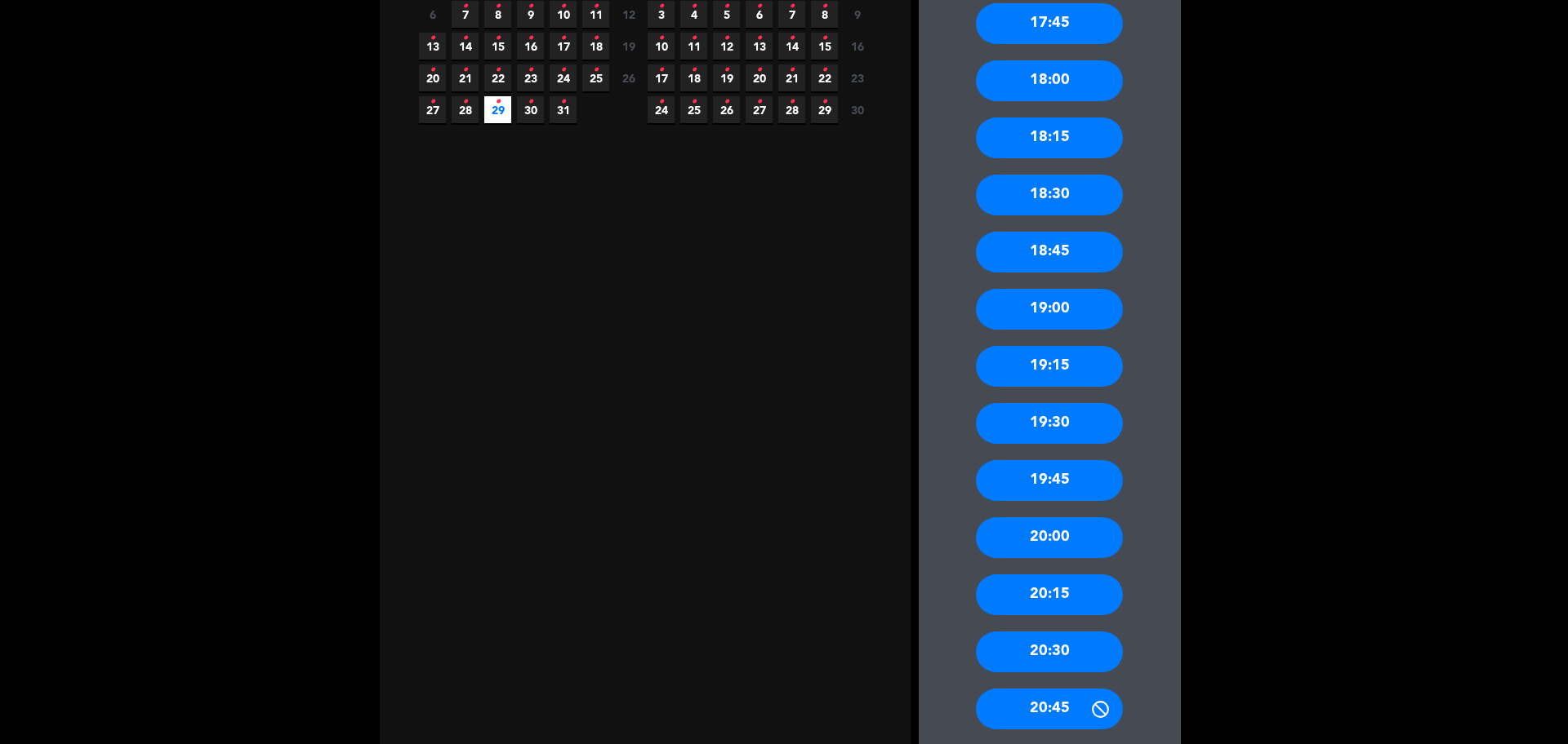
scroll to position [497, 0]
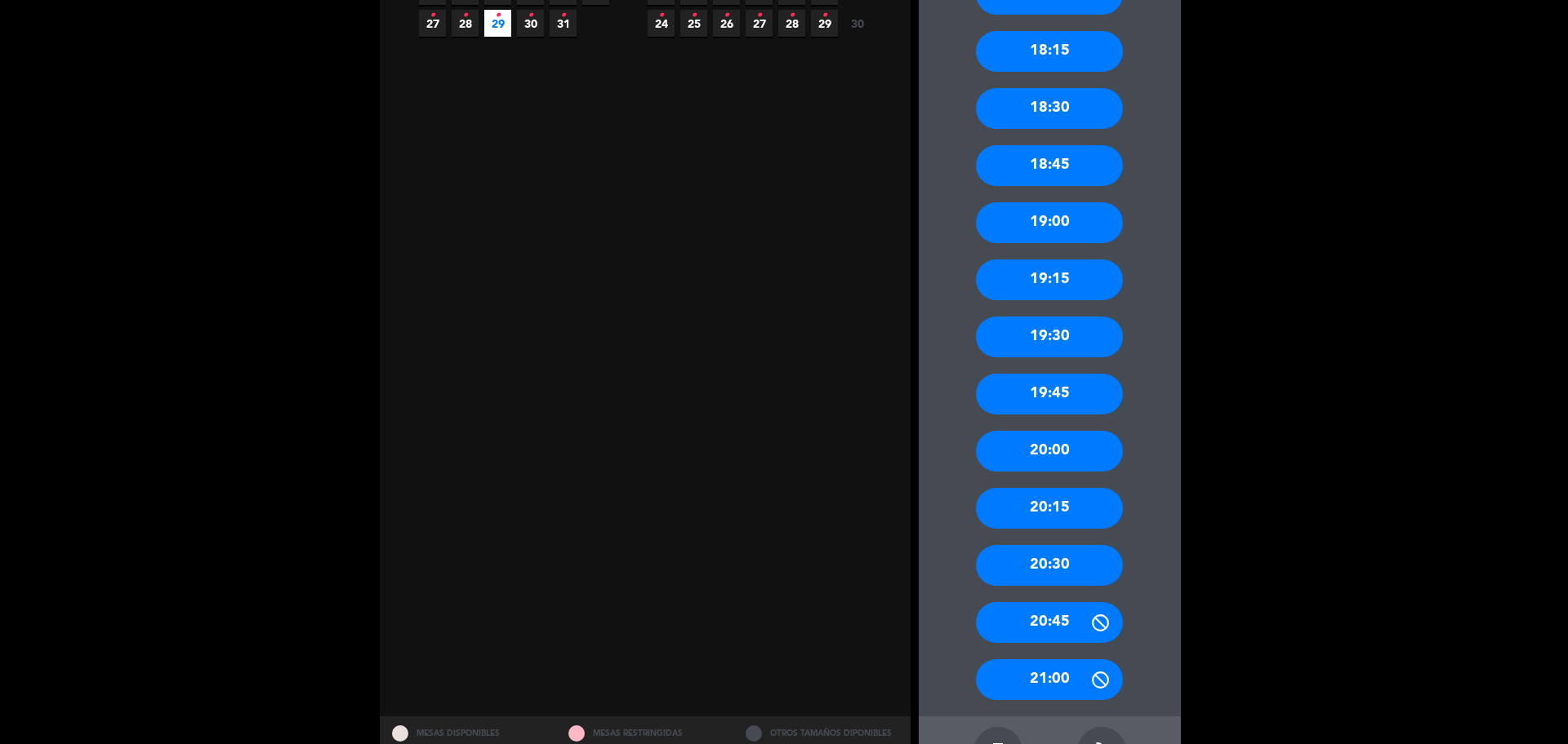
click at [1056, 345] on div "19:30" at bounding box center [1049, 337] width 147 height 41
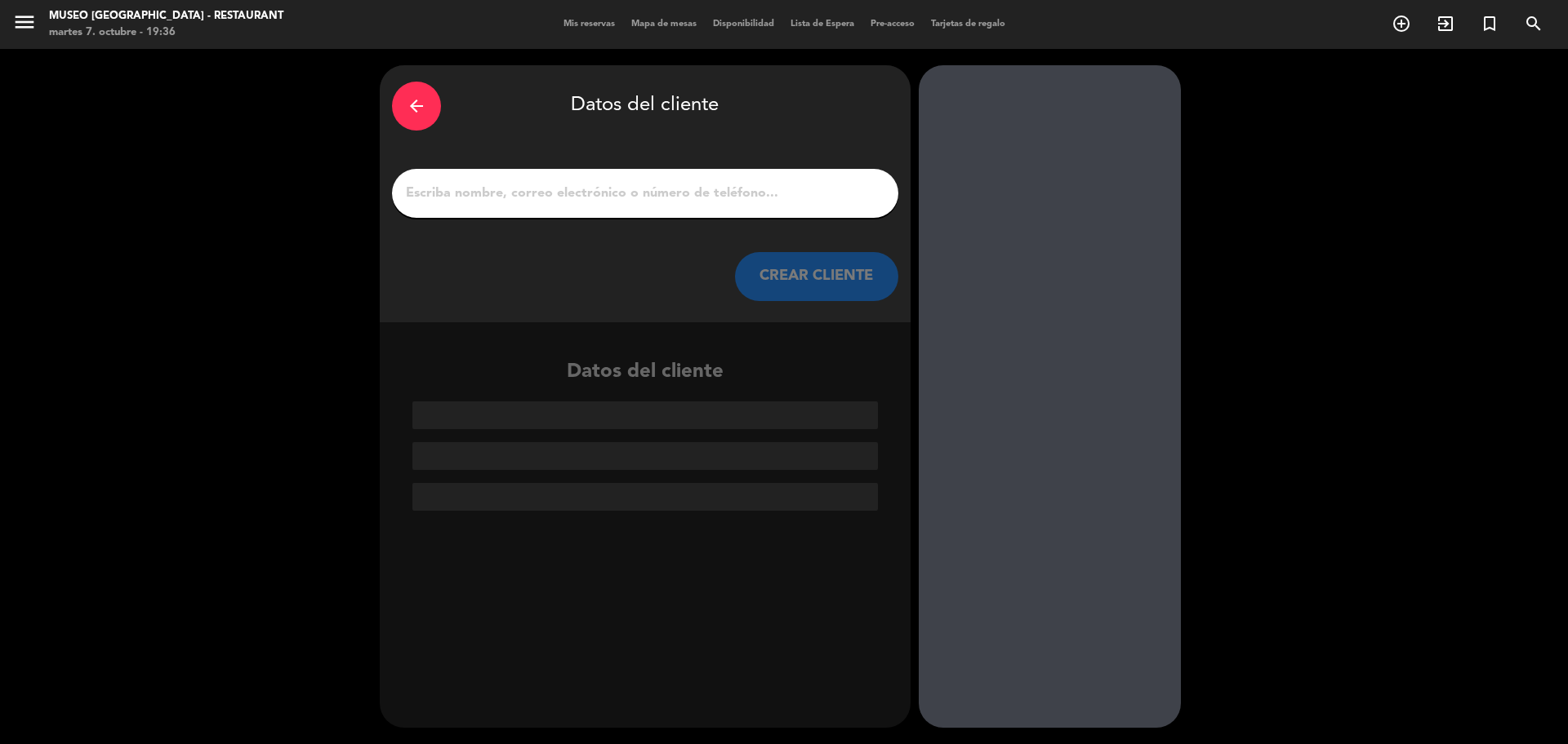
click at [591, 202] on input "1" at bounding box center [645, 193] width 482 height 23
paste input "Lourdes Arce"
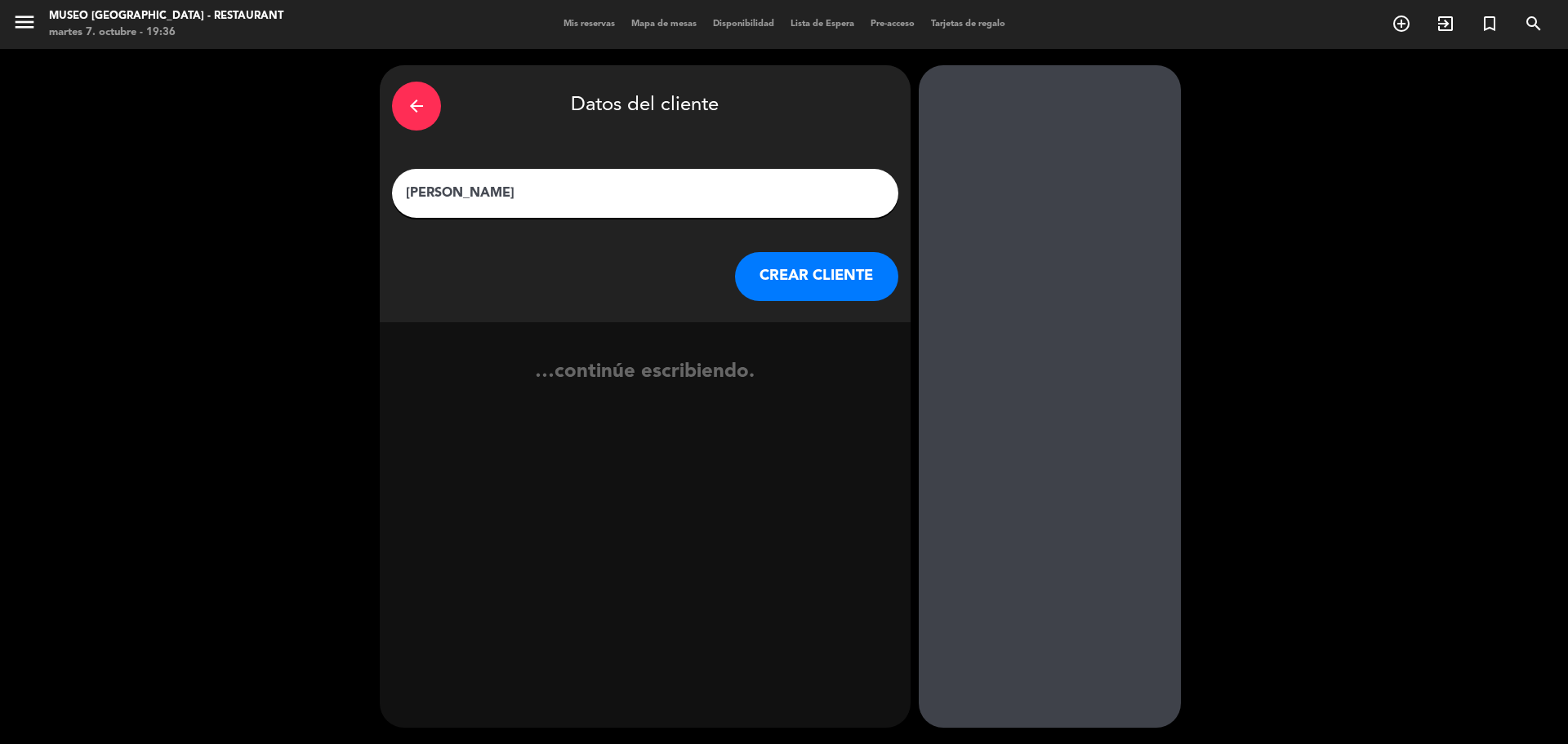
type input "Lourdes Arce"
click at [818, 290] on button "CREAR CLIENTE" at bounding box center [817, 276] width 164 height 49
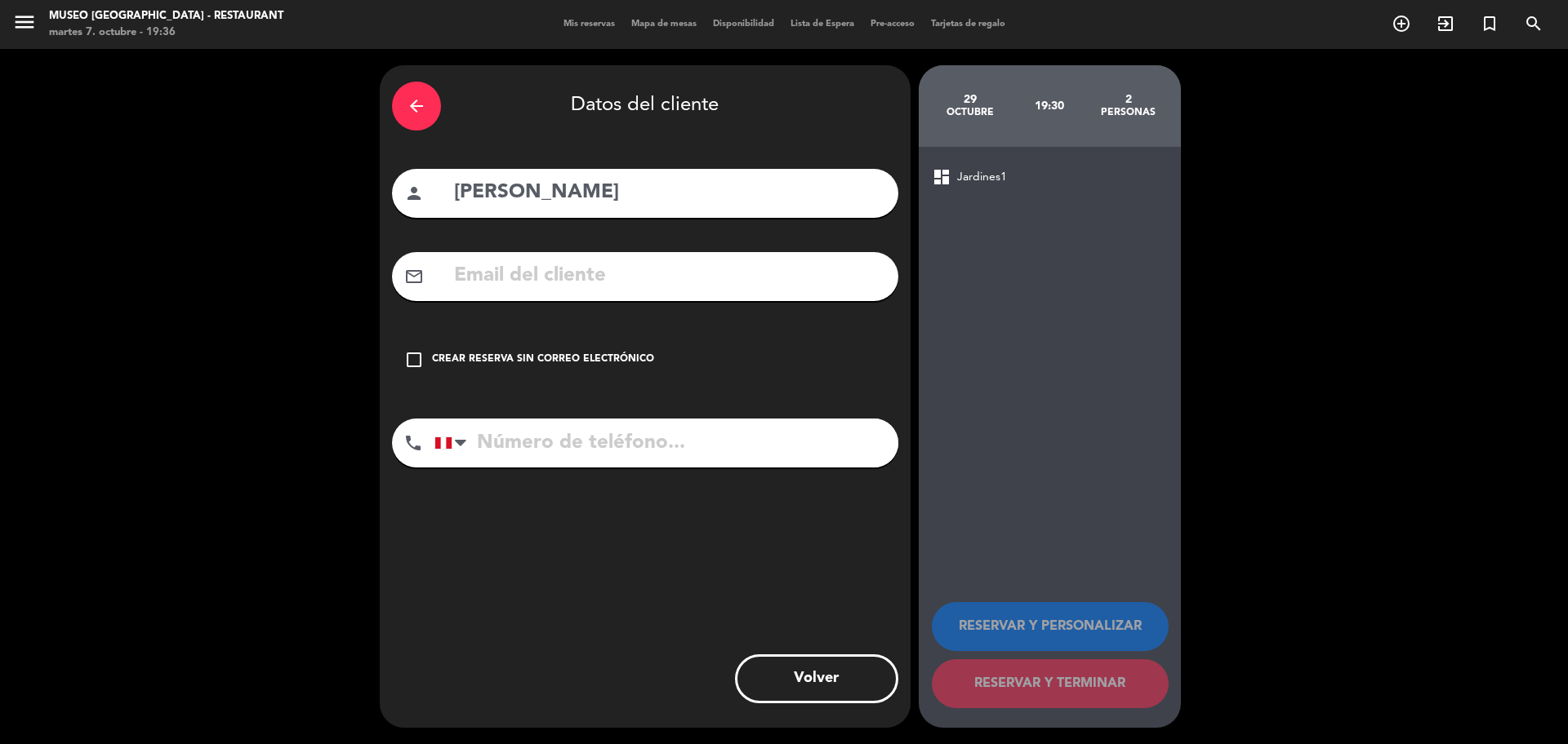
click at [607, 278] on input "text" at bounding box center [669, 276] width 433 height 33
paste input "991931421"
type input "991931421"
drag, startPoint x: 603, startPoint y: 270, endPoint x: 292, endPoint y: 284, distance: 311.3
click at [292, 284] on div "arrow_back Datos del cliente person Lourdes Arce mail_outline 991931421 check_b…" at bounding box center [784, 396] width 1568 height 695
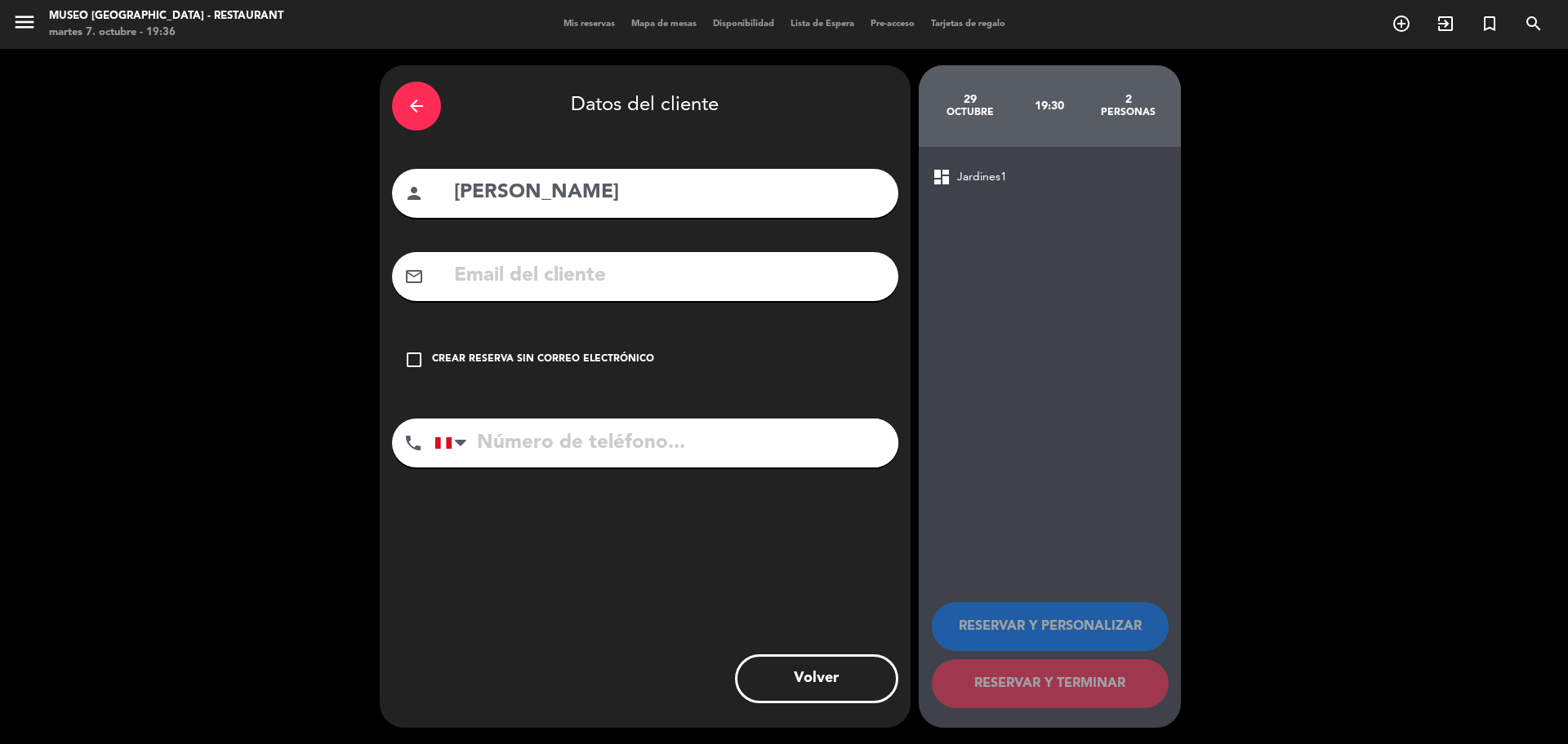
click at [482, 436] on input "tel" at bounding box center [666, 442] width 464 height 49
paste input "991 931 421"
type input "991 931 421"
click at [419, 343] on div "check_box_outline_blank Crear reserva sin correo electrónico" at bounding box center [645, 360] width 506 height 49
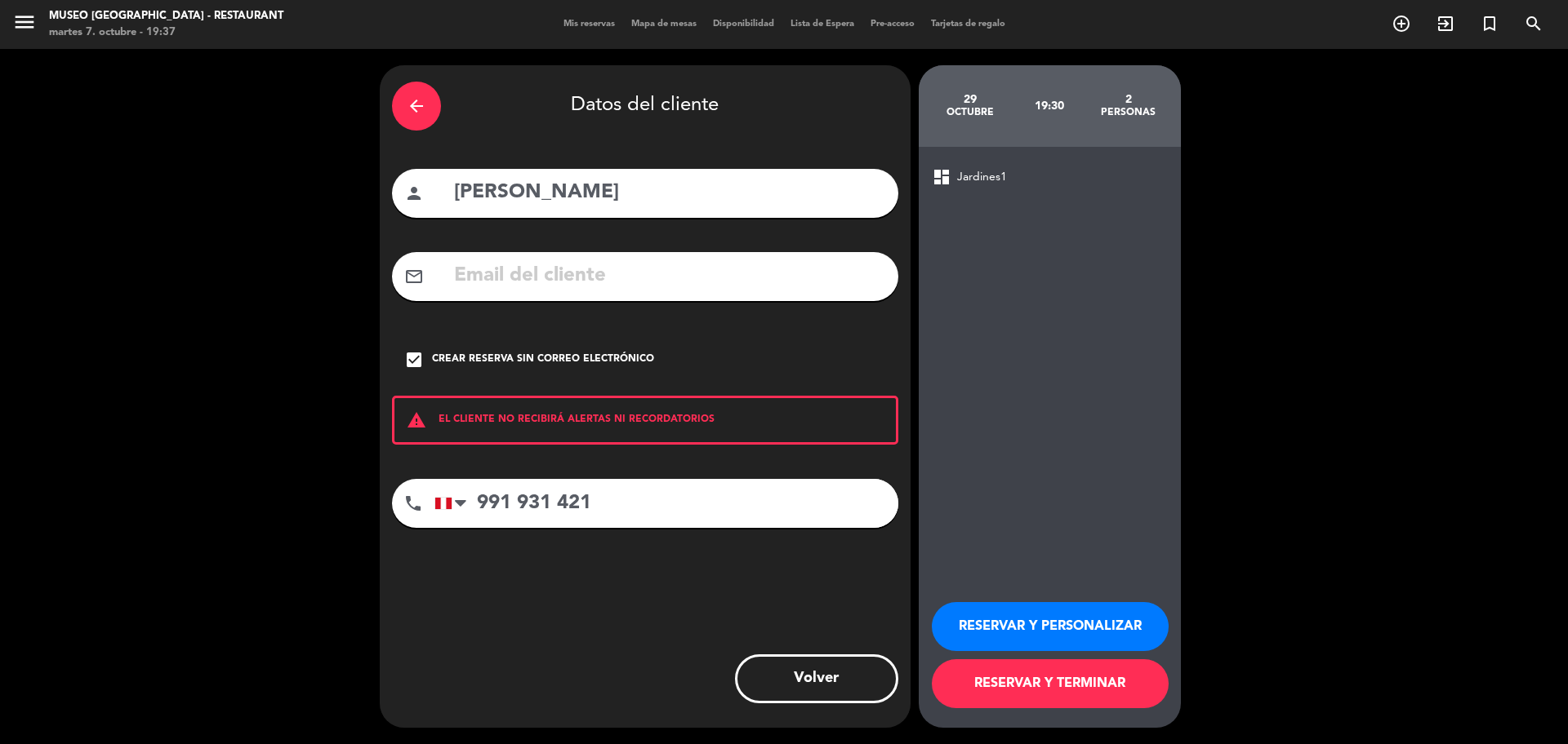
click at [1024, 607] on button "RESERVAR Y PERSONALIZAR" at bounding box center [1050, 626] width 237 height 49
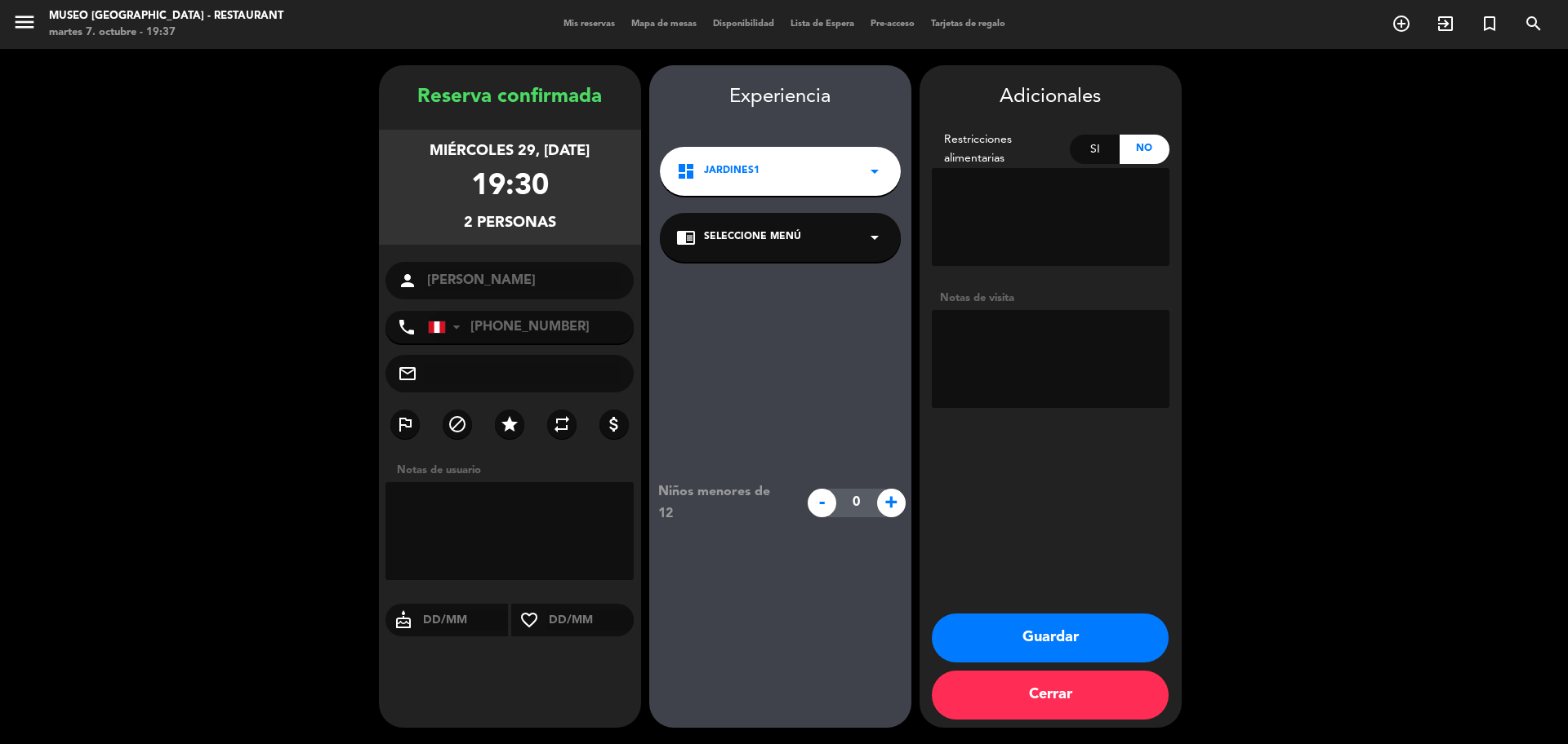
click at [1088, 142] on div "Si" at bounding box center [1094, 149] width 49 height 29
click at [1071, 184] on textarea at bounding box center [1050, 216] width 238 height 98
type textarea "lactosa"
click at [830, 269] on div "Niños menores de 12 - 0 +" at bounding box center [779, 503] width 262 height 482
click at [799, 249] on div "chrome_reader_mode Seleccione Menú arrow_drop_down" at bounding box center [780, 237] width 240 height 49
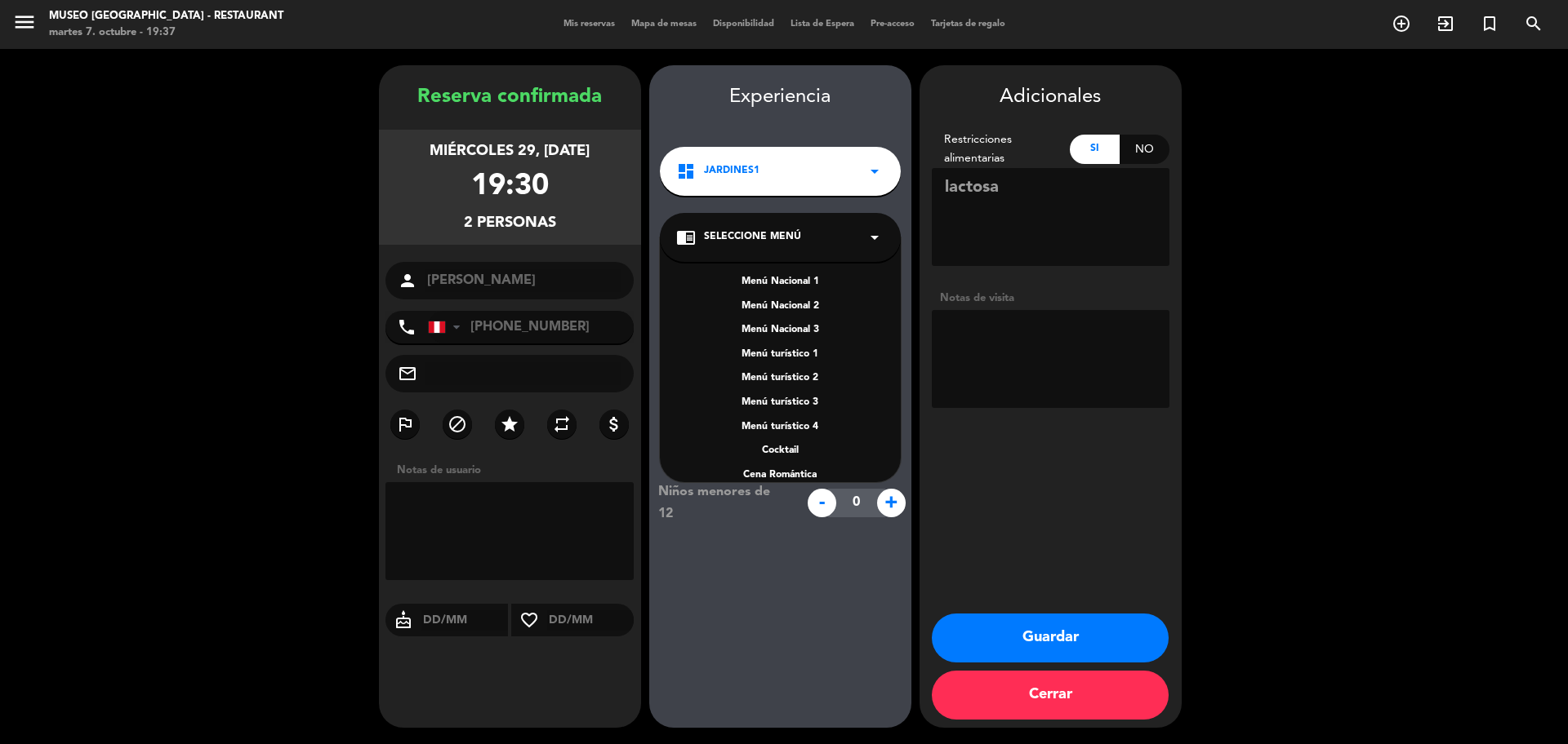
scroll to position [234, 0]
click at [773, 386] on div "A la carta" at bounding box center [780, 385] width 208 height 16
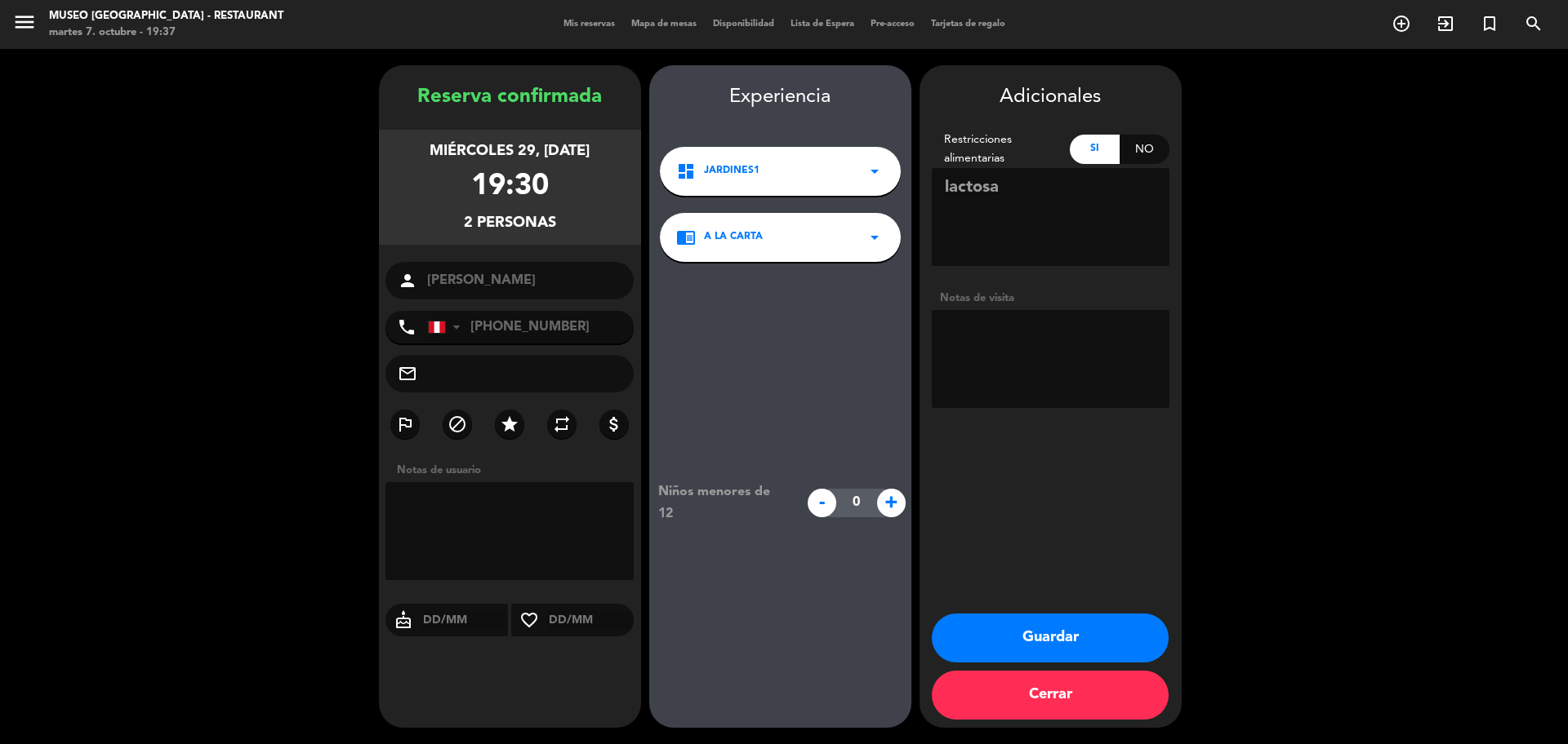
click at [1077, 354] on textarea at bounding box center [1050, 359] width 238 height 98
click at [941, 335] on textarea at bounding box center [1050, 359] width 238 height 98
type textarea "horas antes traera una cajita de madera con reloj. Motivo: compromiso."
click at [1108, 636] on button "Guardar" at bounding box center [1050, 637] width 237 height 49
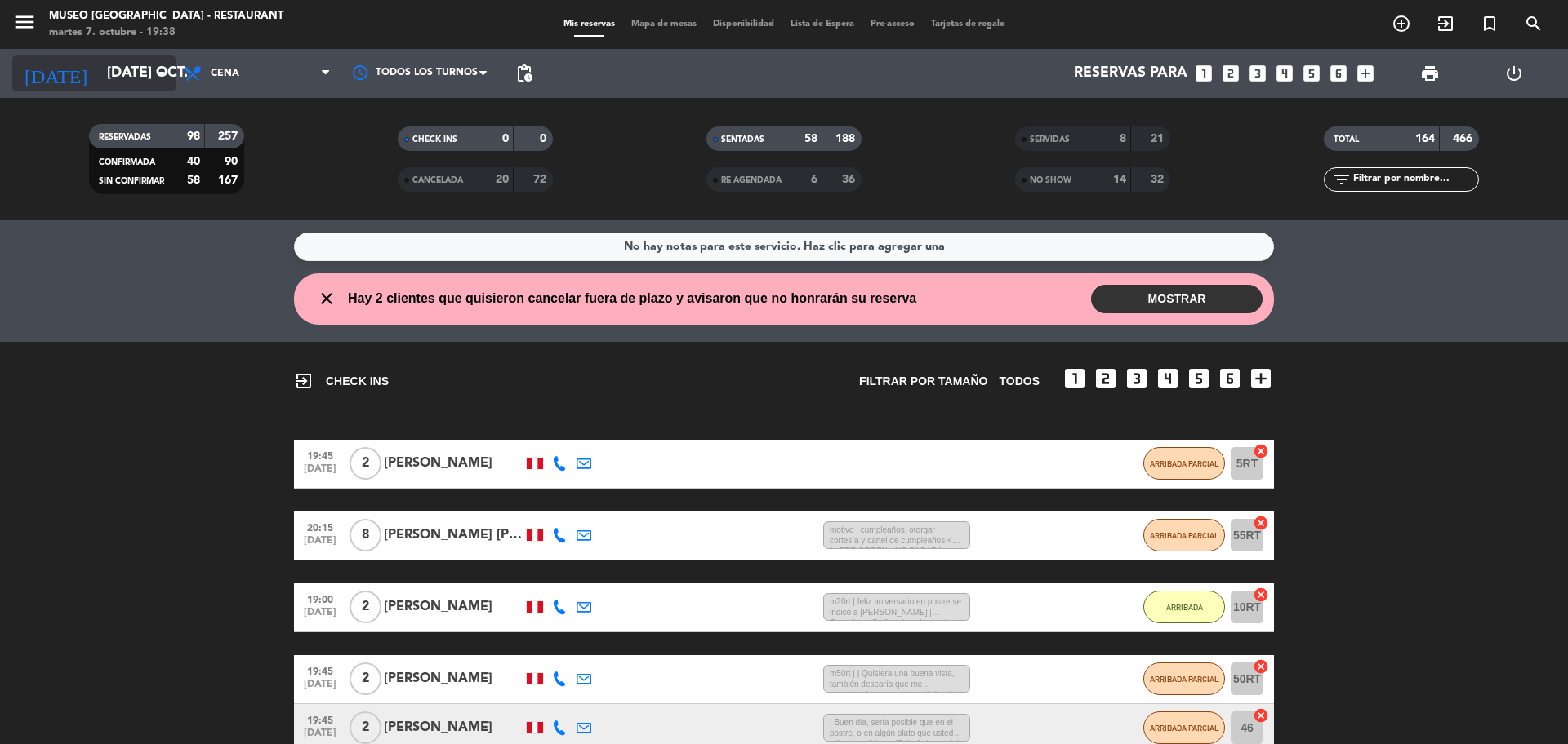
click at [137, 83] on input "[DATE]" at bounding box center [194, 73] width 189 height 32
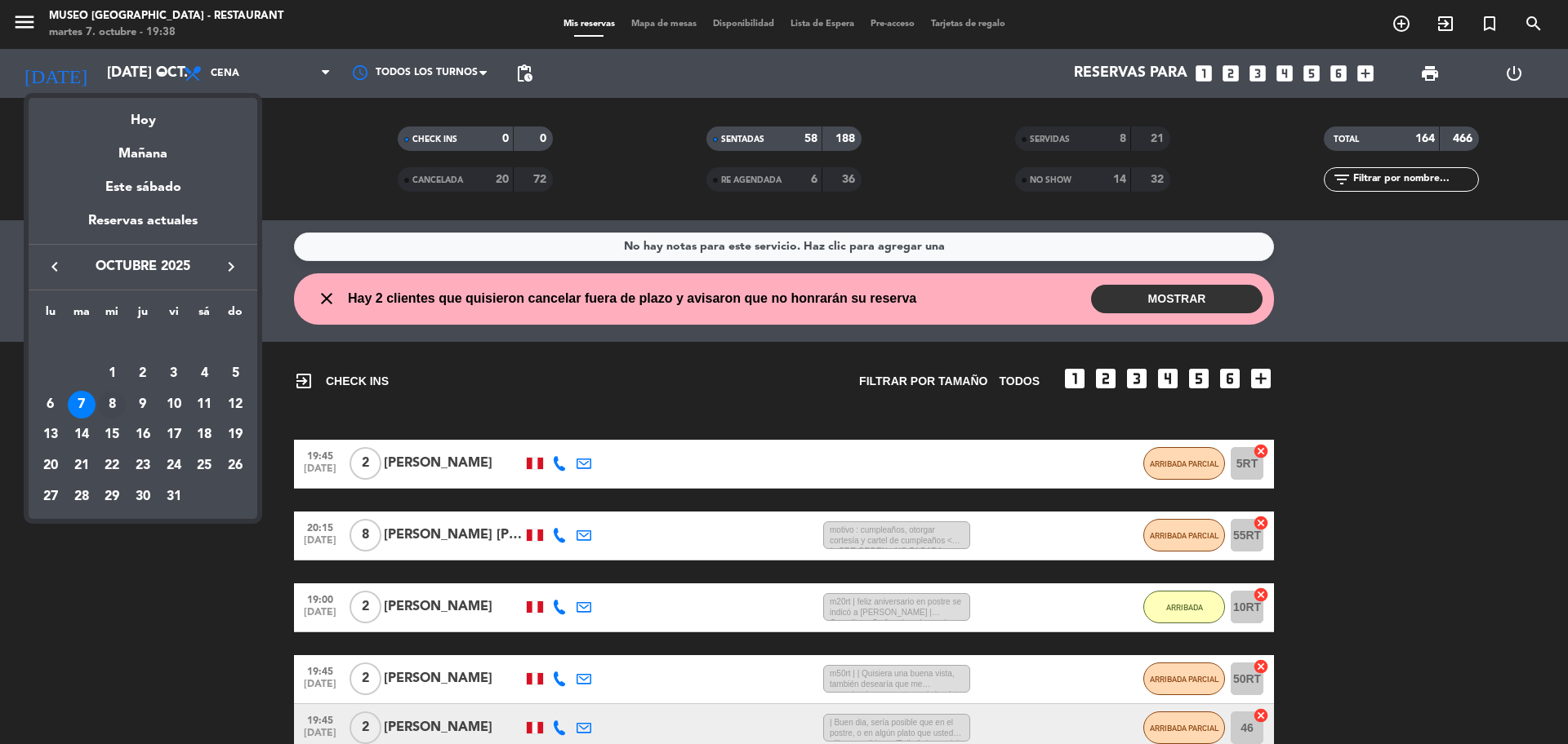
click at [107, 395] on div "8" at bounding box center [112, 405] width 28 height 28
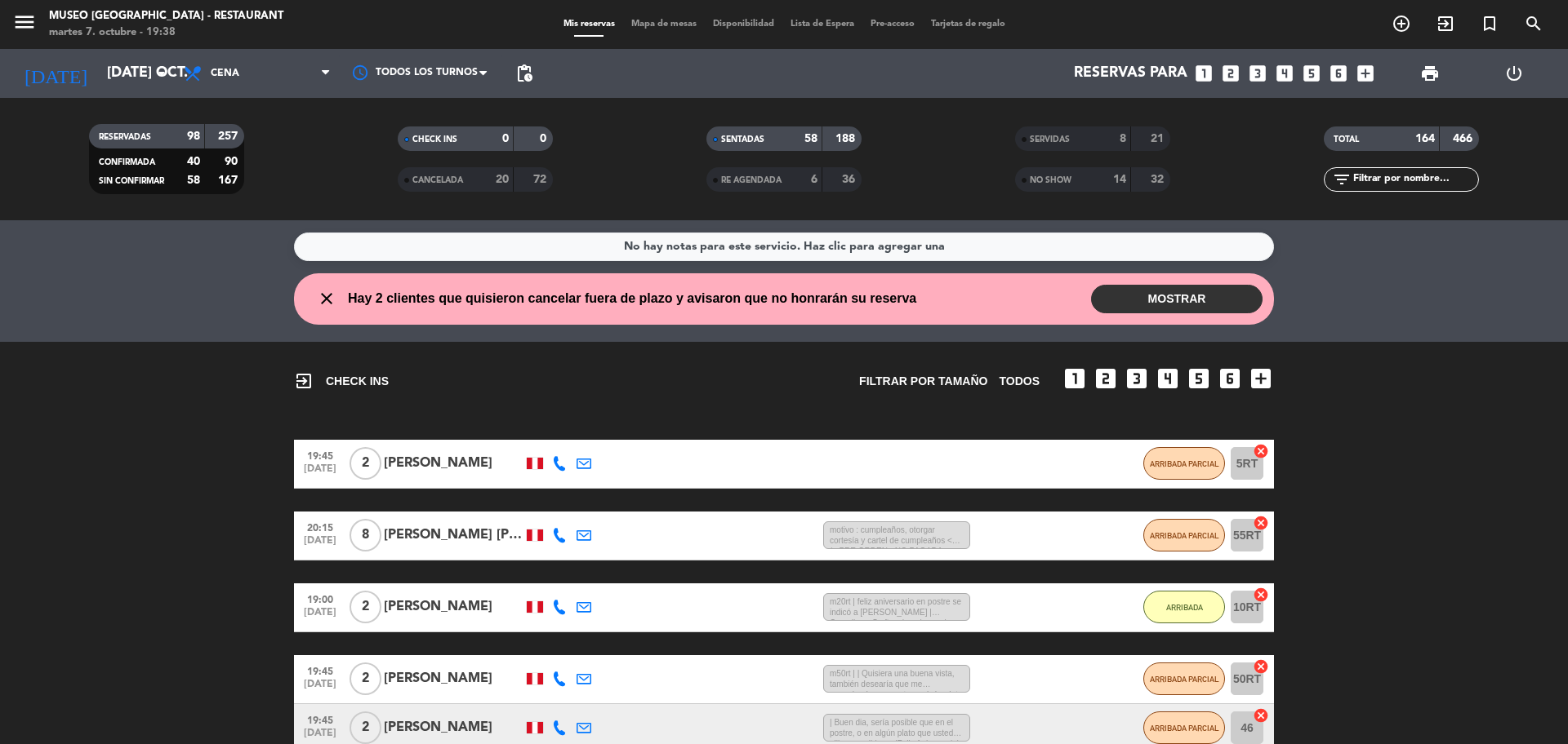
type input "[DATE]"
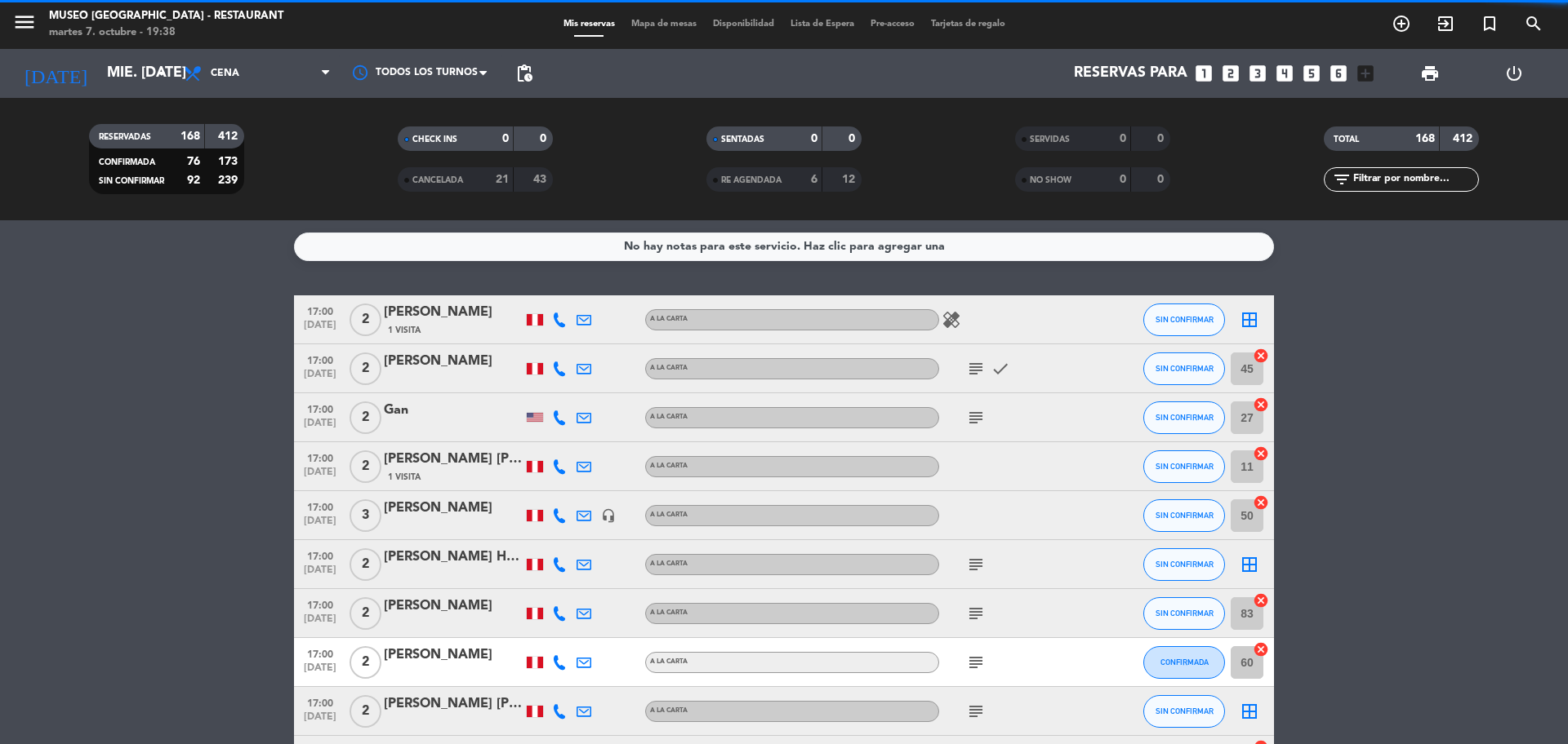
click at [1426, 185] on input "text" at bounding box center [1415, 179] width 126 height 18
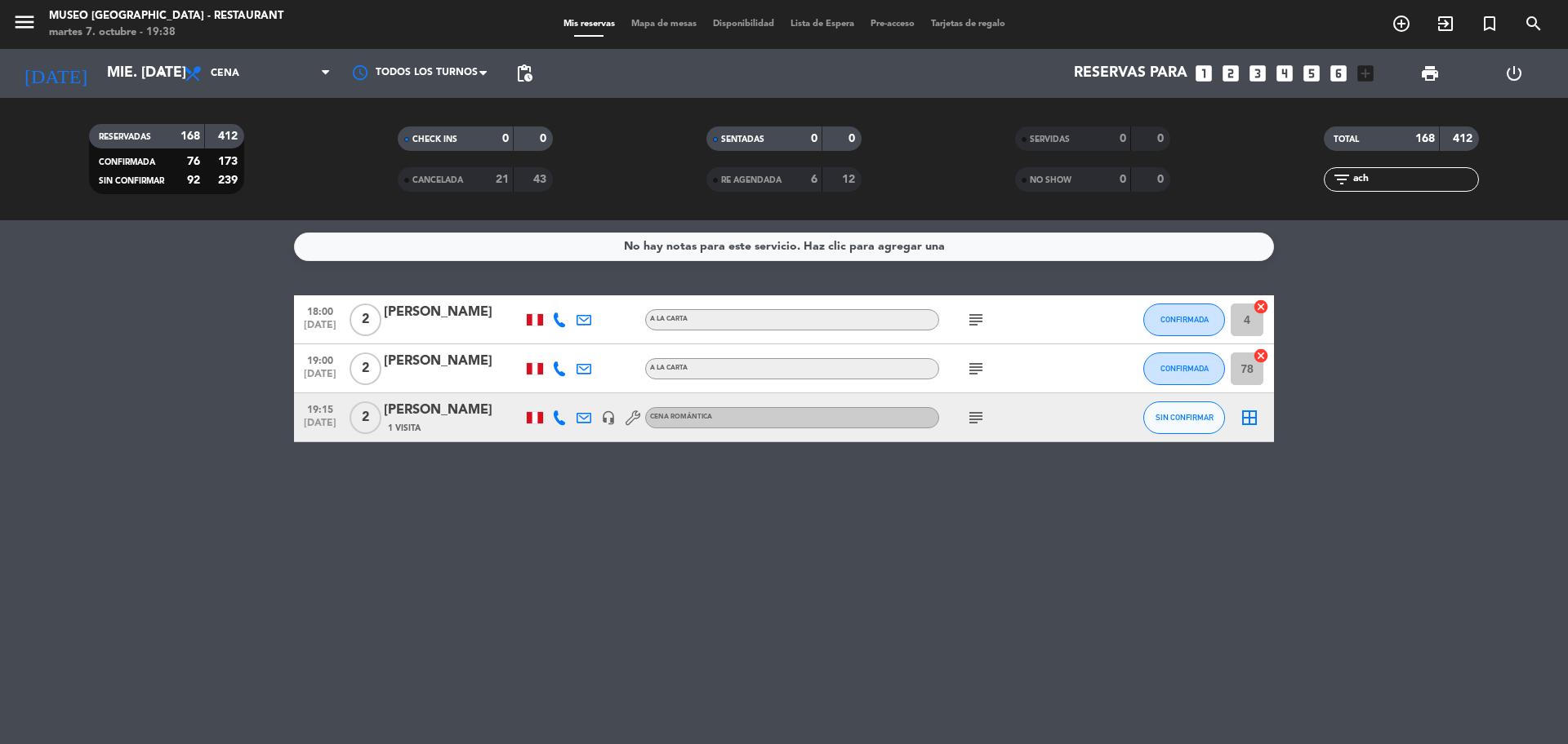
type input "ach"
click at [468, 327] on div at bounding box center [453, 330] width 139 height 13
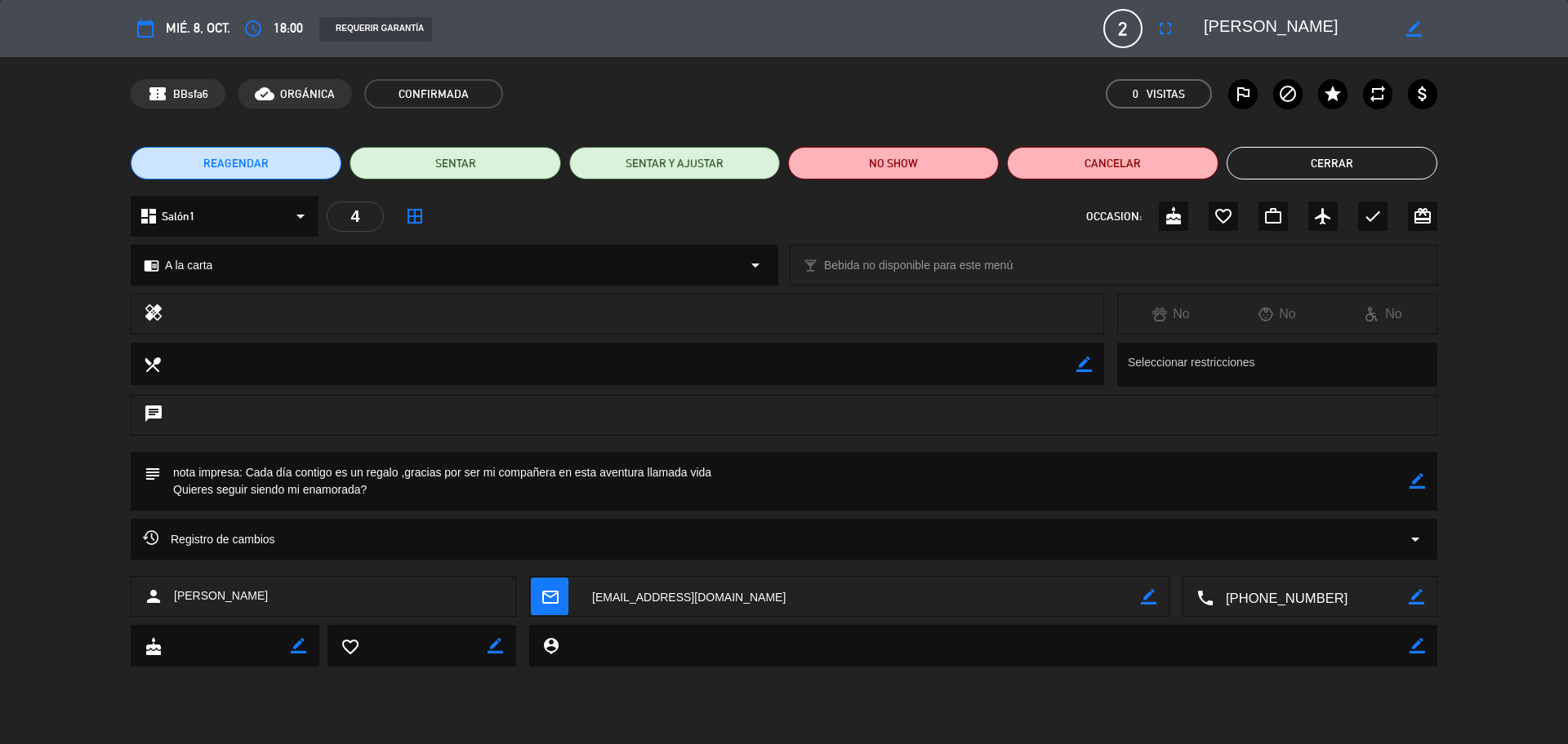
click at [1415, 480] on icon "border_color" at bounding box center [1417, 481] width 15 height 15
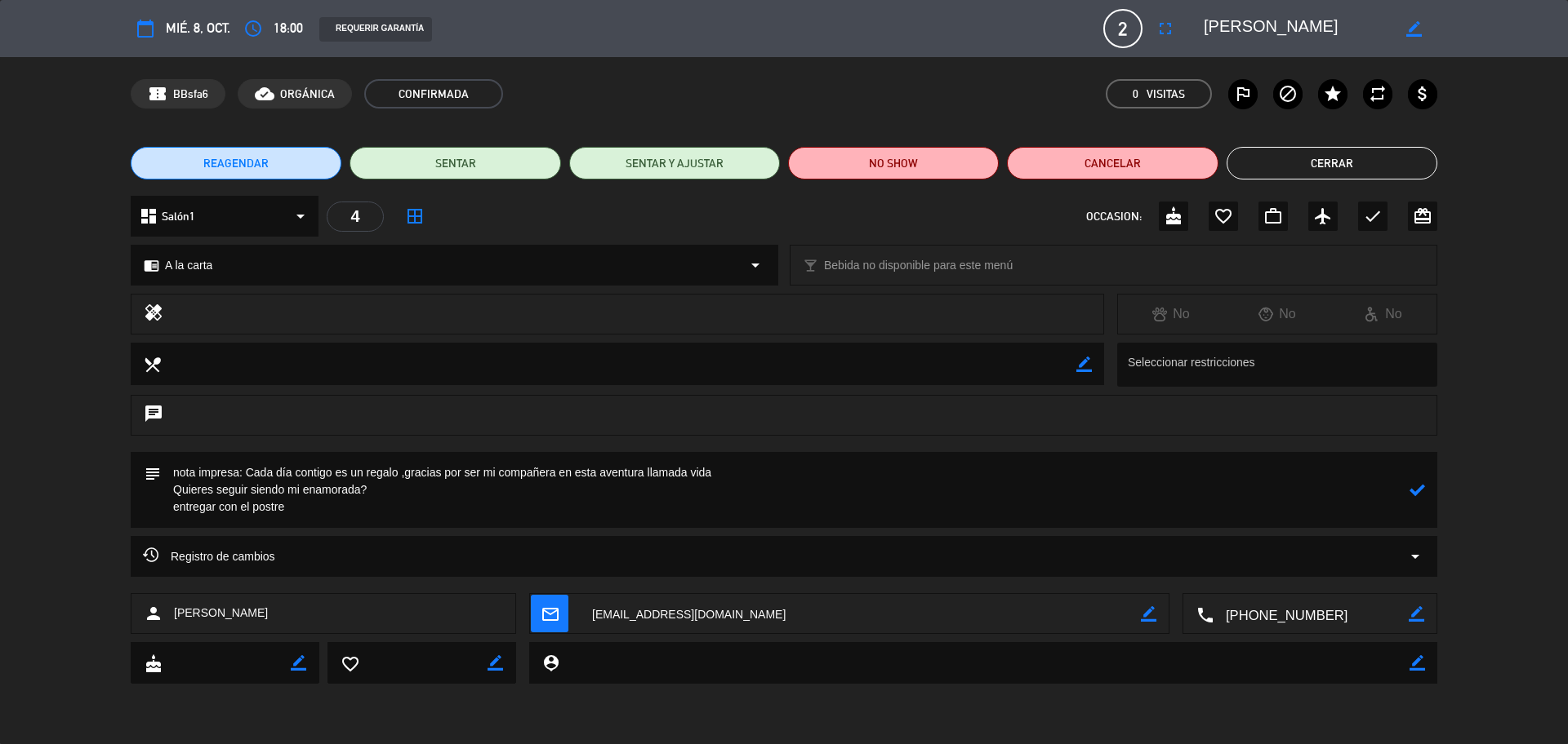
click at [174, 505] on textarea at bounding box center [785, 490] width 1248 height 76
click at [321, 503] on textarea at bounding box center [785, 490] width 1248 height 76
click at [371, 482] on textarea at bounding box center [785, 490] width 1248 height 76
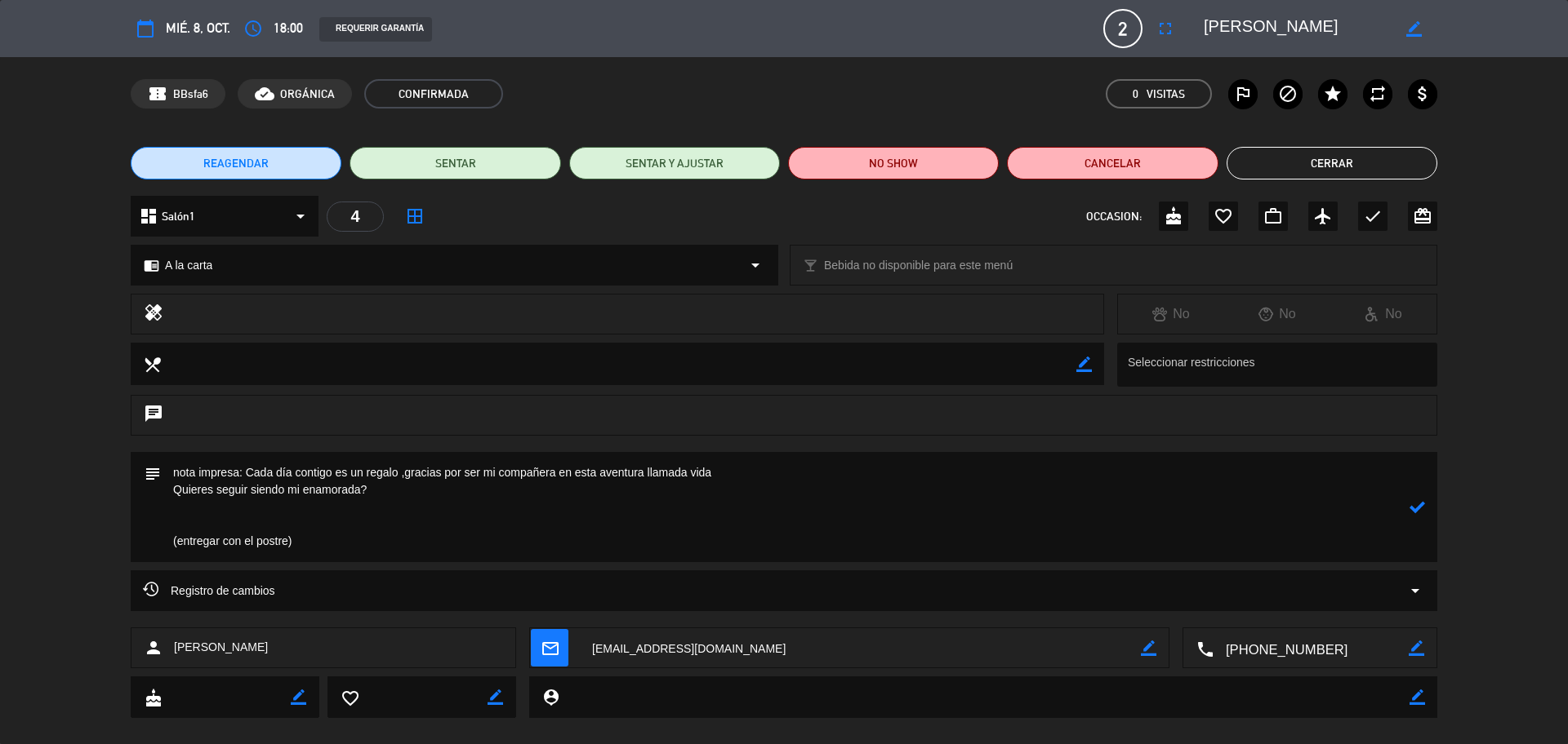
type textarea "nota impresa: Cada día contigo es un regalo ,gracias por ser mi compañera en es…"
click at [1423, 508] on icon at bounding box center [1417, 507] width 15 height 15
click at [1410, 134] on div "REAGENDAR SENTAR SENTAR Y AJUSTAR NO SHOW Cancelar Cerrar" at bounding box center [784, 163] width 1568 height 66
click at [1415, 154] on button "Cerrar" at bounding box center [1331, 163] width 211 height 32
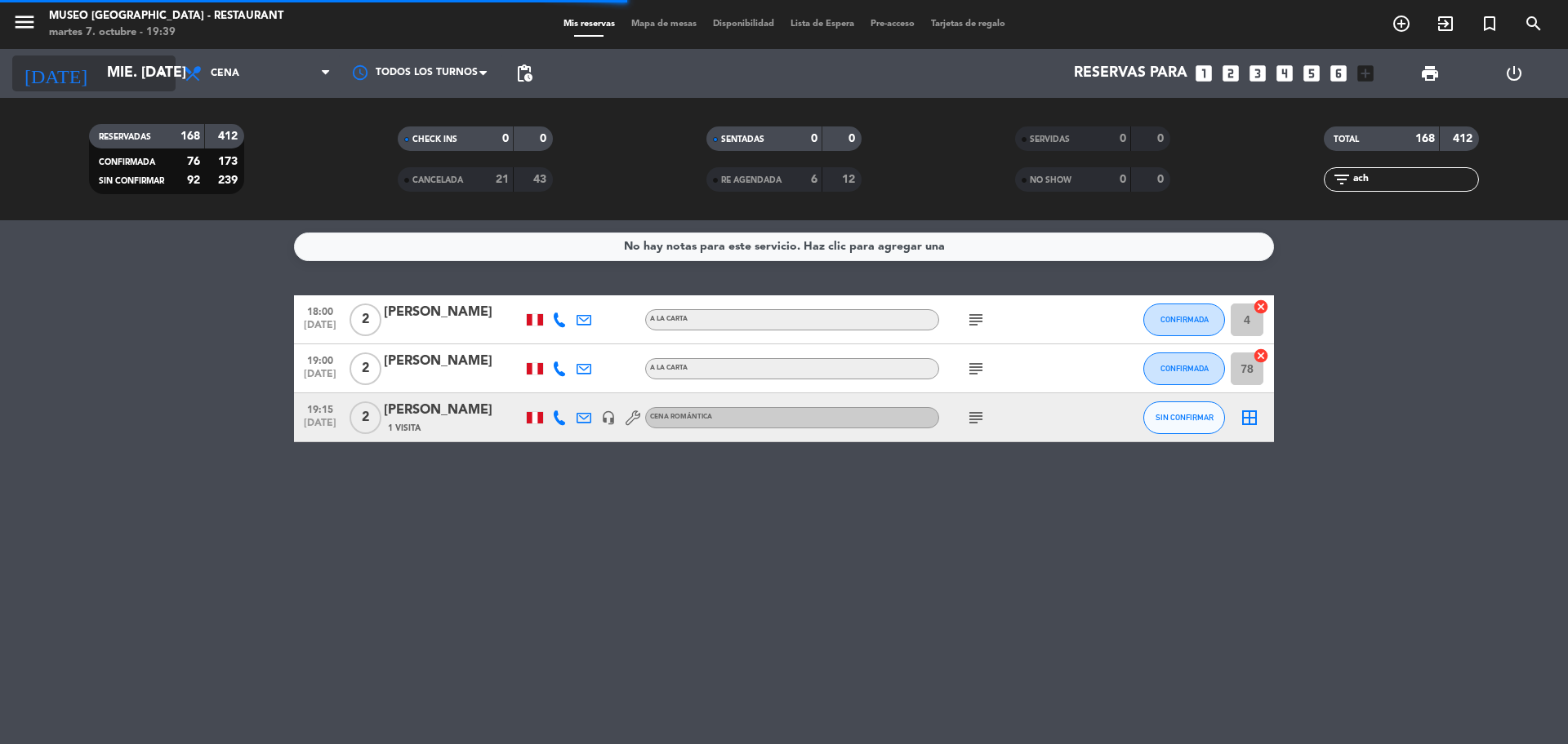
click at [120, 78] on input "[DATE]" at bounding box center [194, 73] width 189 height 32
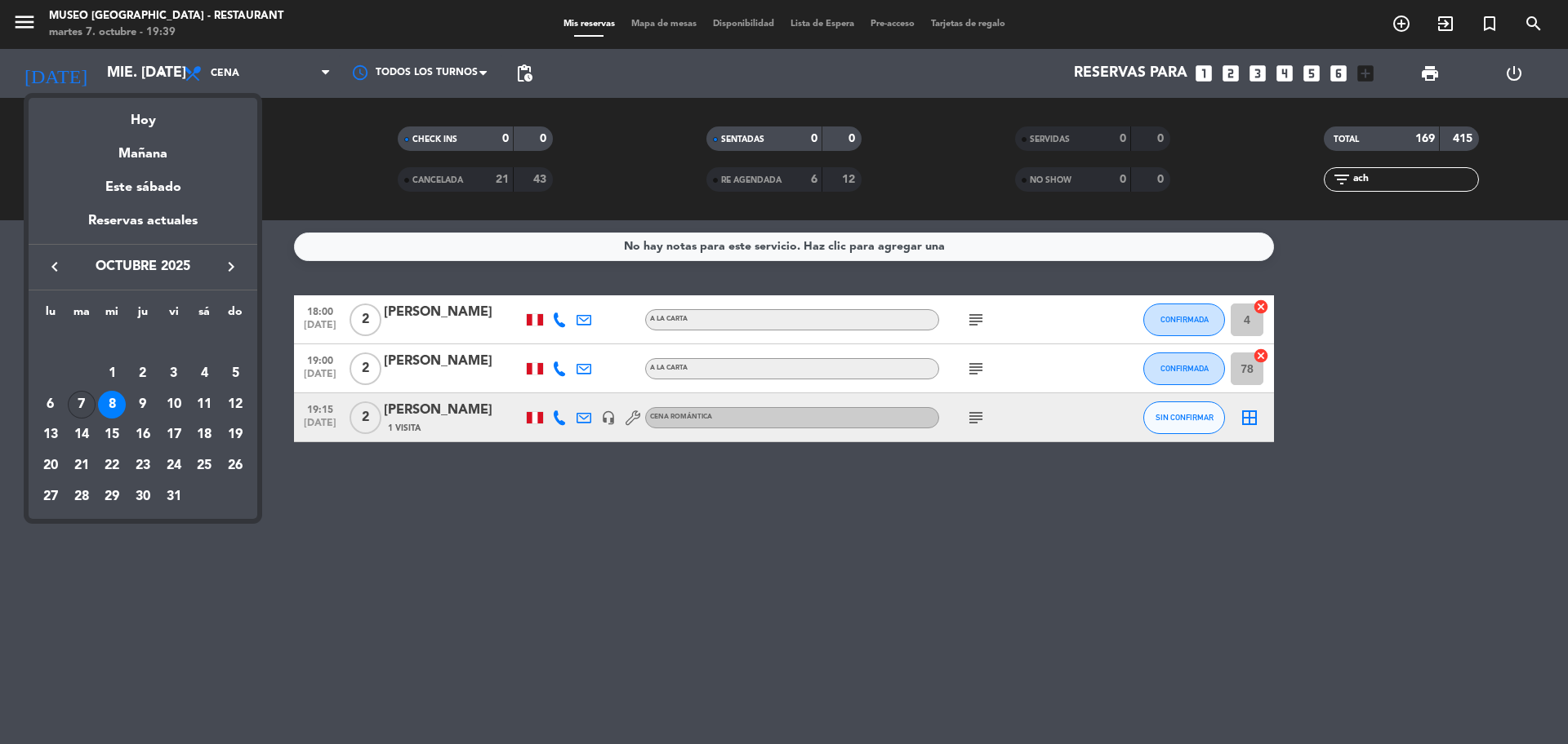
click at [81, 405] on div "7" at bounding box center [81, 405] width 28 height 28
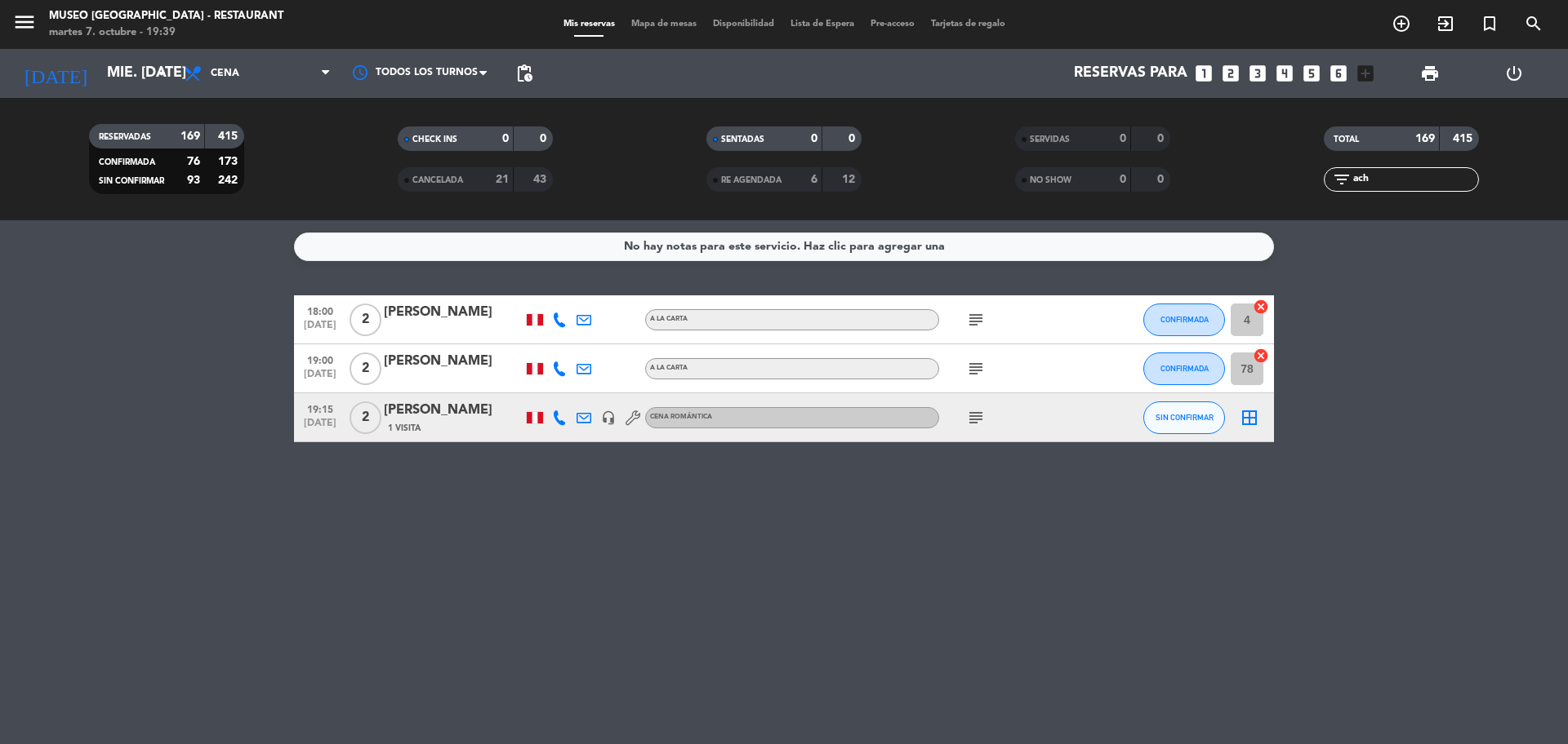
type input "[DATE]"
drag, startPoint x: 1434, startPoint y: 176, endPoint x: 1202, endPoint y: 223, distance: 236.7
click at [1202, 223] on ng-component "menu Museo Larco Café - Restaurant martes 7. octubre - 19:39 Mis reservas Mapa …" at bounding box center [784, 372] width 1568 height 744
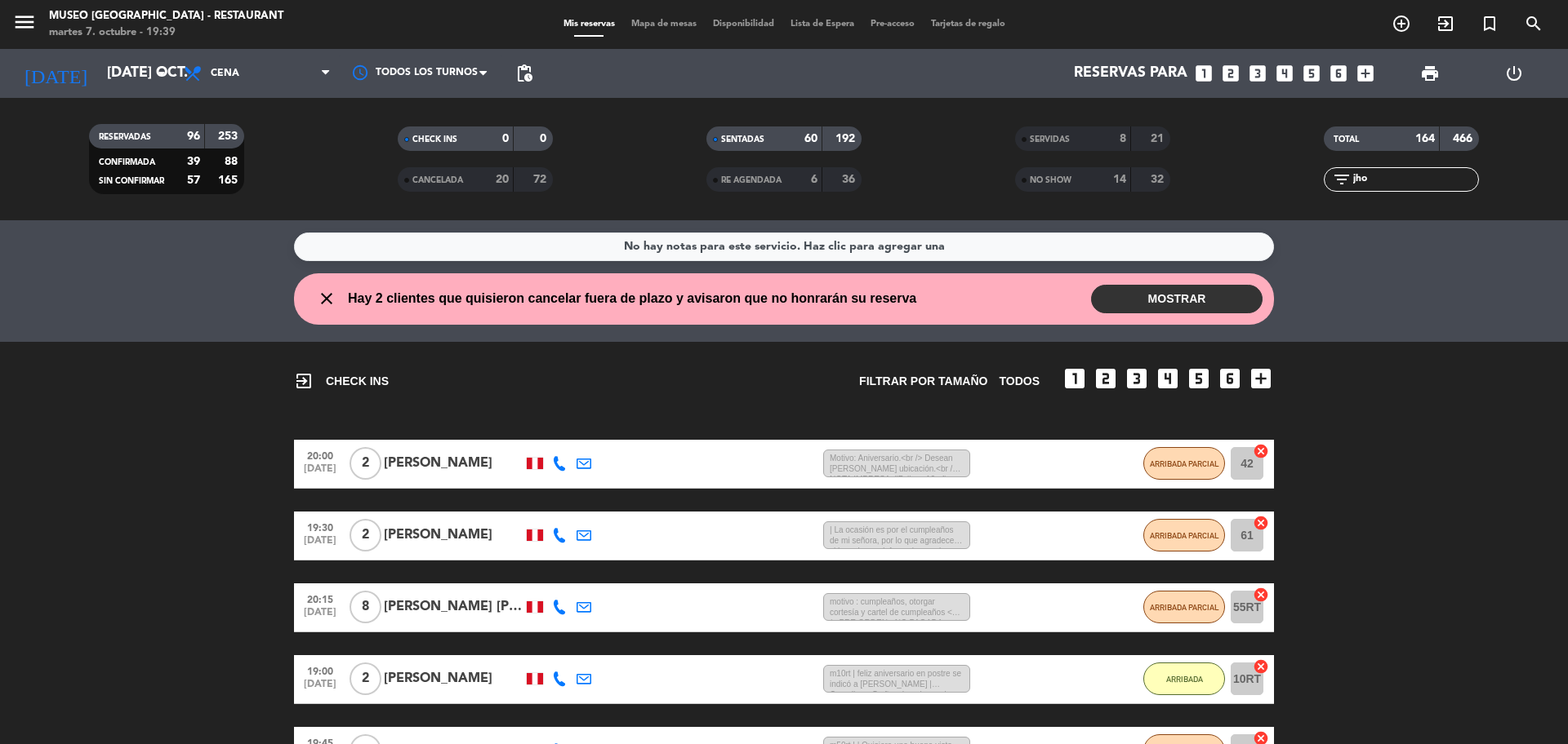
scroll to position [403, 0]
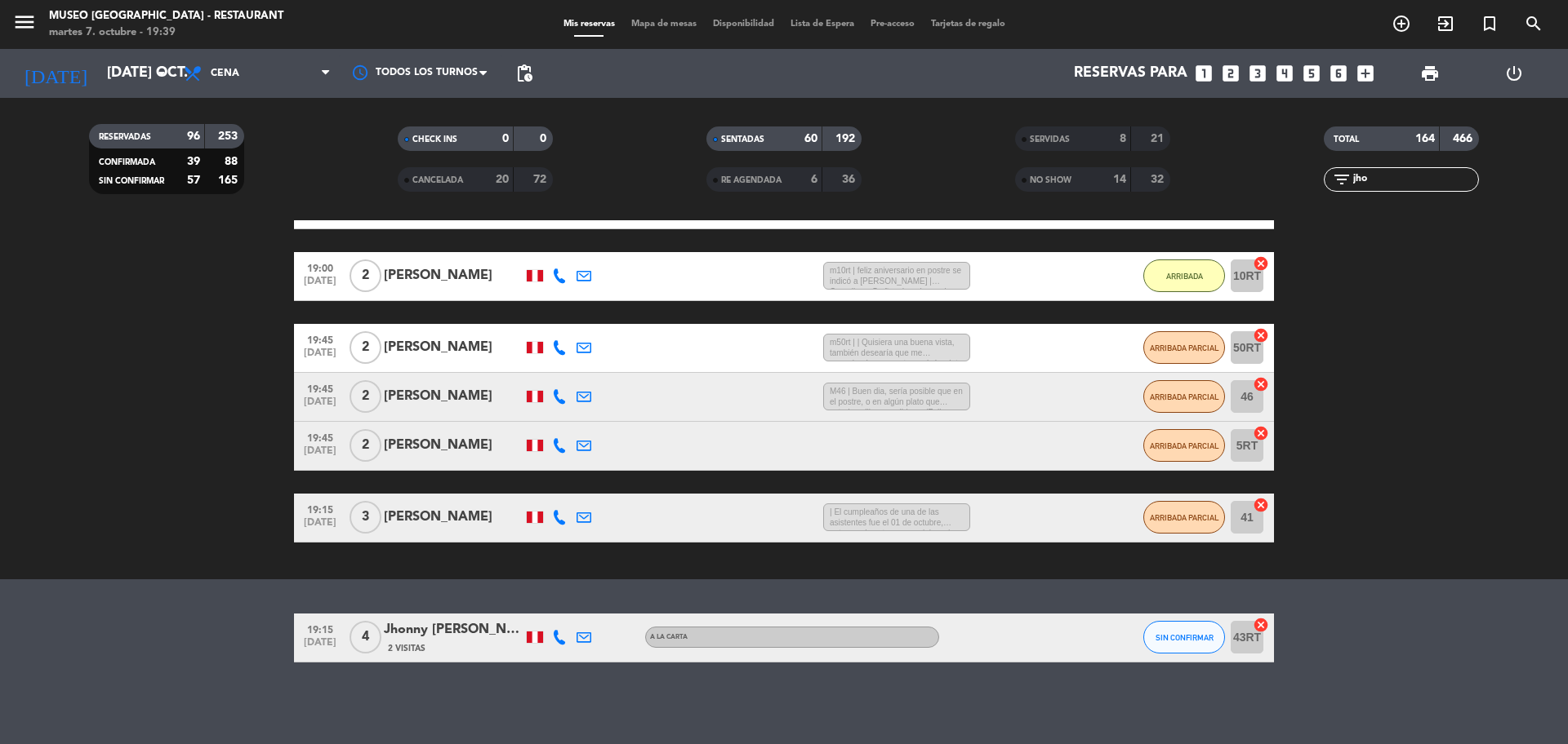
type input "jho"
click at [477, 639] on div "[PERSON_NAME]" at bounding box center [453, 630] width 139 height 21
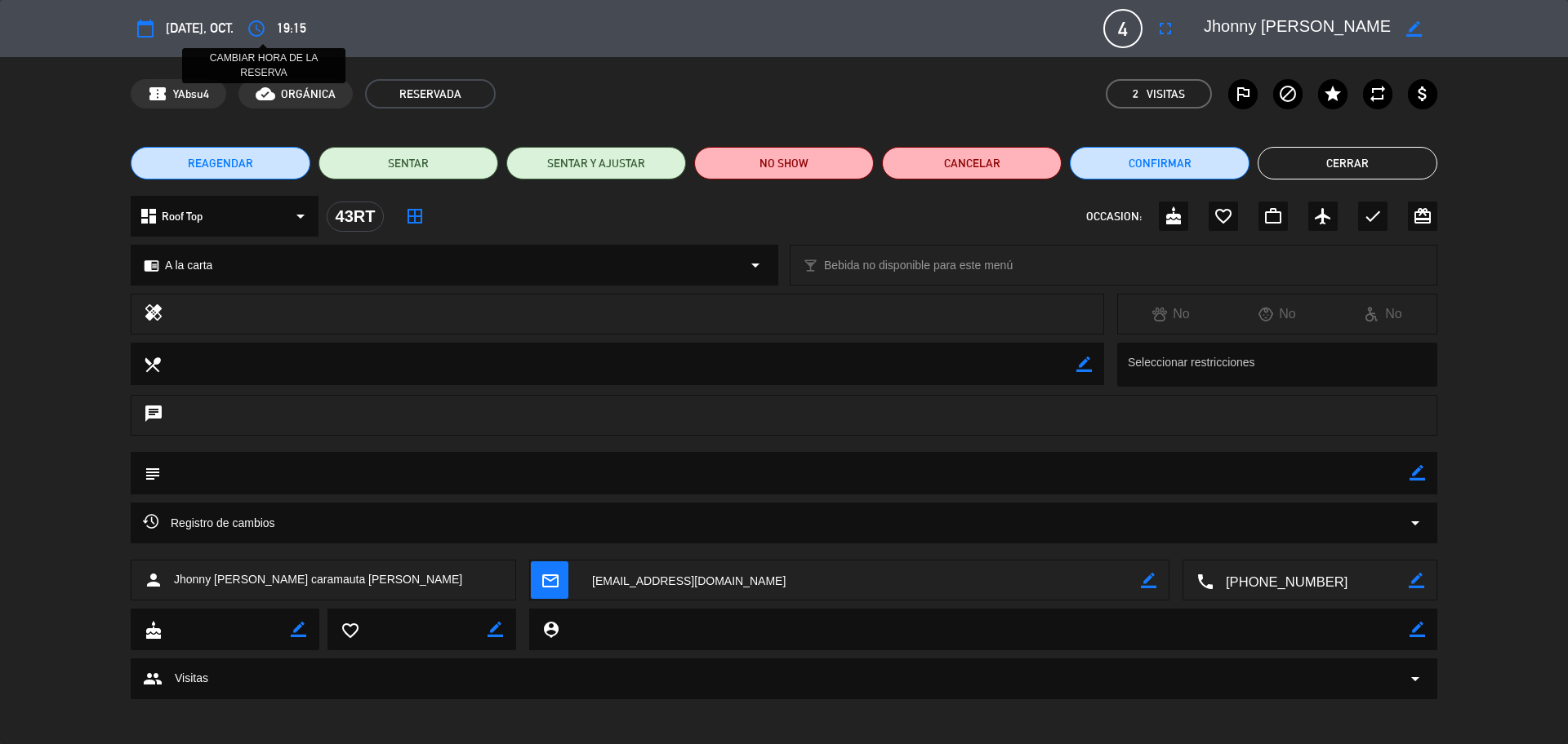
click at [257, 26] on icon "access_time" at bounding box center [256, 28] width 20 height 20
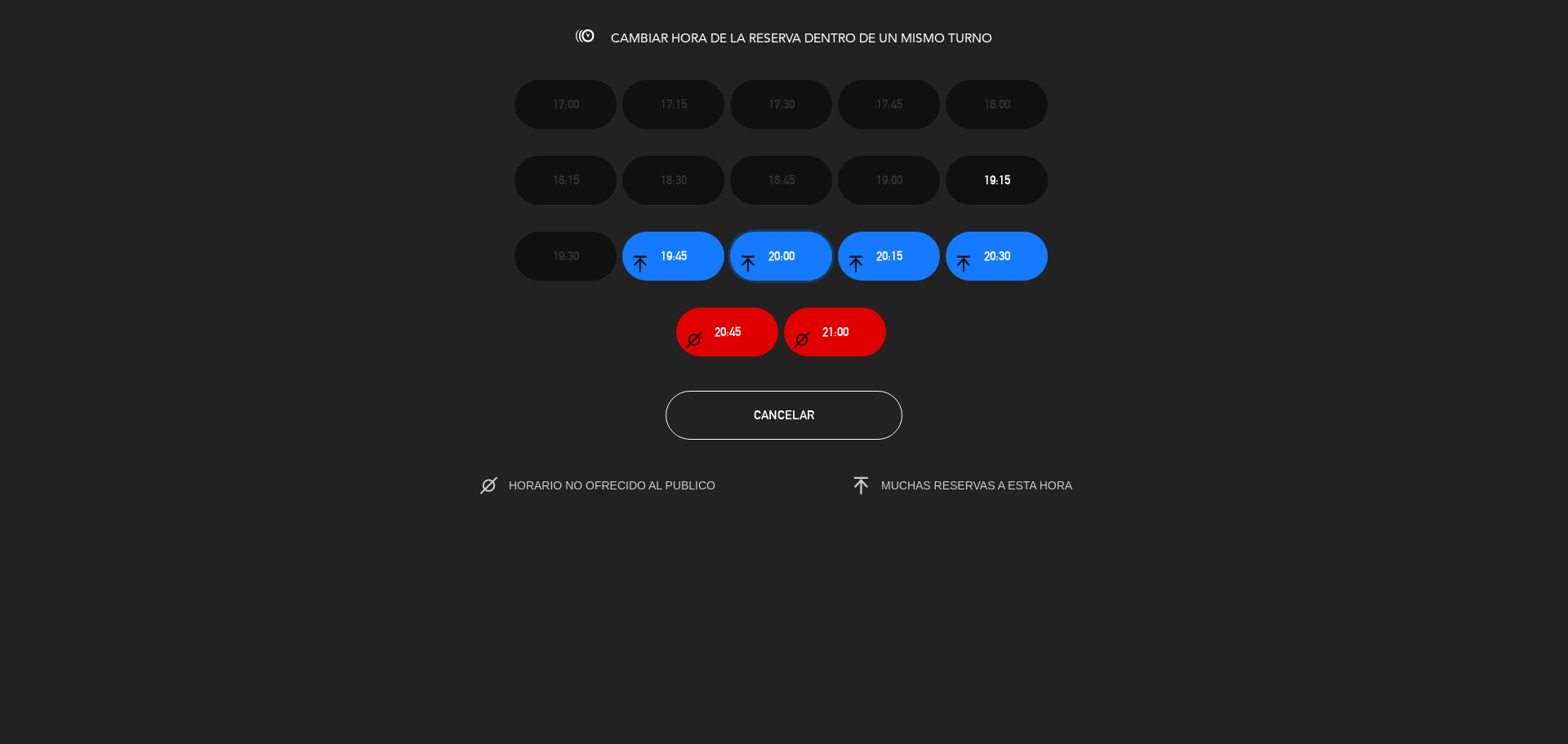
click at [780, 265] on button "20:00" at bounding box center [781, 256] width 102 height 49
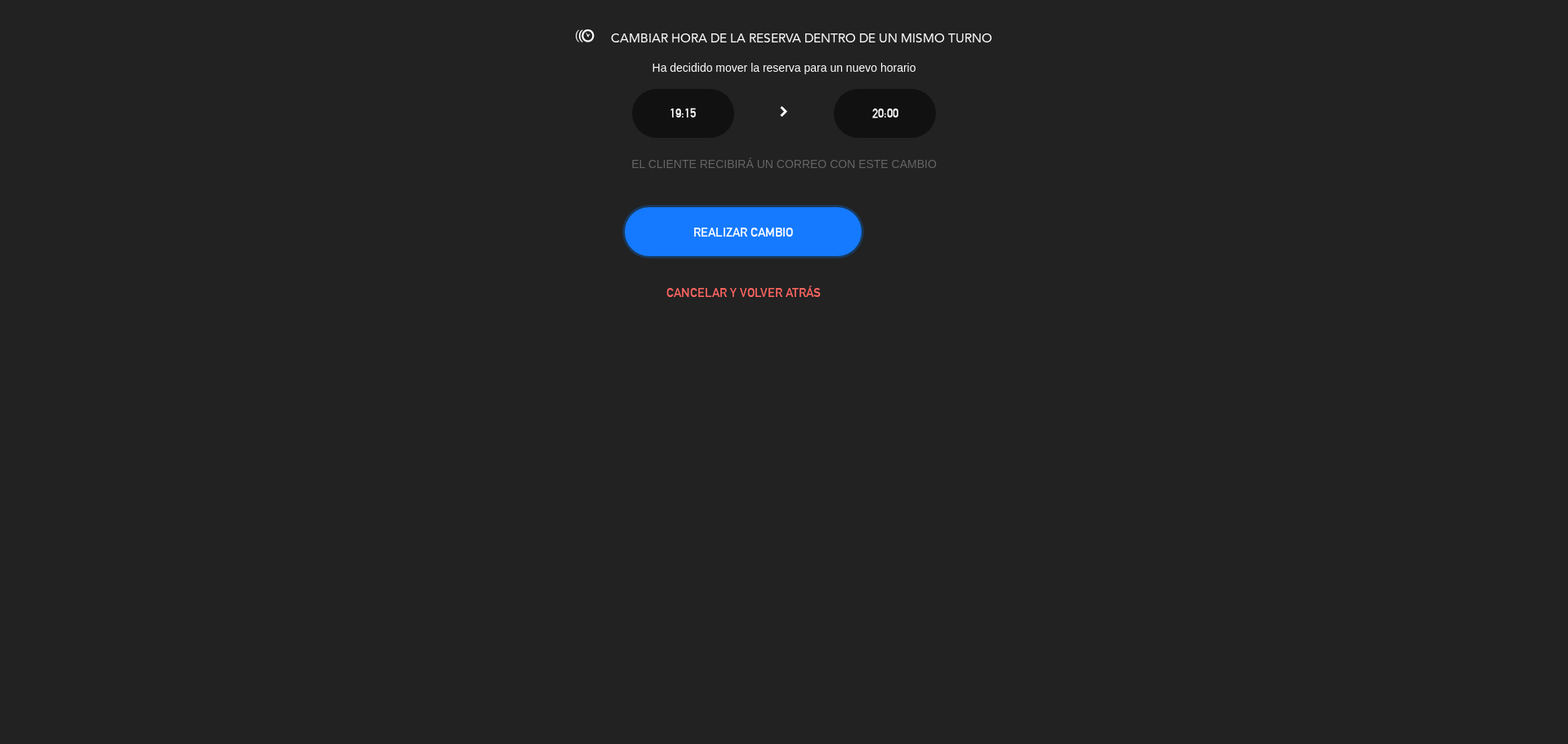
click at [765, 251] on button "REALIZAR CAMBIO" at bounding box center [743, 231] width 237 height 49
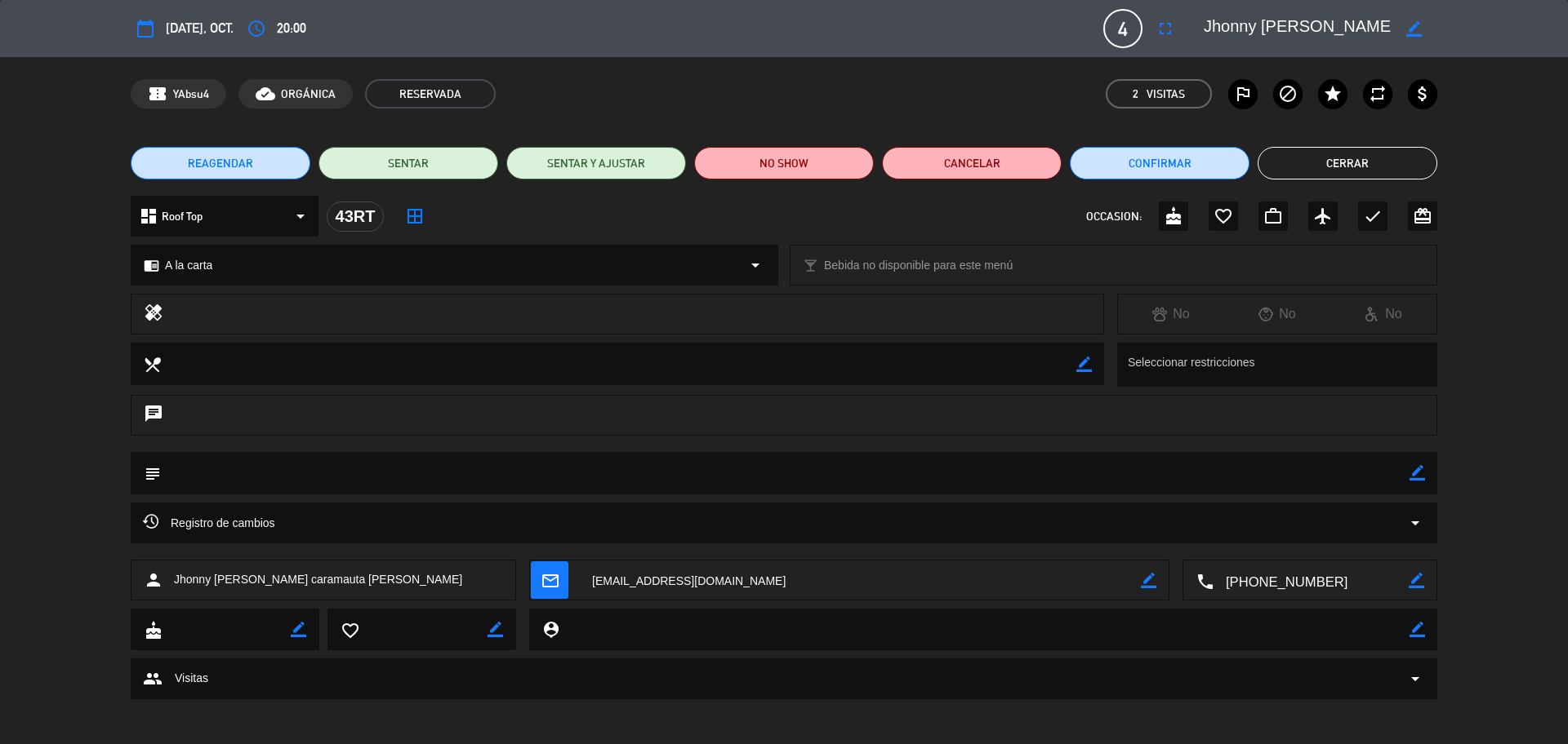
scroll to position [162, 0]
click at [1319, 175] on button "Cerrar" at bounding box center [1347, 163] width 180 height 32
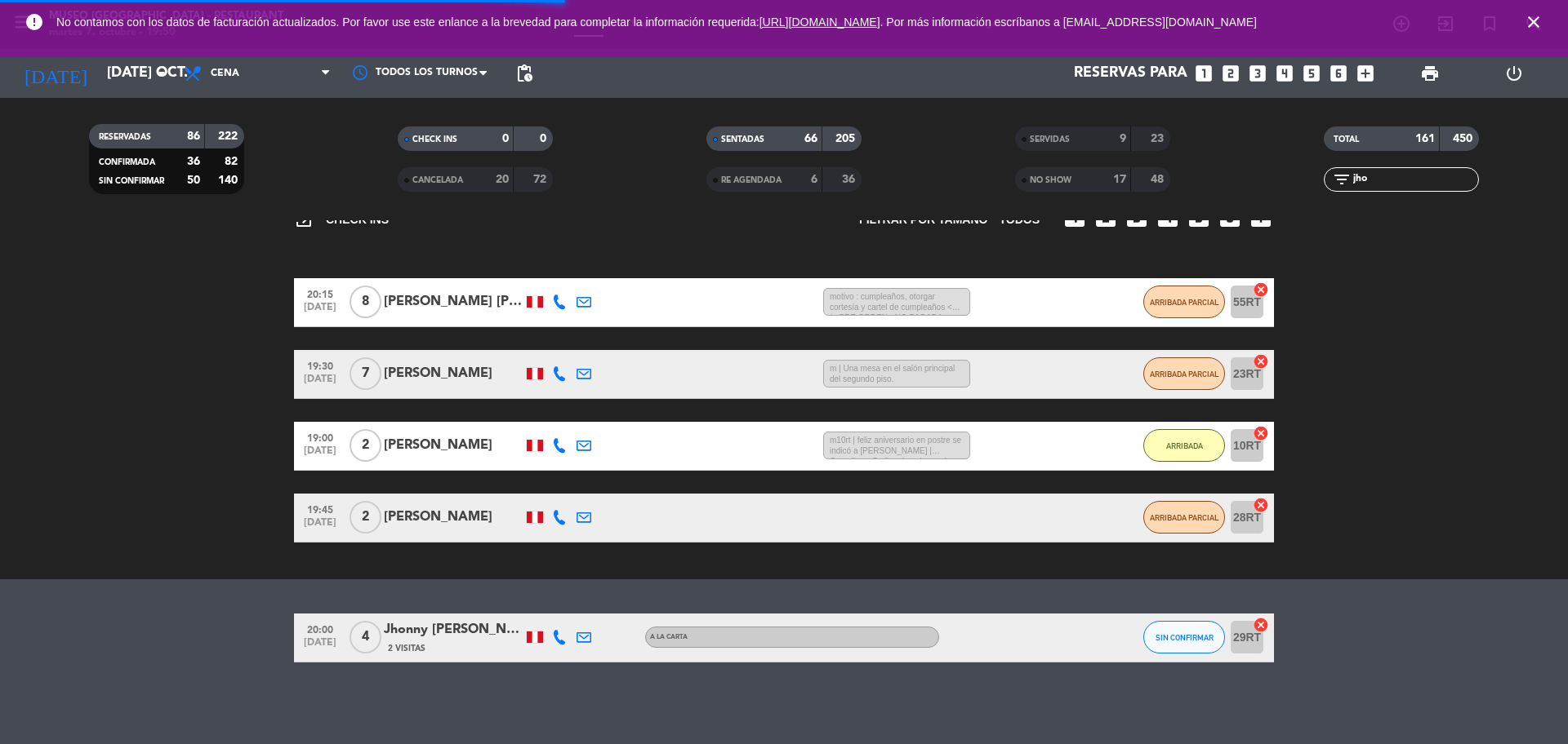
drag, startPoint x: 1438, startPoint y: 178, endPoint x: 1176, endPoint y: 195, distance: 262.6
click at [1176, 195] on div "RESERVADAS 86 222 CONFIRMADA 36 82 SIN CONFIRMAR 50 140 CHECK INS 0 0 CANCELADA…" at bounding box center [784, 159] width 1568 height 89
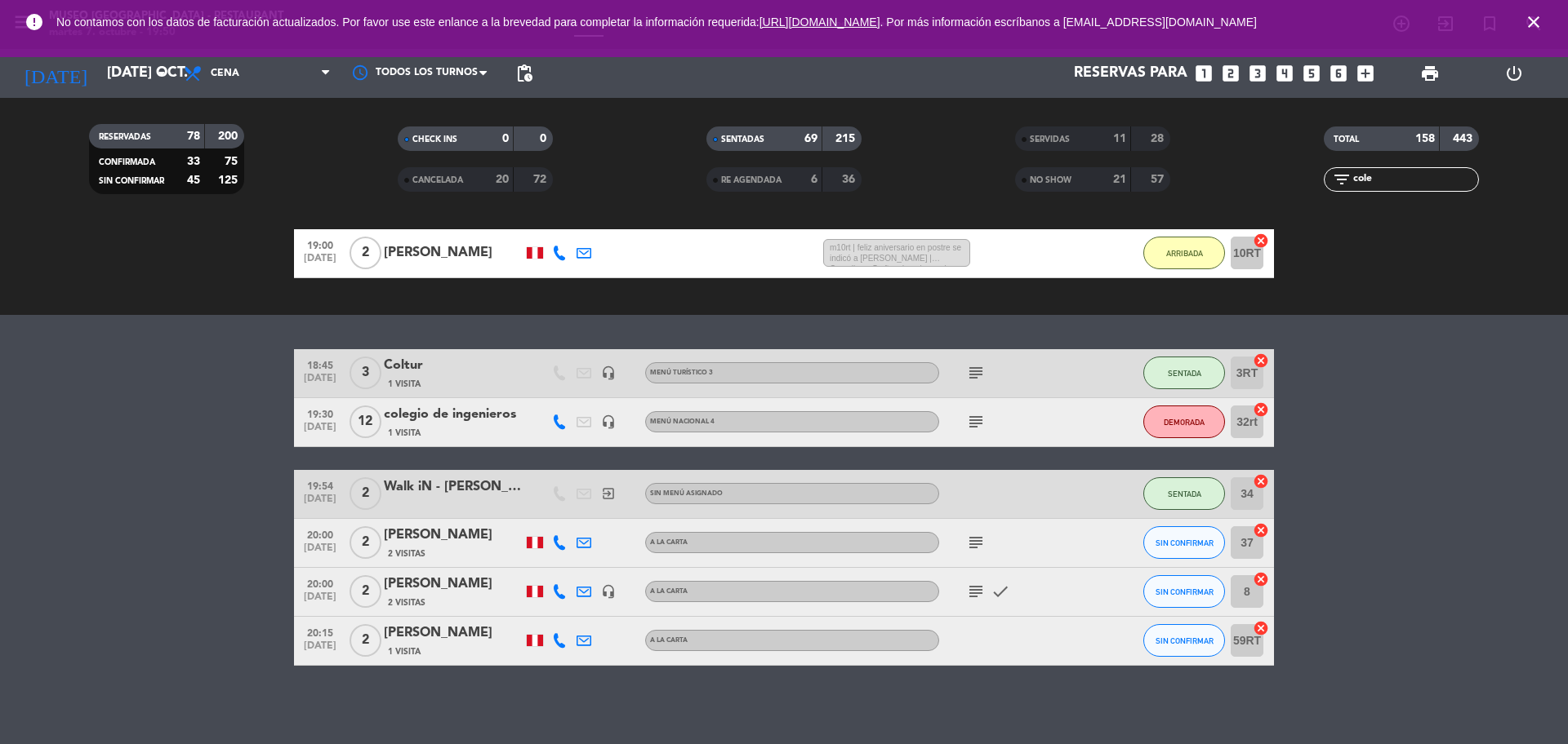
scroll to position [139, 0]
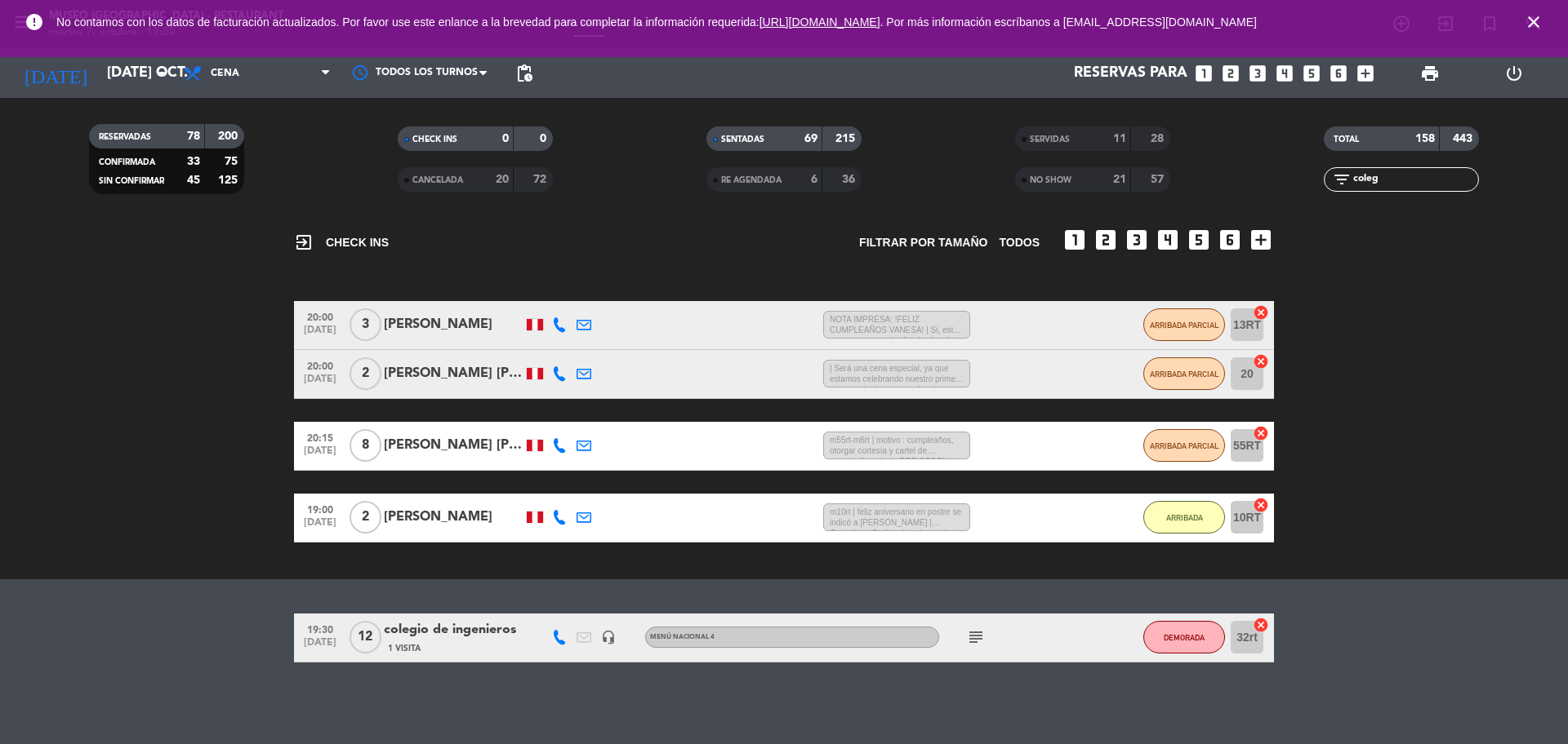
type input "coleg"
click at [440, 643] on div "1 Visita" at bounding box center [453, 649] width 139 height 14
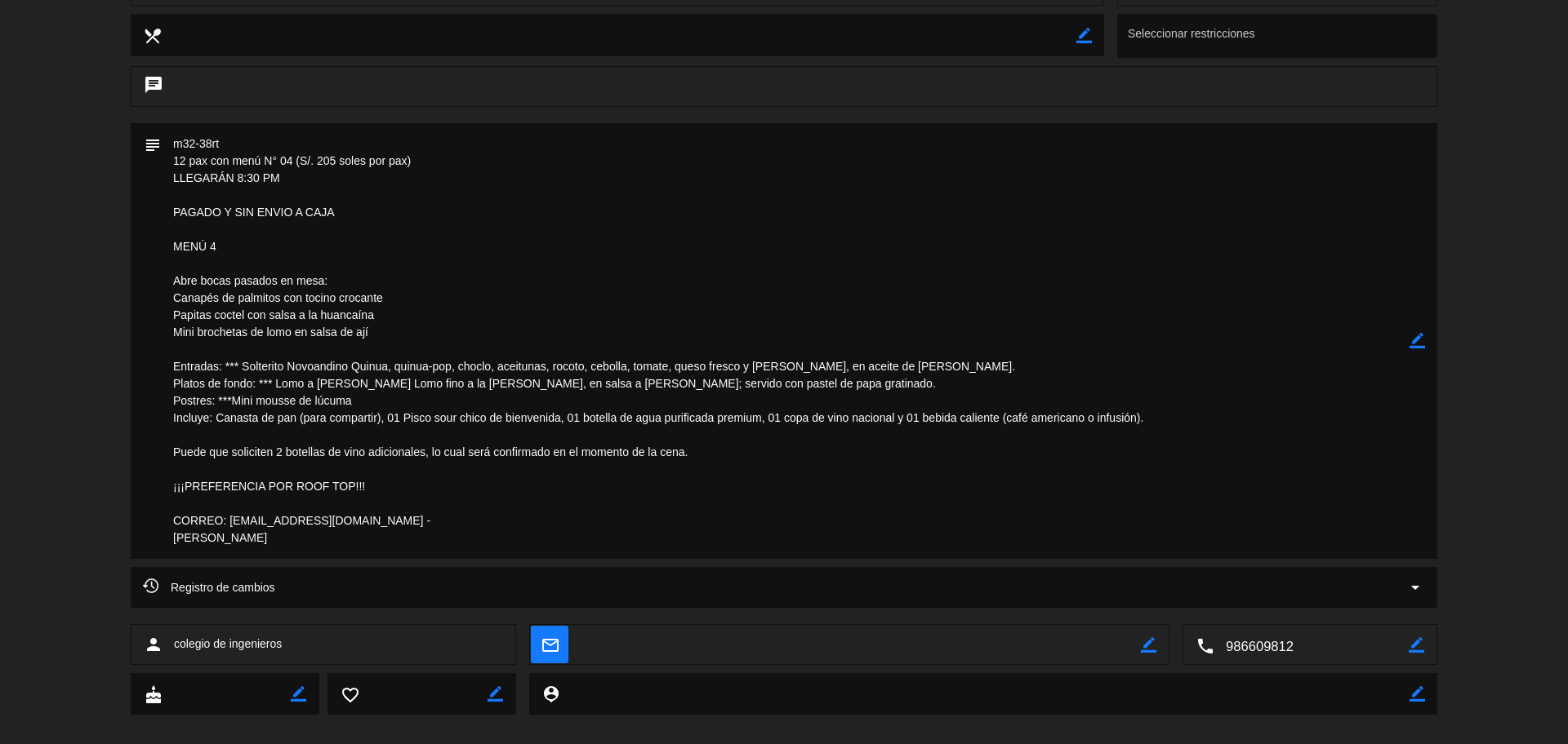
scroll to position [328, 0]
click at [1408, 334] on textarea at bounding box center [785, 342] width 1248 height 435
click at [535, 195] on textarea at bounding box center [785, 342] width 1248 height 435
click at [387, 487] on textarea at bounding box center [785, 342] width 1248 height 435
click at [1415, 349] on icon "border_color" at bounding box center [1417, 342] width 15 height 15
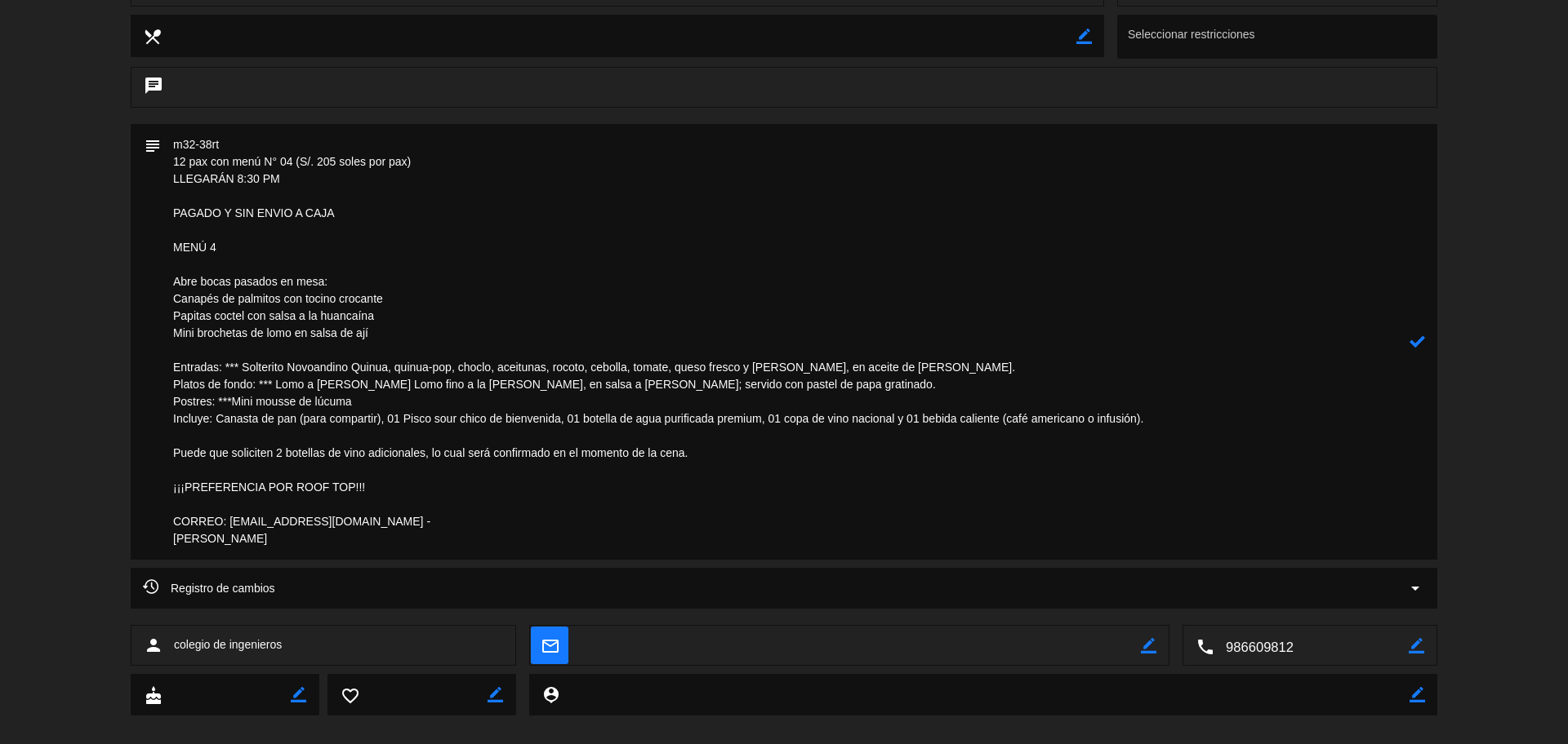
click at [201, 237] on textarea at bounding box center [785, 342] width 1248 height 435
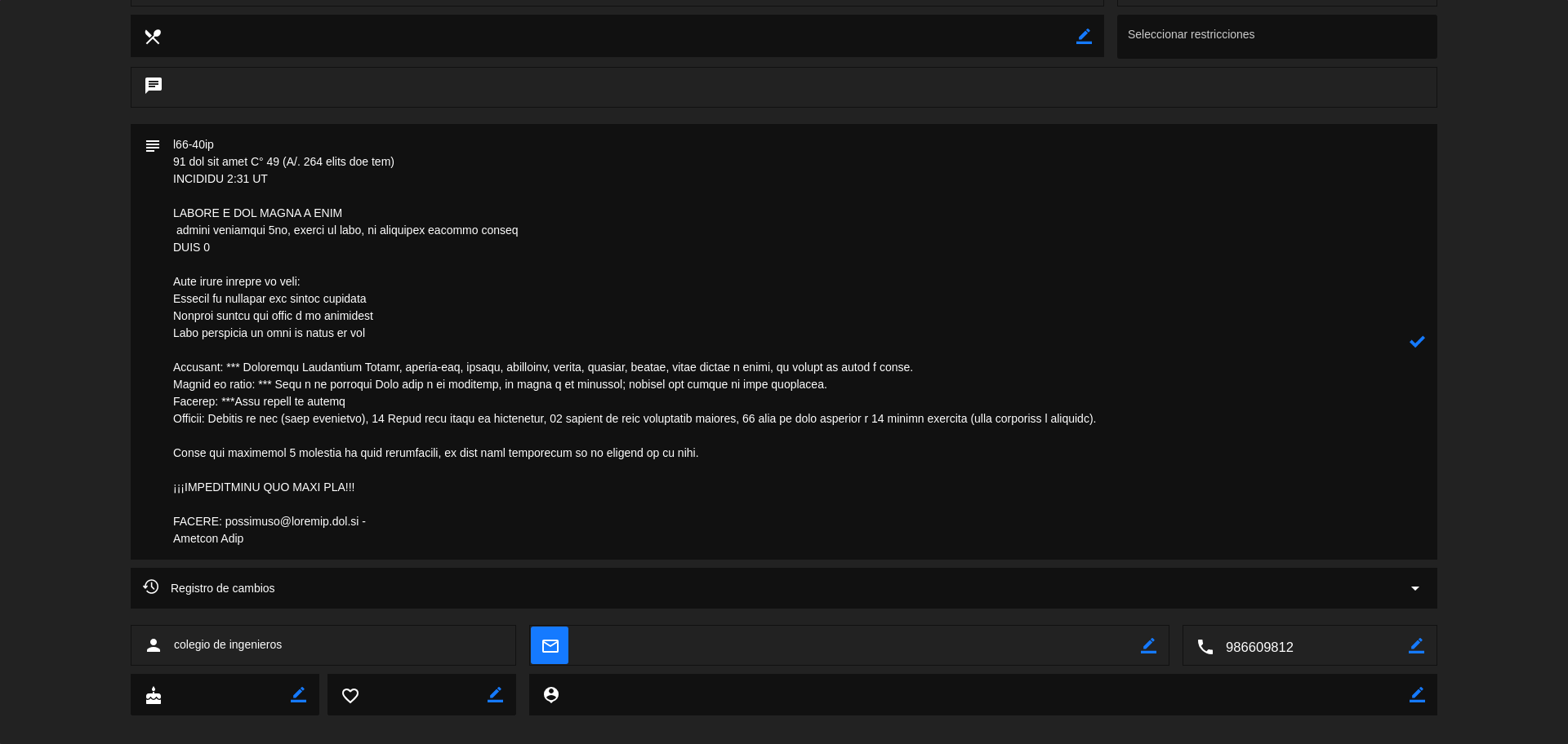
click at [1413, 348] on icon at bounding box center [1417, 342] width 15 height 15
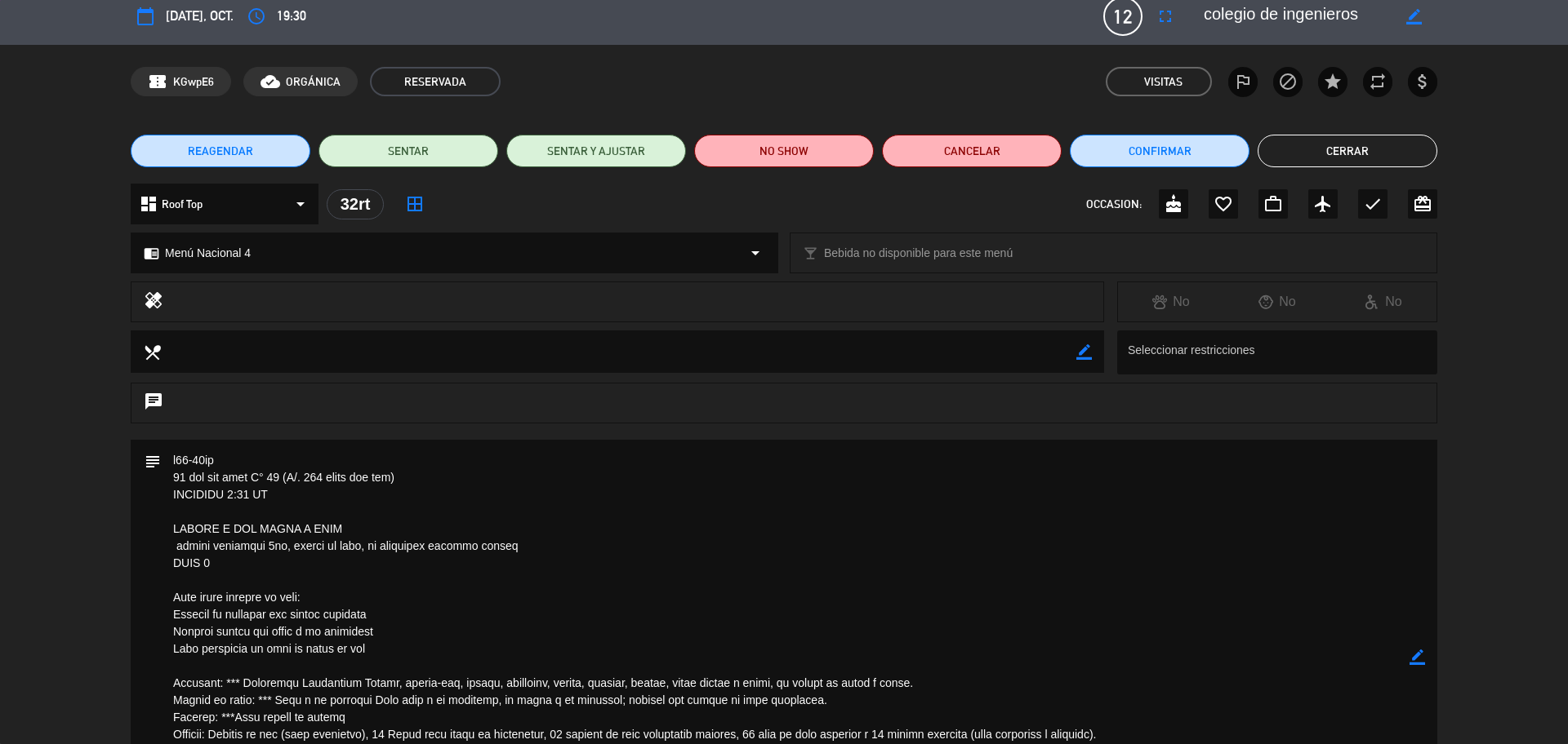
scroll to position [0, 0]
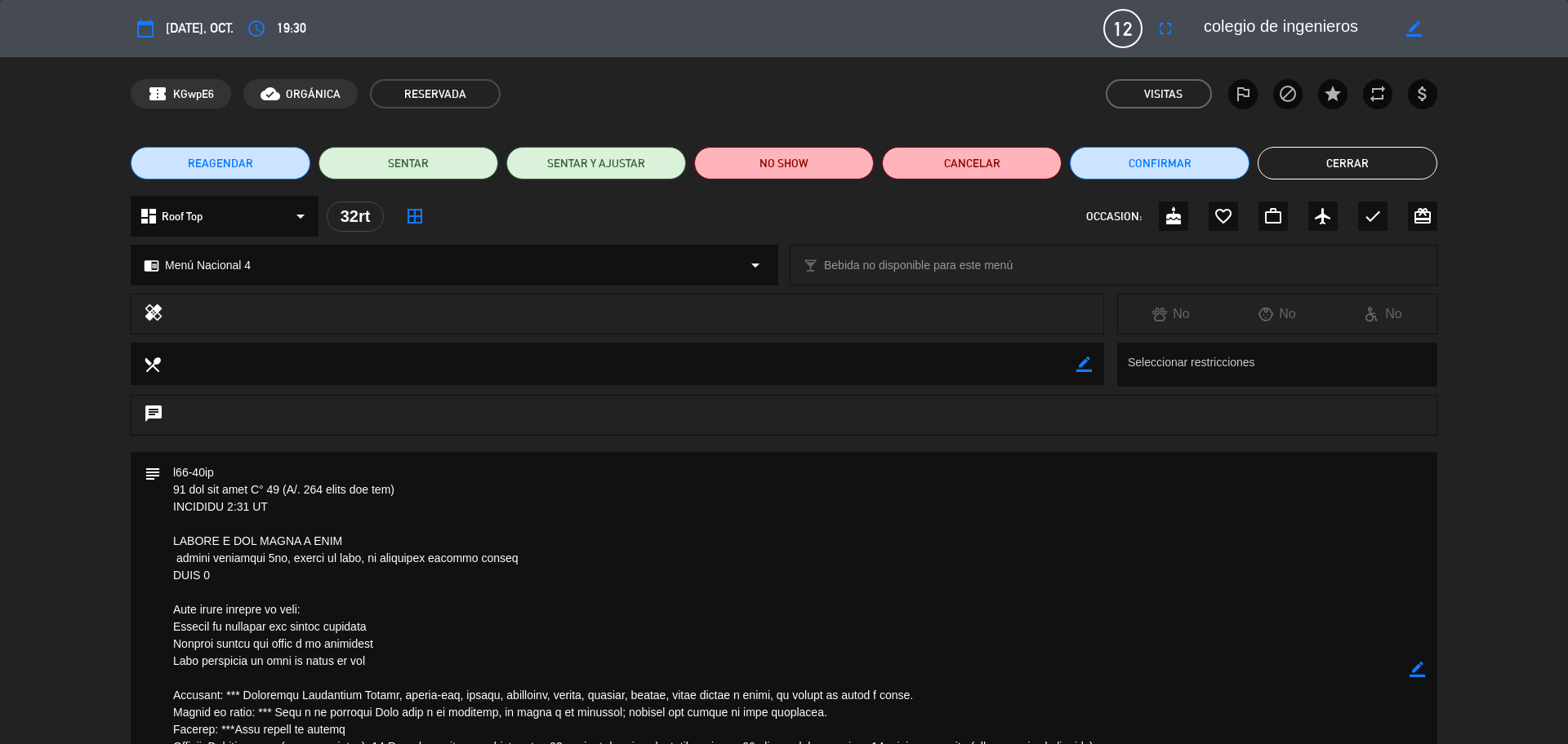
click at [228, 556] on textarea at bounding box center [785, 670] width 1248 height 435
click at [1415, 673] on icon "border_color" at bounding box center [1417, 670] width 15 height 15
drag, startPoint x: 261, startPoint y: 558, endPoint x: 171, endPoint y: 554, distance: 90.1
click at [171, 554] on textarea at bounding box center [785, 670] width 1248 height 435
type textarea "m32-38rt 12 pax con menú N° 04 (S/. 205 soles por pax) LLEGARÁN 8:30 PM PAGADO …"
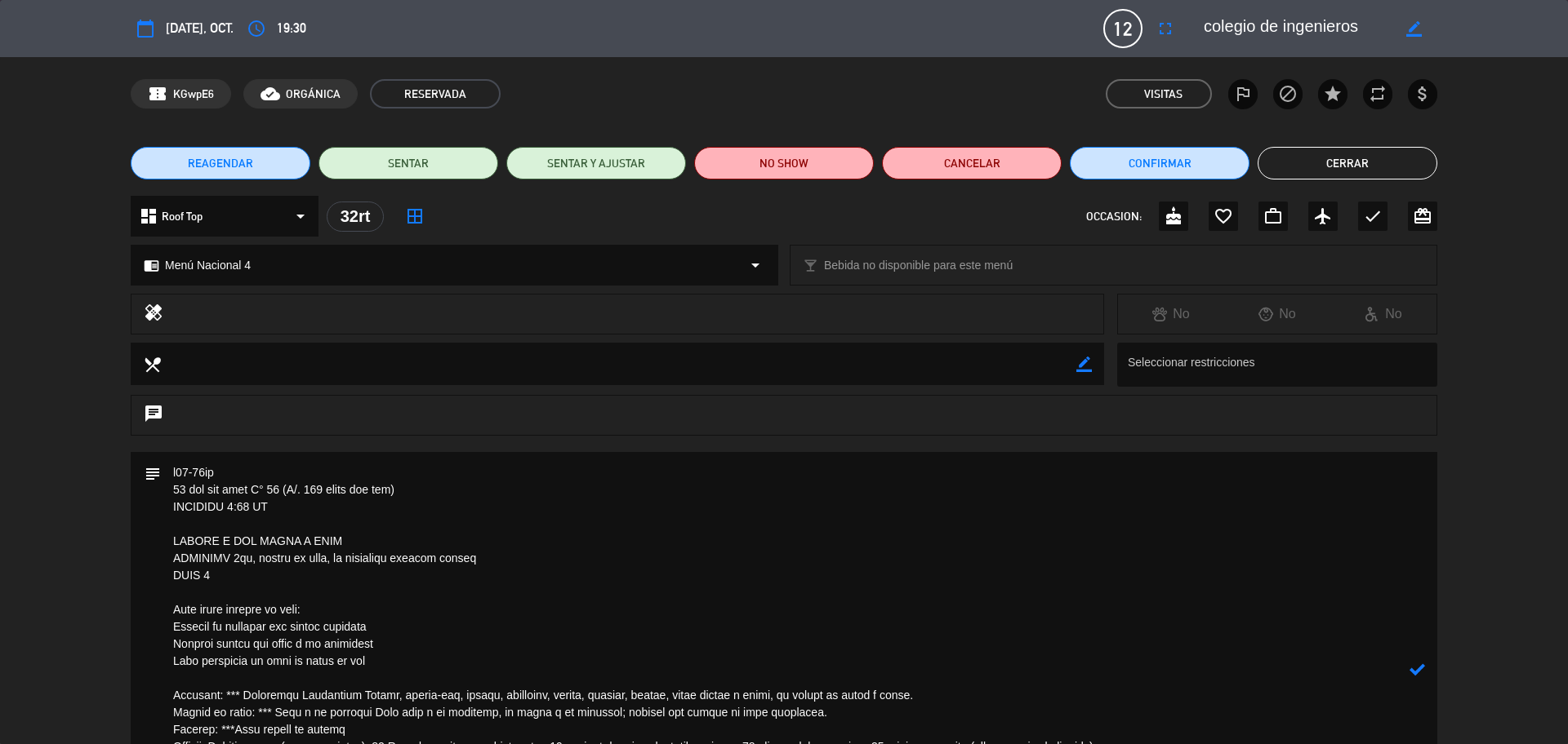
click at [1414, 664] on icon at bounding box center [1417, 670] width 15 height 15
click at [1339, 163] on button "Cerrar" at bounding box center [1347, 163] width 180 height 32
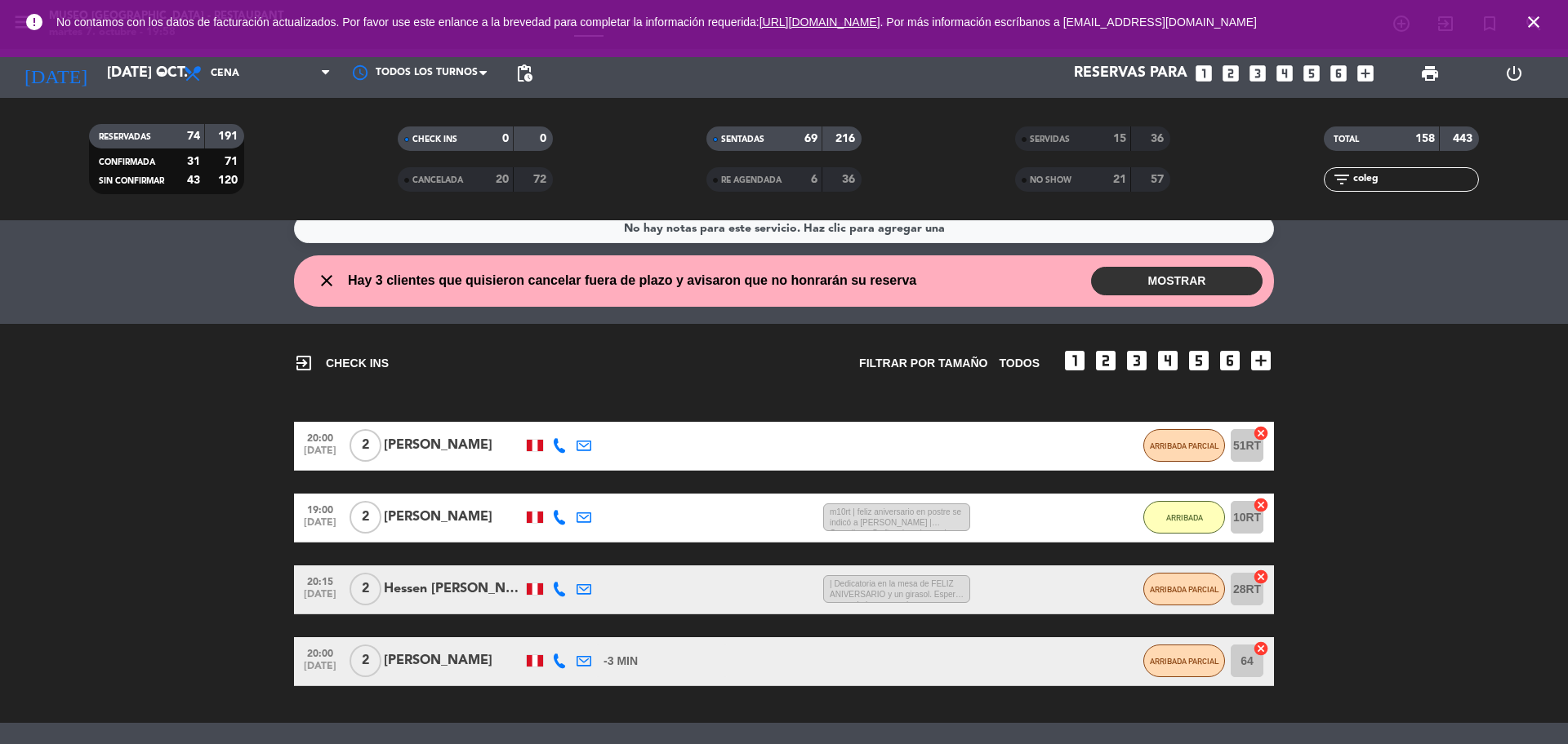
scroll to position [162, 0]
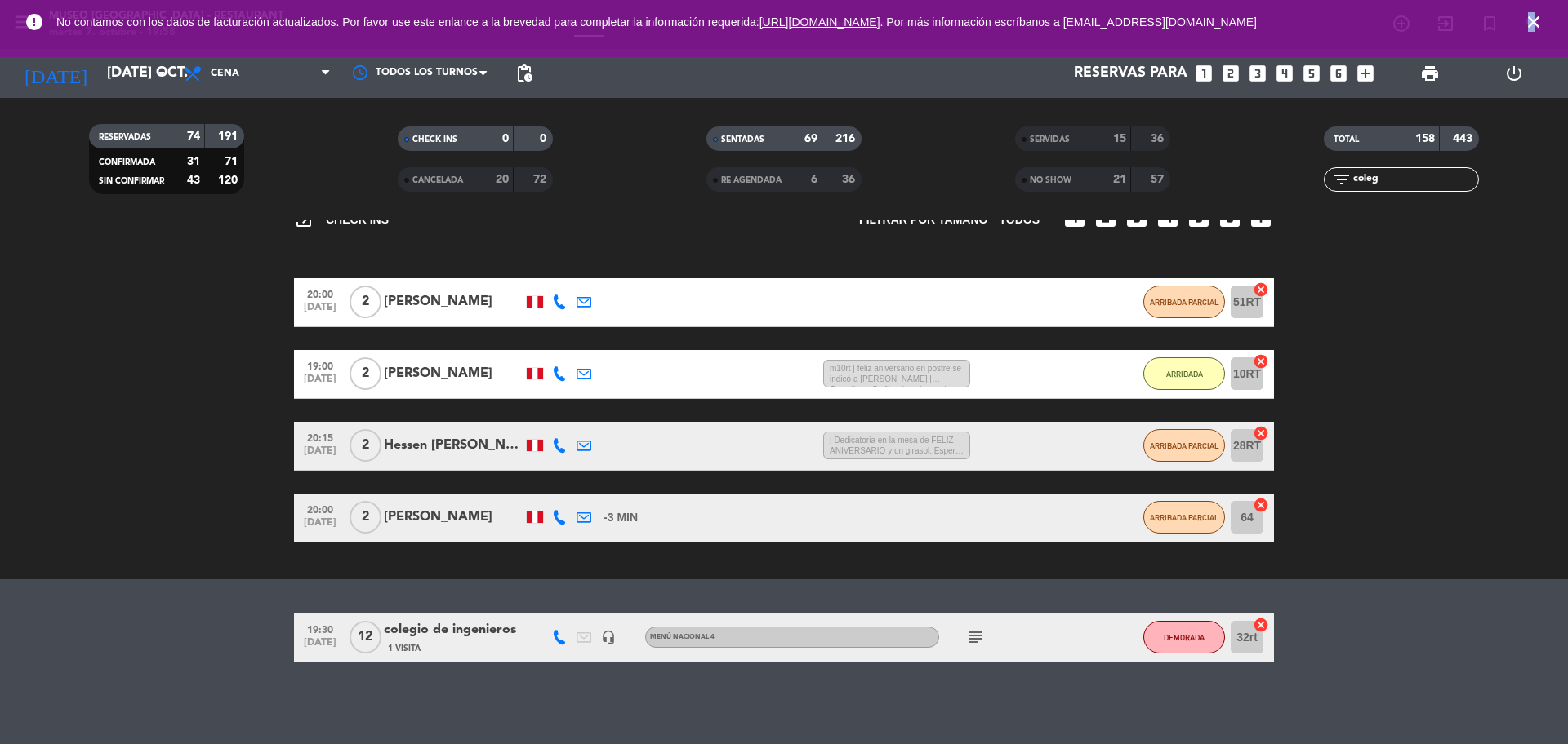
click at [1538, 26] on icon "close" at bounding box center [1533, 21] width 20 height 20
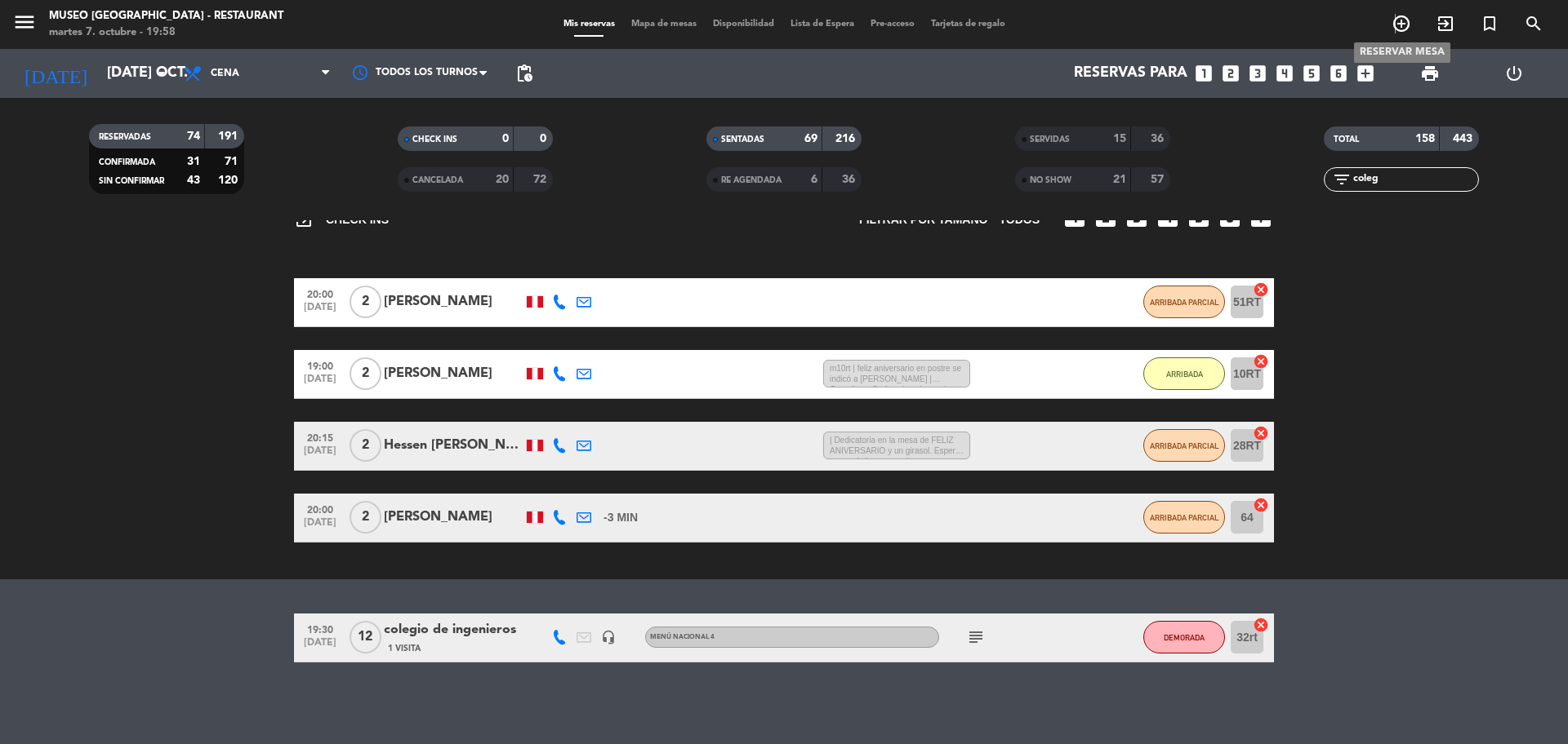
click at [1397, 28] on icon "add_circle_outline" at bounding box center [1401, 23] width 20 height 20
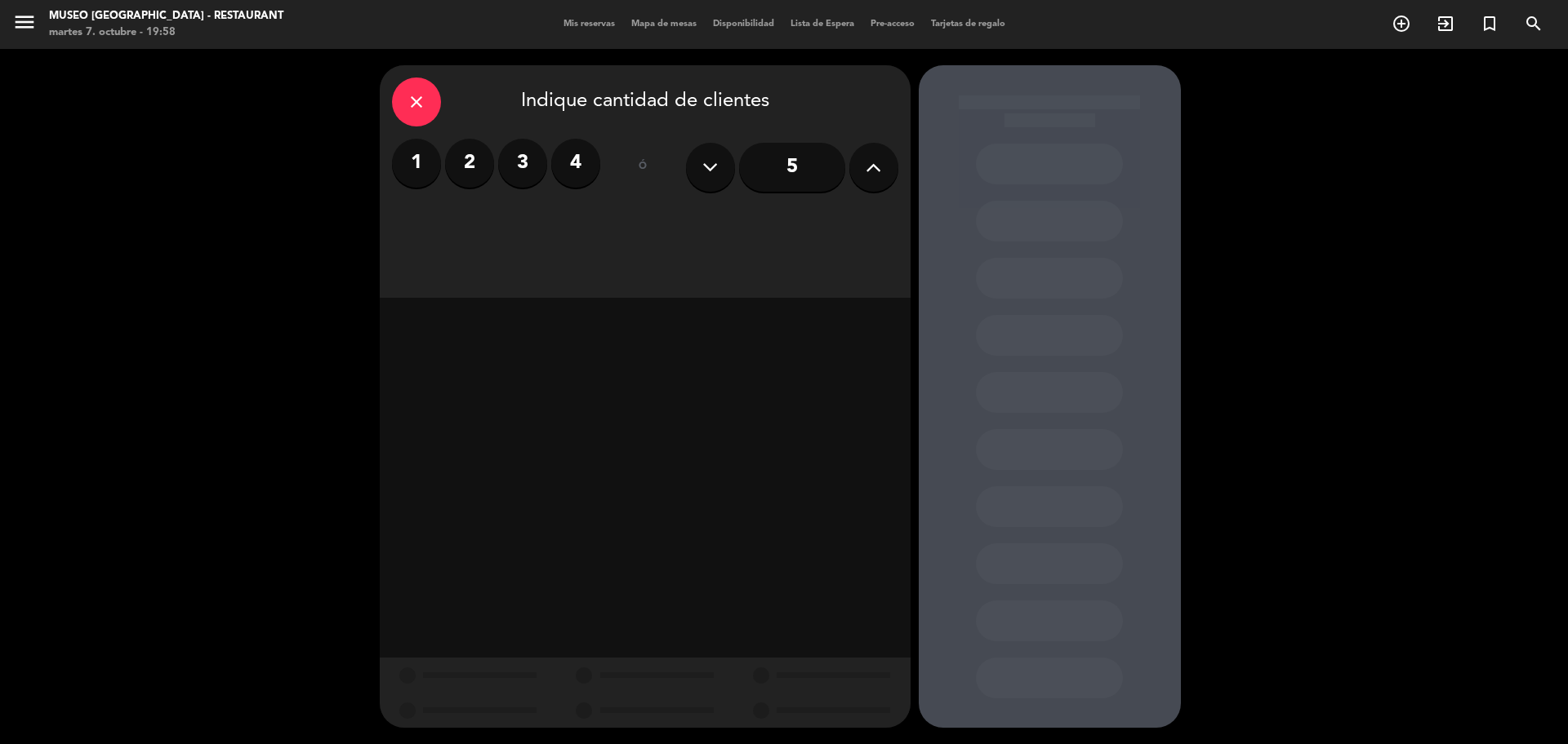
click at [860, 167] on button at bounding box center [873, 167] width 49 height 49
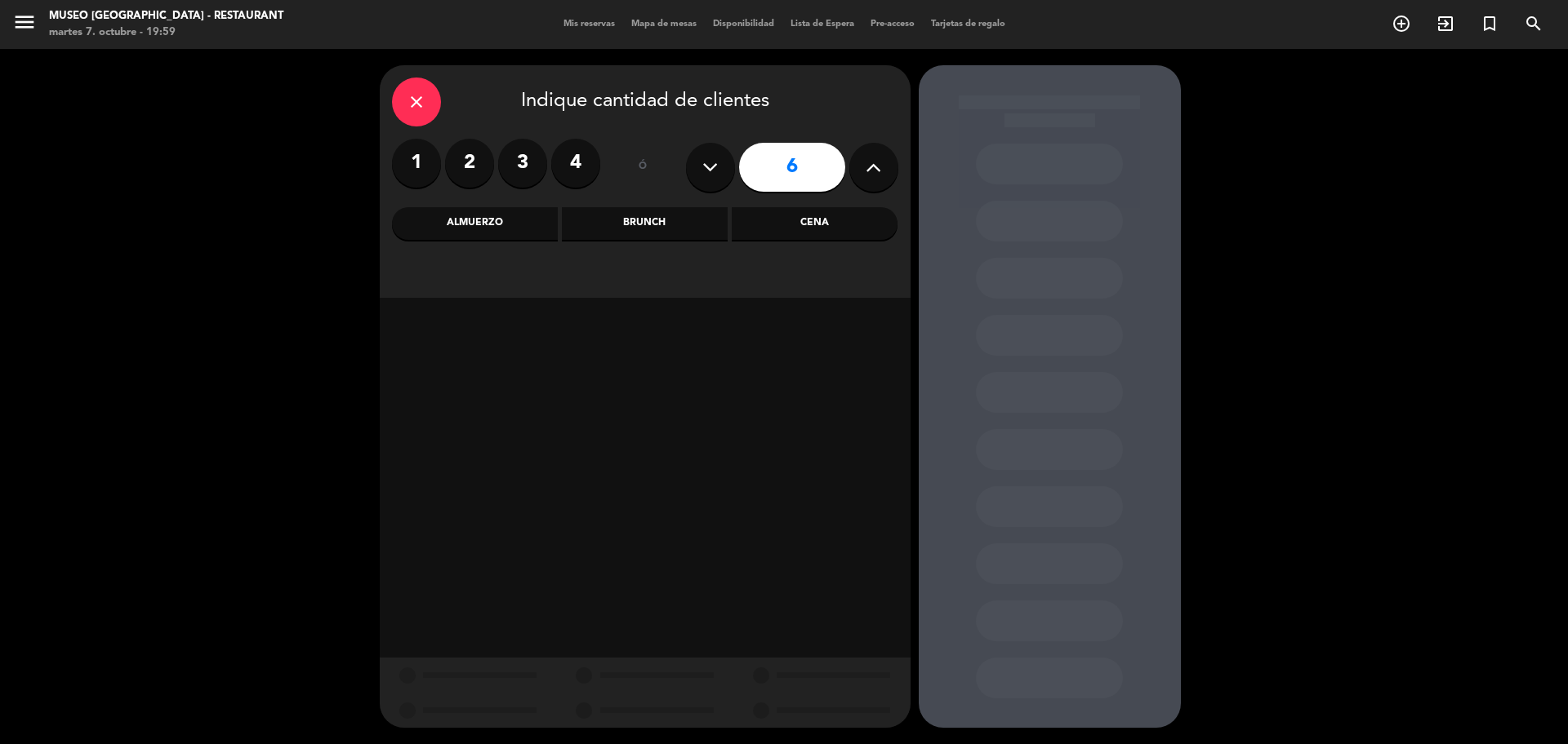
click at [870, 174] on icon at bounding box center [873, 167] width 15 height 25
type input "10"
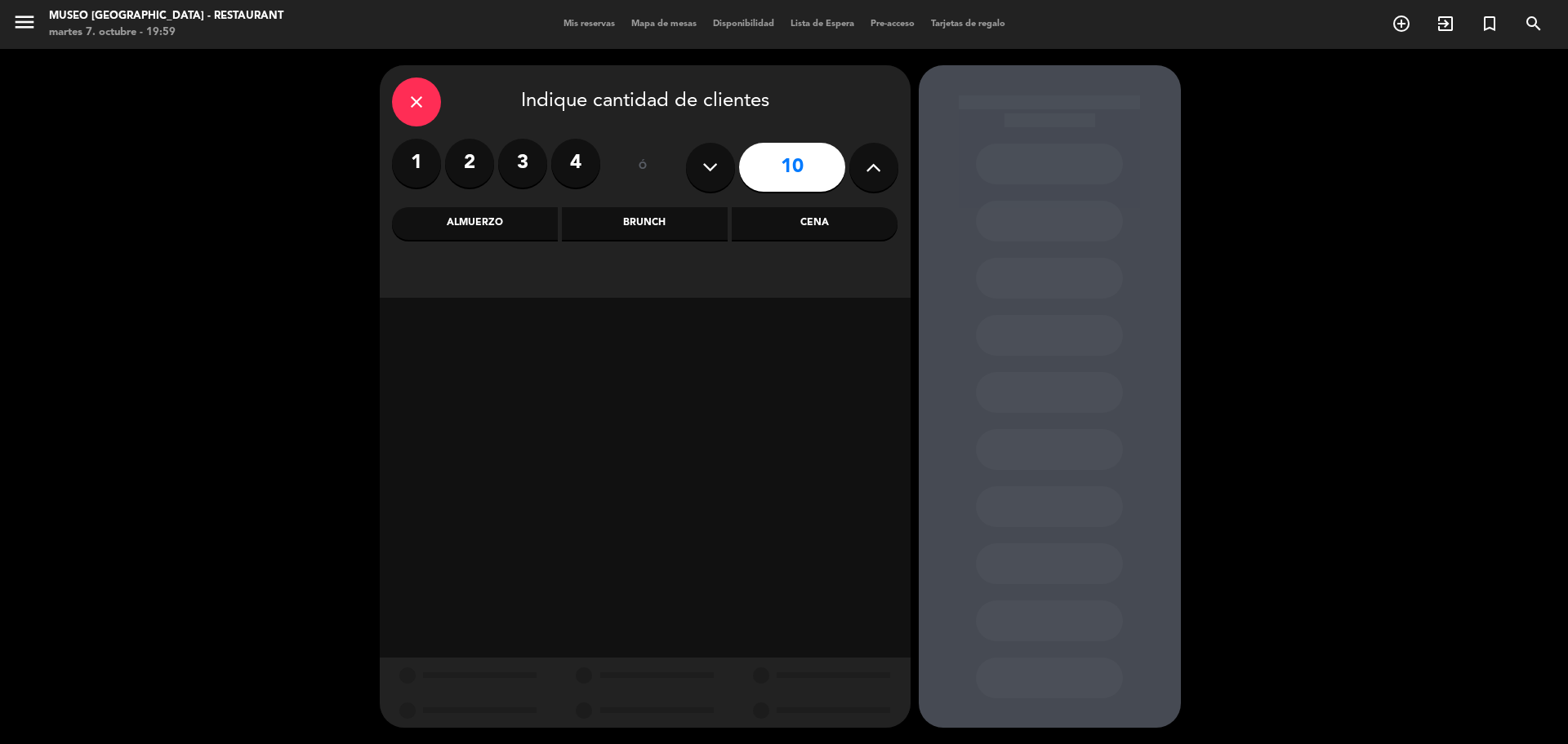
click at [455, 234] on div "Almuerzo" at bounding box center [475, 223] width 165 height 32
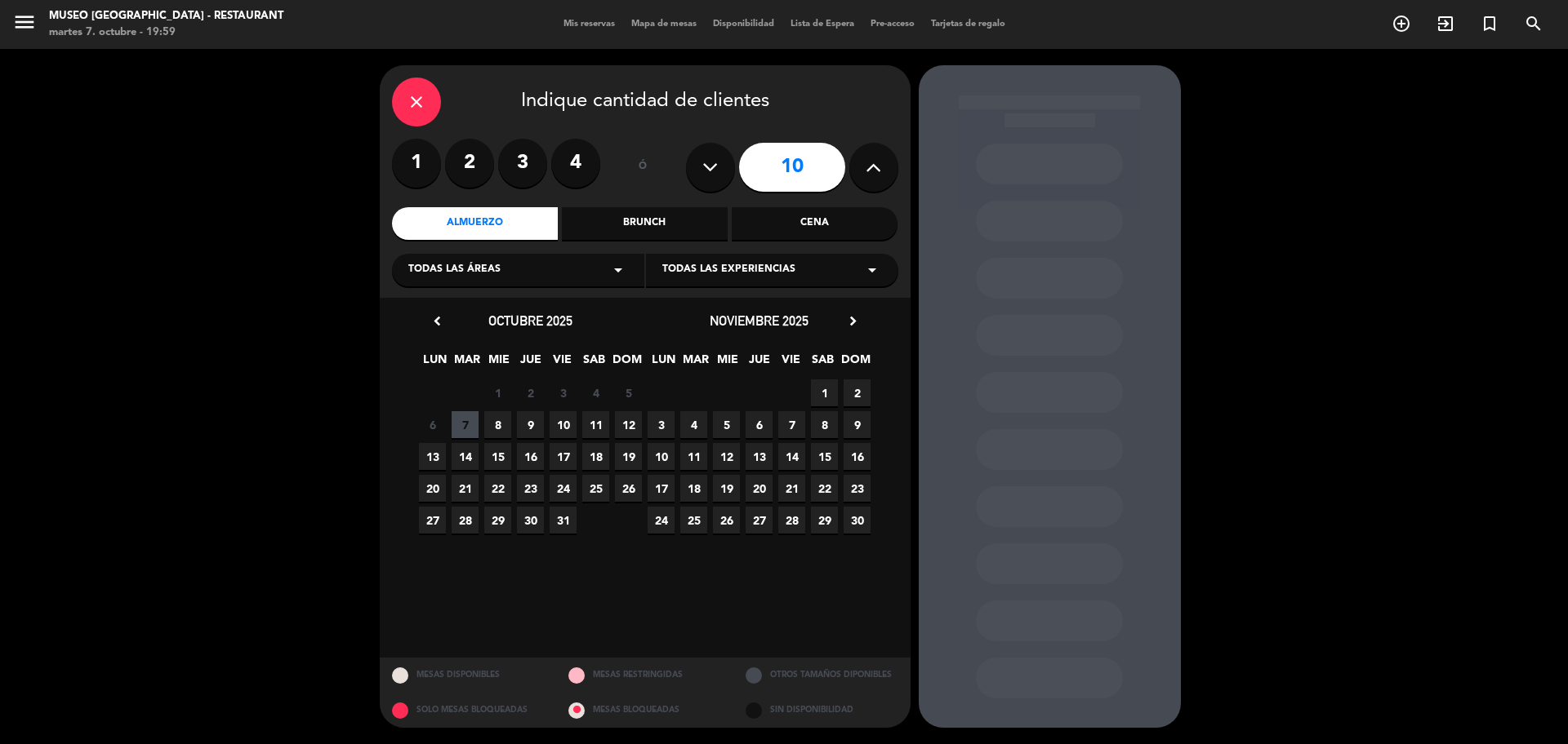
click at [495, 414] on span "8" at bounding box center [498, 425] width 27 height 27
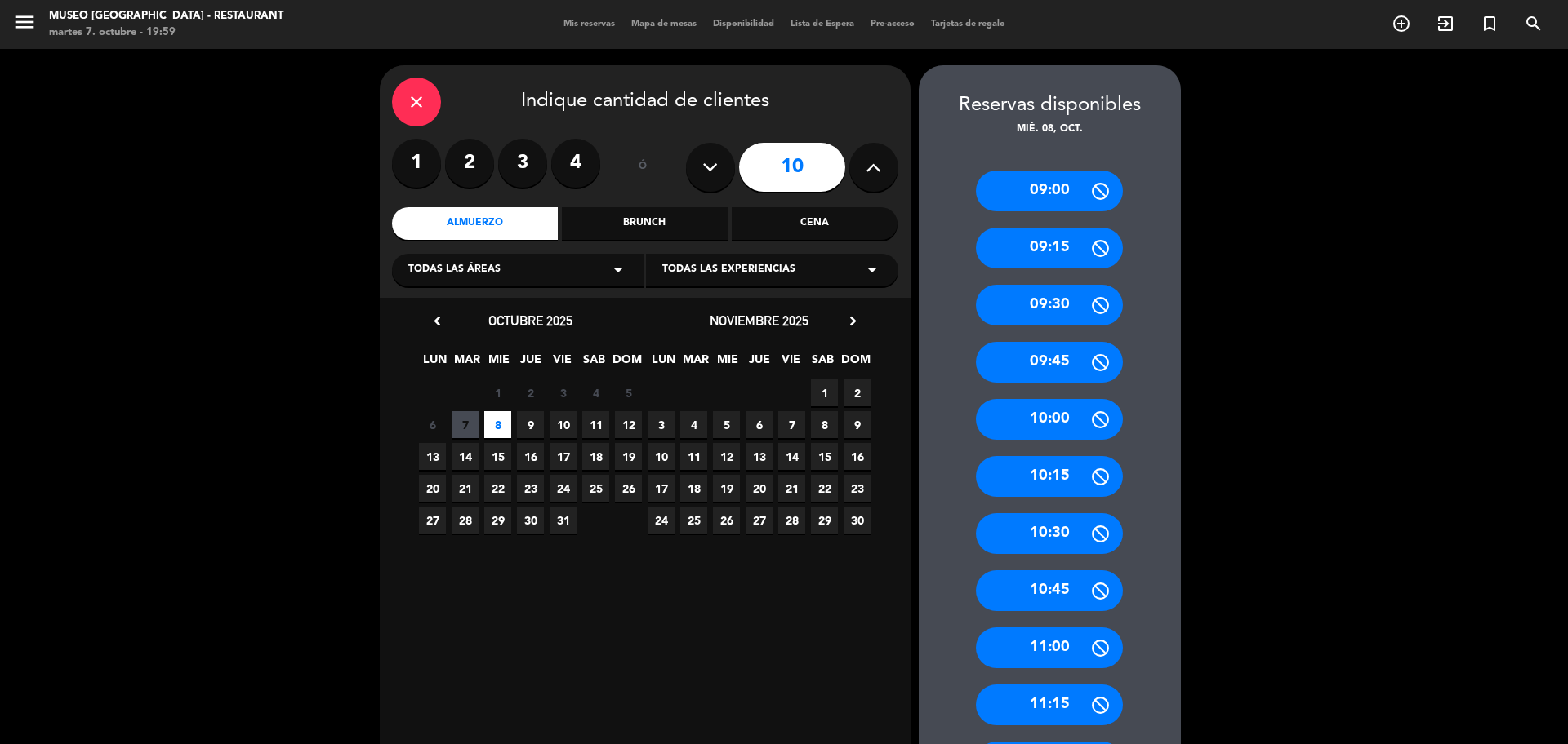
click at [793, 217] on div "Cena" at bounding box center [814, 223] width 165 height 32
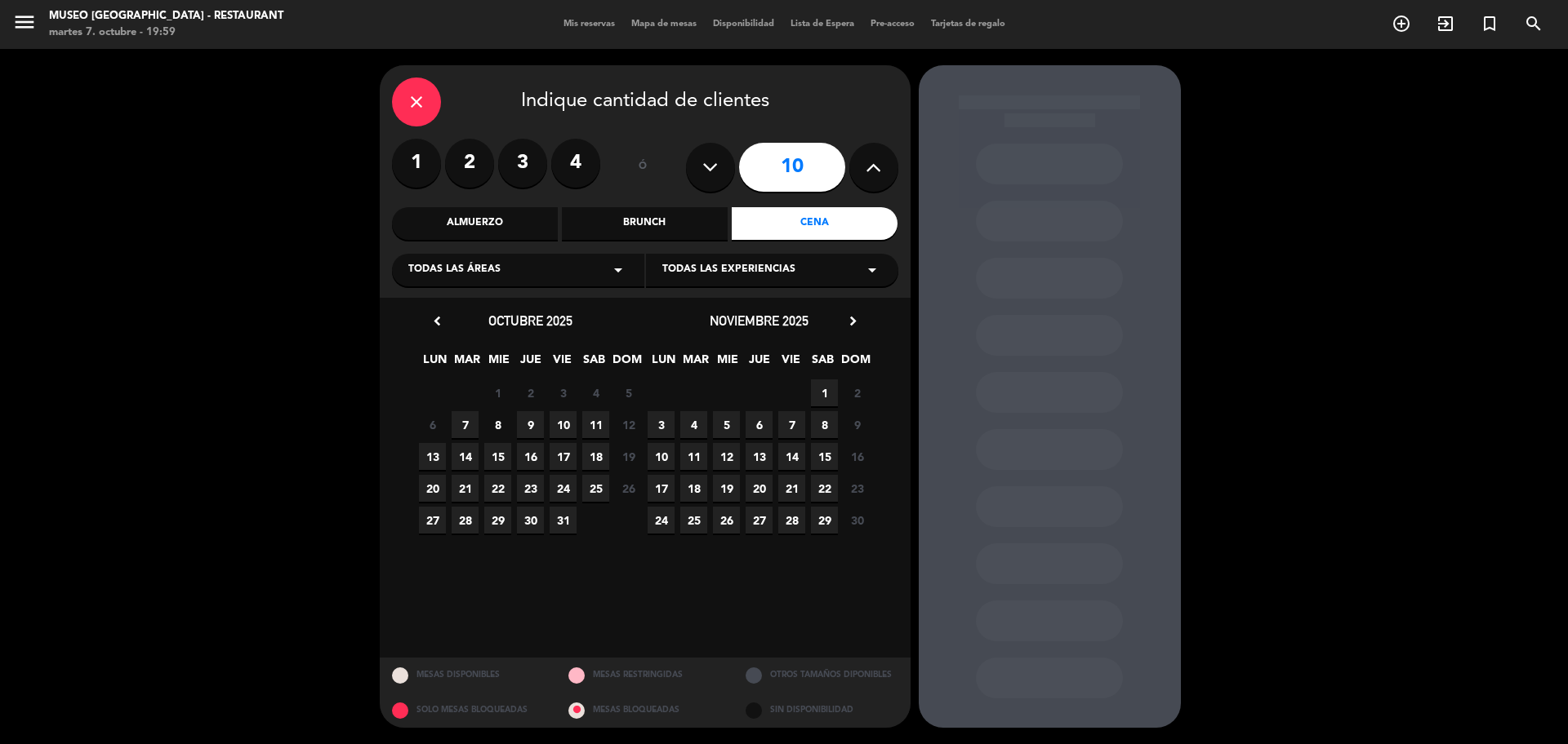
click at [497, 433] on span "8" at bounding box center [498, 425] width 27 height 27
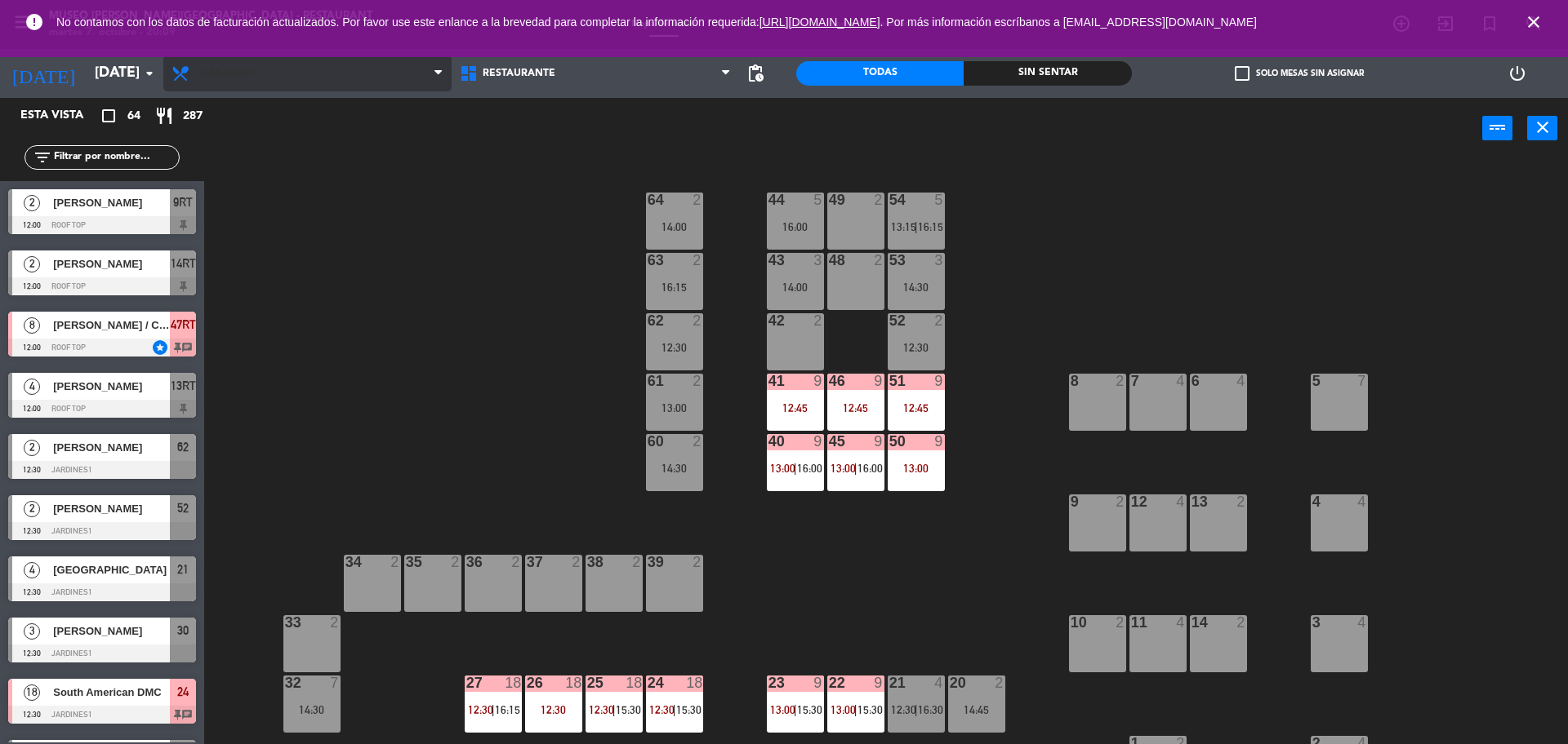
click at [338, 86] on span "Almuerzo" at bounding box center [308, 73] width 288 height 36
click at [368, 303] on div "44 5 16:00 49 2 54 5 13:15 | 16:15 64 2 14:00 48 2 53 3 14:30 63 2 16:15 43 3 1…" at bounding box center [894, 456] width 1348 height 585
click at [1530, 26] on icon "close" at bounding box center [1533, 21] width 20 height 20
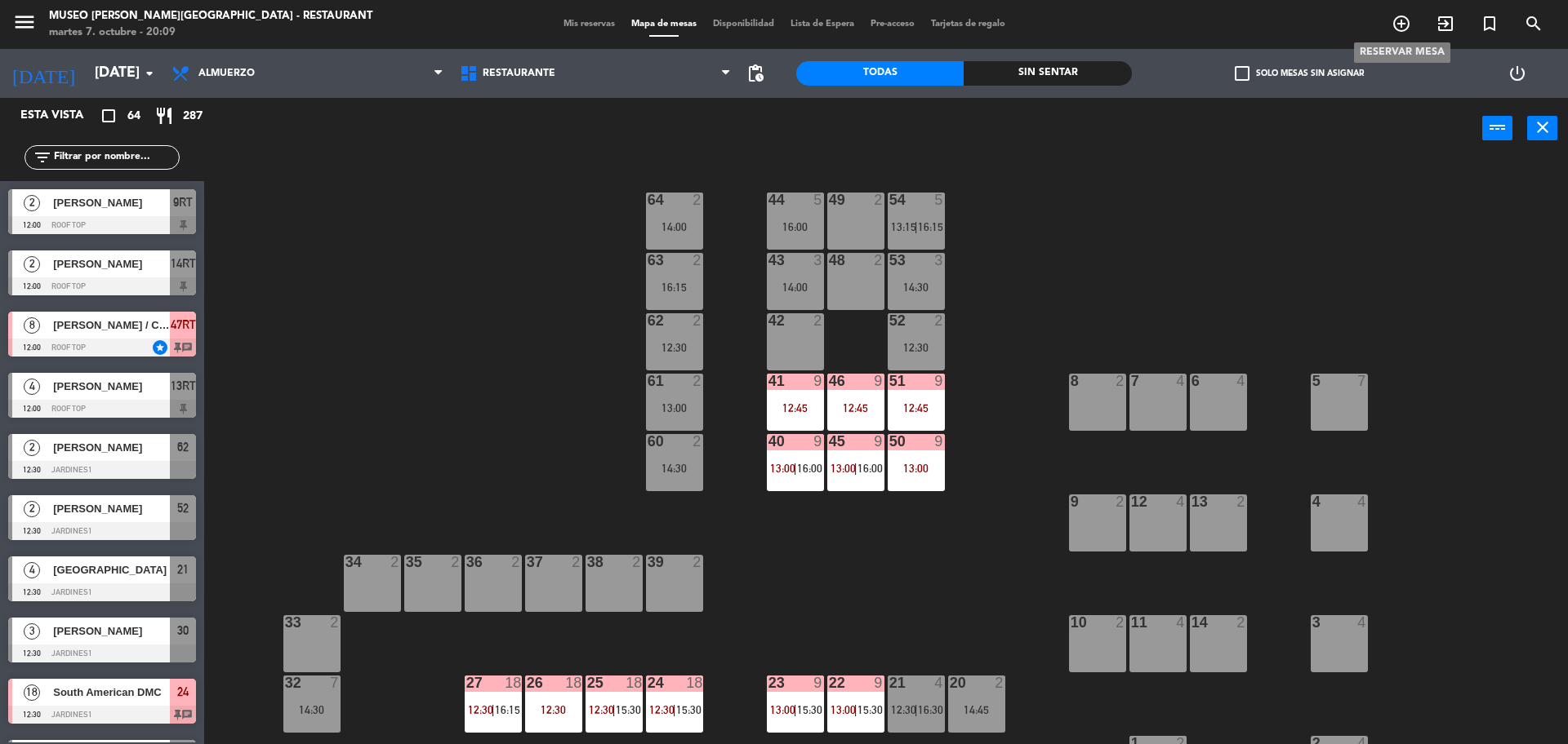
click at [1402, 27] on icon "add_circle_outline" at bounding box center [1401, 23] width 20 height 20
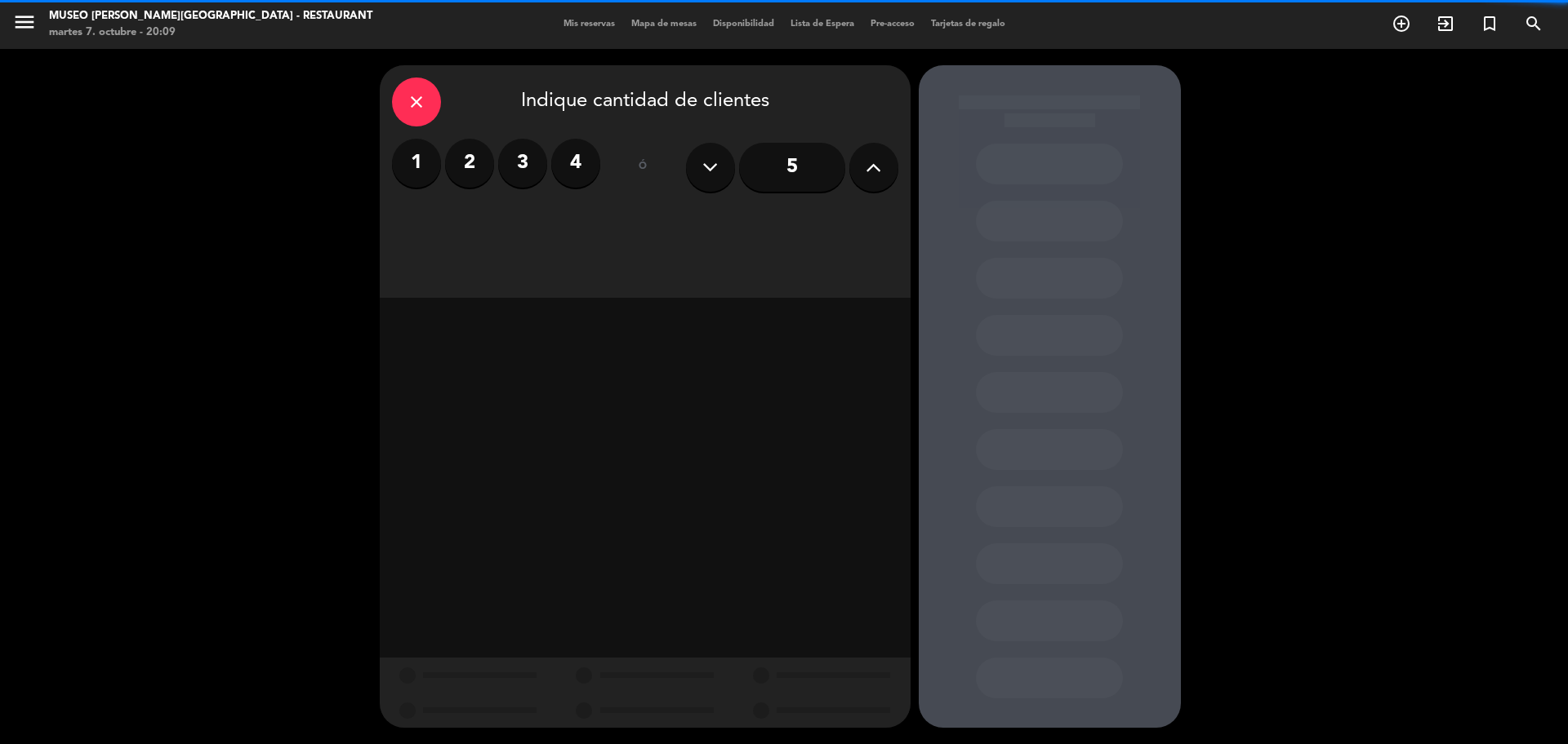
click at [879, 161] on icon at bounding box center [873, 167] width 15 height 25
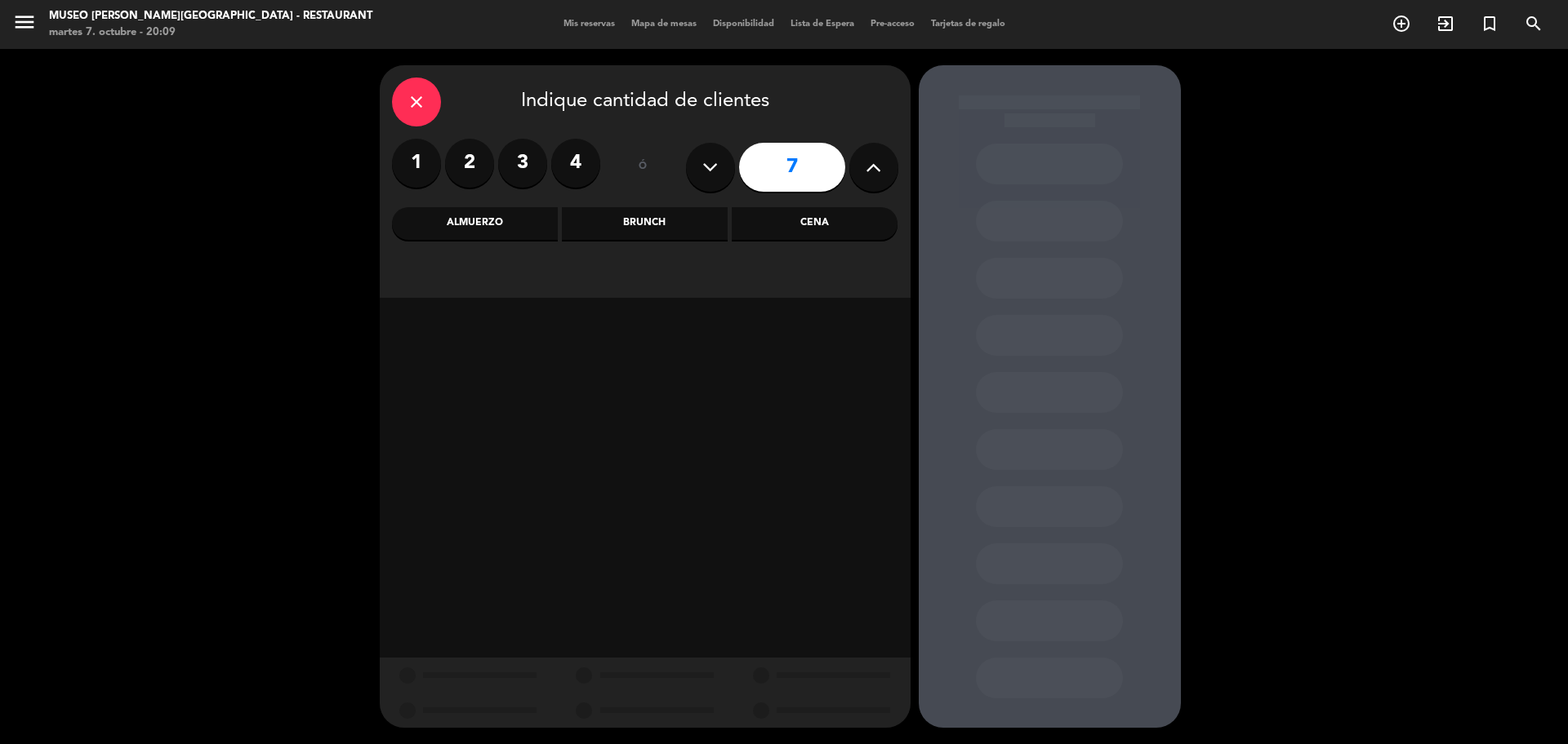
click at [879, 161] on icon at bounding box center [873, 167] width 15 height 25
type input "10"
click at [491, 194] on div "1 2 3 4" at bounding box center [496, 167] width 208 height 57
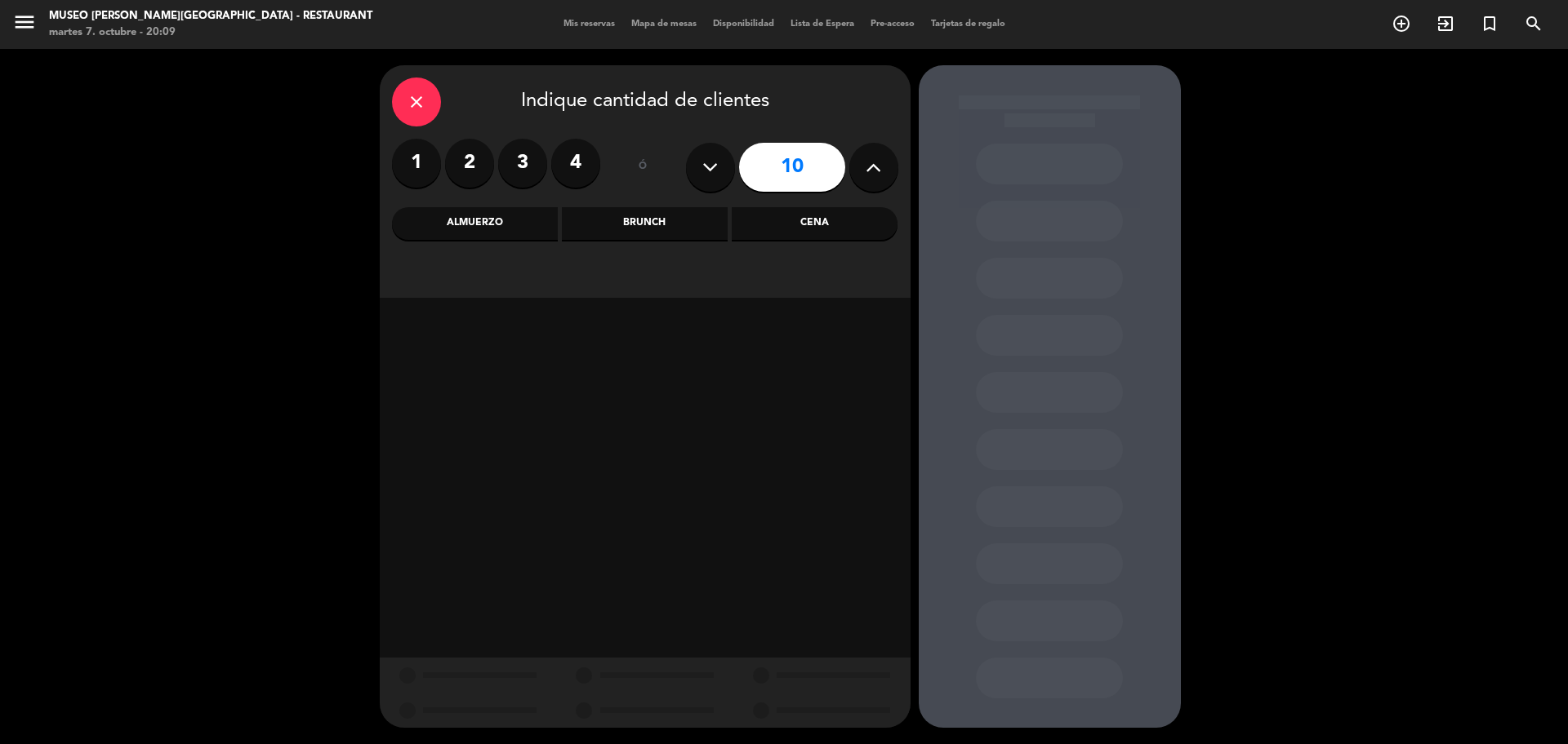
click at [489, 240] on div "close Indique cantidad de clientes 1 2 3 4 ó 10 Almuerzo Brunch Cena" at bounding box center [645, 182] width 530 height 233
click at [488, 230] on div "Almuerzo" at bounding box center [475, 223] width 165 height 32
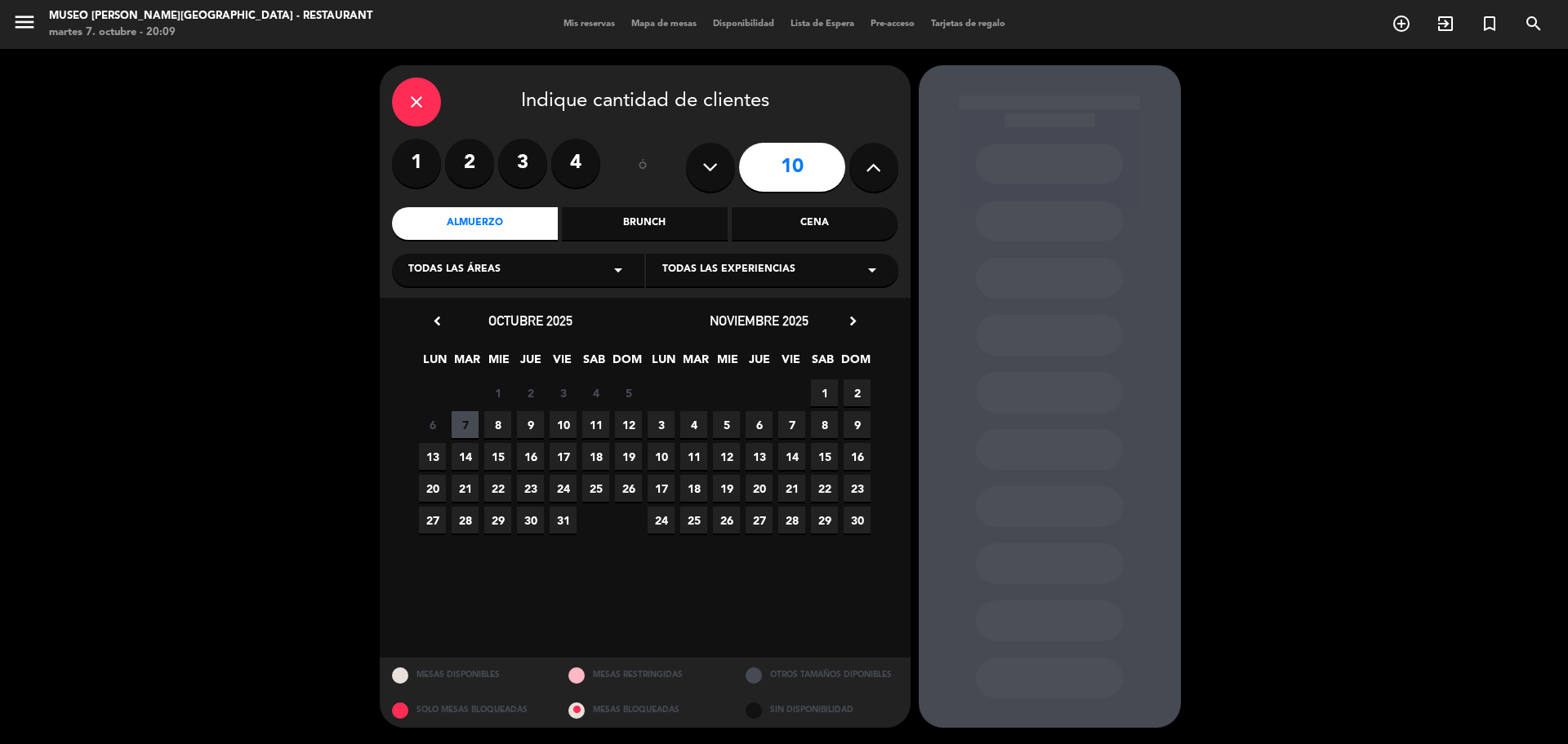
click at [491, 420] on span "8" at bounding box center [498, 425] width 27 height 27
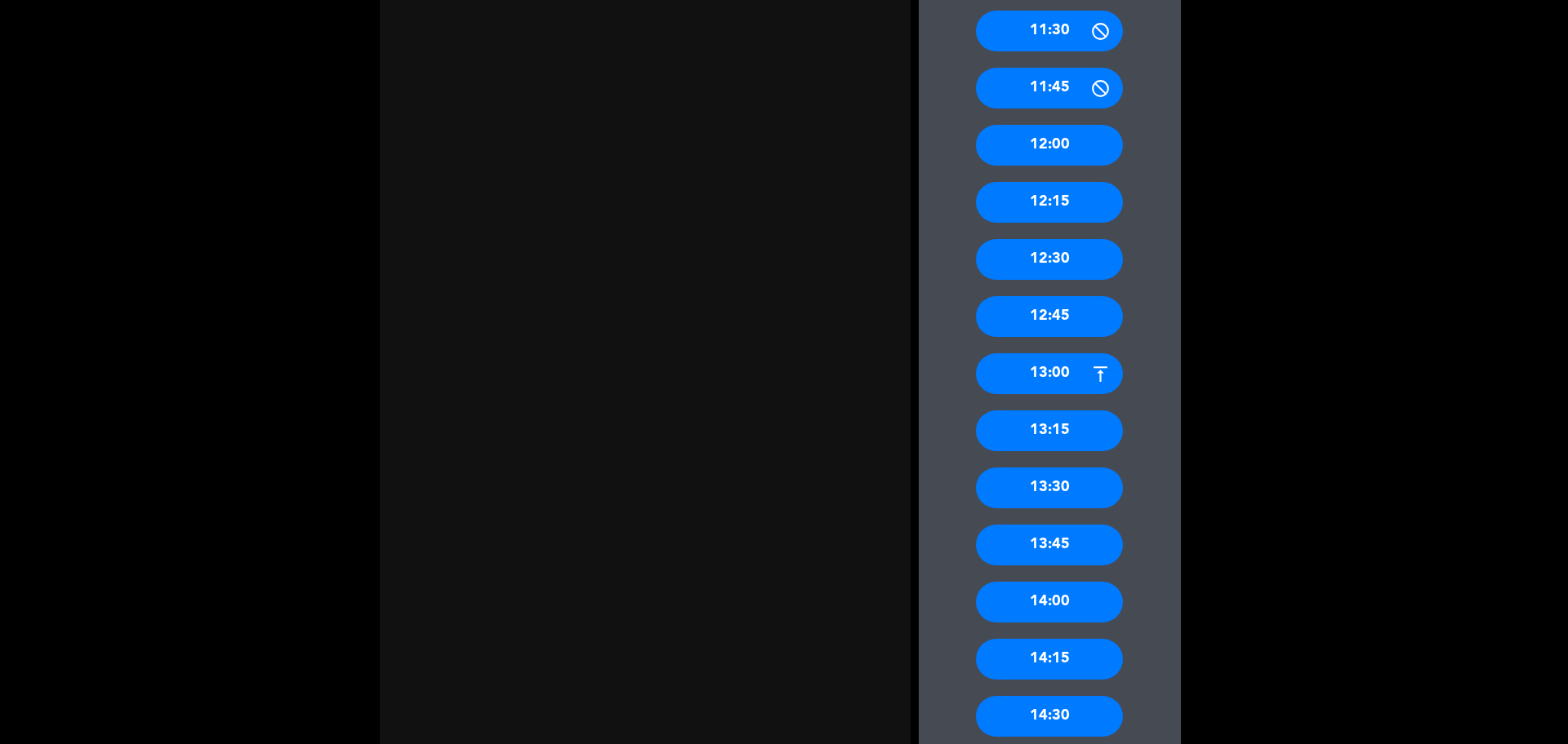
scroll to position [767, 0]
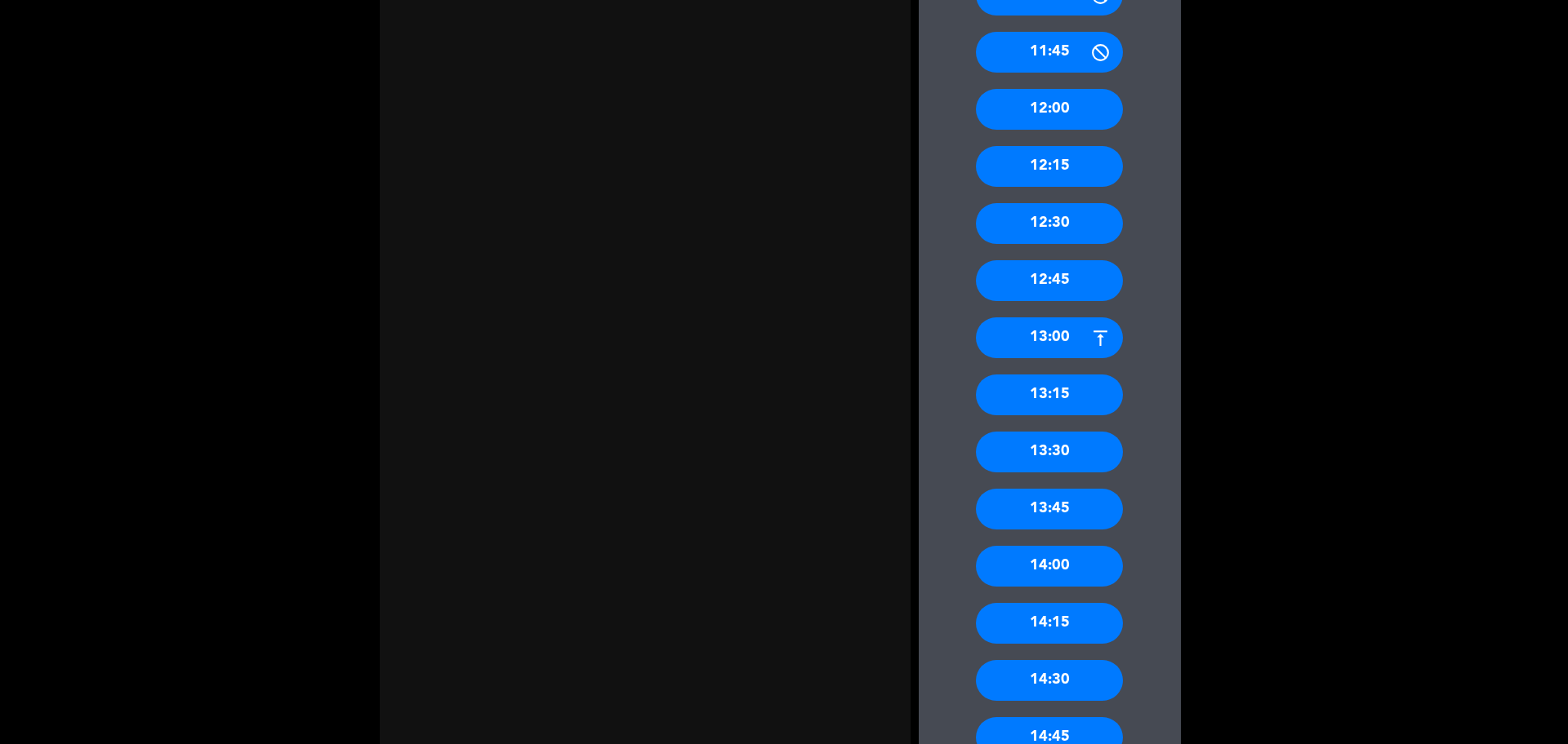
click at [1073, 562] on div "14:00" at bounding box center [1049, 567] width 147 height 41
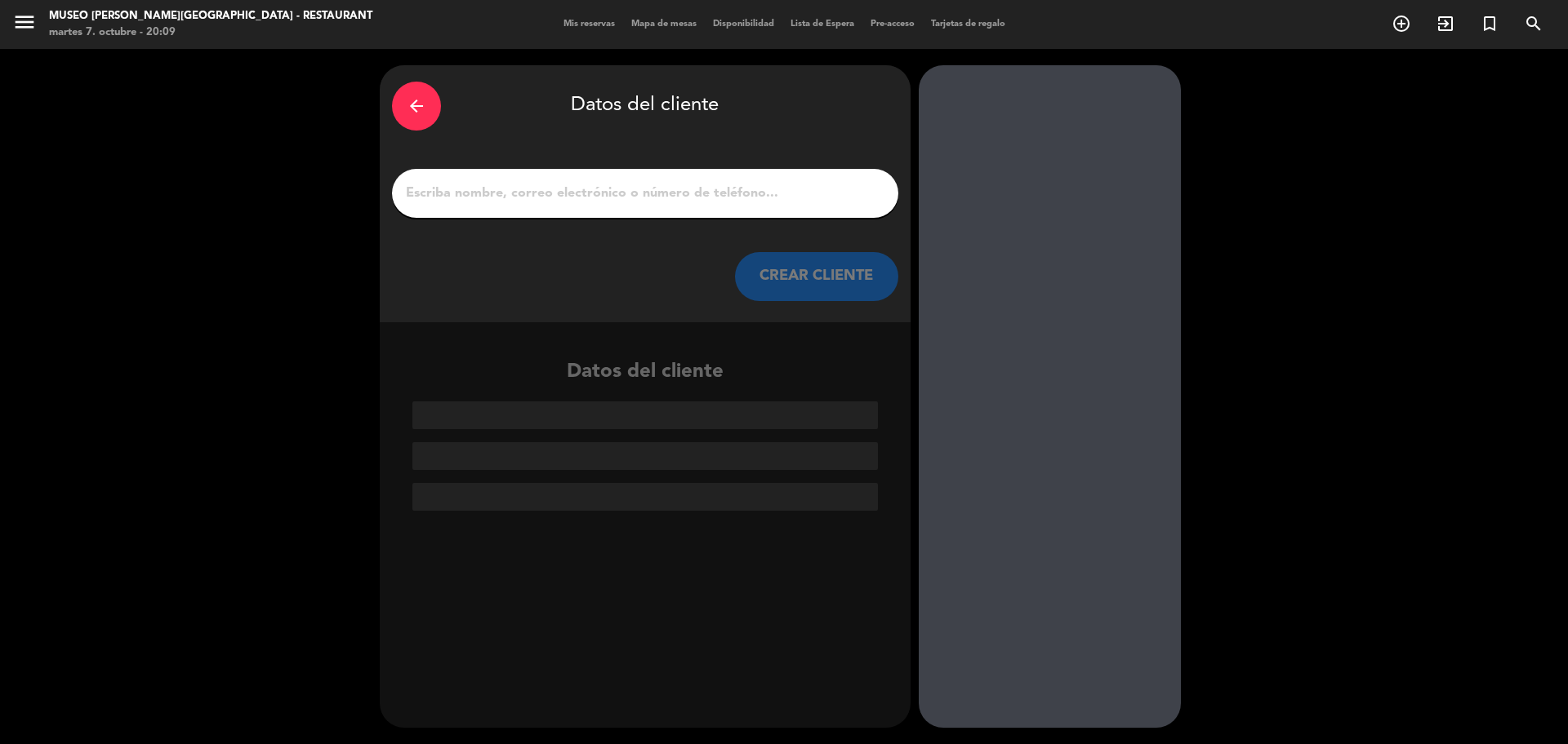
scroll to position [0, 0]
click at [575, 184] on input "1" at bounding box center [645, 193] width 482 height 23
paste input "[PERSON_NAME]"
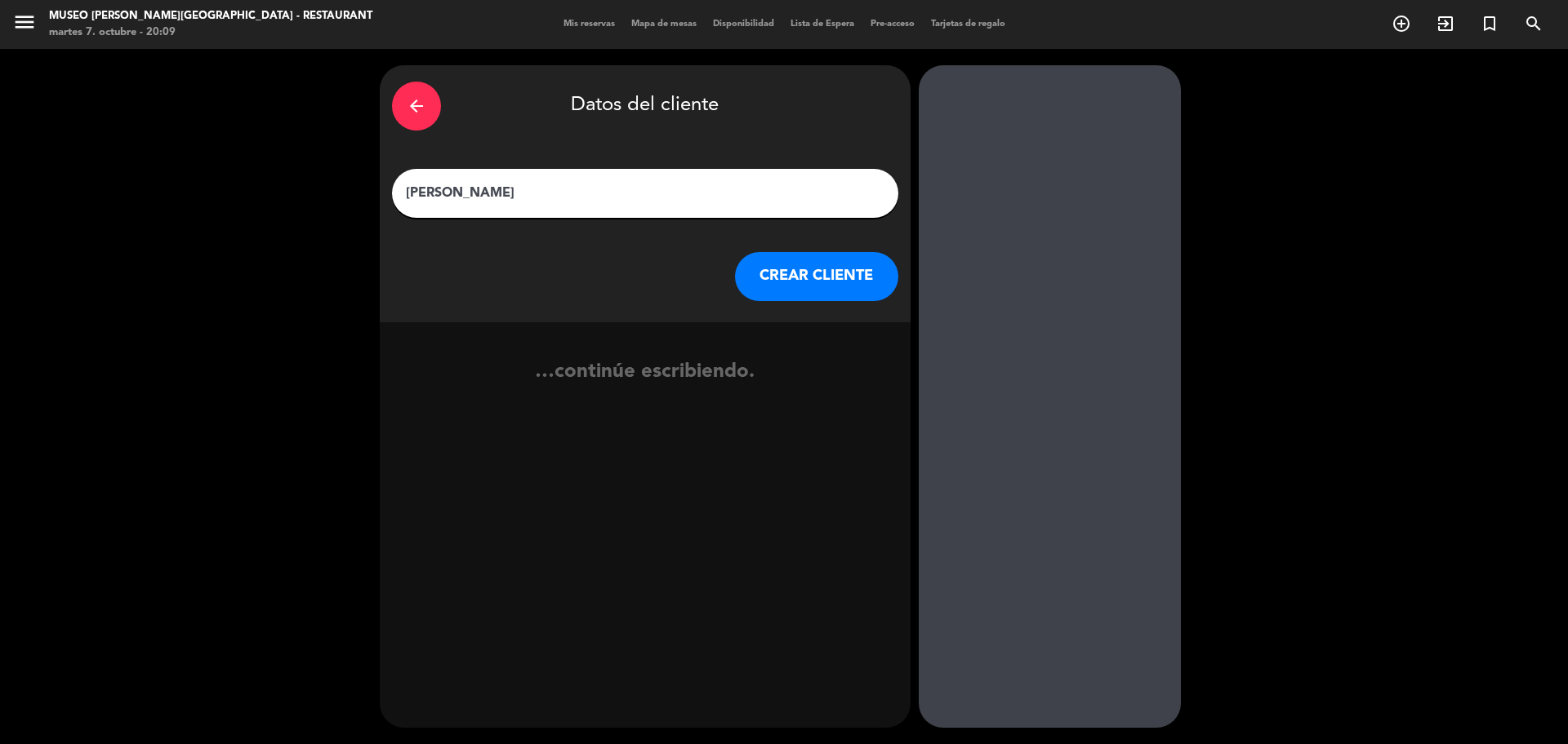
type input "[PERSON_NAME]"
click at [816, 285] on button "CREAR CLIENTE" at bounding box center [817, 276] width 164 height 49
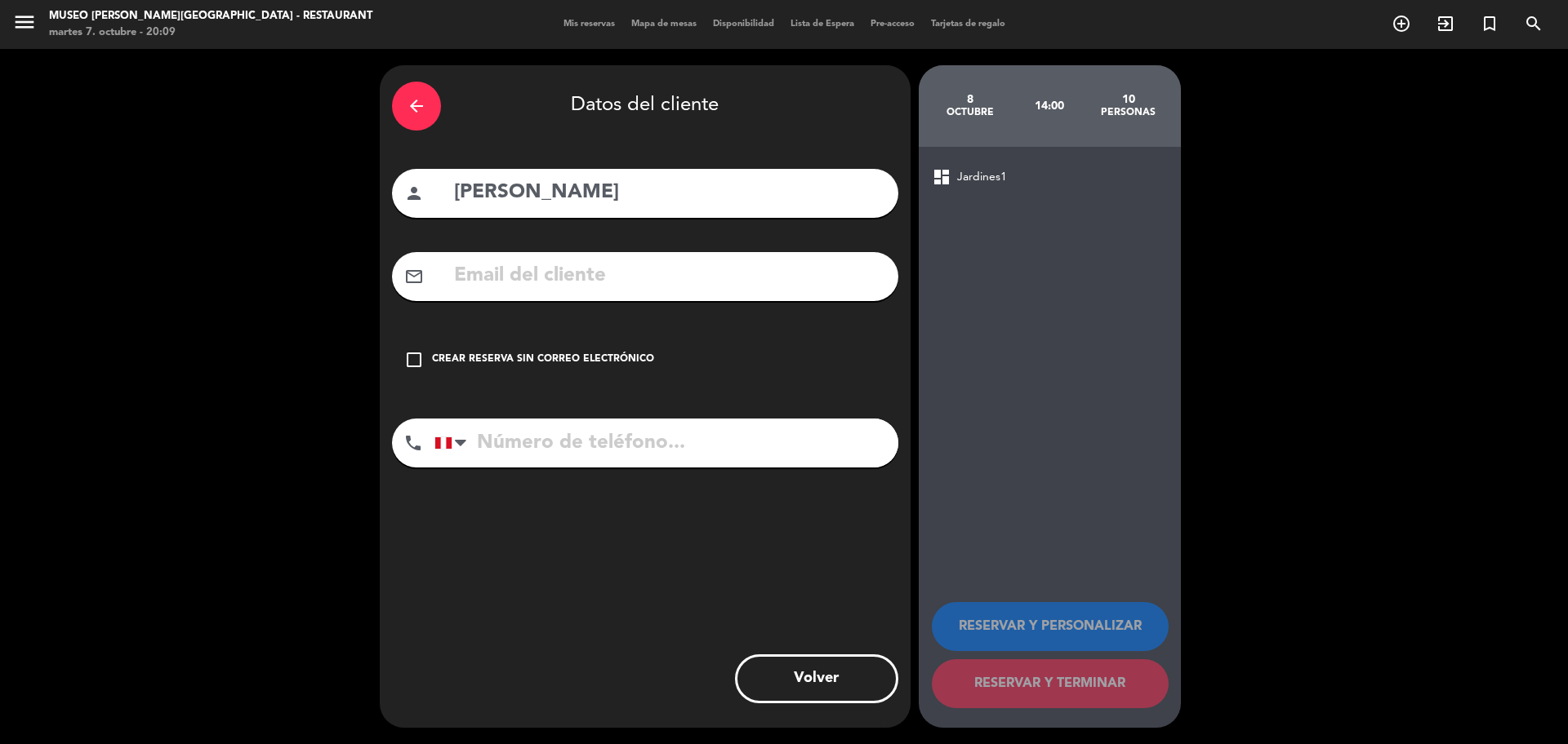
click at [577, 288] on input "text" at bounding box center [669, 276] width 433 height 33
paste input "[EMAIL_ADDRESS][DOMAIN_NAME]"
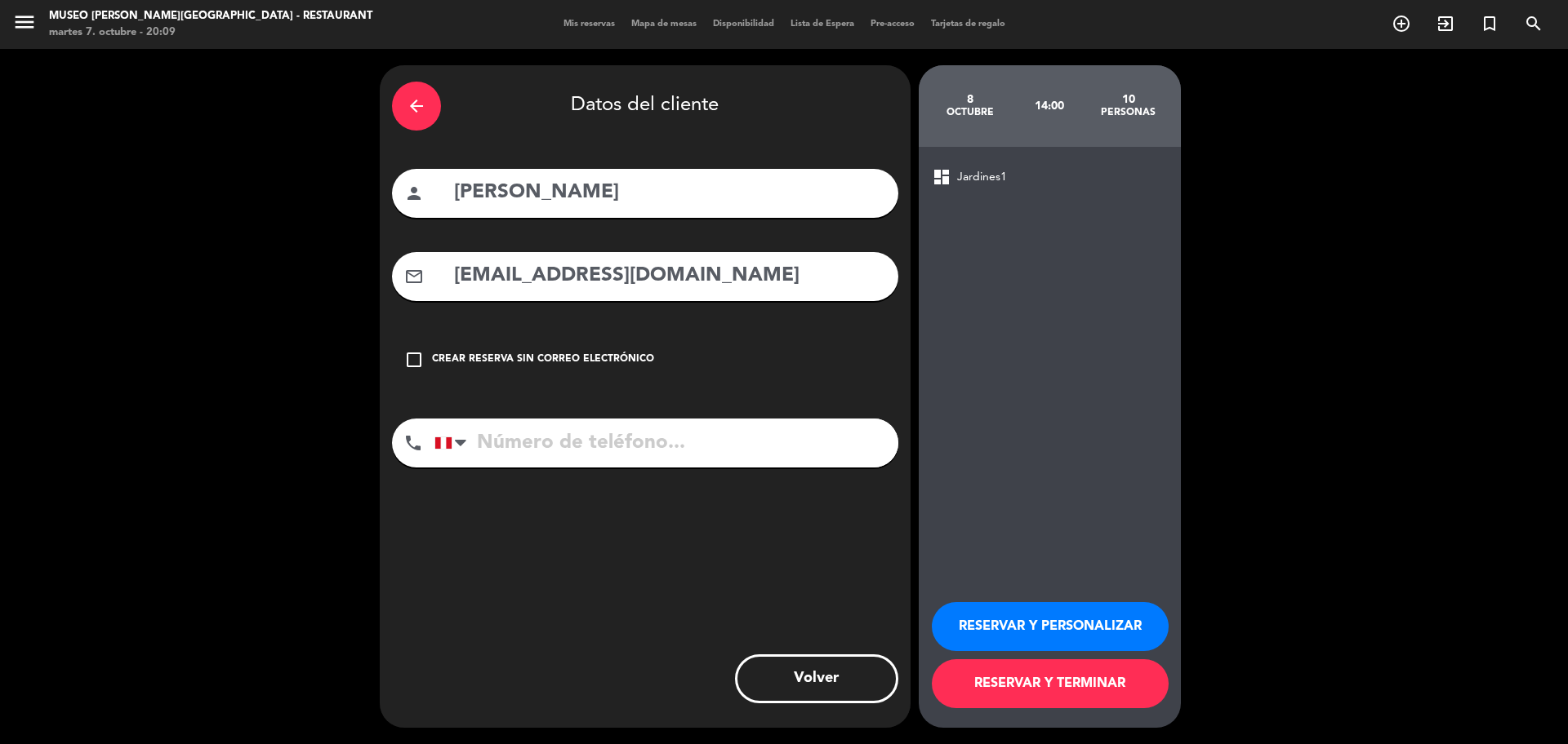
type input "[EMAIL_ADDRESS][DOMAIN_NAME]"
click at [597, 430] on input "tel" at bounding box center [666, 442] width 464 height 49
paste input "983459431"
type input "983459431"
click at [1133, 640] on button "RESERVAR Y PERSONALIZAR" at bounding box center [1050, 626] width 237 height 49
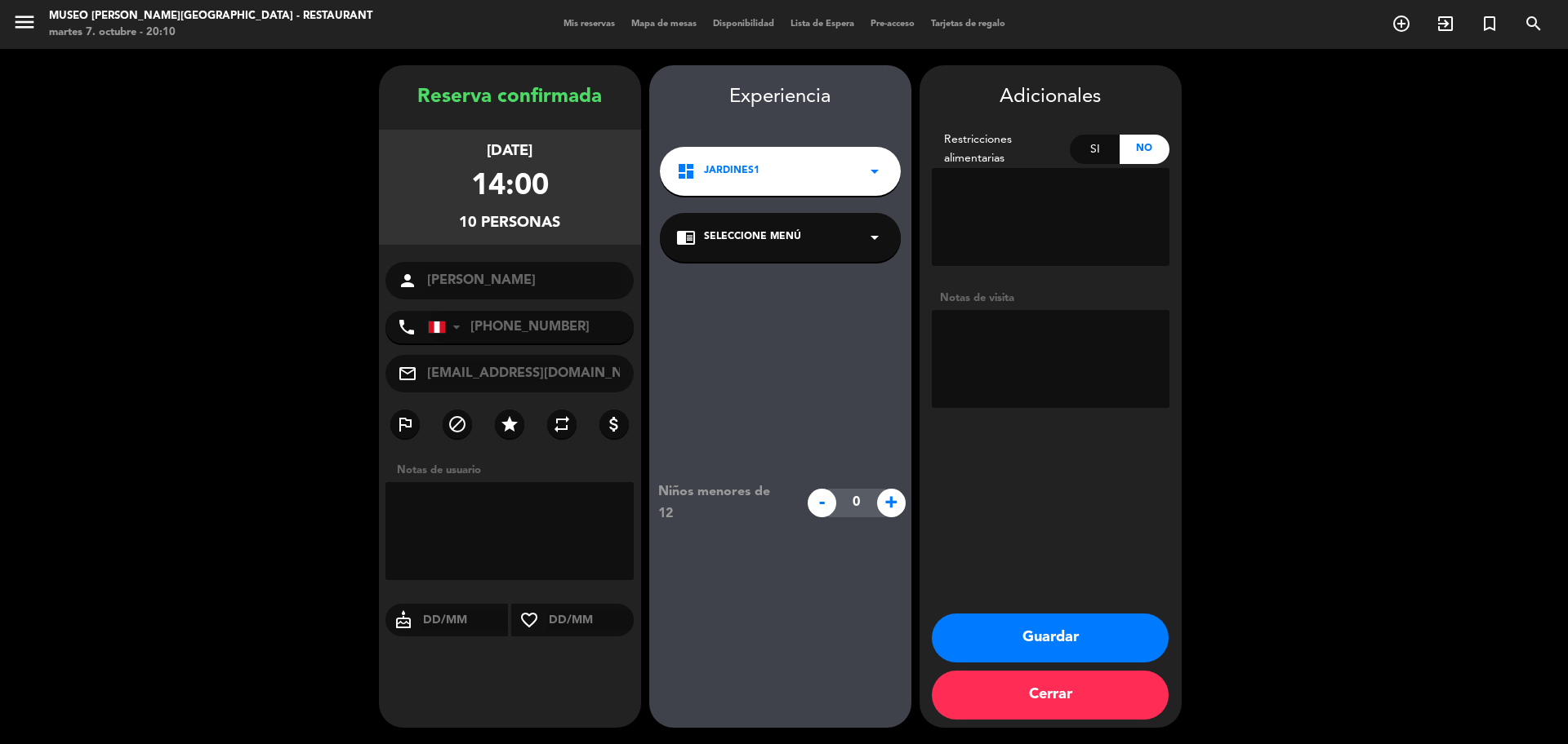
click at [753, 228] on div "chrome_reader_mode Seleccione Menú arrow_drop_down" at bounding box center [780, 237] width 240 height 49
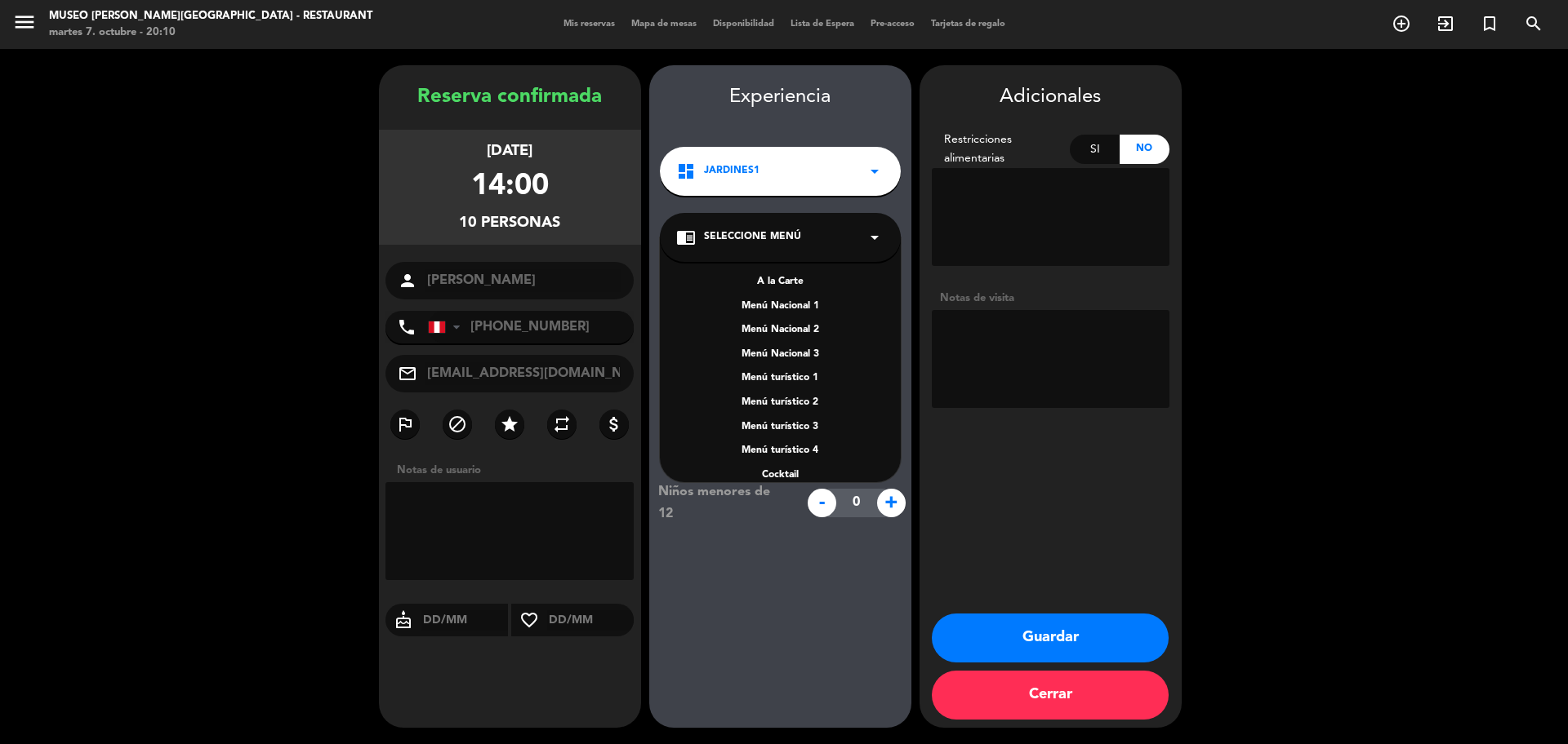
click at [769, 285] on div "A la Carte" at bounding box center [780, 282] width 208 height 16
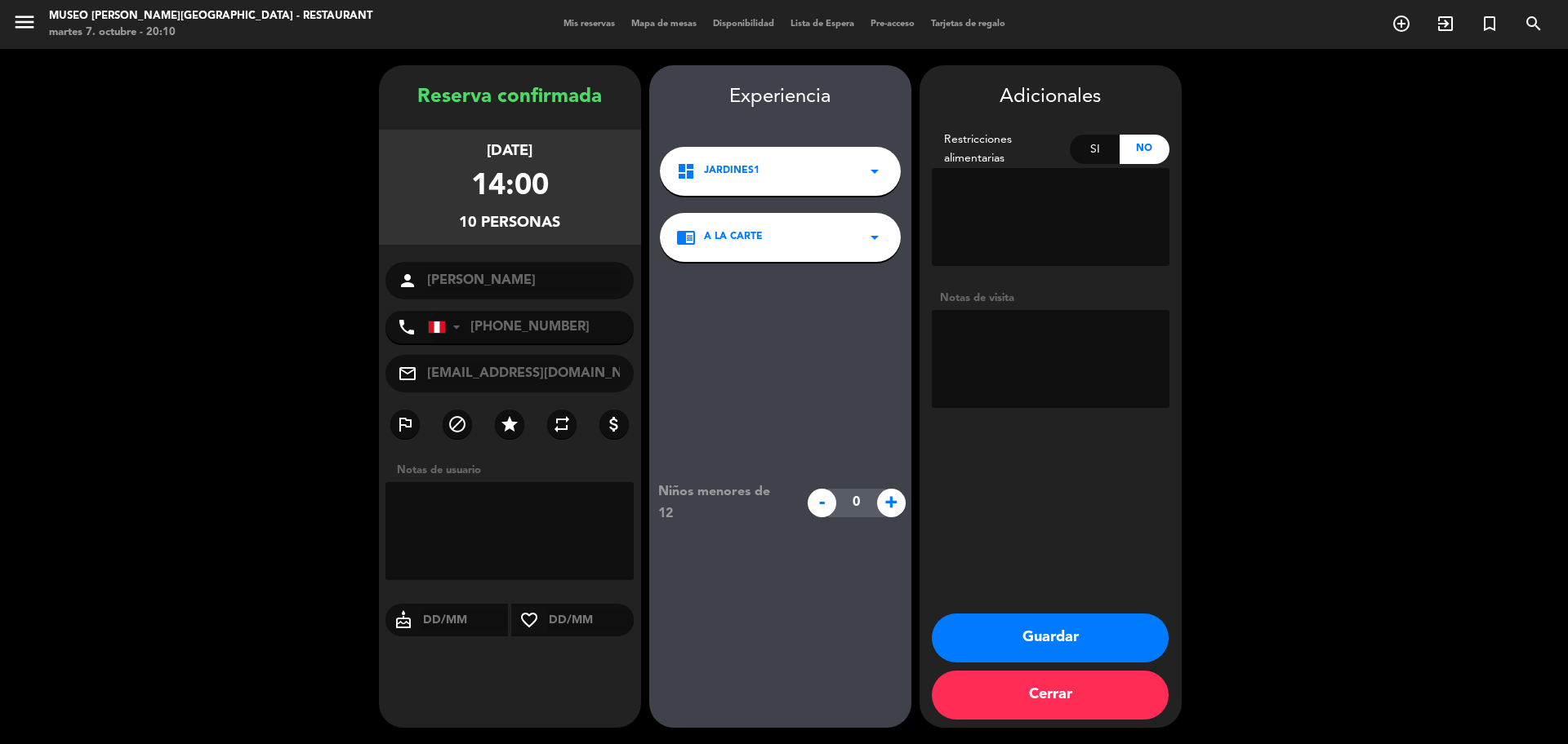
click at [1056, 619] on button "Guardar" at bounding box center [1050, 637] width 237 height 49
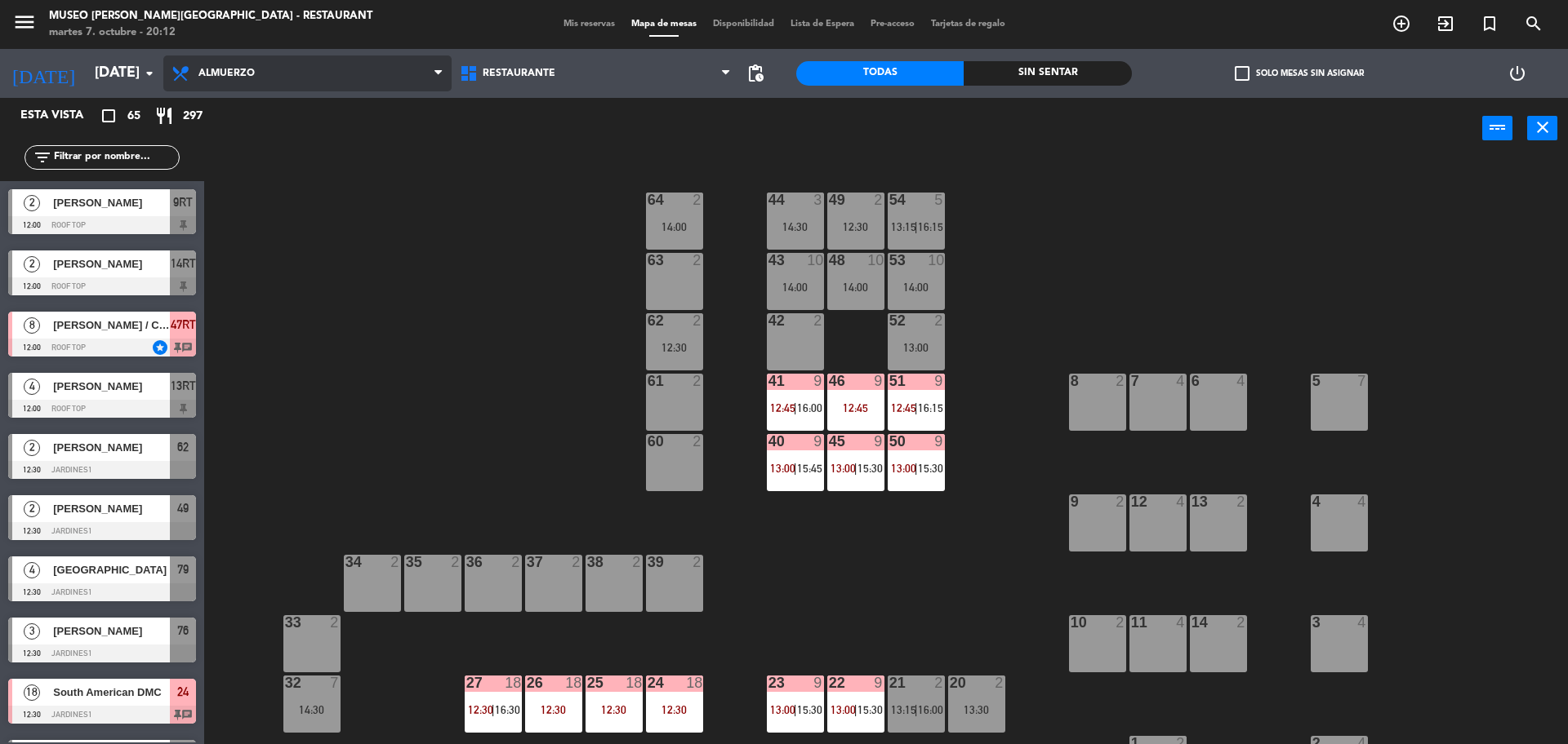
click at [207, 72] on span "Almuerzo" at bounding box center [227, 72] width 56 height 11
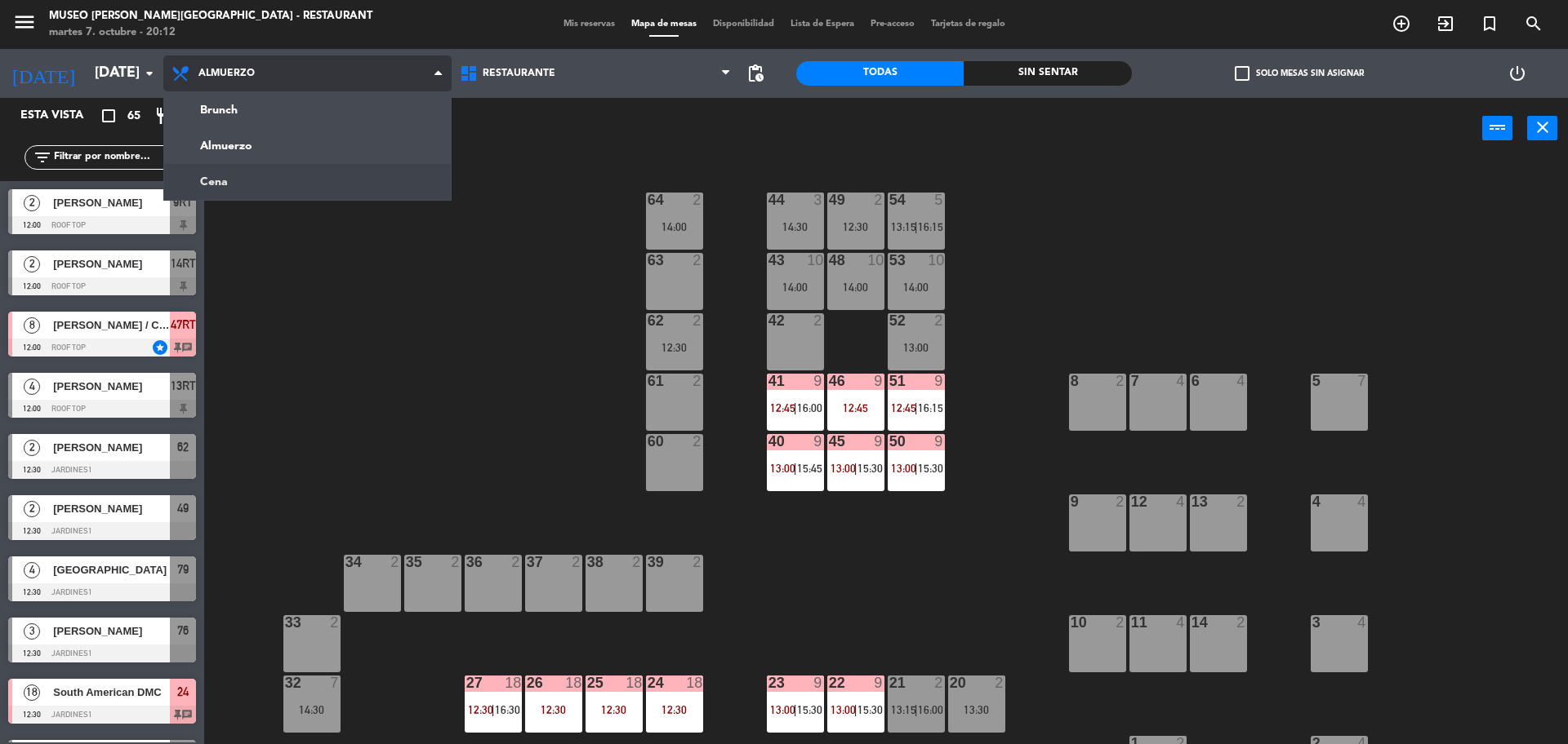
click at [288, 190] on ng-component "menu [GEOGRAPHIC_DATA][PERSON_NAME] - Restaurant [DATE] 7. octubre - 20:12 Mis …" at bounding box center [784, 374] width 1568 height 748
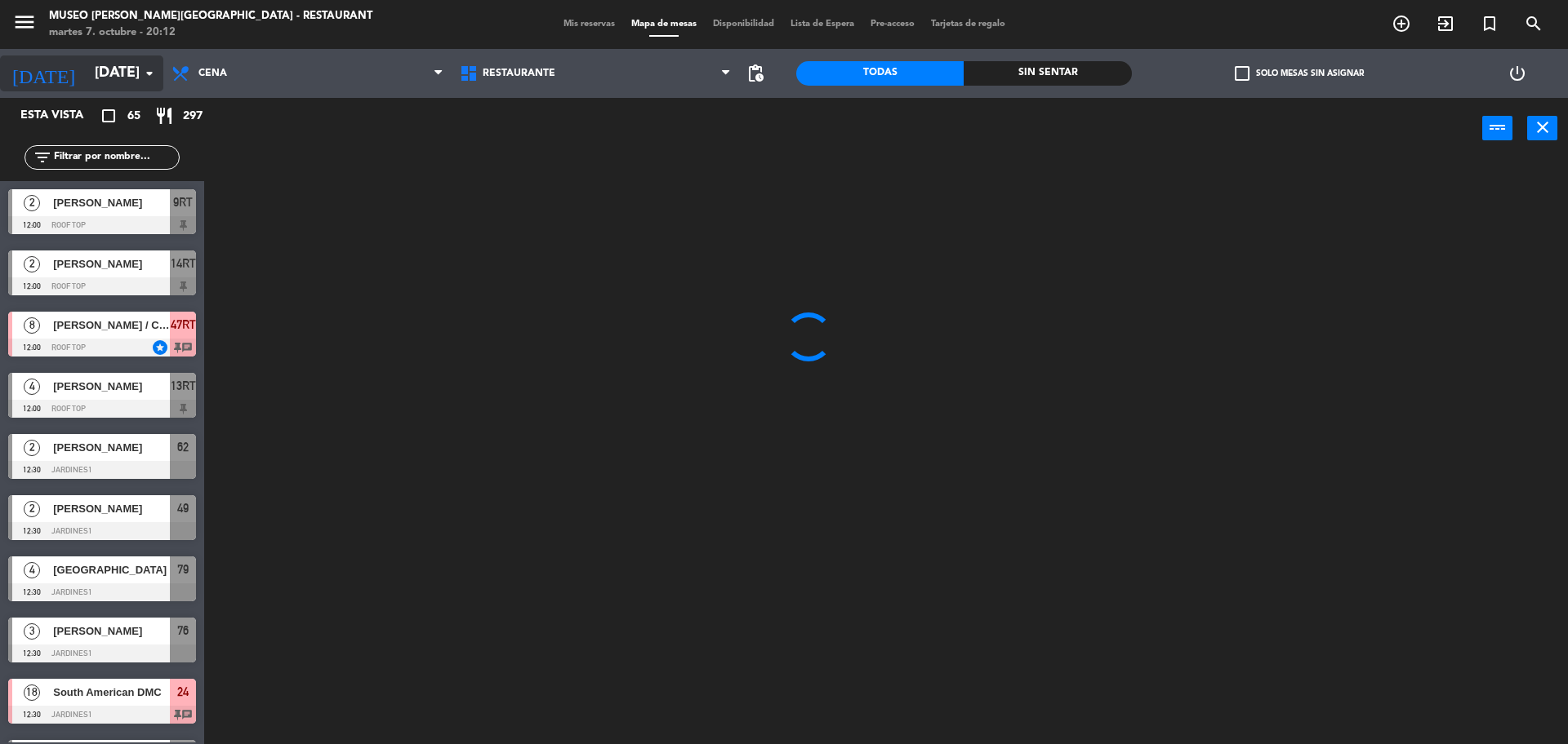
click at [144, 85] on input "[DATE]" at bounding box center [182, 73] width 189 height 32
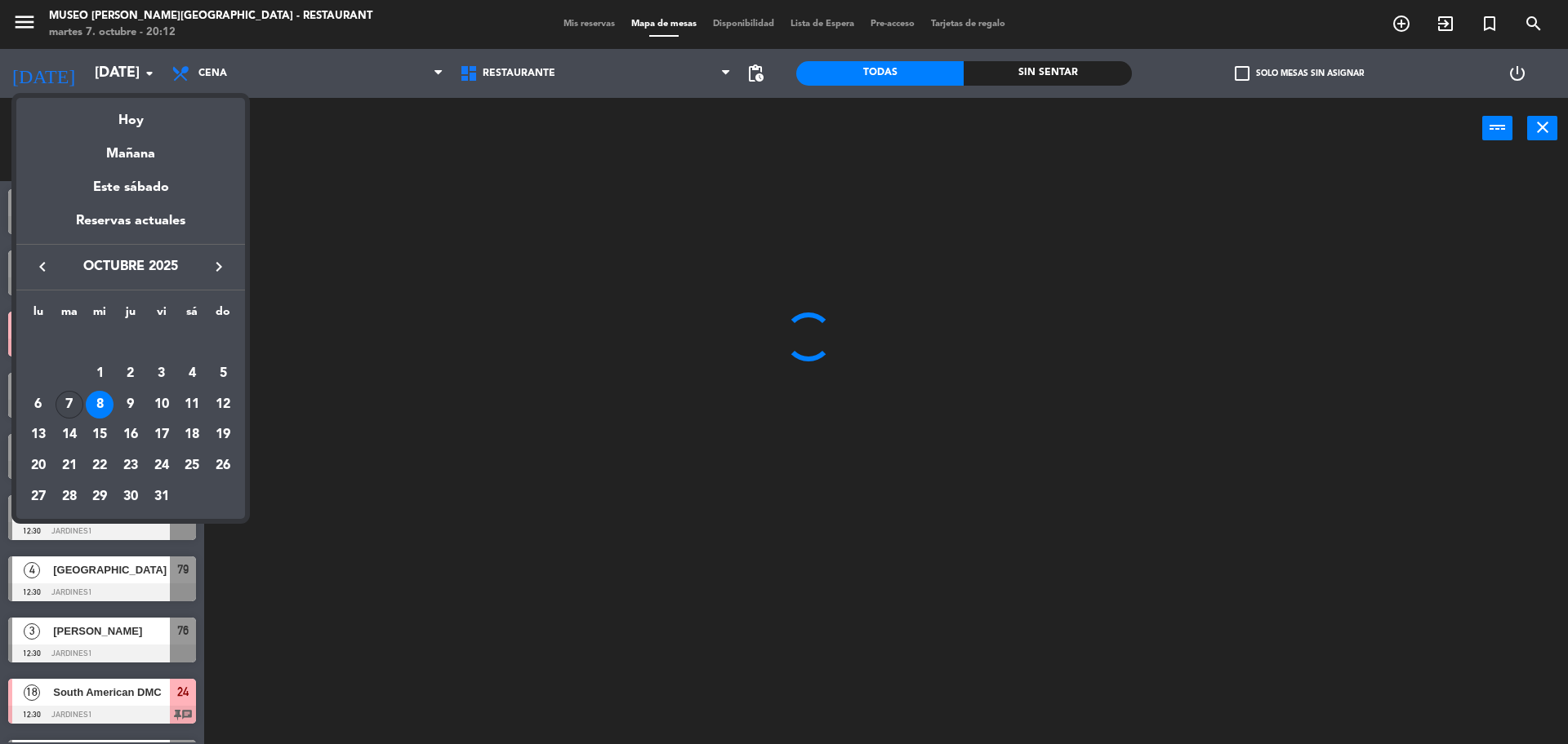
click at [74, 411] on div "7" at bounding box center [69, 405] width 28 height 28
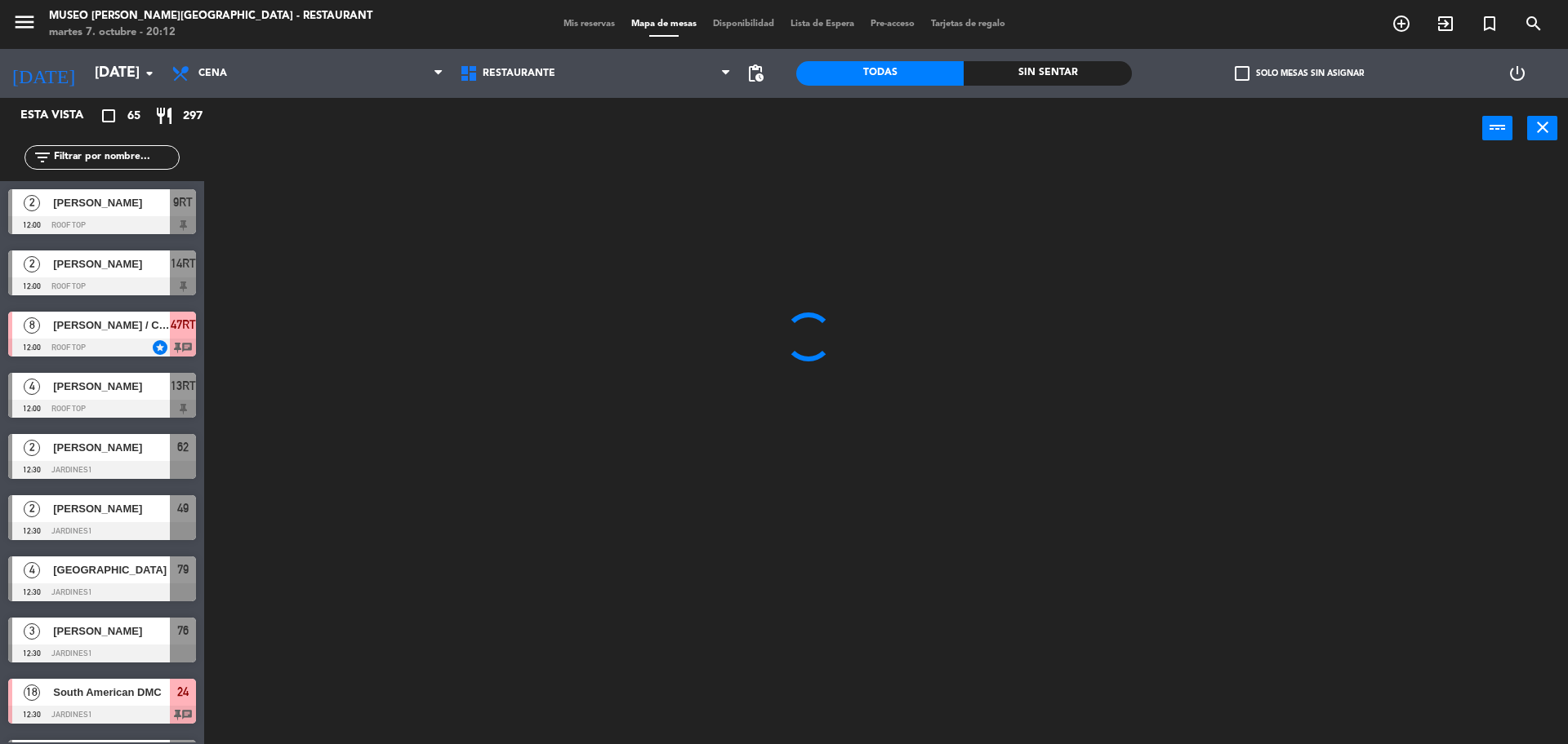
type input "[DATE]"
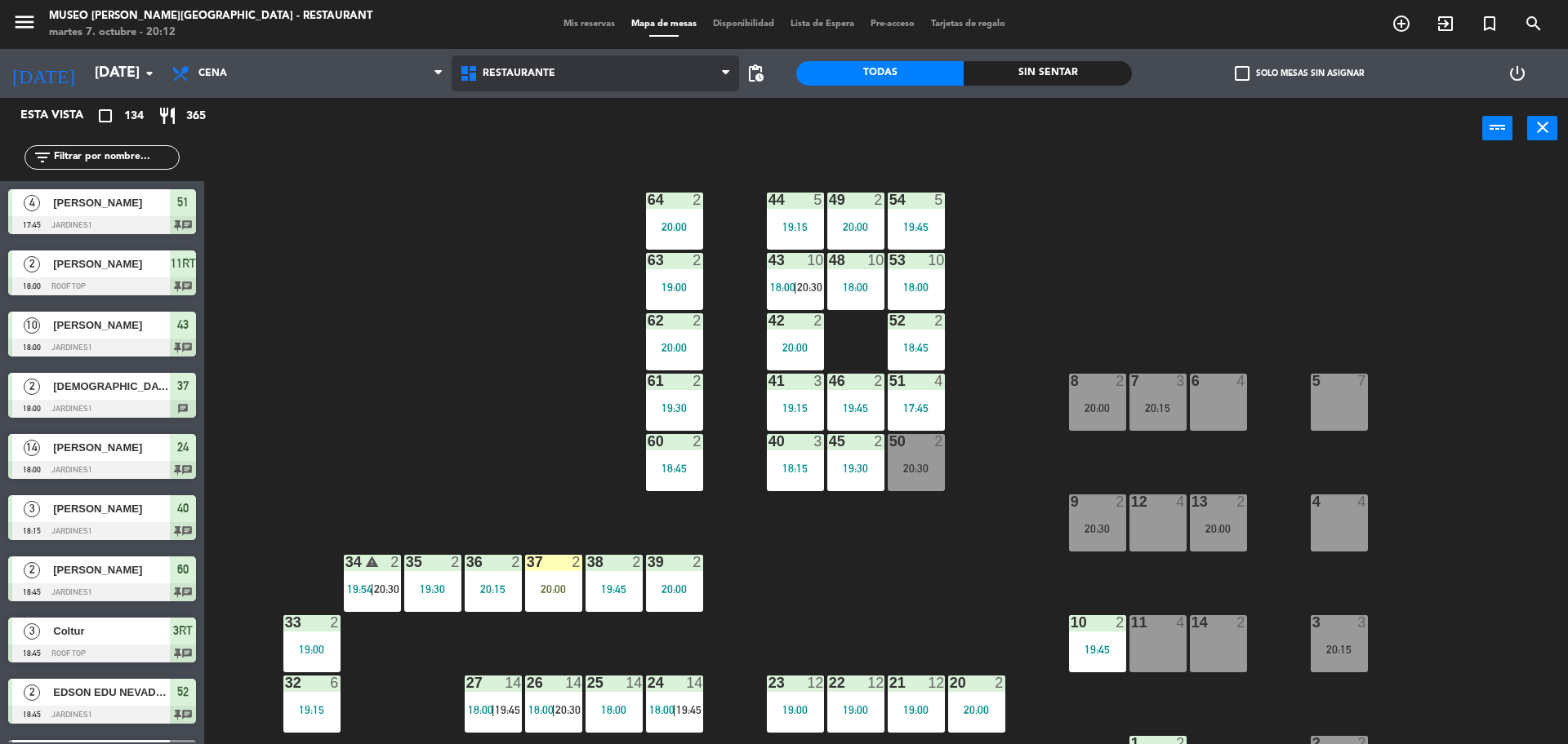
click at [656, 78] on span "Restaurante" at bounding box center [596, 73] width 288 height 36
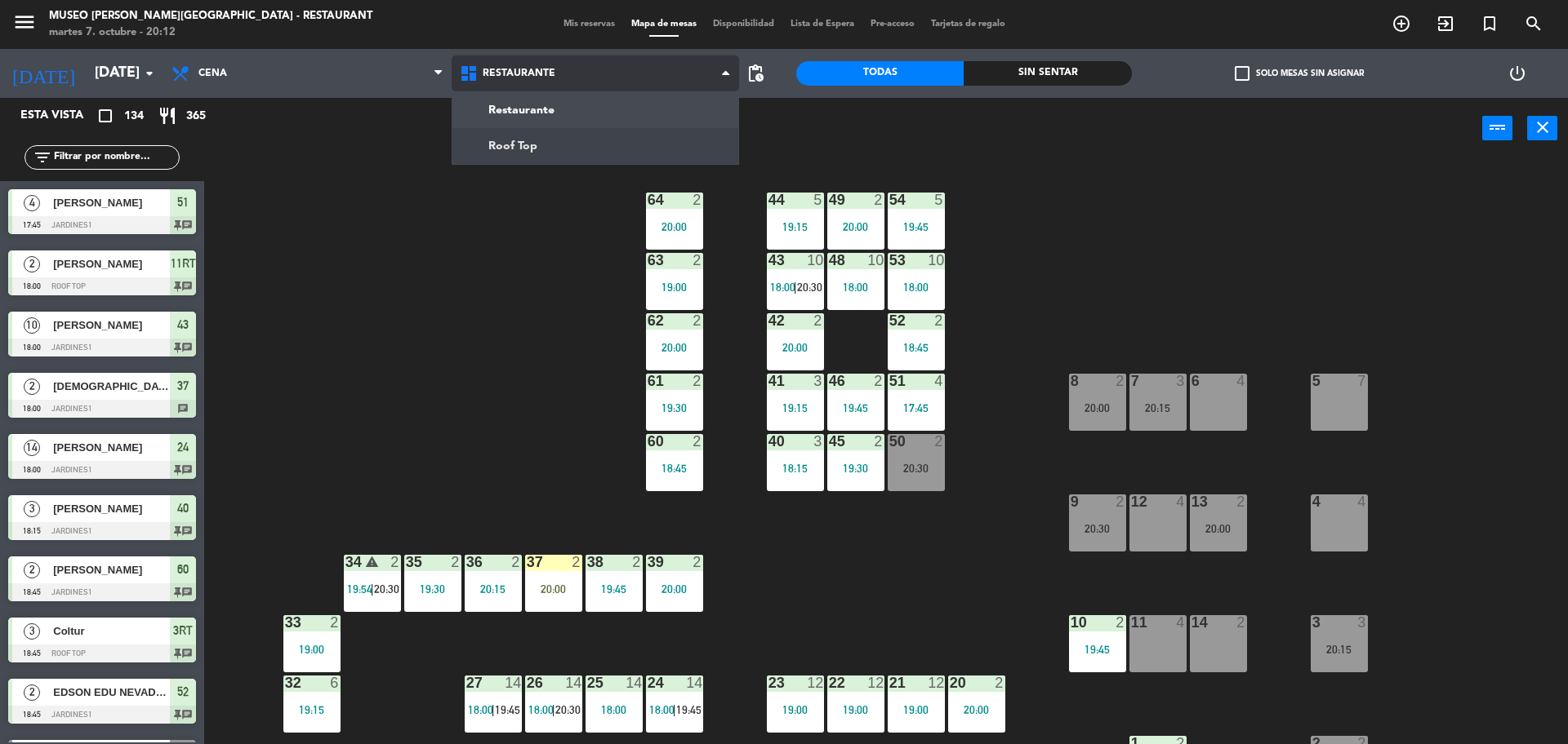
click at [701, 153] on ng-component "menu [GEOGRAPHIC_DATA][PERSON_NAME] - Restaurant [DATE] 7. octubre - 20:12 Mis …" at bounding box center [784, 374] width 1568 height 748
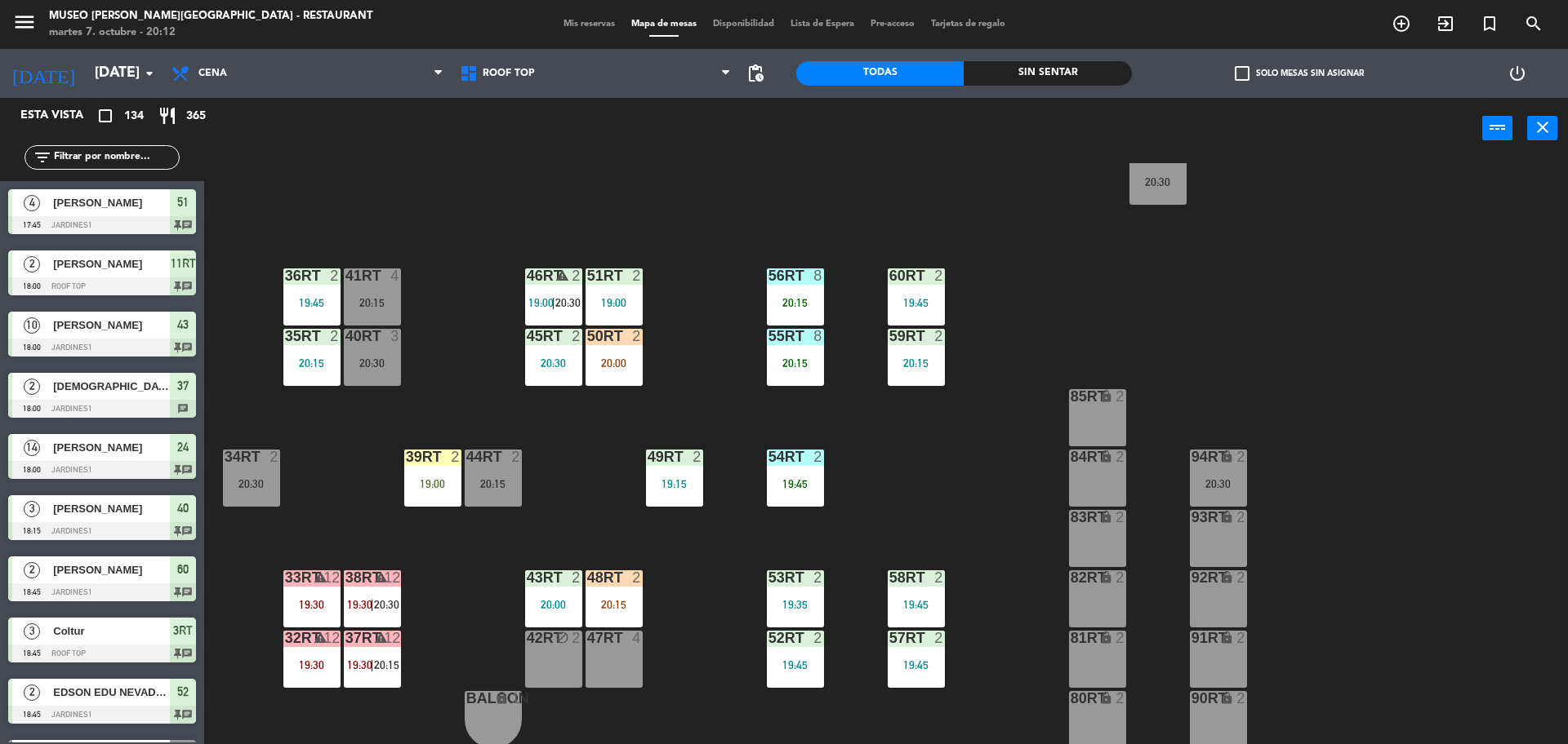
scroll to position [648, 0]
click at [353, 612] on div "38rt warning 12 19:30 | 20:30" at bounding box center [372, 599] width 57 height 57
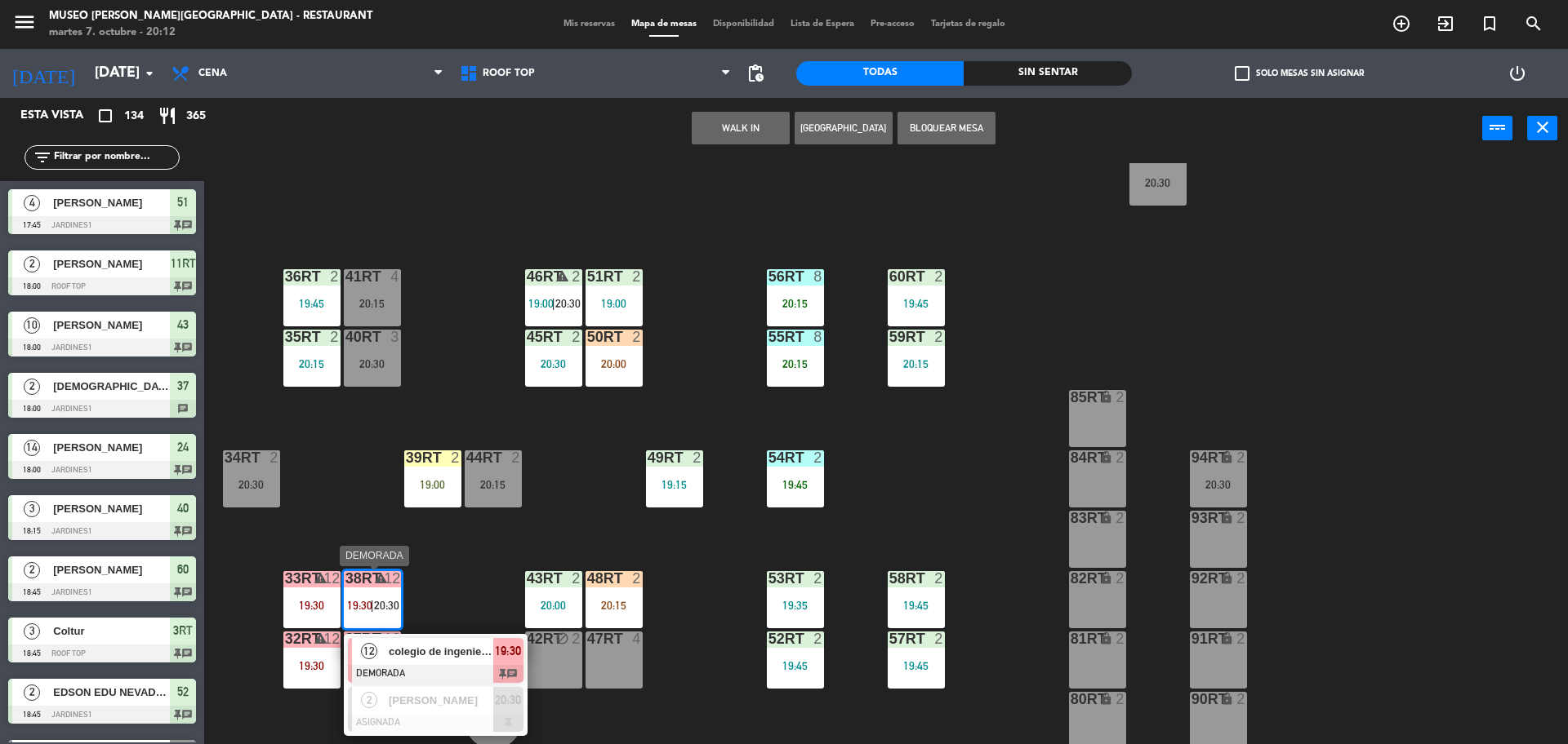
click at [429, 659] on span "colegio de ingenieros" at bounding box center [441, 652] width 105 height 17
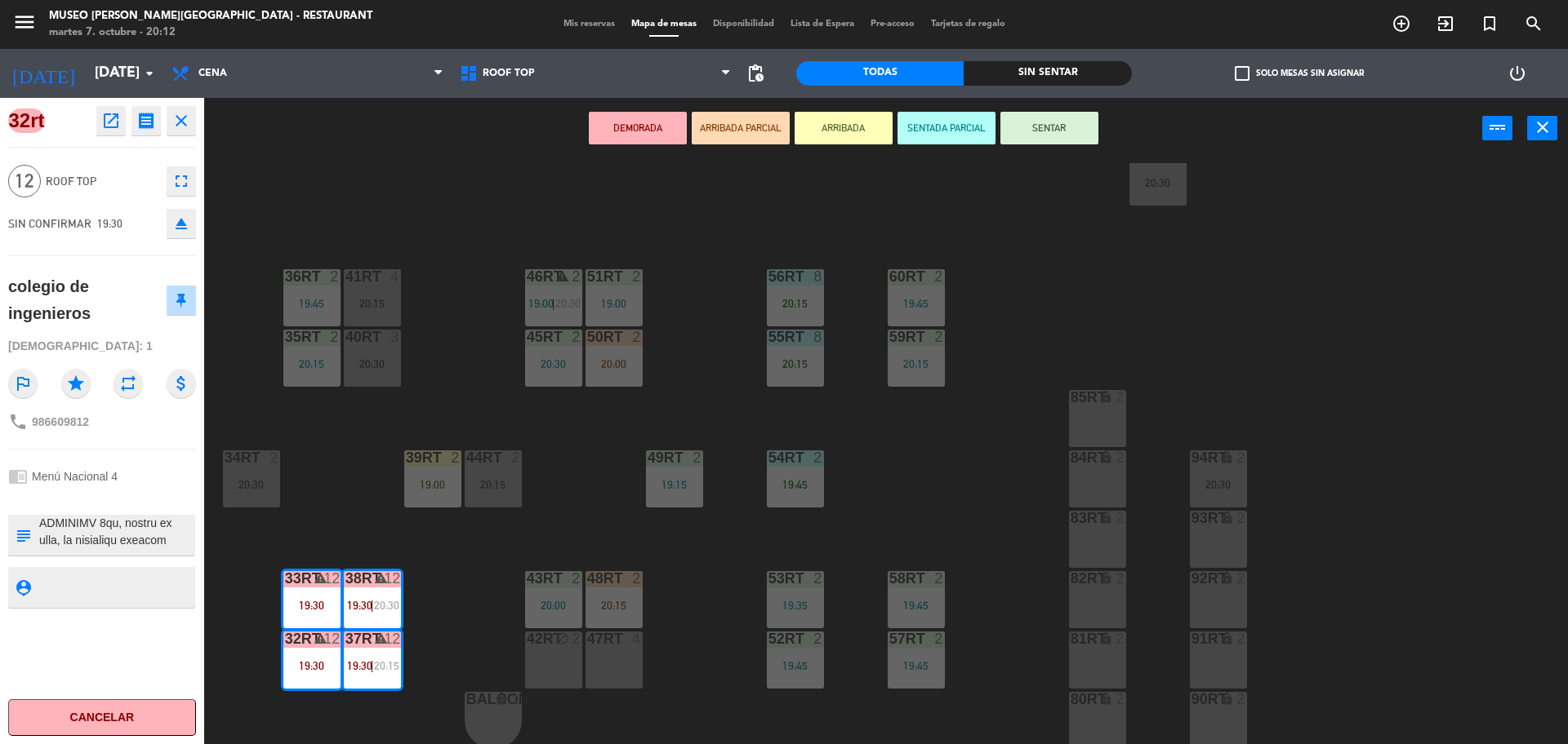
scroll to position [121, 0]
click at [119, 526] on textarea at bounding box center [115, 535] width 156 height 34
type textarea "l31-07ip 32 dol sit amet C° 95 (A/. 131 elits doe tem) INCIDIDU 1:53 UT LABORE …"
click at [119, 344] on div "[DEMOGRAPHIC_DATA]: 1" at bounding box center [102, 347] width 188 height 29
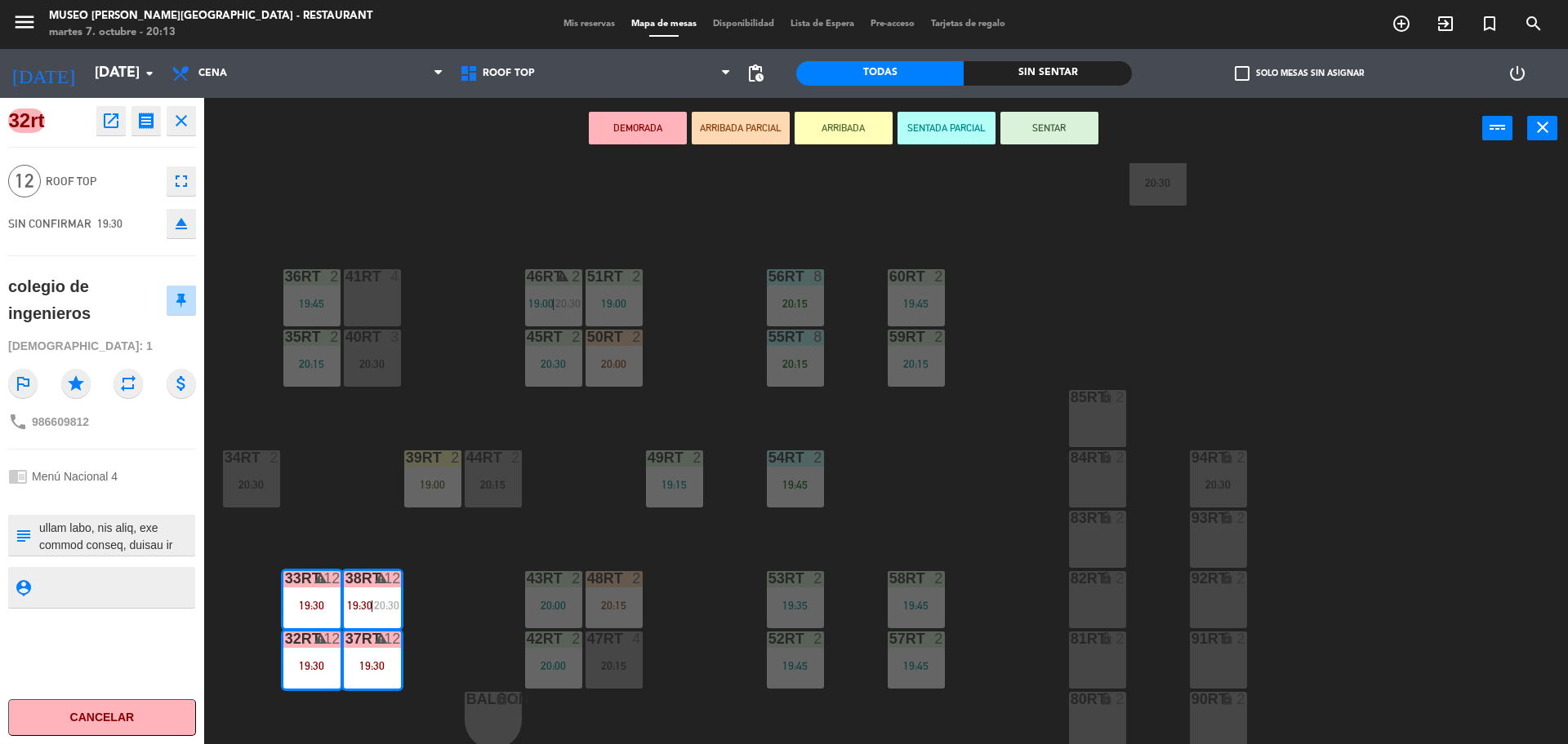
click at [1214, 297] on div "18RT 4 20:00 16RT 4 19:15 28RT 2 20:15 80RR lock 2 20:30 27RT 5 19:45 7RT 3 20:…" at bounding box center [894, 456] width 1348 height 585
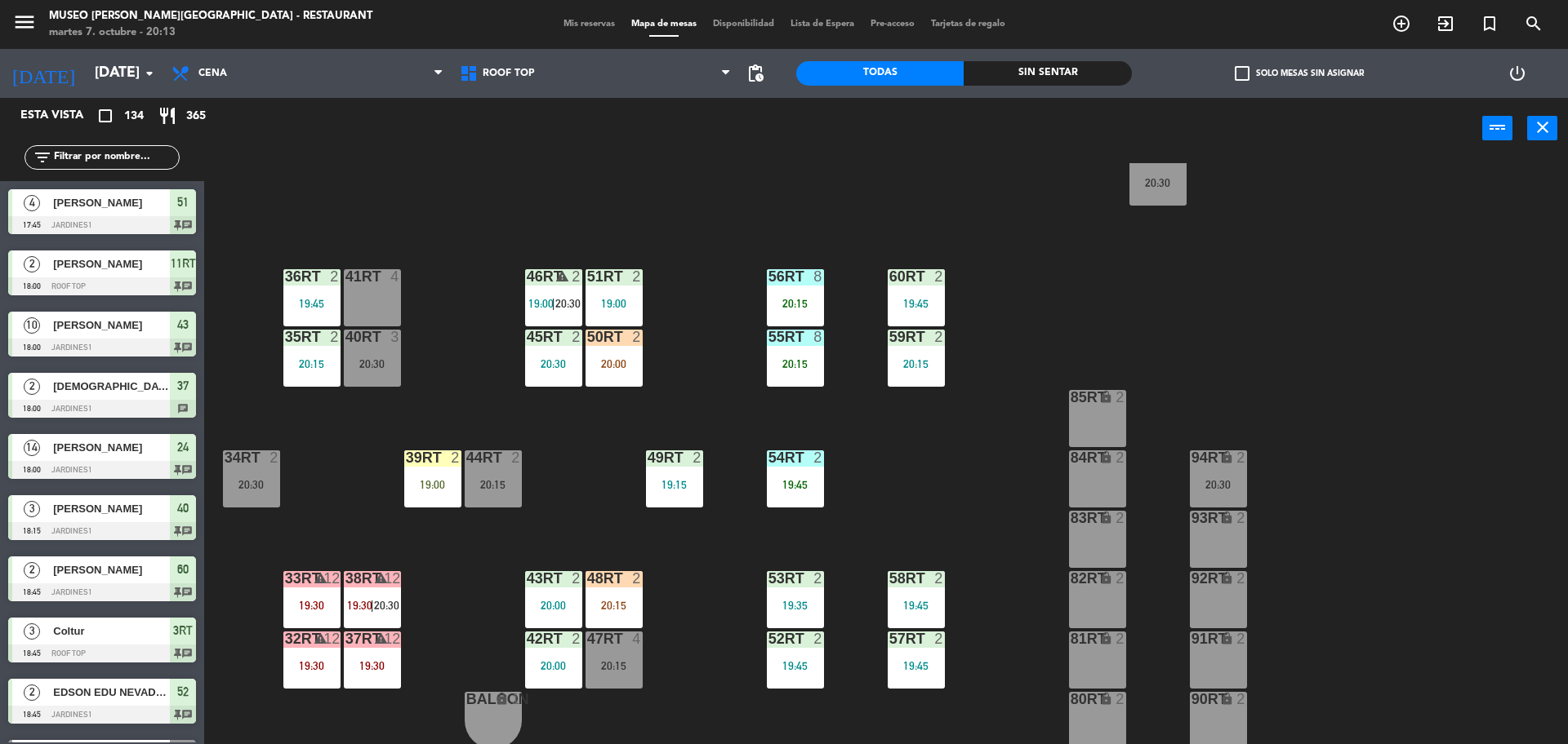
scroll to position [4, 0]
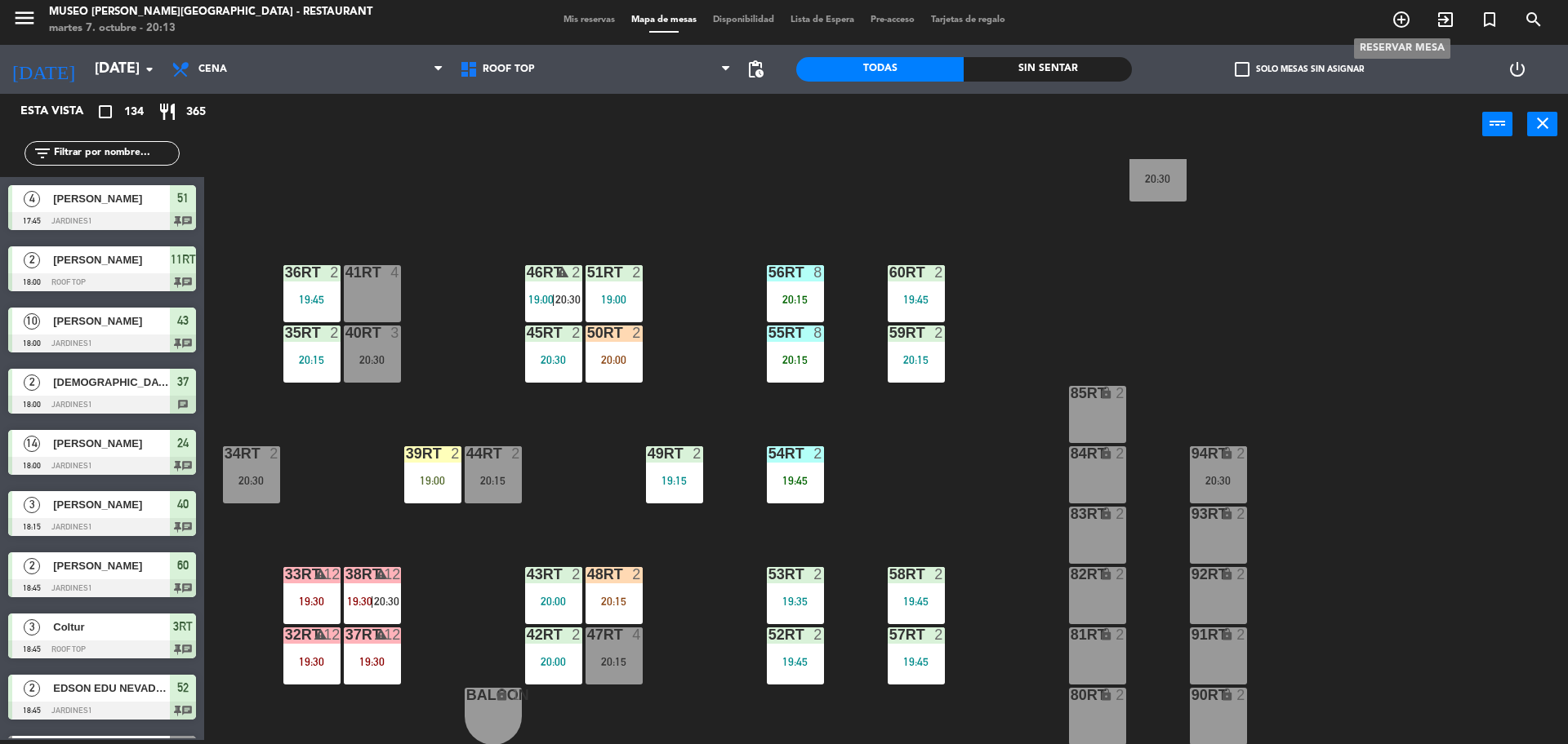
click at [1399, 27] on icon "add_circle_outline" at bounding box center [1401, 19] width 20 height 20
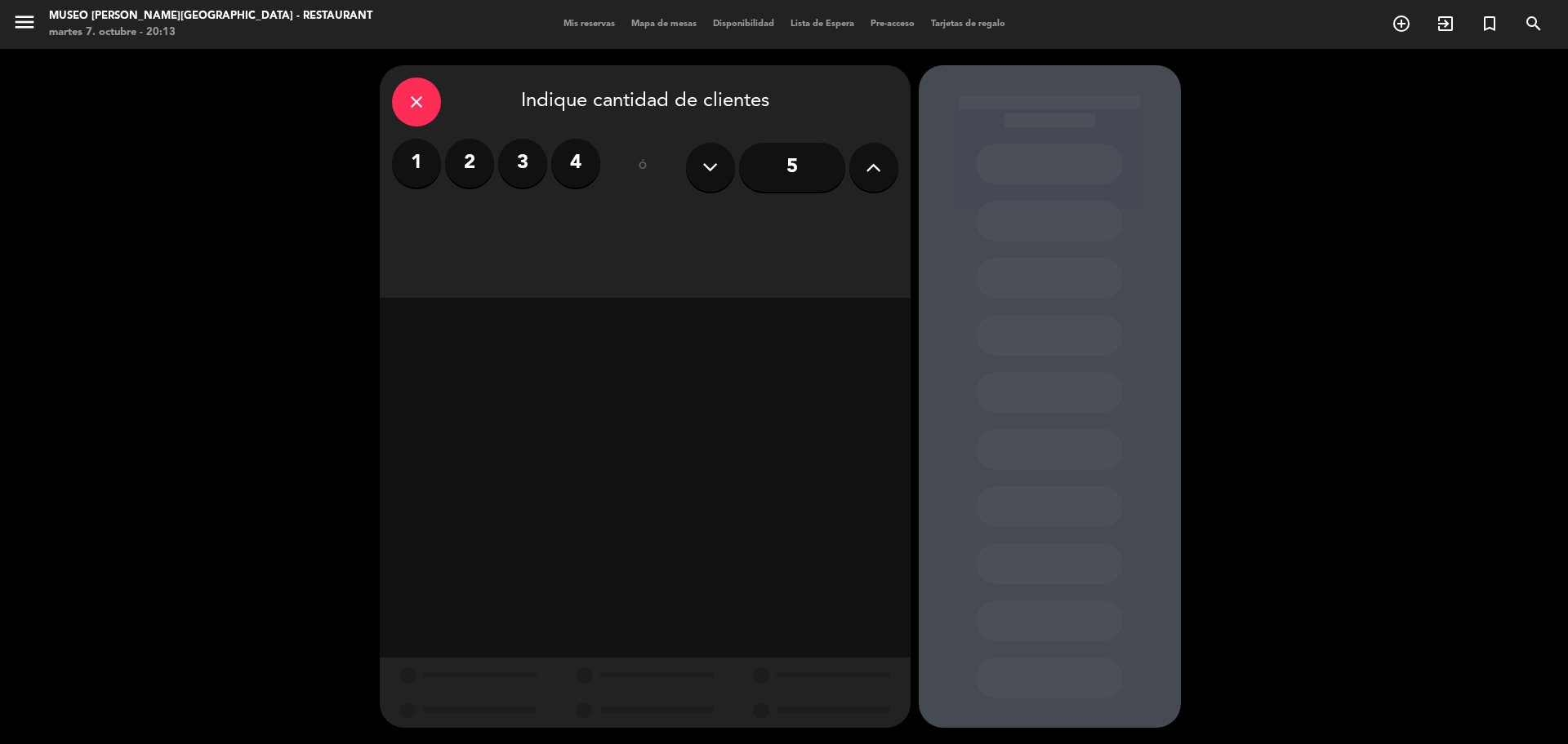
click at [466, 178] on label "2" at bounding box center [469, 163] width 49 height 49
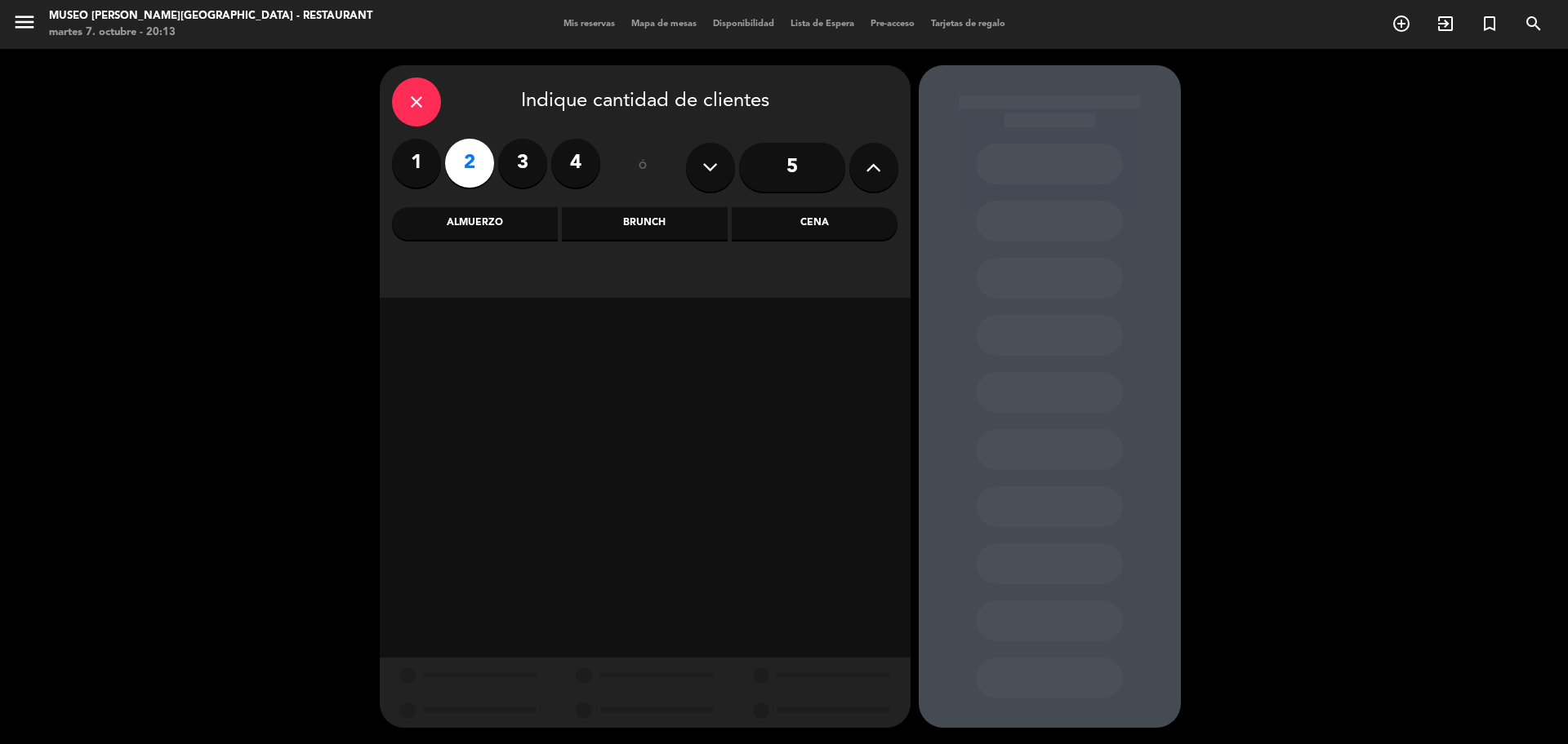
click at [807, 228] on div "Cena" at bounding box center [814, 223] width 165 height 32
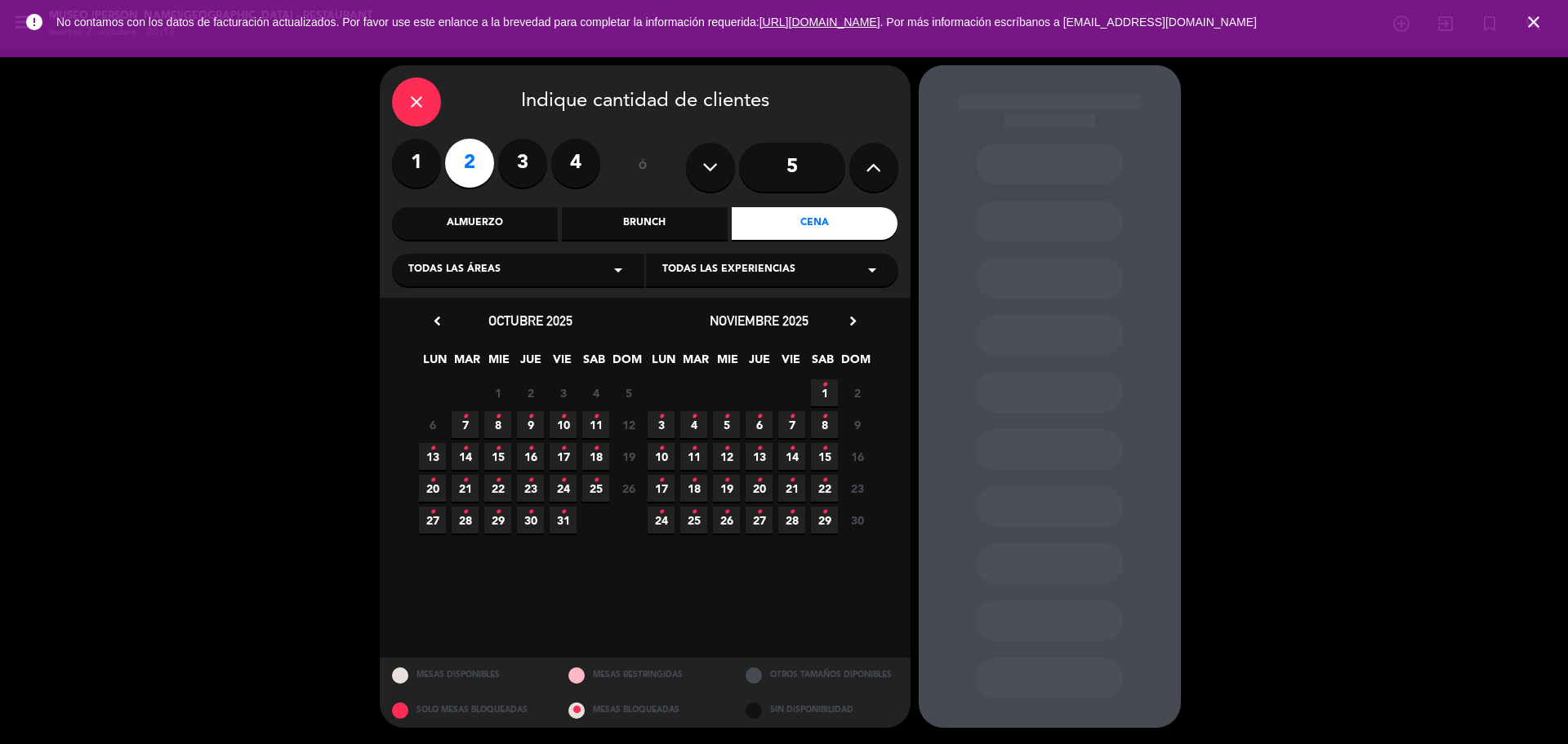
click at [425, 99] on icon "close" at bounding box center [416, 101] width 20 height 20
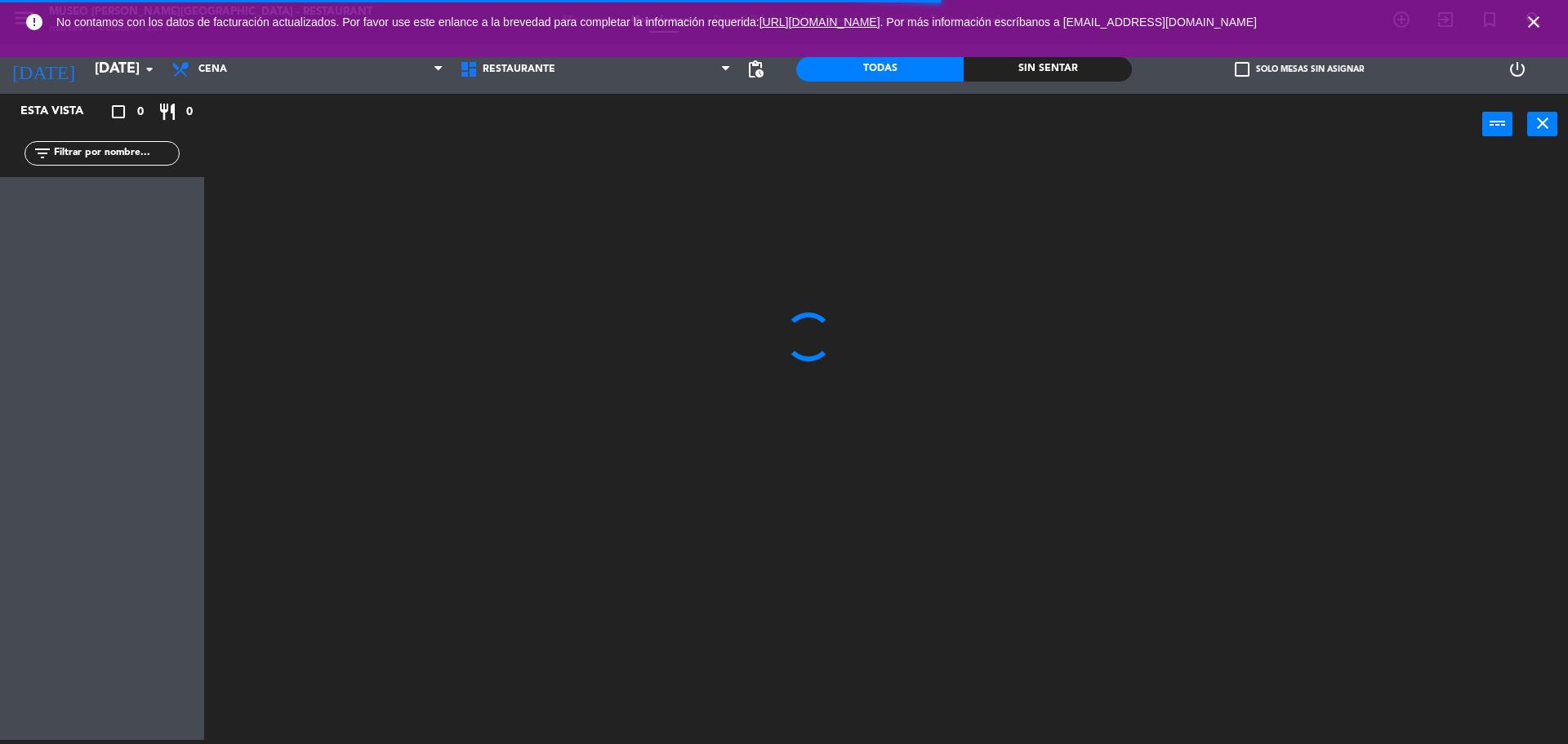
click at [1540, 26] on icon "close" at bounding box center [1533, 21] width 20 height 20
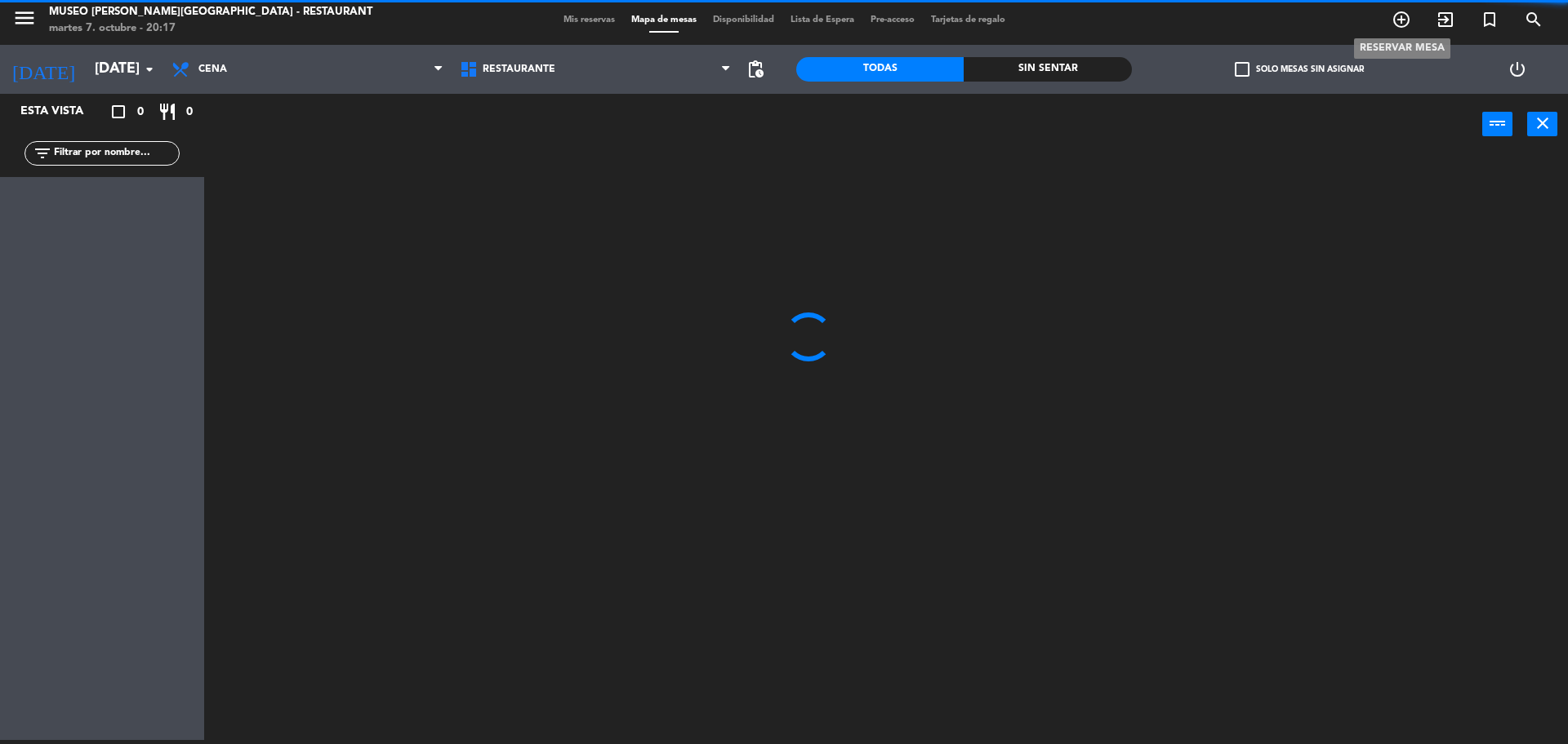
click at [1395, 29] on icon "add_circle_outline" at bounding box center [1401, 19] width 20 height 20
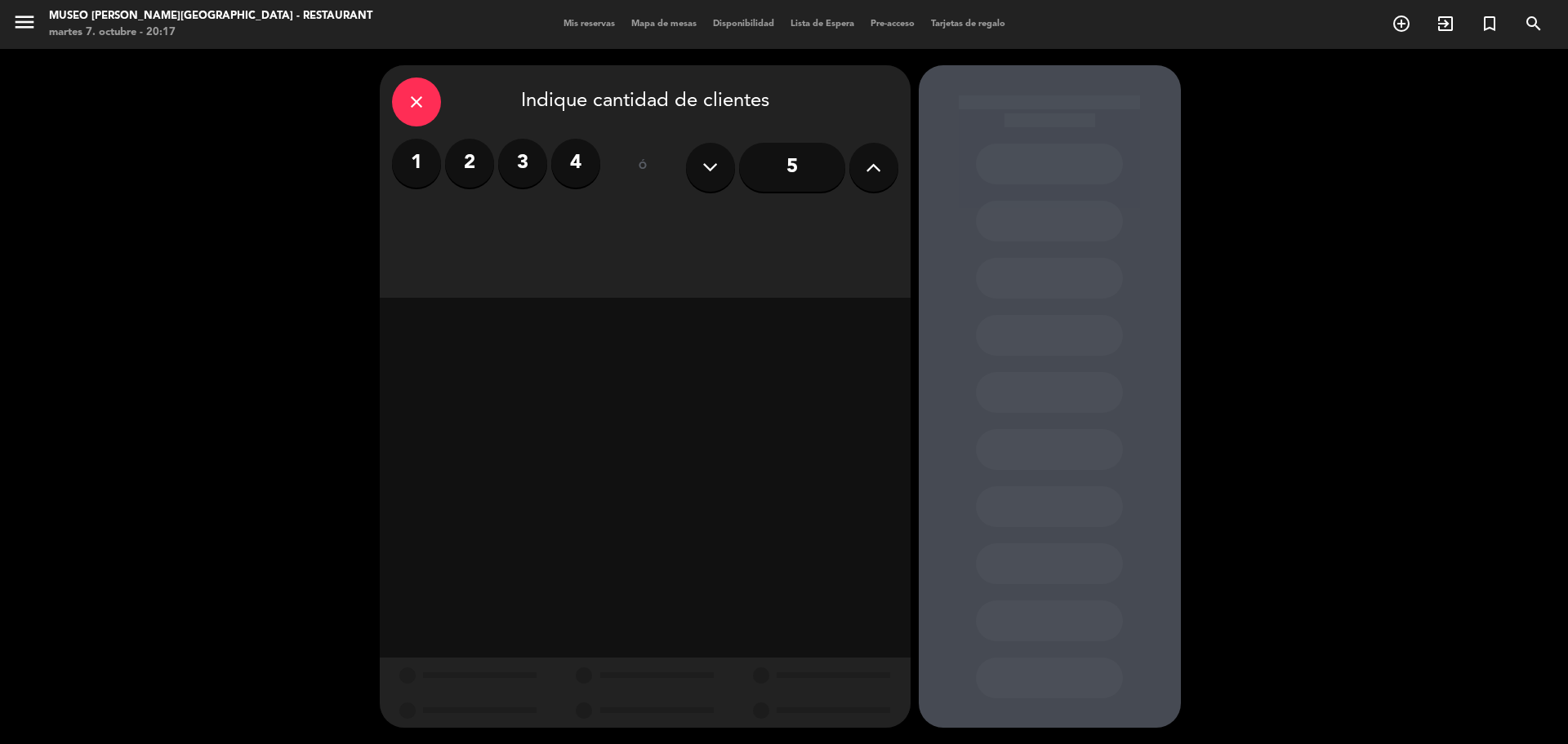
click at [865, 183] on button at bounding box center [873, 167] width 49 height 49
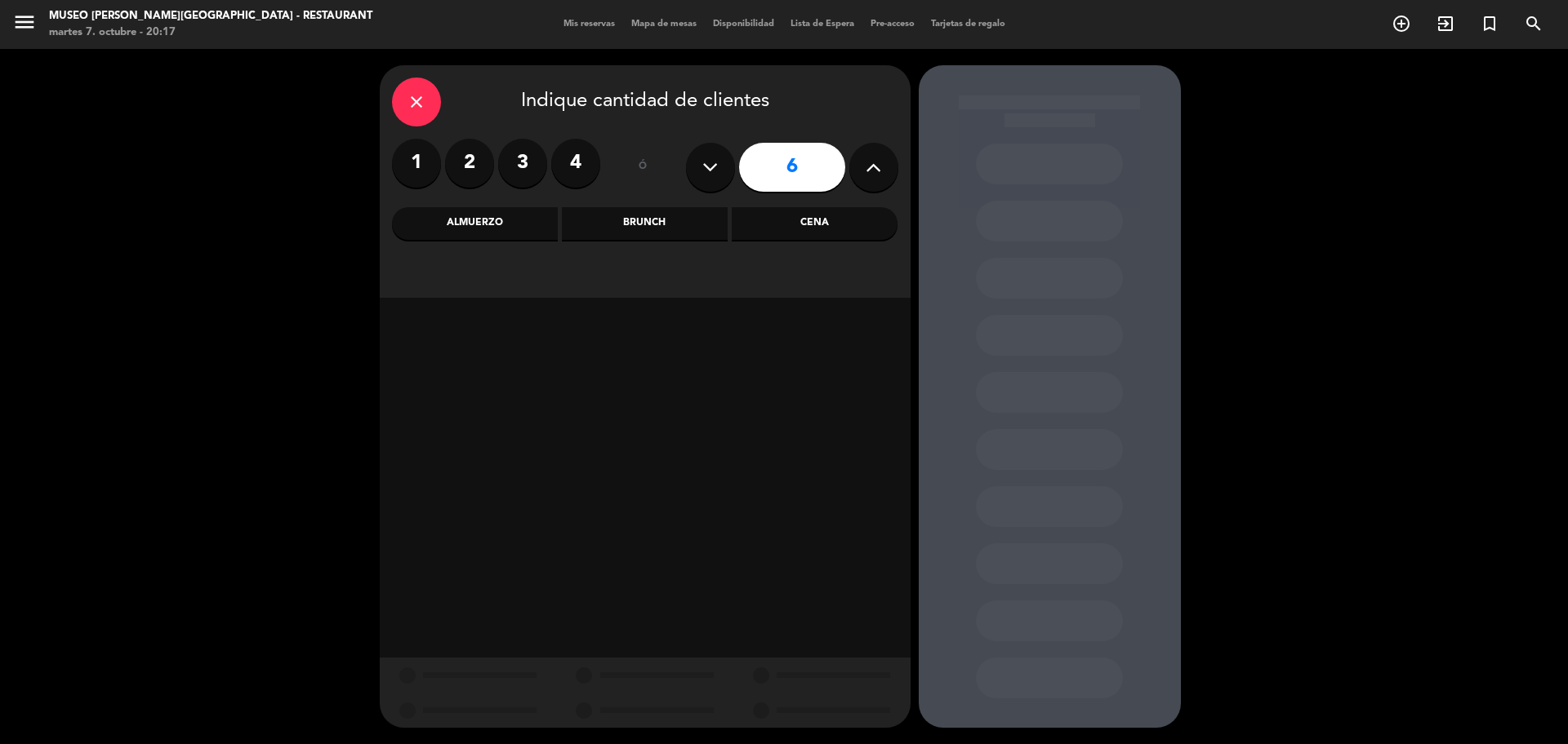
click at [865, 183] on button at bounding box center [873, 167] width 49 height 49
type input "7"
click at [515, 213] on div "Almuerzo" at bounding box center [475, 223] width 165 height 32
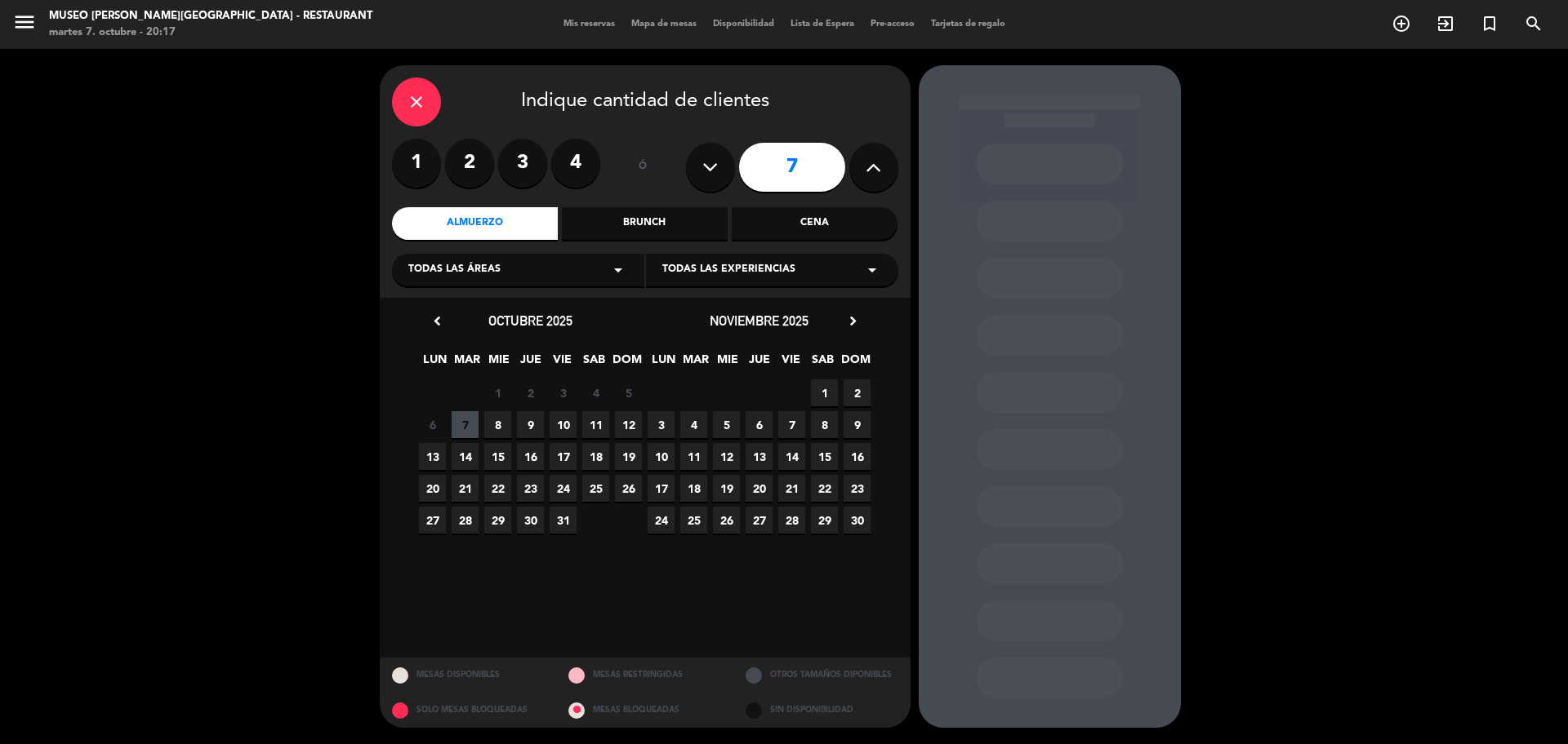
click at [593, 426] on span "11" at bounding box center [596, 425] width 27 height 27
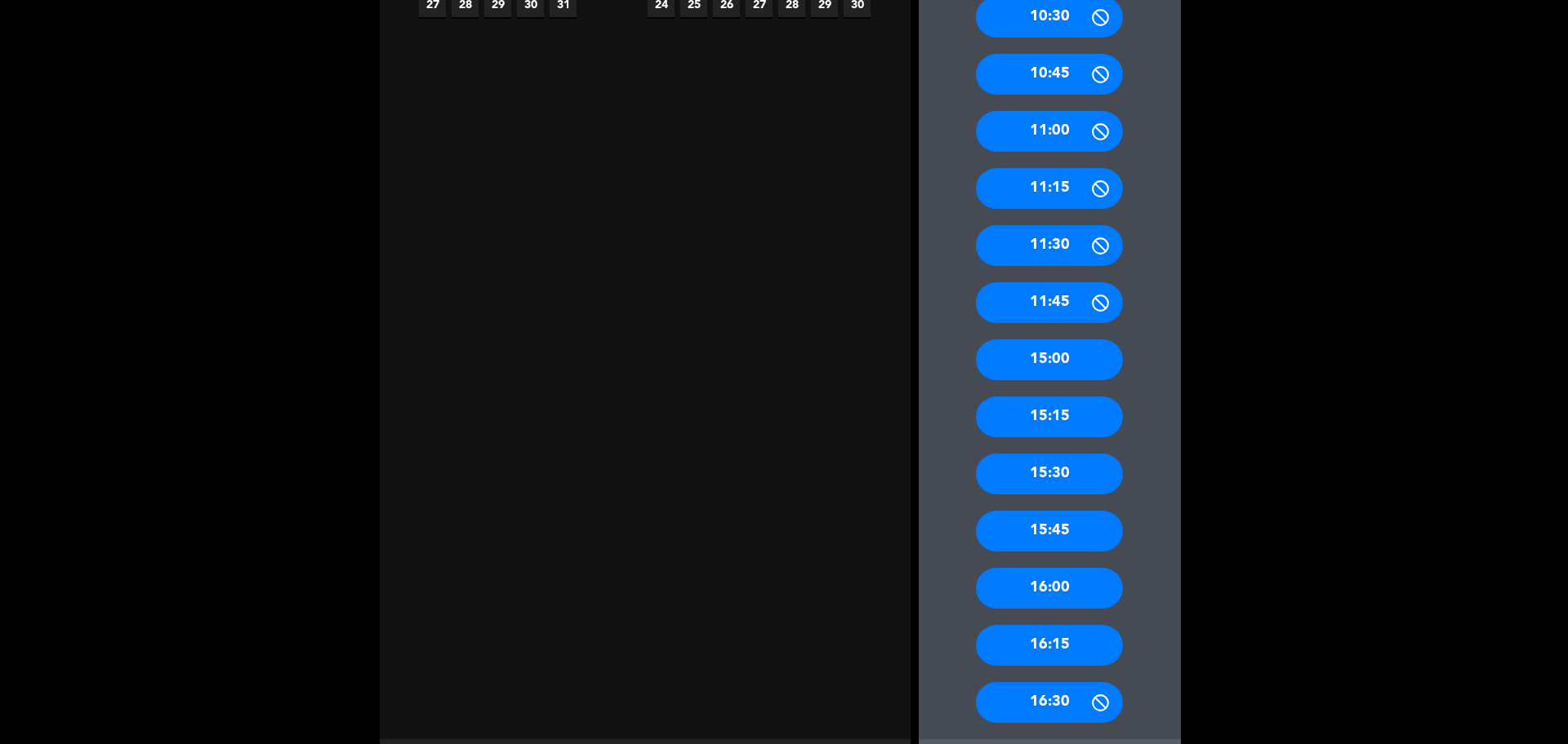
scroll to position [598, 0]
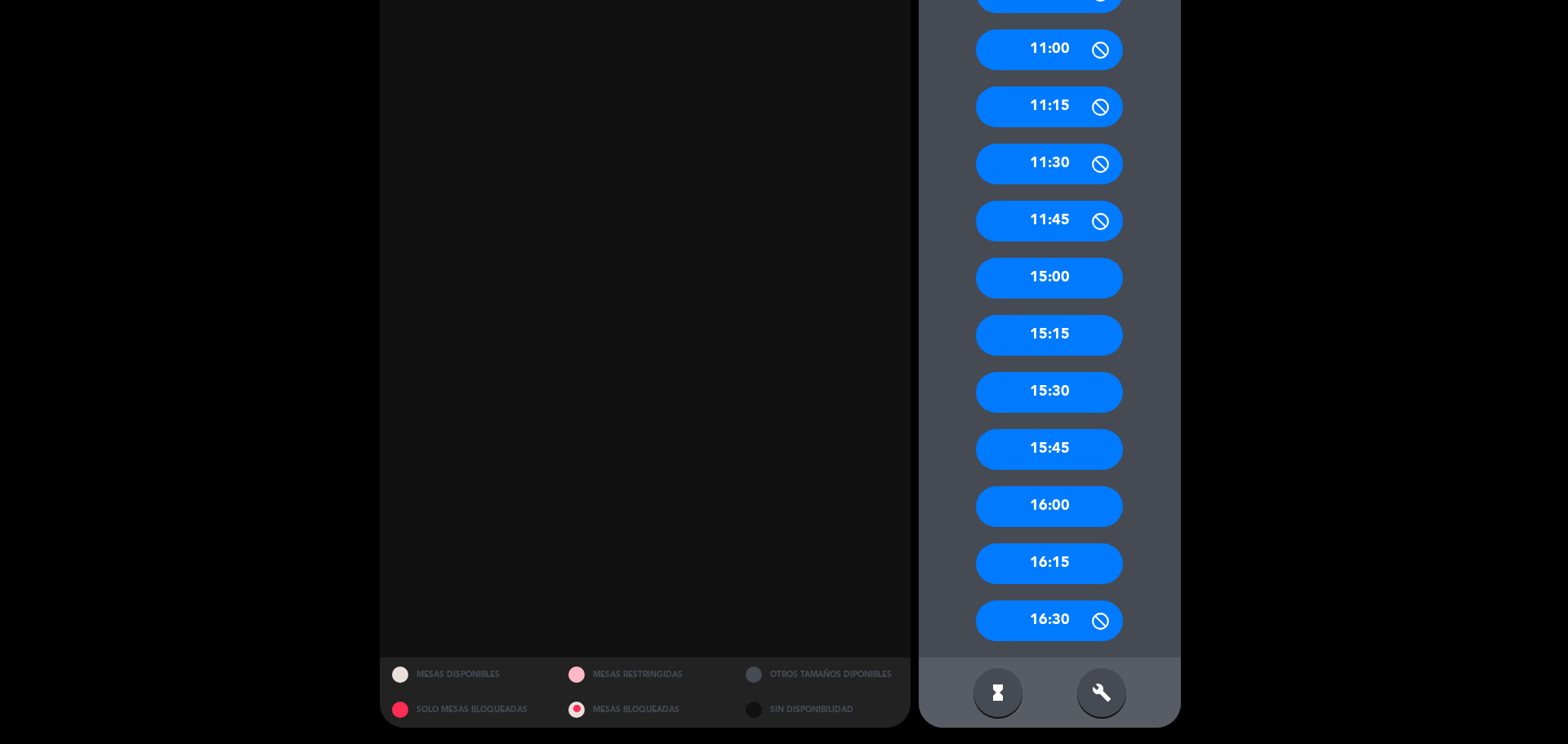
click at [1038, 280] on div "15:00" at bounding box center [1049, 279] width 147 height 41
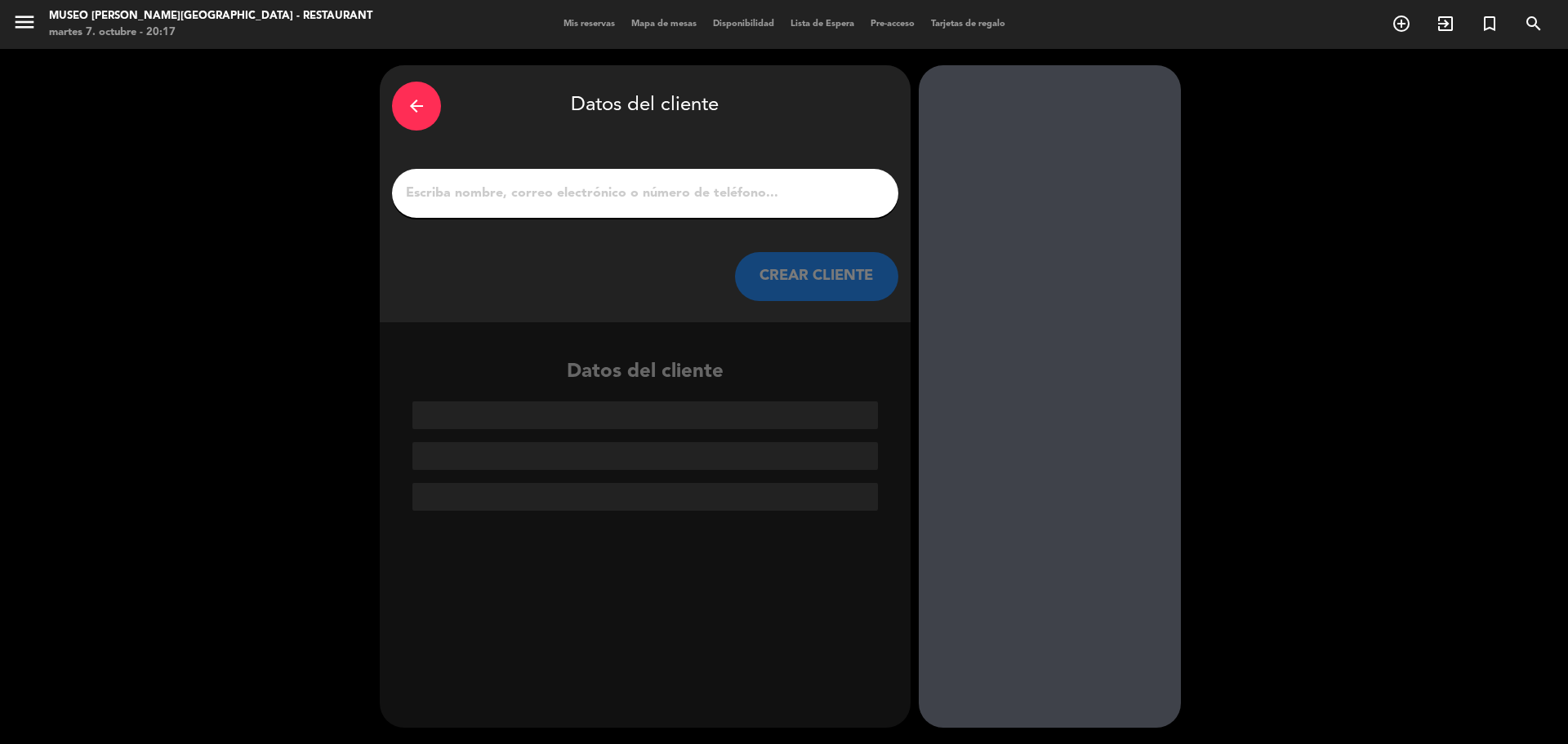
click at [612, 186] on input "1" at bounding box center [645, 193] width 482 height 23
paste input "[PERSON_NAME]"
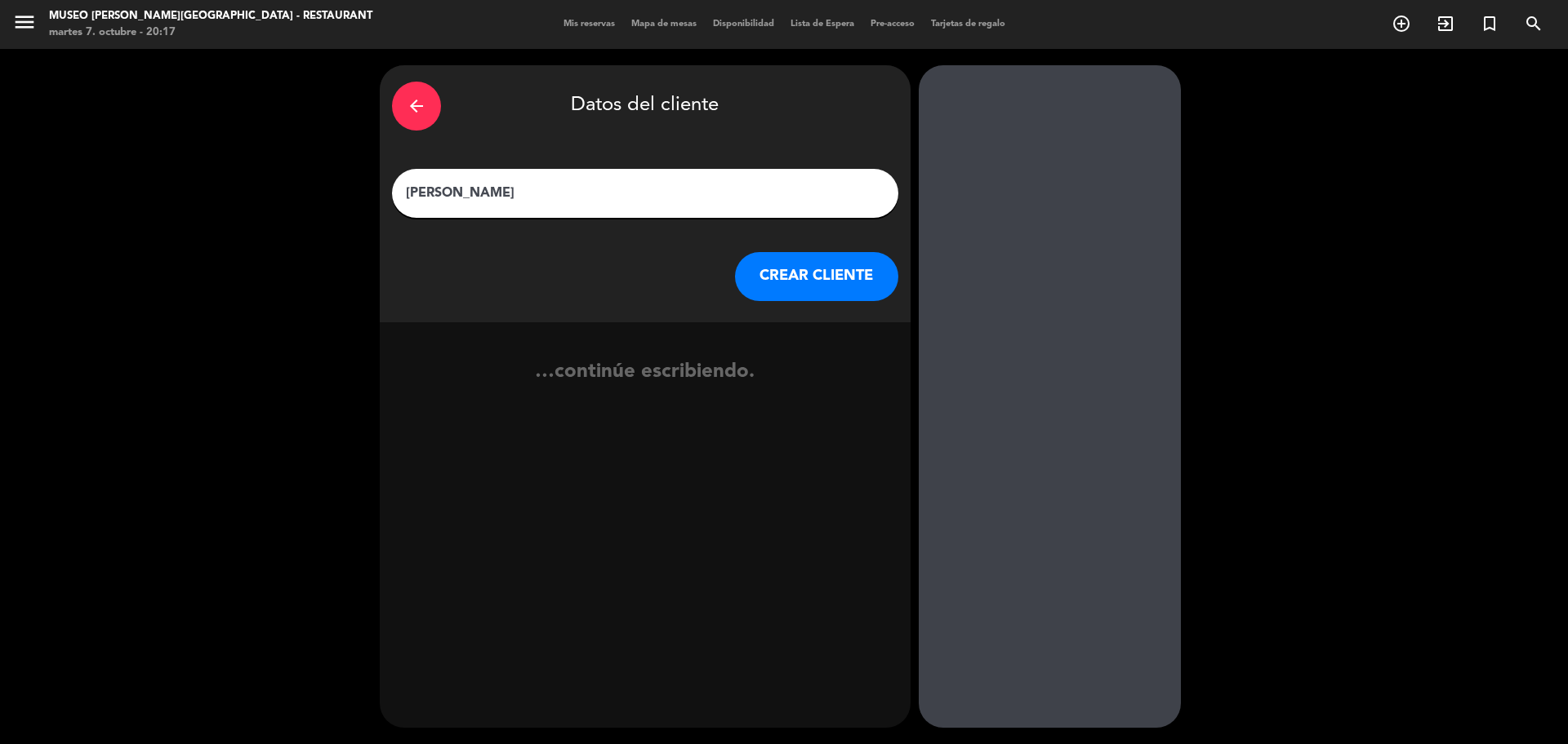
type input "[PERSON_NAME]"
click at [813, 289] on button "CREAR CLIENTE" at bounding box center [817, 276] width 164 height 49
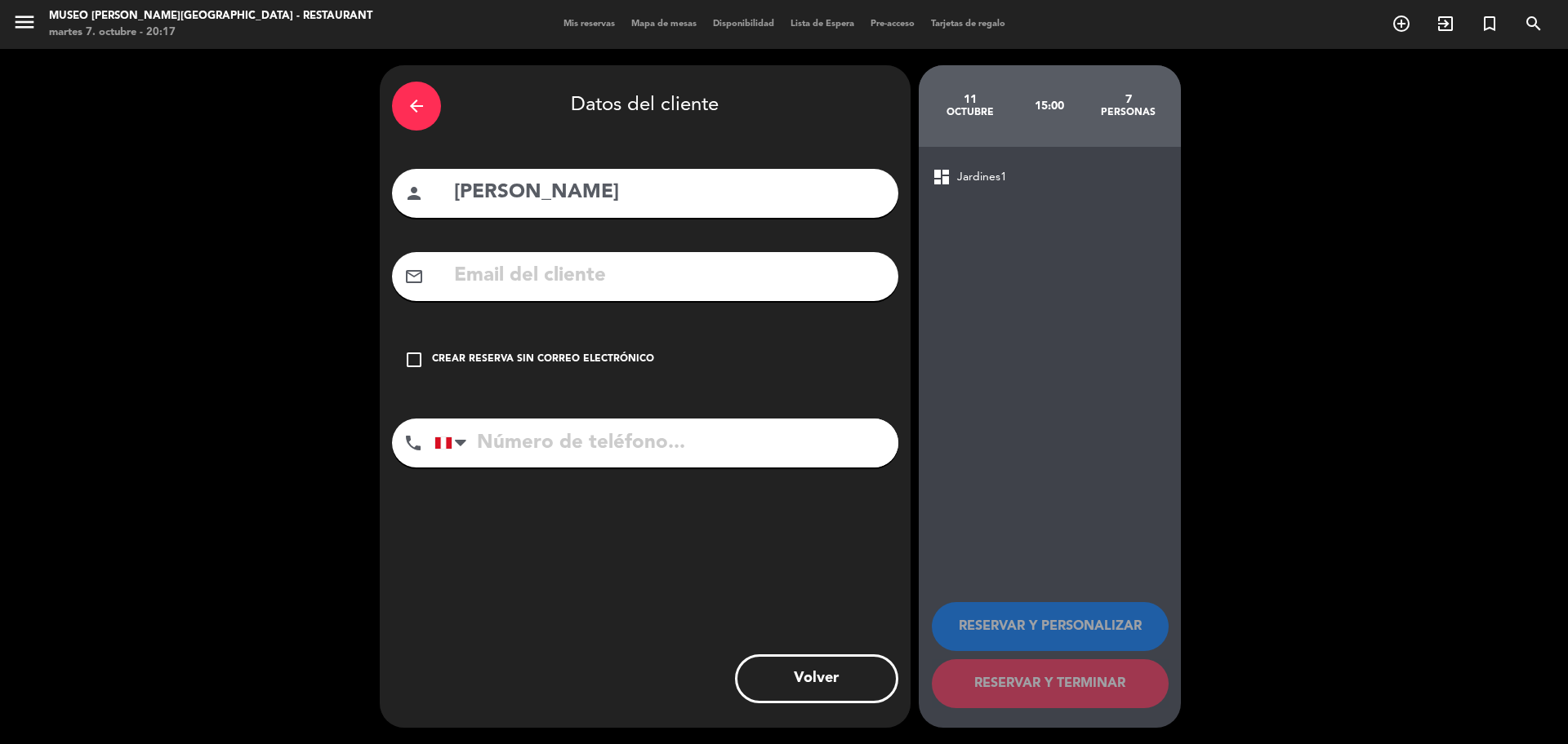
click at [418, 370] on div "check_box_outline_blank Crear reserva sin correo electrónico" at bounding box center [645, 360] width 506 height 49
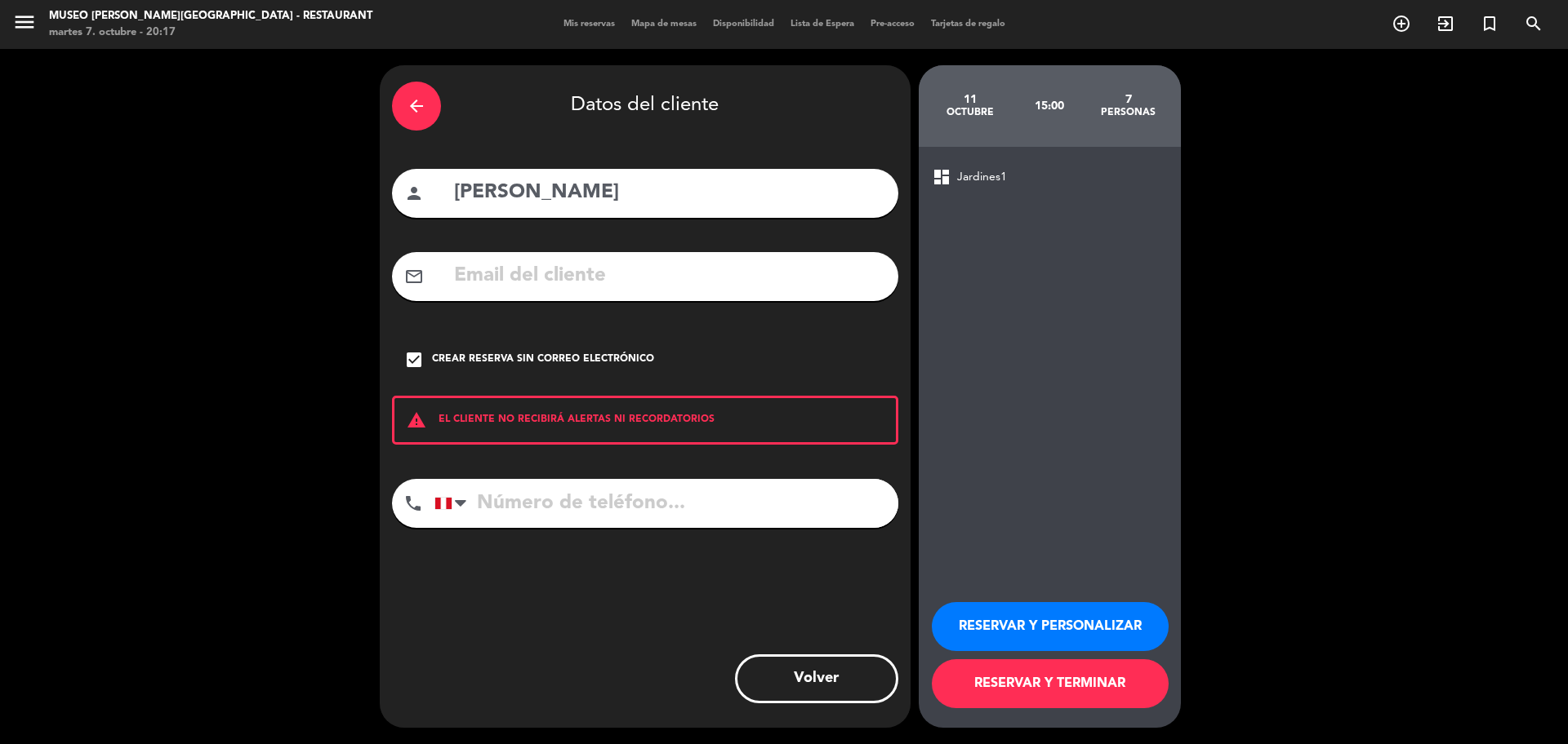
click at [578, 505] on input "tel" at bounding box center [666, 503] width 464 height 49
paste input "56 9 5223 1279"
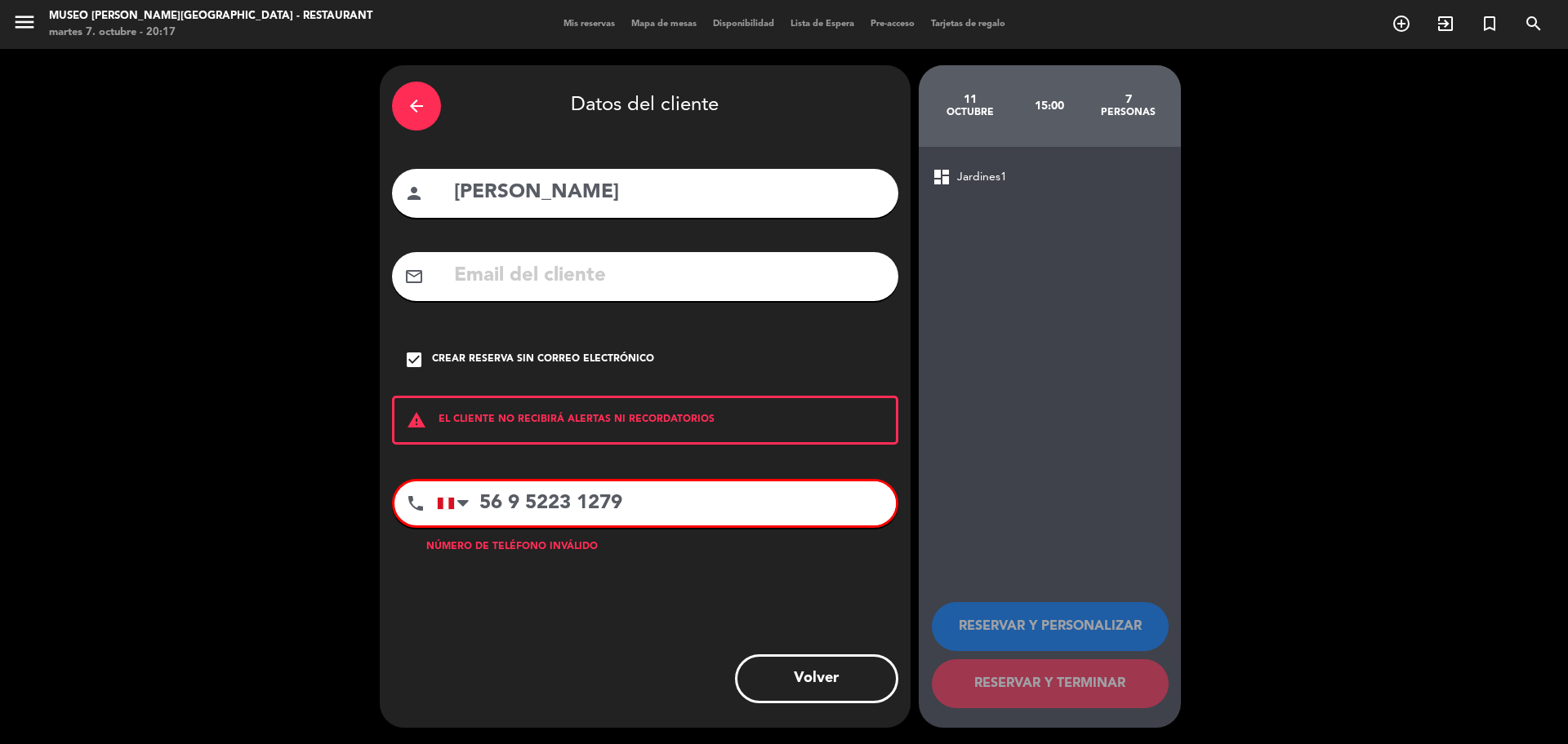
click at [516, 507] on input "56 9 5223 1279" at bounding box center [666, 504] width 459 height 44
type input "56952231279"
click at [453, 503] on div at bounding box center [445, 503] width 16 height 11
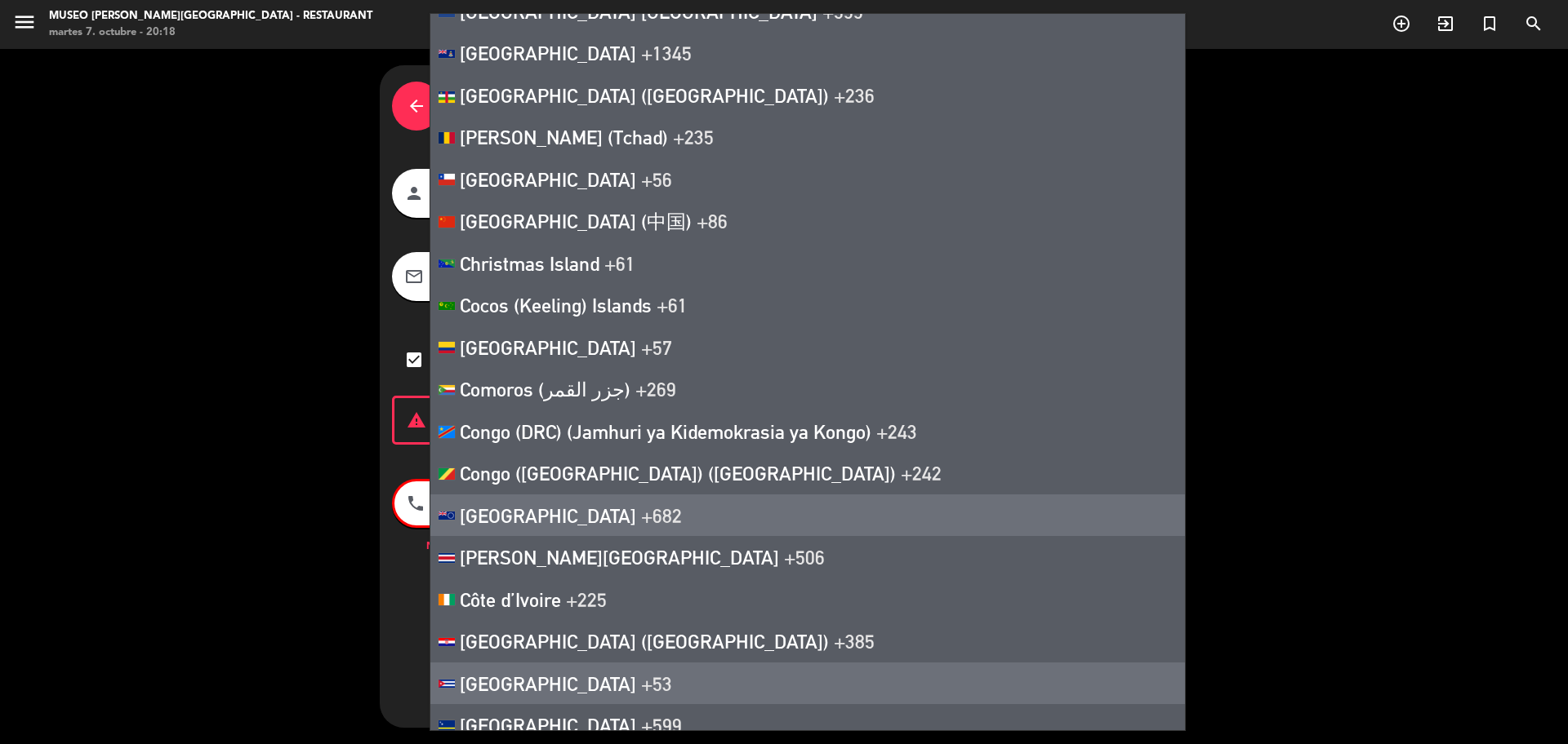
scroll to position [1836, 0]
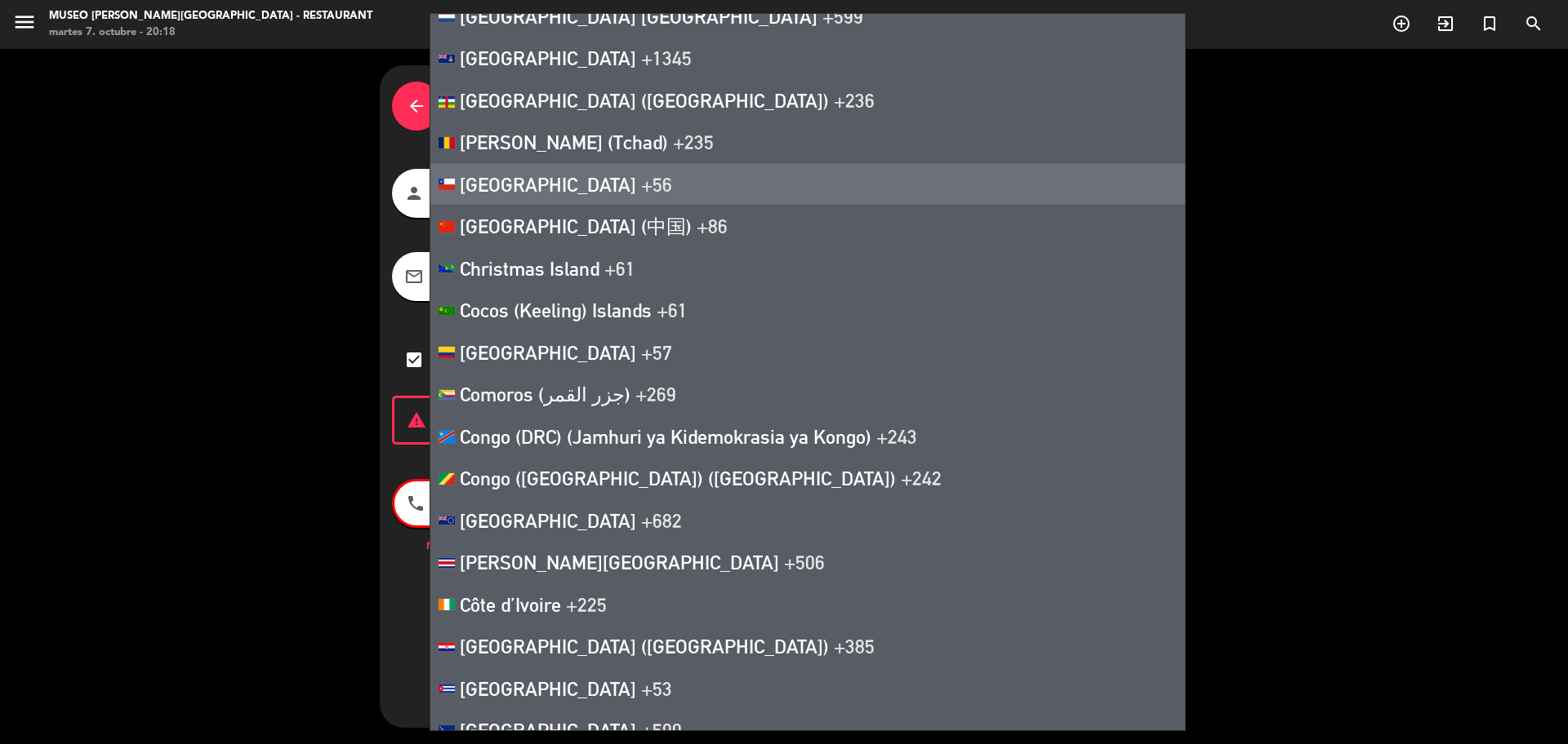
click at [518, 199] on li "Chile +56" at bounding box center [807, 185] width 755 height 43
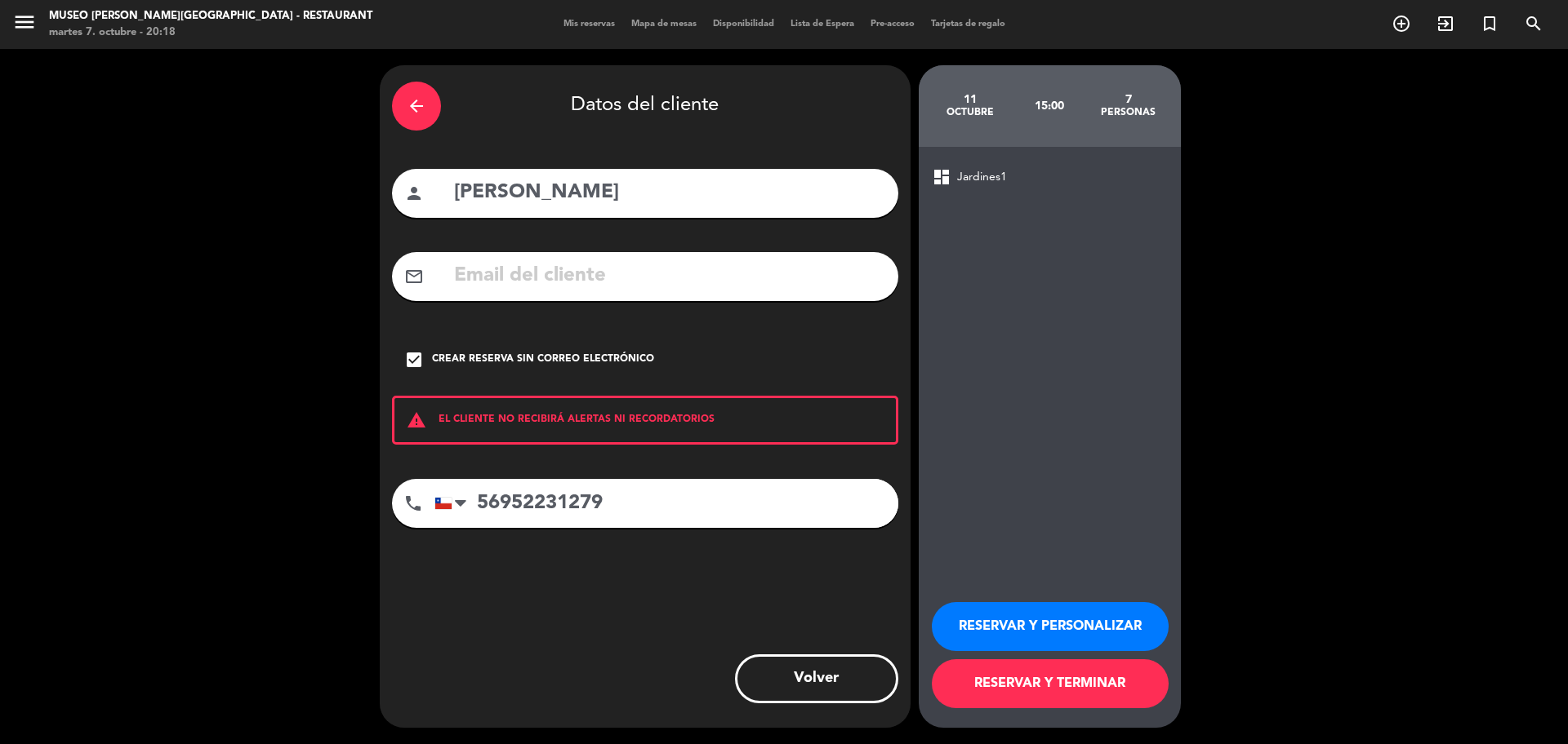
click at [1026, 617] on button "RESERVAR Y PERSONALIZAR" at bounding box center [1050, 626] width 237 height 49
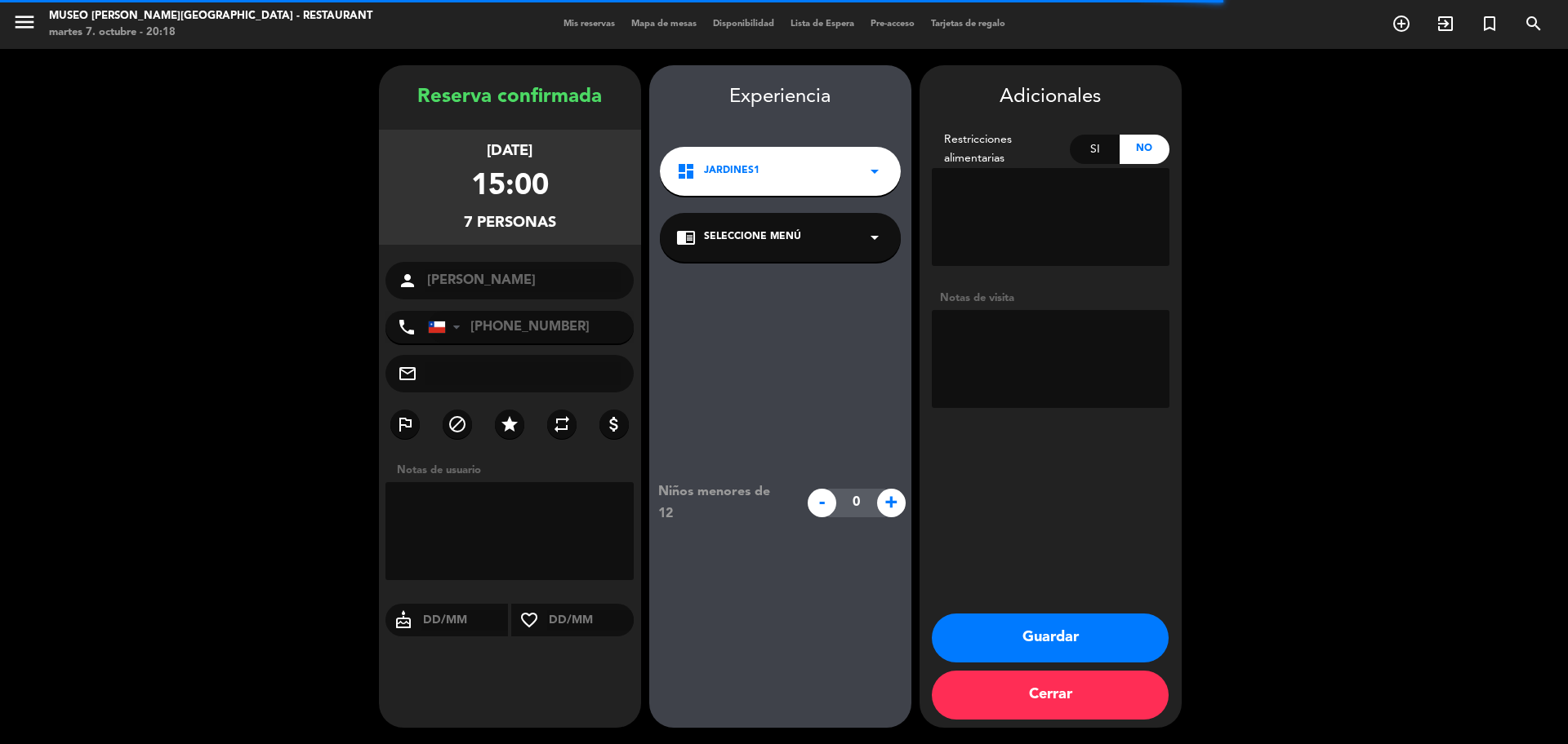
click at [857, 245] on div "chrome_reader_mode Seleccione Menú arrow_drop_down" at bounding box center [780, 237] width 240 height 49
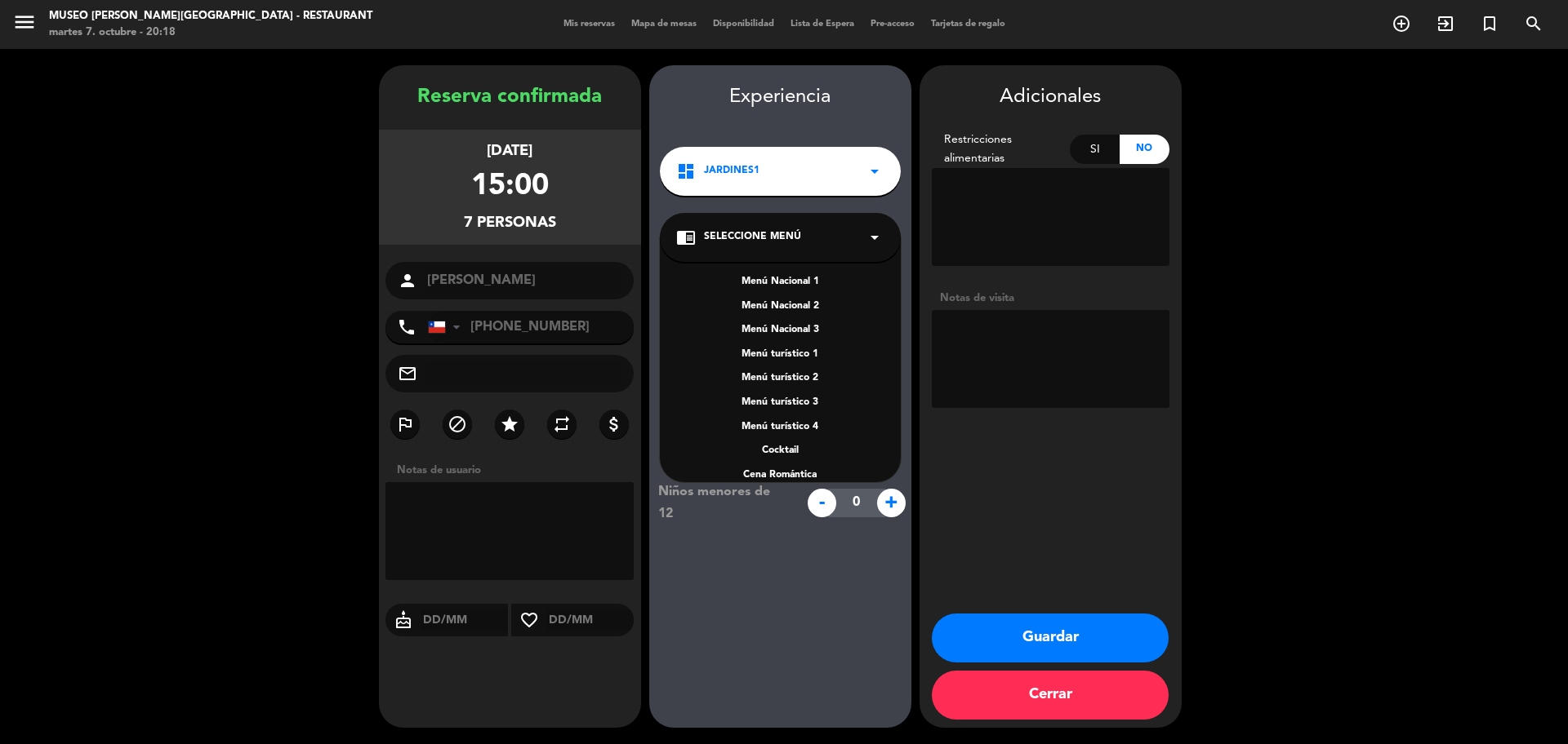
scroll to position [234, 0]
click at [798, 384] on div "A la carta" at bounding box center [780, 385] width 208 height 16
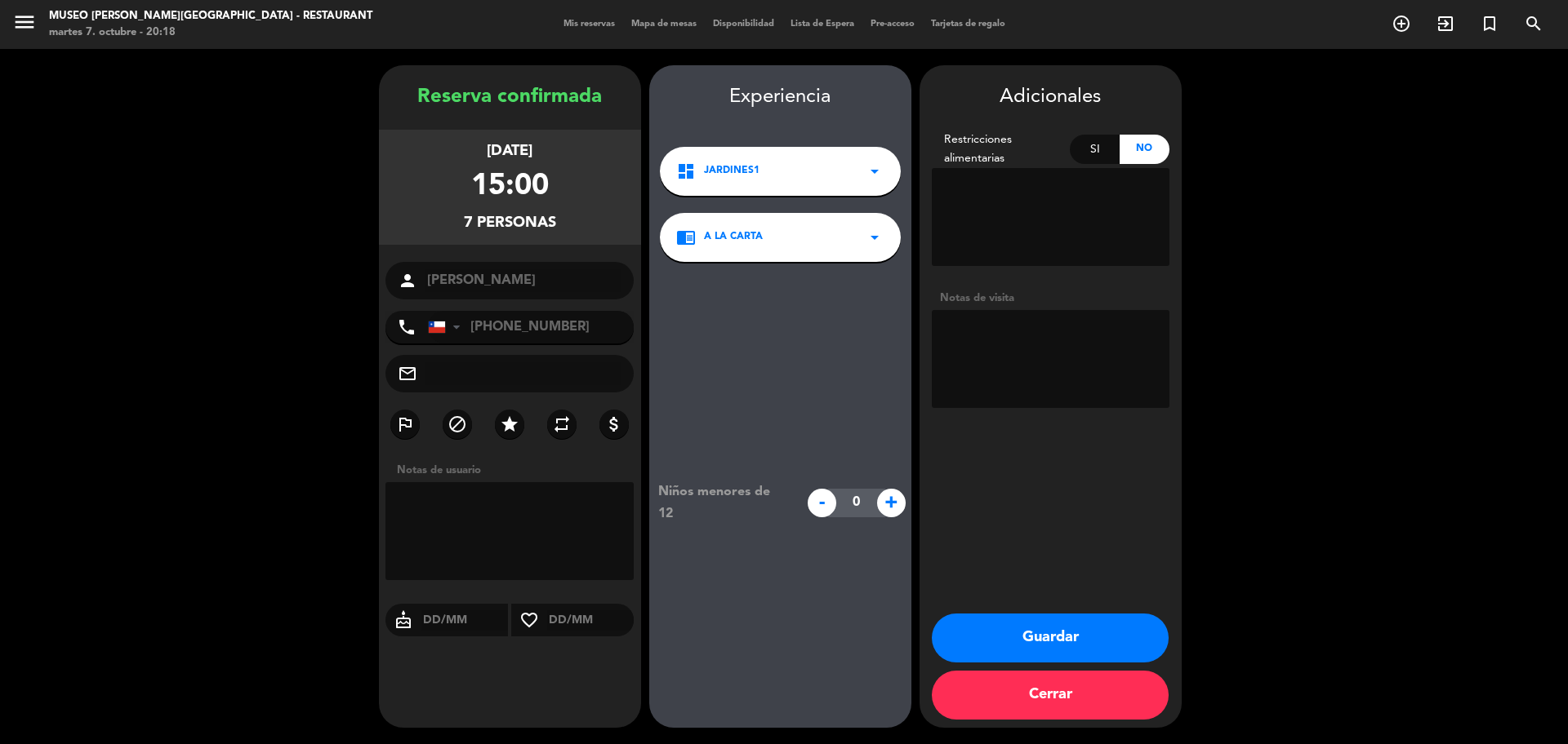
click at [1067, 337] on textarea at bounding box center [1050, 359] width 238 height 98
type textarea "cumpleaños"
click at [1106, 626] on button "Guardar" at bounding box center [1050, 637] width 237 height 49
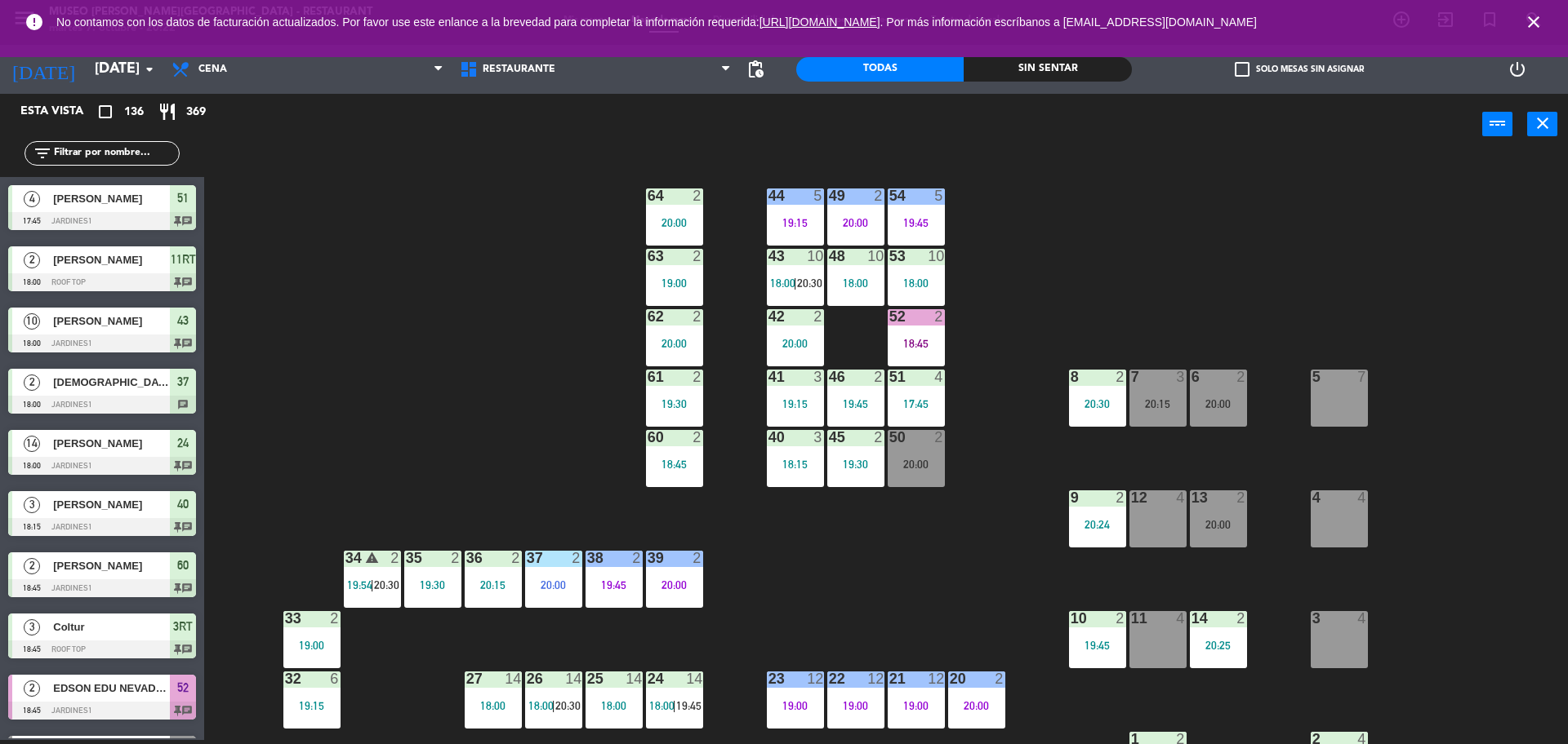
click at [1539, 22] on icon "close" at bounding box center [1533, 21] width 20 height 20
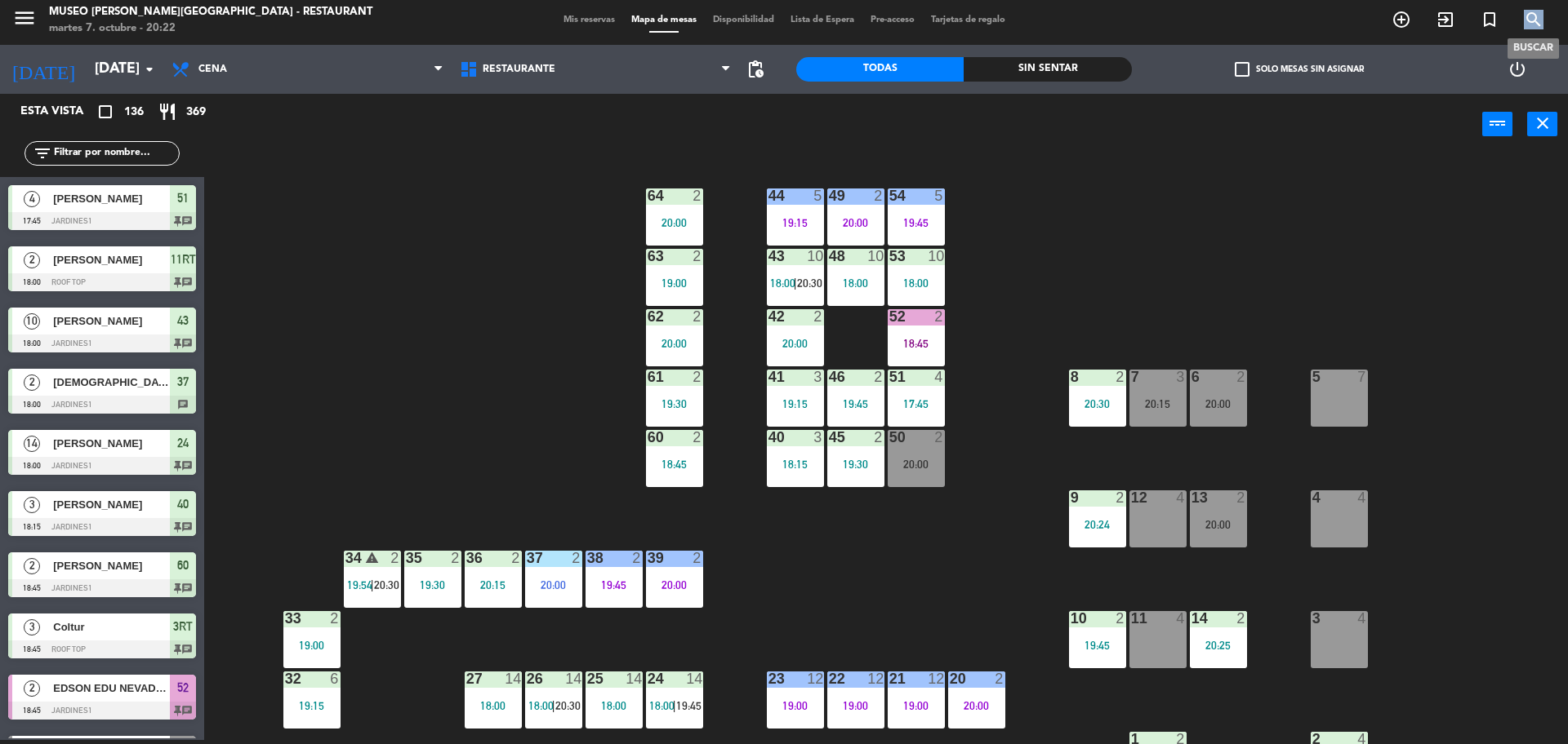
click at [1539, 22] on icon "search" at bounding box center [1533, 19] width 20 height 20
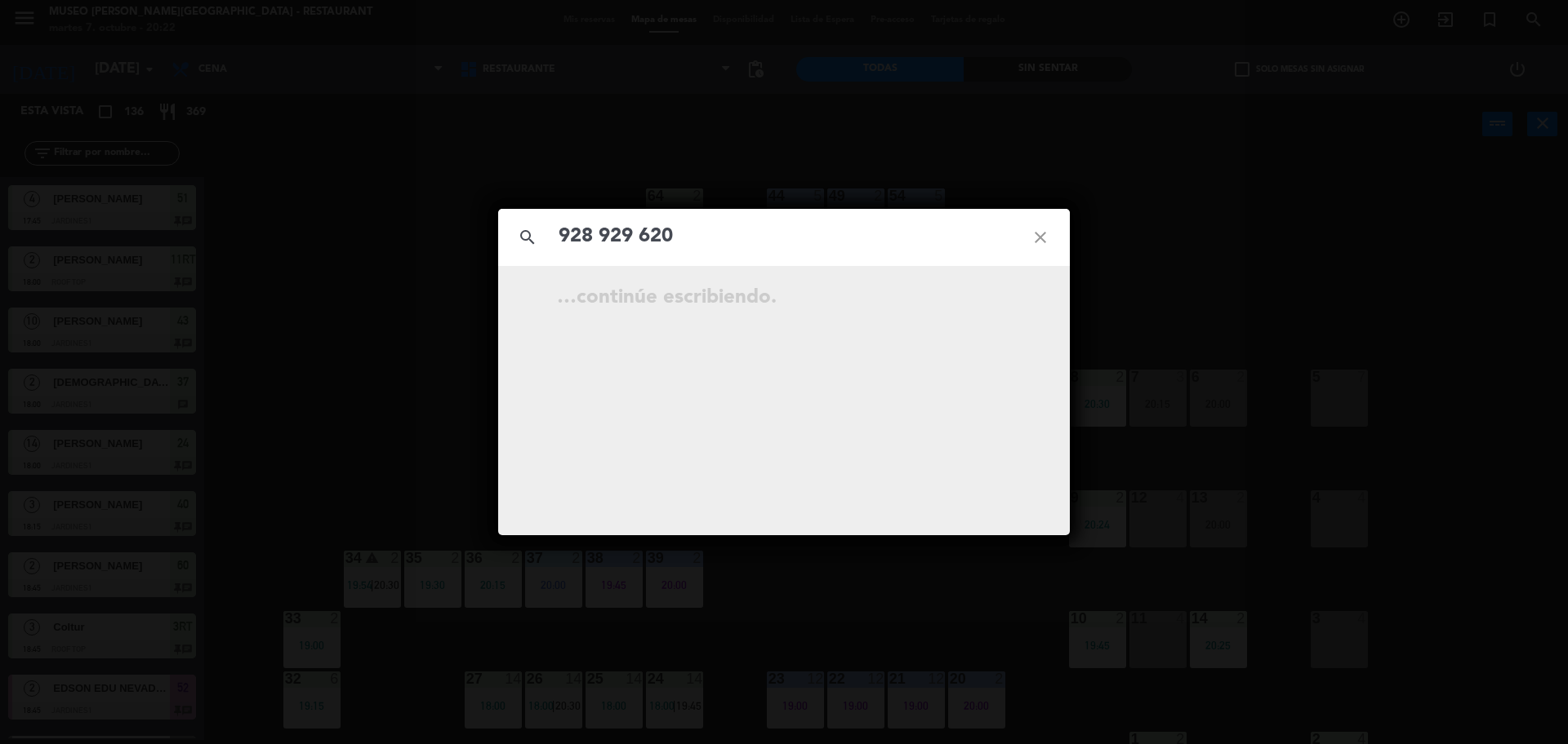
click at [645, 227] on input "928 929 620" at bounding box center [784, 237] width 454 height 33
type input "928929620"
click at [1038, 238] on icon "close" at bounding box center [1040, 237] width 59 height 59
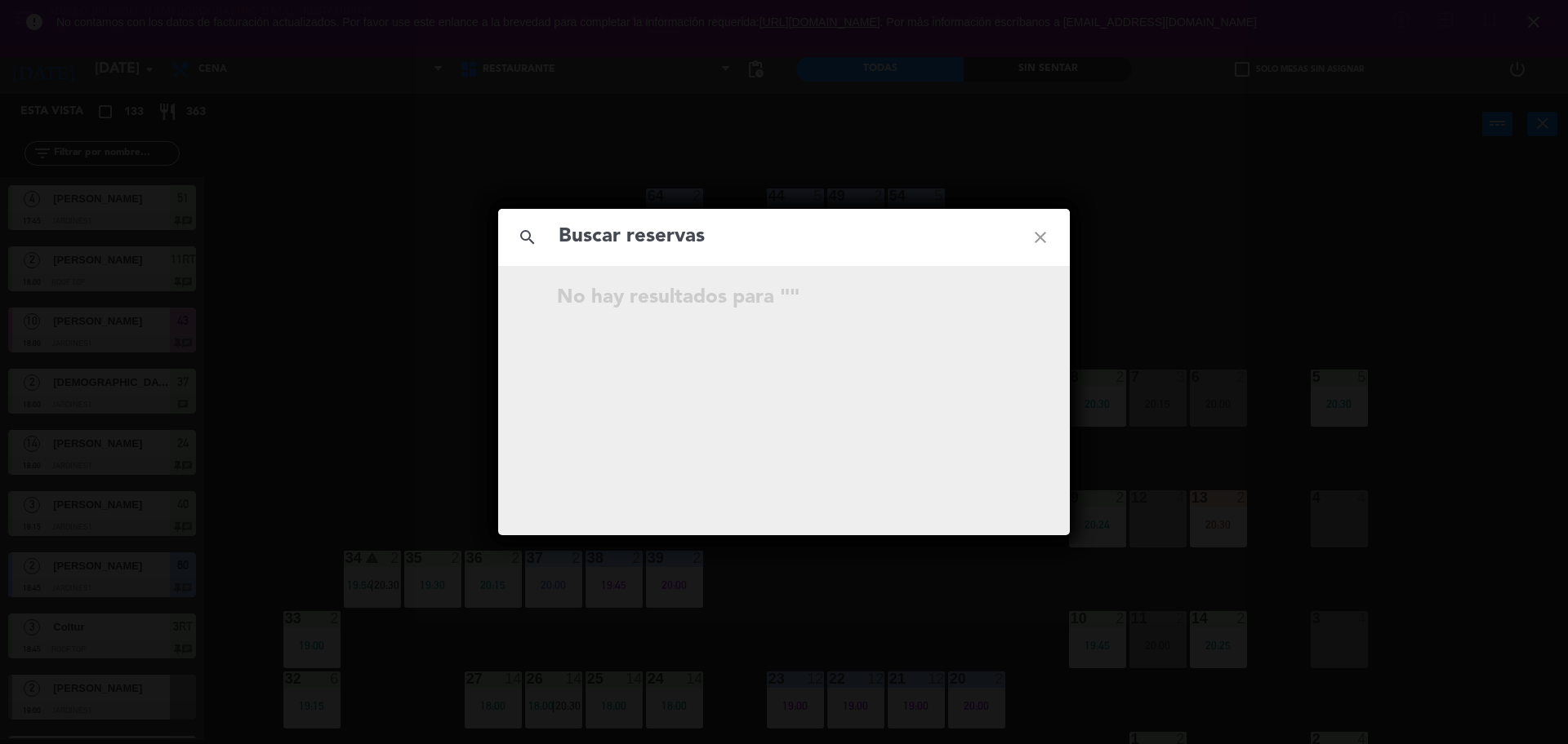
click at [1051, 241] on icon "close" at bounding box center [1040, 237] width 59 height 59
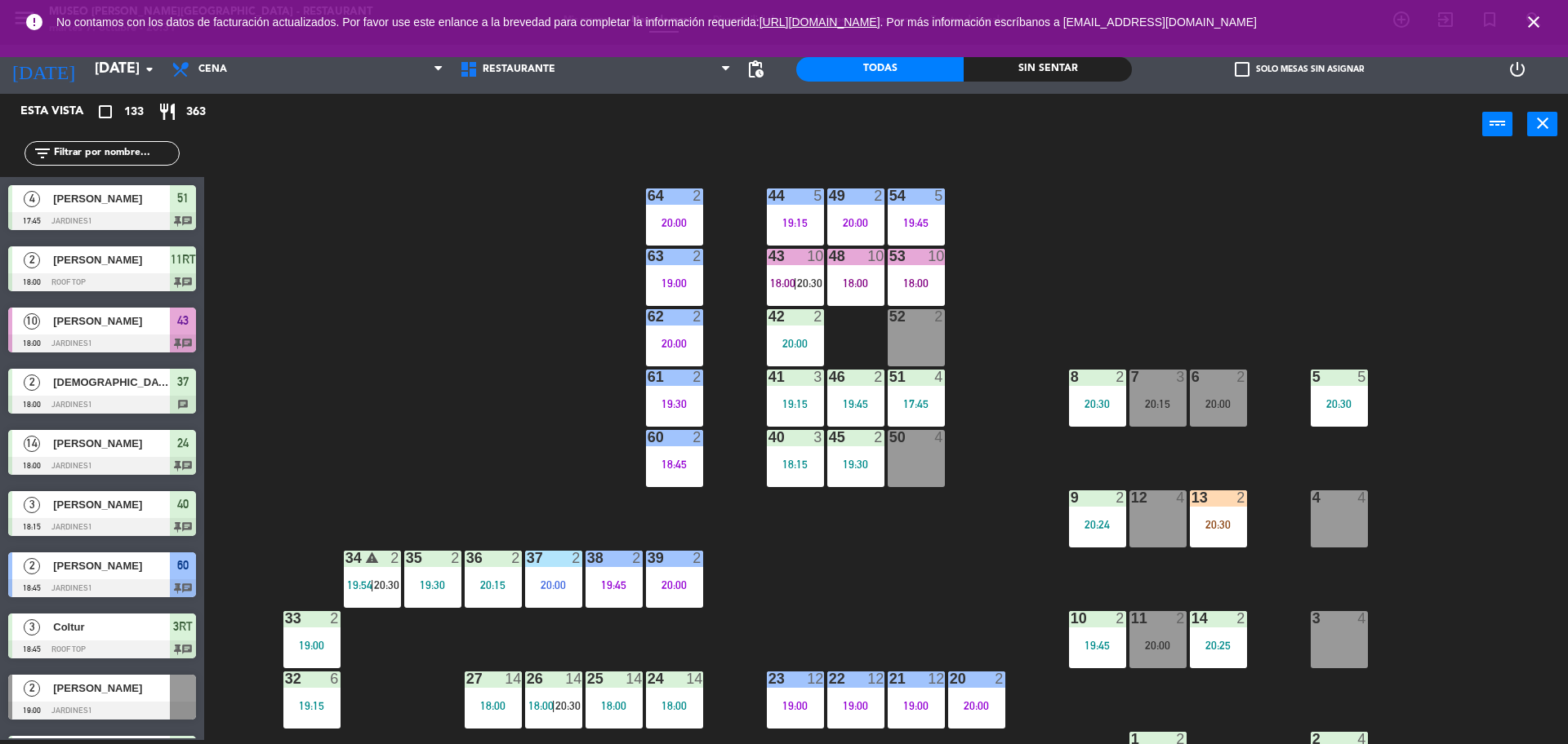
click at [1544, 25] on span "close" at bounding box center [1534, 22] width 44 height 44
click at [1528, 24] on icon "close" at bounding box center [1533, 21] width 20 height 20
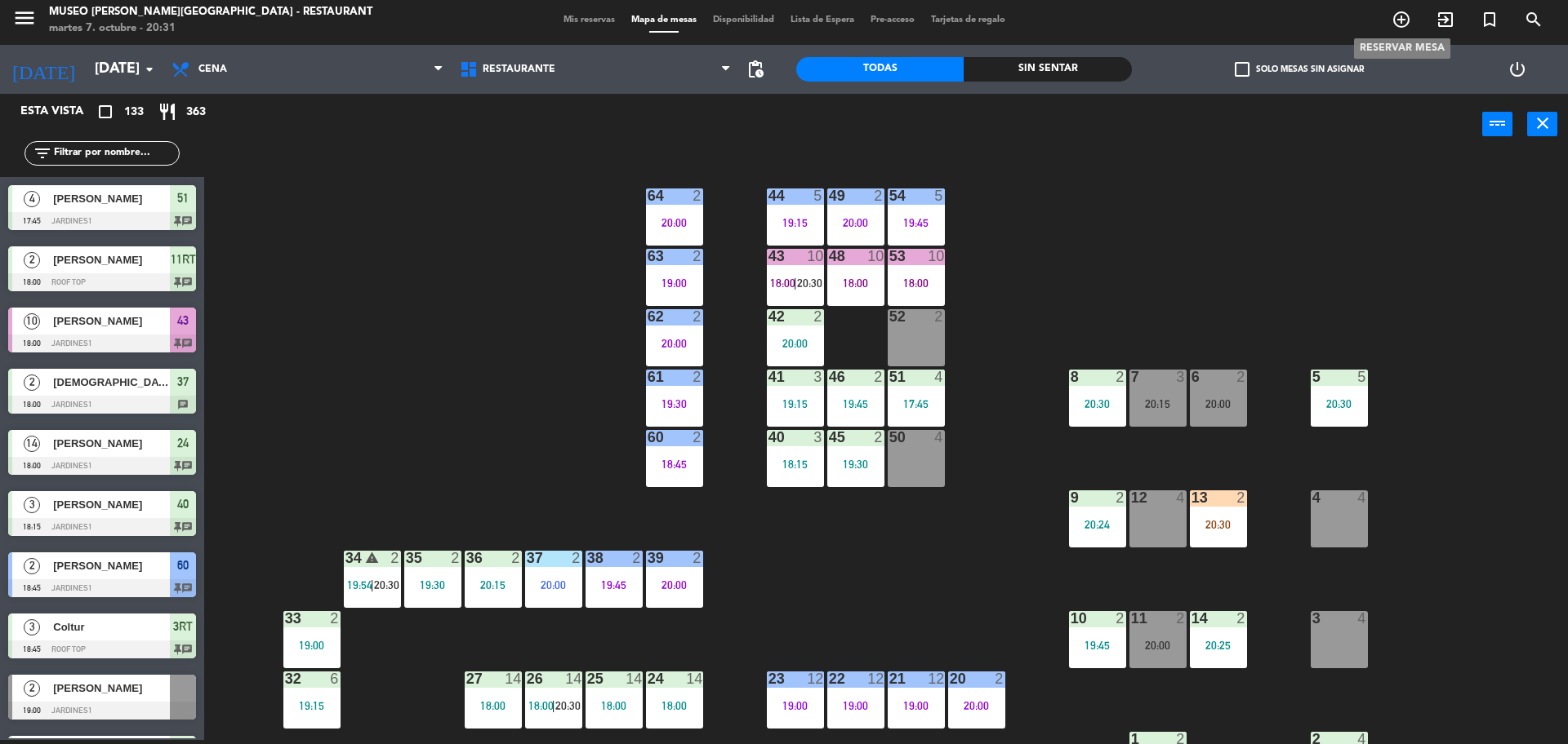
click at [1412, 19] on span "add_circle_outline" at bounding box center [1401, 20] width 44 height 28
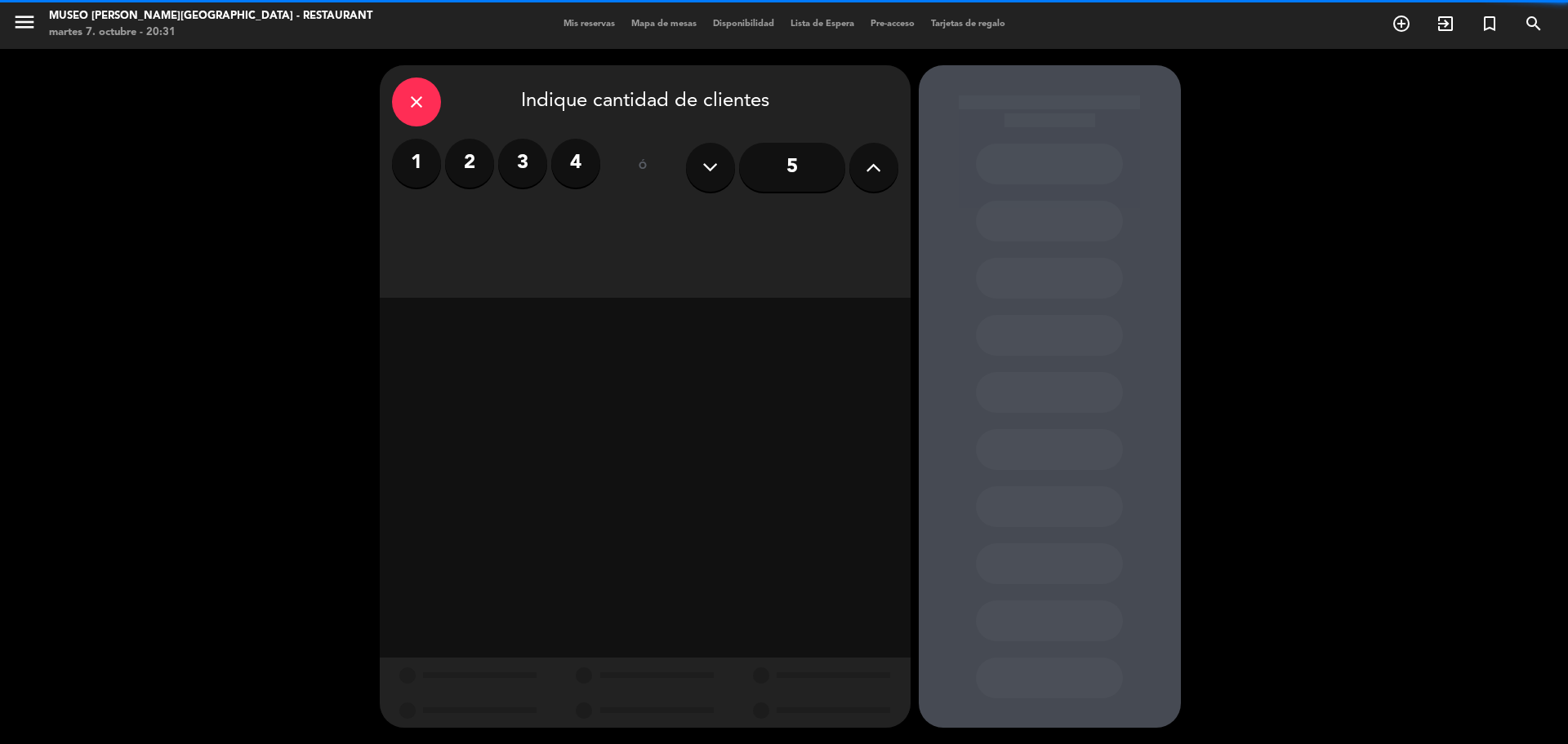
click at [462, 173] on label "2" at bounding box center [469, 163] width 49 height 49
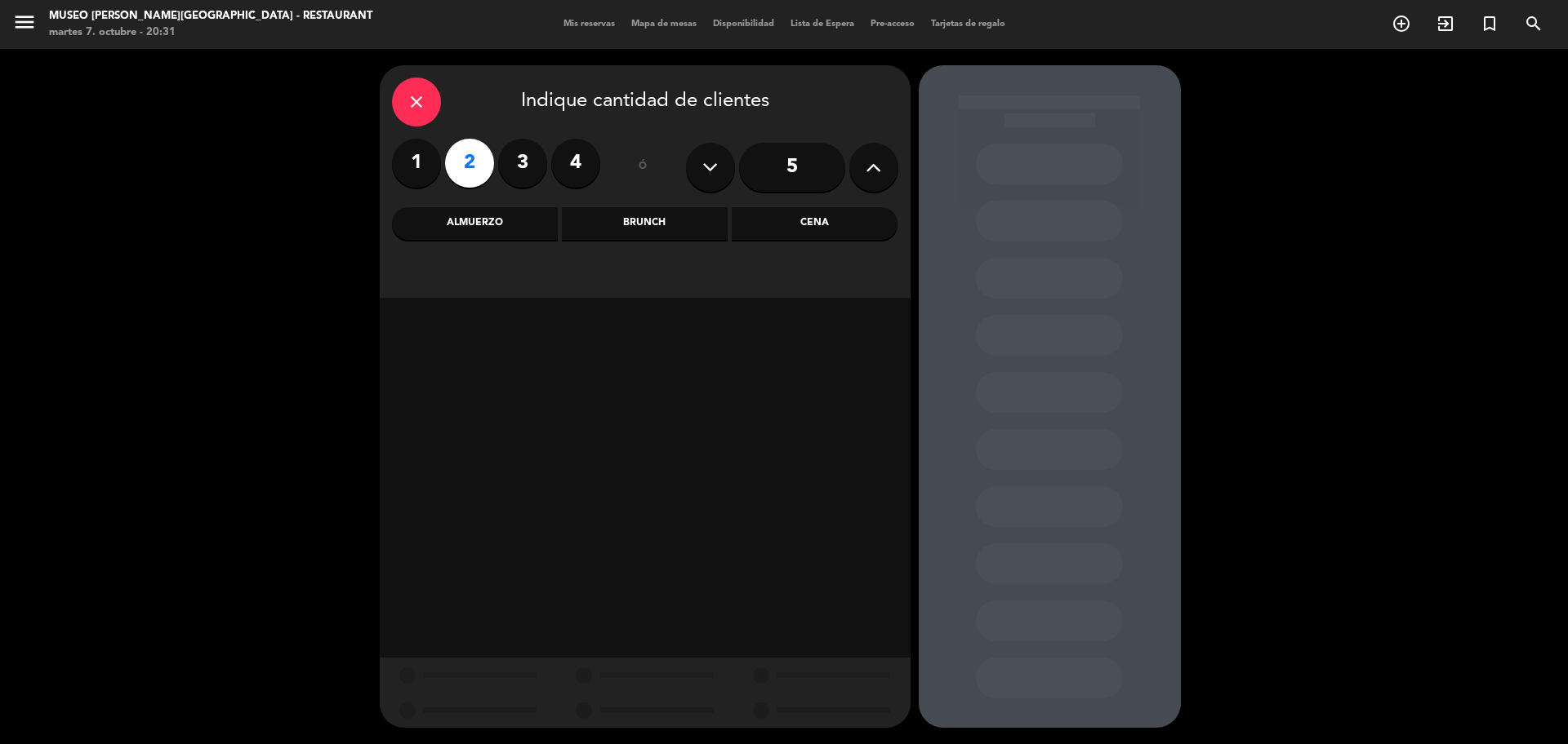
click at [491, 241] on div "close Indique cantidad de clientes 1 2 3 4 ó 5 Almuerzo Brunch Cena" at bounding box center [645, 182] width 530 height 233
click at [483, 225] on div "Almuerzo" at bounding box center [475, 223] width 165 height 32
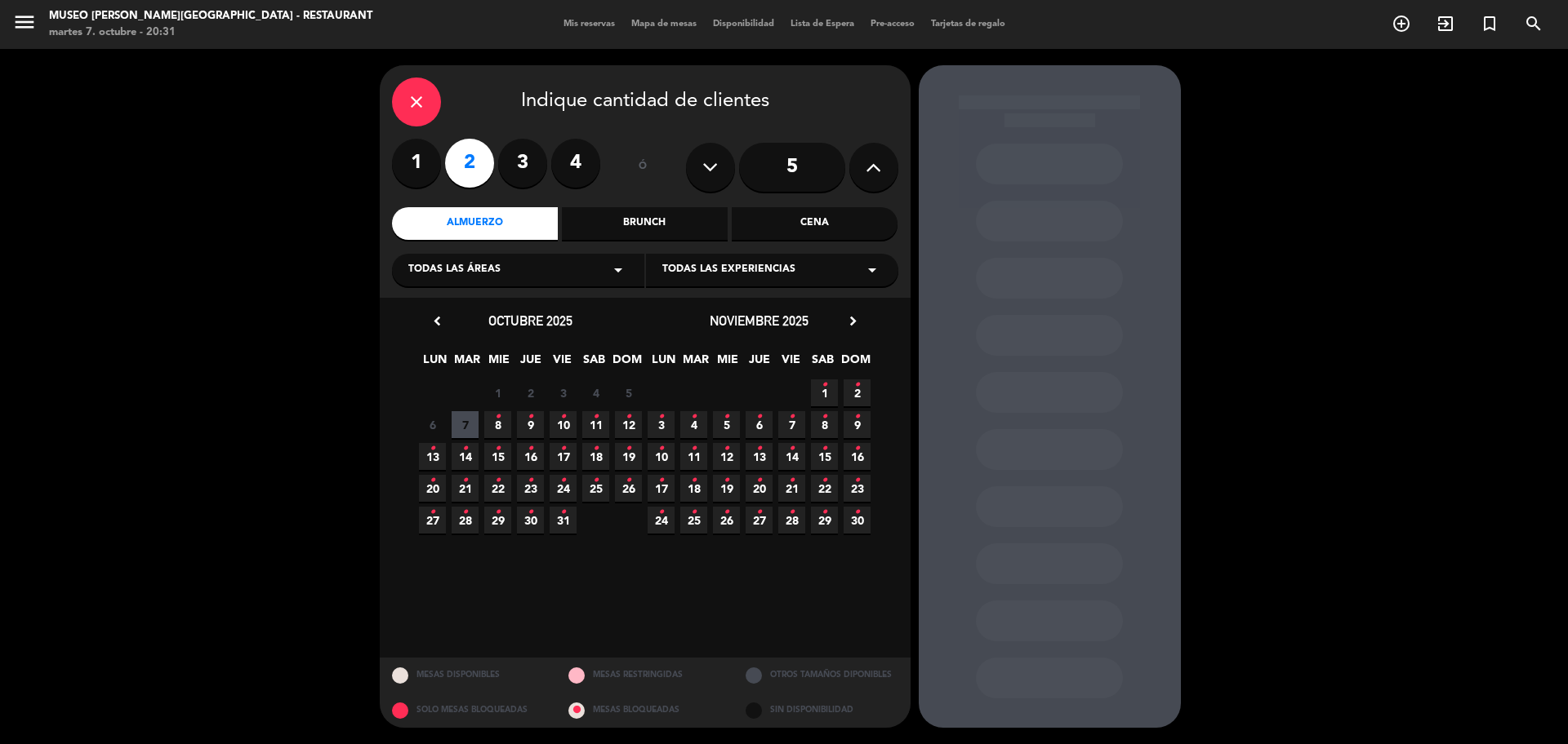
click at [626, 492] on icon "•" at bounding box center [628, 481] width 6 height 26
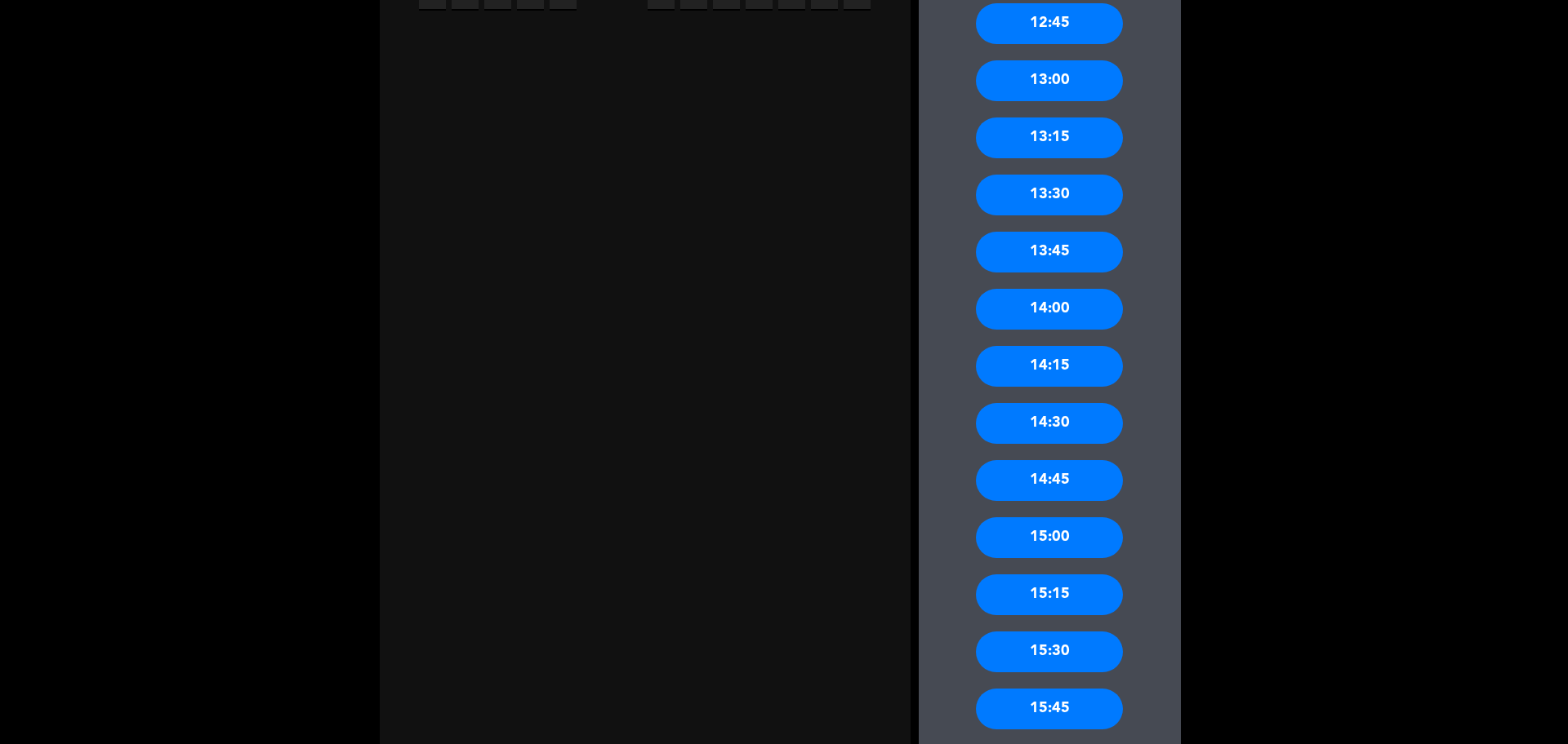
scroll to position [702, 0]
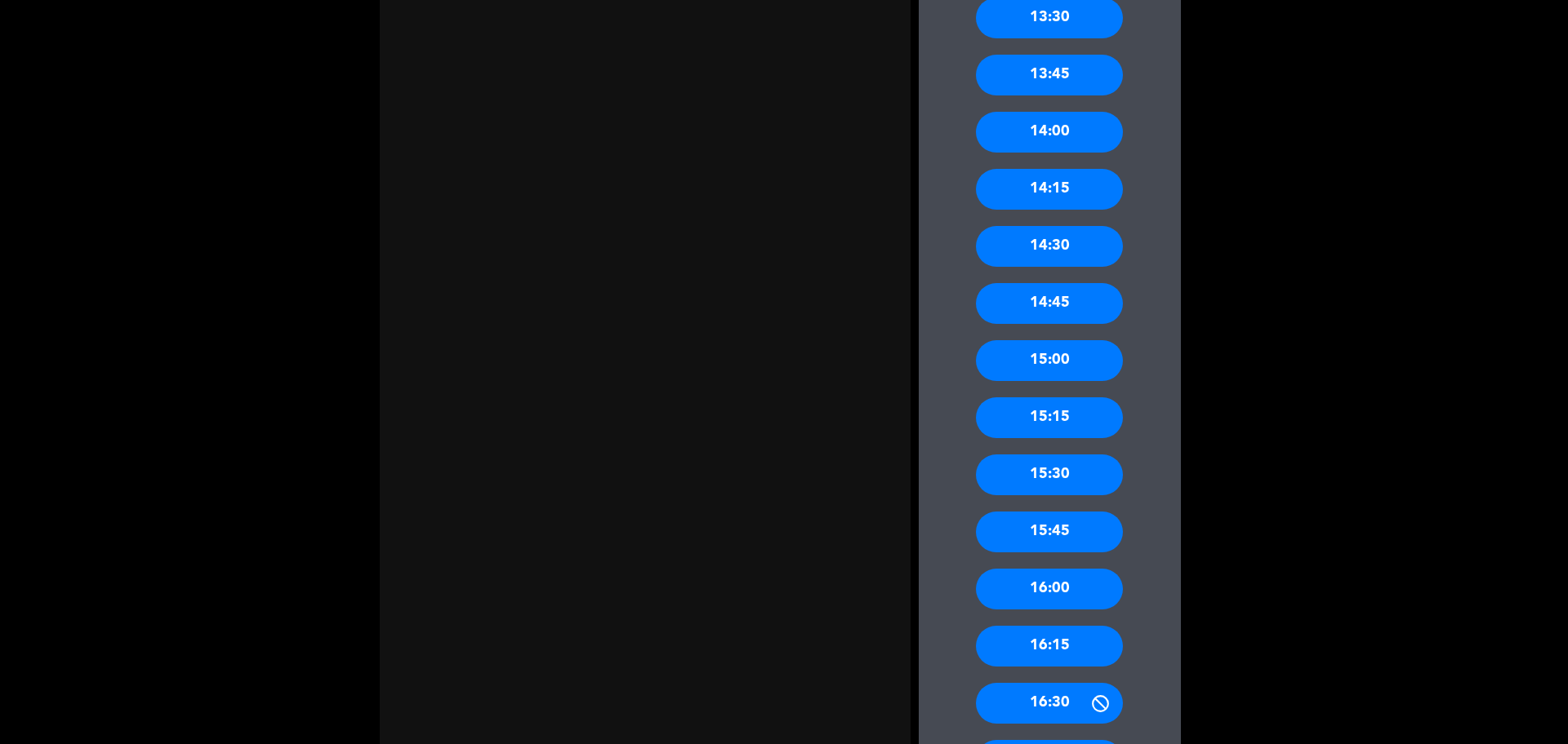
click at [1018, 257] on div "14:30" at bounding box center [1049, 246] width 147 height 41
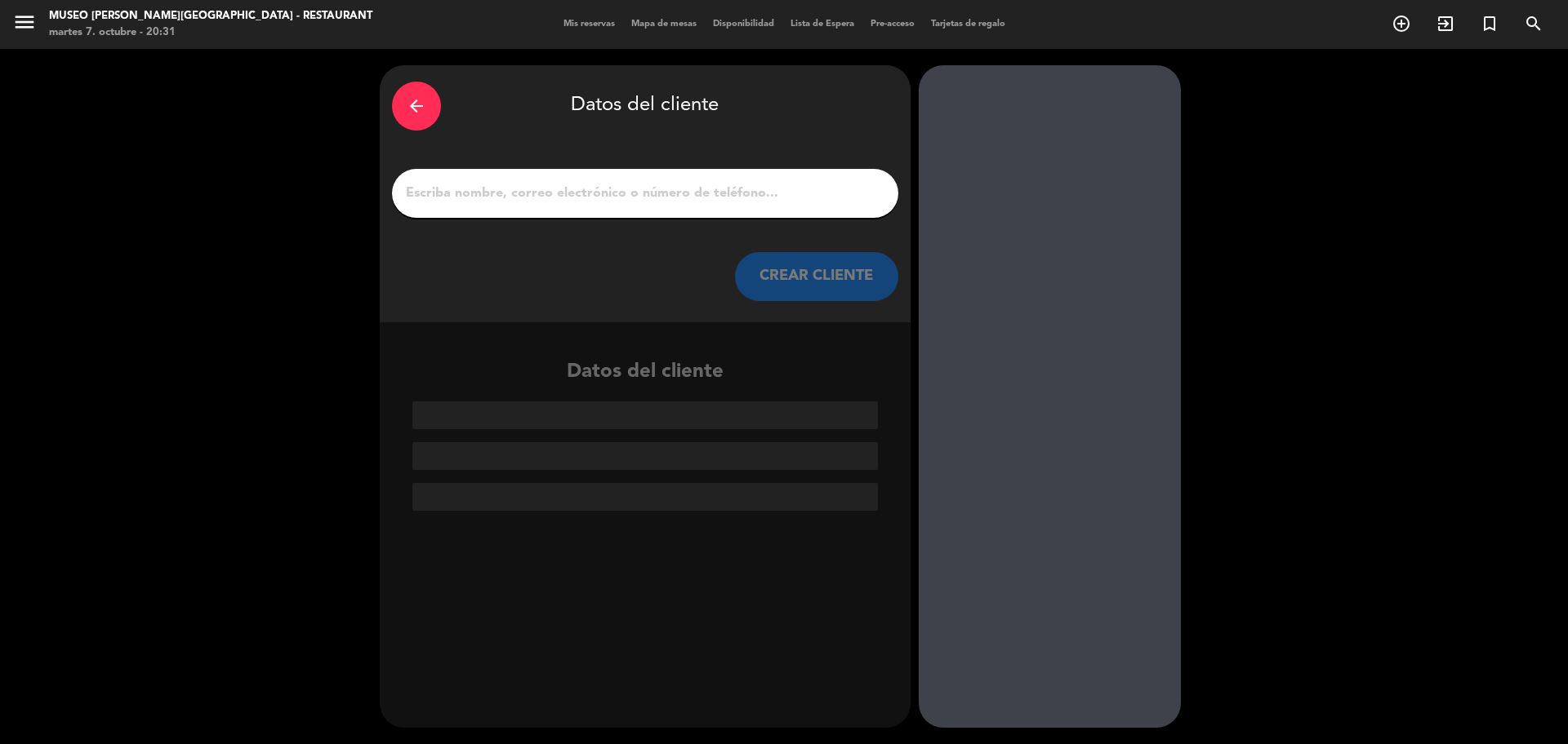
click at [516, 183] on input "1" at bounding box center [645, 193] width 482 height 23
paste input "[PERSON_NAME]"
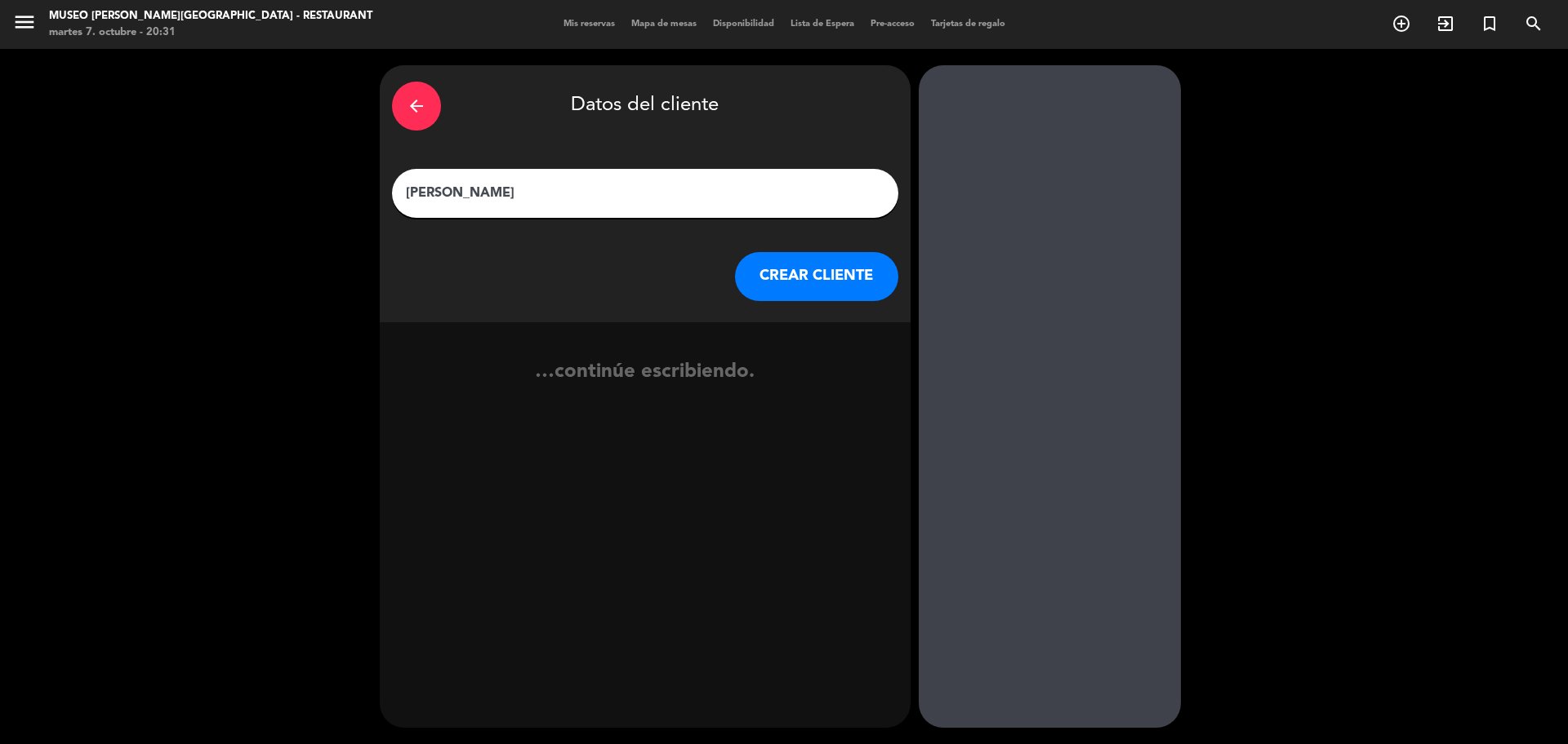
type input "[PERSON_NAME]"
click at [853, 278] on button "CREAR CLIENTE" at bounding box center [817, 276] width 164 height 49
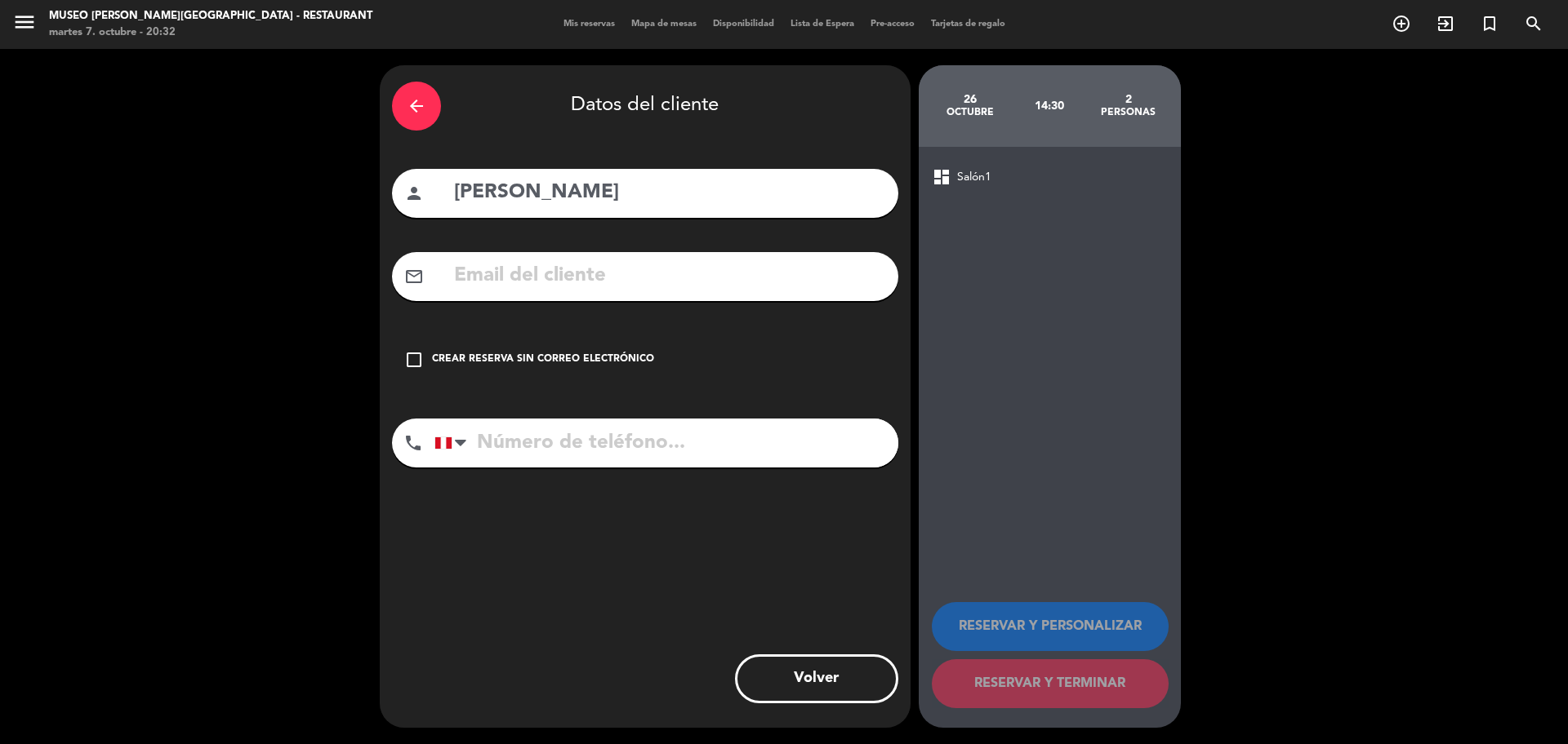
click at [545, 268] on input "text" at bounding box center [669, 276] width 433 height 33
paste input "[EMAIL_ADDRESS][DOMAIN_NAME]"
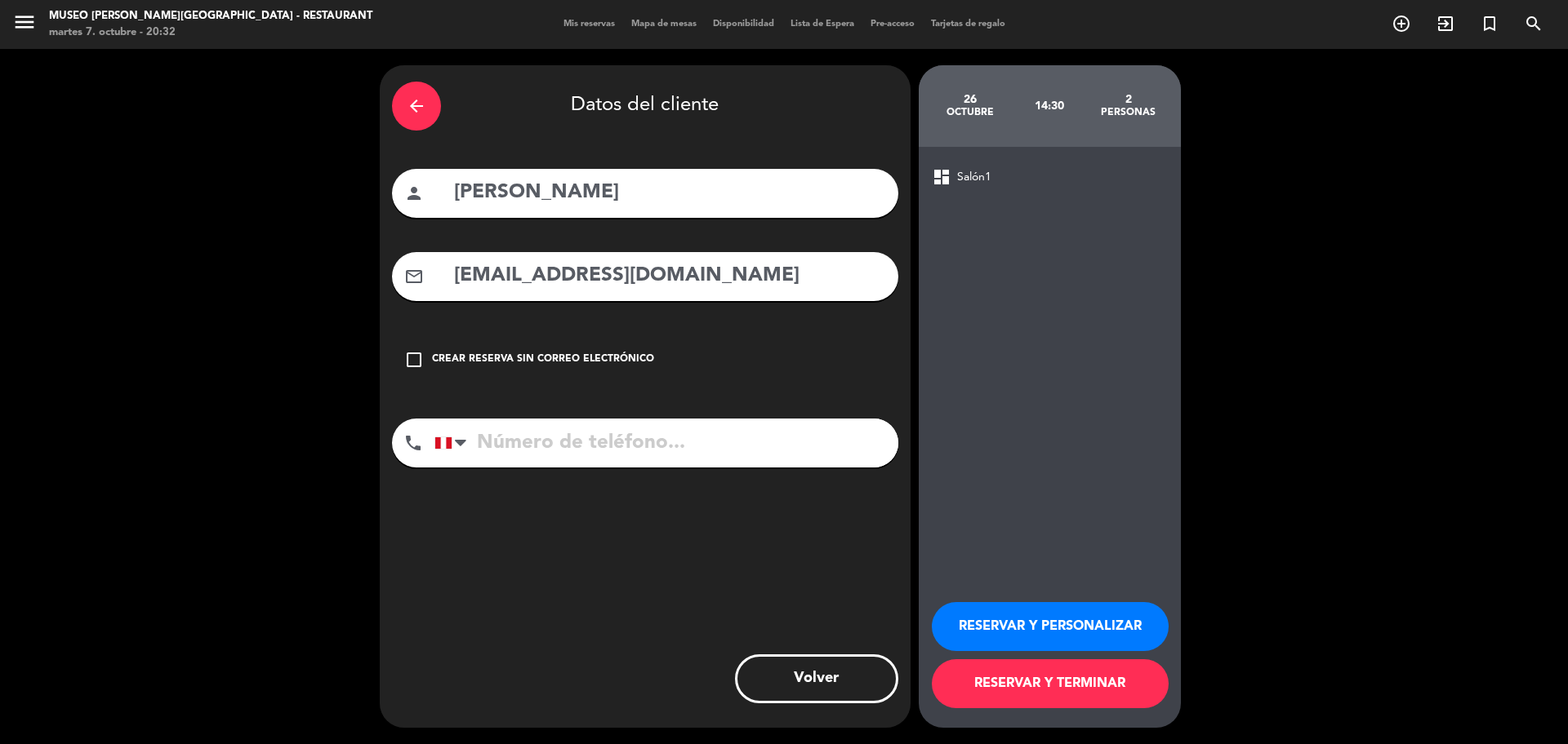
type input "[EMAIL_ADDRESS][DOMAIN_NAME]"
click at [663, 419] on input "tel" at bounding box center [666, 442] width 464 height 49
paste input "914523578"
type input "914523578"
click at [1041, 626] on button "RESERVAR Y PERSONALIZAR" at bounding box center [1050, 626] width 237 height 49
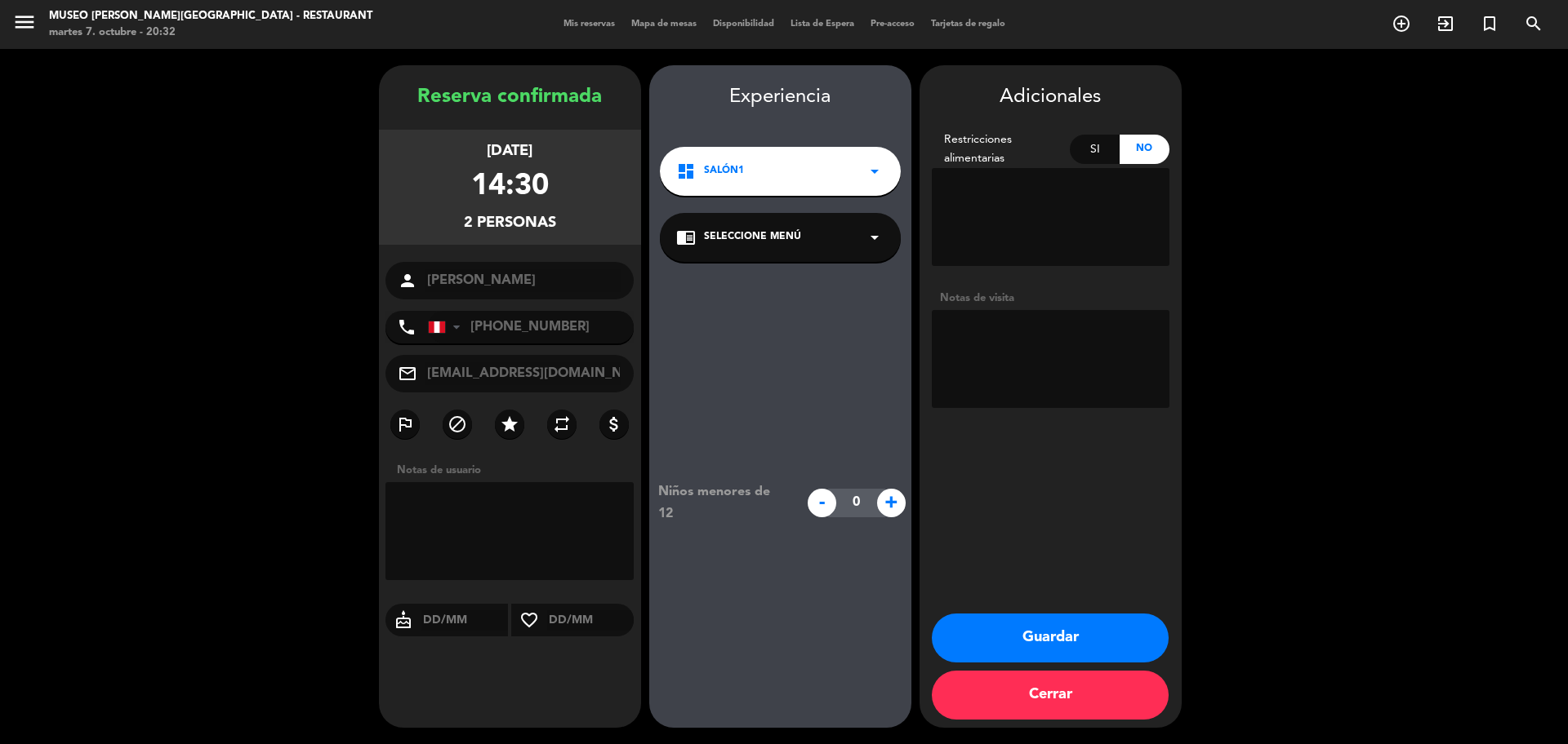
click at [792, 230] on span "Seleccione Menú" at bounding box center [752, 237] width 97 height 16
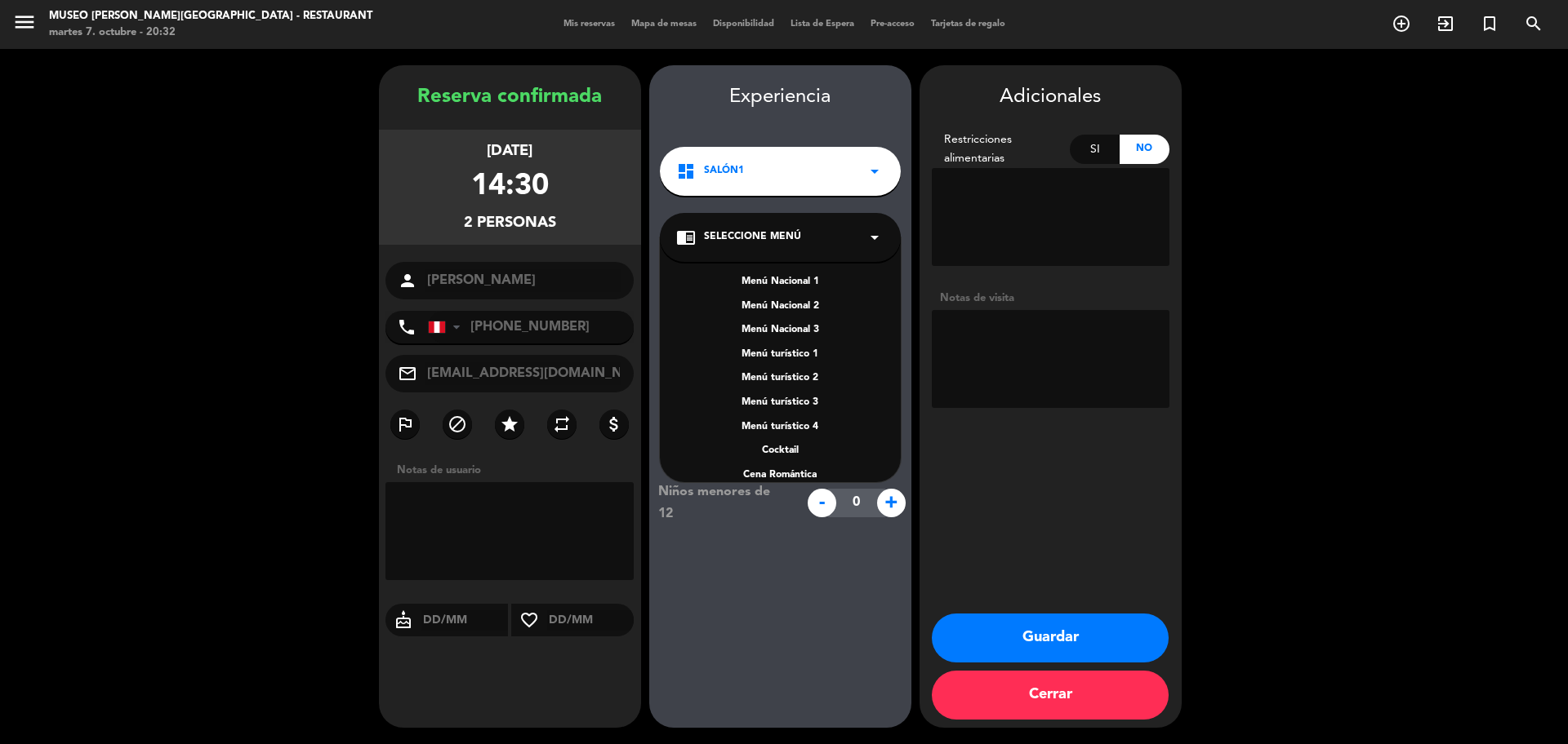
scroll to position [211, 0]
click at [796, 386] on div "A la carta" at bounding box center [780, 385] width 208 height 16
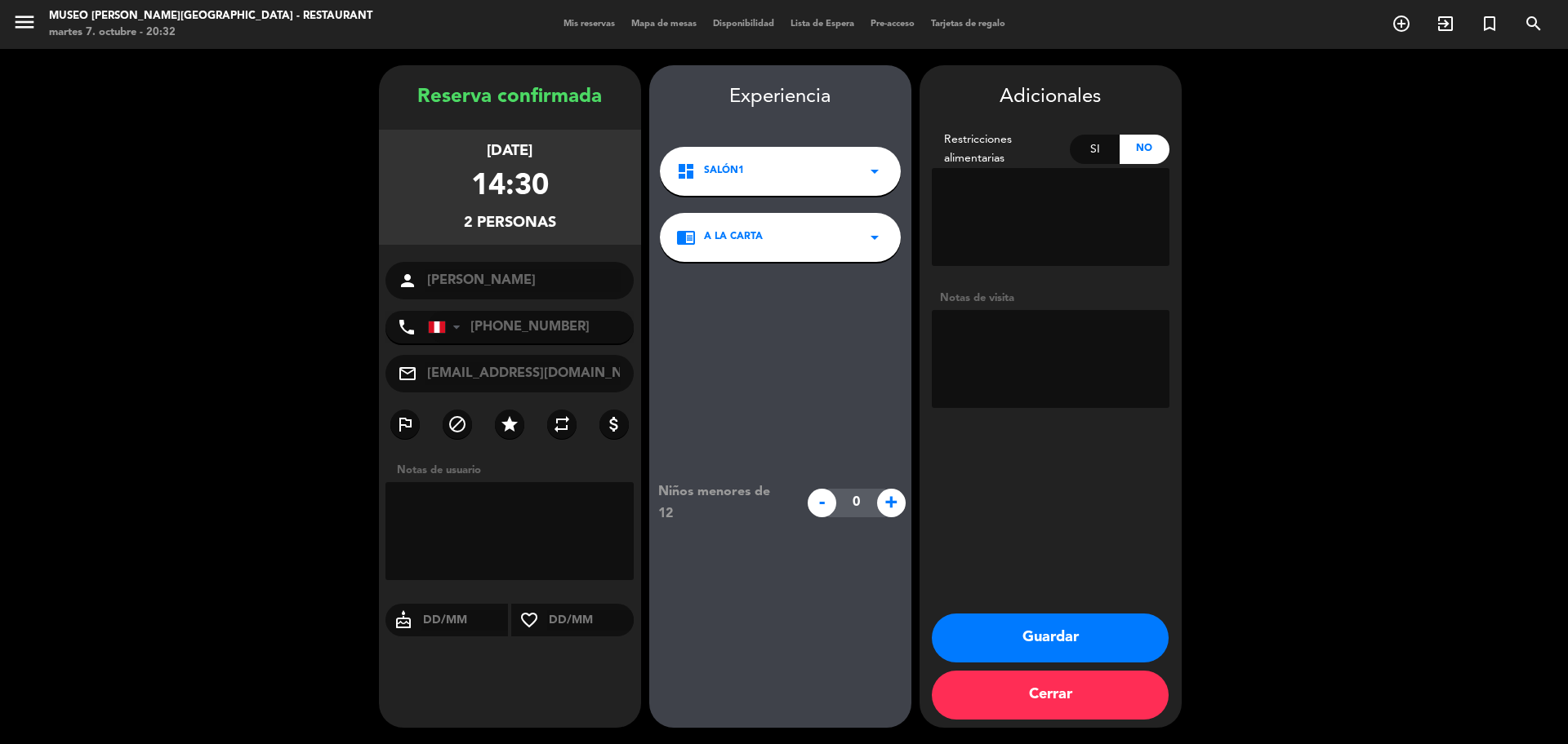
click at [1082, 624] on button "Guardar" at bounding box center [1050, 637] width 237 height 49
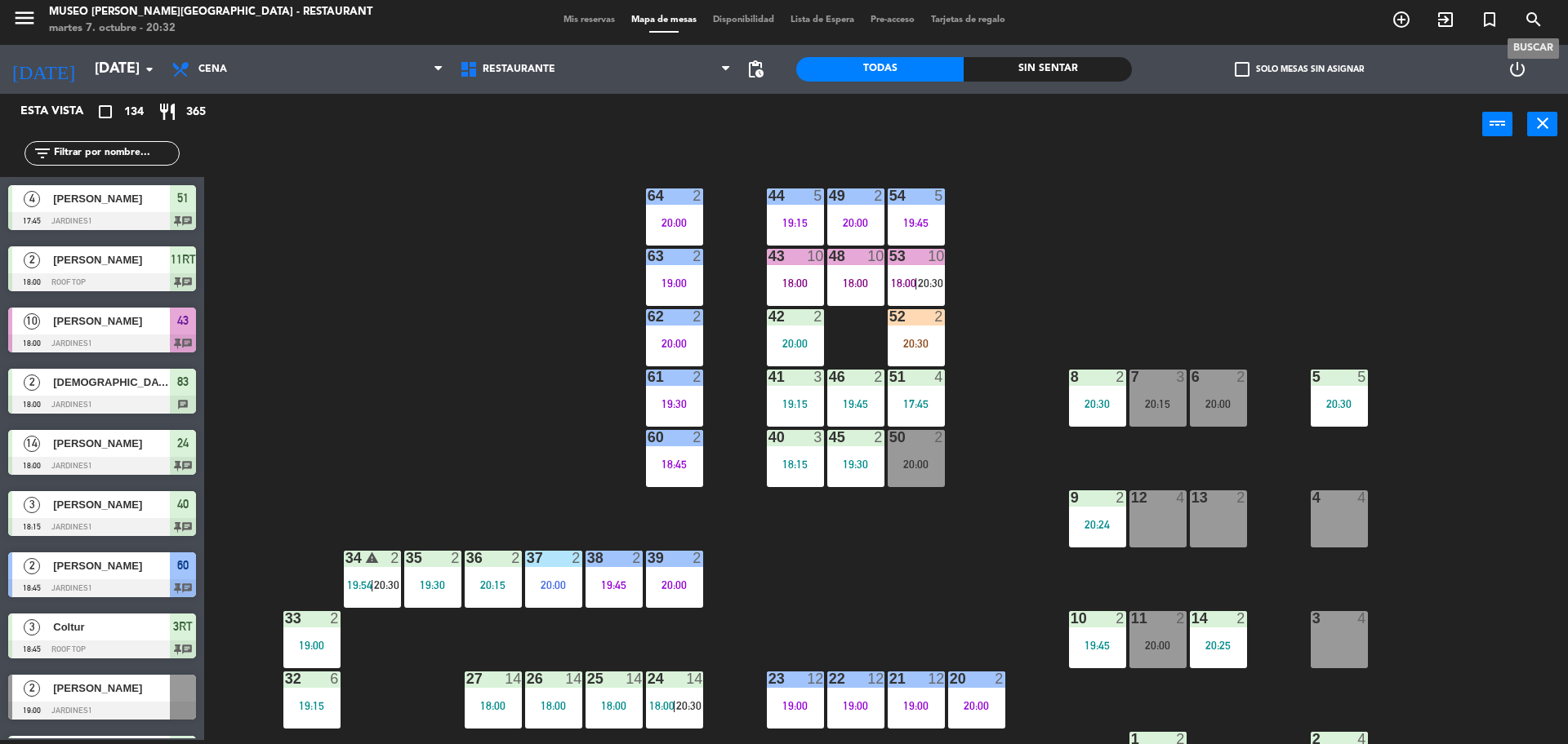
click at [1538, 22] on icon "search" at bounding box center [1533, 19] width 20 height 20
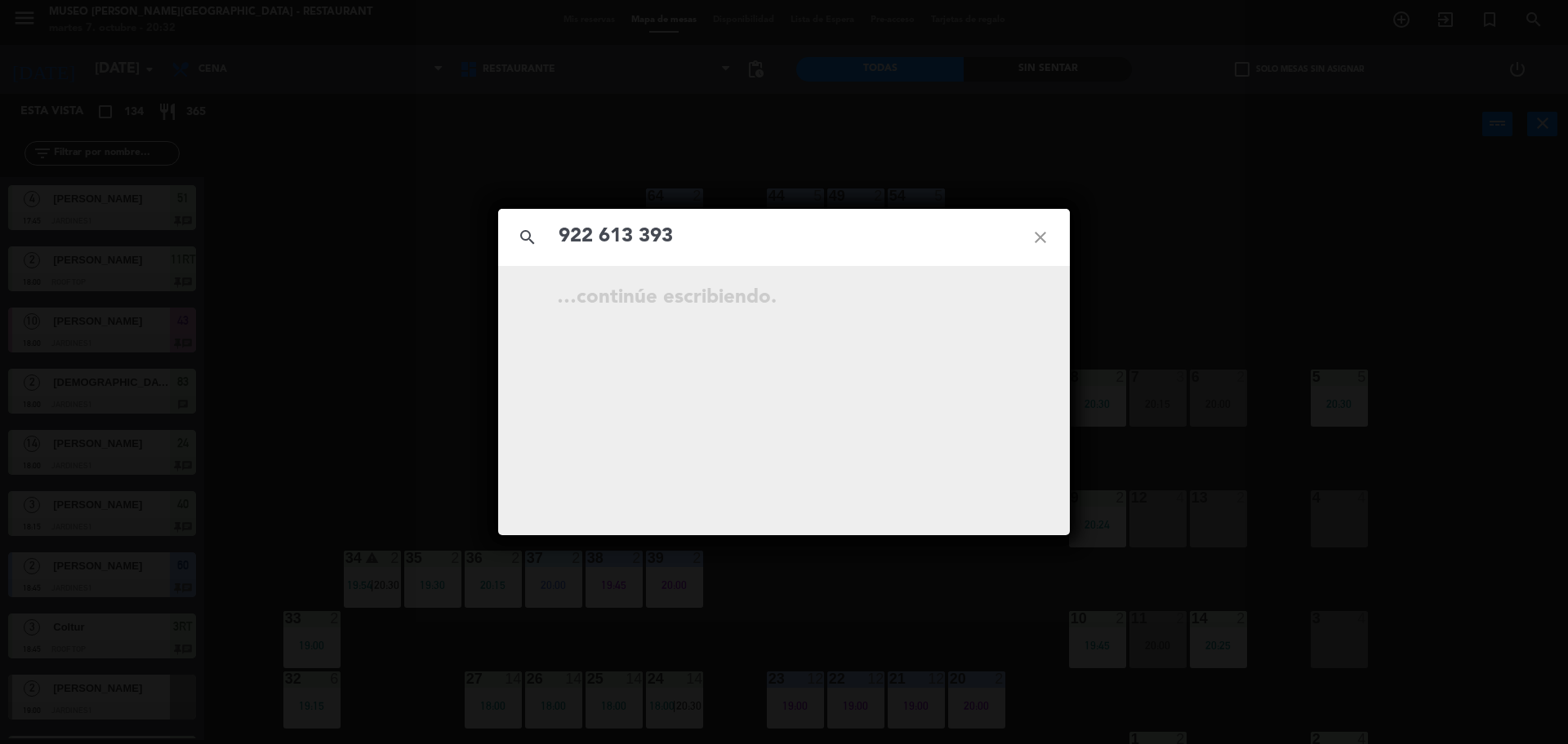
click at [645, 234] on input "922 613 393" at bounding box center [784, 237] width 454 height 33
type input "922613393"
click at [757, 303] on span "[PERSON_NAME]" at bounding box center [801, 301] width 181 height 19
click at [992, 303] on icon "open_in_new" at bounding box center [999, 300] width 20 height 20
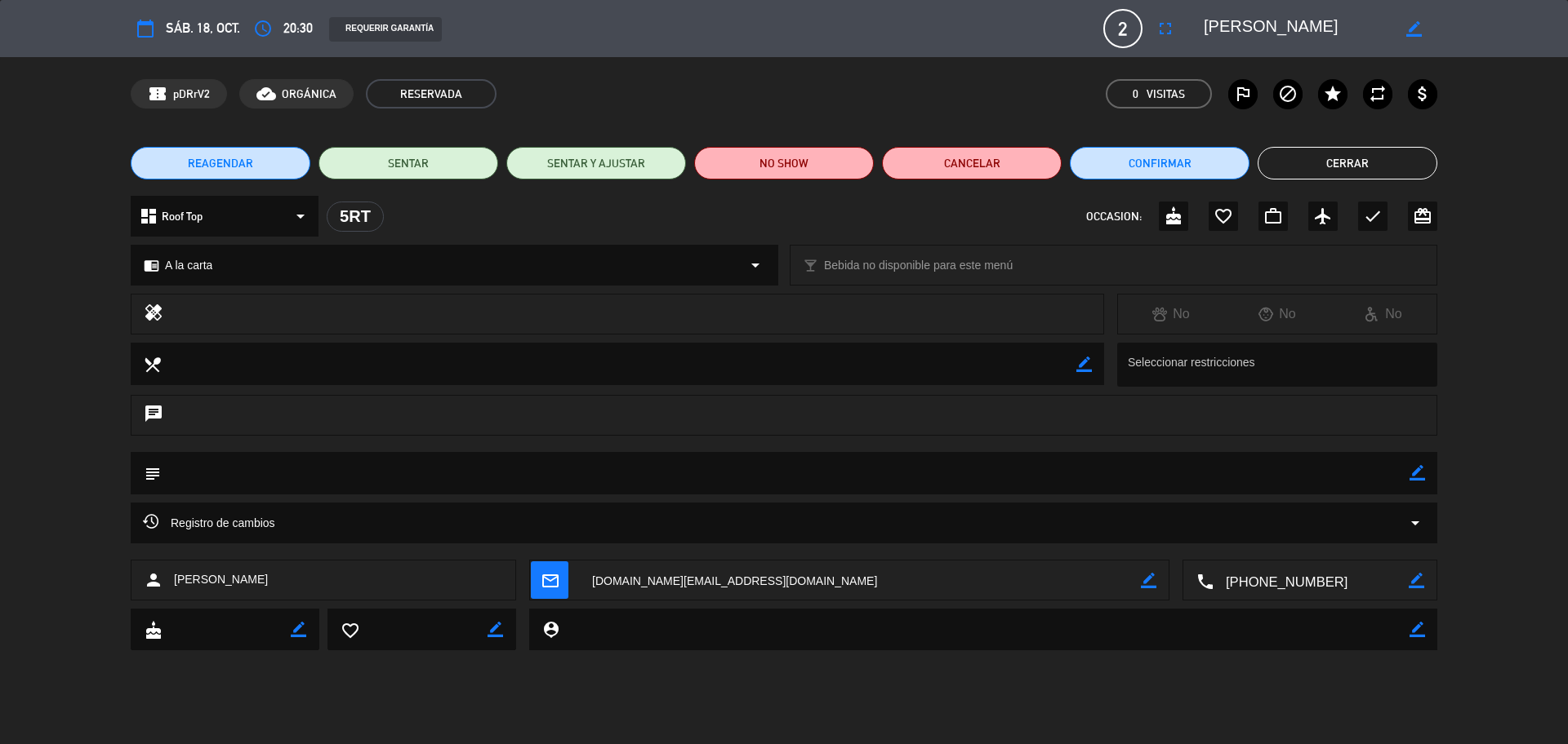
click at [1409, 464] on textarea at bounding box center [785, 473] width 1248 height 42
click at [1418, 468] on icon "border_color" at bounding box center [1417, 473] width 15 height 15
type textarea "cena por CUMPLEAÑOS"
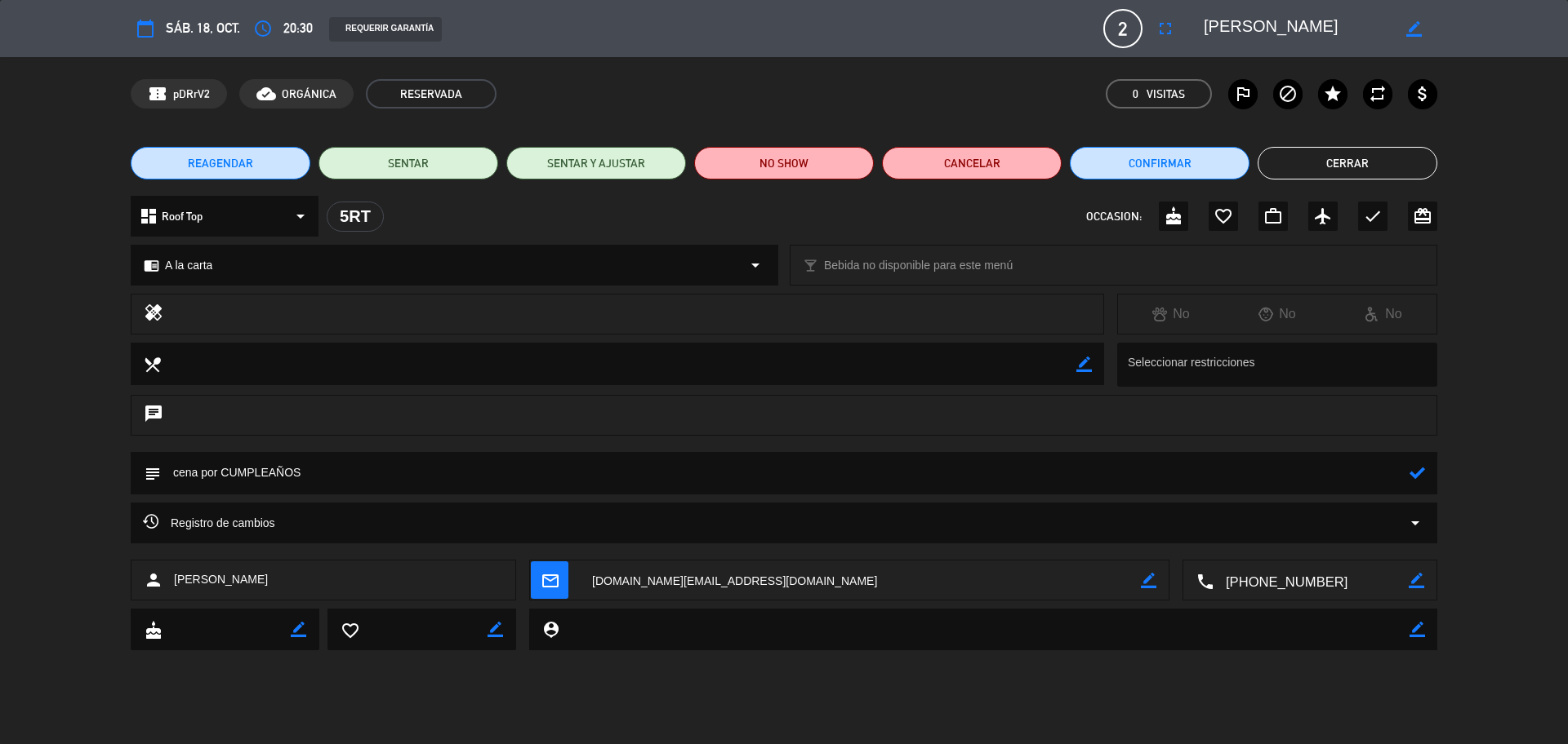
click at [1420, 472] on icon at bounding box center [1417, 473] width 15 height 15
click at [1334, 176] on button "Cerrar" at bounding box center [1347, 163] width 180 height 32
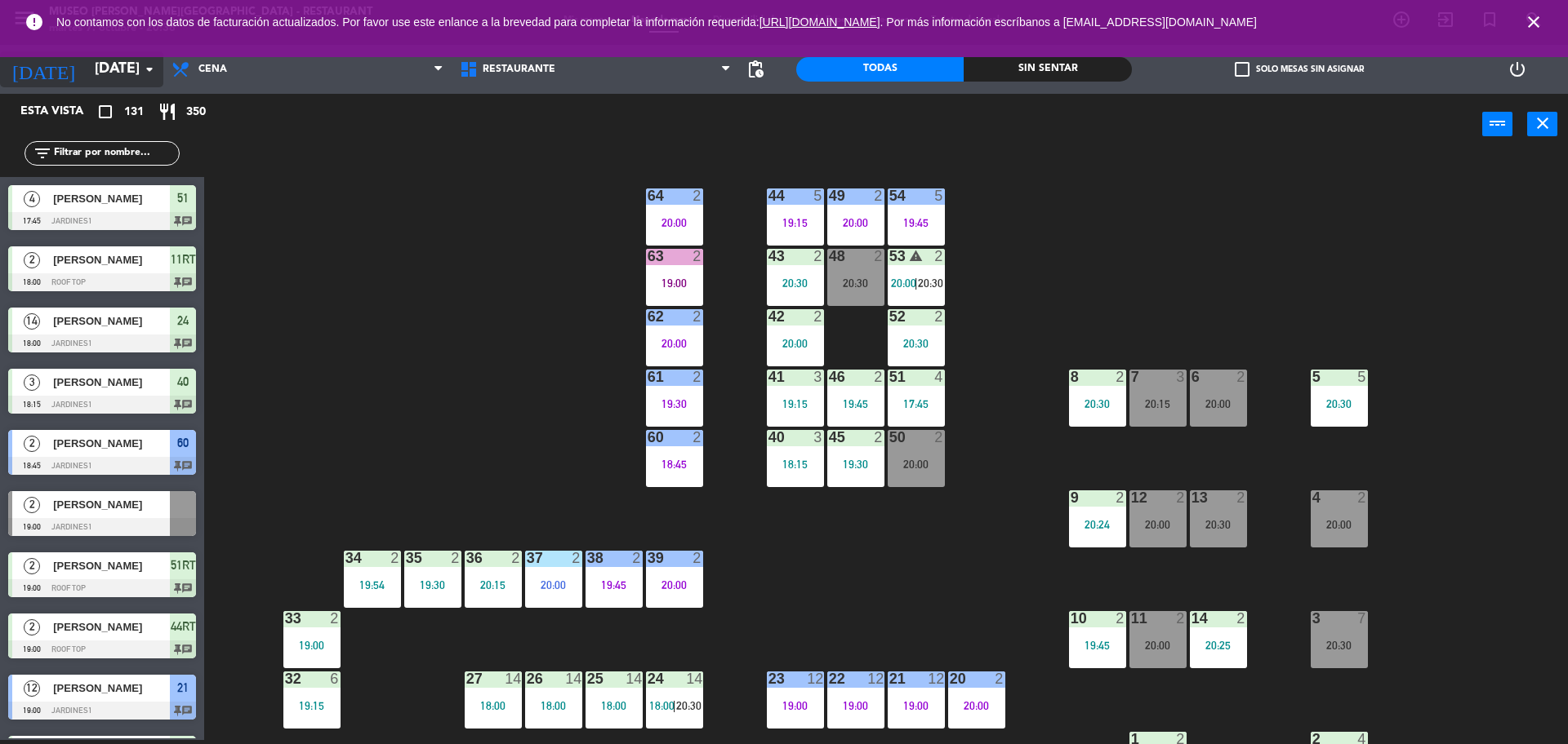
click at [124, 78] on input "[DATE]" at bounding box center [182, 69] width 189 height 32
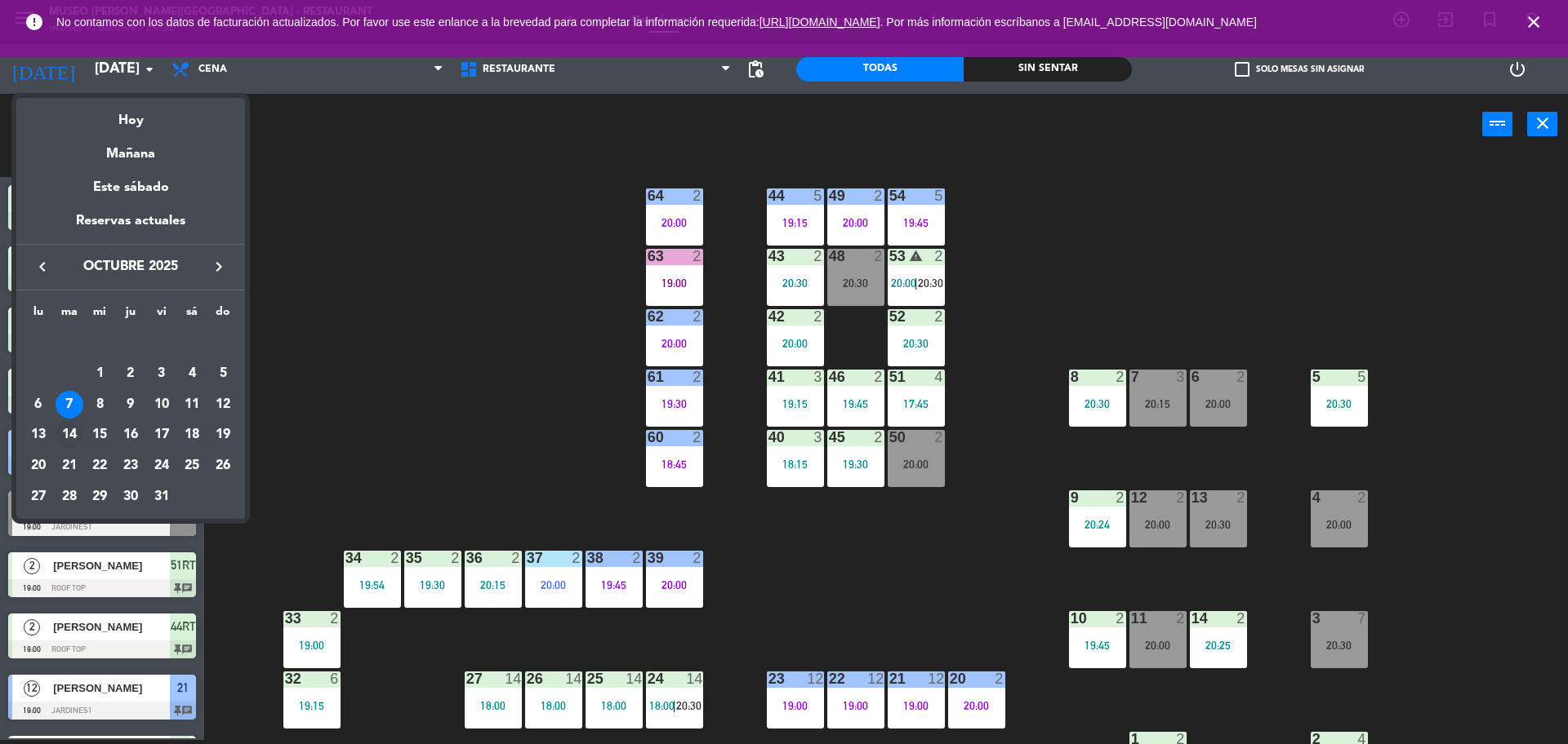
click at [66, 436] on div "14" at bounding box center [69, 435] width 28 height 28
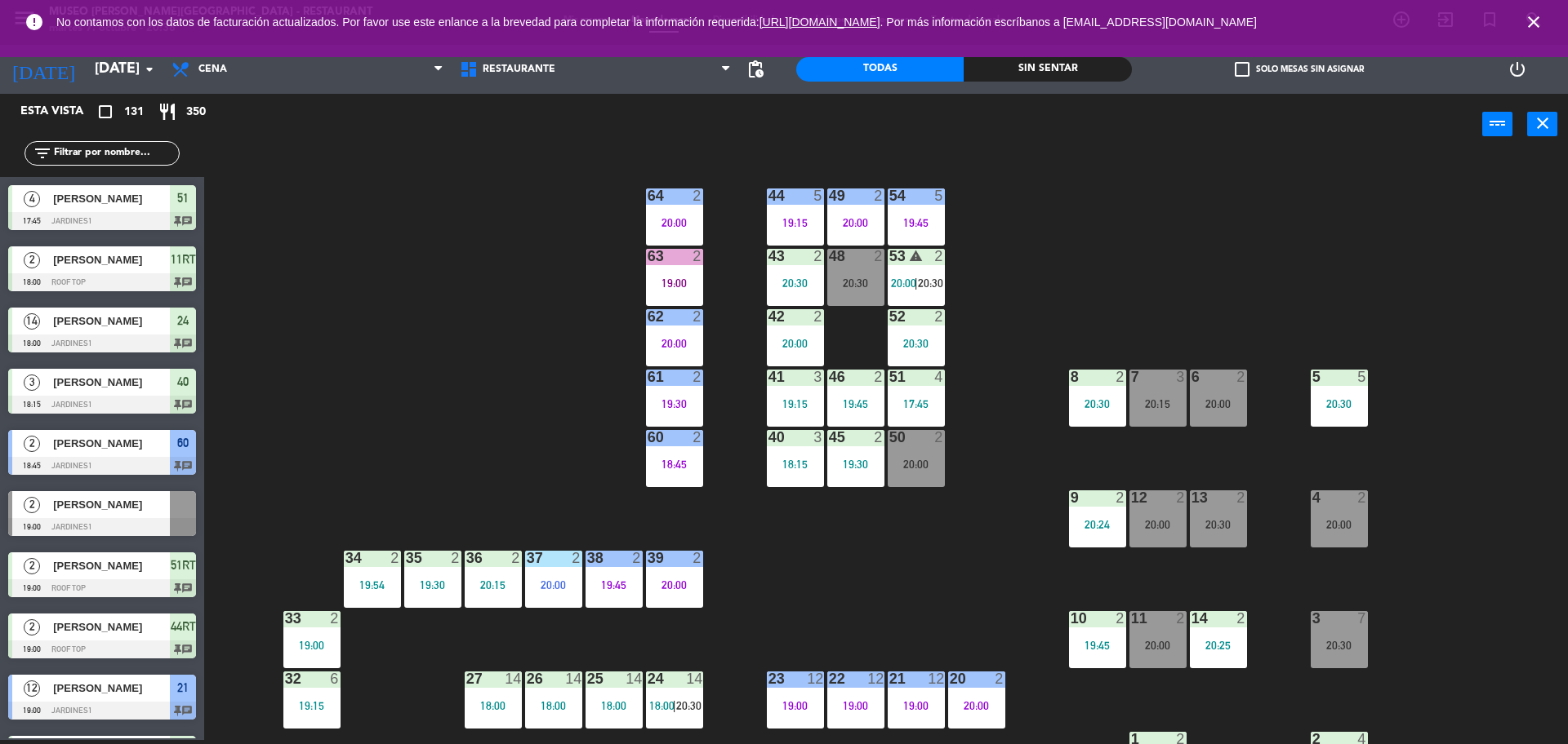
type input "[DATE]"
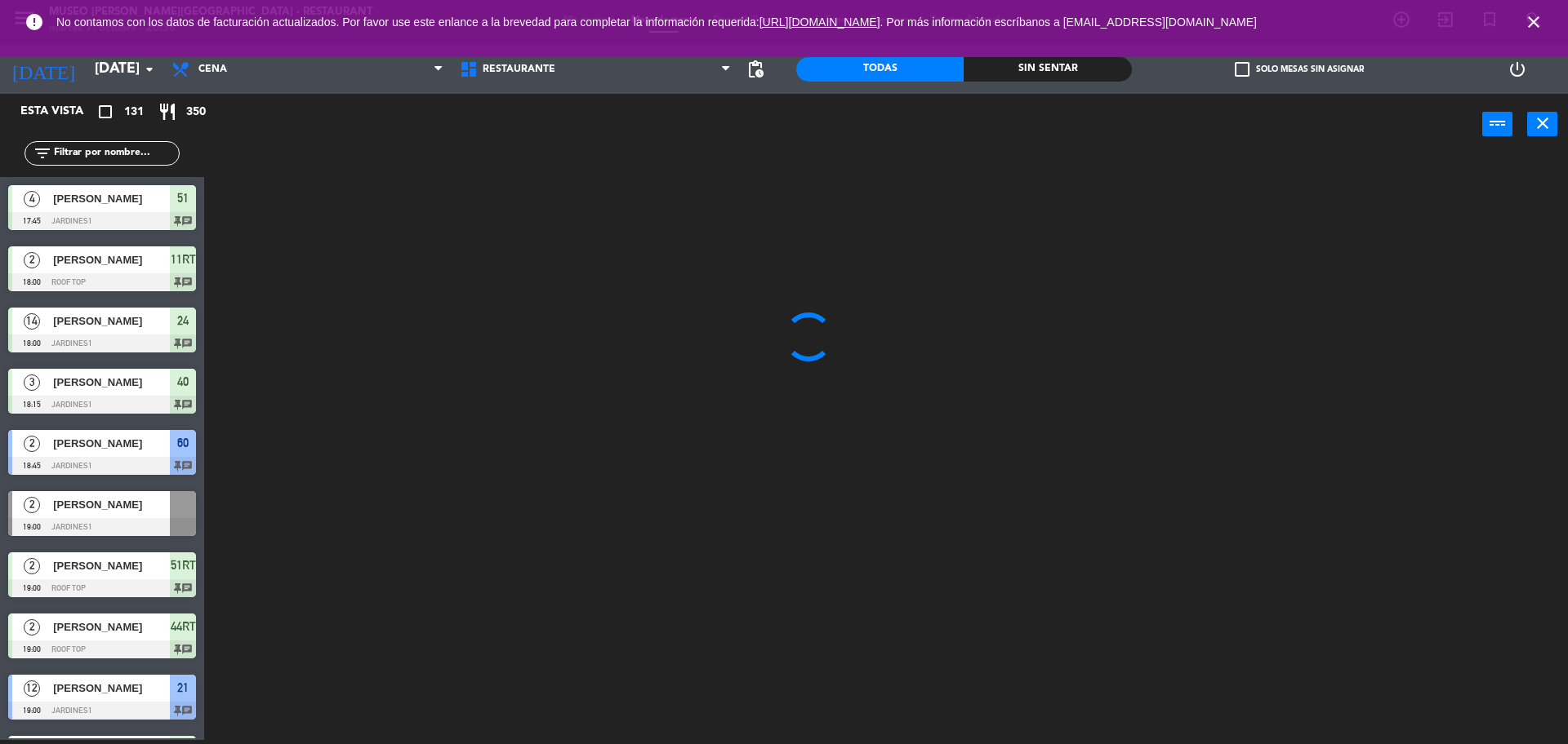
click at [82, 157] on input "text" at bounding box center [115, 153] width 126 height 18
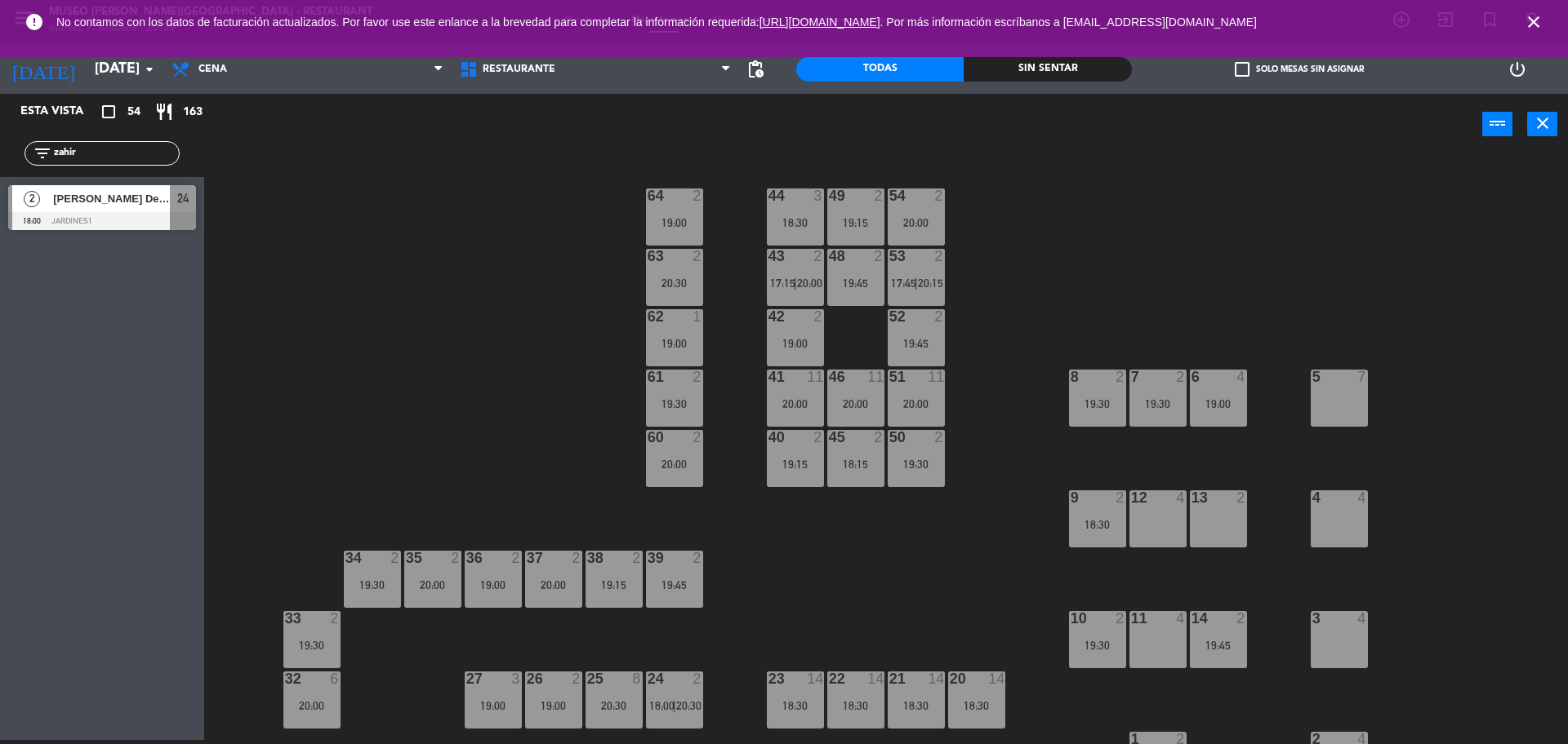
type input "zahir"
click at [121, 193] on span "[PERSON_NAME] De la [PERSON_NAME]" at bounding box center [111, 199] width 117 height 17
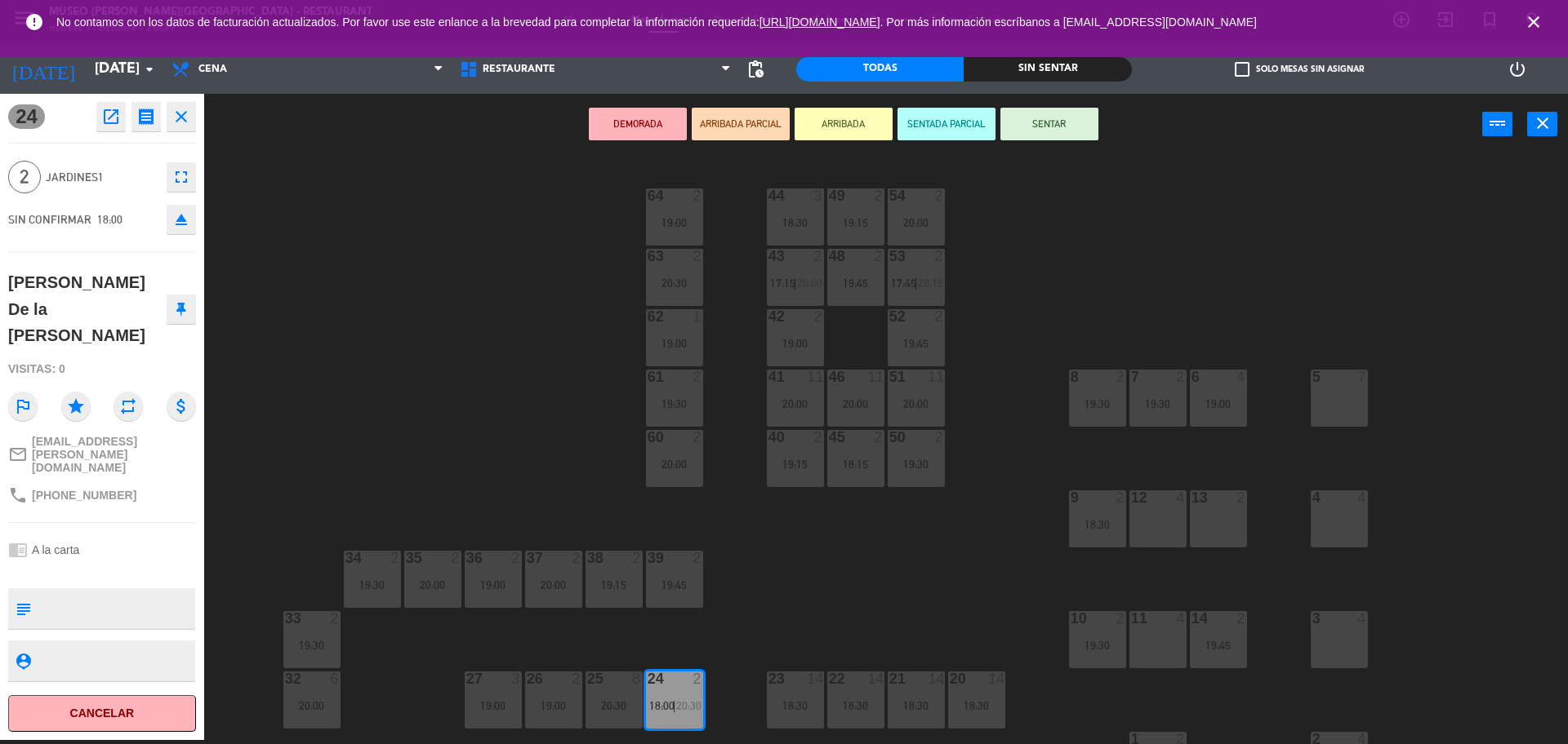
click at [84, 591] on textarea at bounding box center [115, 608] width 156 height 34
type textarea "Jardín de preferencia"
click at [99, 355] on div "Visitas: 0" at bounding box center [102, 370] width 188 height 29
click at [426, 225] on div "44 3 18:30 49 2 19:15 54 2 20:00 64 2 19:00 48 2 19:45 53 2 17:45 | 20:15 63 2 …" at bounding box center [894, 452] width 1348 height 585
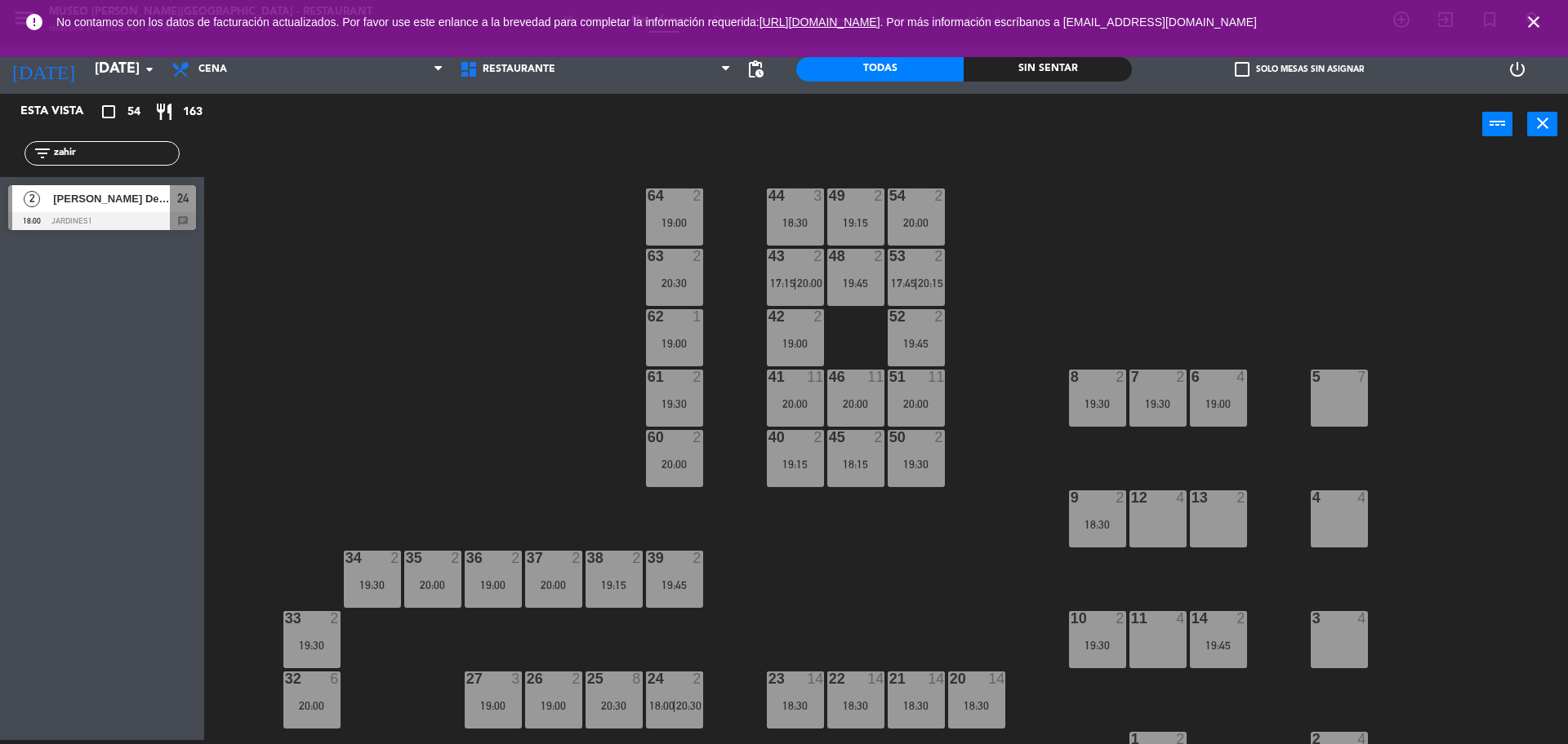
click at [1530, 24] on icon "close" at bounding box center [1533, 21] width 20 height 20
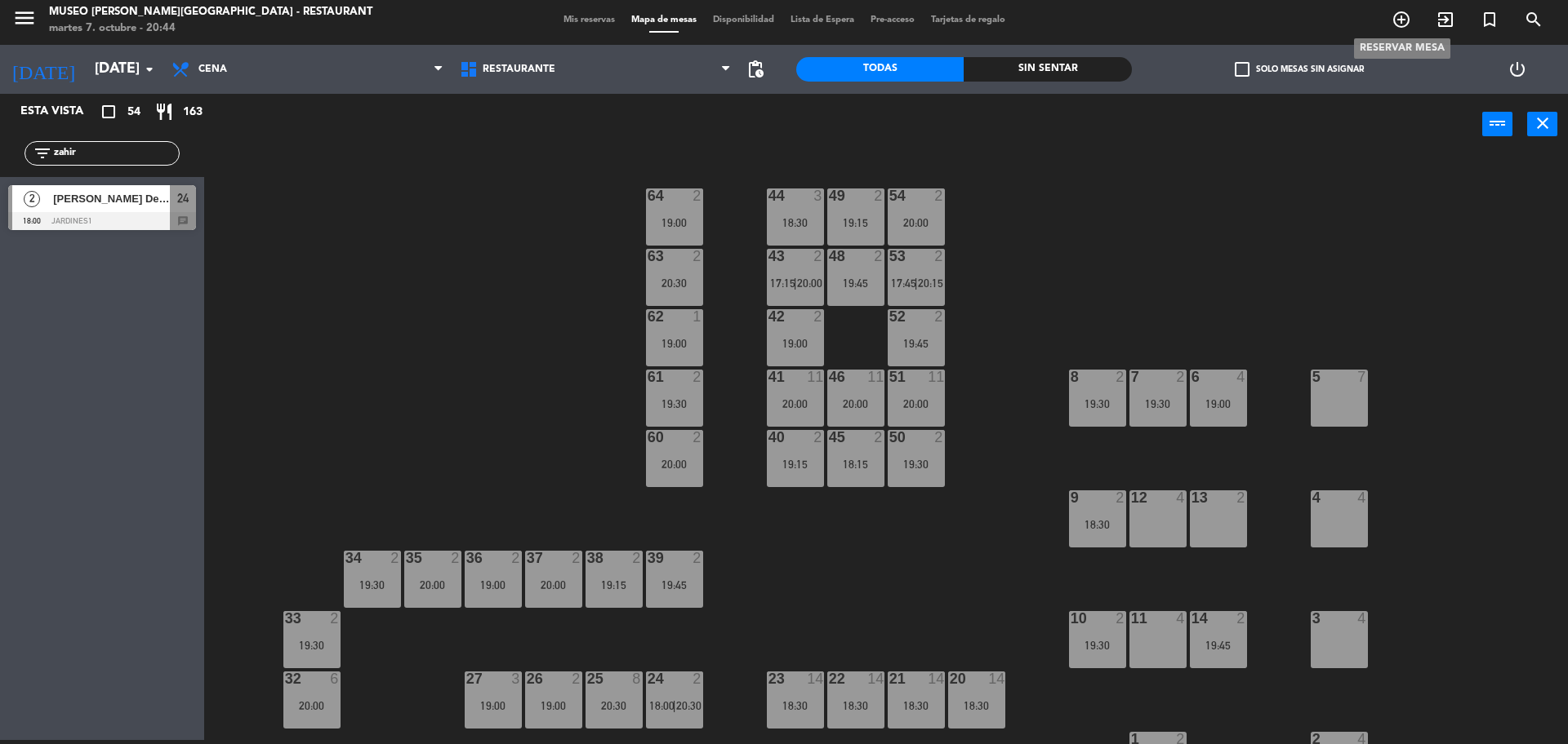
click at [1402, 28] on icon "add_circle_outline" at bounding box center [1401, 19] width 20 height 20
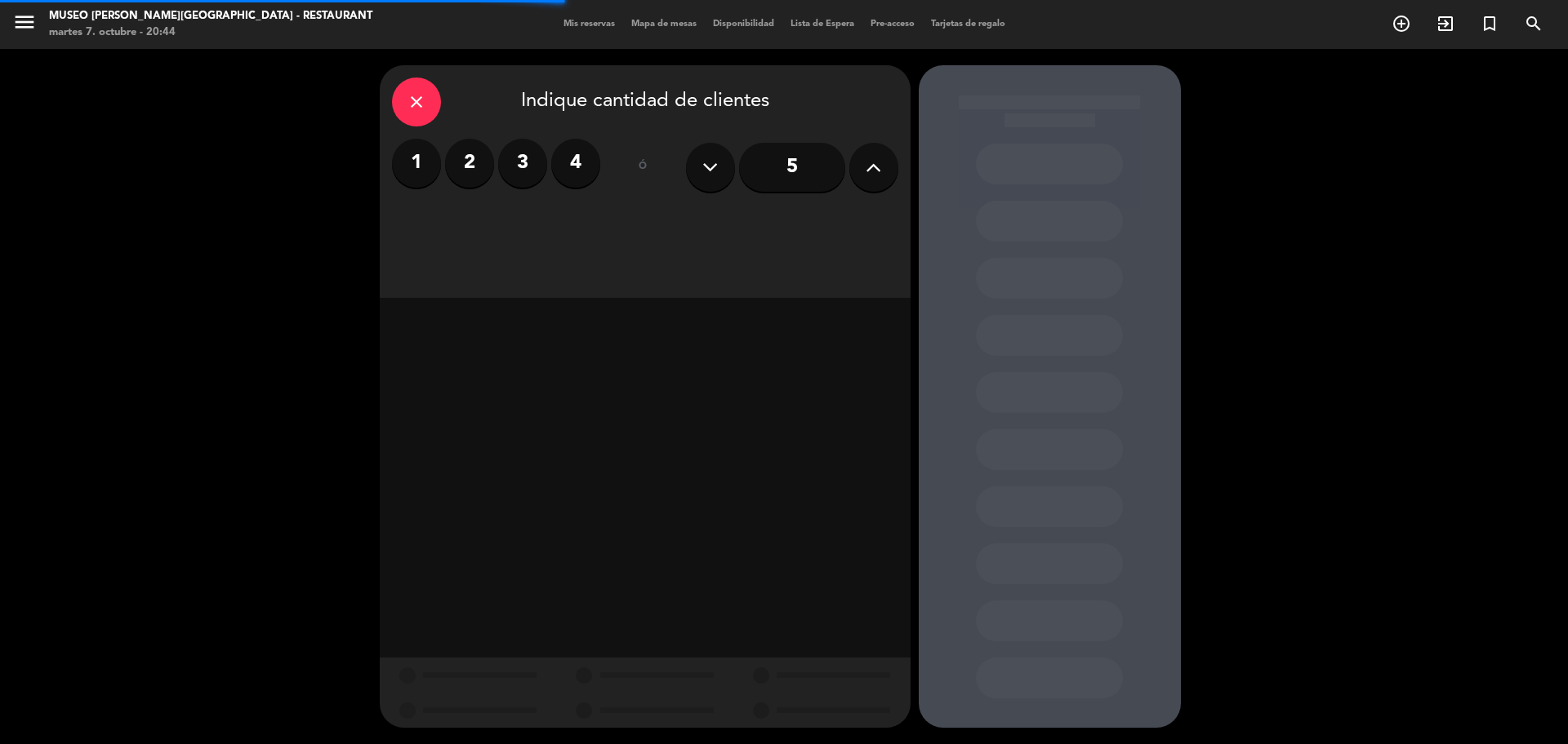
click at [475, 153] on label "2" at bounding box center [469, 163] width 49 height 49
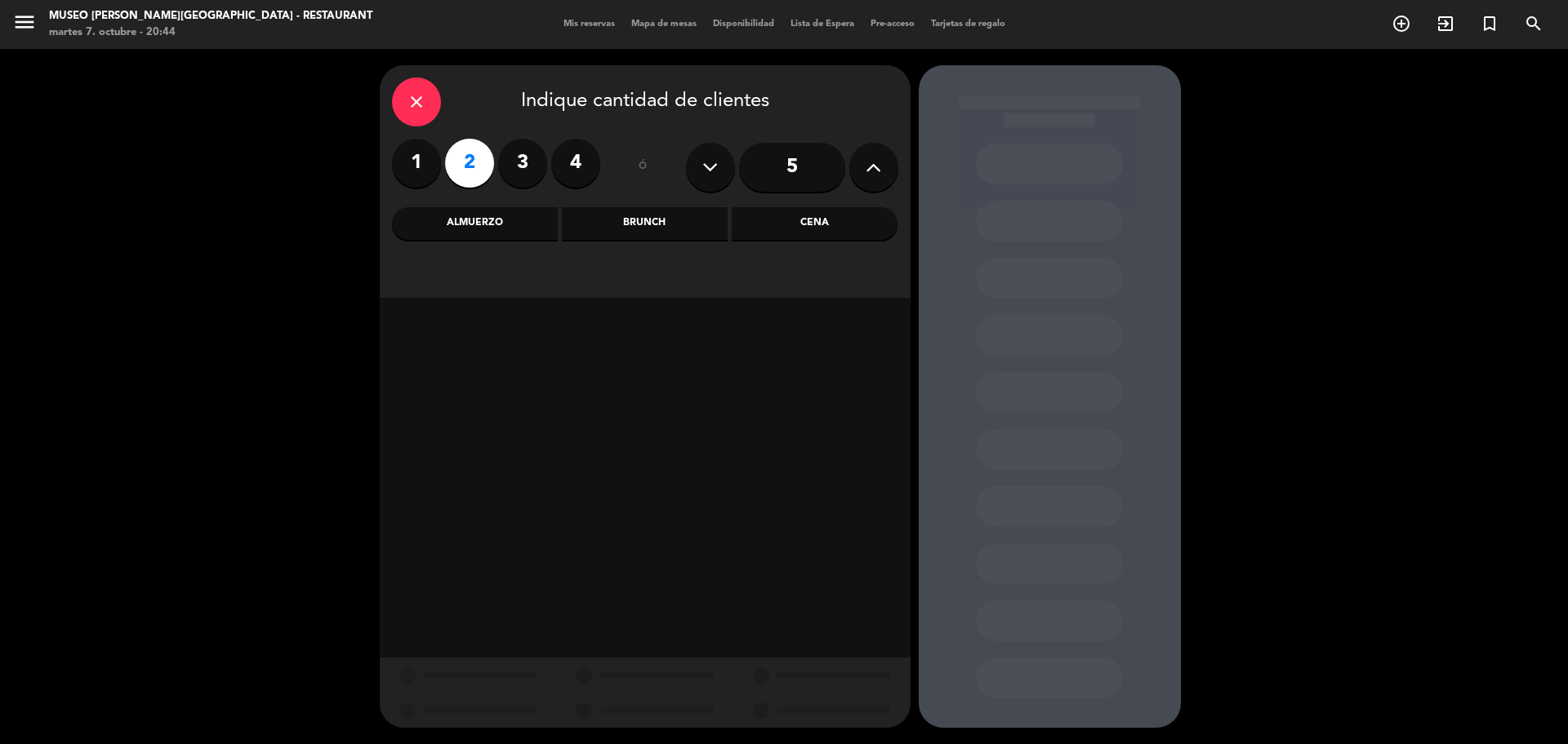
click at [821, 222] on div "Cena" at bounding box center [814, 223] width 165 height 32
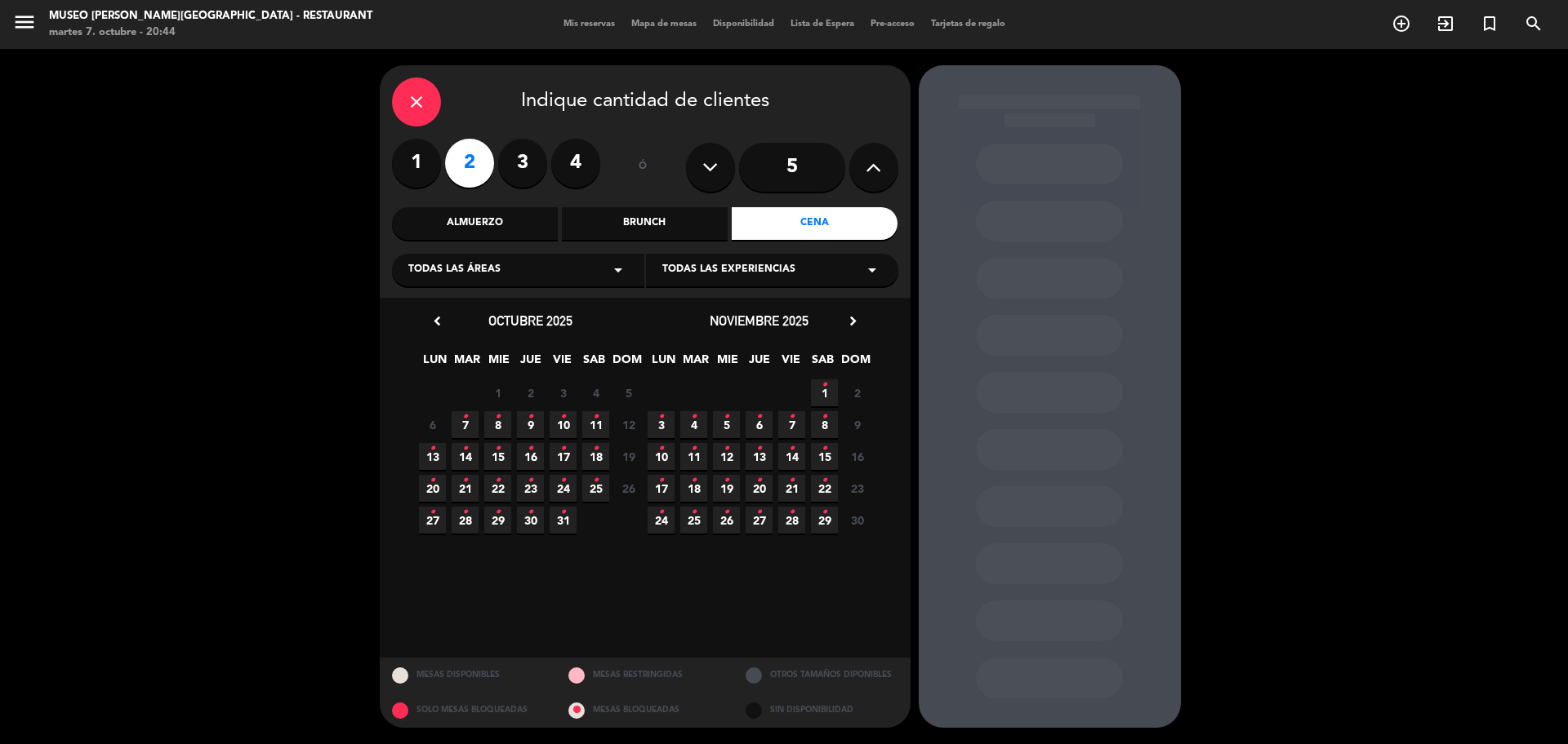
click at [477, 235] on div "Almuerzo" at bounding box center [475, 223] width 165 height 32
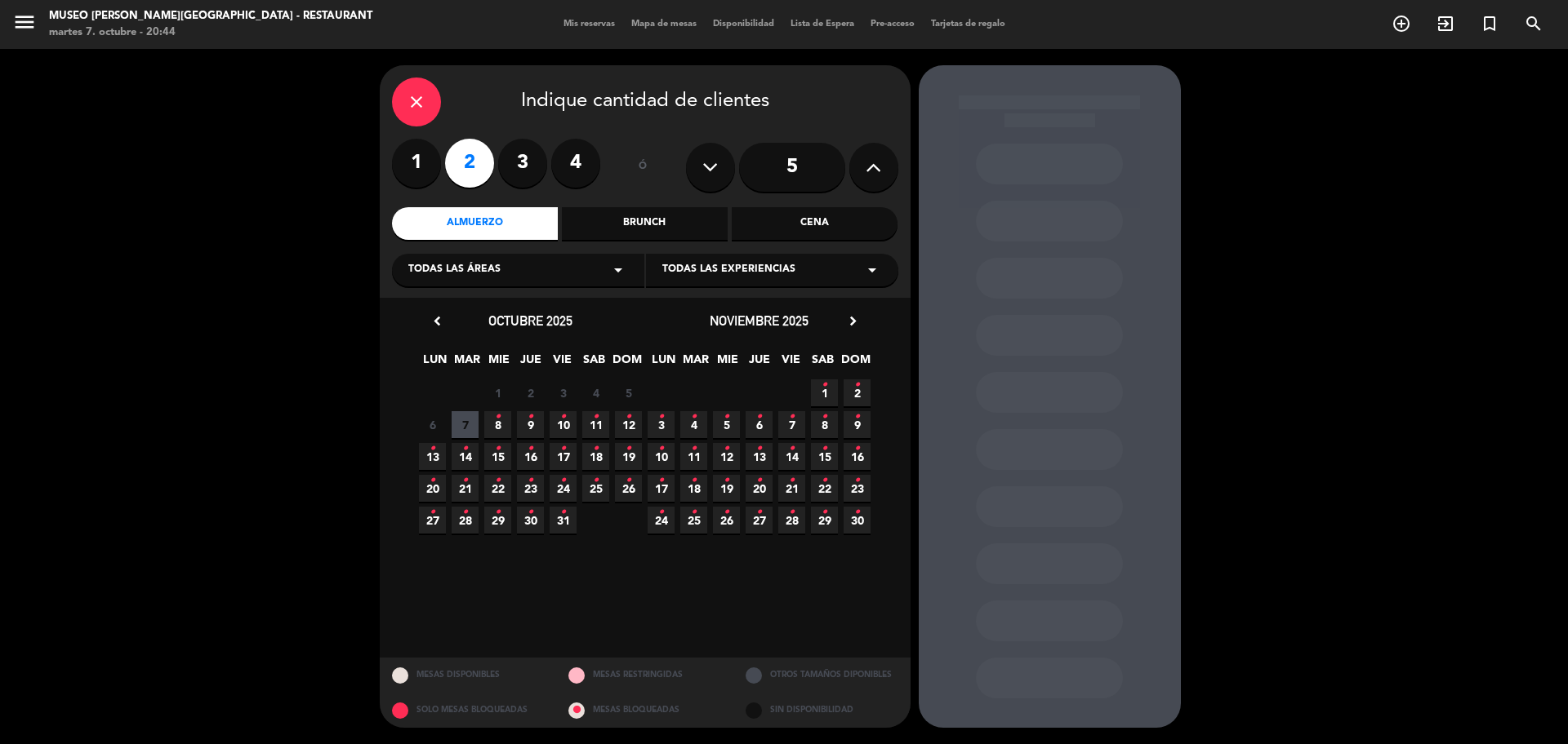
click at [495, 430] on icon "•" at bounding box center [497, 417] width 6 height 26
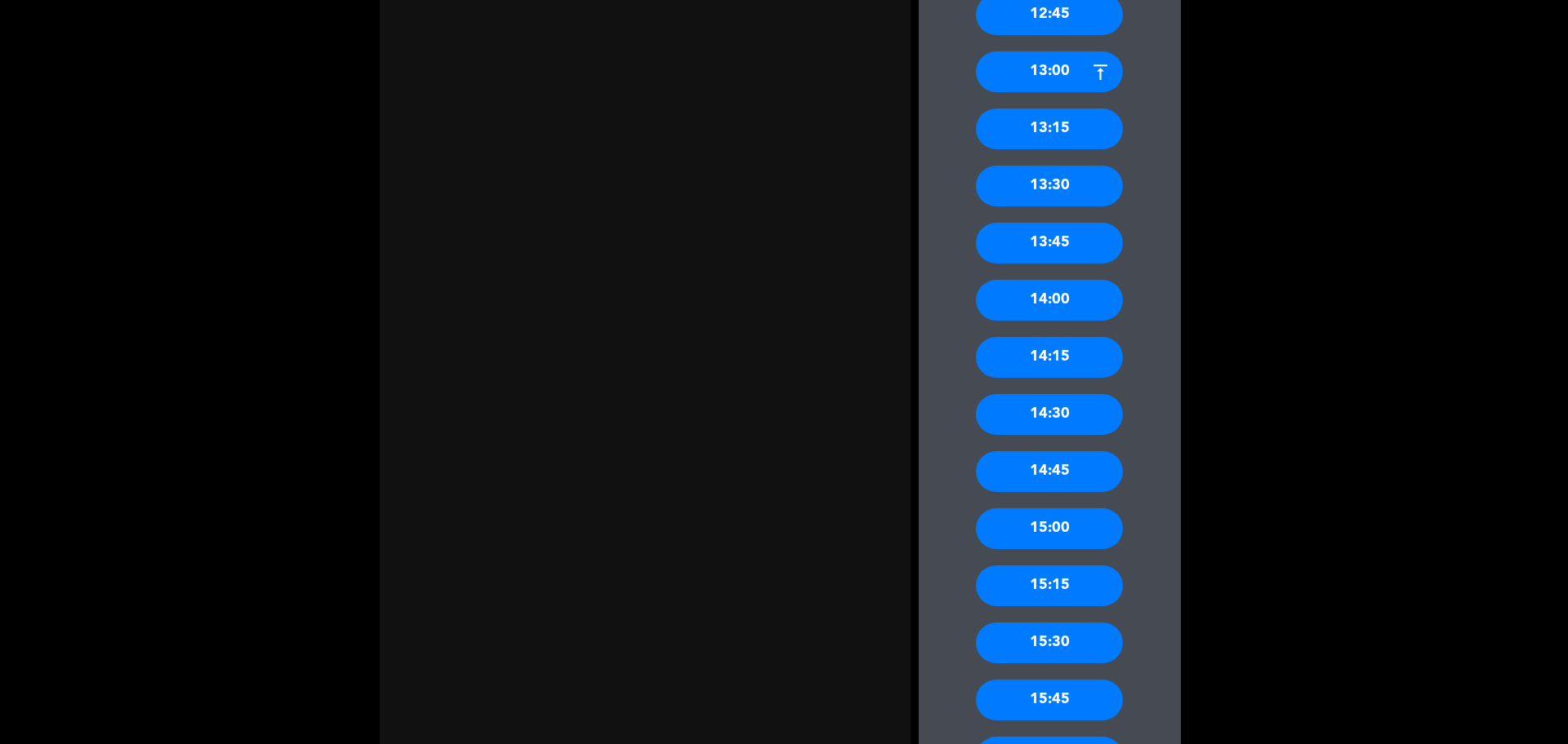
scroll to position [1110, 0]
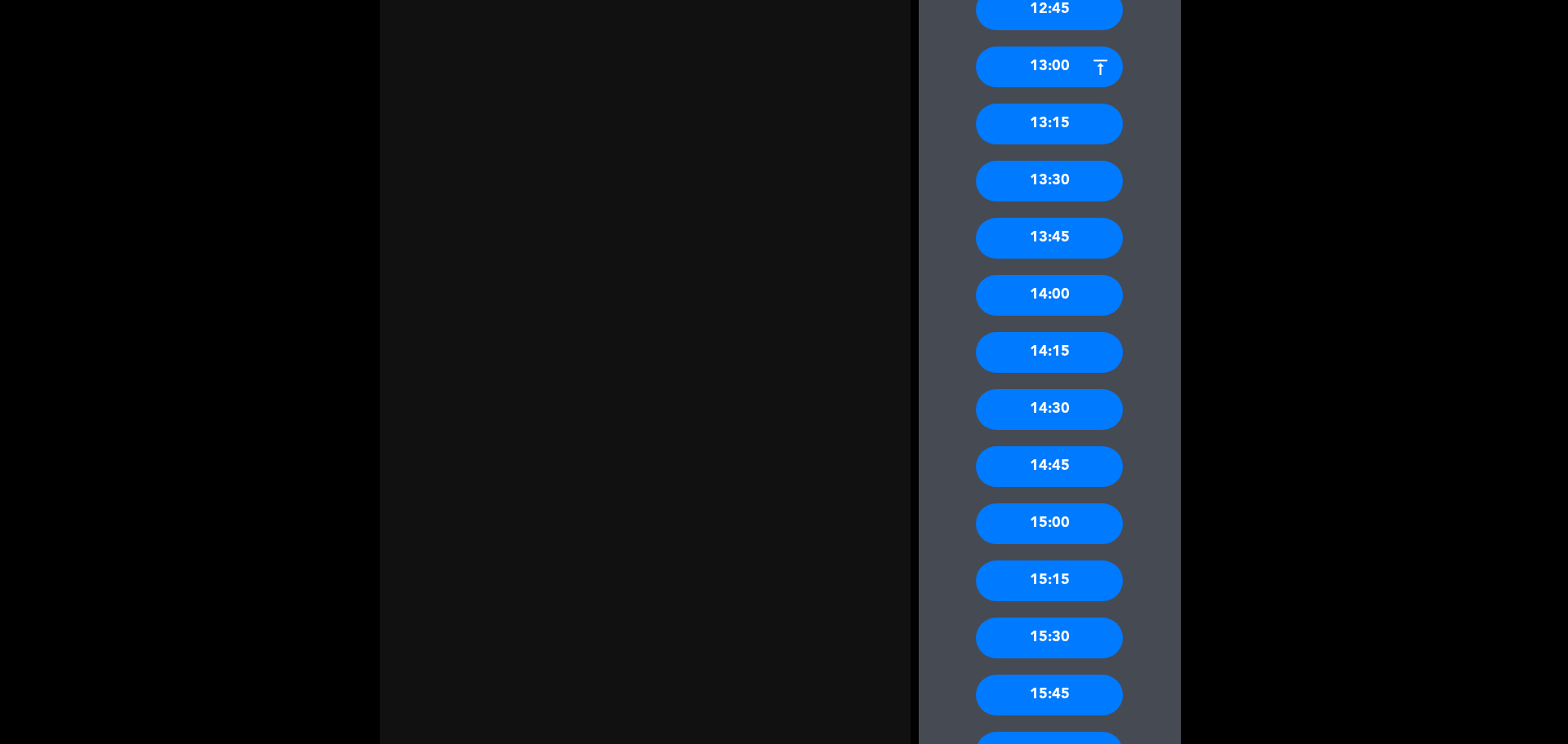
click at [1061, 531] on div "15:00" at bounding box center [1049, 524] width 147 height 41
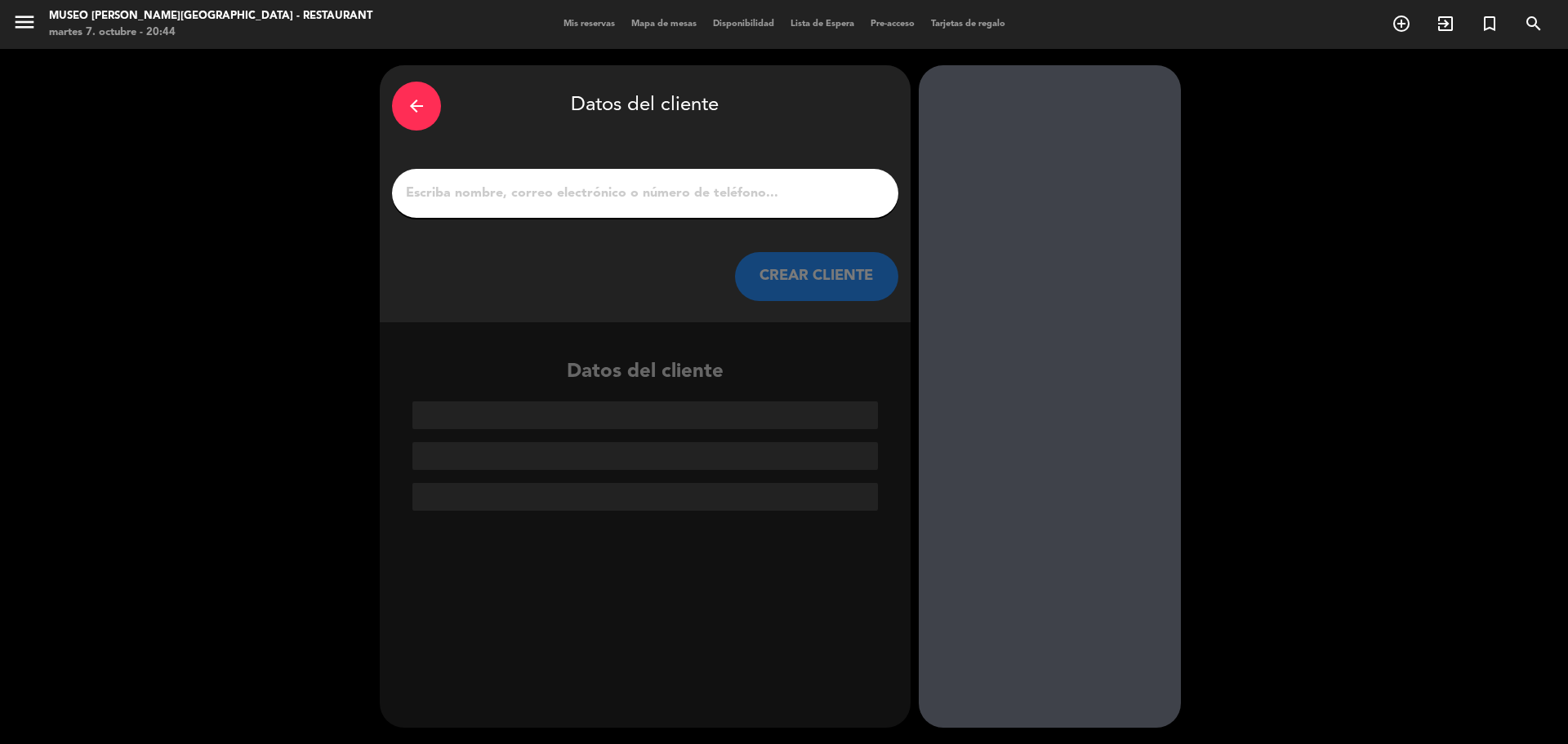
scroll to position [0, 0]
click at [538, 185] on input "1" at bounding box center [645, 193] width 482 height 23
paste input "[PERSON_NAME]"
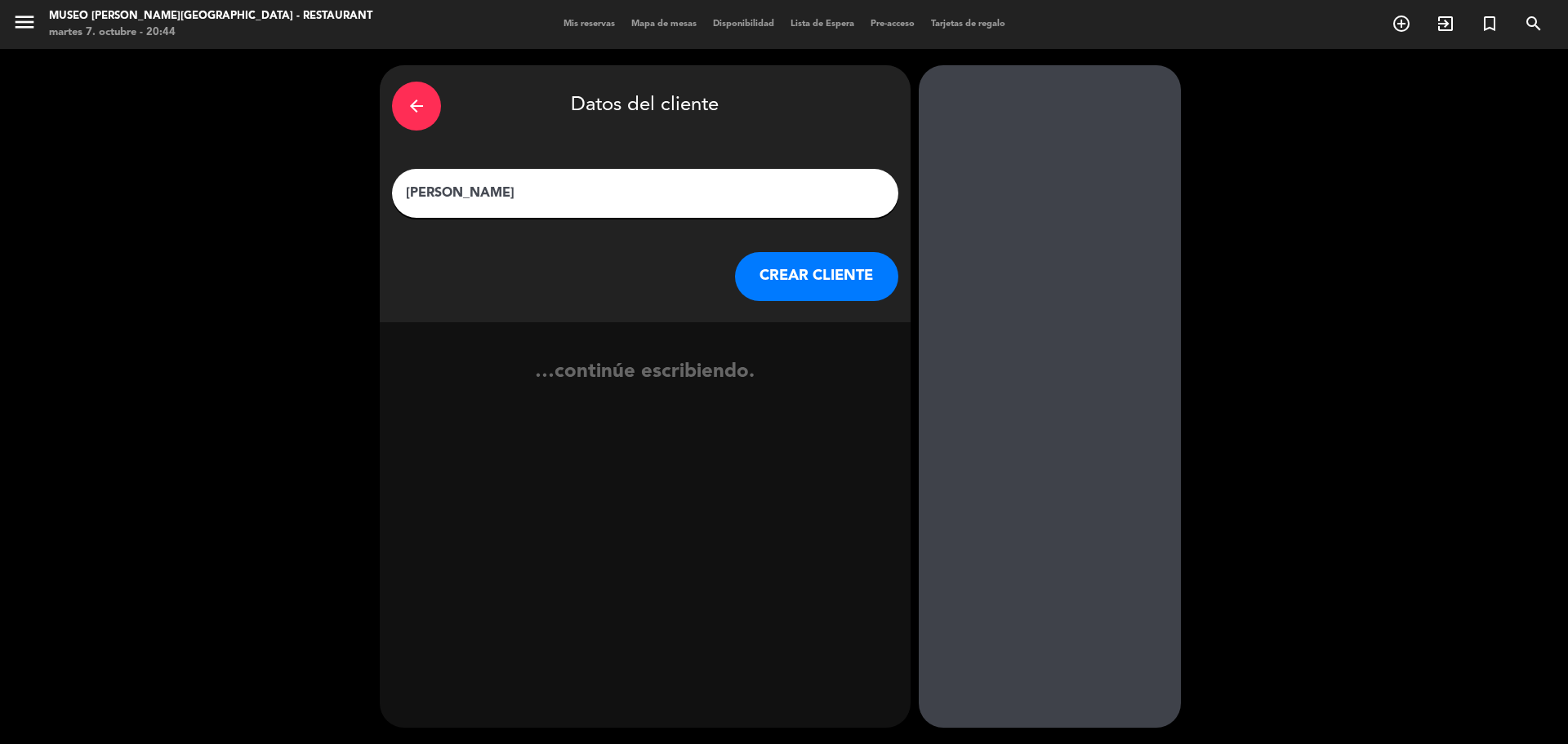
type input "[PERSON_NAME]"
click at [786, 276] on button "CREAR CLIENTE" at bounding box center [817, 276] width 164 height 49
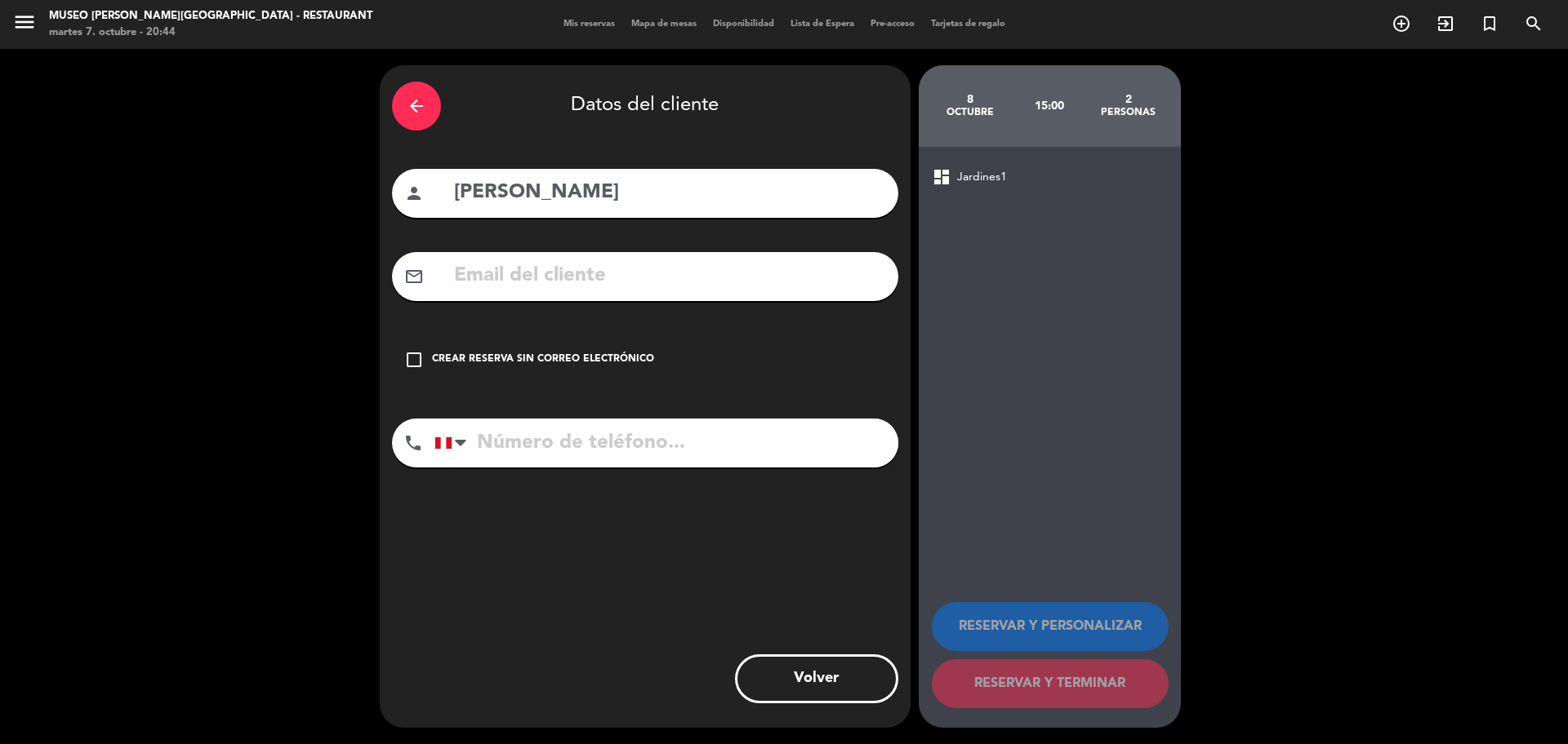
click at [518, 285] on input "text" at bounding box center [669, 276] width 433 height 33
paste input "[EMAIL_ADDRESS][DOMAIN_NAME]"
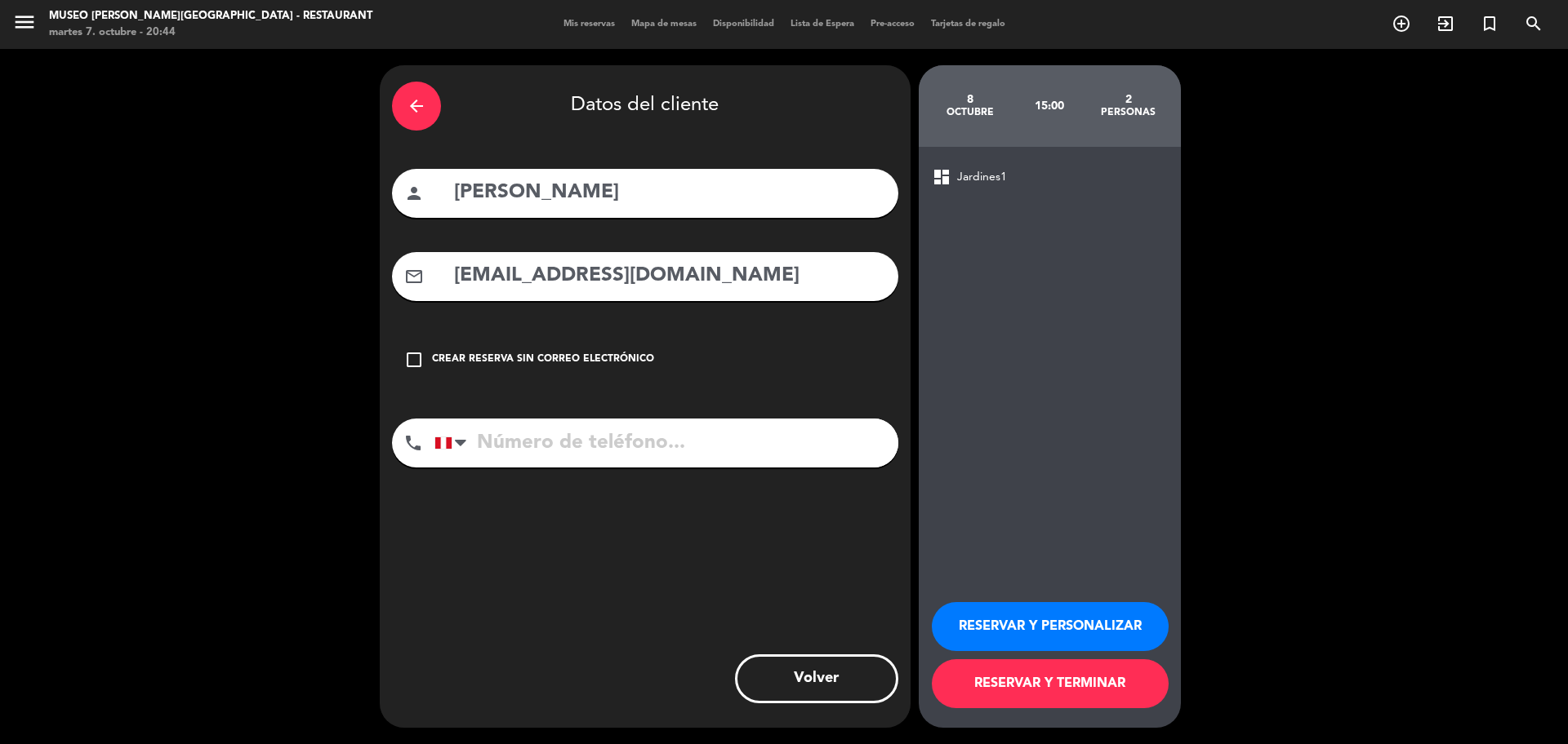
type input "[EMAIL_ADDRESS][DOMAIN_NAME]"
click at [488, 455] on input "tel" at bounding box center [666, 442] width 464 height 49
paste input "934671893"
type input "934671893"
click at [1129, 626] on button "RESERVAR Y PERSONALIZAR" at bounding box center [1050, 626] width 237 height 49
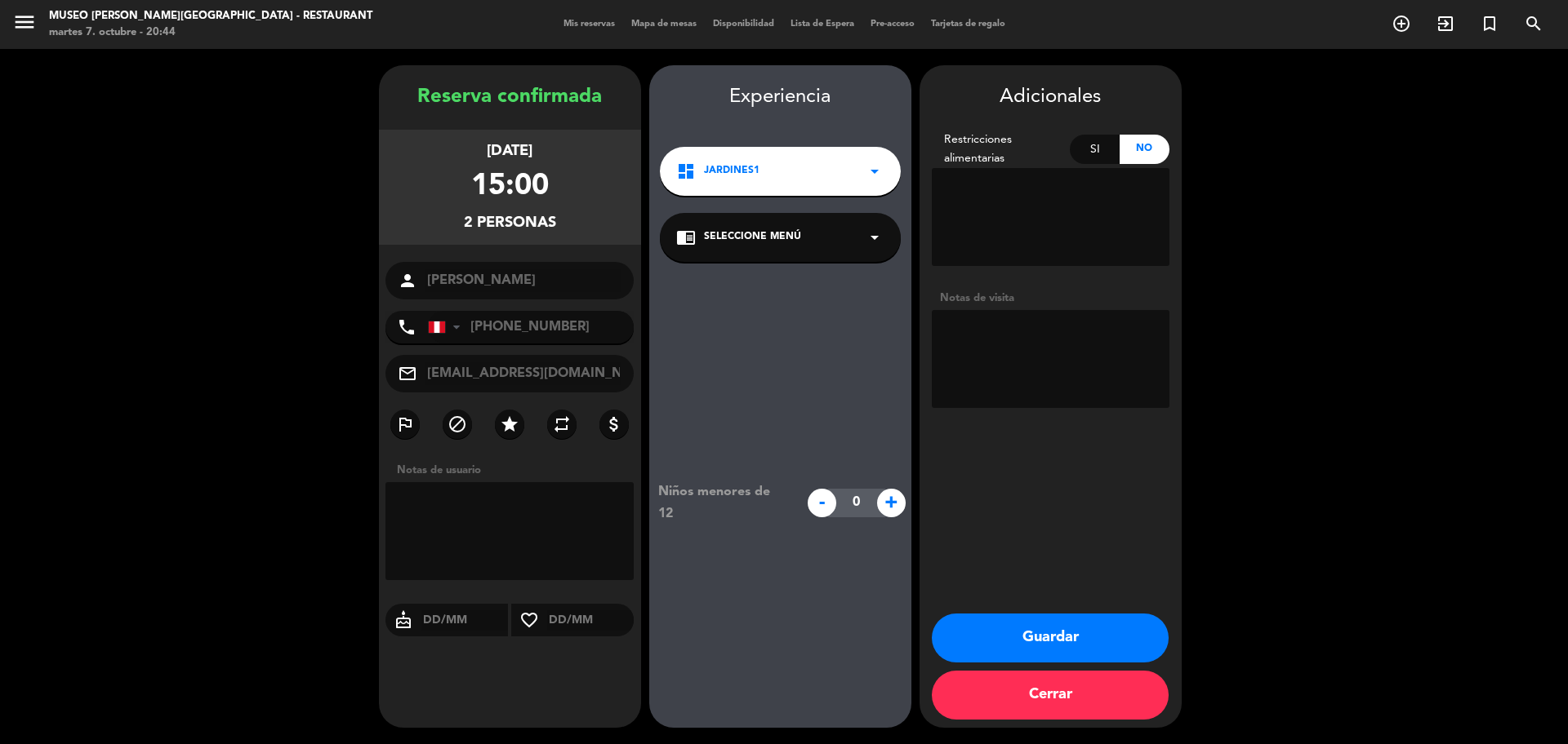
click at [785, 243] on span "Seleccione Menú" at bounding box center [752, 237] width 97 height 16
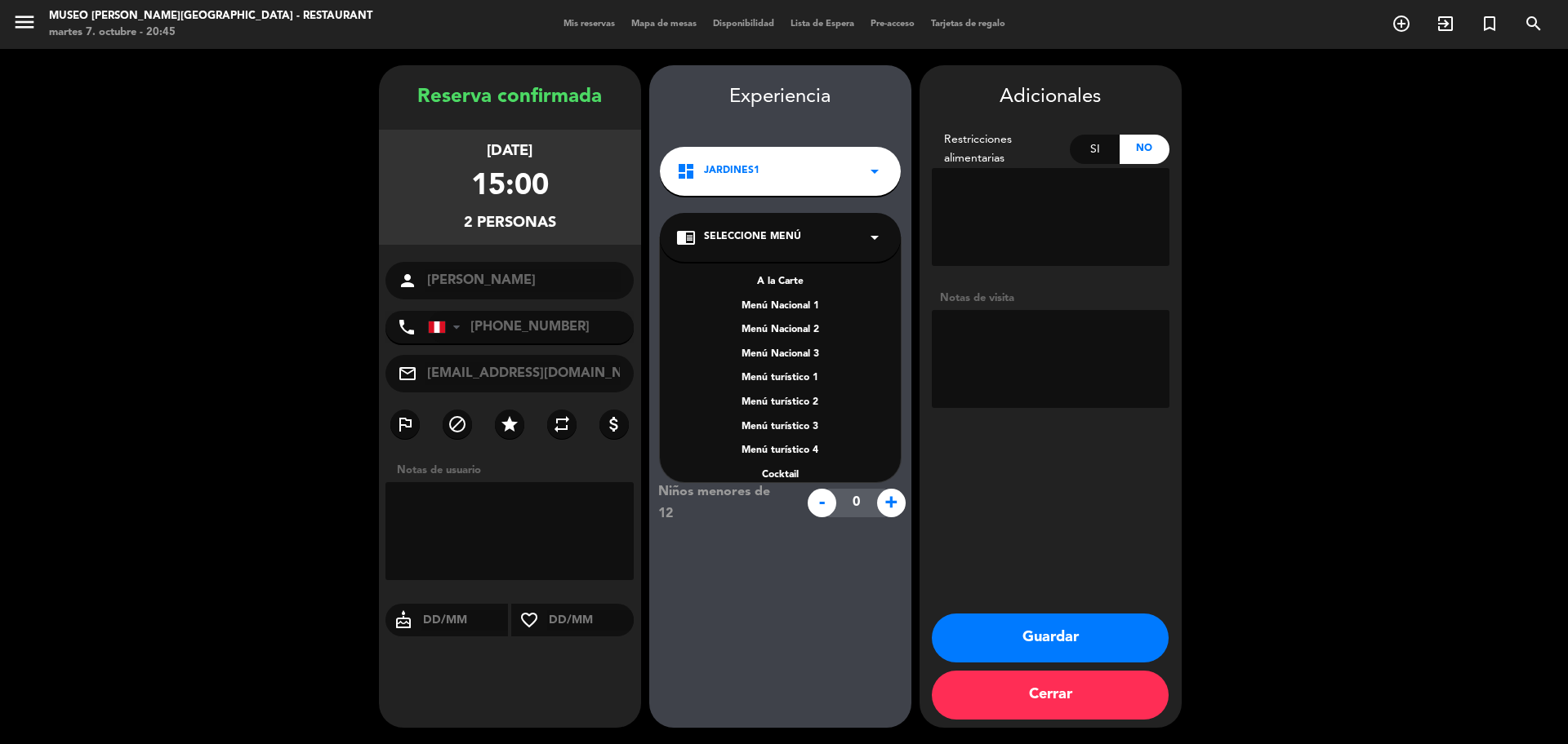
click at [783, 282] on div "A la Carte" at bounding box center [780, 282] width 208 height 16
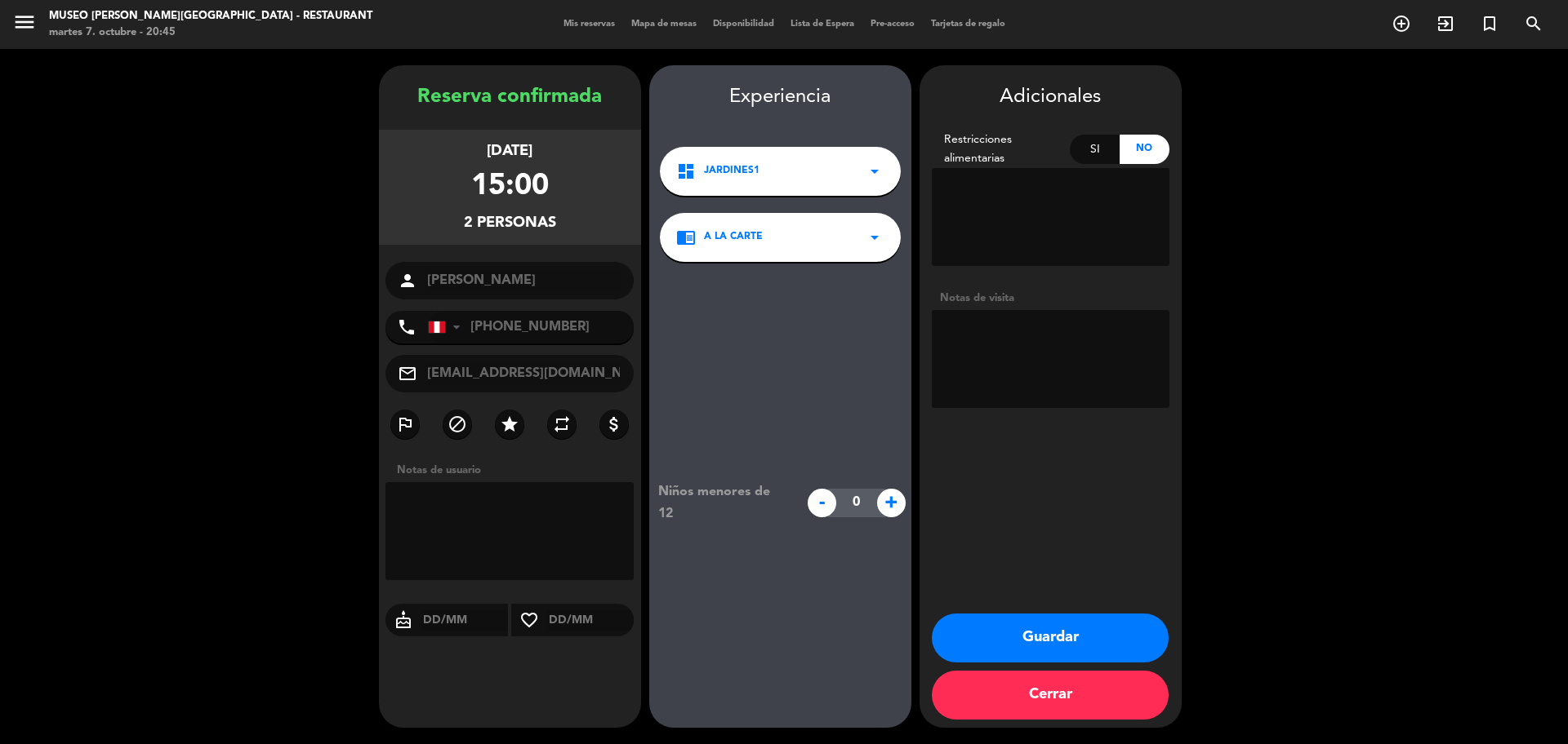
click at [1051, 640] on button "Guardar" at bounding box center [1050, 637] width 237 height 49
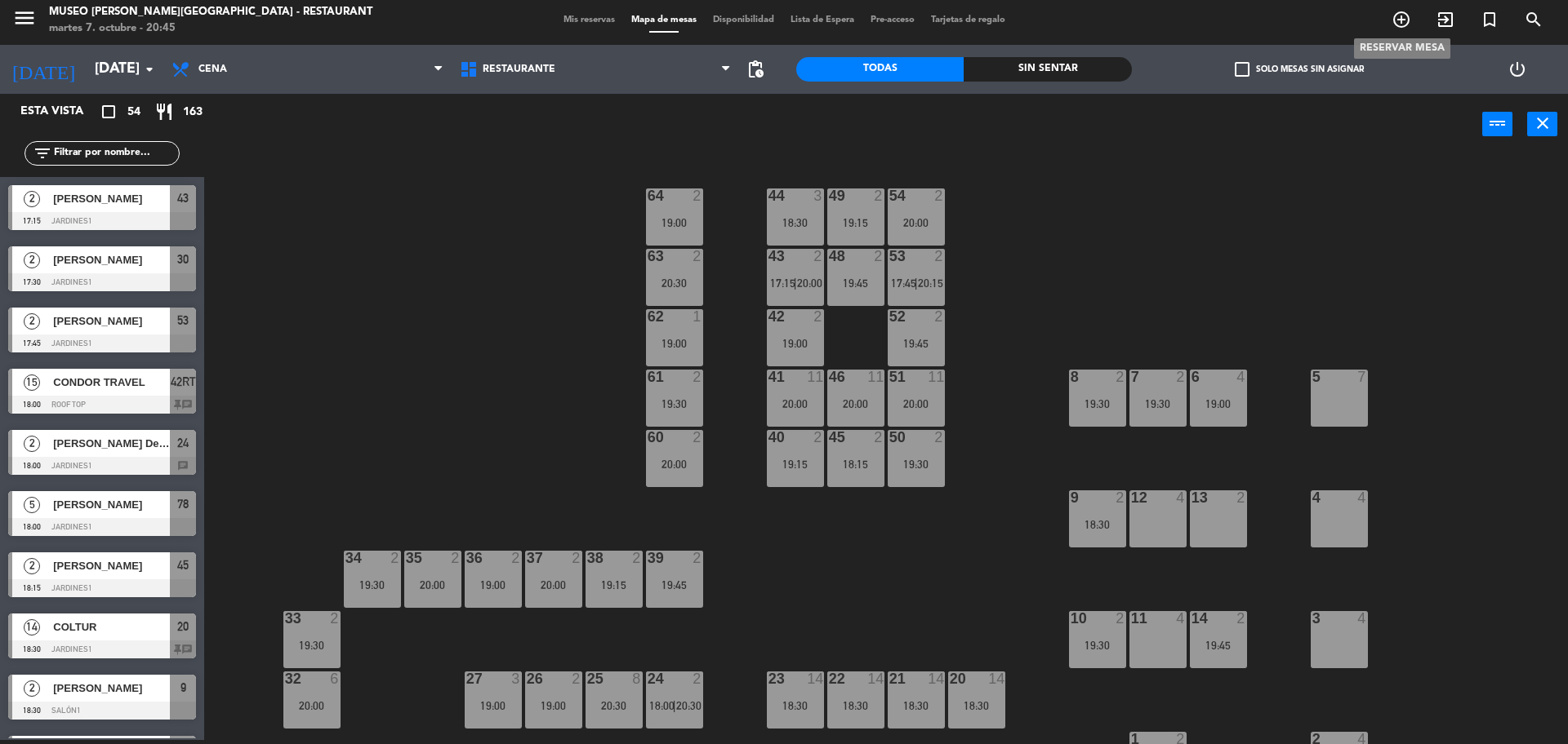
click at [1394, 26] on icon "add_circle_outline" at bounding box center [1401, 19] width 20 height 20
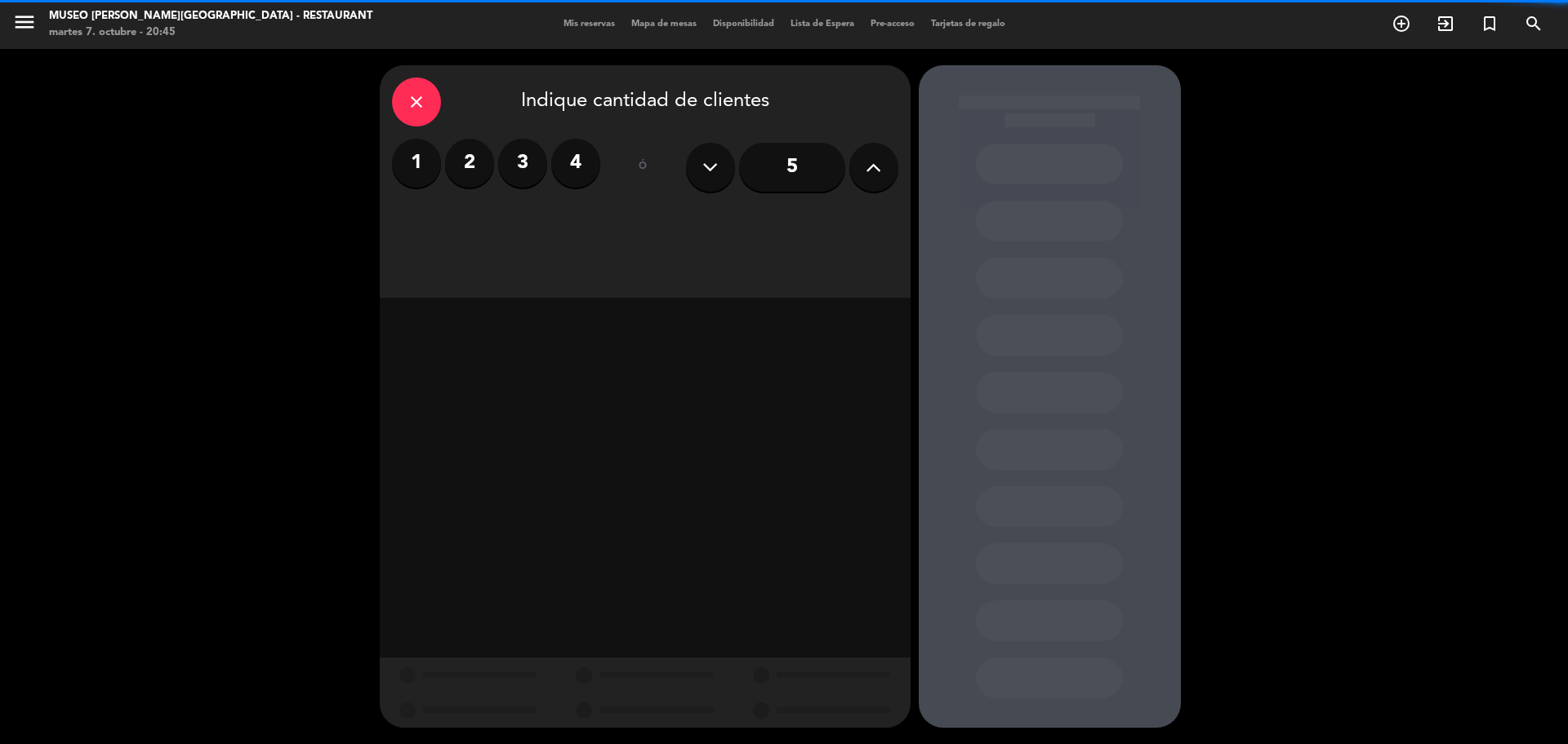
click at [877, 179] on icon at bounding box center [873, 167] width 15 height 25
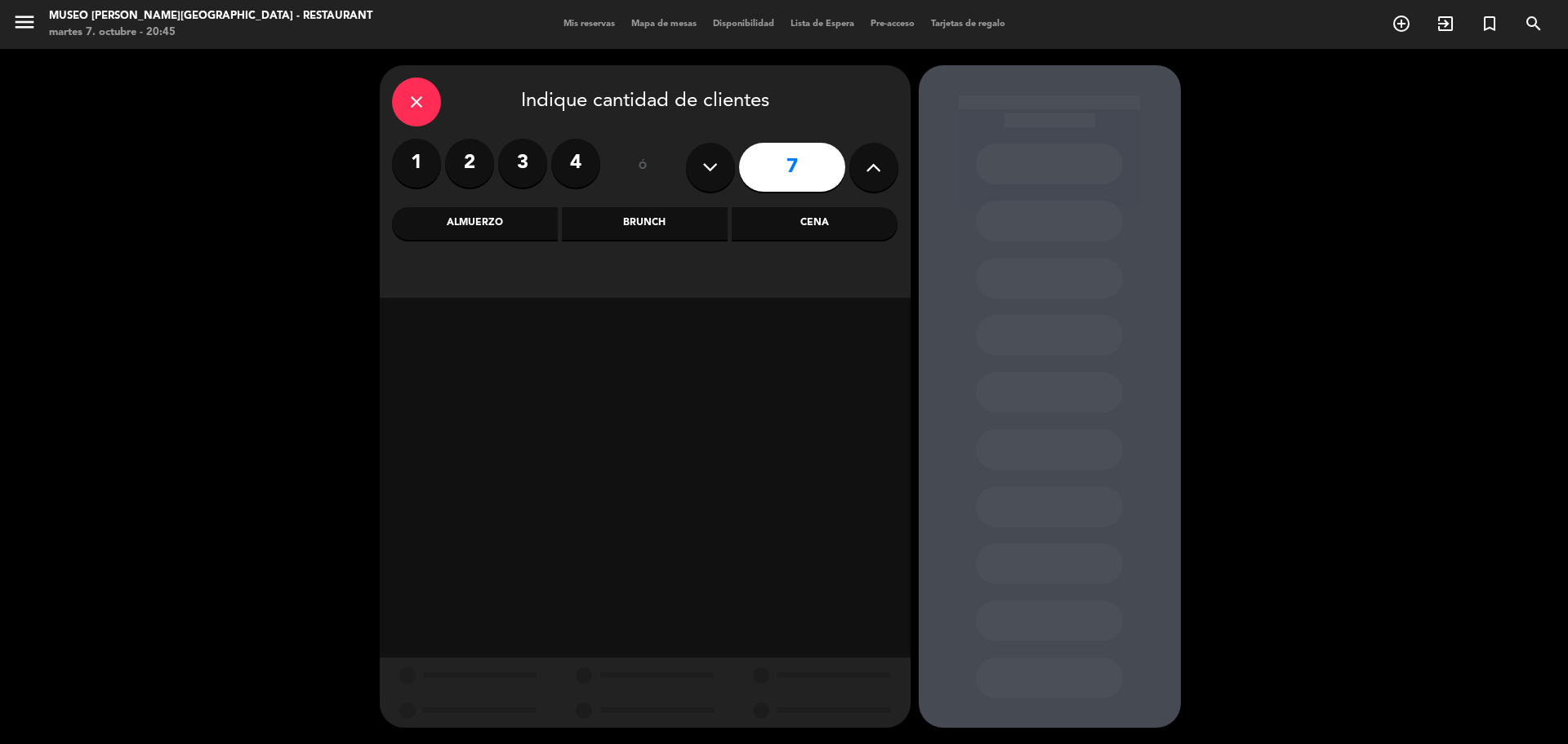
click at [877, 179] on icon at bounding box center [873, 167] width 15 height 25
type input "8"
click at [477, 222] on div "Almuerzo" at bounding box center [475, 223] width 165 height 32
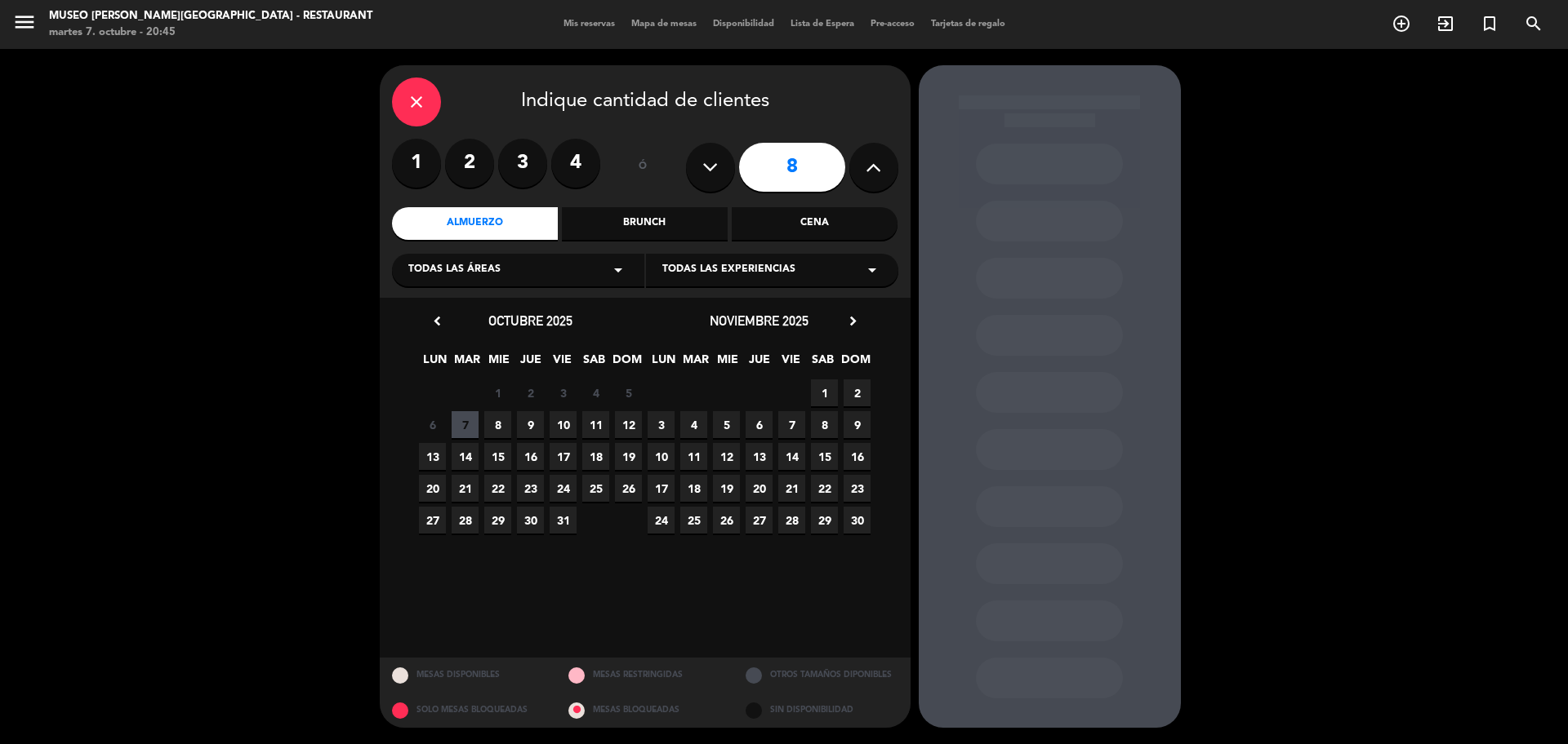
click at [533, 427] on span "9" at bounding box center [530, 425] width 27 height 27
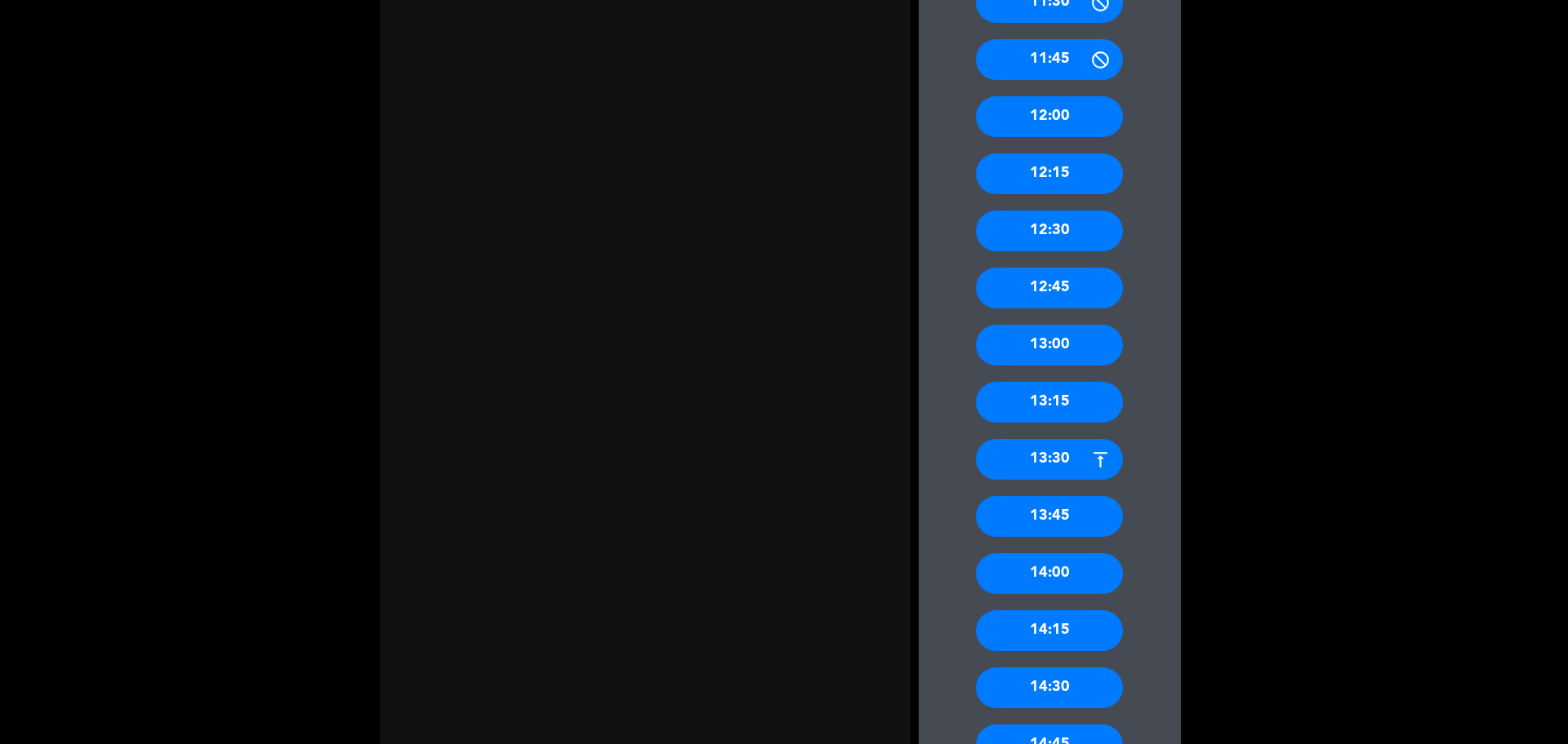
scroll to position [788, 0]
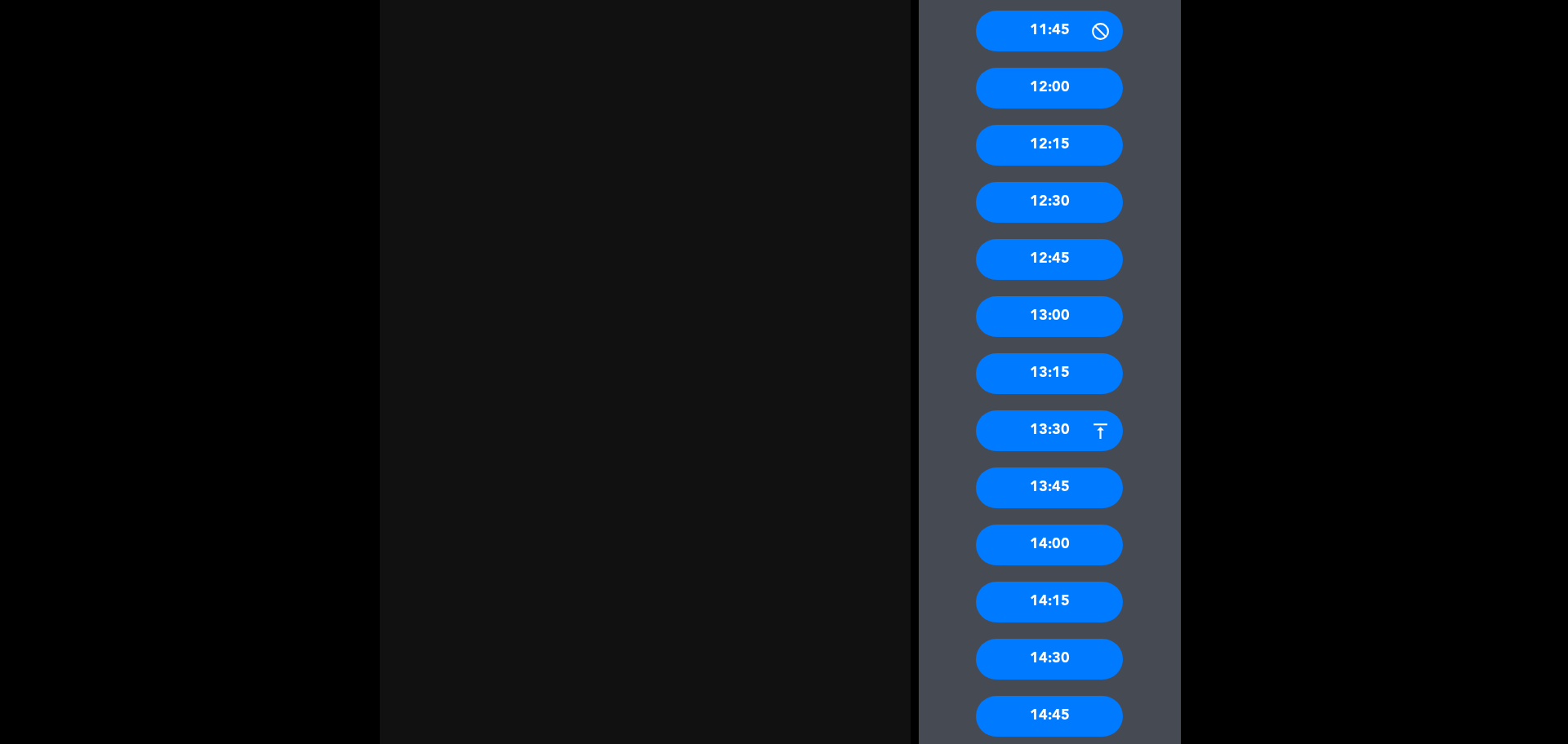
click at [1056, 325] on div "13:00" at bounding box center [1049, 317] width 147 height 41
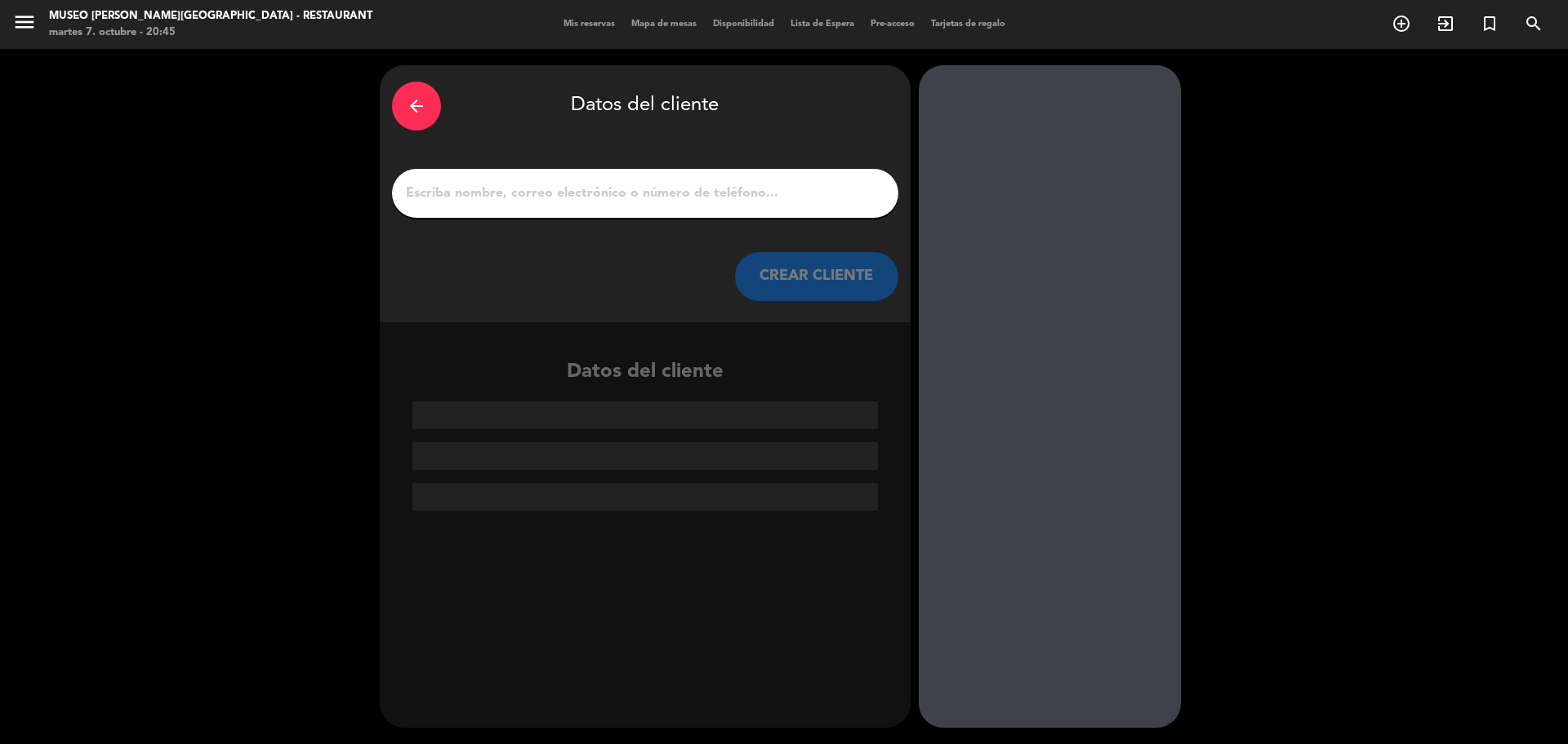
scroll to position [0, 0]
click at [568, 202] on input "1" at bounding box center [645, 193] width 482 height 23
paste input "[PERSON_NAME]"
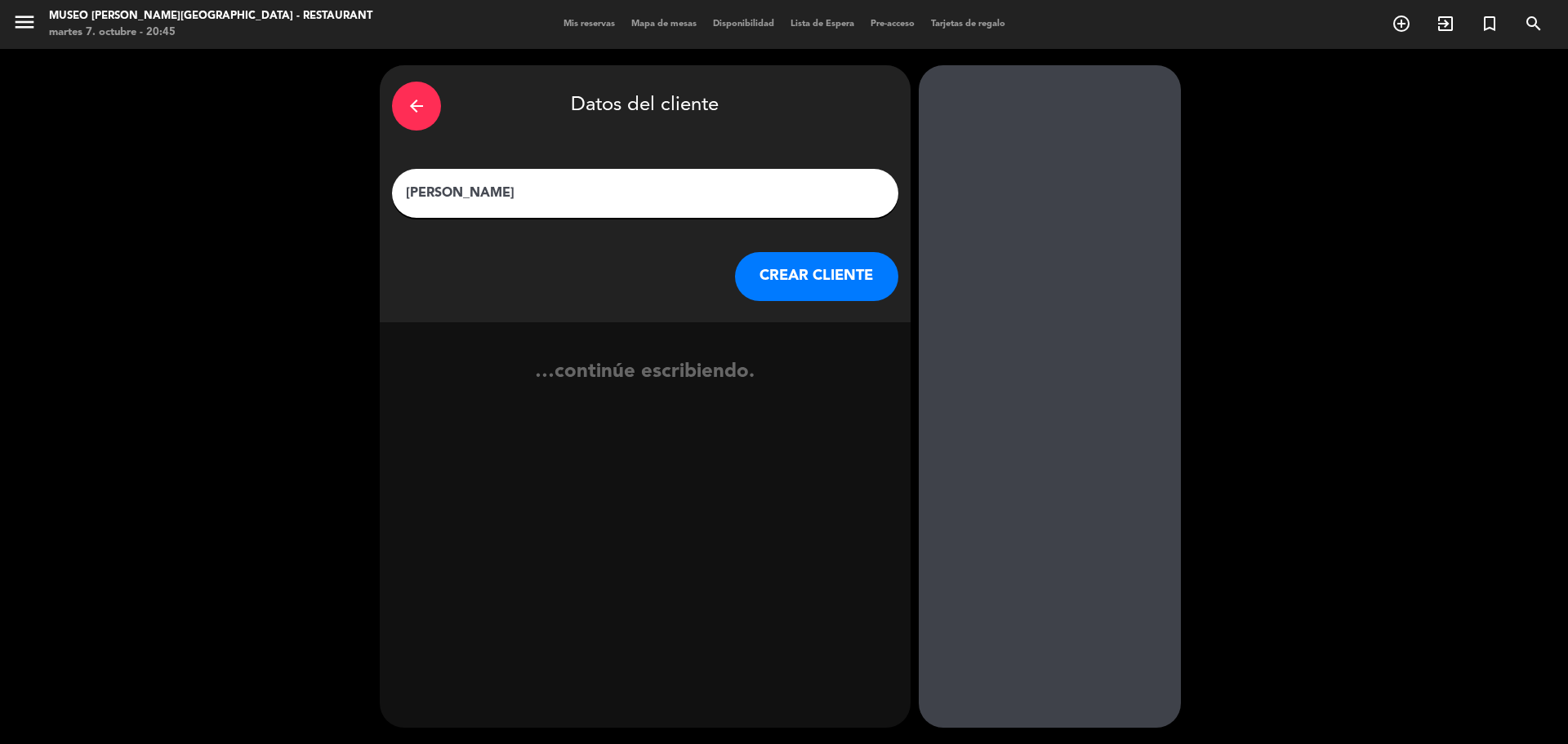
type input "[PERSON_NAME]"
click at [779, 273] on button "CREAR CLIENTE" at bounding box center [817, 276] width 164 height 49
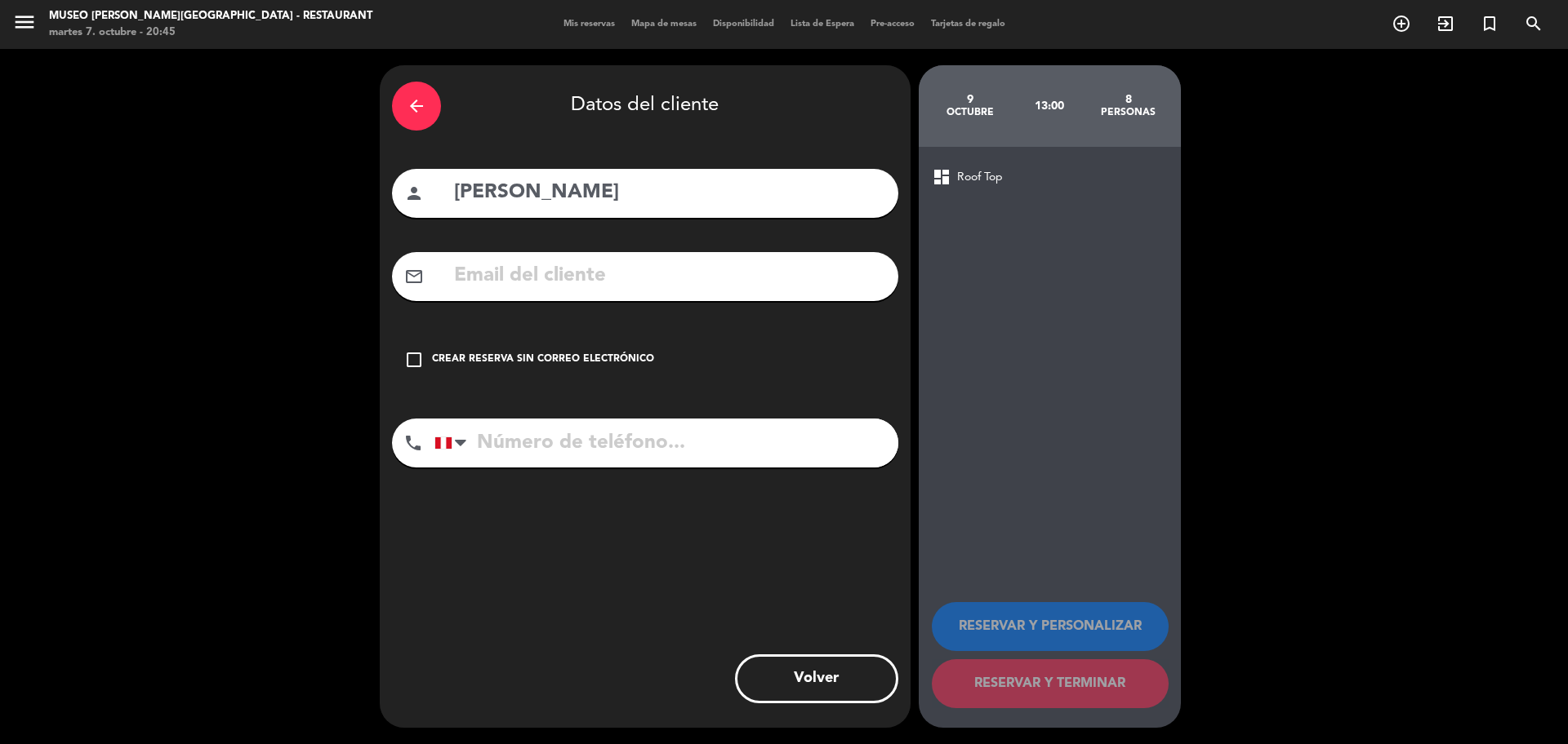
click at [558, 279] on input "text" at bounding box center [669, 276] width 433 height 33
paste input "[EMAIL_ADDRESS][DOMAIN_NAME]"
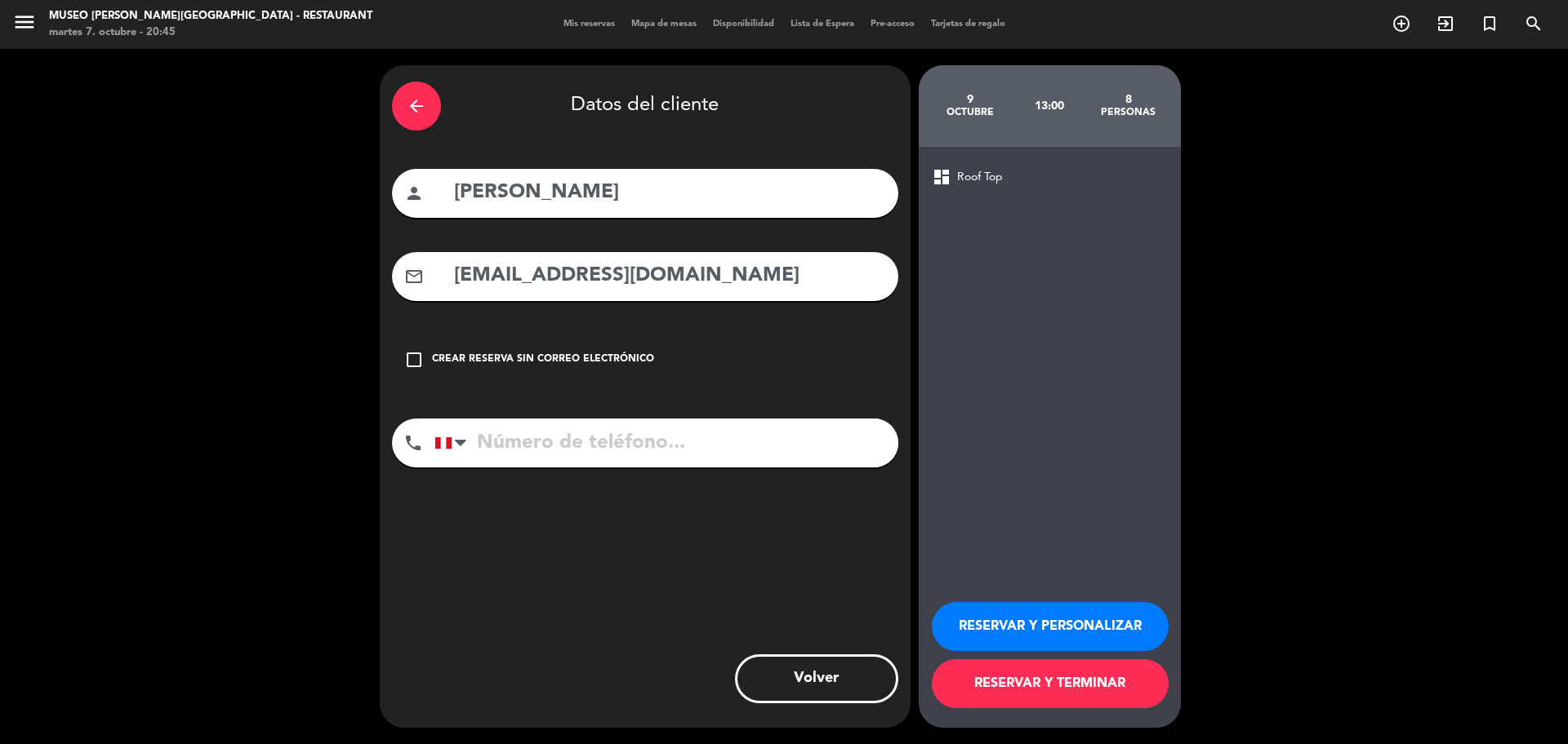
type input "[EMAIL_ADDRESS][DOMAIN_NAME]"
click at [584, 447] on input "tel" at bounding box center [666, 442] width 464 height 49
paste input "995734985"
type input "995734985"
click at [1021, 617] on button "RESERVAR Y PERSONALIZAR" at bounding box center [1050, 626] width 237 height 49
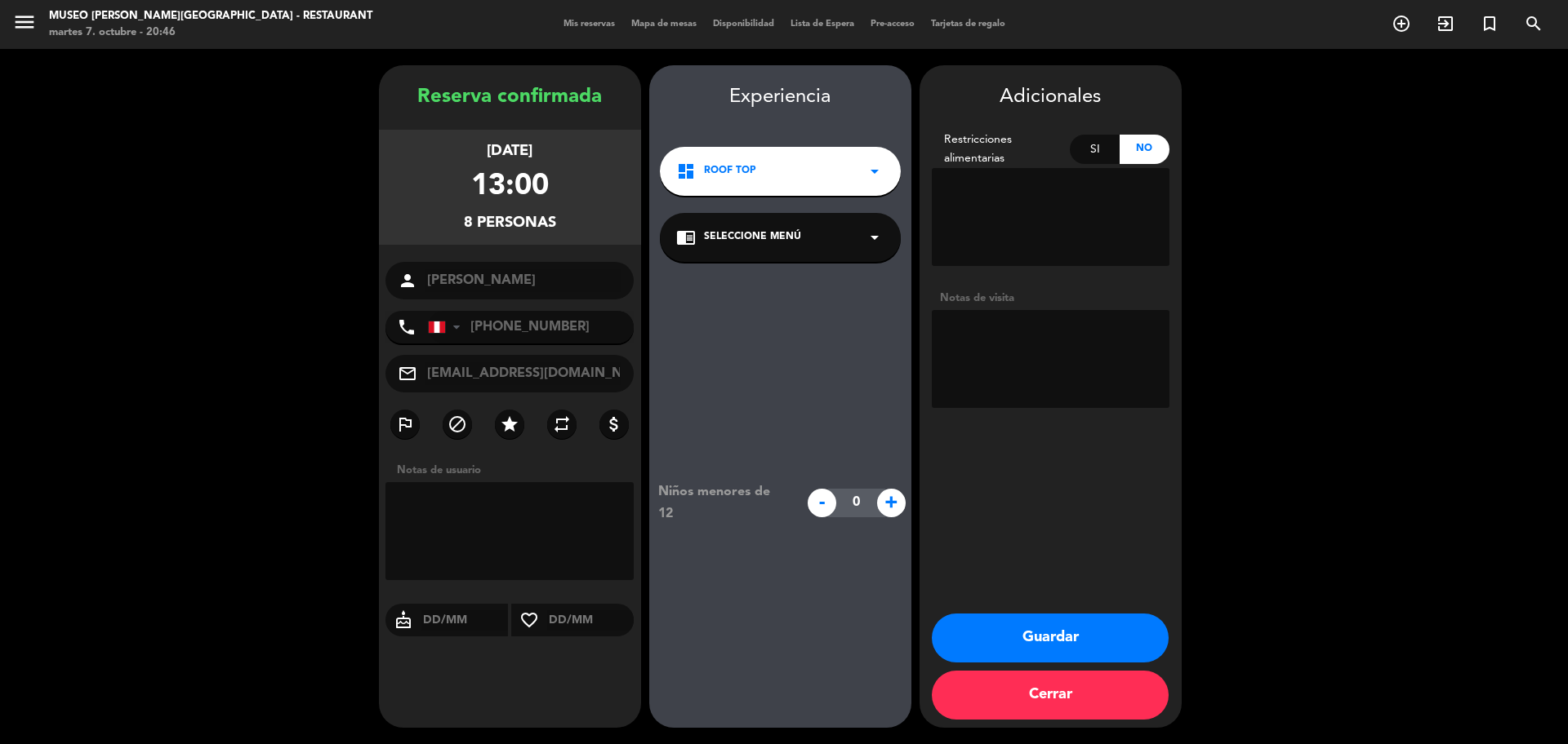
click at [748, 228] on div "chrome_reader_mode Seleccione Menú arrow_drop_down" at bounding box center [780, 237] width 240 height 49
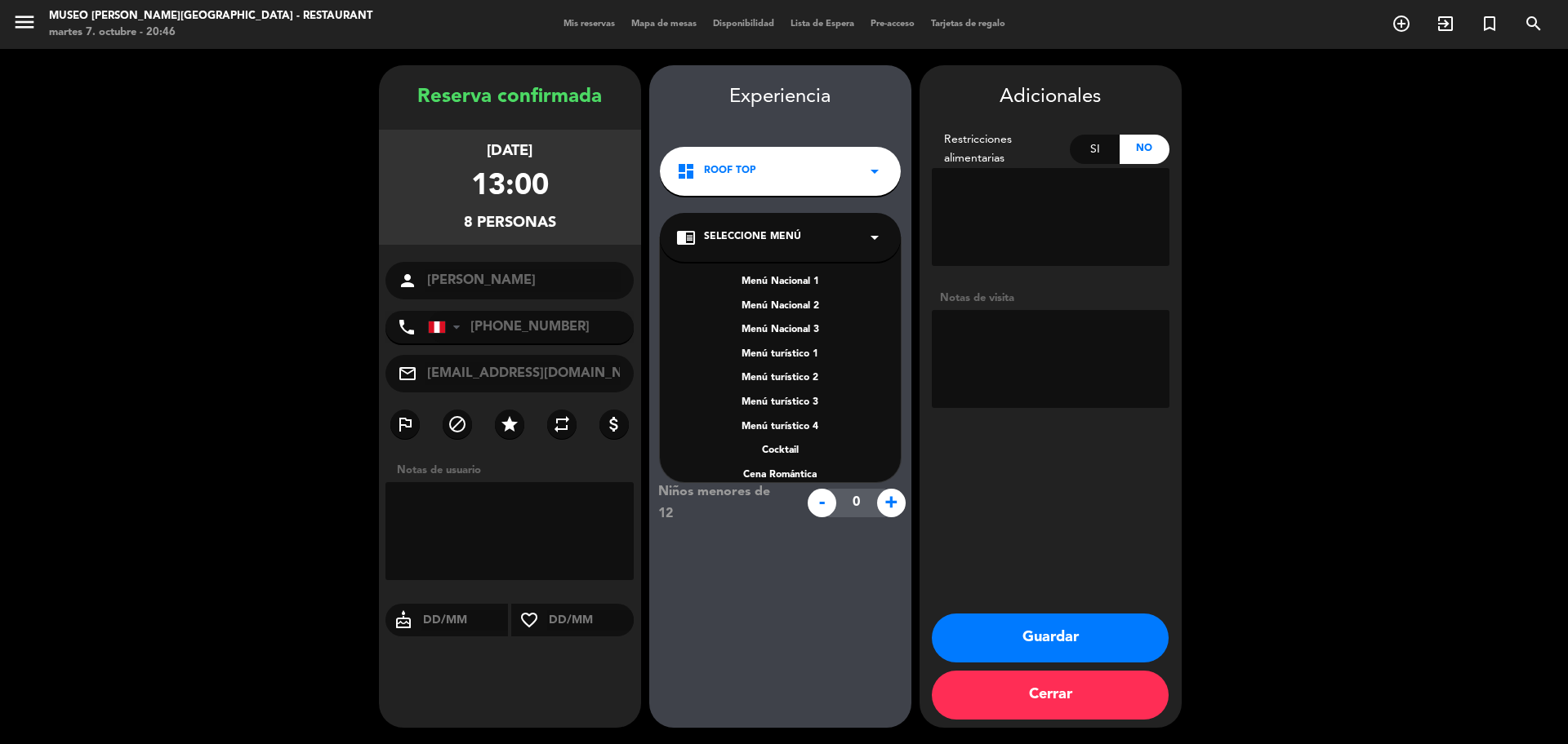
scroll to position [211, 0]
click at [748, 172] on span "Roof Top" at bounding box center [729, 171] width 52 height 16
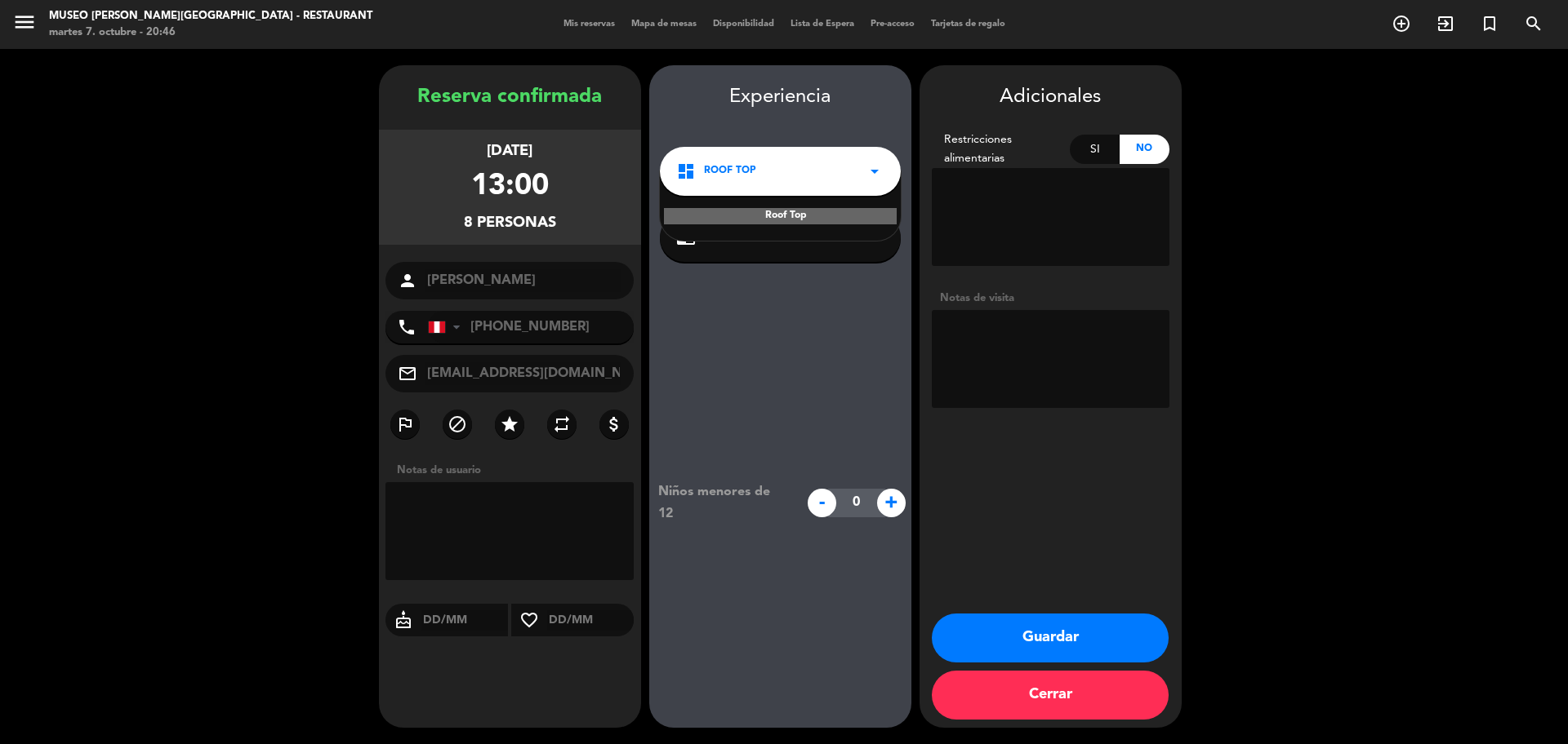
click at [751, 169] on span "Roof Top" at bounding box center [729, 171] width 52 height 16
click at [793, 169] on div "dashboard Roof Top arrow_drop_down" at bounding box center [780, 170] width 240 height 49
click at [857, 183] on div "dashboard Roof Top arrow_drop_down" at bounding box center [780, 170] width 240 height 49
click at [830, 355] on div "Niños menores de 12 - 0 +" at bounding box center [779, 503] width 262 height 482
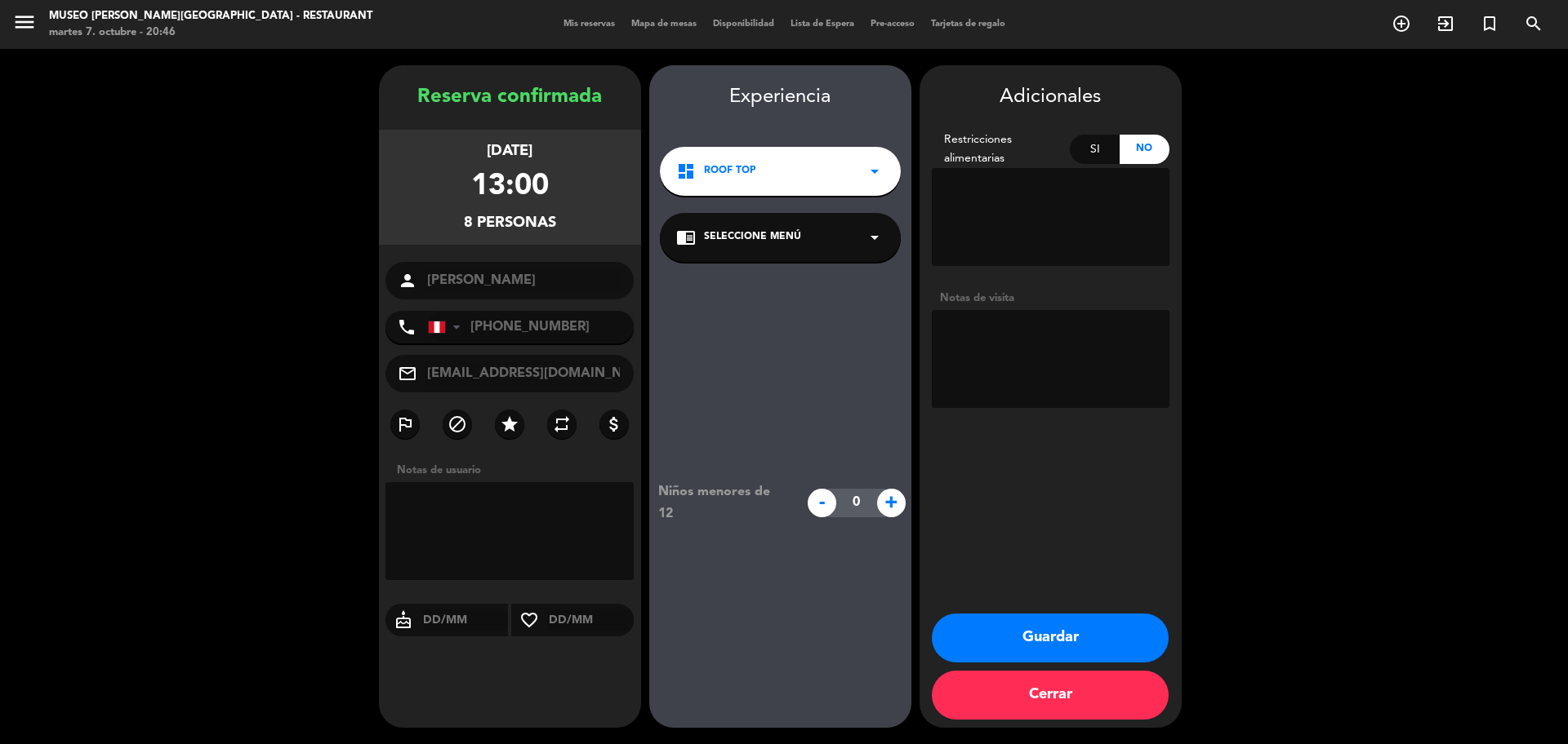
click at [1095, 637] on button "Guardar" at bounding box center [1050, 637] width 237 height 49
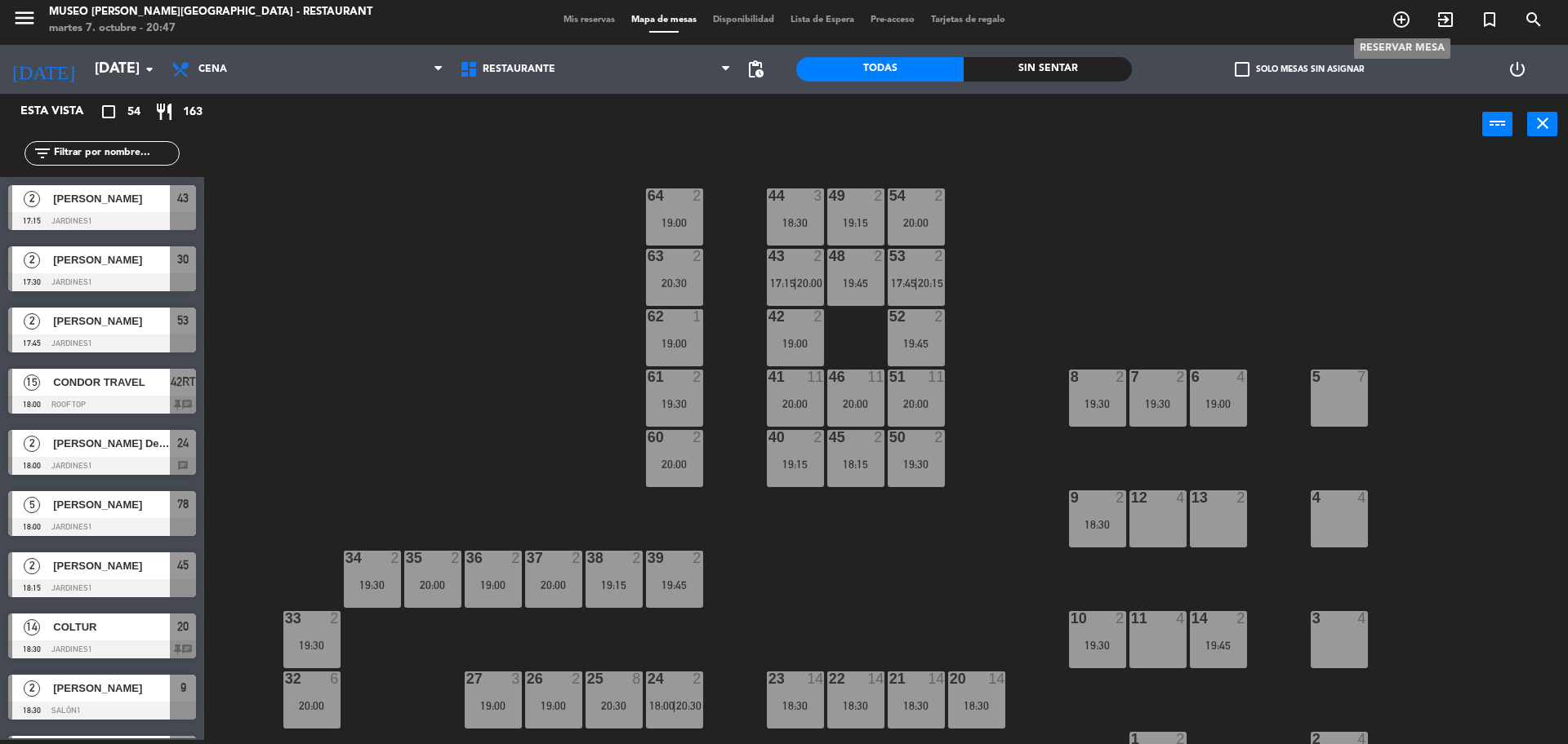
click at [1398, 25] on icon "add_circle_outline" at bounding box center [1401, 19] width 20 height 20
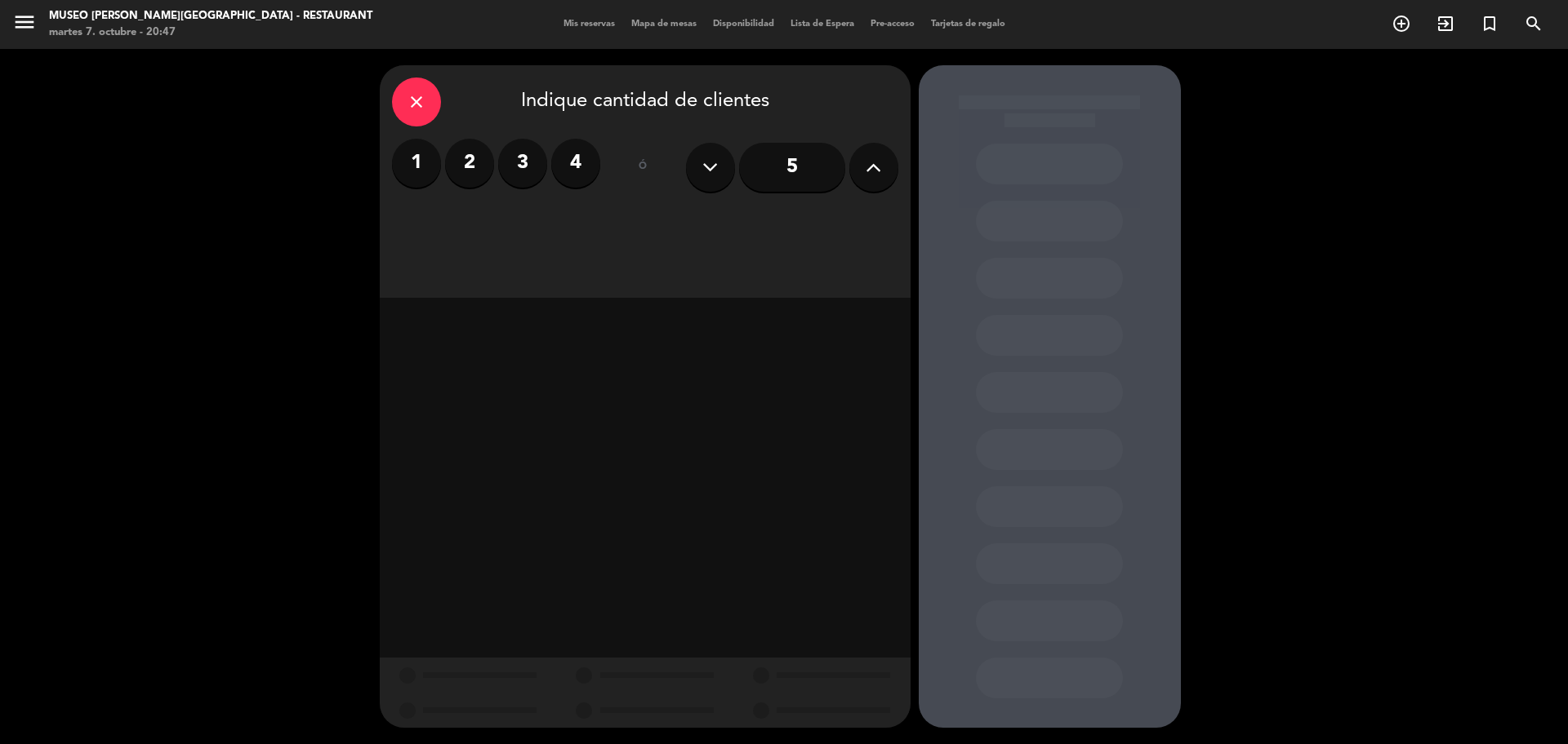
click at [463, 163] on label "2" at bounding box center [469, 163] width 49 height 49
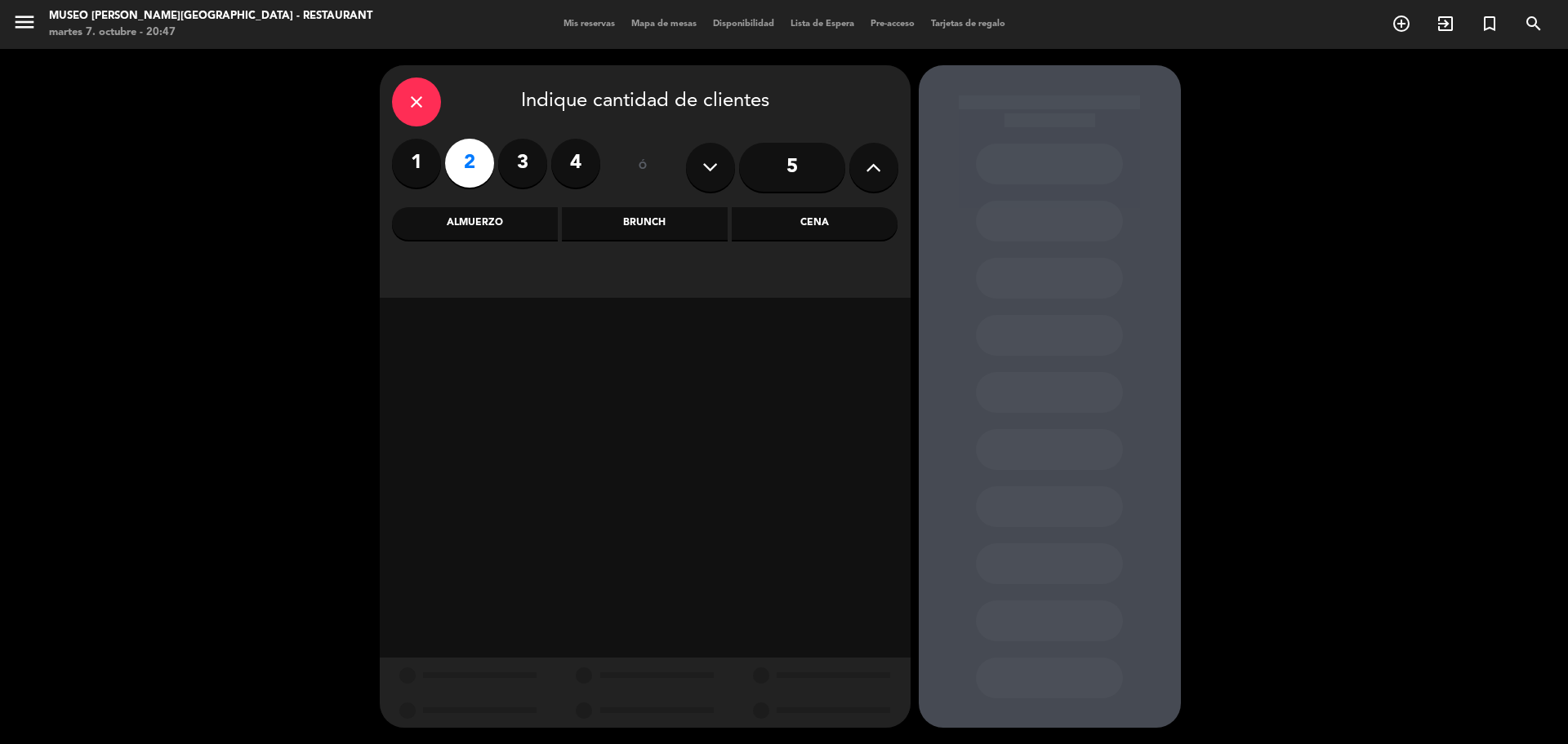
click at [766, 220] on div "Cena" at bounding box center [814, 223] width 165 height 32
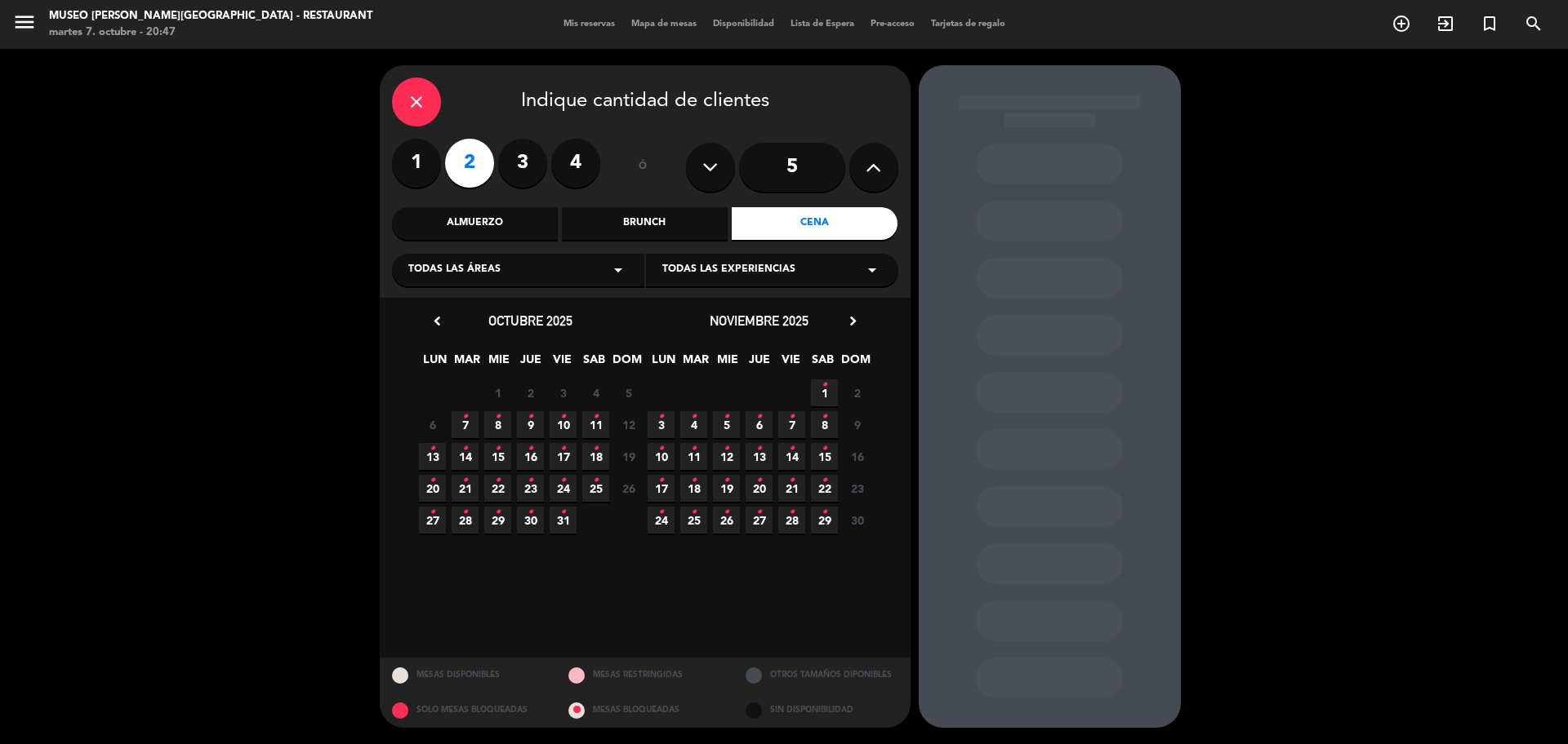
click at [496, 430] on icon "•" at bounding box center [497, 417] width 6 height 26
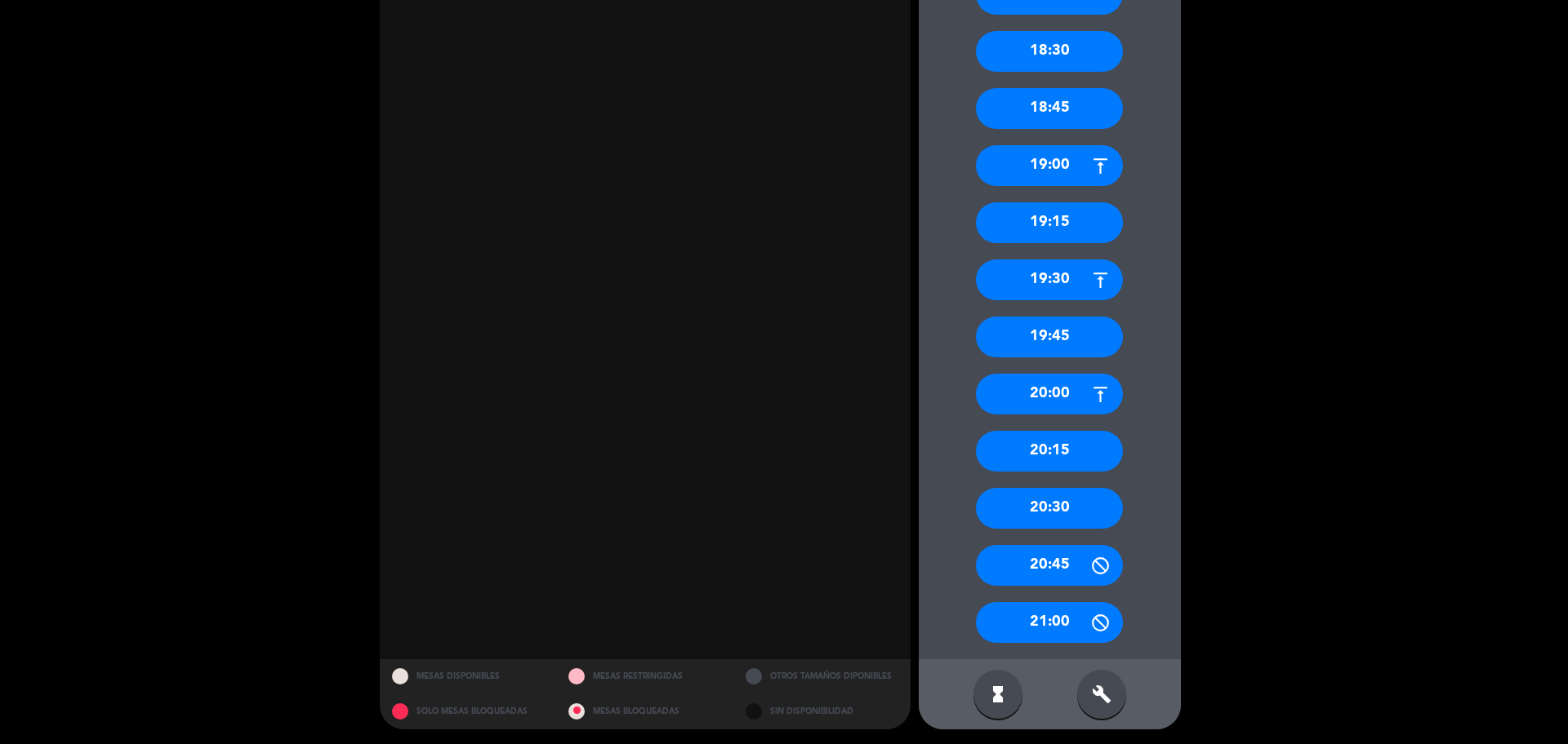
scroll to position [556, 0]
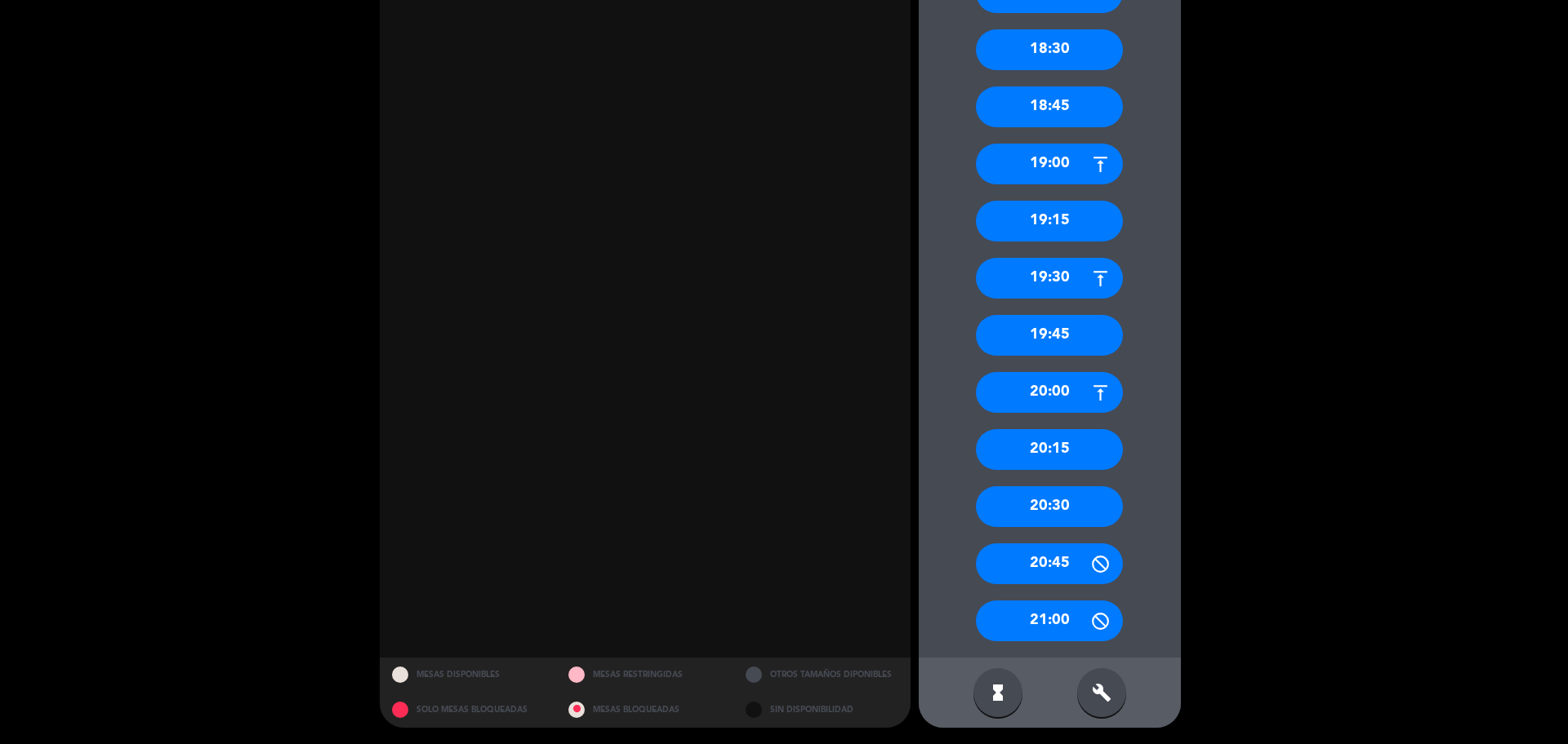
click at [1060, 461] on div "20:15" at bounding box center [1049, 450] width 147 height 41
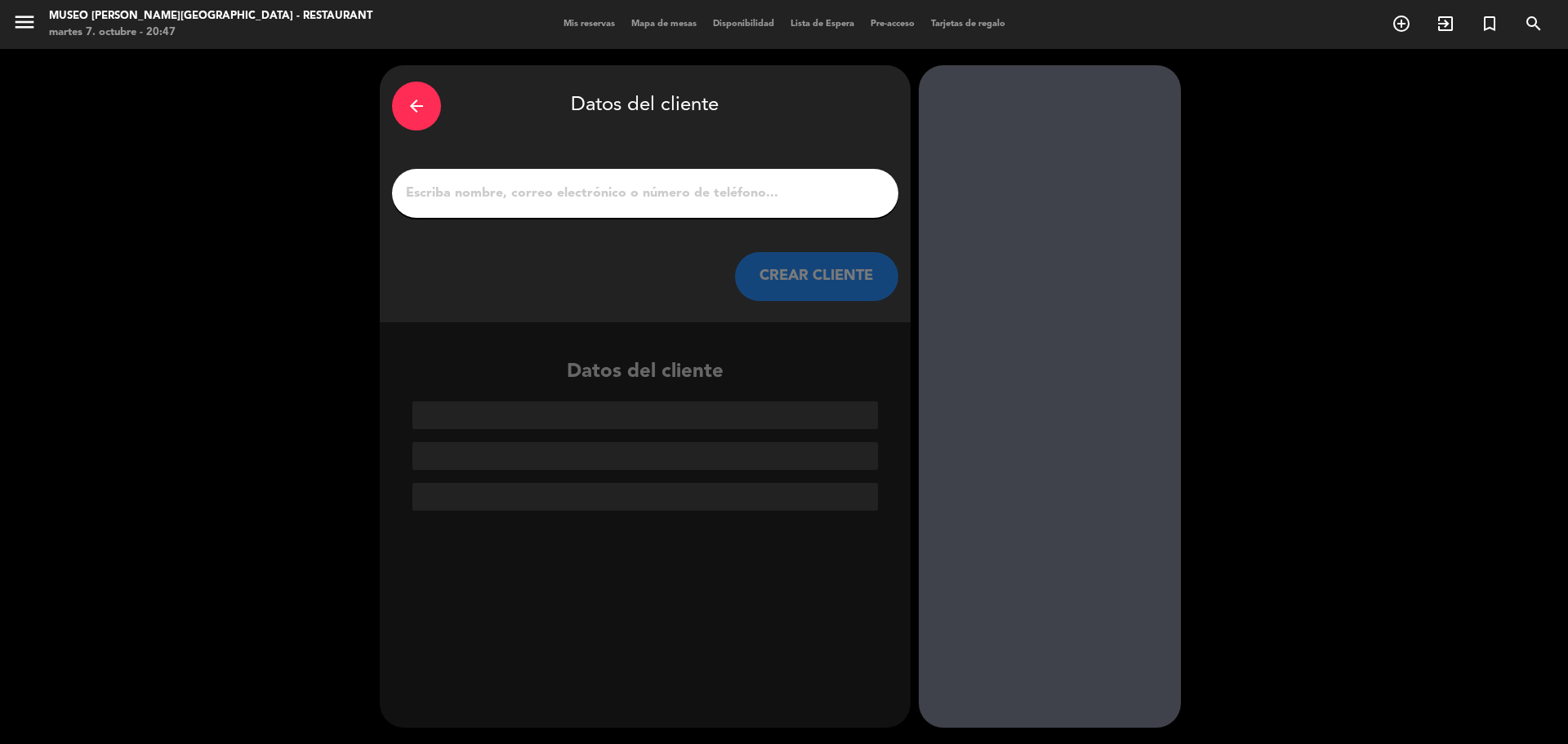
click at [480, 177] on div at bounding box center [645, 193] width 506 height 49
click at [488, 191] on input "1" at bounding box center [645, 193] width 482 height 23
paste input "[PERSON_NAME]"
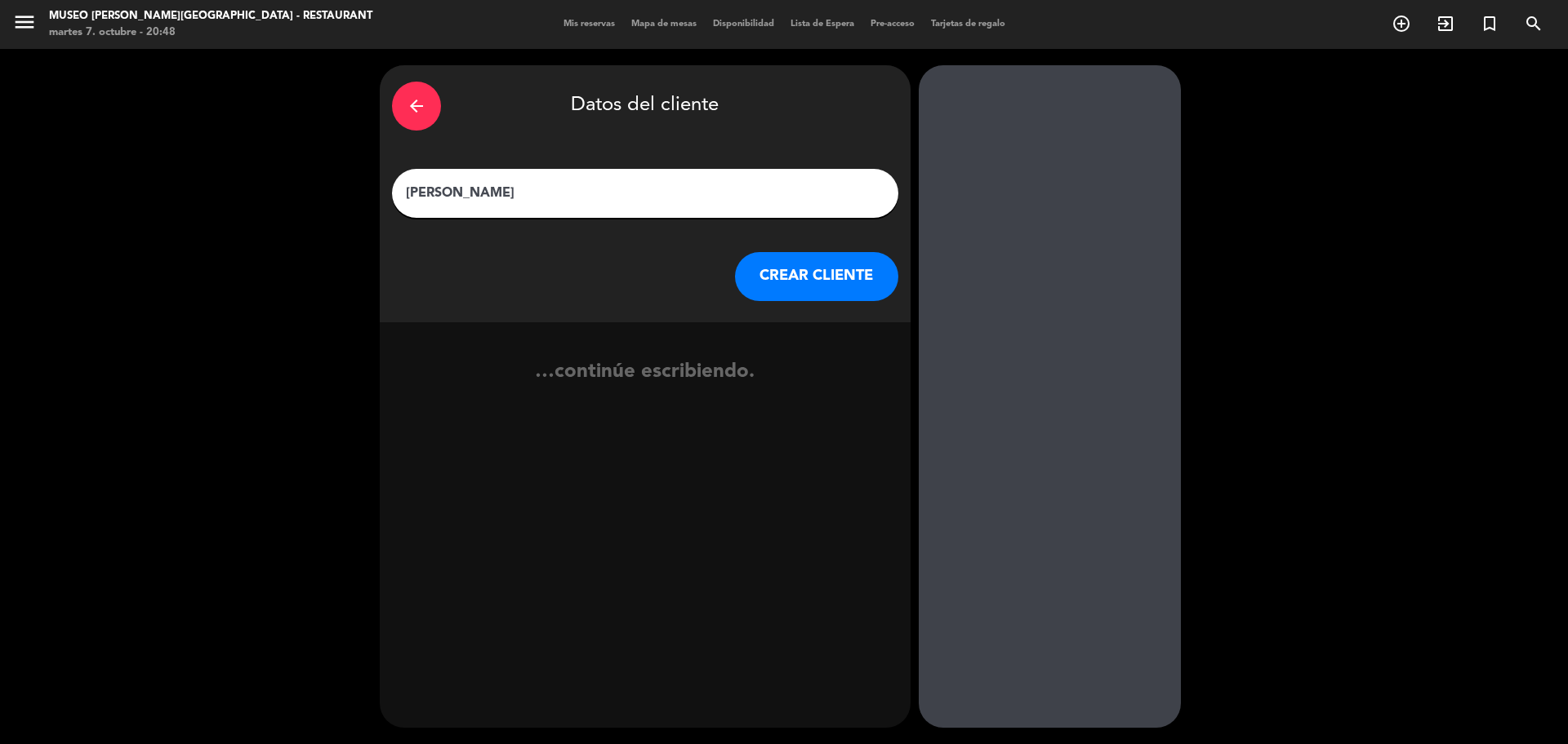
type input "[PERSON_NAME]"
click at [784, 279] on button "CREAR CLIENTE" at bounding box center [817, 276] width 164 height 49
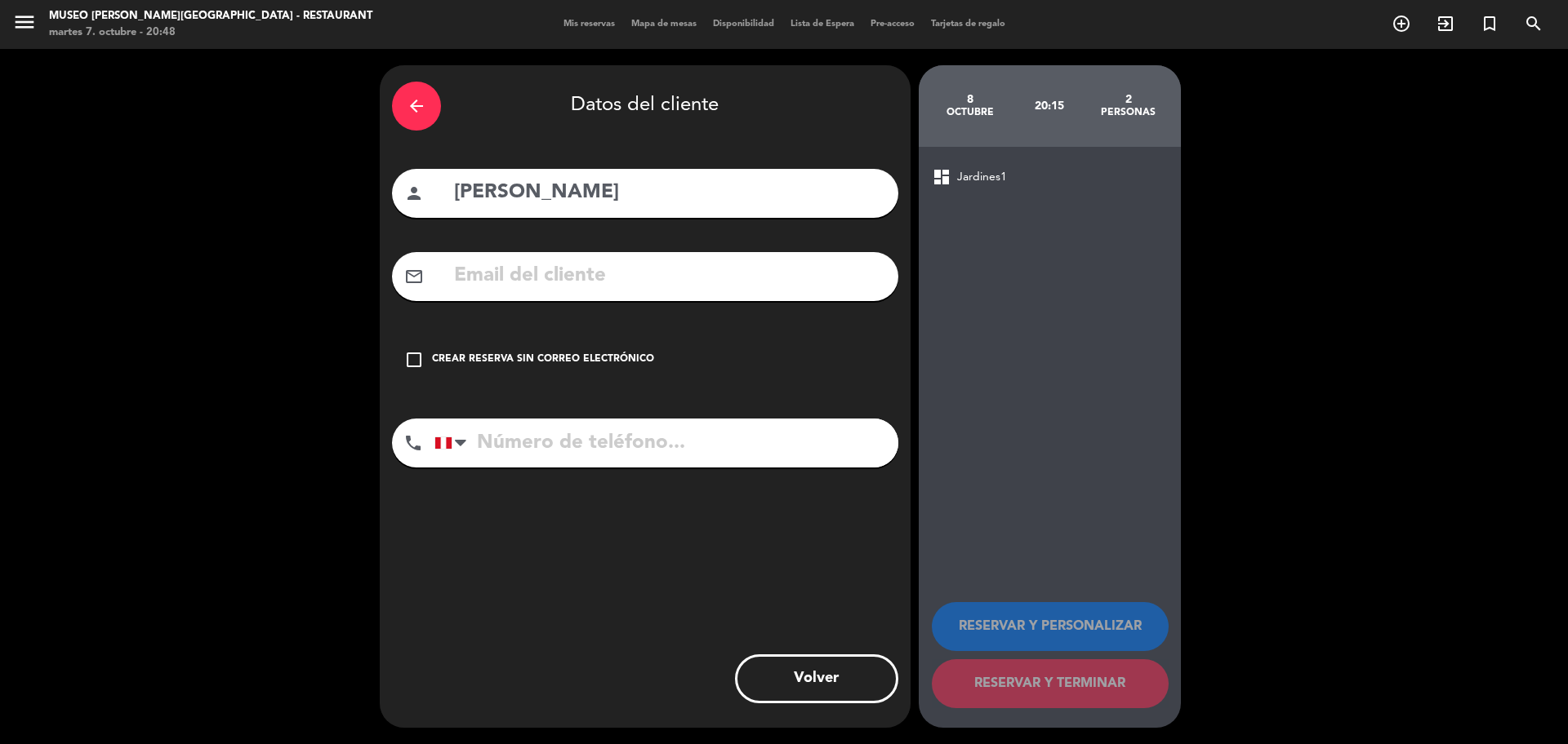
click at [593, 280] on input "text" at bounding box center [669, 276] width 433 height 33
paste input "[EMAIL_ADDRESS][PERSON_NAME][DOMAIN_NAME]"
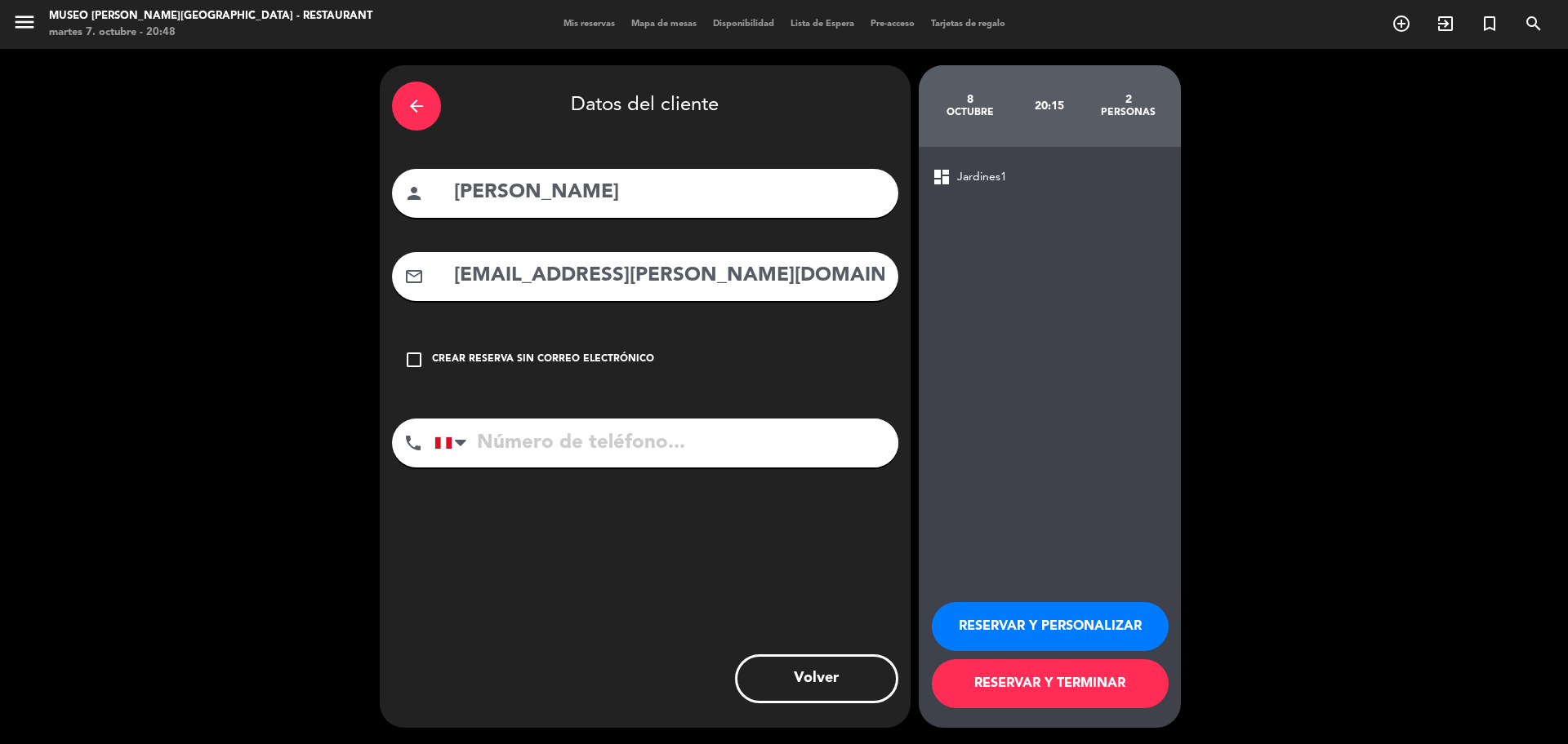
type input "[EMAIL_ADDRESS][PERSON_NAME][DOMAIN_NAME]"
click at [628, 453] on input "tel" at bounding box center [666, 442] width 464 height 49
paste input "944089151"
type input "944089151"
click at [1147, 629] on button "RESERVAR Y PERSONALIZAR" at bounding box center [1050, 626] width 237 height 49
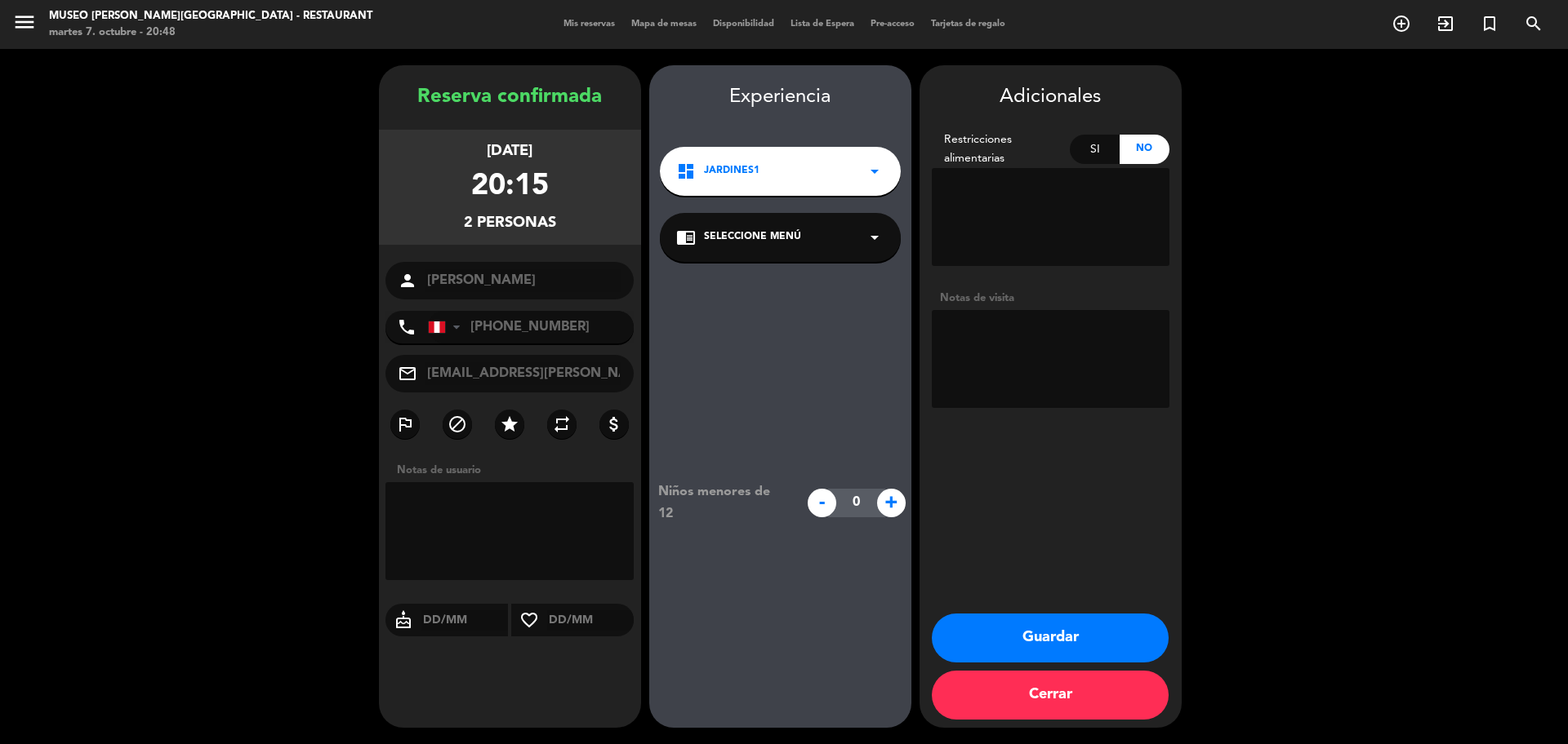
click at [879, 259] on div "chrome_reader_mode Seleccione Menú arrow_drop_down" at bounding box center [780, 237] width 240 height 49
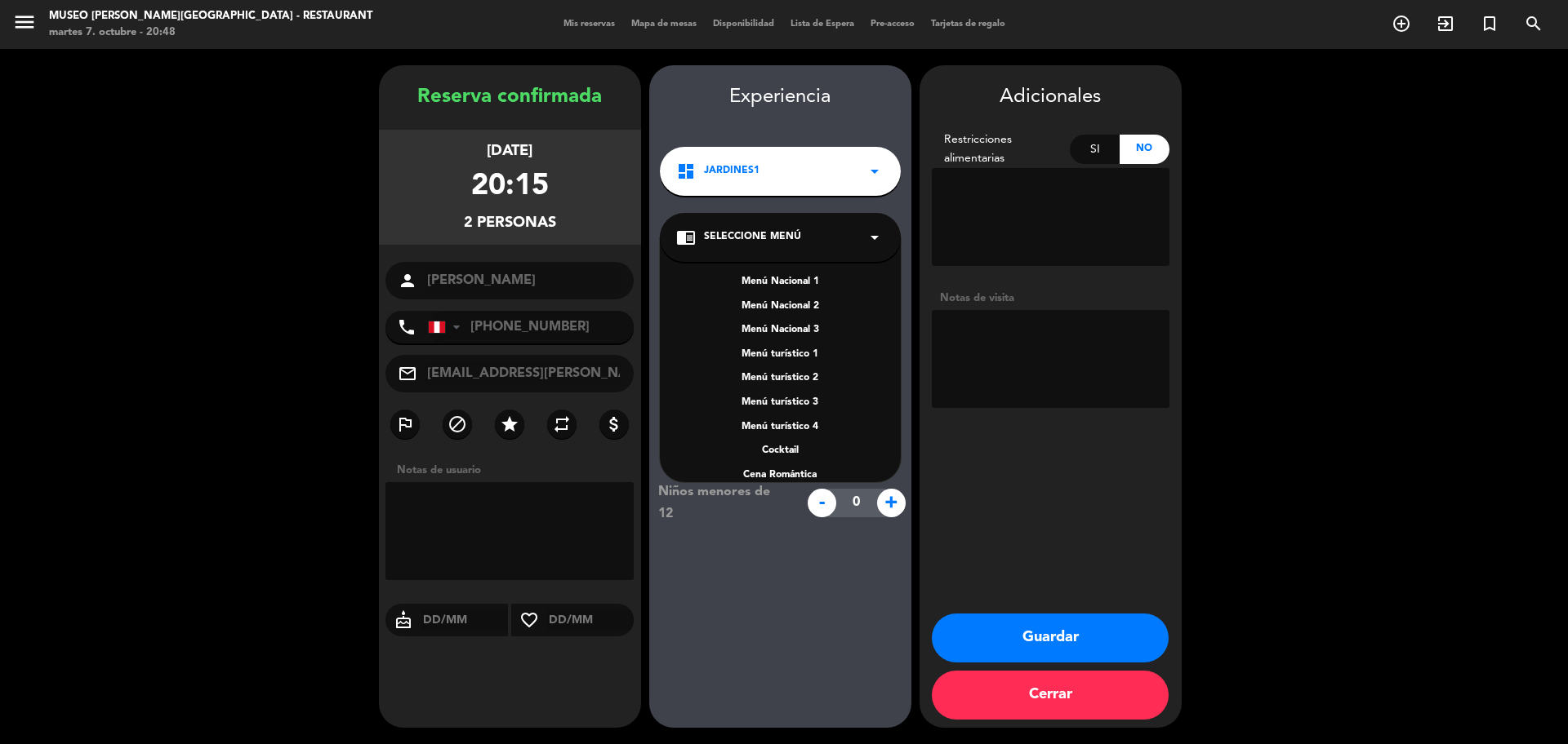
scroll to position [234, 0]
click at [786, 384] on div "A la carta" at bounding box center [780, 385] width 208 height 16
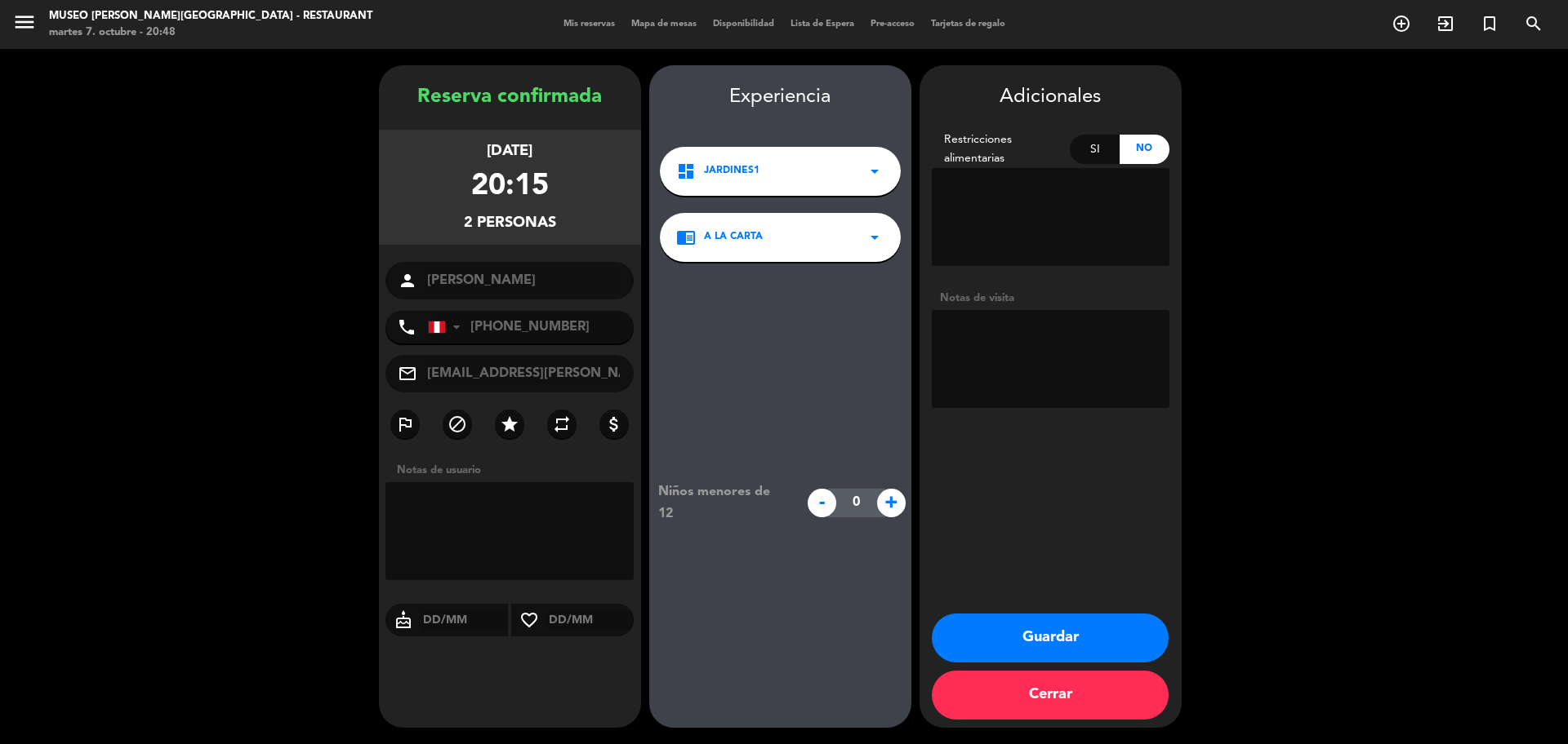
click at [1013, 343] on textarea at bounding box center [1050, 359] width 238 height 98
type textarea "ANIVERSARIO"
click at [1073, 636] on button "Guardar" at bounding box center [1050, 637] width 237 height 49
